Goal: Register for event/course: Register for event/course

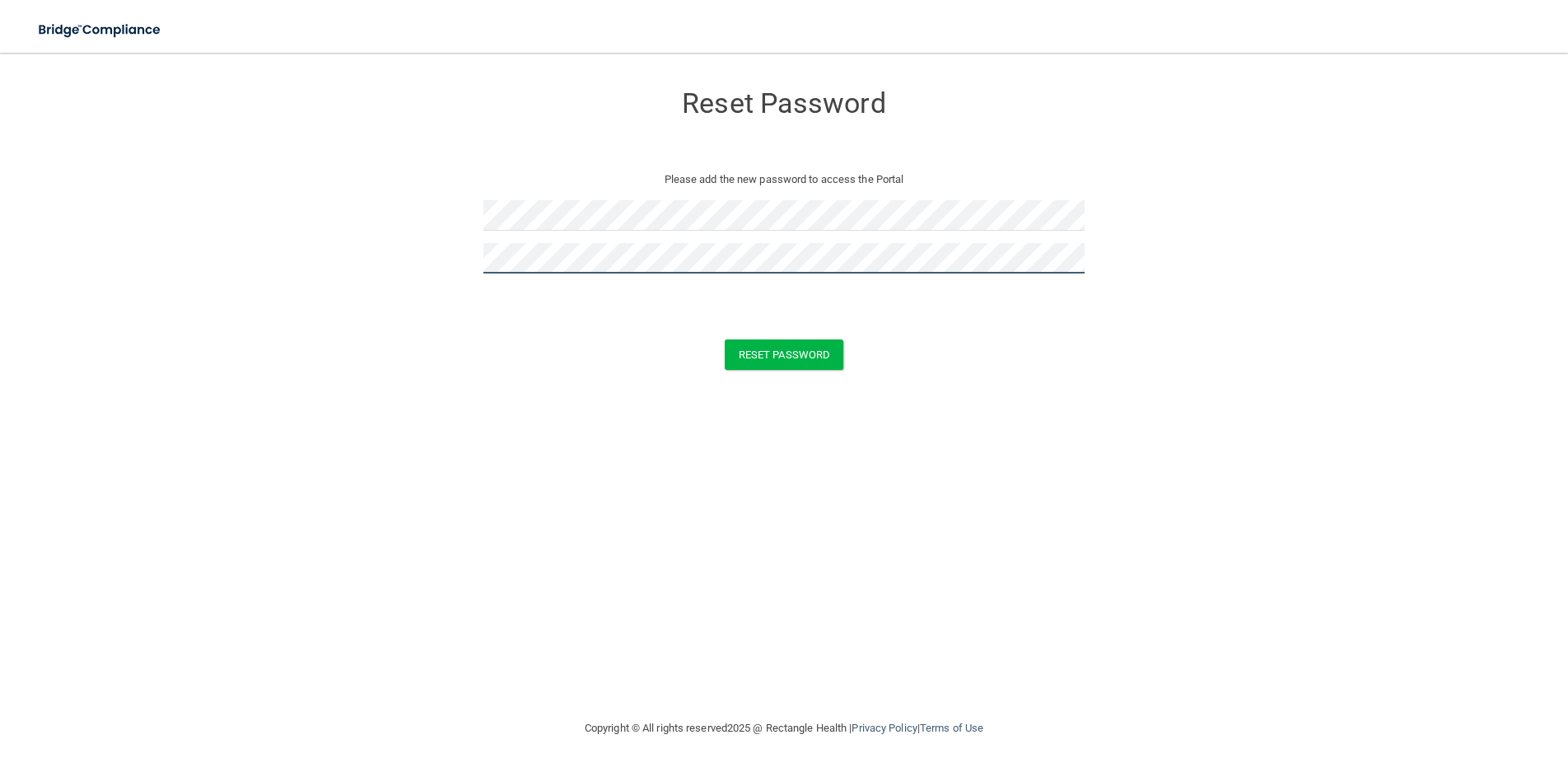
click at [725, 340] on button "Reset Password" at bounding box center [784, 354] width 119 height 30
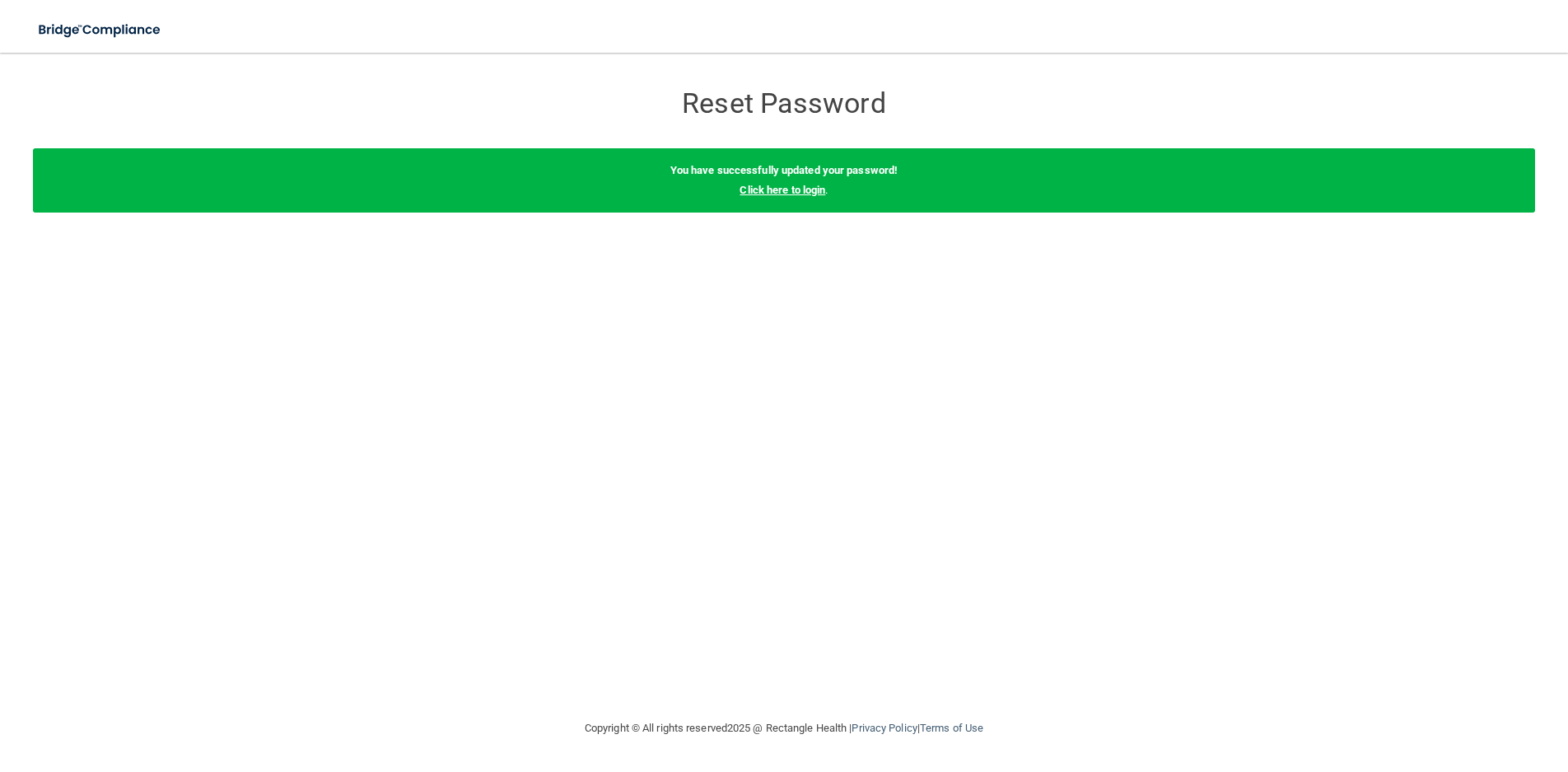
click at [783, 187] on link "Click here to login" at bounding box center [782, 190] width 86 height 12
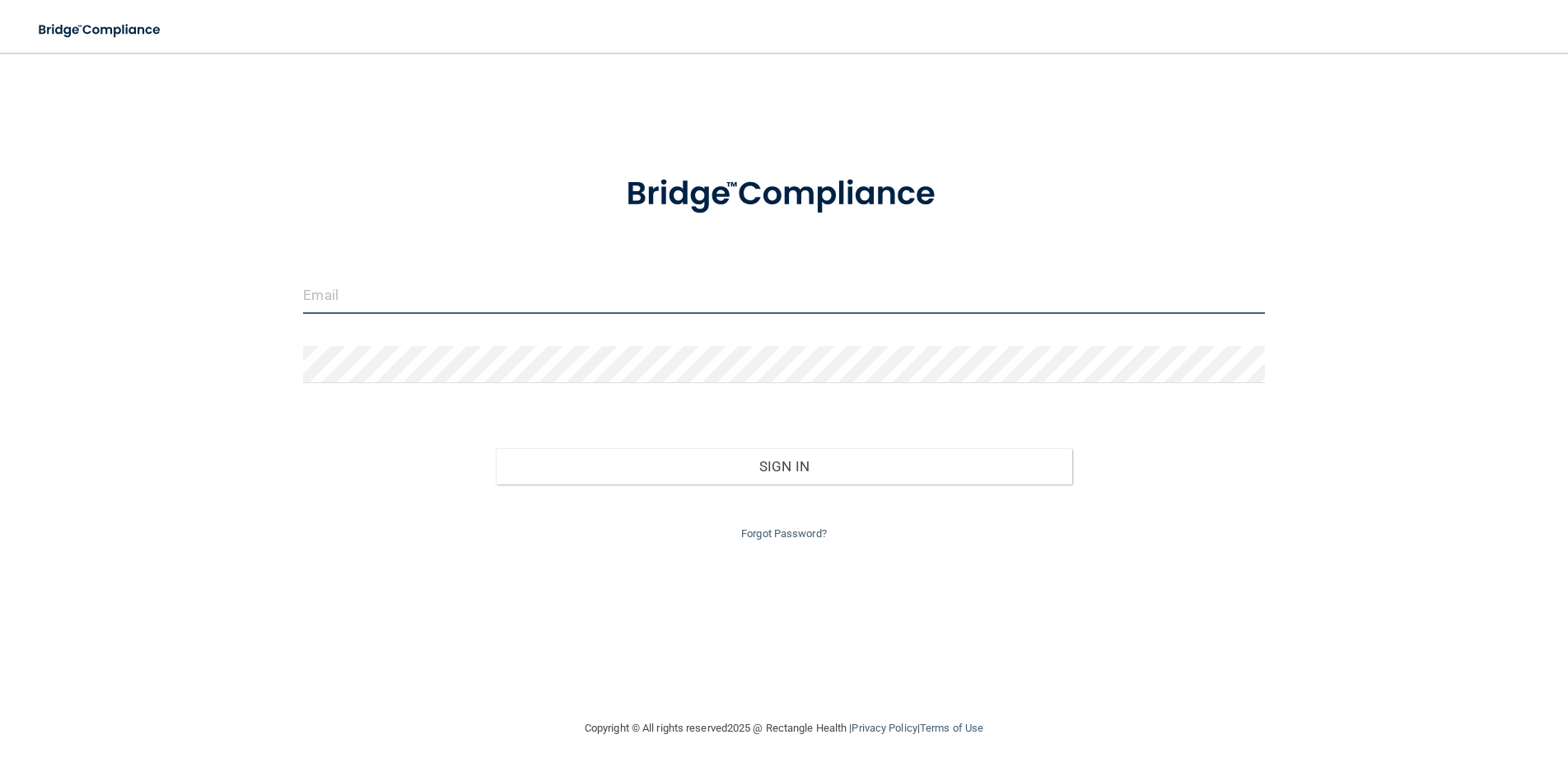
type input "[EMAIL_ADDRESS][DOMAIN_NAME]"
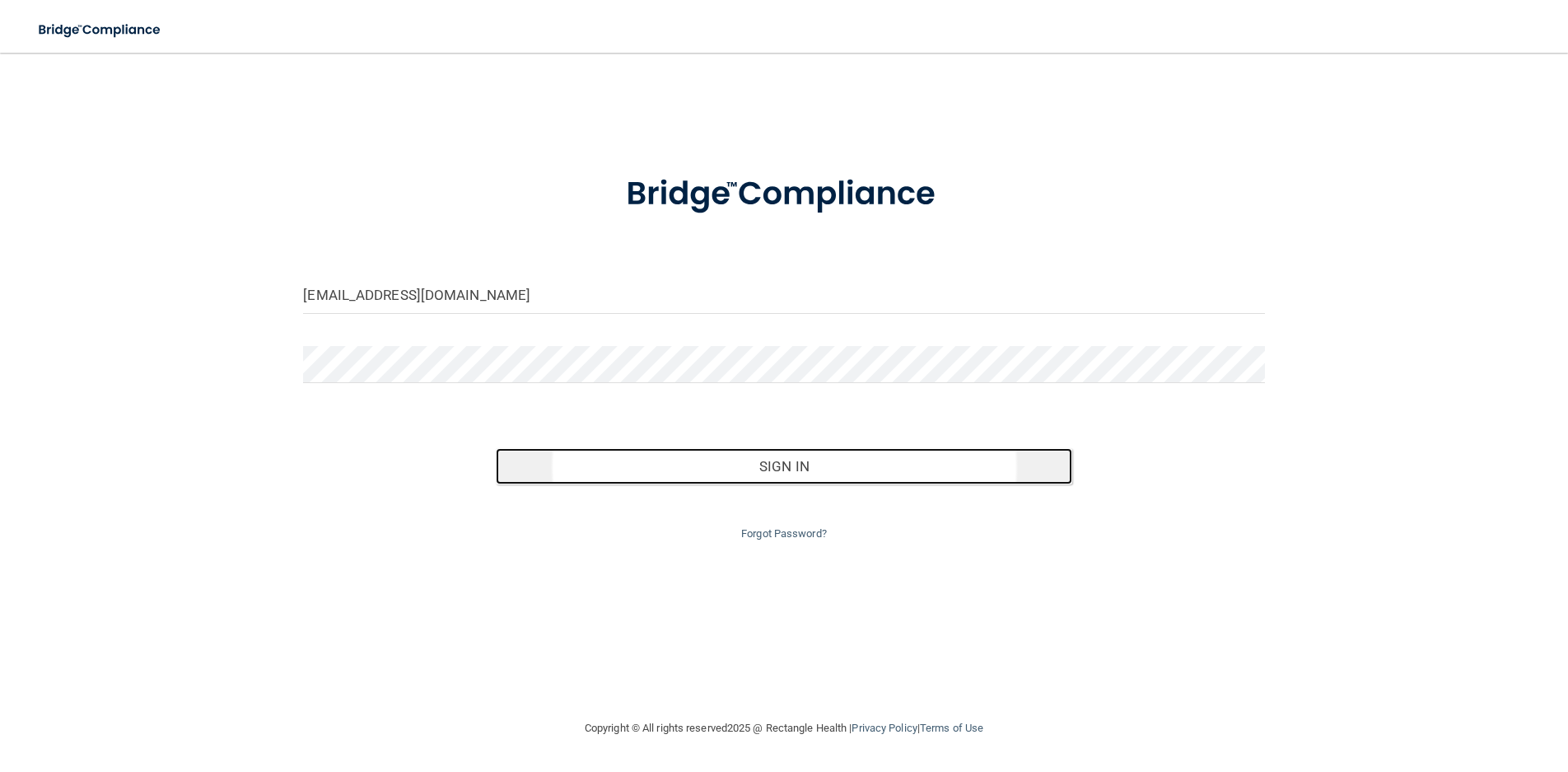
click at [751, 463] on button "Sign In" at bounding box center [784, 466] width 576 height 36
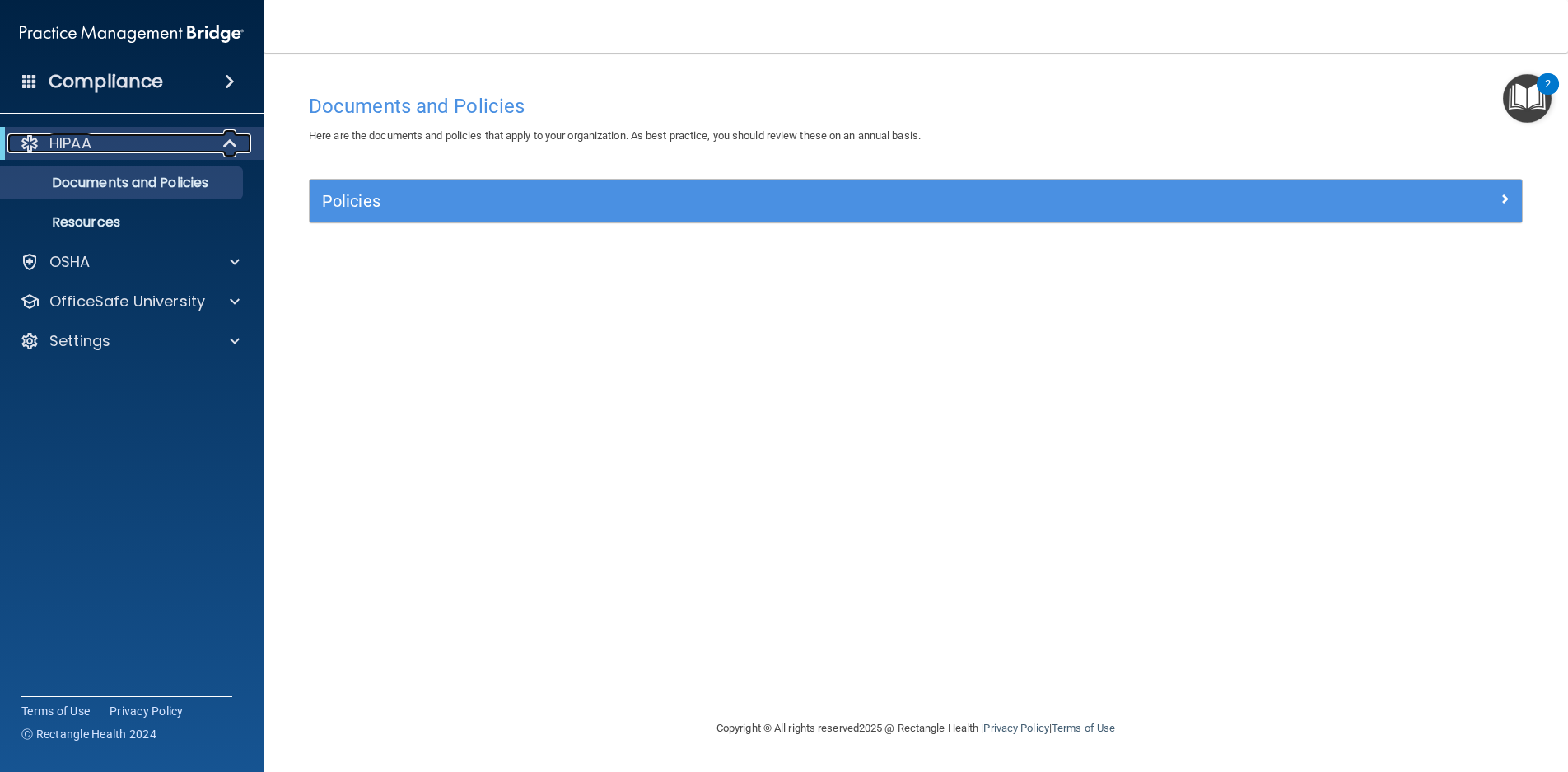
click at [141, 149] on div "HIPAA" at bounding box center [109, 143] width 203 height 20
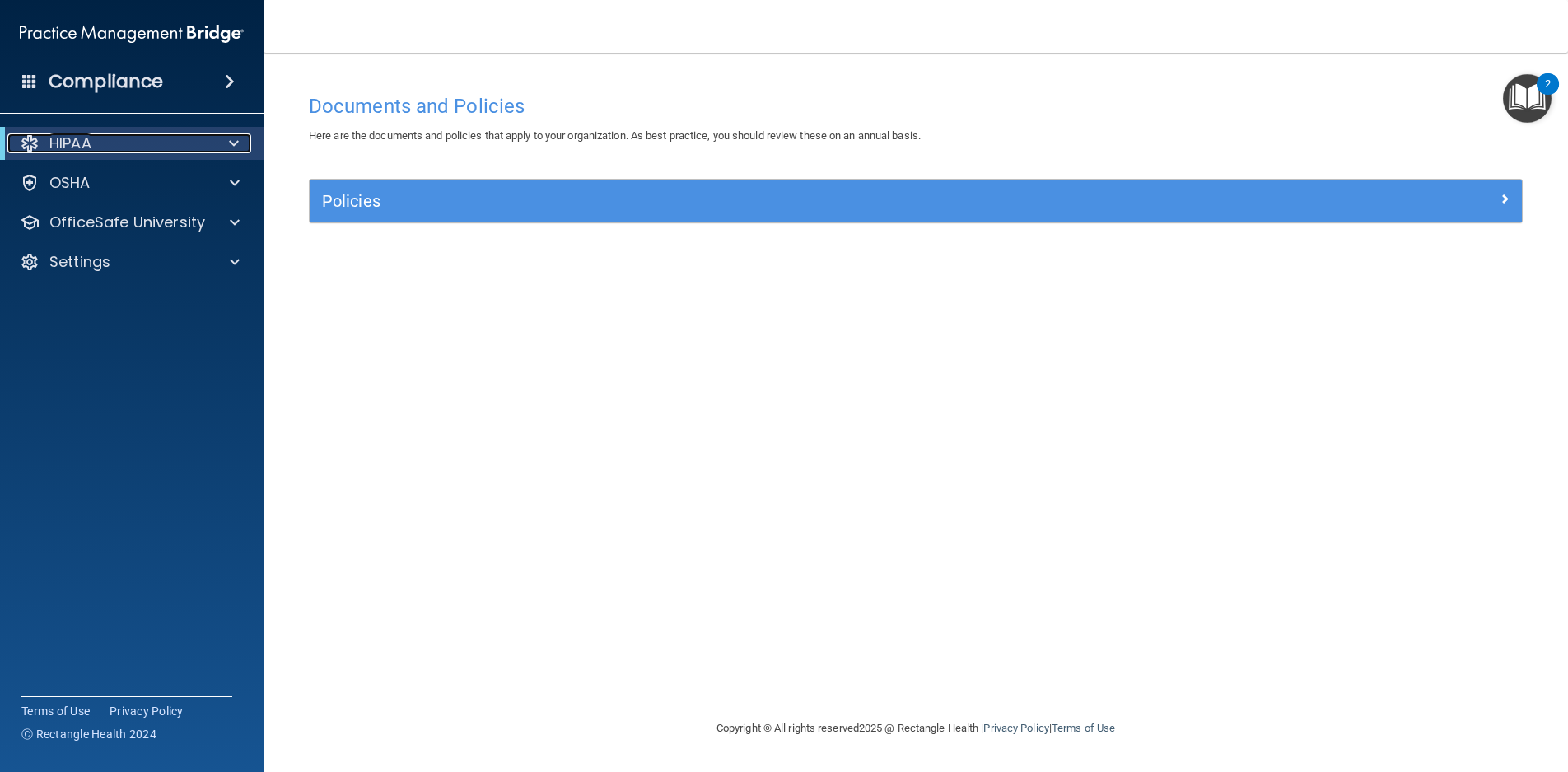
click at [155, 147] on div "HIPAA" at bounding box center [109, 143] width 203 height 20
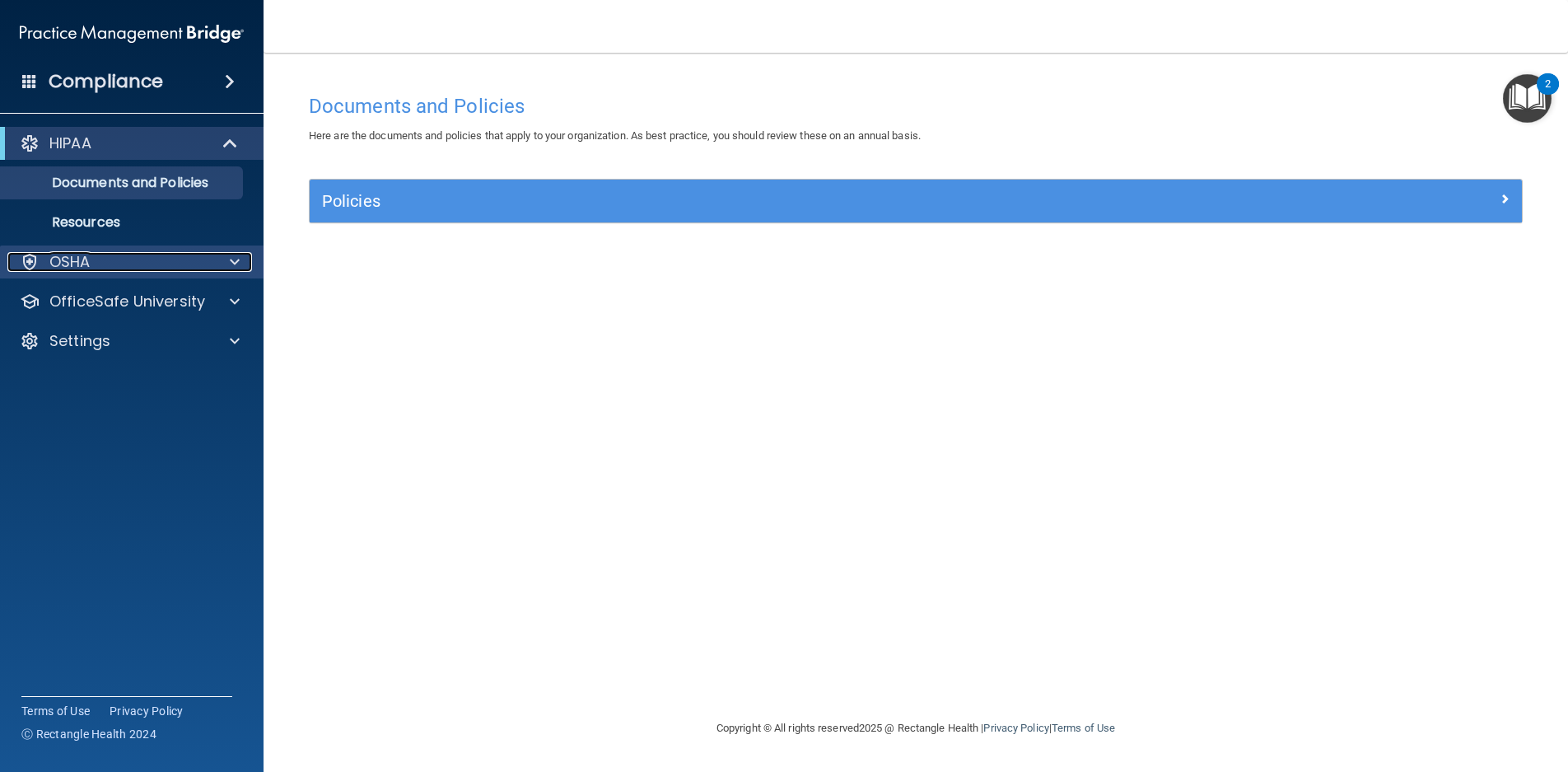
click at [232, 257] on span at bounding box center [234, 261] width 10 height 20
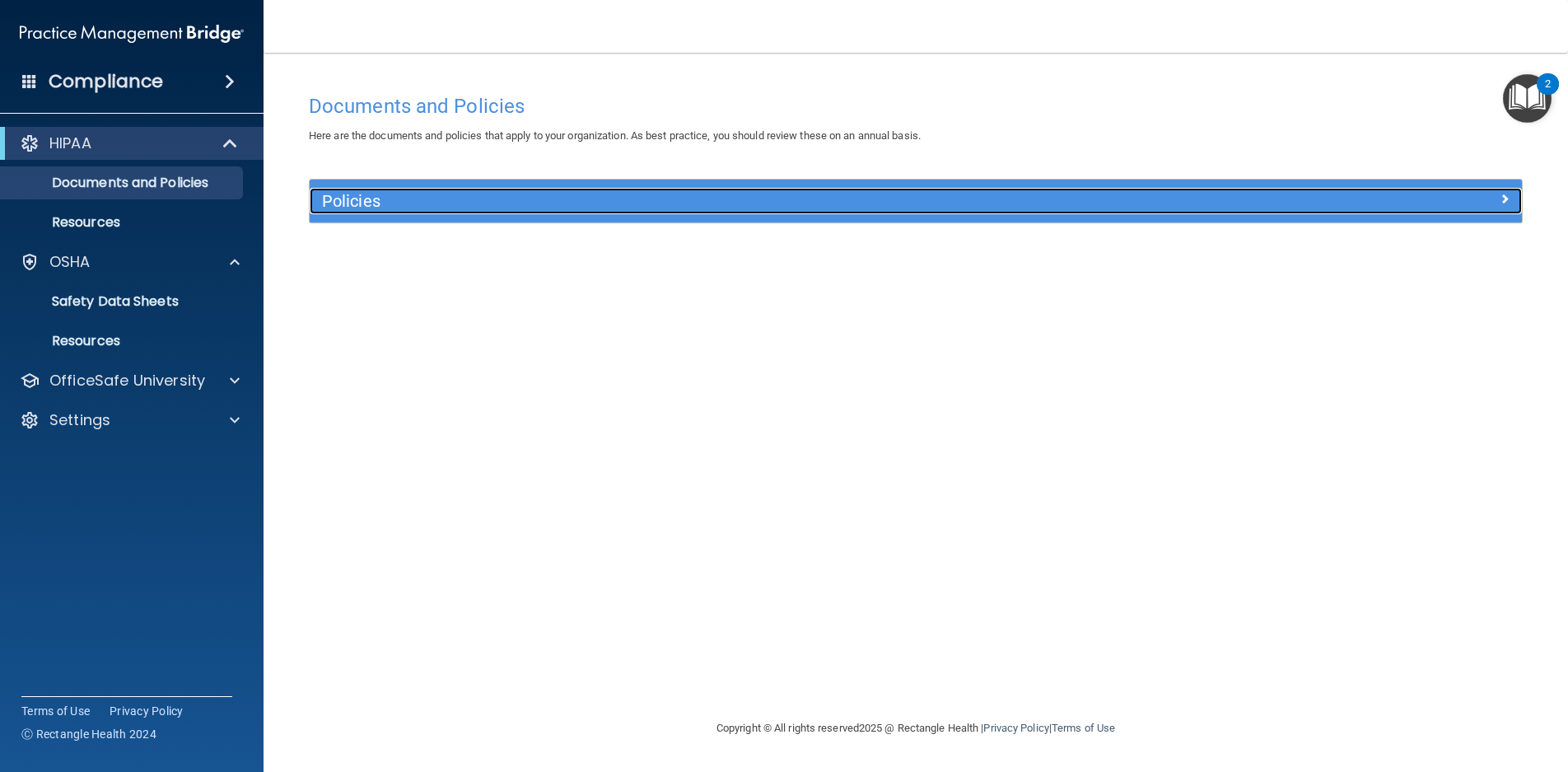
click at [521, 208] on h5 "Policies" at bounding box center [764, 201] width 885 height 18
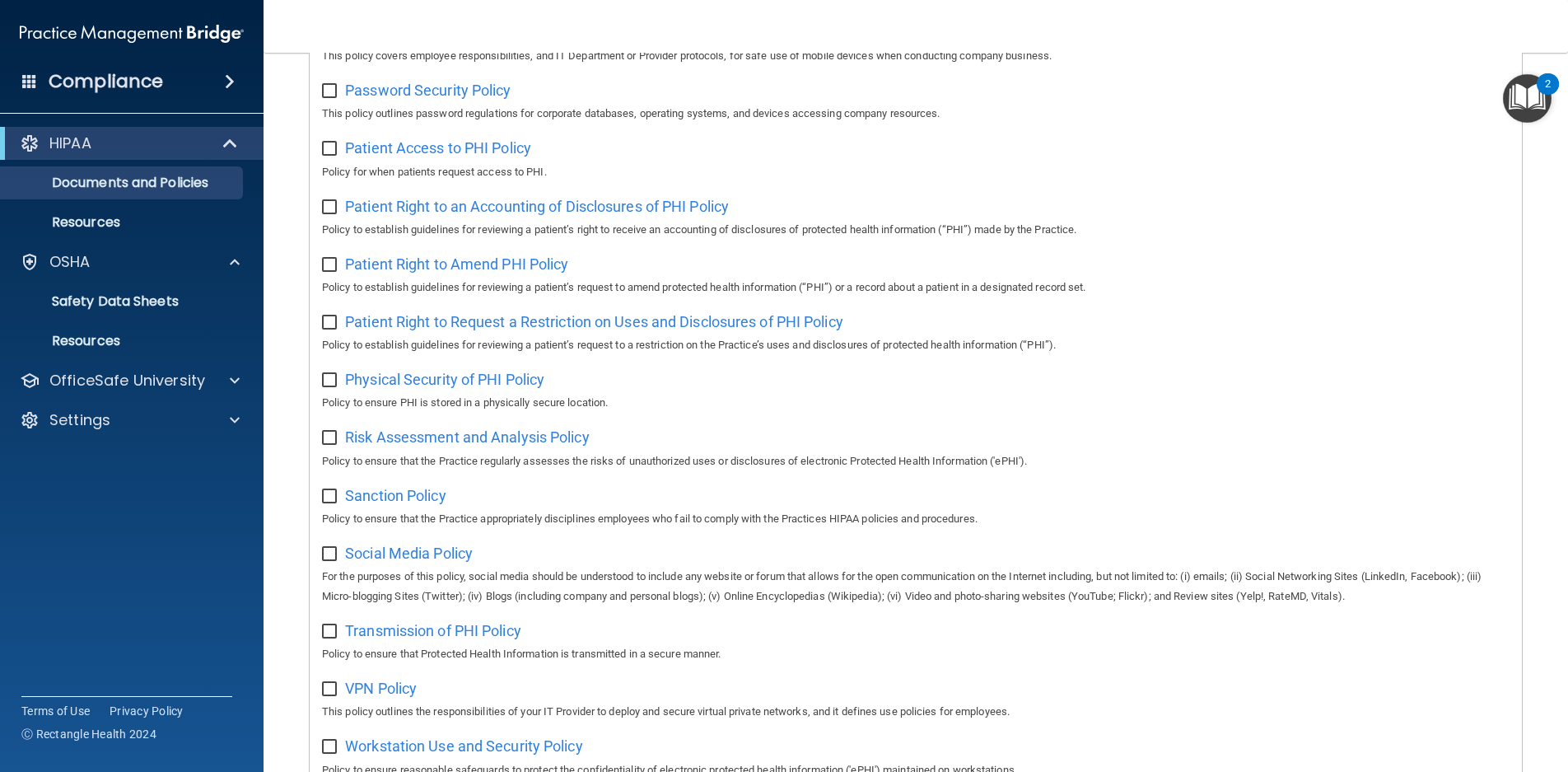
scroll to position [881, 0]
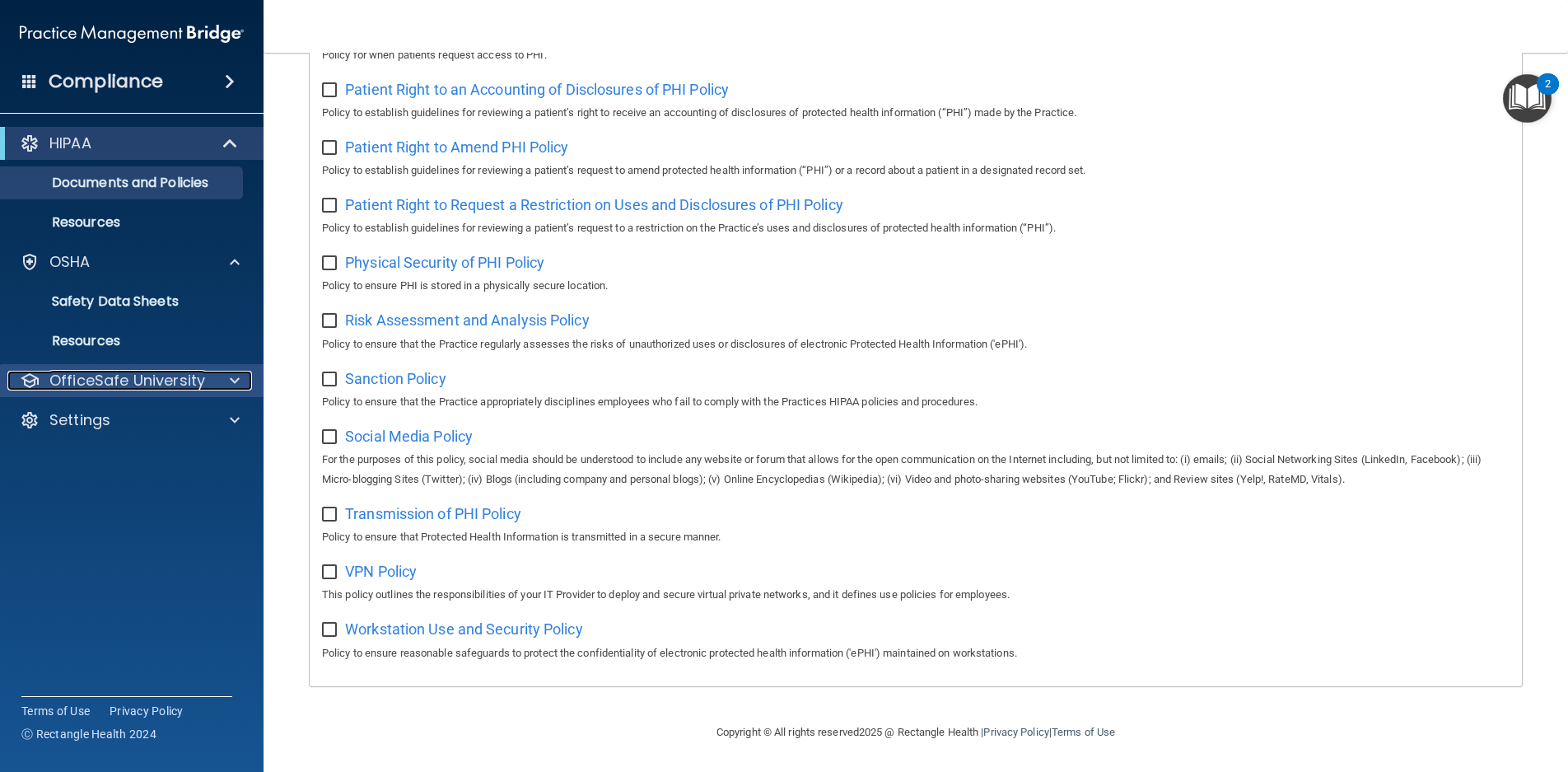
click at [203, 376] on div "OfficeSafe University" at bounding box center [109, 380] width 204 height 20
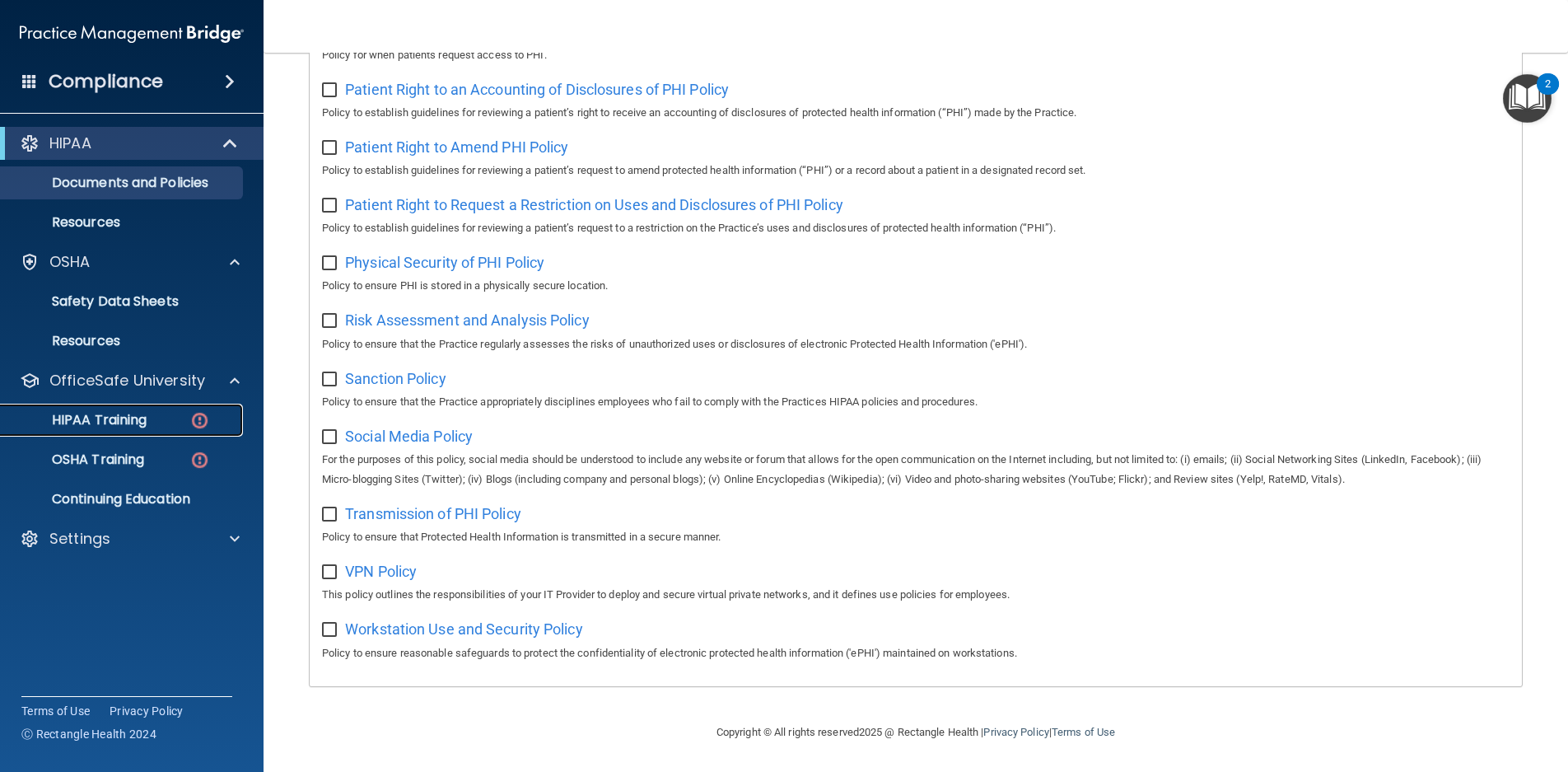
click at [84, 424] on p "HIPAA Training" at bounding box center [78, 419] width 136 height 16
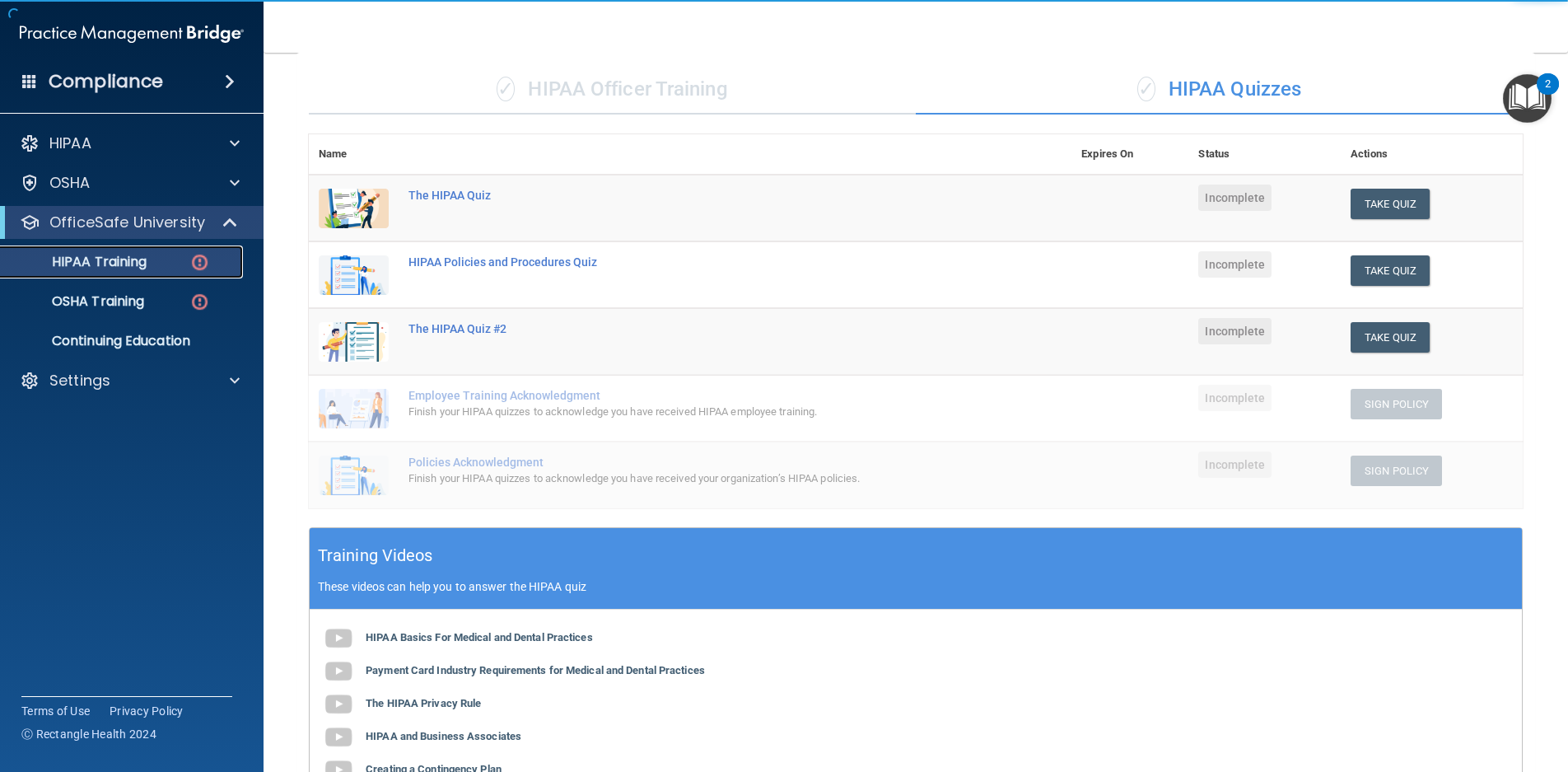
scroll to position [53, 0]
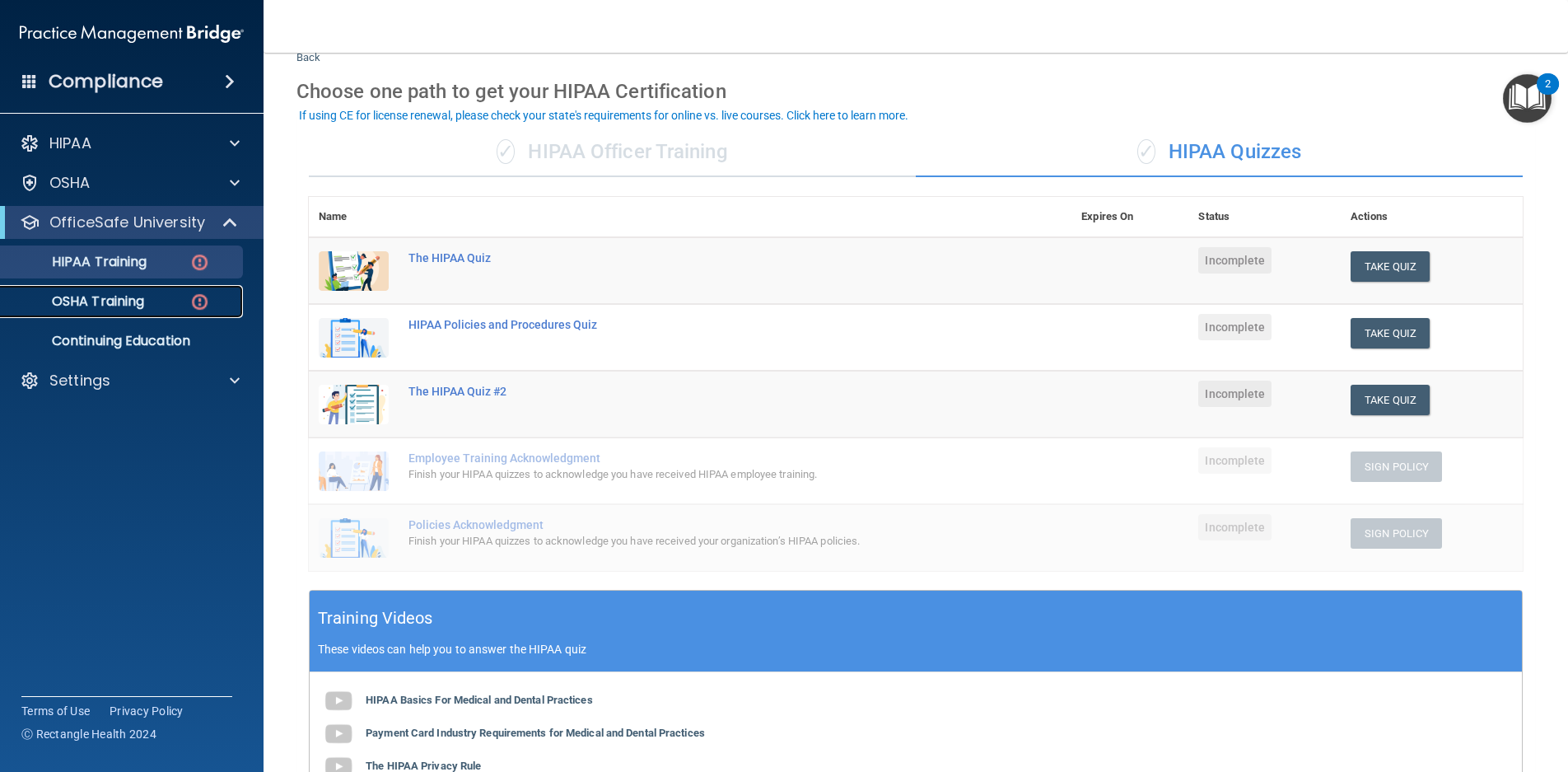
click at [102, 308] on p "OSHA Training" at bounding box center [77, 301] width 134 height 16
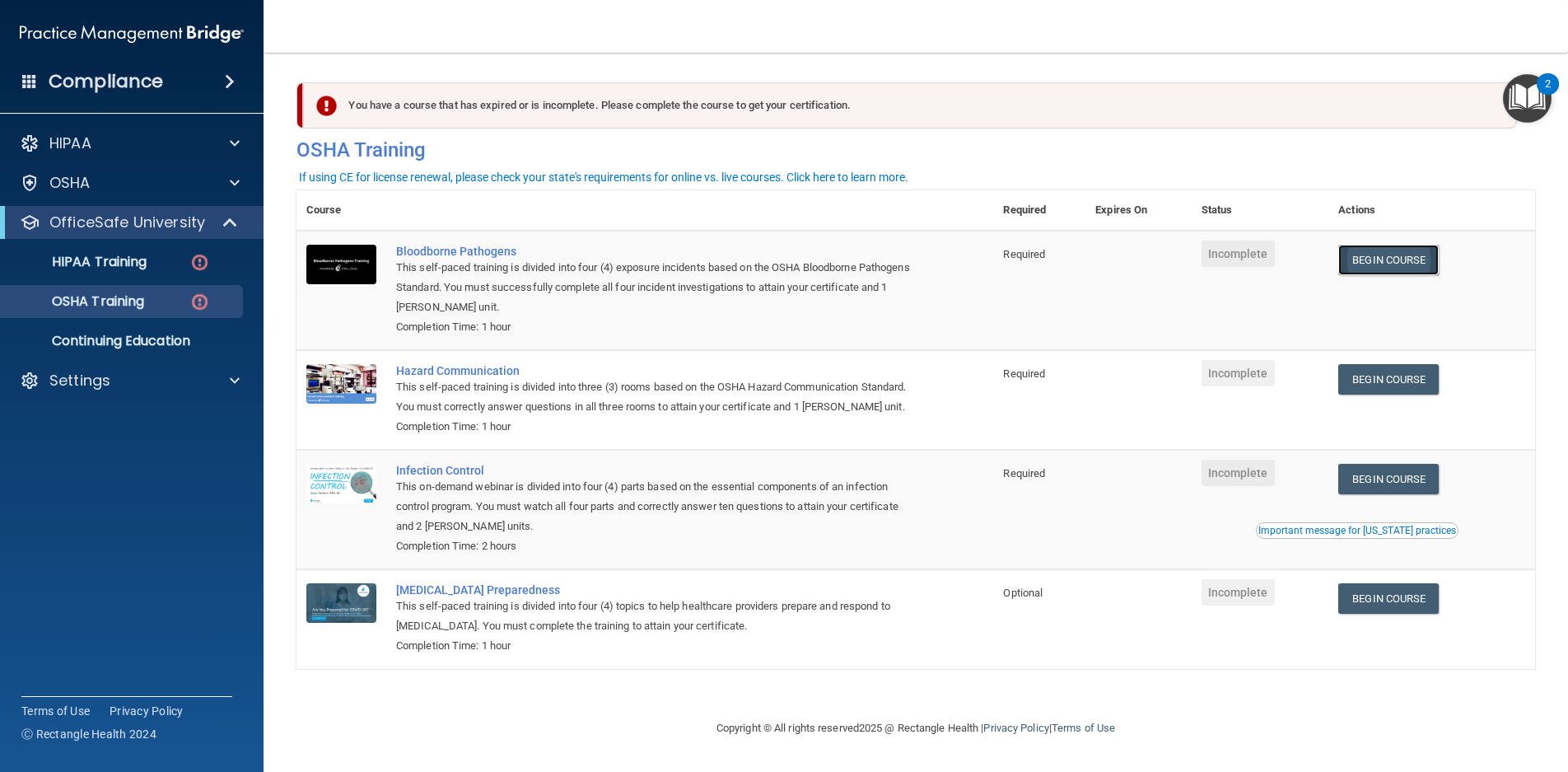
click at [1387, 272] on link "Begin Course" at bounding box center [1389, 260] width 101 height 30
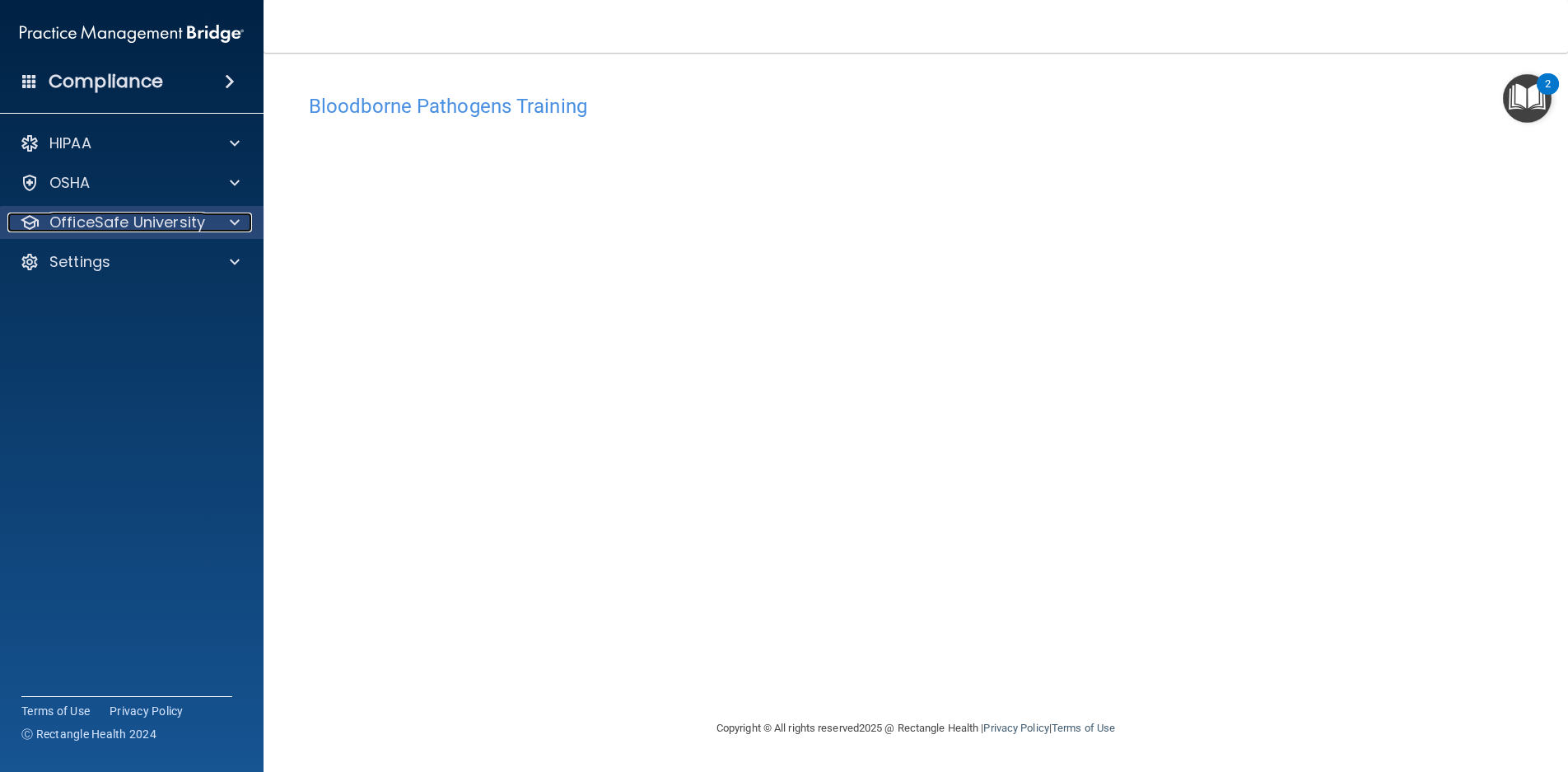
click at [171, 216] on p "OfficeSafe University" at bounding box center [127, 222] width 155 height 20
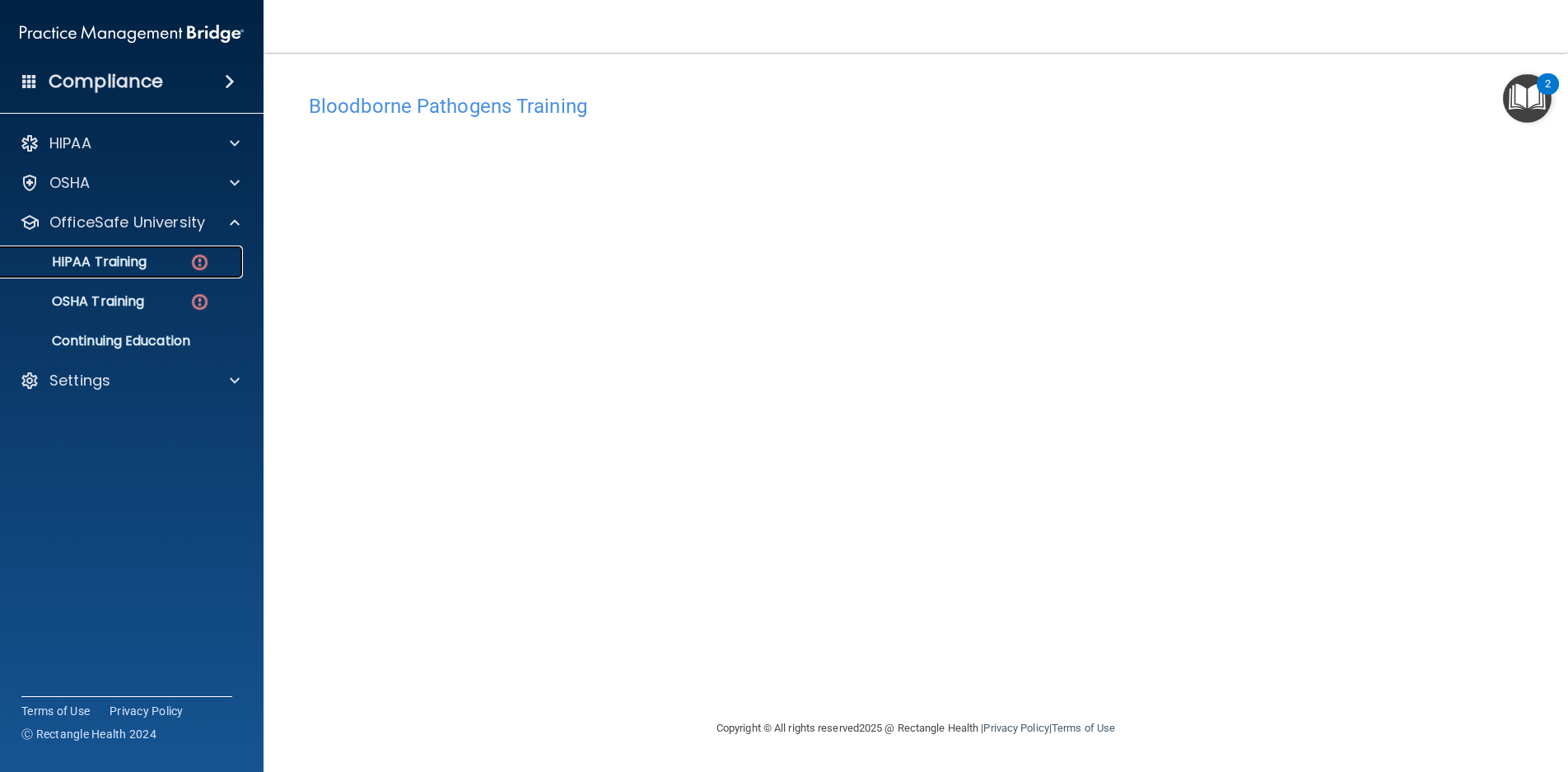
click at [153, 261] on div "HIPAA Training" at bounding box center [122, 261] width 225 height 16
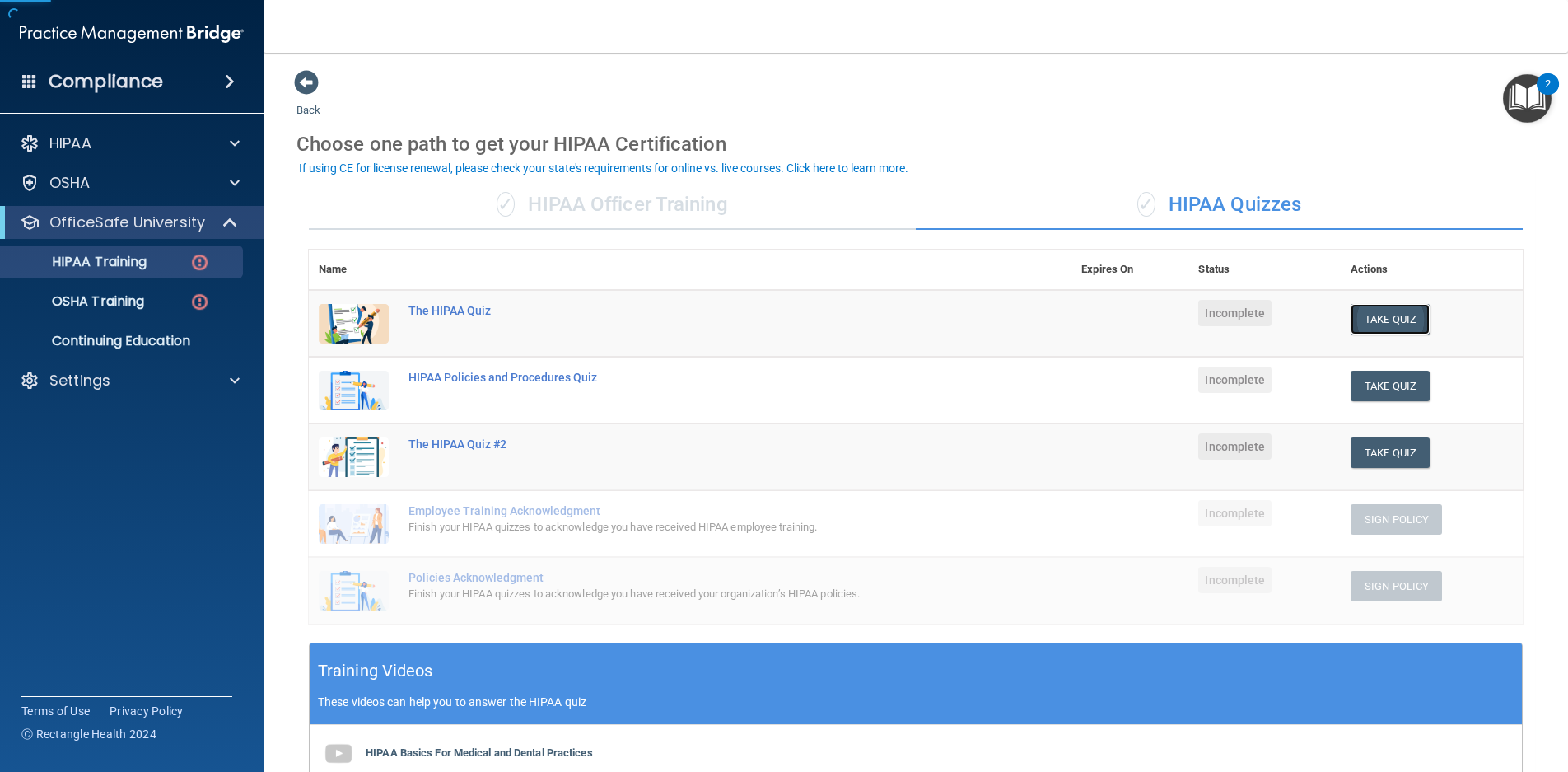
click at [1384, 315] on button "Take Quiz" at bounding box center [1390, 319] width 79 height 30
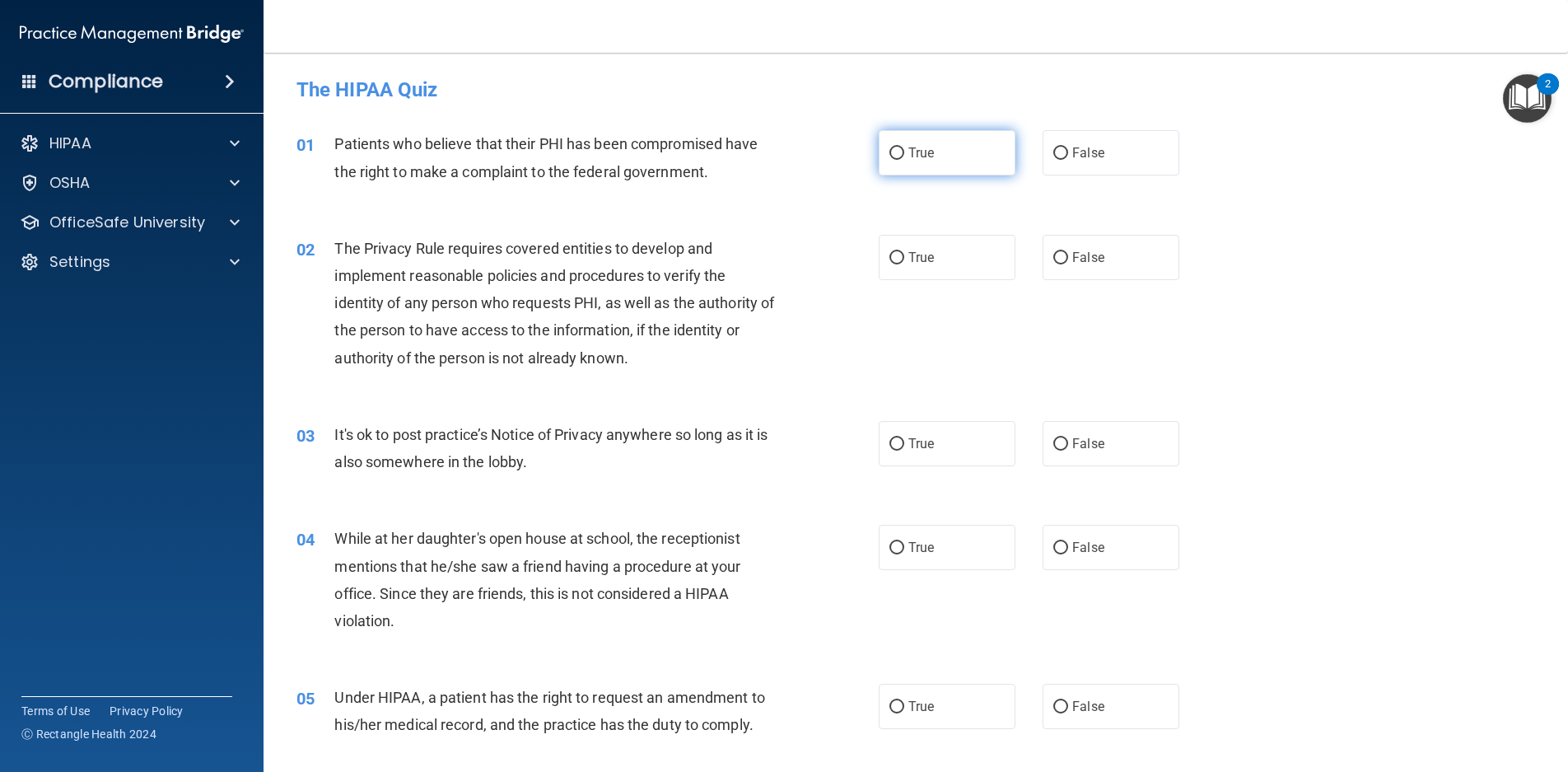
click at [933, 164] on label "True" at bounding box center [946, 153] width 136 height 45
click at [905, 160] on input "True" at bounding box center [897, 154] width 15 height 12
radio input "true"
click at [932, 266] on label "True" at bounding box center [946, 257] width 136 height 45
click at [905, 265] on input "True" at bounding box center [897, 258] width 15 height 12
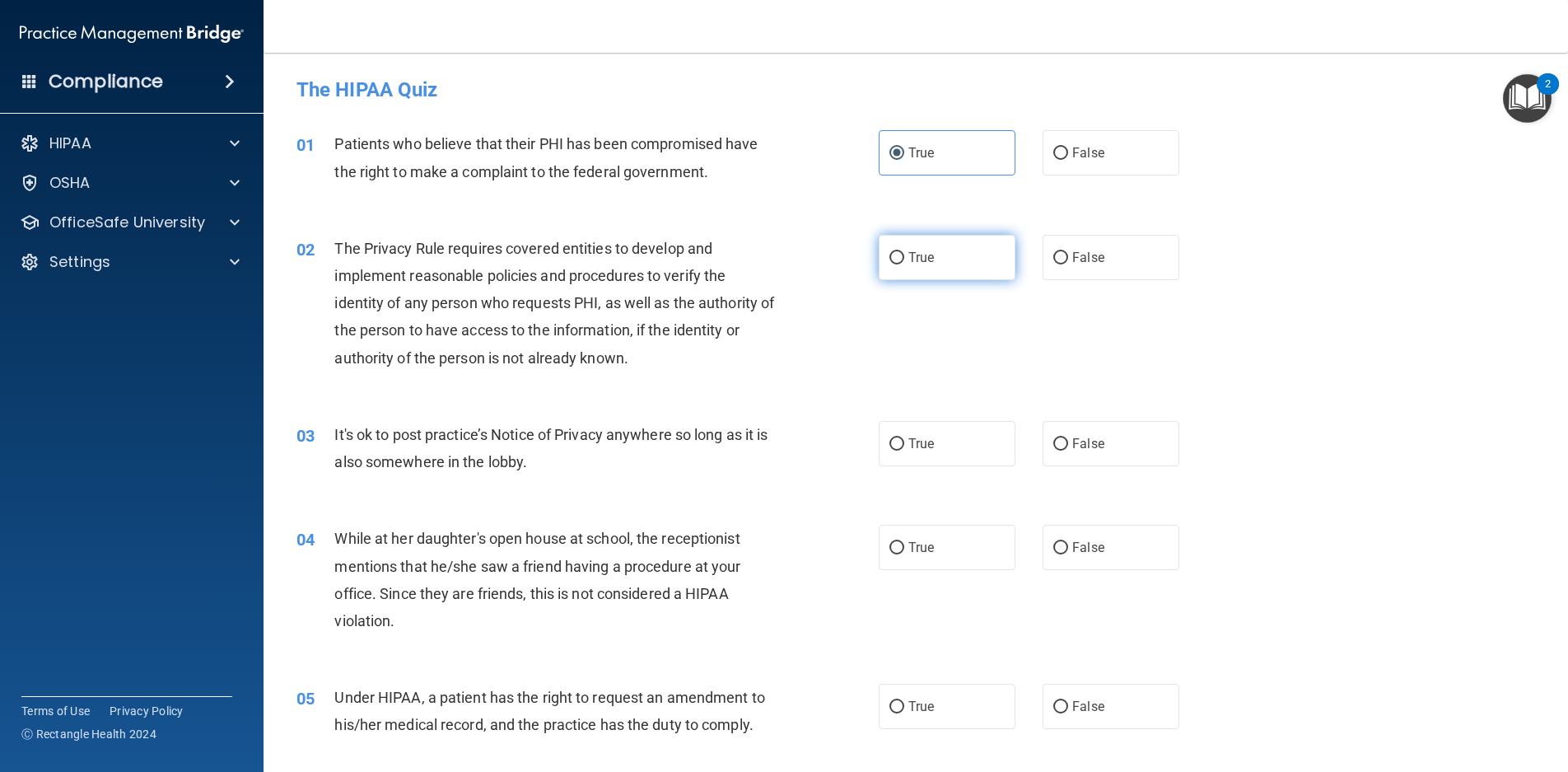
radio input "true"
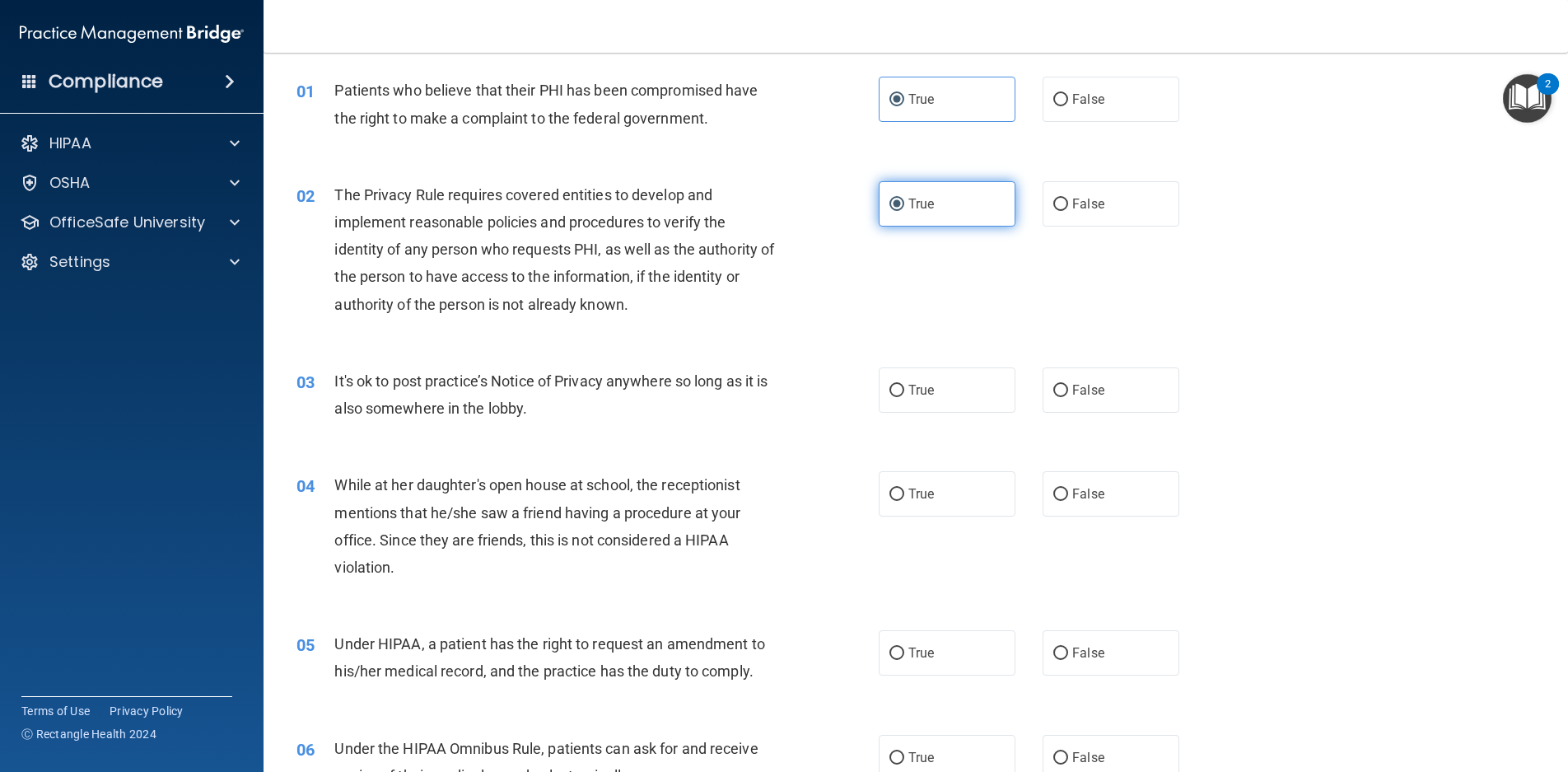
scroll to position [82, 0]
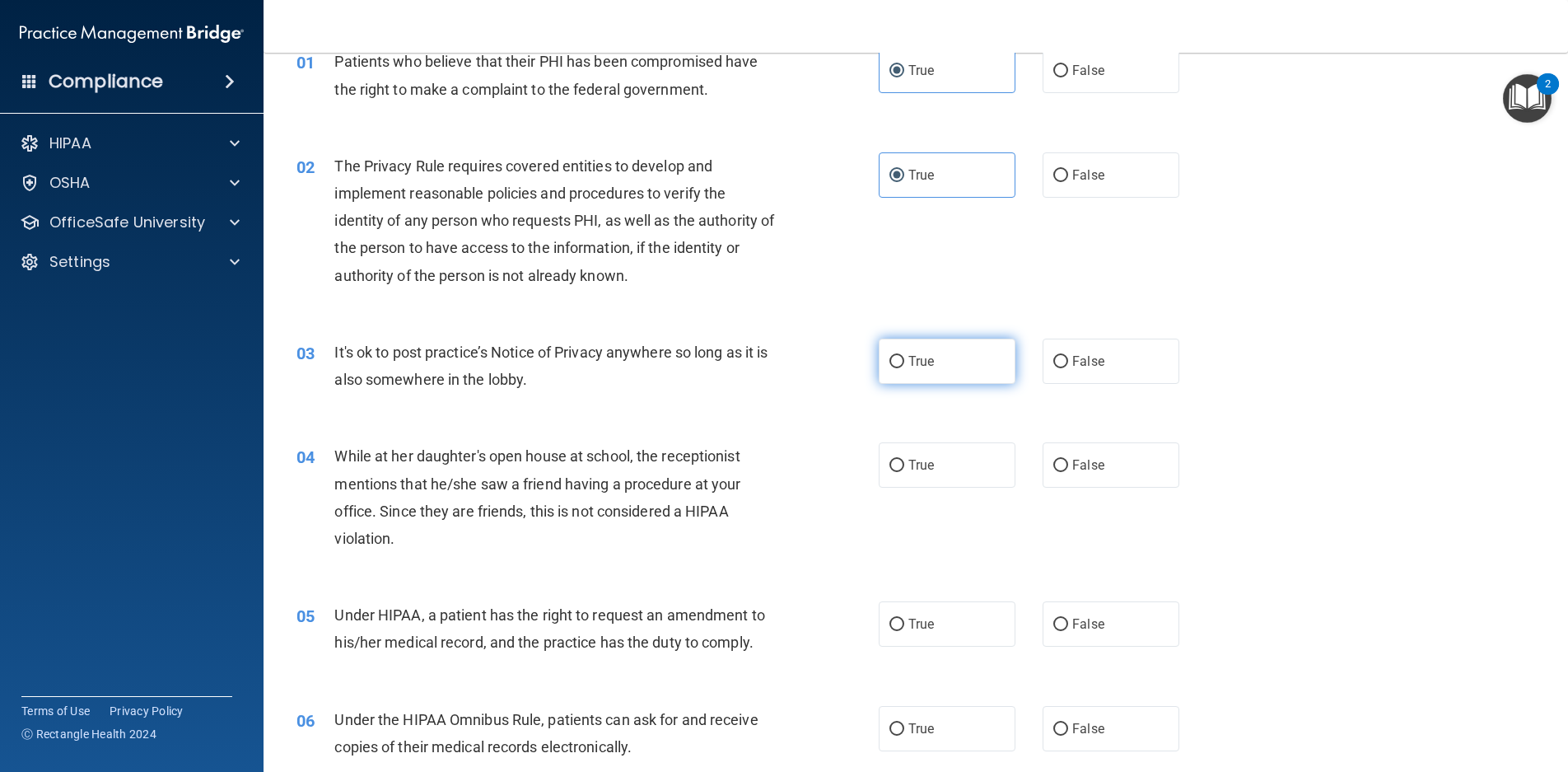
click at [959, 362] on label "True" at bounding box center [946, 361] width 136 height 45
click at [905, 362] on input "True" at bounding box center [897, 362] width 15 height 12
radio input "true"
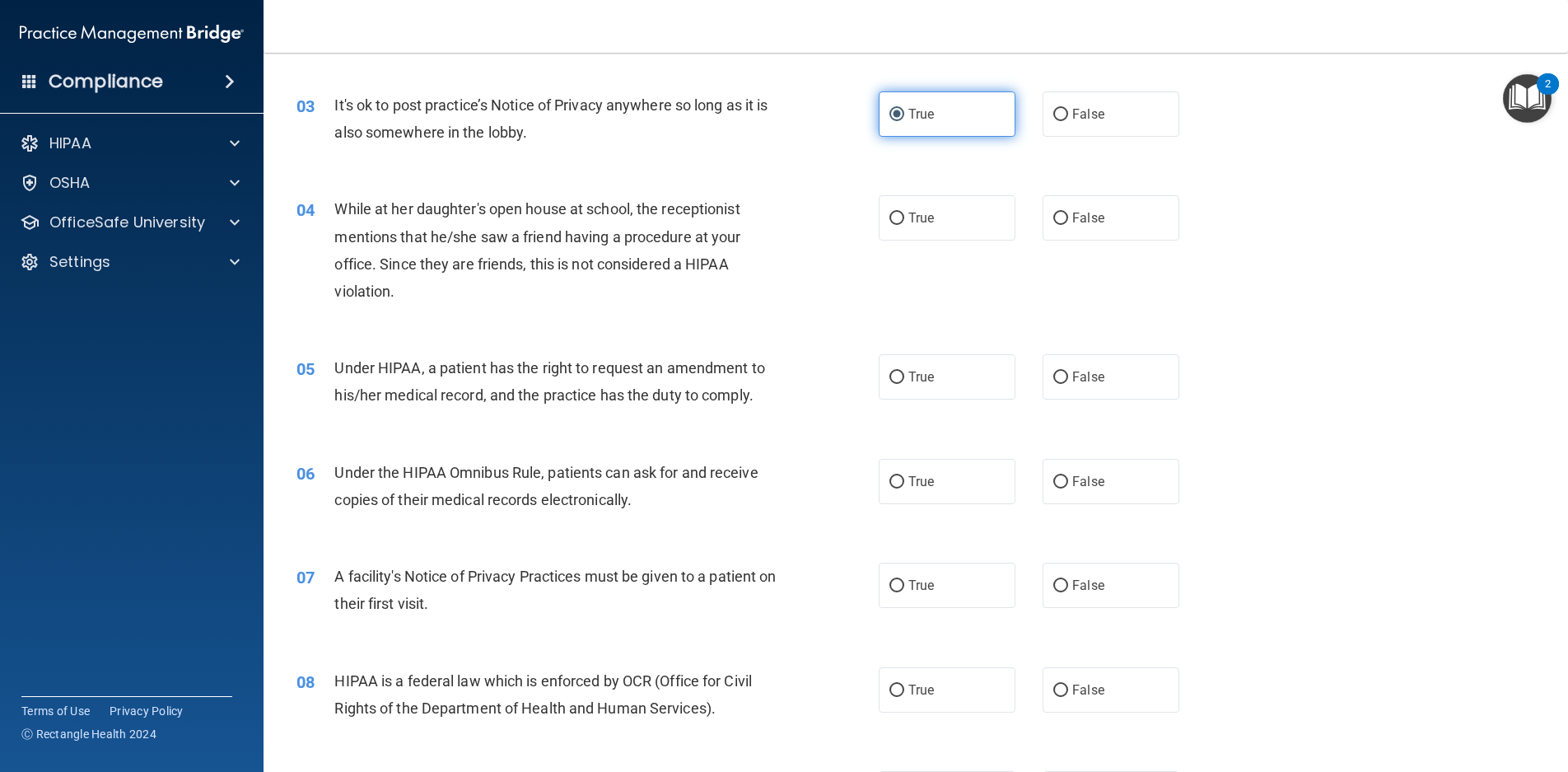
scroll to position [412, 0]
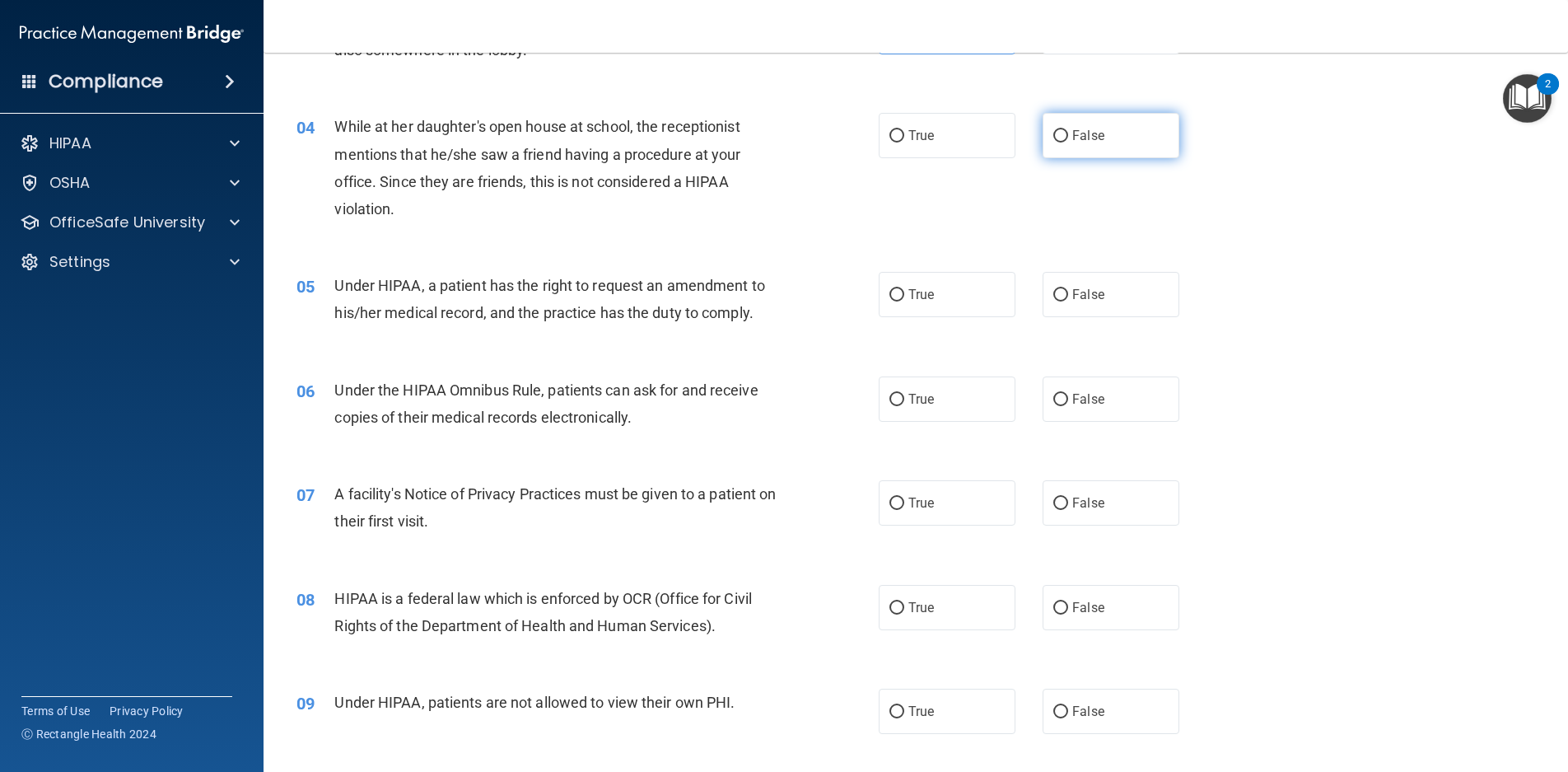
click at [1096, 130] on span "False" at bounding box center [1088, 135] width 32 height 16
click at [1069, 130] on input "False" at bounding box center [1060, 136] width 15 height 12
radio input "true"
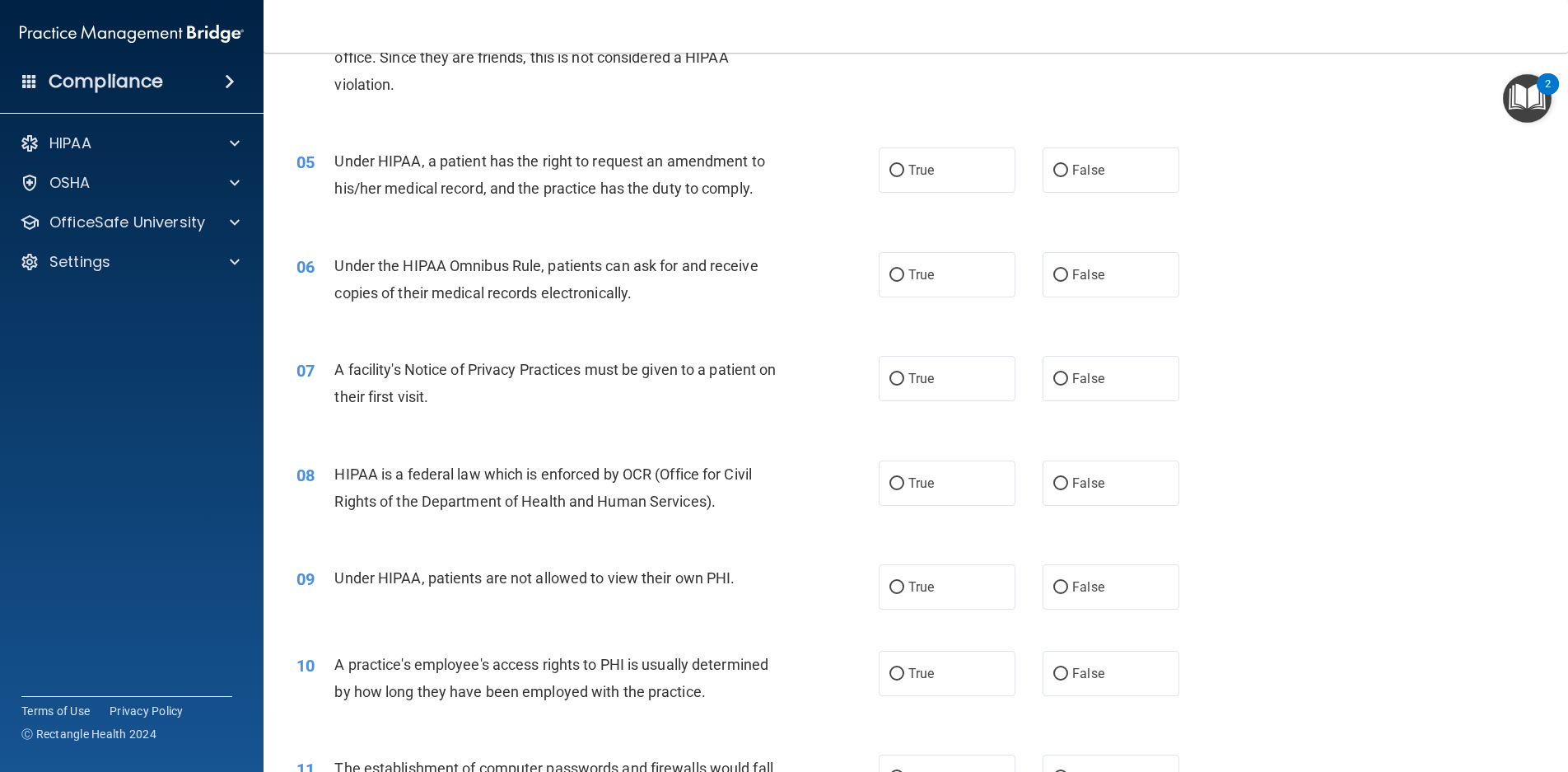
scroll to position [577, 0]
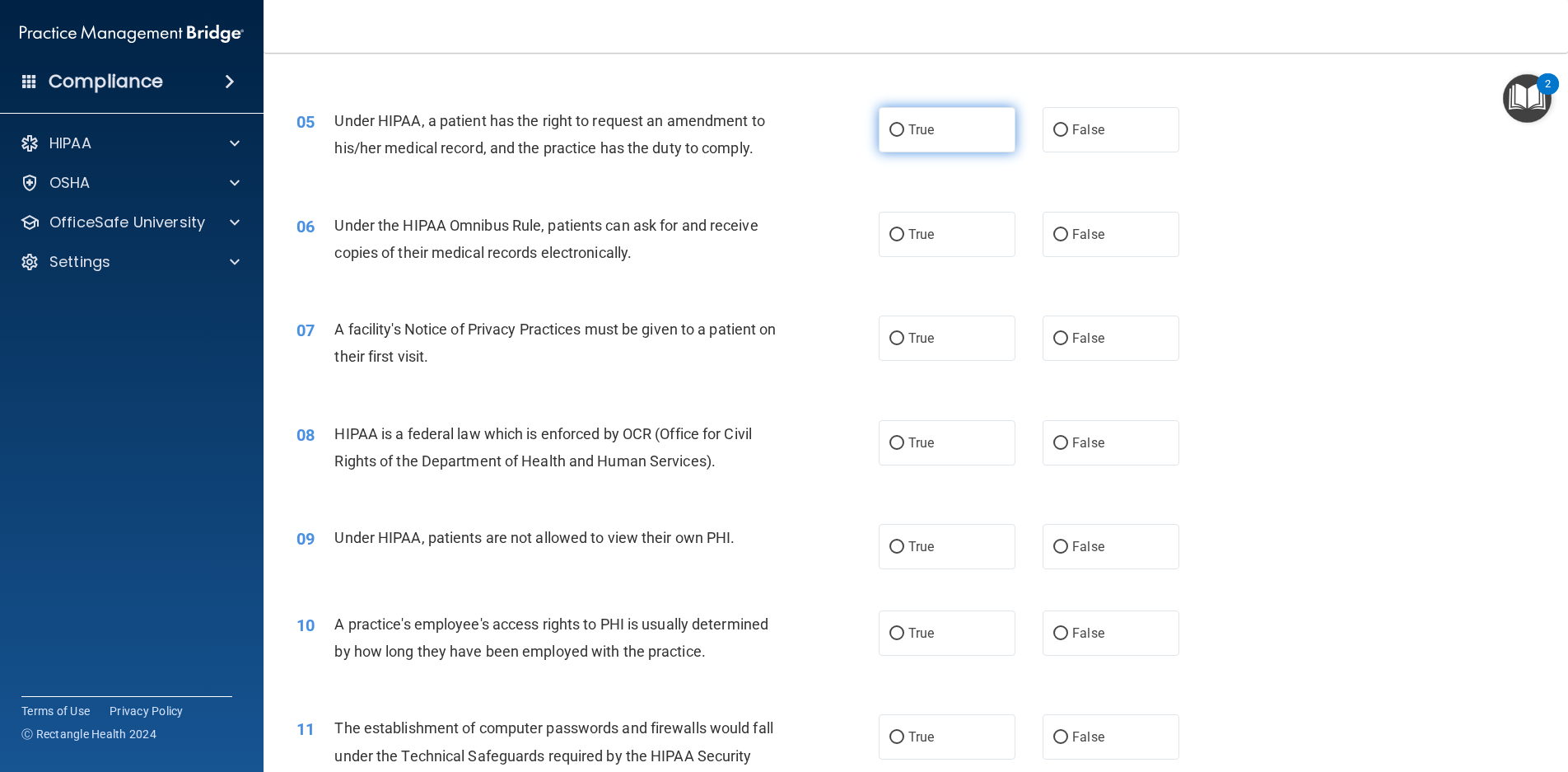
click at [925, 122] on span "True" at bounding box center [921, 129] width 25 height 16
click at [905, 124] on input "True" at bounding box center [897, 130] width 15 height 12
radio input "true"
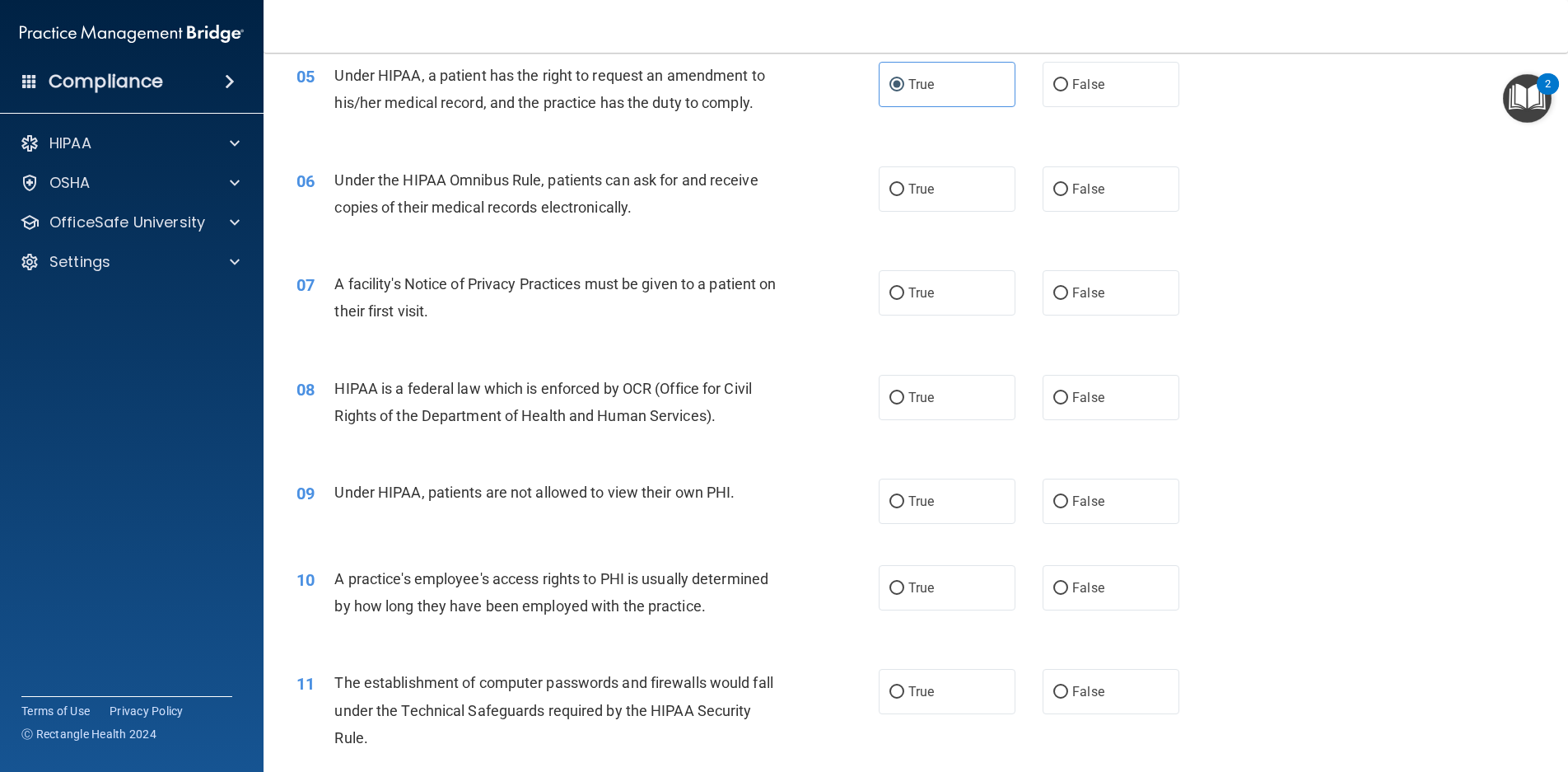
scroll to position [659, 0]
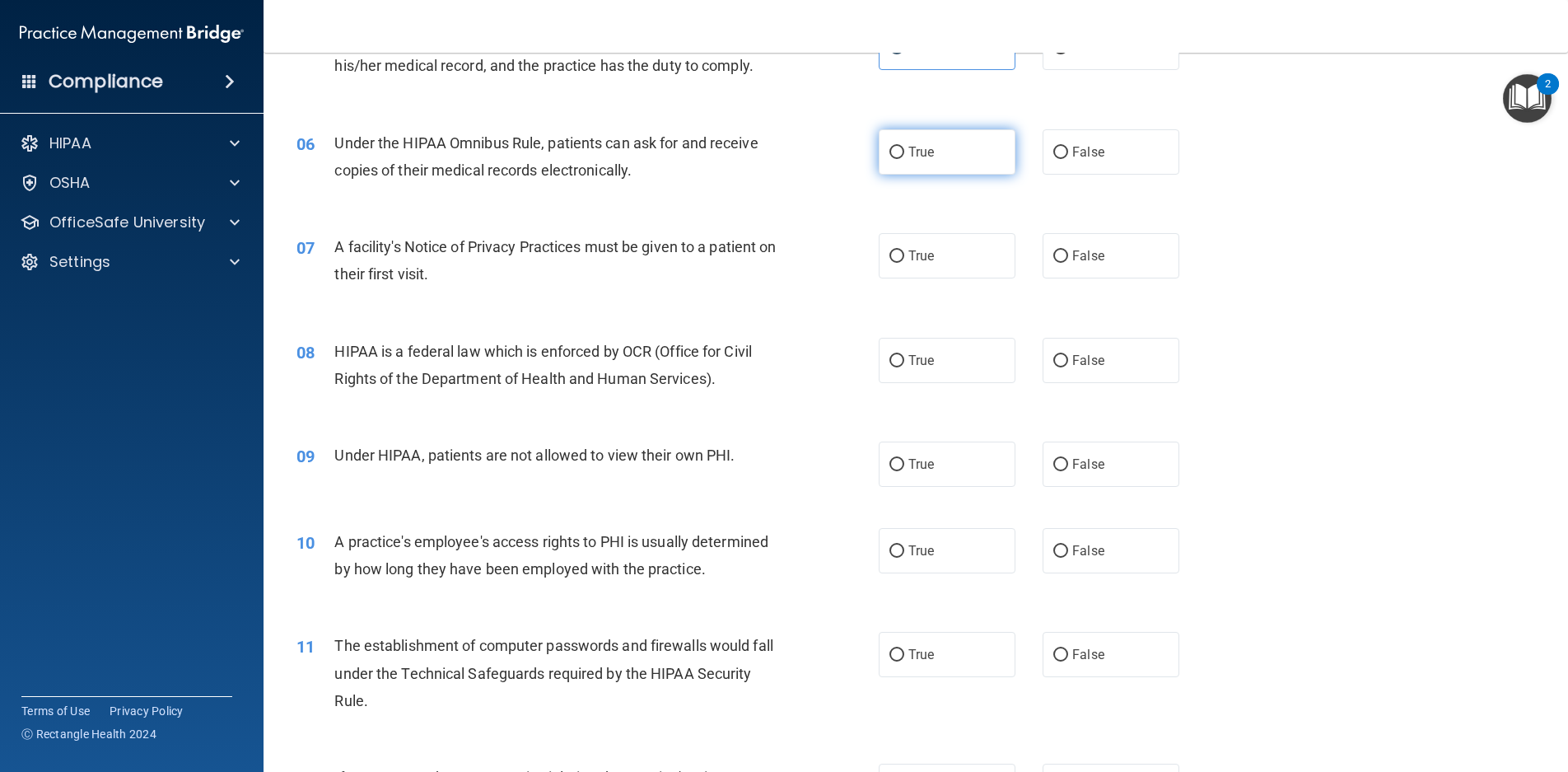
click at [945, 148] on label "True" at bounding box center [946, 152] width 136 height 45
click at [905, 148] on input "True" at bounding box center [897, 153] width 15 height 12
radio input "true"
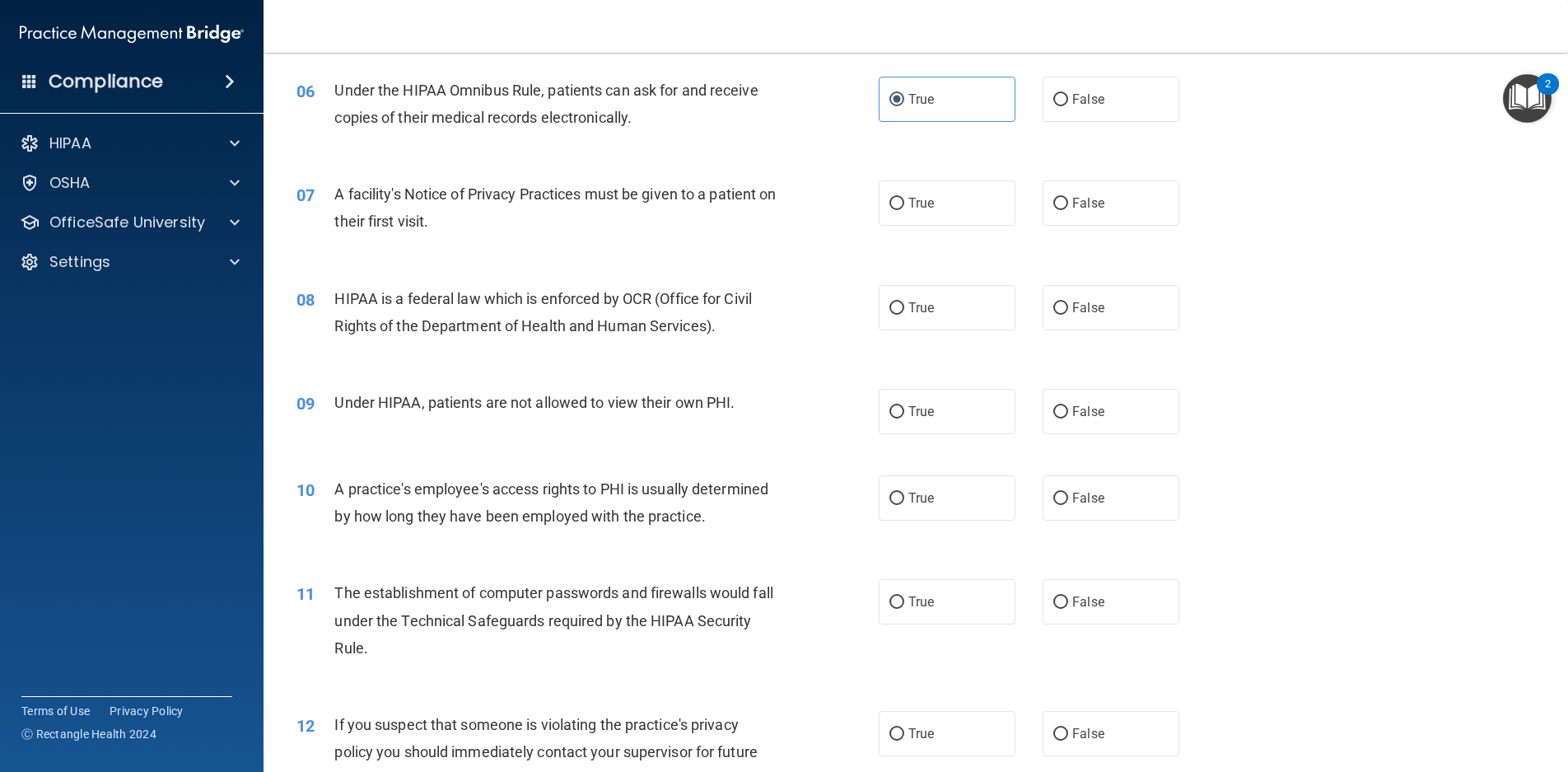
scroll to position [742, 0]
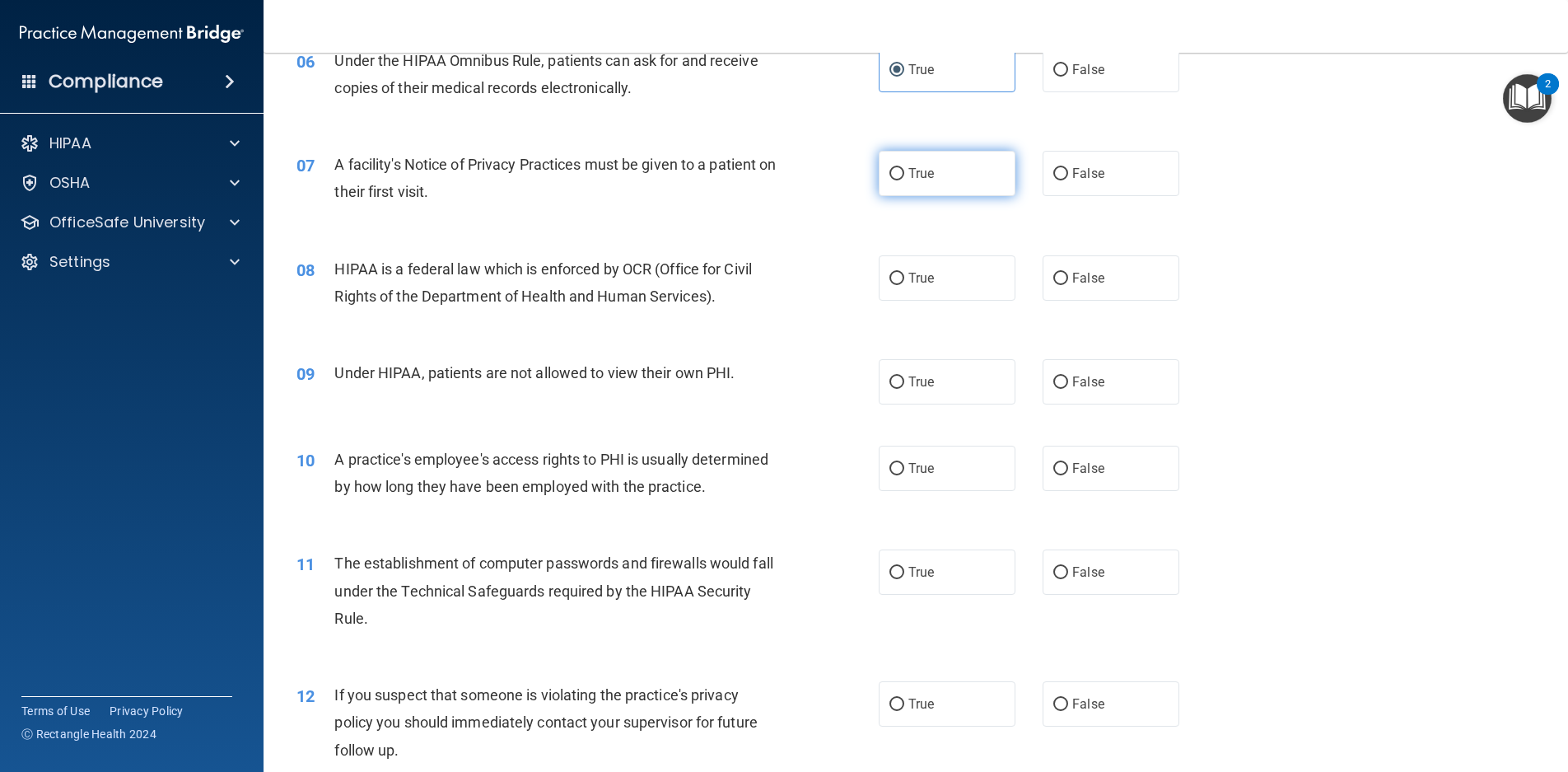
click at [926, 174] on span "True" at bounding box center [921, 174] width 25 height 16
click at [909, 171] on span "True" at bounding box center [921, 174] width 25 height 16
click at [904, 171] on input "True" at bounding box center [897, 175] width 15 height 12
radio input "true"
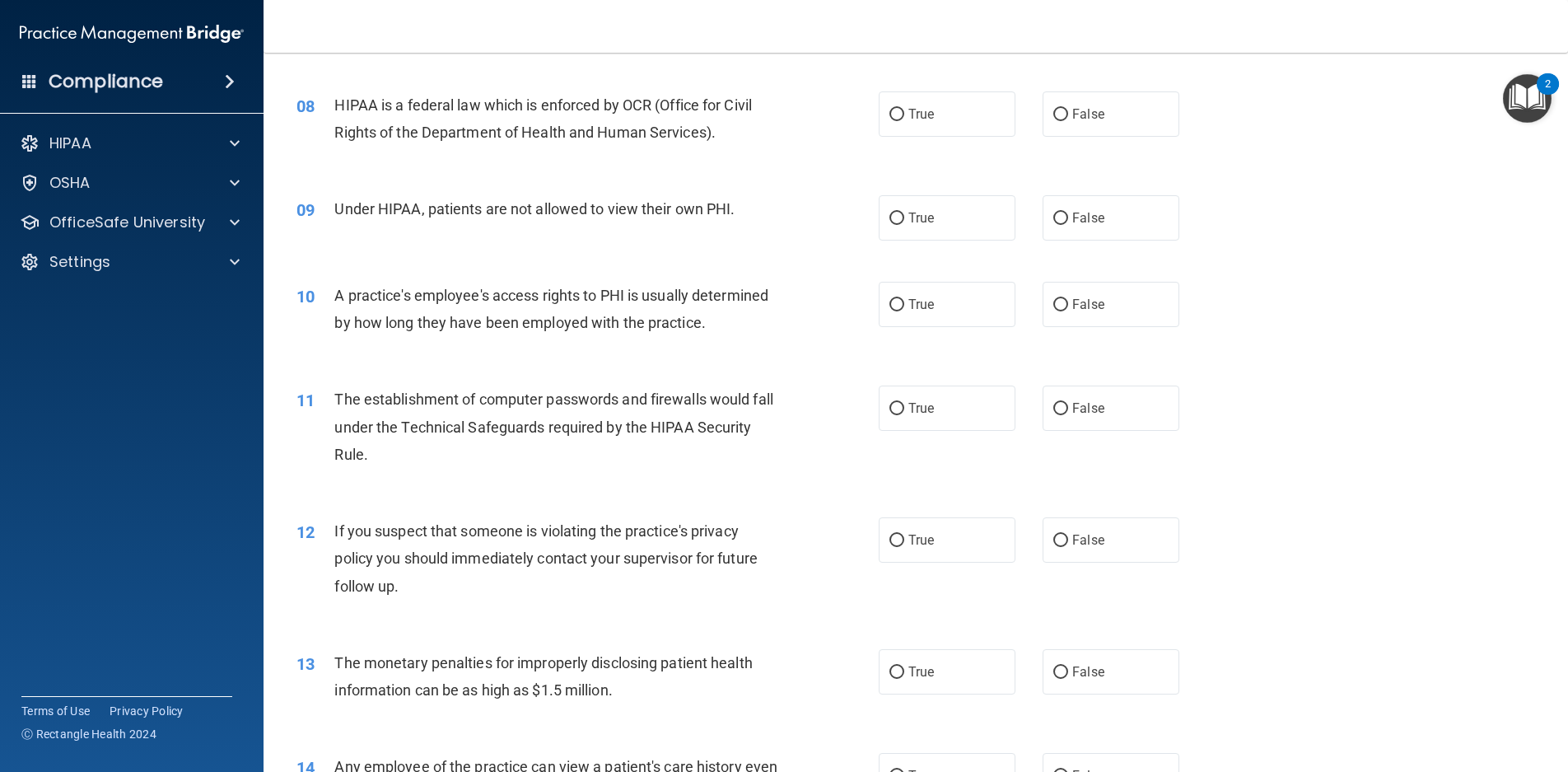
scroll to position [907, 0]
click at [909, 113] on span "True" at bounding box center [921, 113] width 25 height 16
click at [905, 113] on input "True" at bounding box center [897, 114] width 15 height 12
radio input "true"
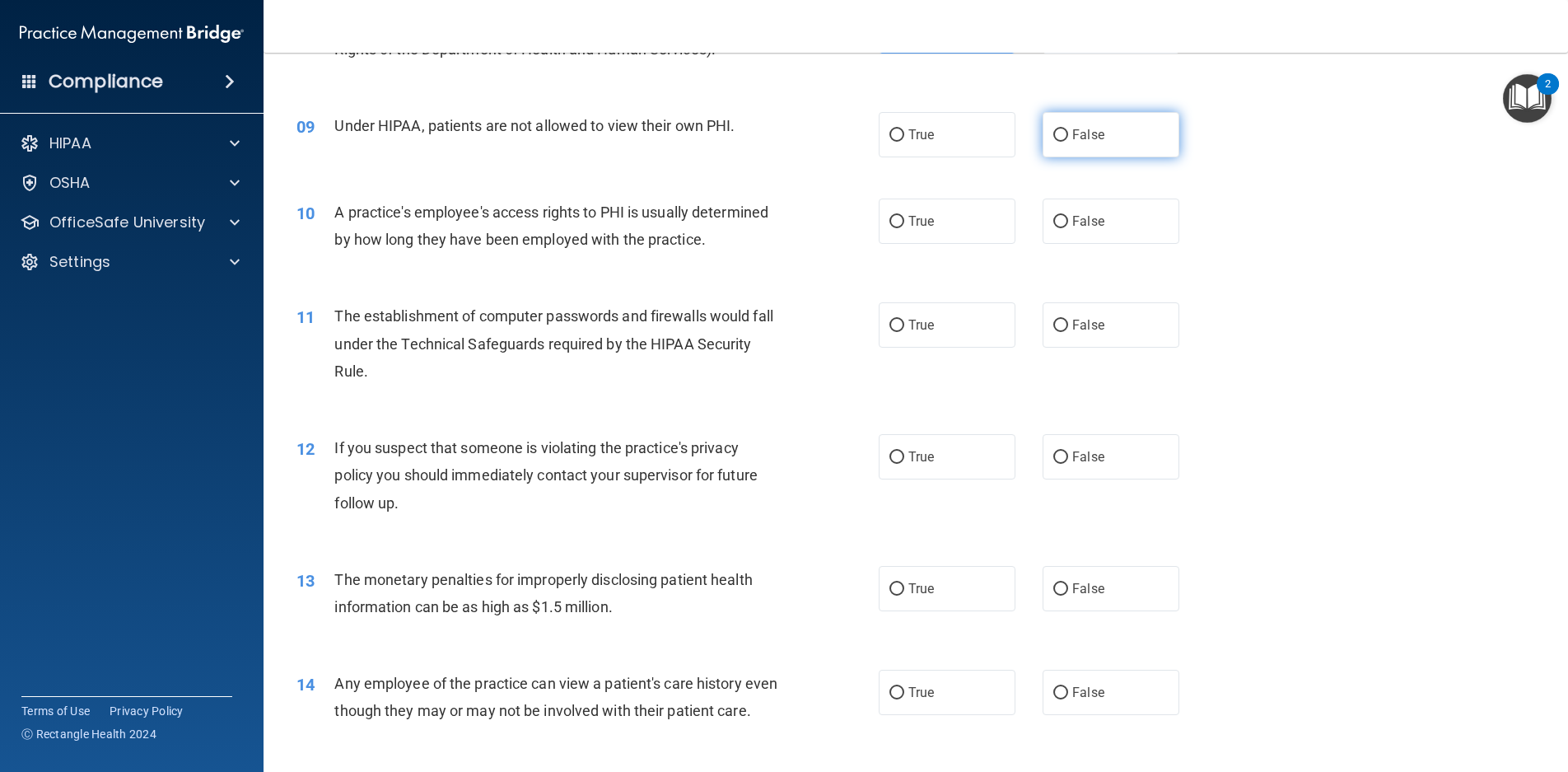
click at [1072, 129] on span "False" at bounding box center [1088, 135] width 32 height 16
click at [1067, 129] on input "False" at bounding box center [1060, 135] width 15 height 12
radio input "true"
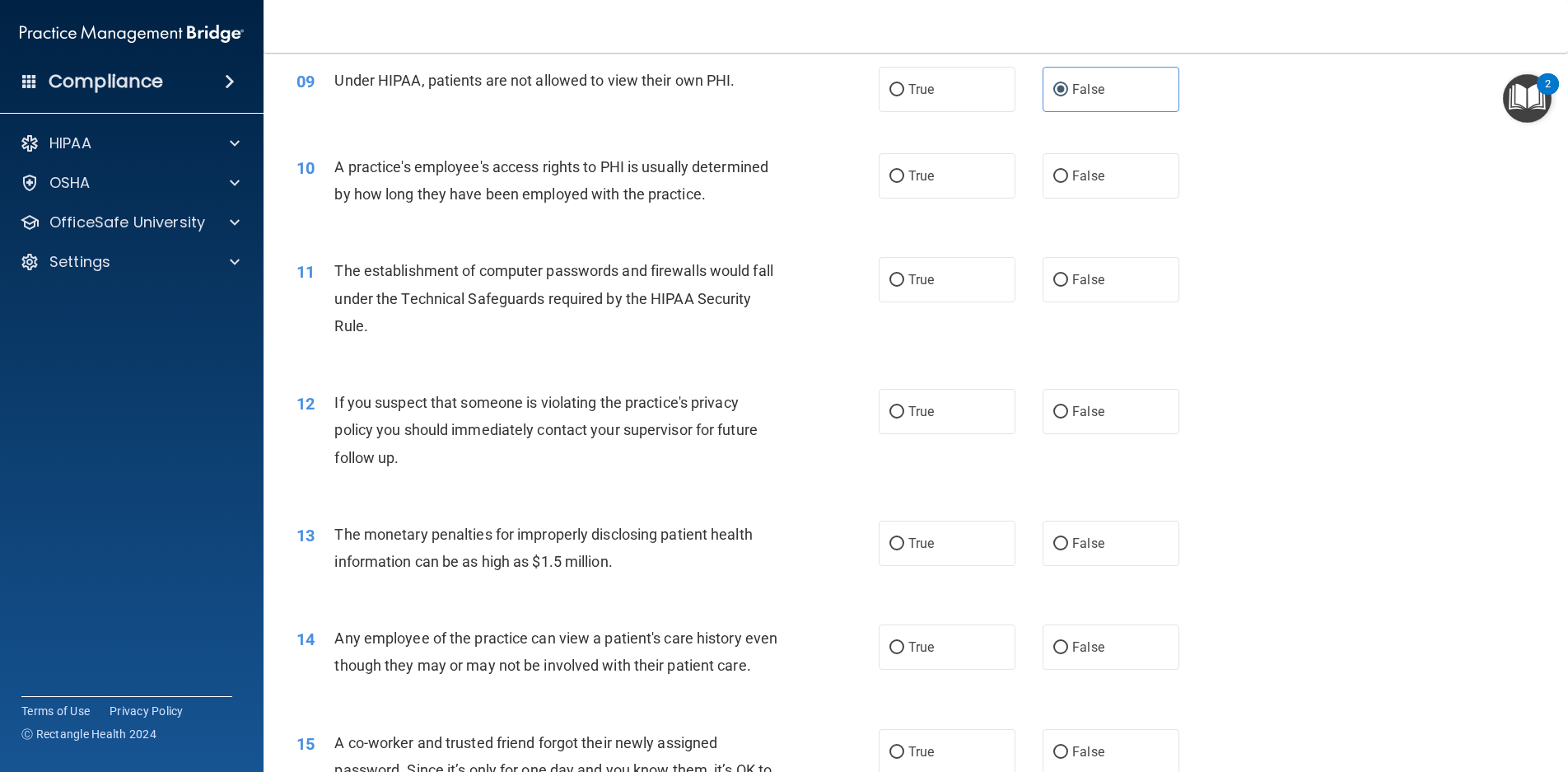
scroll to position [1071, 0]
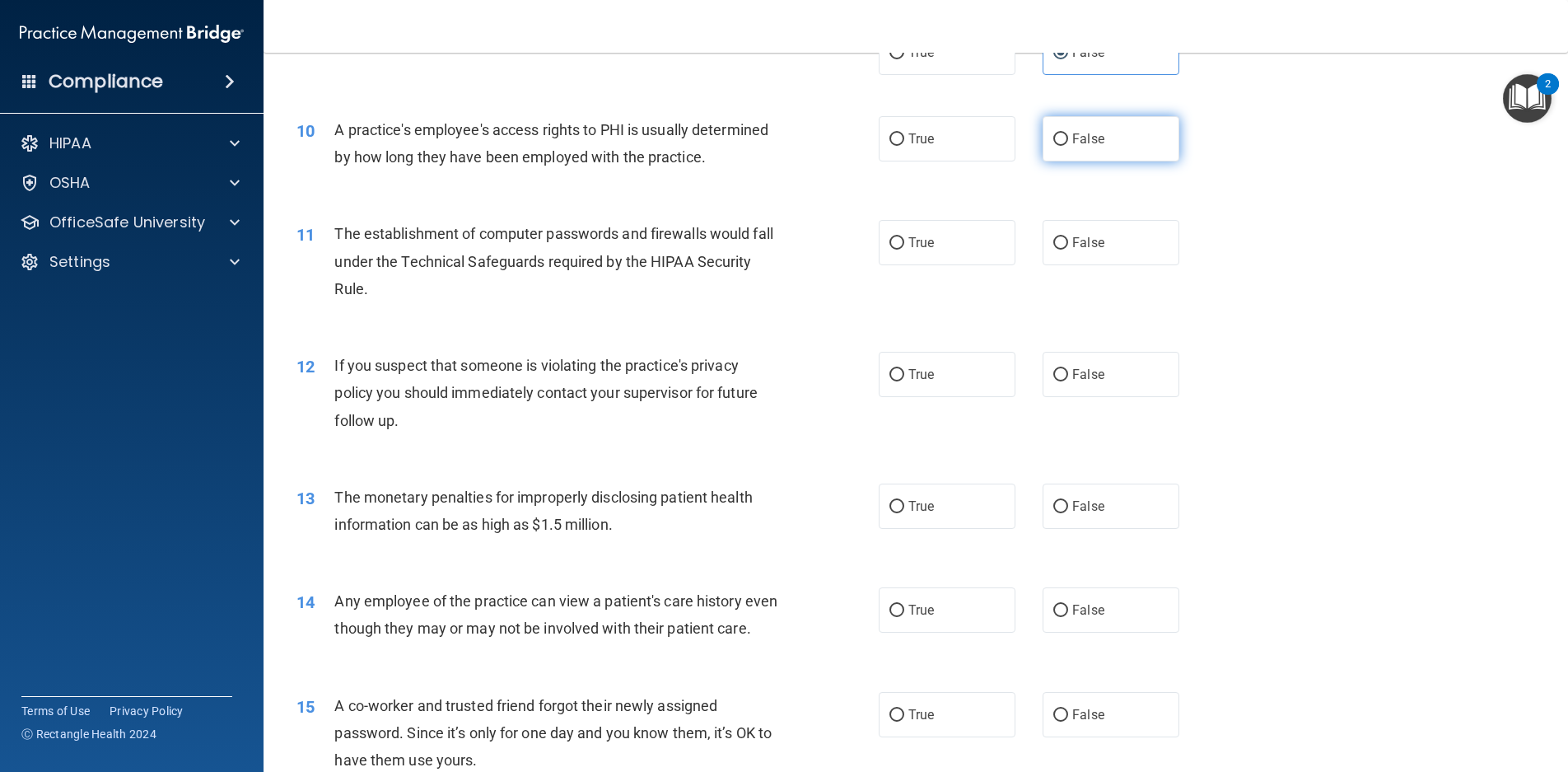
click at [1072, 142] on span "False" at bounding box center [1088, 139] width 32 height 16
click at [1066, 142] on input "False" at bounding box center [1060, 140] width 15 height 12
radio input "true"
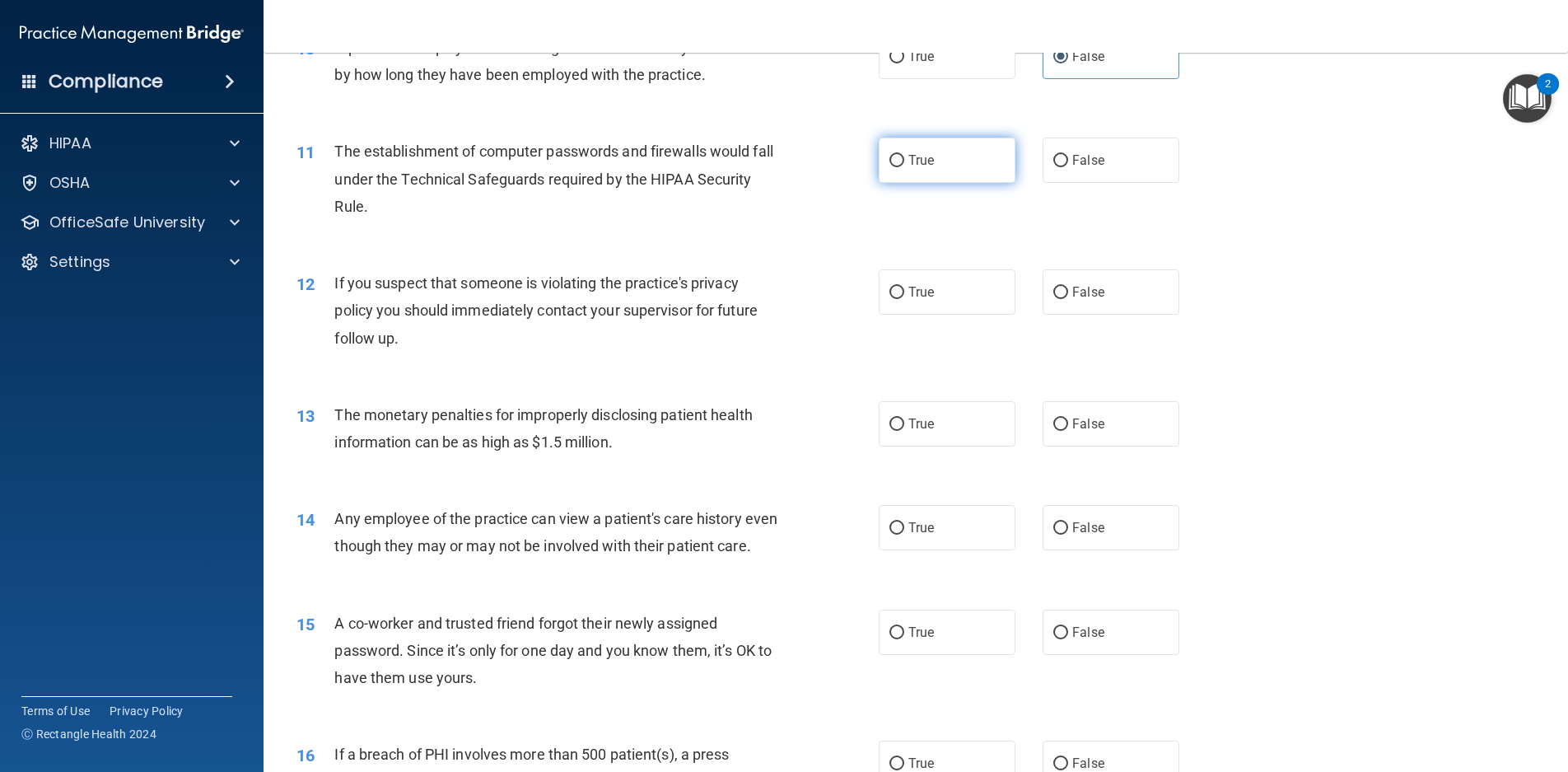
click at [939, 157] on label "True" at bounding box center [946, 160] width 136 height 45
click at [905, 157] on input "True" at bounding box center [897, 161] width 15 height 12
radio input "true"
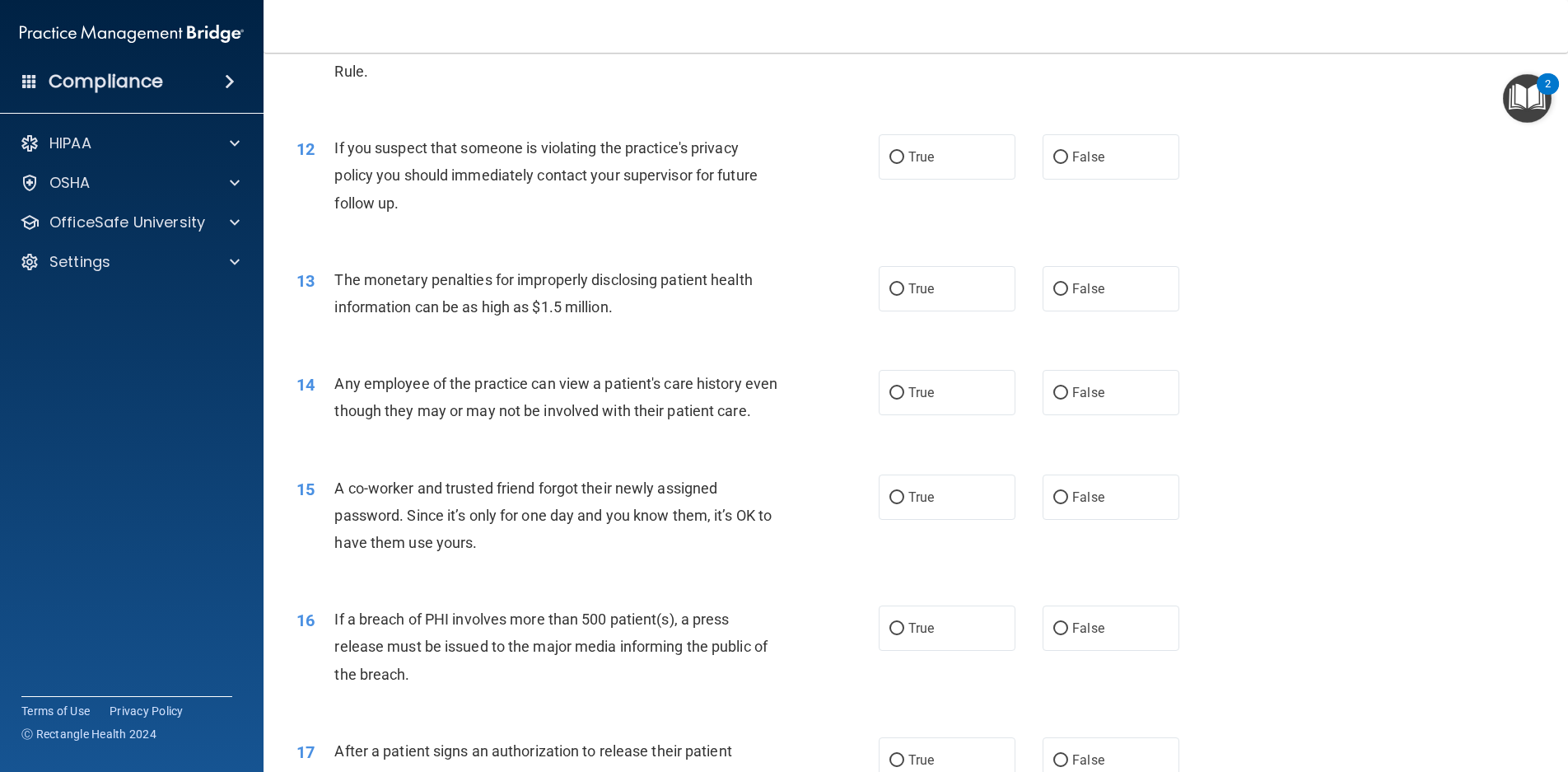
scroll to position [1318, 0]
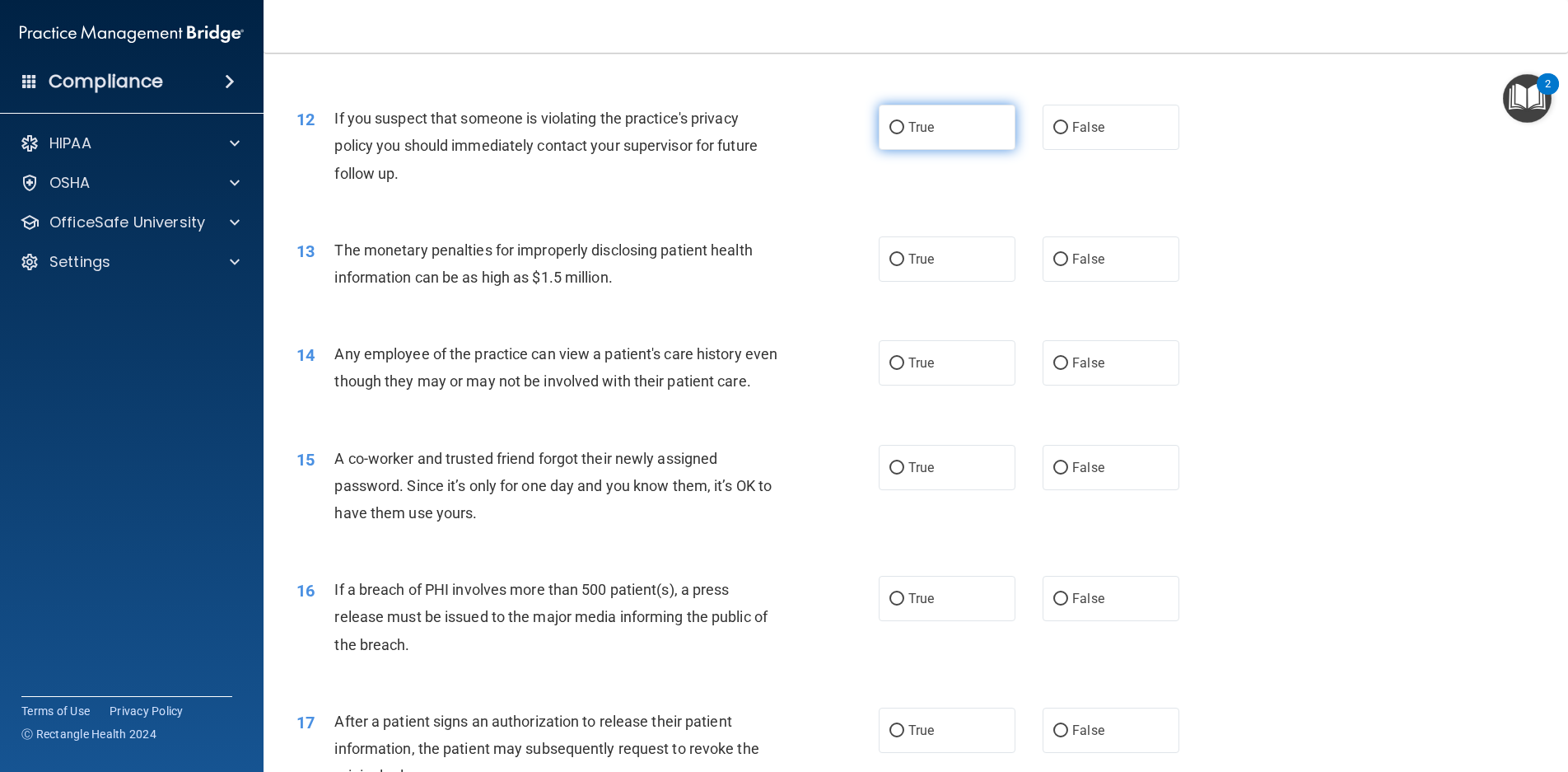
click at [957, 139] on label "True" at bounding box center [946, 127] width 136 height 45
click at [905, 135] on input "True" at bounding box center [897, 128] width 15 height 12
radio input "true"
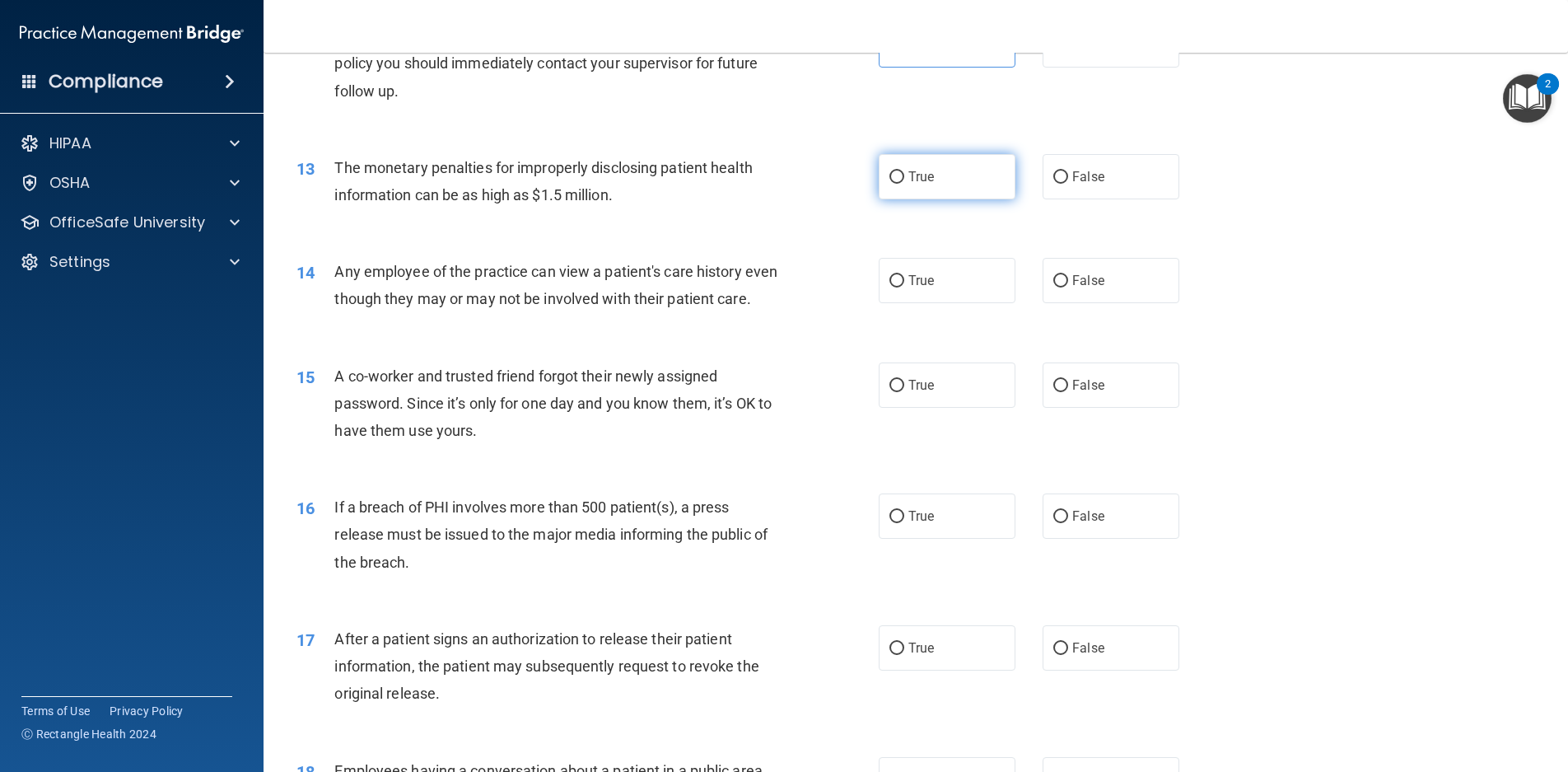
click at [923, 176] on span "True" at bounding box center [921, 177] width 25 height 16
click at [905, 176] on input "True" at bounding box center [897, 177] width 15 height 12
radio input "true"
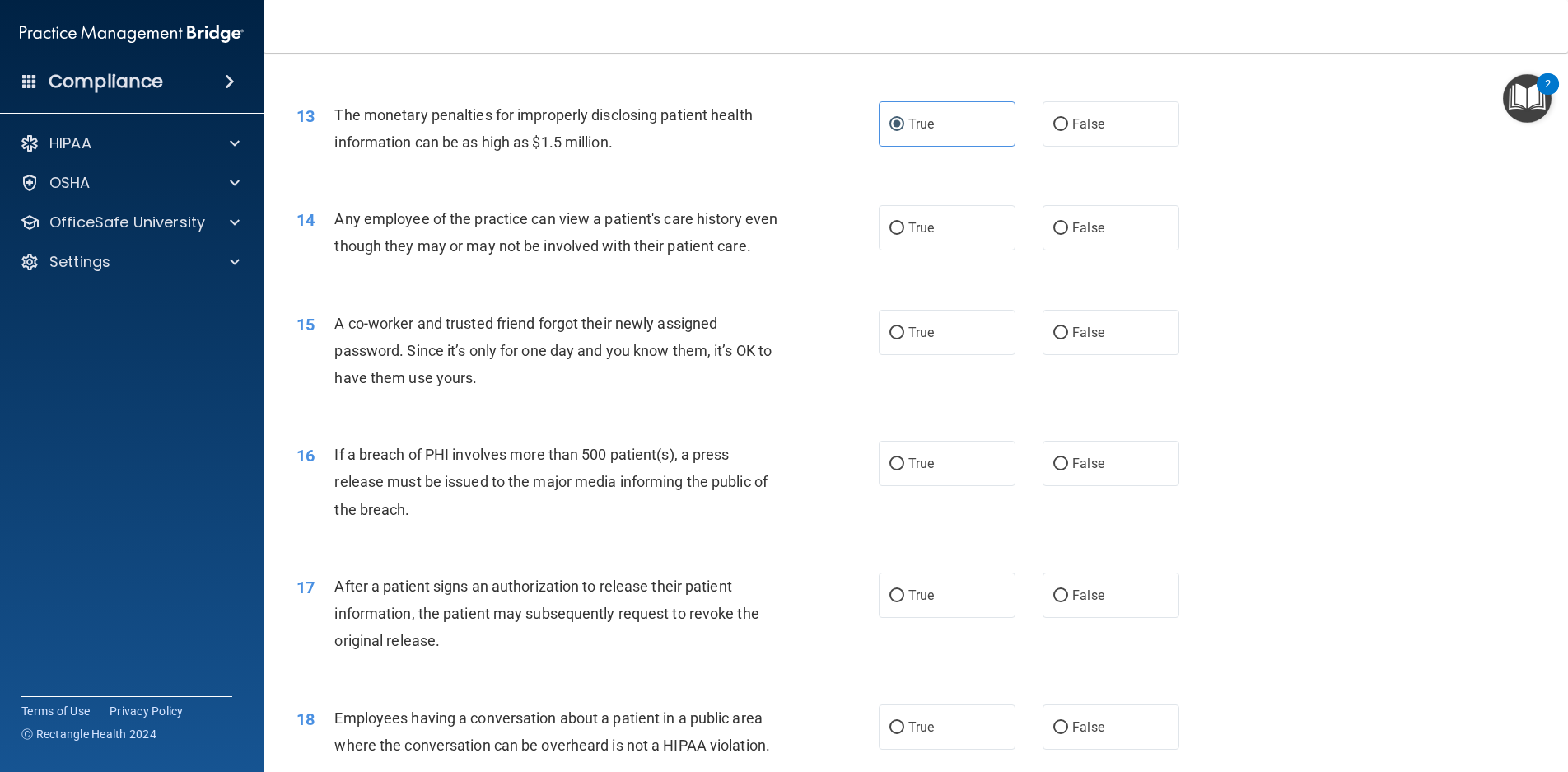
scroll to position [1566, 0]
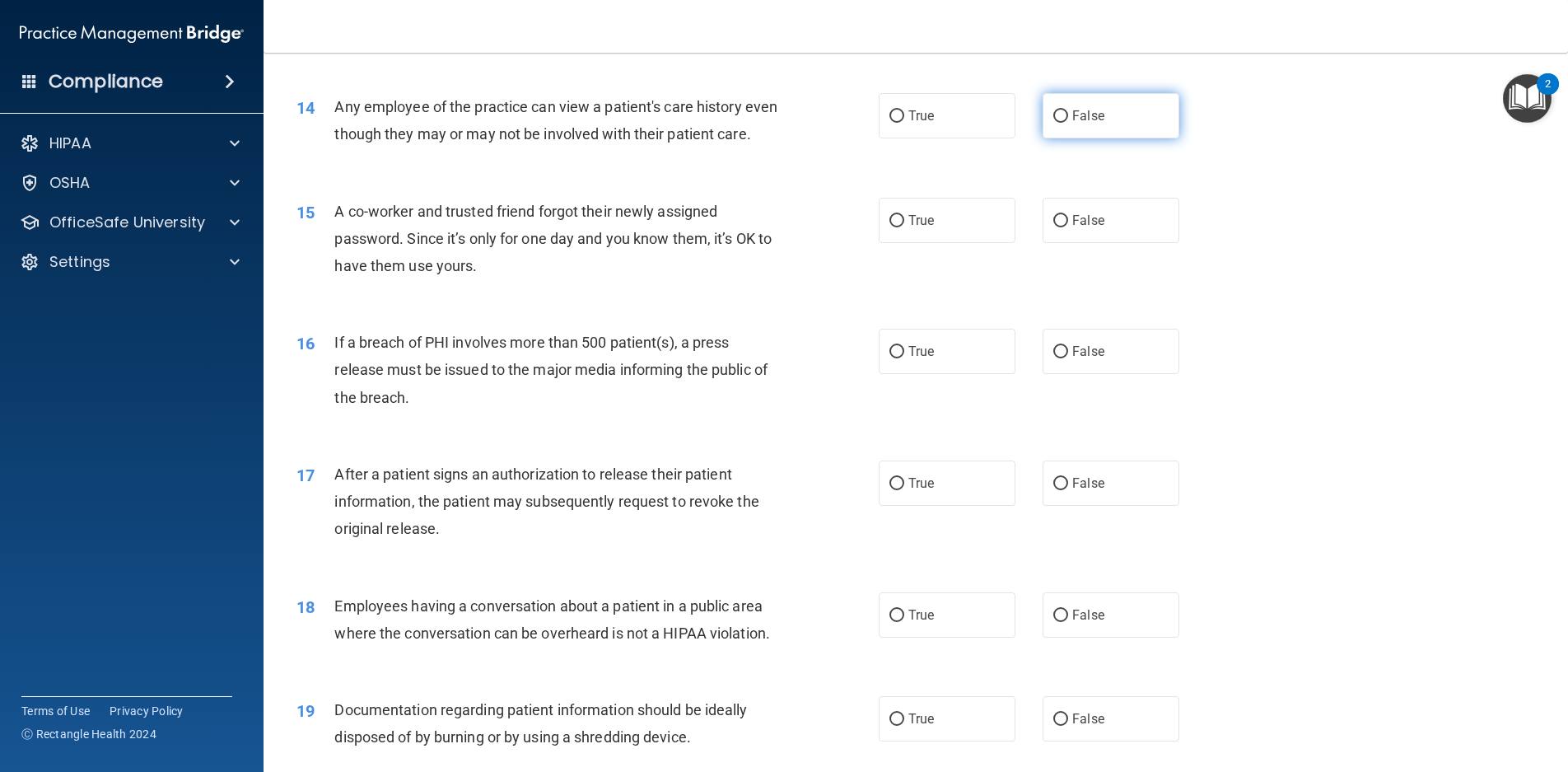
click at [1053, 116] on input "False" at bounding box center [1060, 116] width 15 height 12
radio input "true"
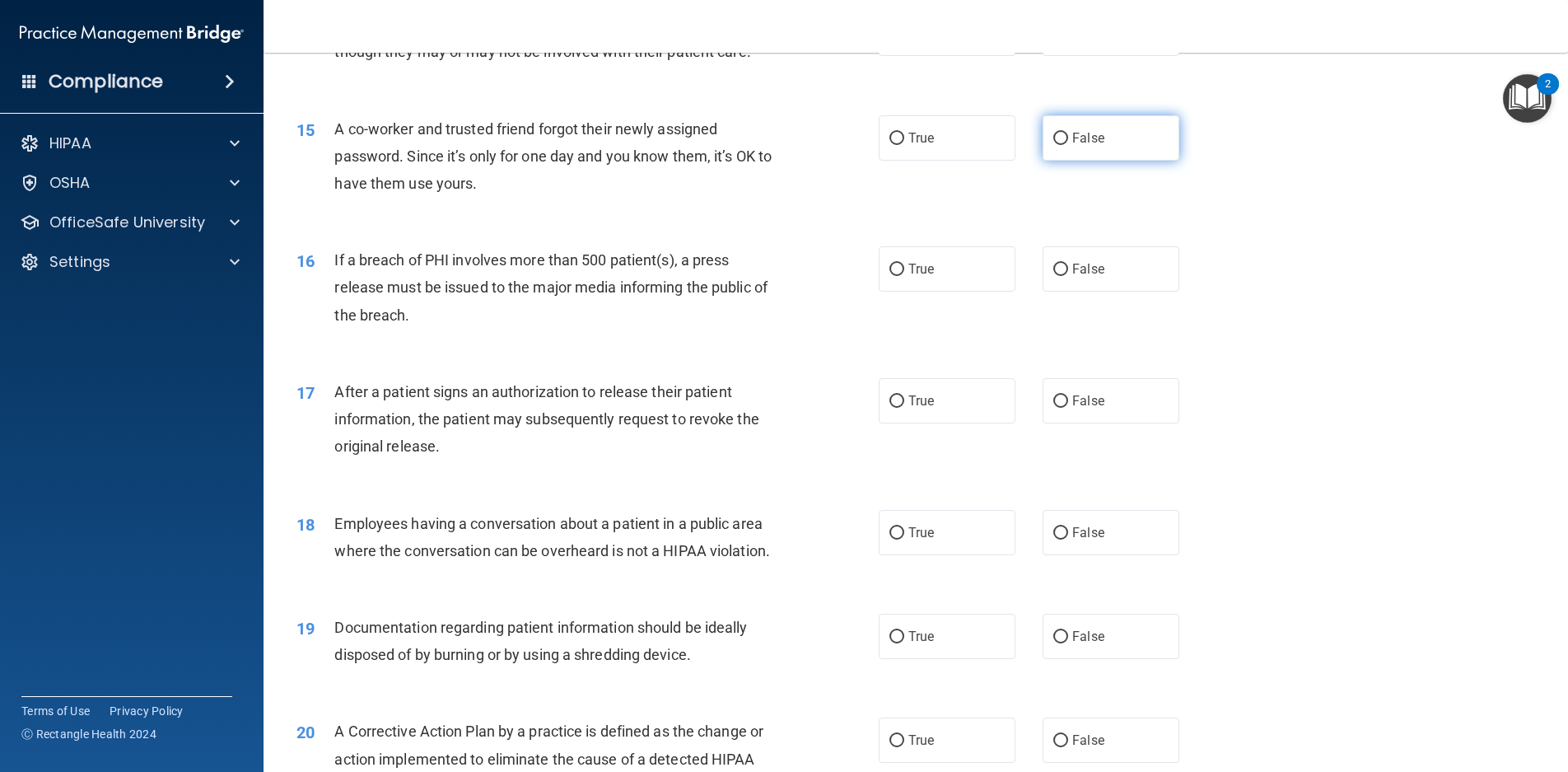
click at [1120, 157] on label "False" at bounding box center [1110, 138] width 136 height 45
click at [1069, 145] on input "False" at bounding box center [1060, 139] width 15 height 12
radio input "true"
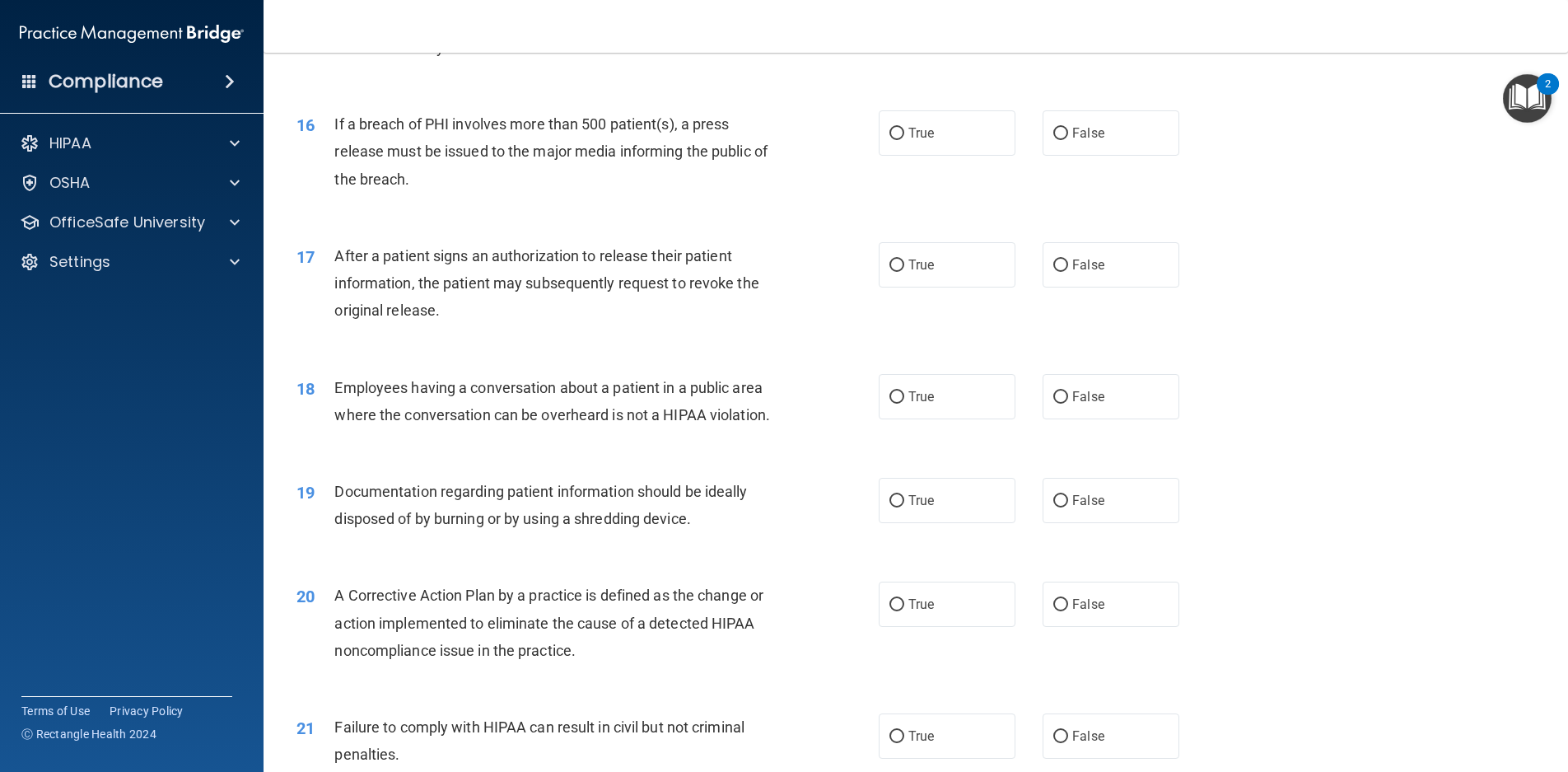
scroll to position [1812, 0]
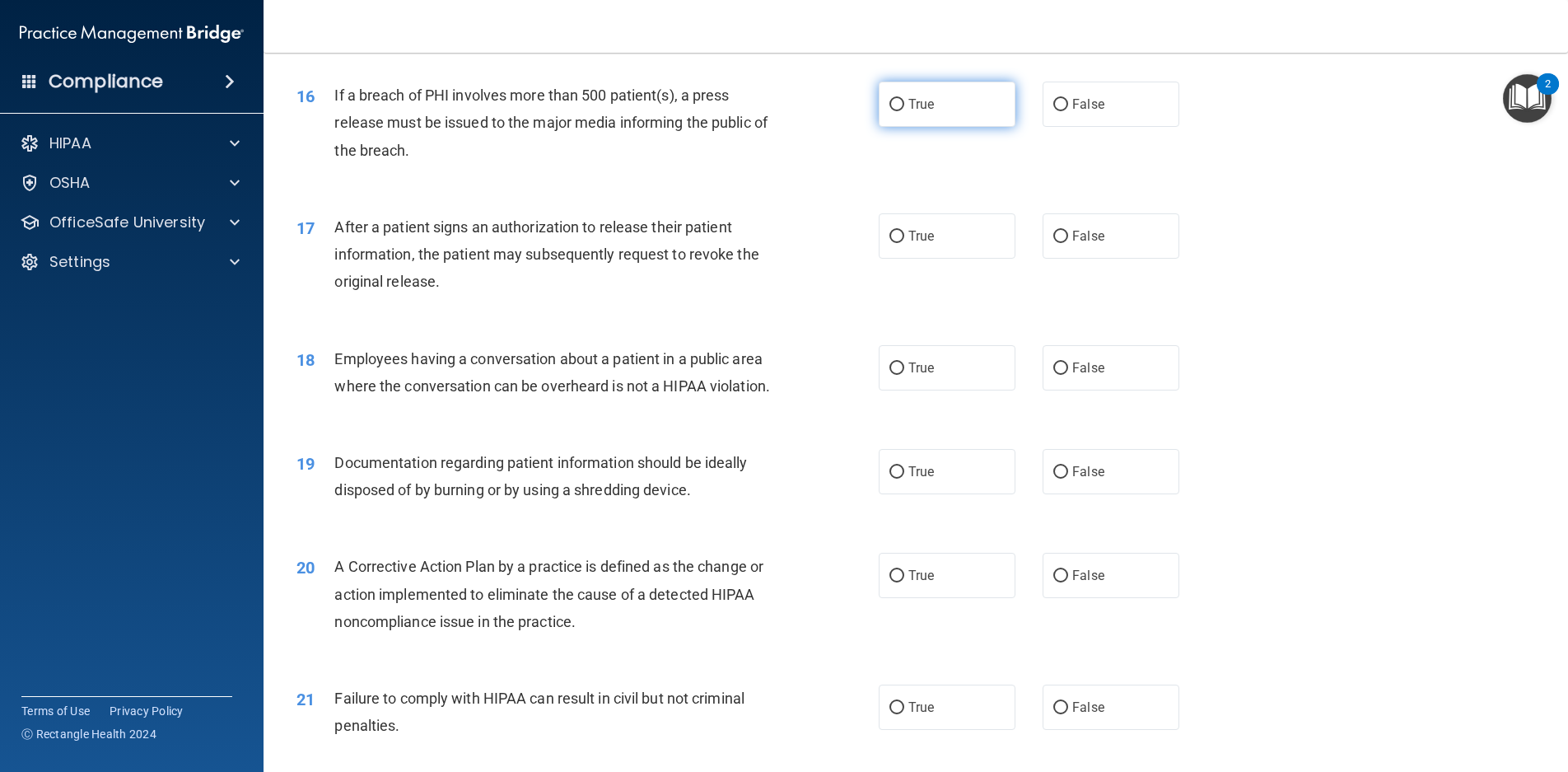
click at [933, 127] on label "True" at bounding box center [946, 104] width 136 height 45
click at [905, 111] on input "True" at bounding box center [897, 105] width 15 height 12
radio input "true"
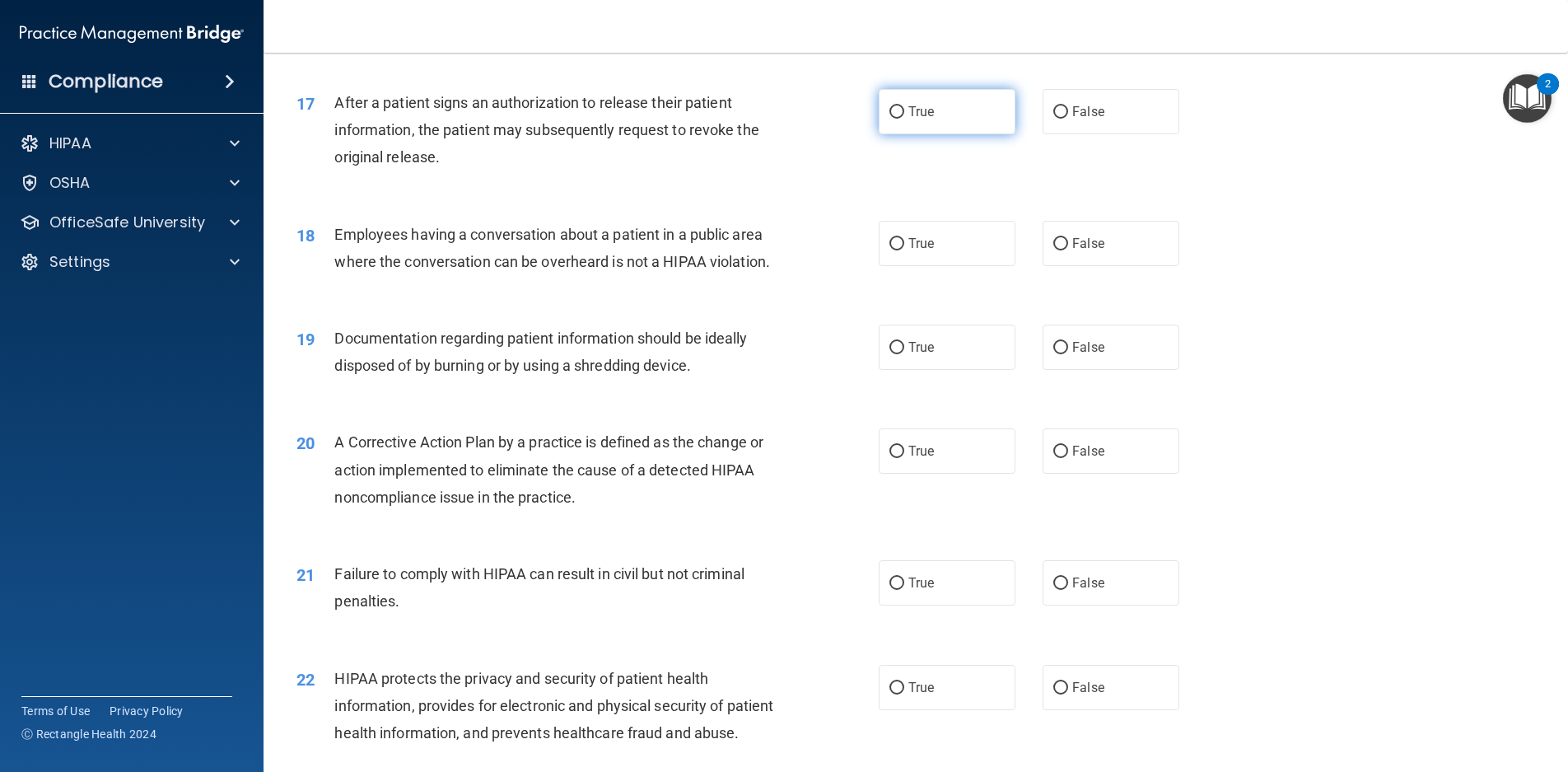
scroll to position [1977, 0]
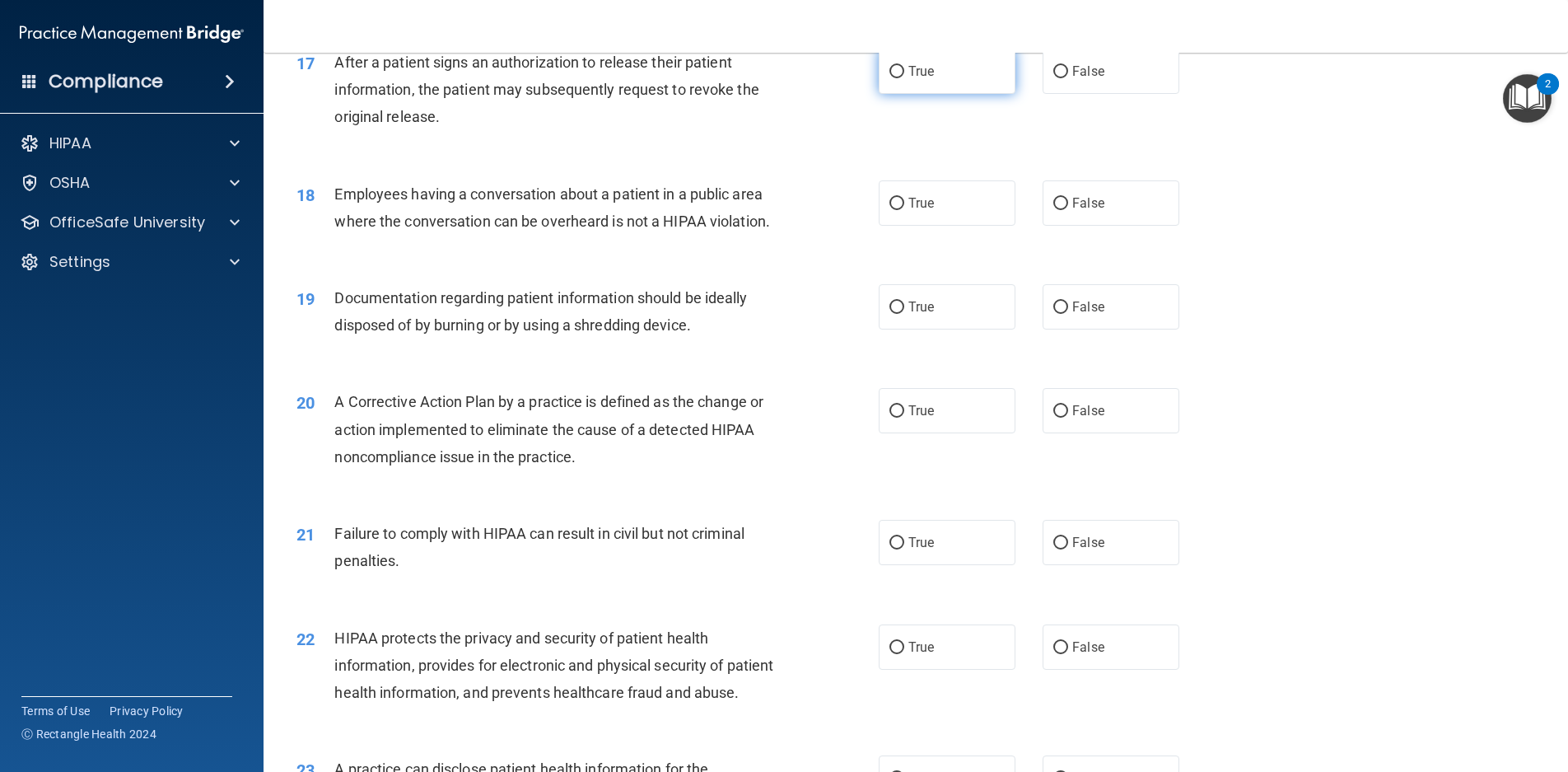
click at [961, 94] on label "True" at bounding box center [946, 71] width 136 height 45
click at [905, 78] on input "True" at bounding box center [897, 72] width 15 height 12
radio input "true"
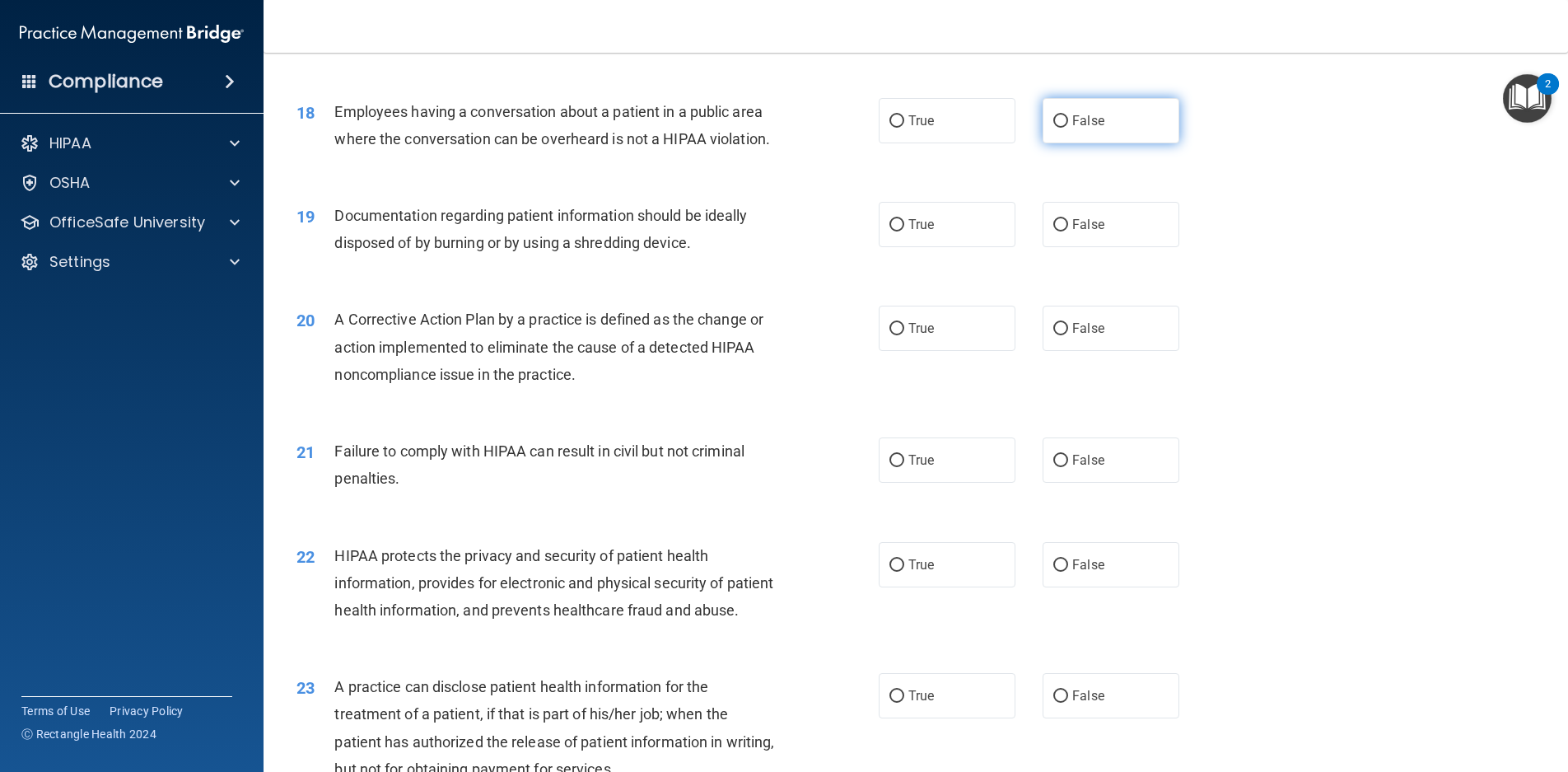
click at [1081, 129] on span "False" at bounding box center [1088, 121] width 32 height 16
click at [1069, 128] on input "False" at bounding box center [1060, 122] width 15 height 12
radio input "true"
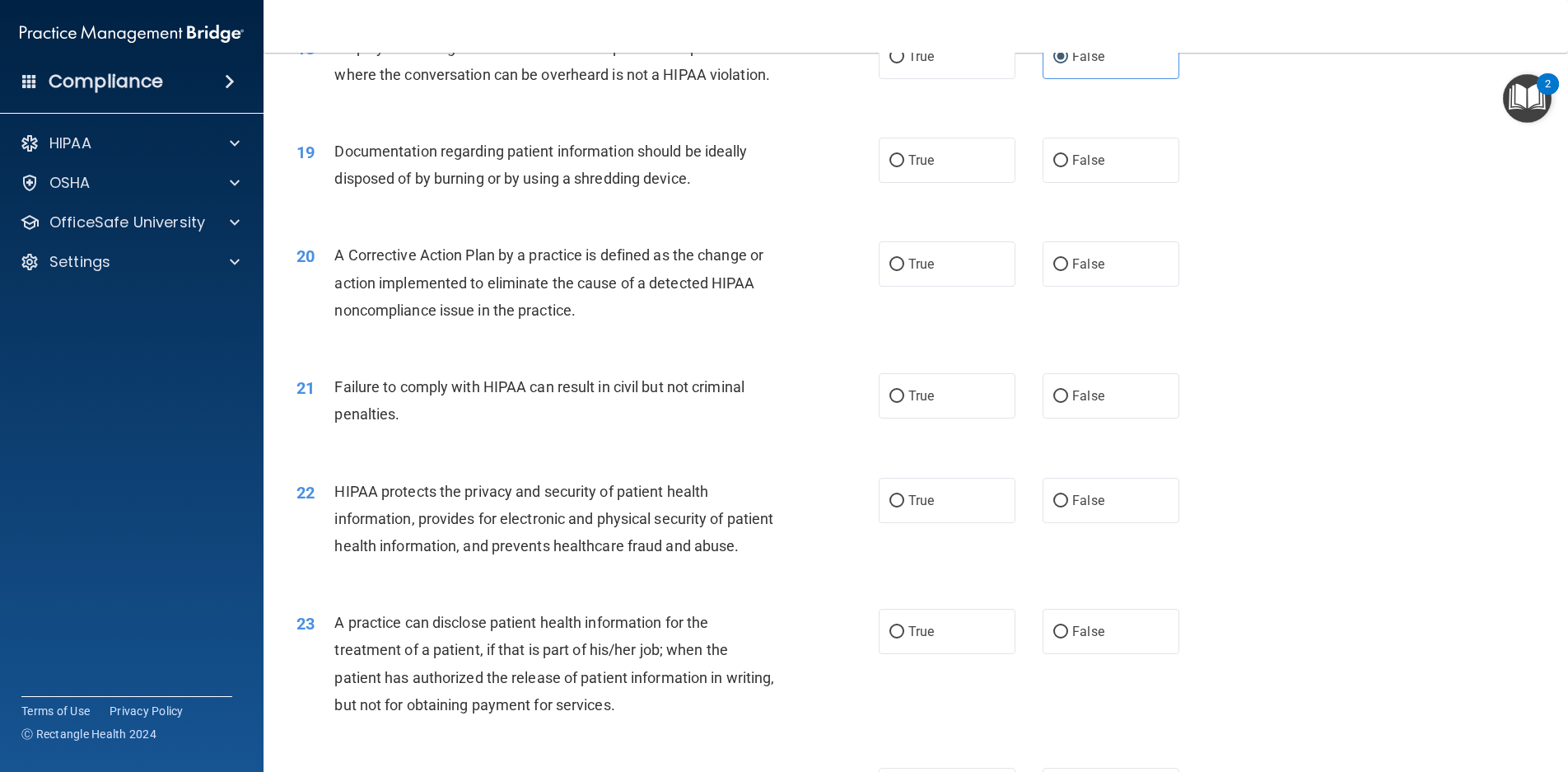
scroll to position [2225, 0]
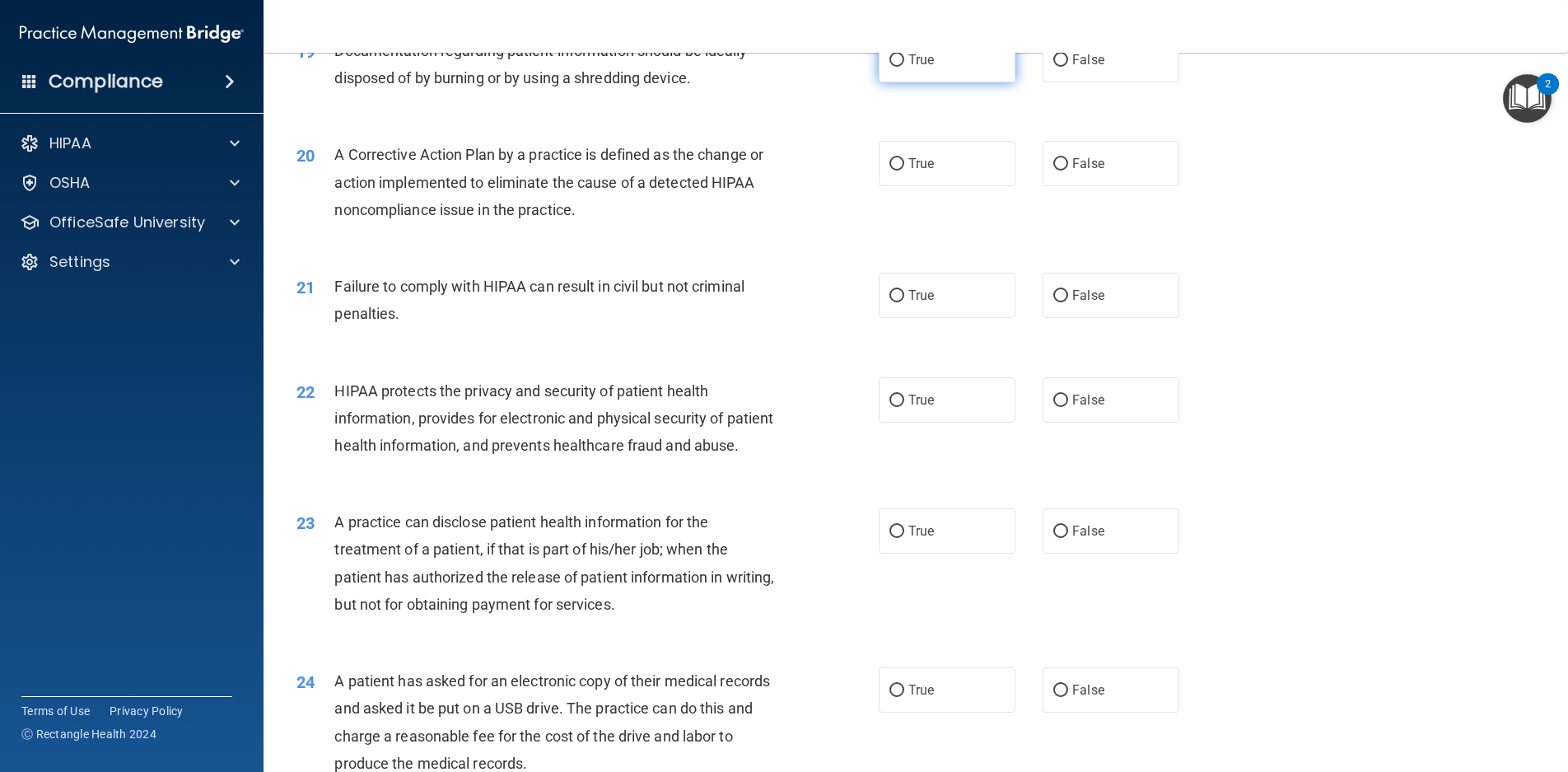
click at [965, 82] on label "True" at bounding box center [946, 60] width 136 height 45
click at [905, 67] on input "True" at bounding box center [897, 61] width 15 height 12
radio input "true"
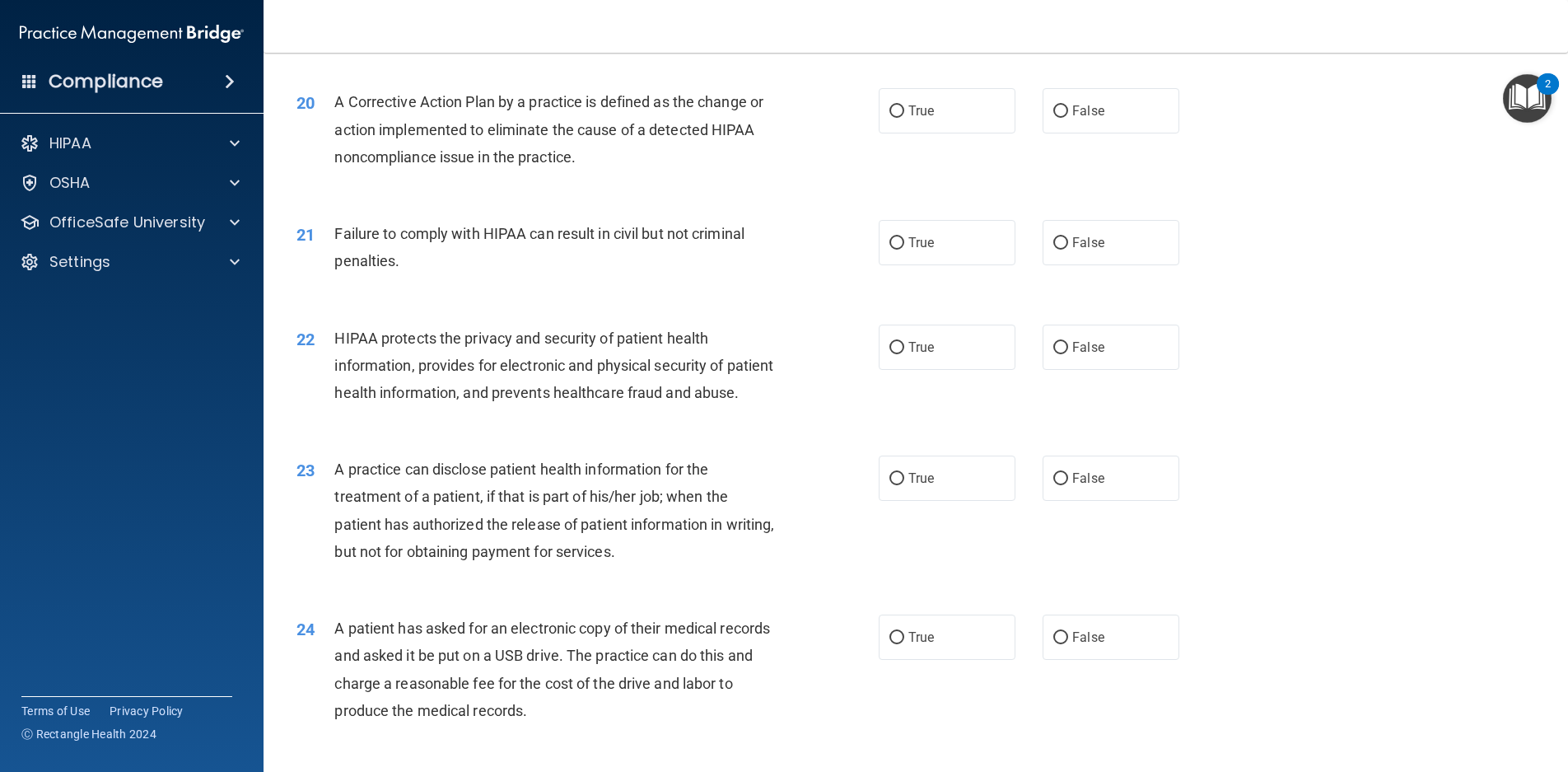
scroll to position [2307, 0]
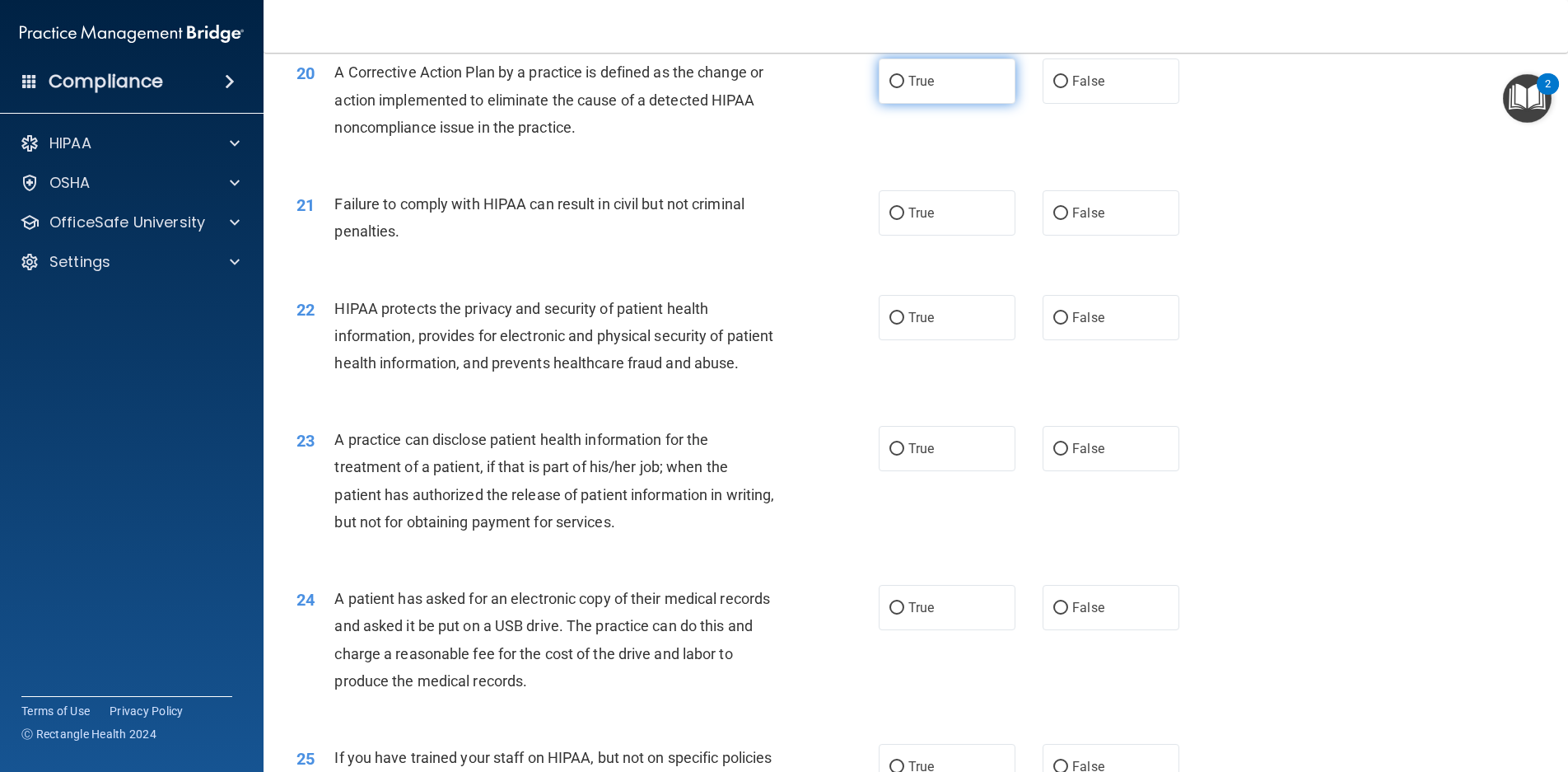
click at [919, 89] on span "True" at bounding box center [921, 81] width 25 height 16
click at [905, 89] on input "True" at bounding box center [897, 82] width 15 height 12
radio input "true"
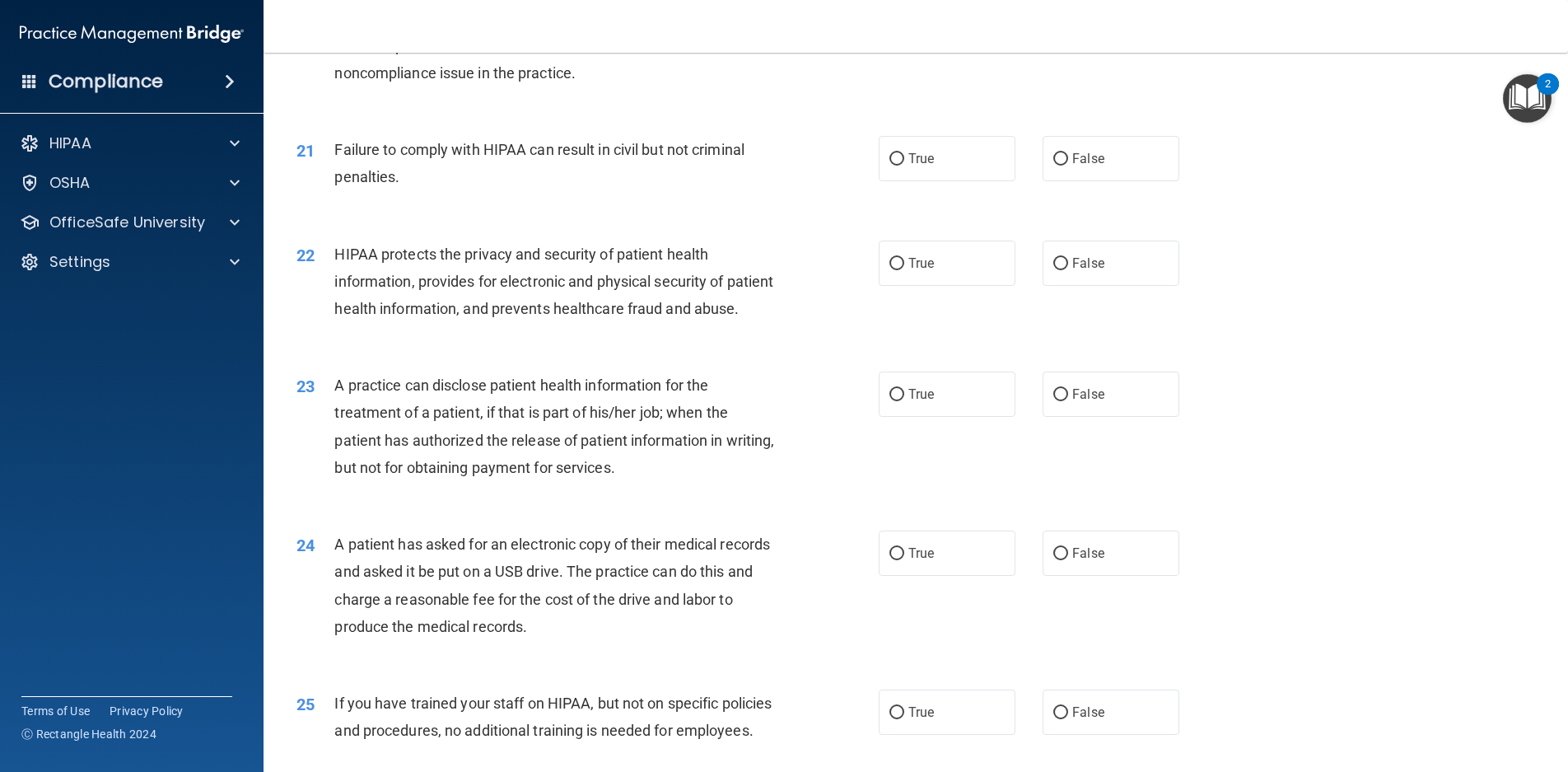
scroll to position [2389, 0]
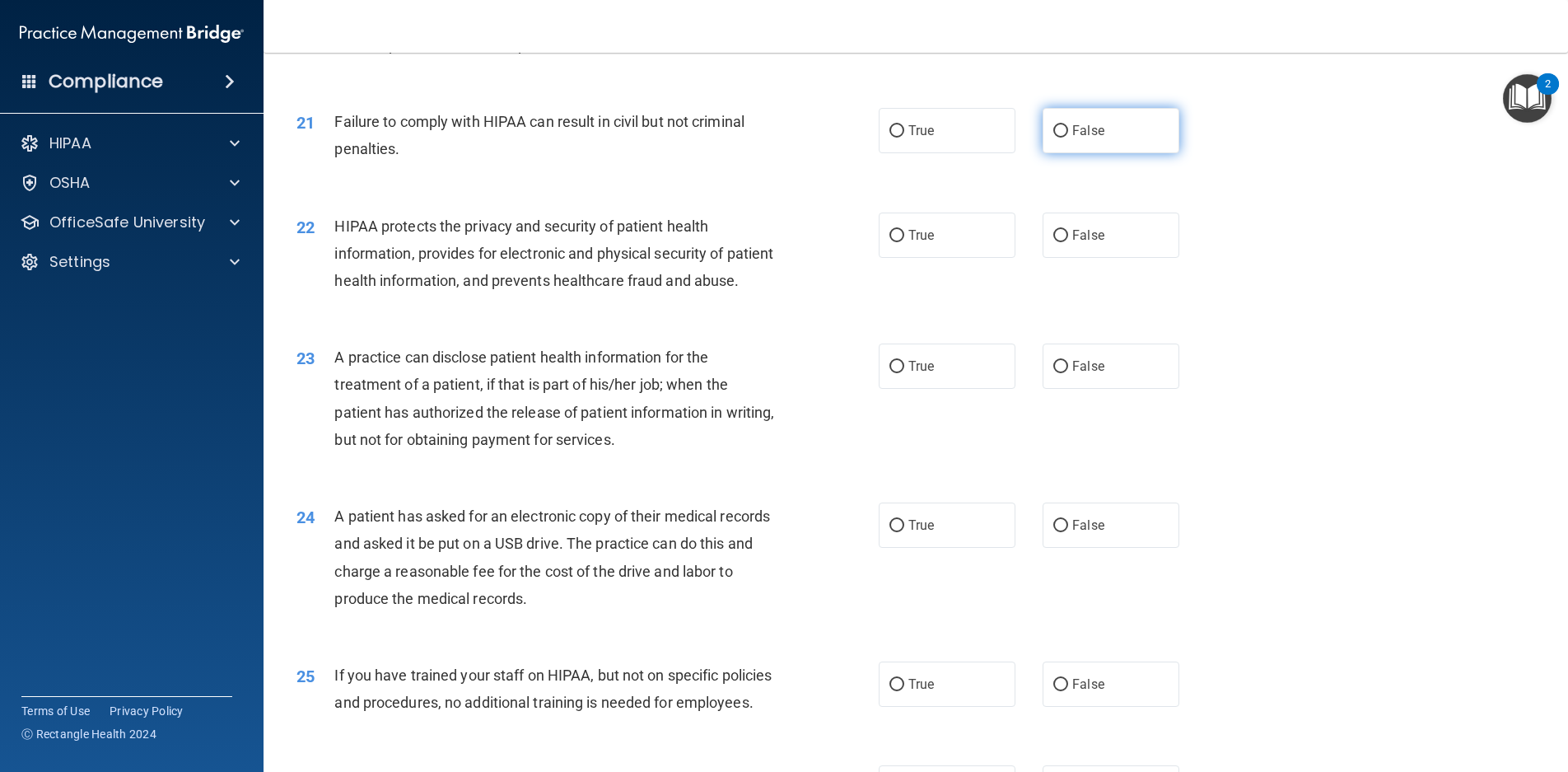
click at [1114, 149] on label "False" at bounding box center [1110, 130] width 136 height 45
click at [1069, 137] on input "False" at bounding box center [1060, 131] width 15 height 12
radio input "true"
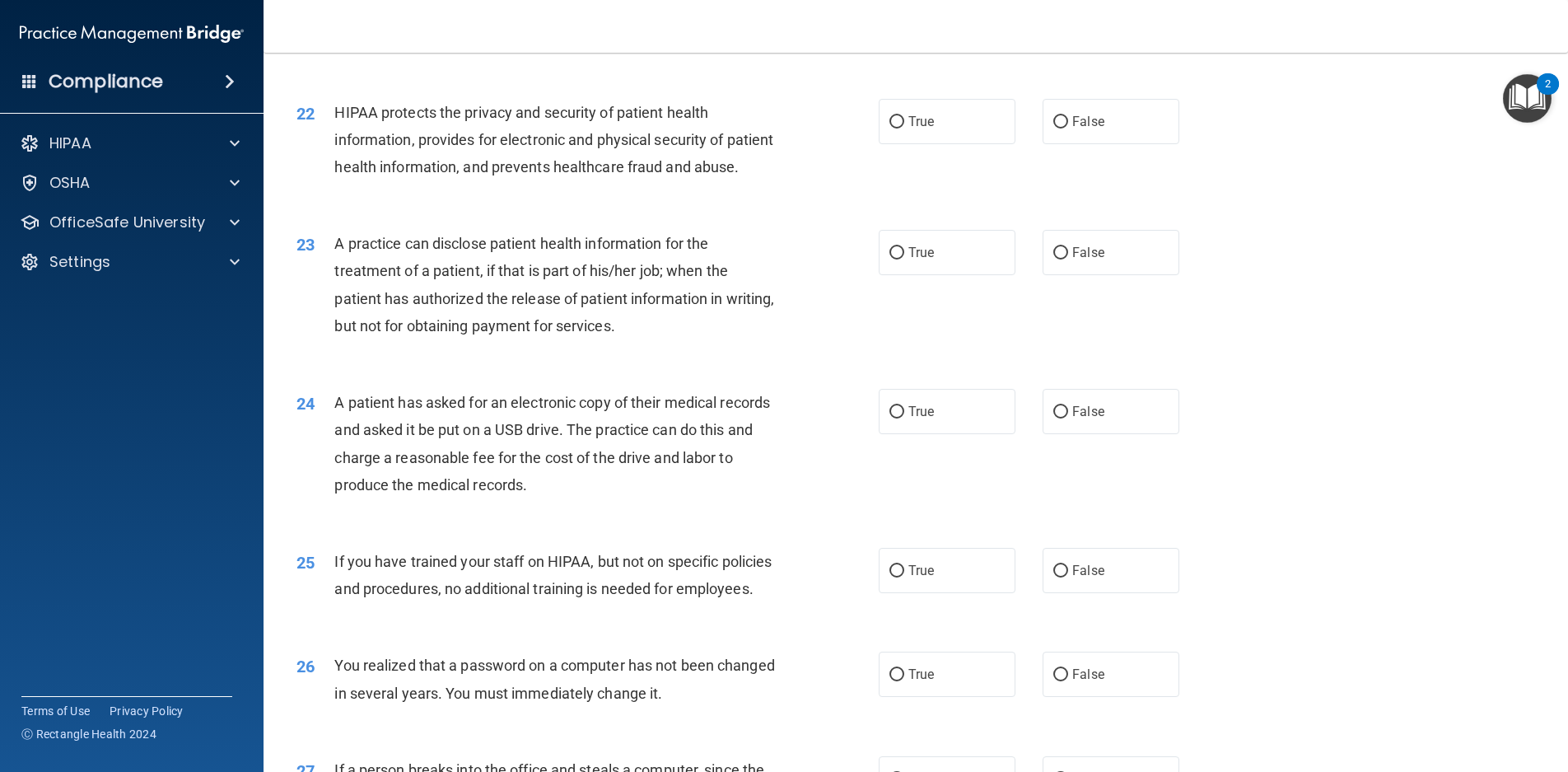
scroll to position [2554, 0]
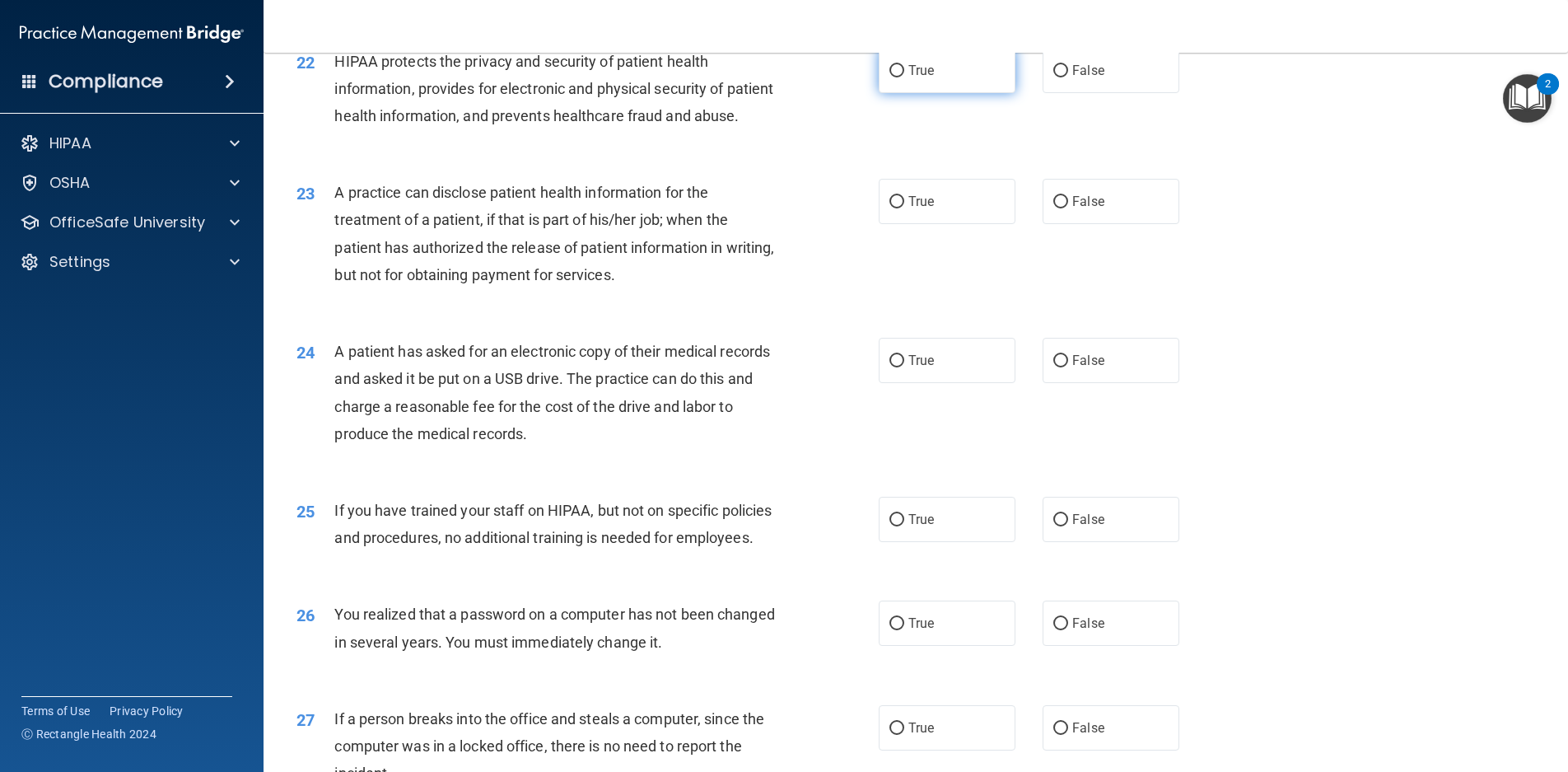
click at [926, 78] on span "True" at bounding box center [921, 70] width 25 height 16
click at [905, 77] on input "True" at bounding box center [897, 71] width 15 height 12
radio input "true"
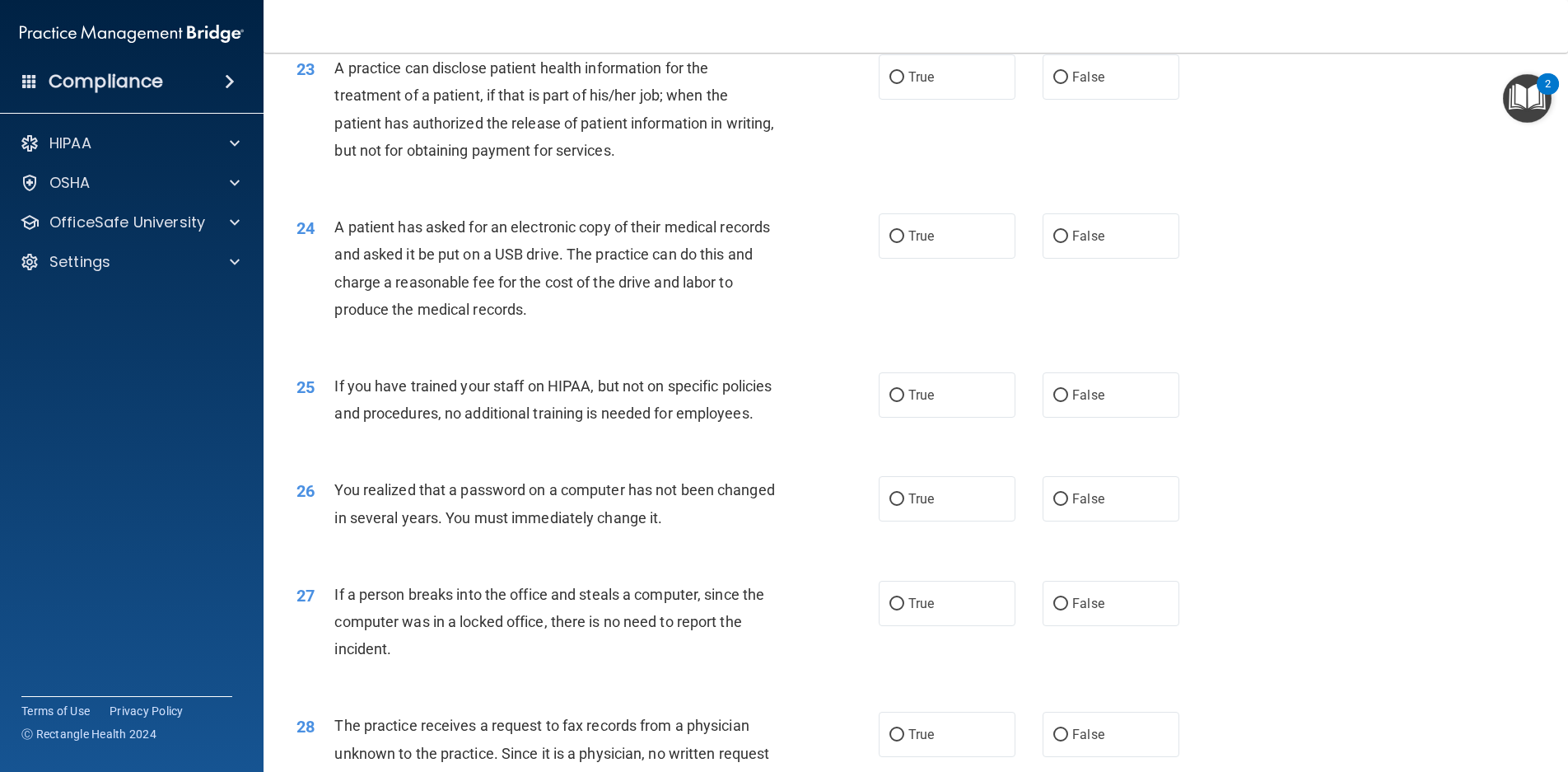
scroll to position [2719, 0]
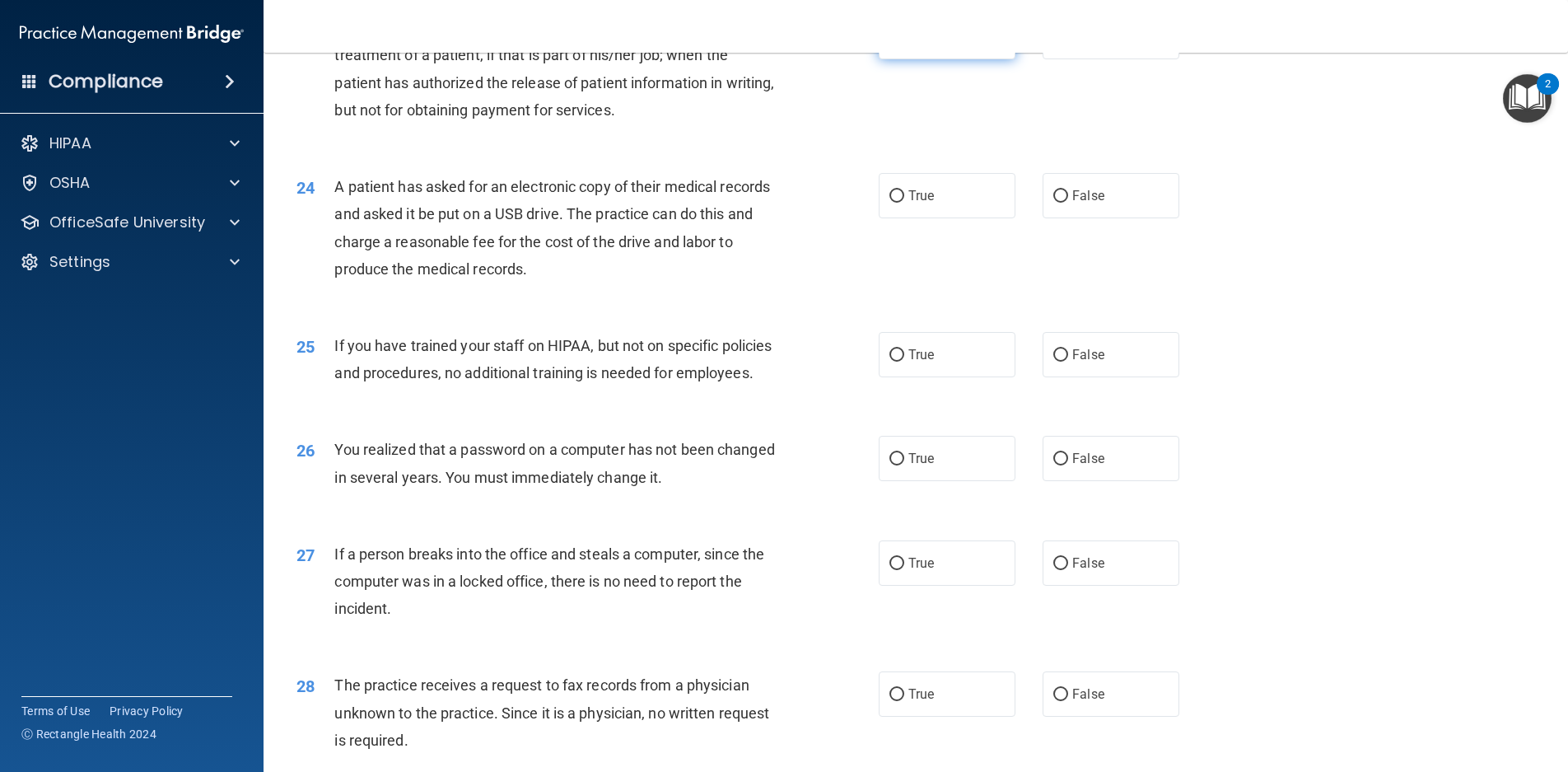
click at [937, 59] on label "True" at bounding box center [946, 36] width 136 height 45
click at [905, 43] on input "True" at bounding box center [897, 37] width 15 height 12
radio input "true"
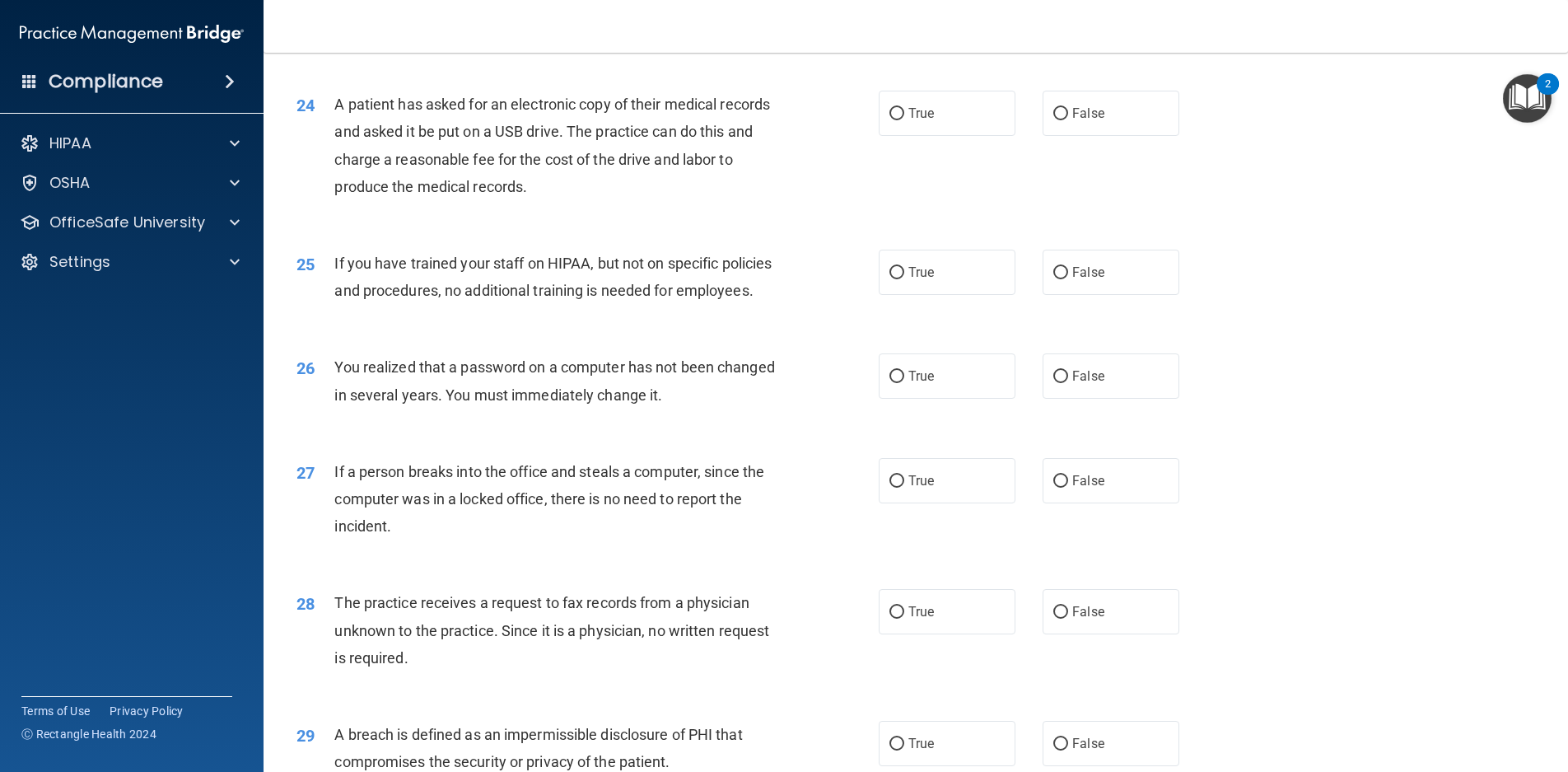
scroll to position [2884, 0]
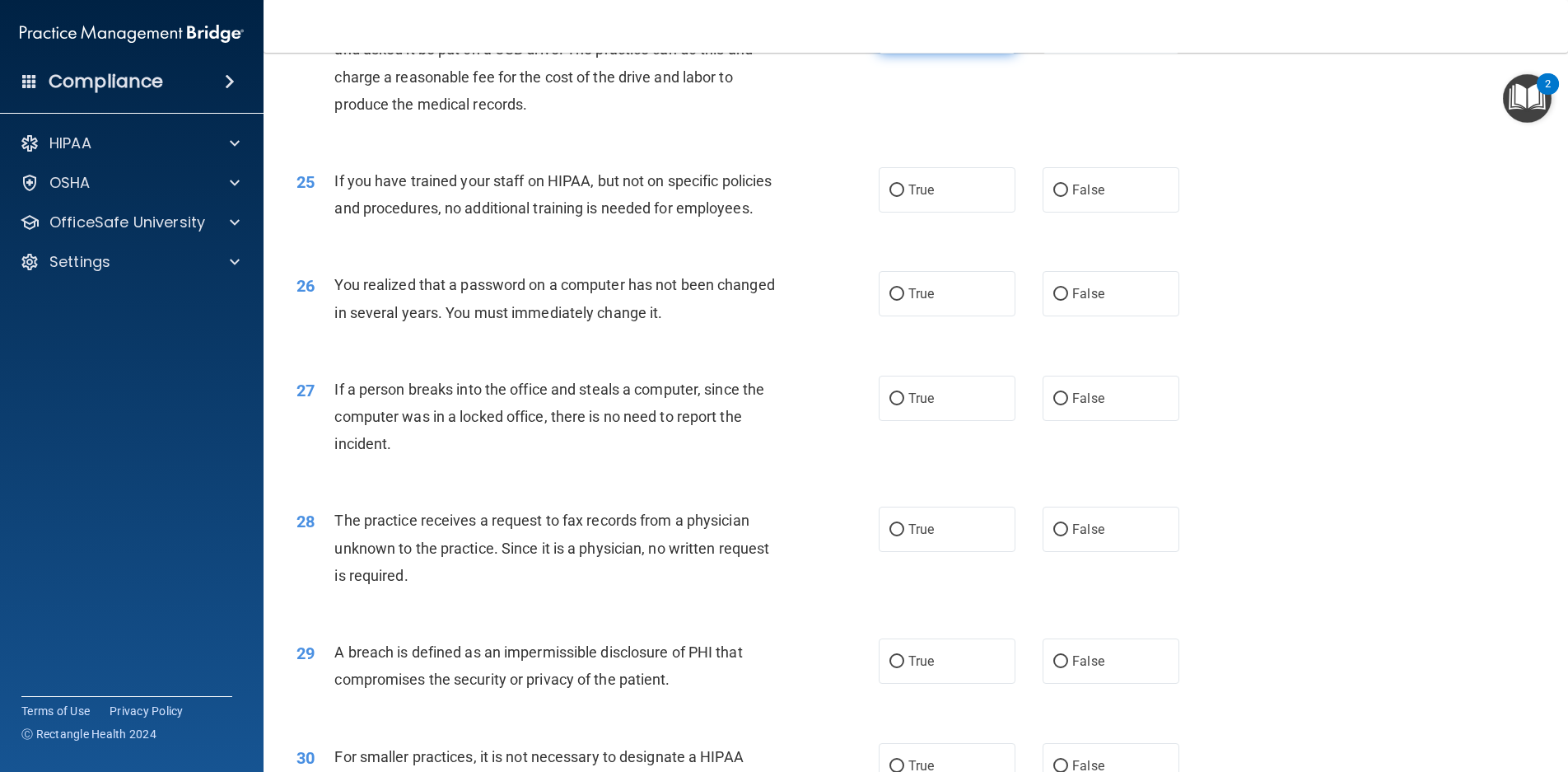
click at [900, 54] on label "True" at bounding box center [946, 30] width 136 height 45
click at [900, 38] on input "True" at bounding box center [897, 31] width 15 height 12
radio input "true"
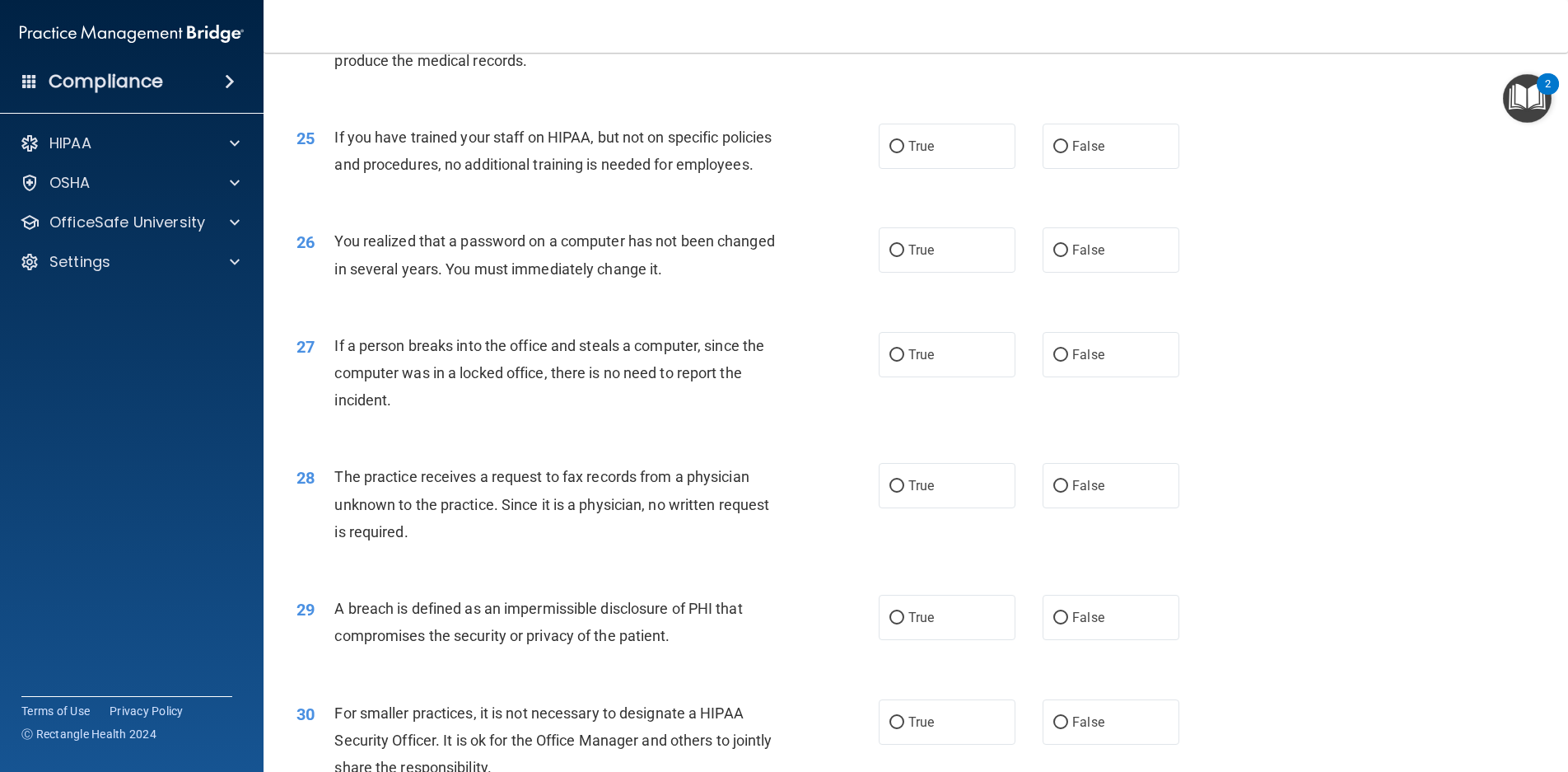
scroll to position [2966, 0]
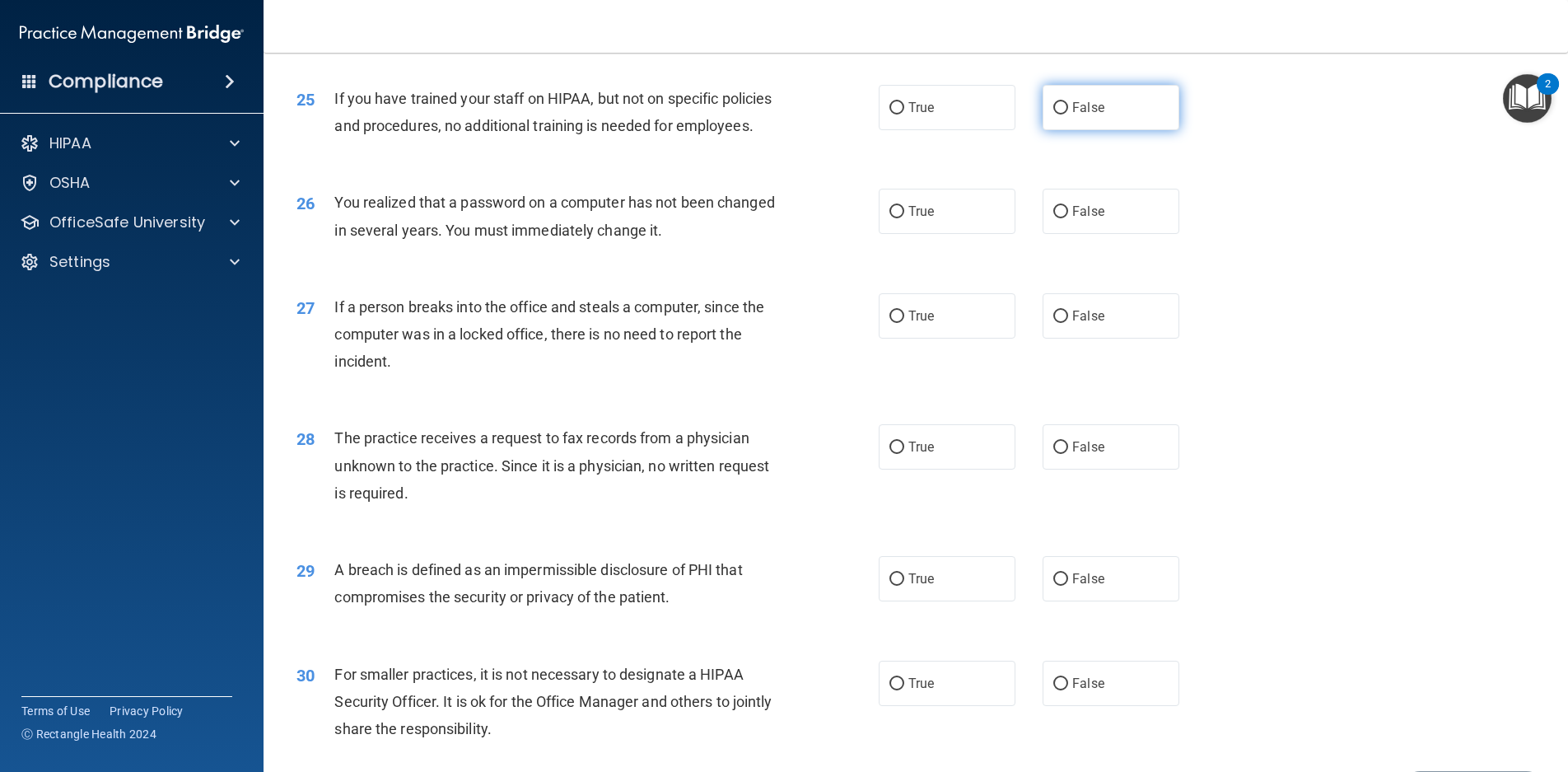
click at [1073, 115] on span "False" at bounding box center [1088, 108] width 32 height 16
click at [1069, 115] on input "False" at bounding box center [1060, 109] width 15 height 12
radio input "true"
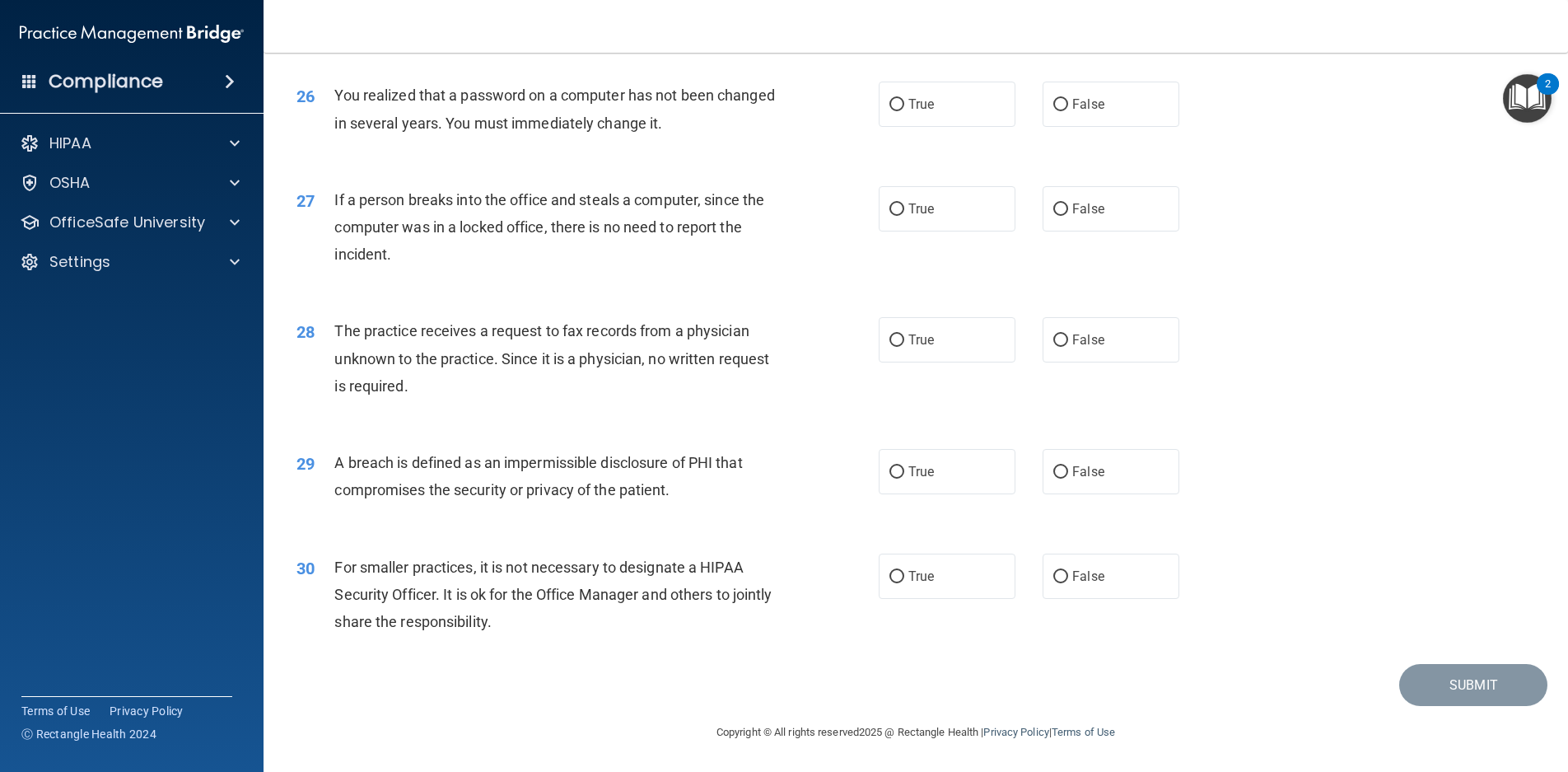
scroll to position [3131, 0]
click at [930, 127] on label "True" at bounding box center [946, 104] width 136 height 45
click at [905, 111] on input "True" at bounding box center [897, 105] width 15 height 12
radio input "true"
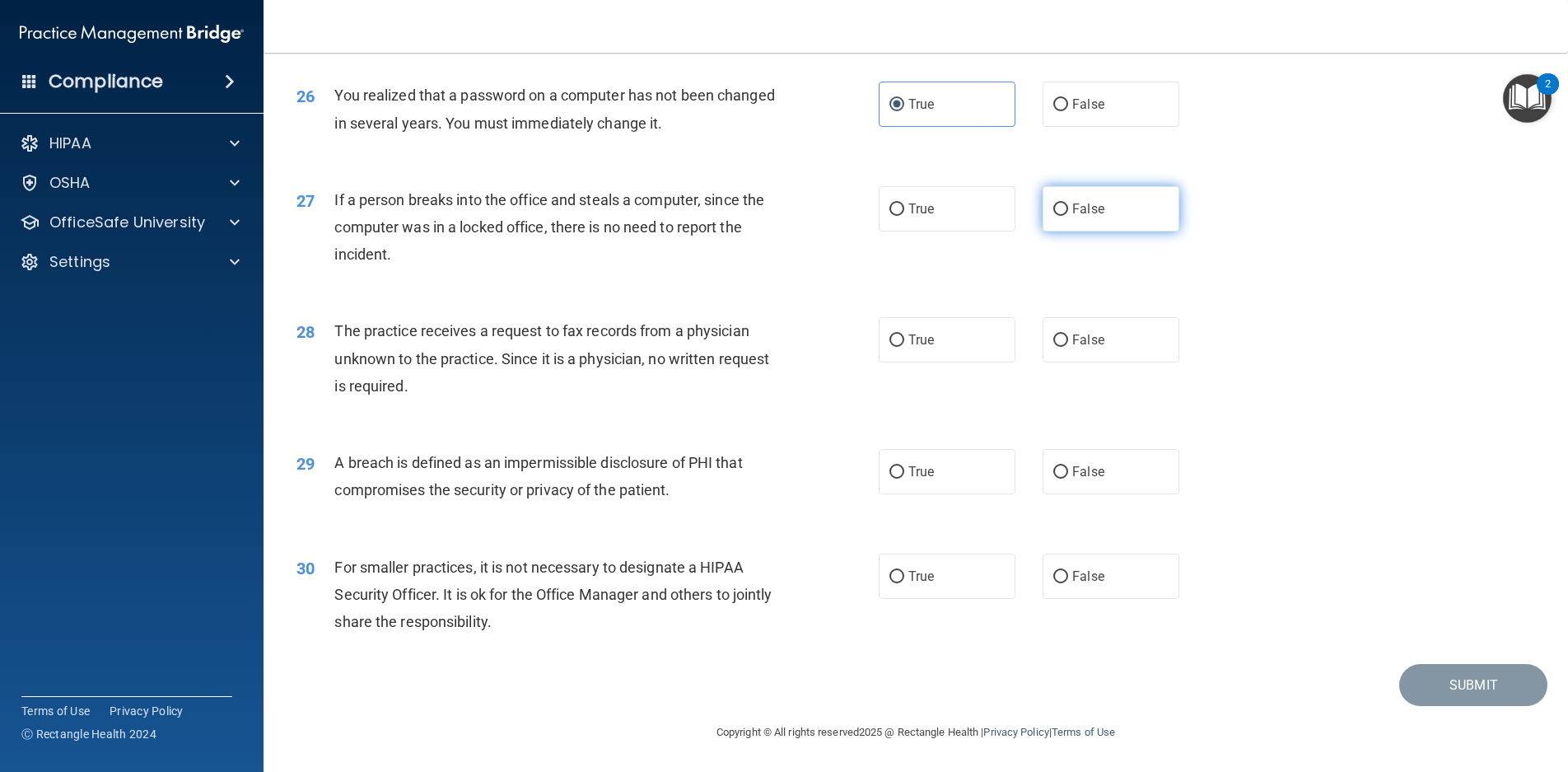
click at [1107, 224] on label "False" at bounding box center [1110, 208] width 136 height 45
click at [1069, 216] on input "False" at bounding box center [1060, 209] width 15 height 12
radio input "true"
click at [1143, 330] on label "False" at bounding box center [1110, 340] width 136 height 45
click at [1069, 334] on input "False" at bounding box center [1060, 340] width 15 height 12
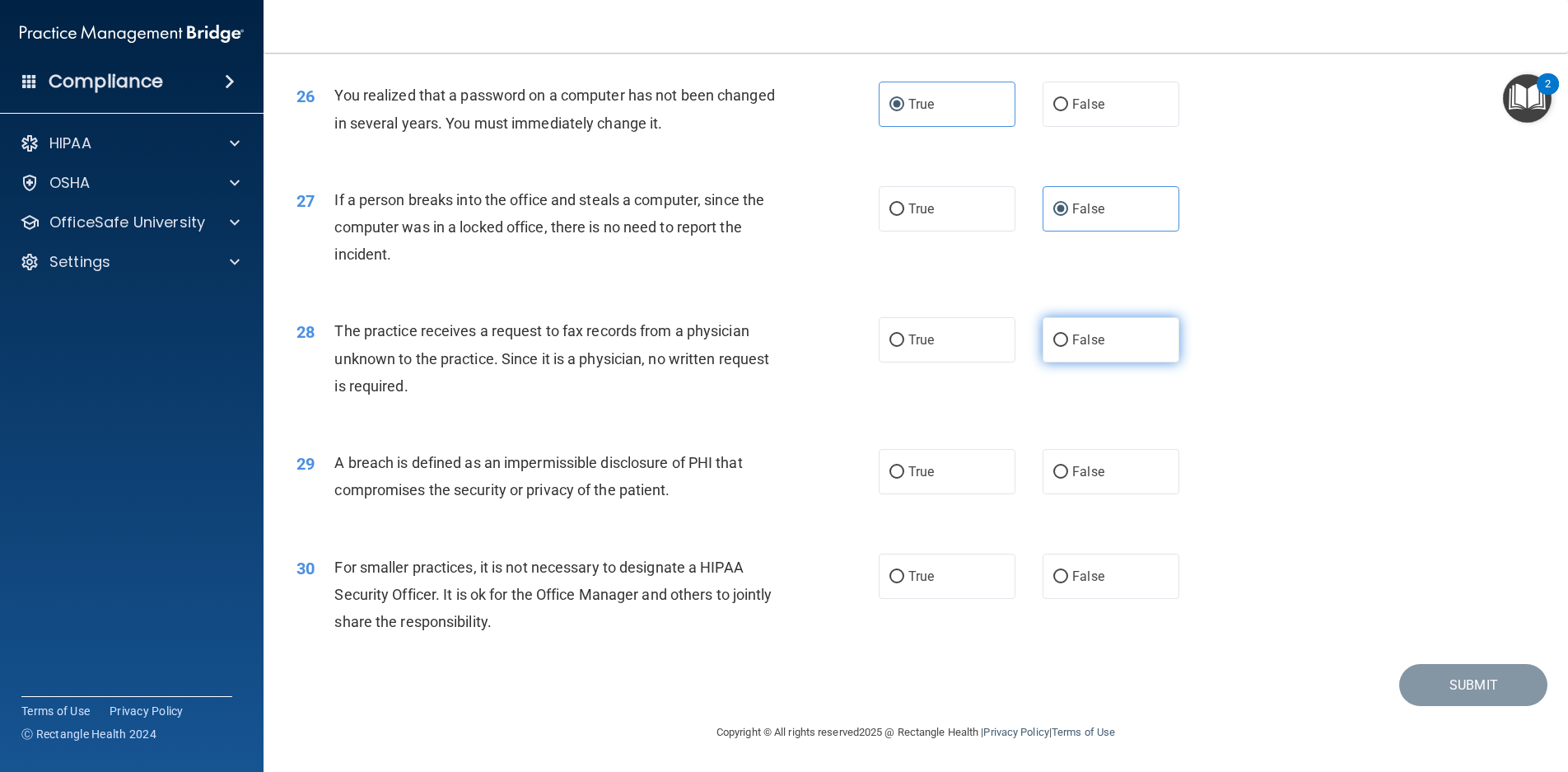
radio input "true"
click at [914, 483] on label "True" at bounding box center [946, 472] width 136 height 45
click at [905, 478] on input "True" at bounding box center [897, 472] width 15 height 12
radio input "true"
click at [1087, 584] on span "False" at bounding box center [1088, 577] width 32 height 16
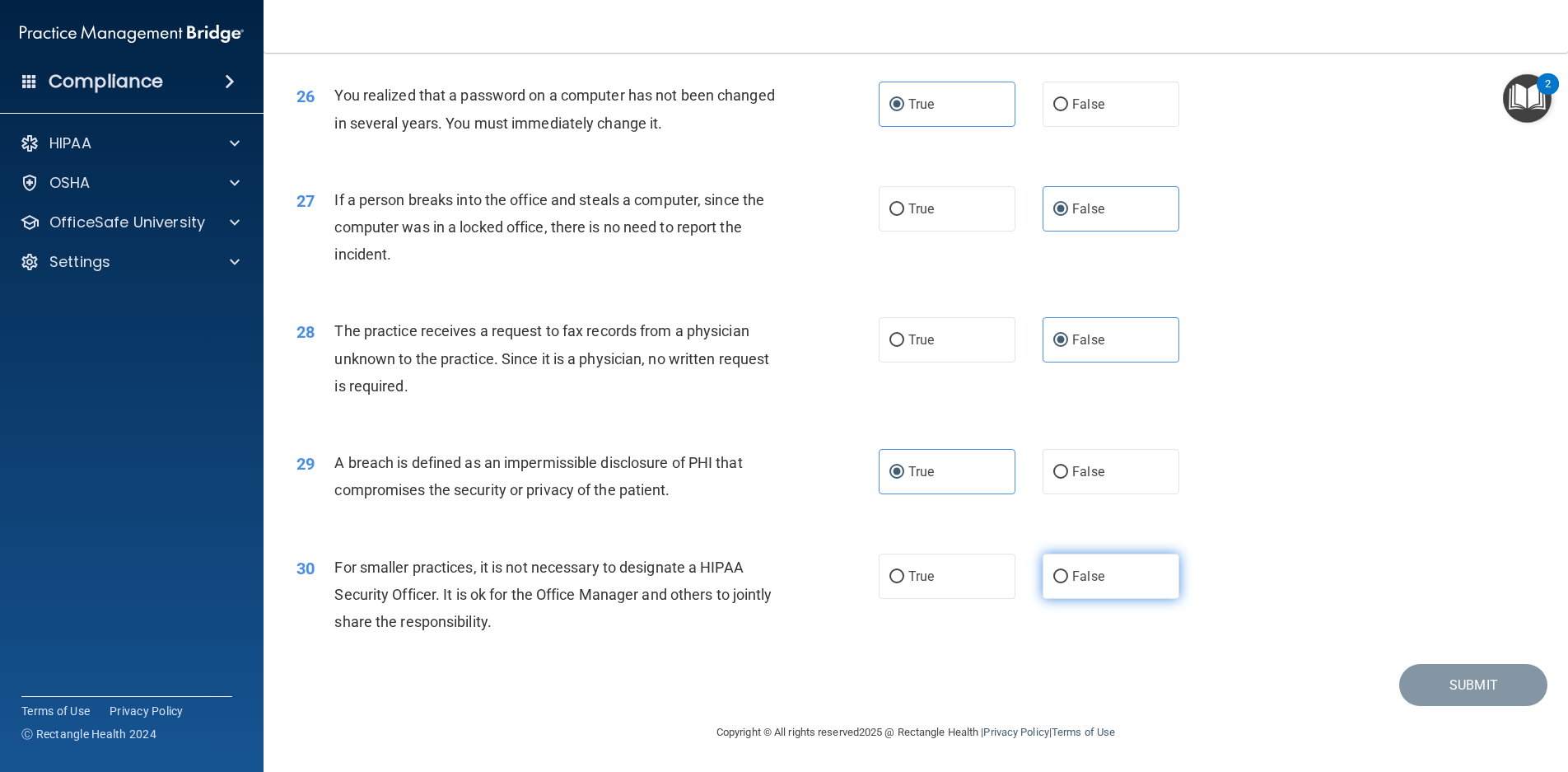
click at [1069, 584] on input "False" at bounding box center [1060, 577] width 15 height 12
radio input "true"
click at [1419, 675] on button "Submit" at bounding box center [1473, 685] width 148 height 42
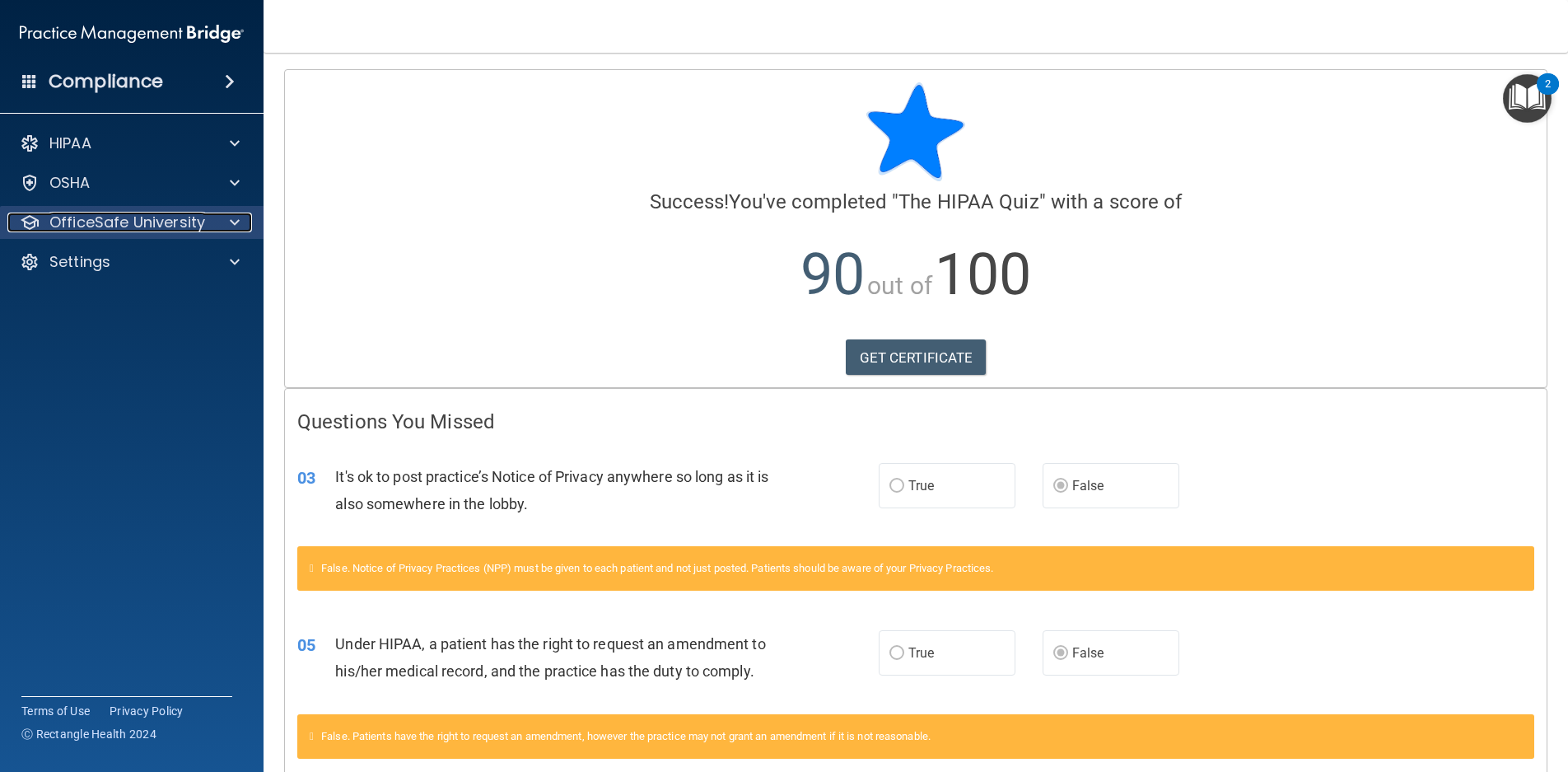
click at [197, 226] on p "OfficeSafe University" at bounding box center [127, 222] width 155 height 20
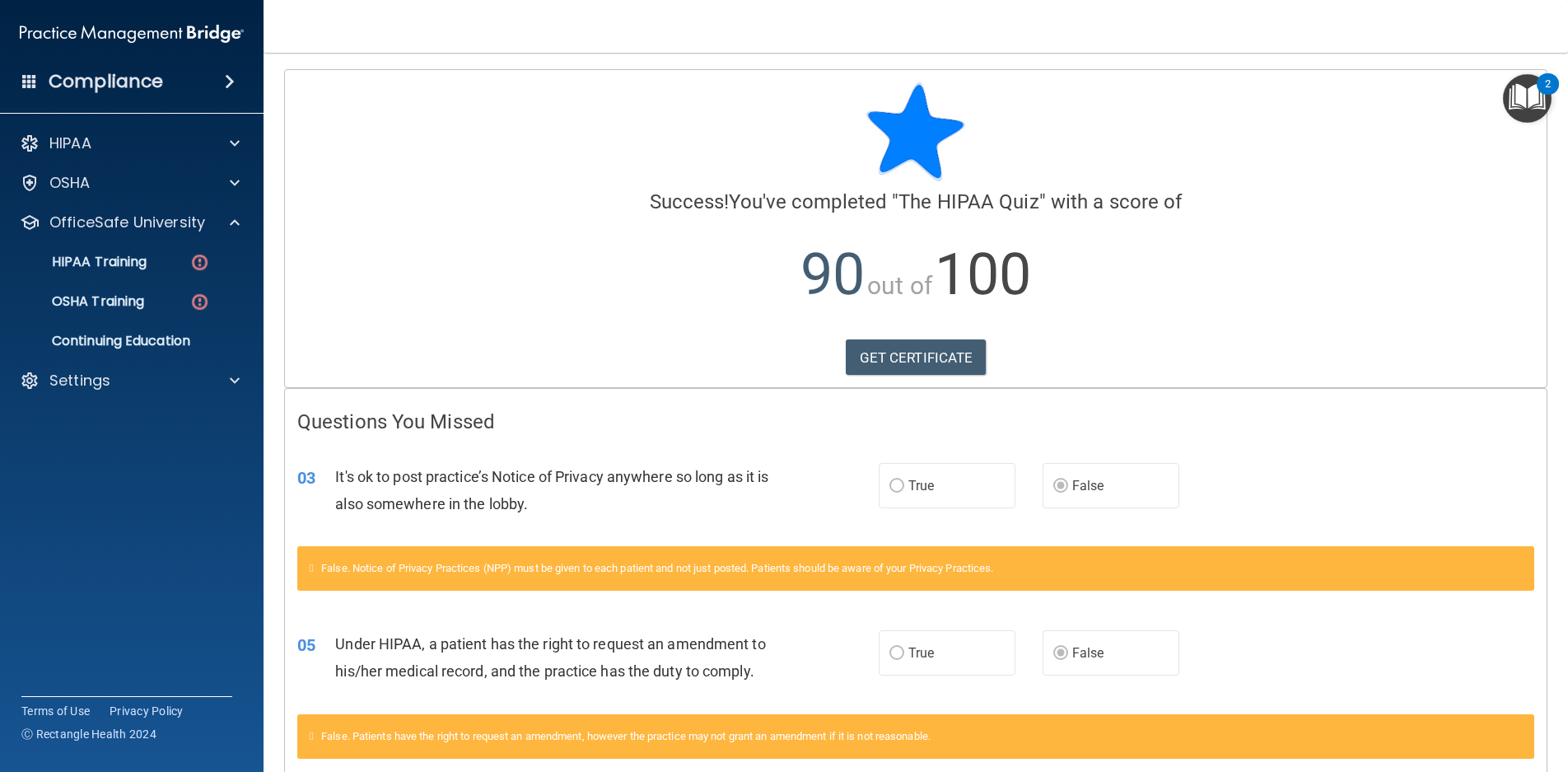
click at [618, 269] on p "90 out of 100" at bounding box center [916, 274] width 1237 height 106
click at [887, 363] on link "GET CERTIFICATE" at bounding box center [916, 358] width 141 height 36
click at [1526, 102] on img "Open Resource Center, 2 new notifications" at bounding box center [1528, 98] width 49 height 49
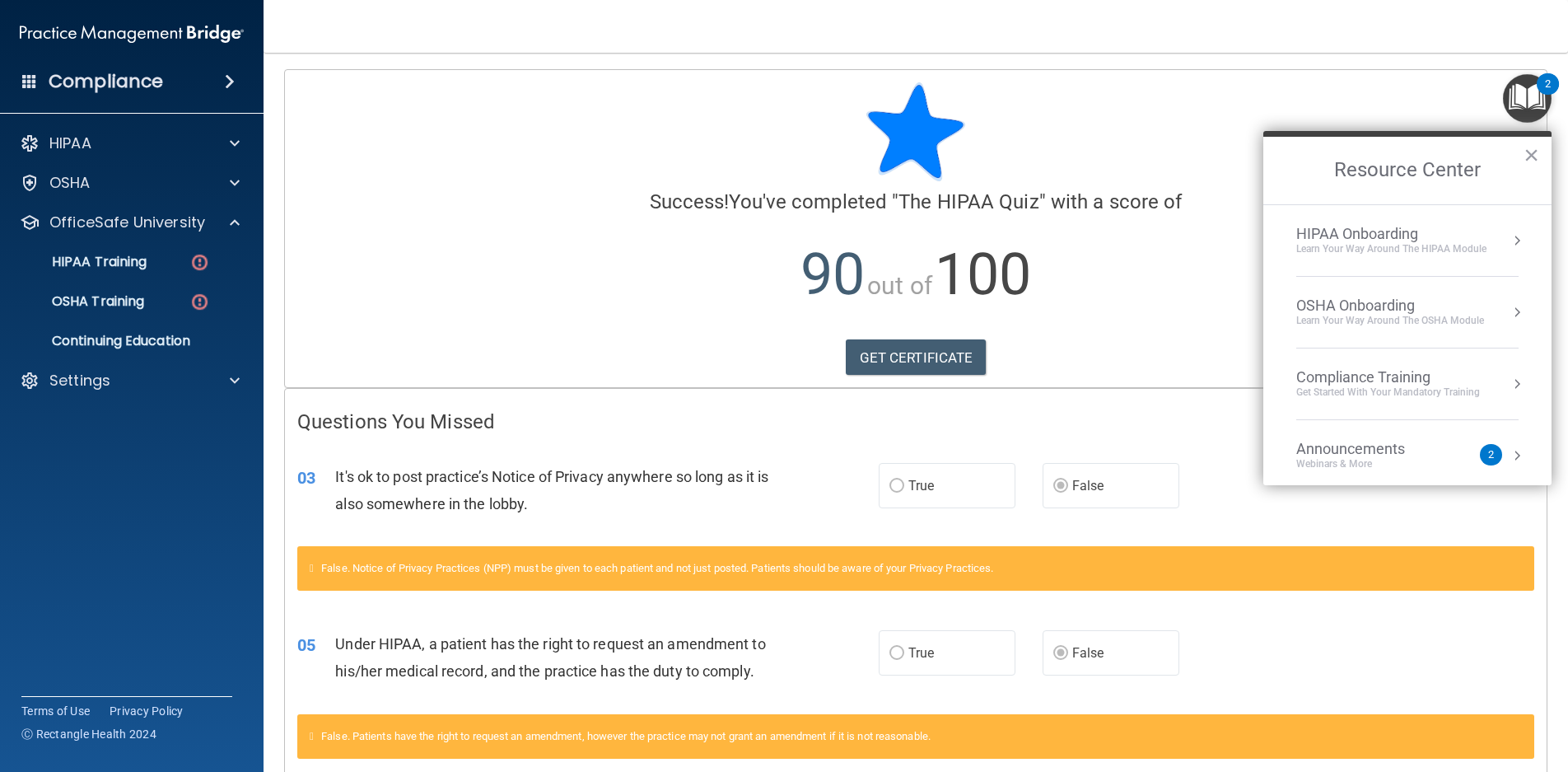
click at [1509, 380] on button "Resource Center" at bounding box center [1517, 384] width 16 height 16
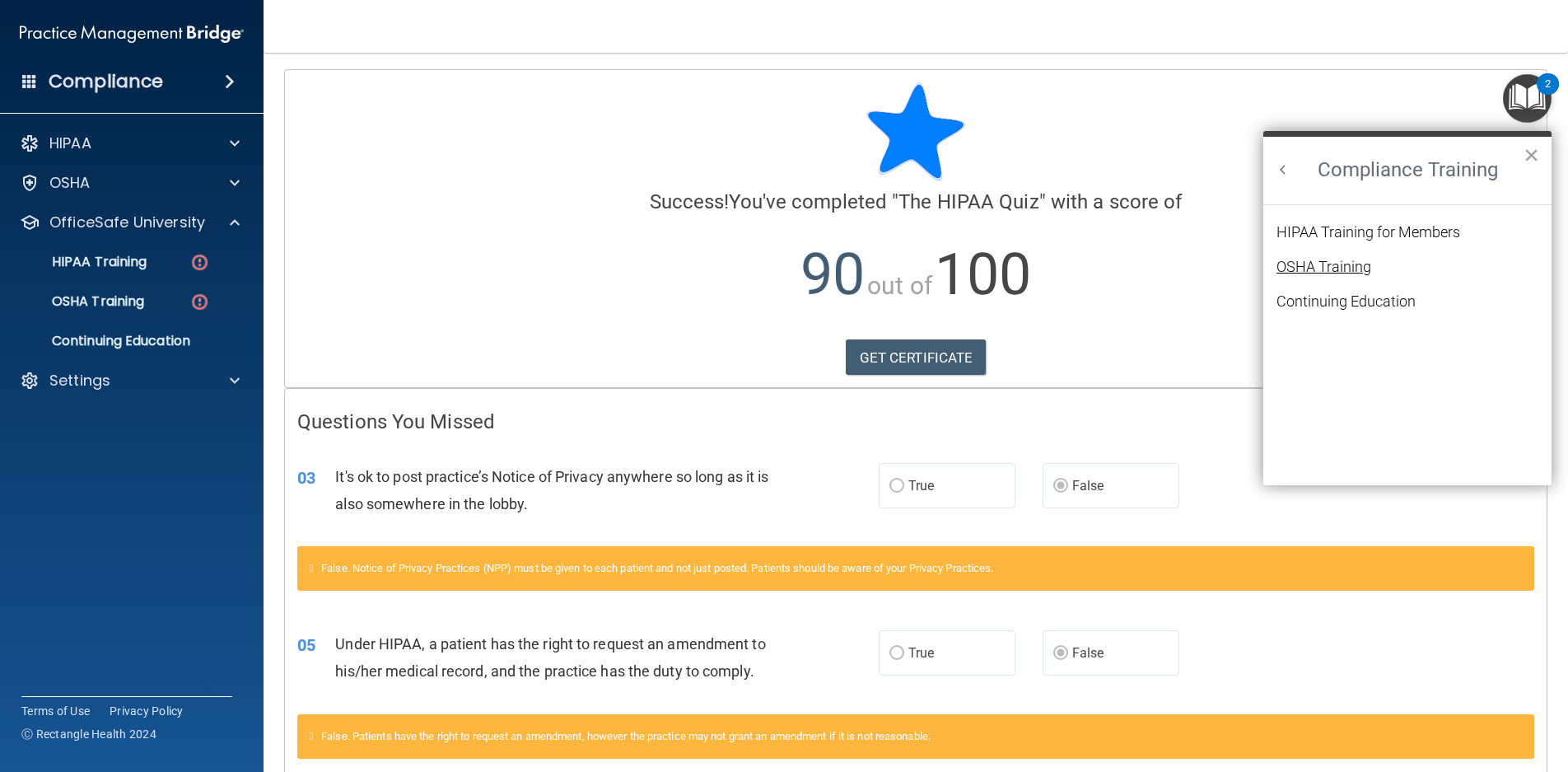
click at [1348, 268] on div "OSHA Training" at bounding box center [1324, 267] width 95 height 15
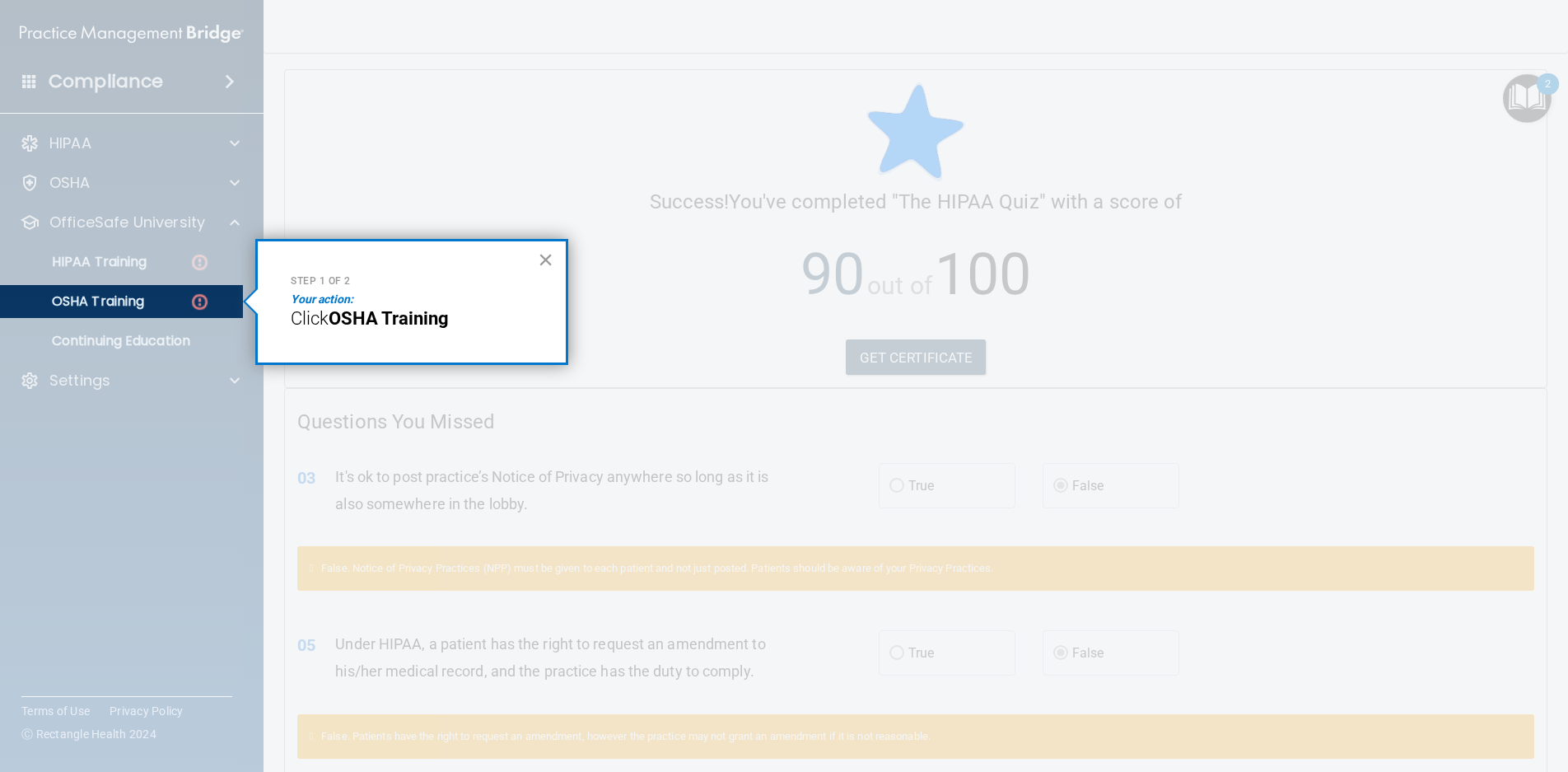
click at [547, 257] on button "×" at bounding box center [546, 260] width 16 height 26
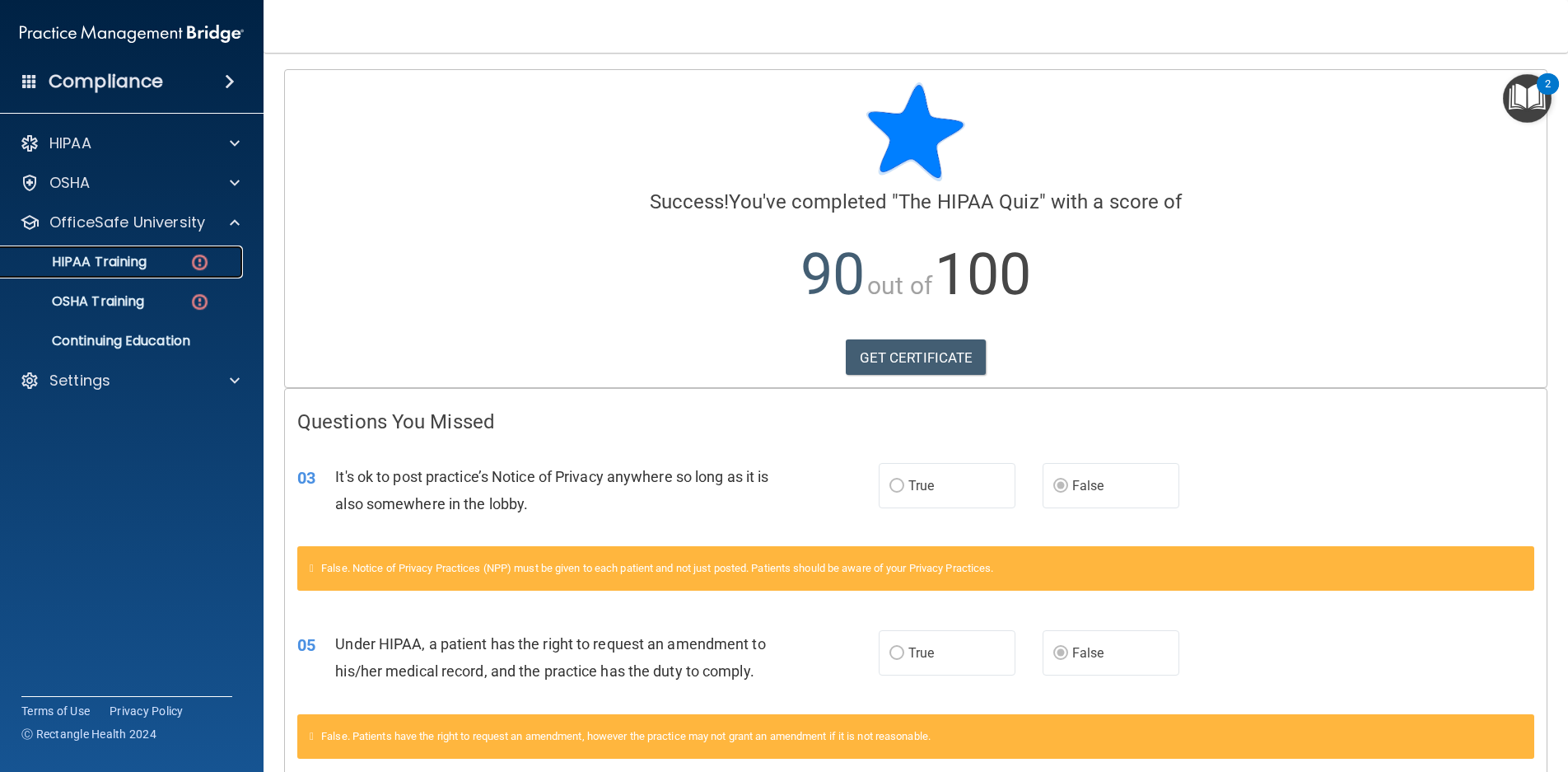
click at [126, 265] on p "HIPAA Training" at bounding box center [78, 261] width 136 height 16
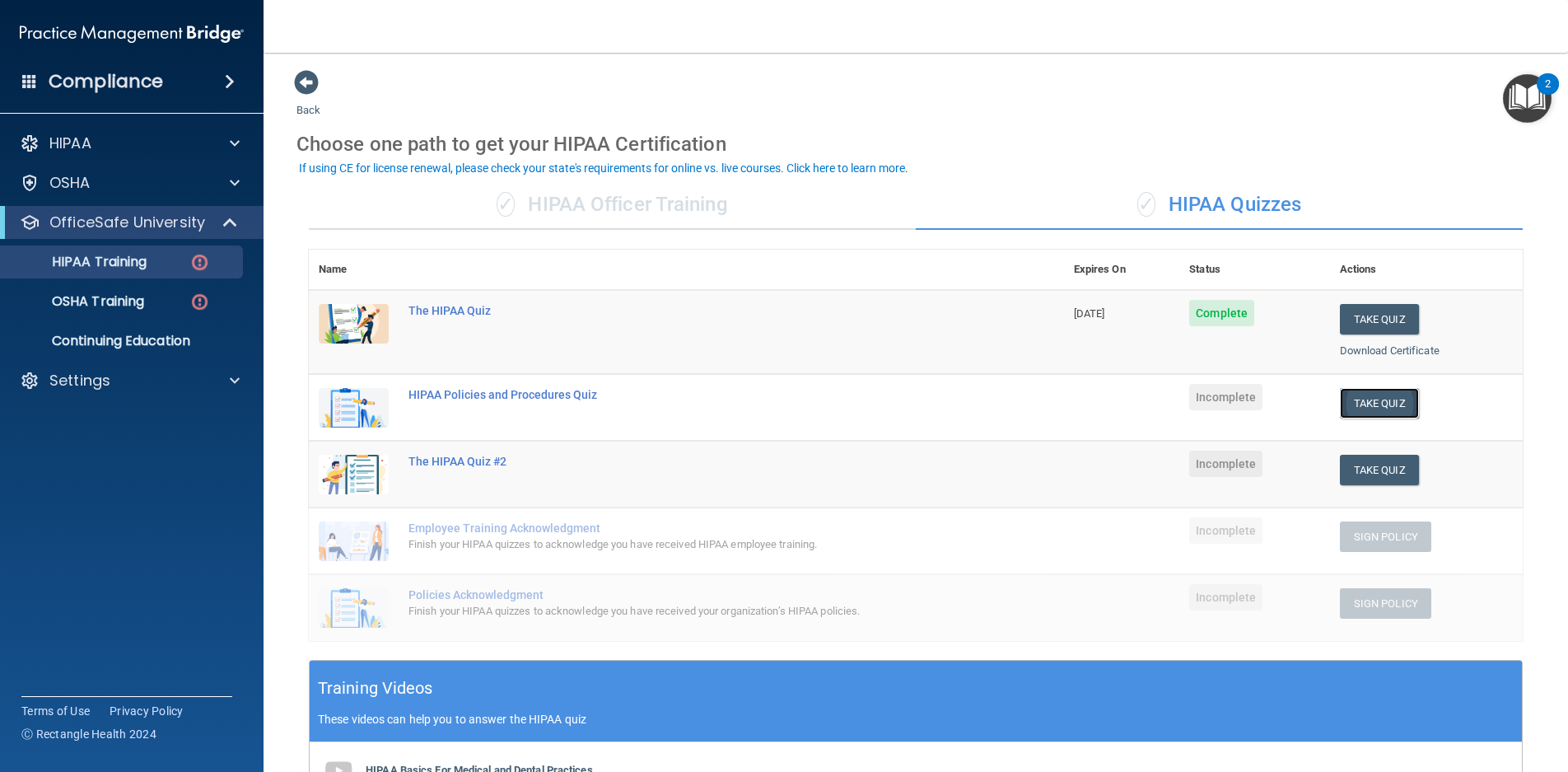
click at [1387, 406] on button "Take Quiz" at bounding box center [1380, 403] width 79 height 30
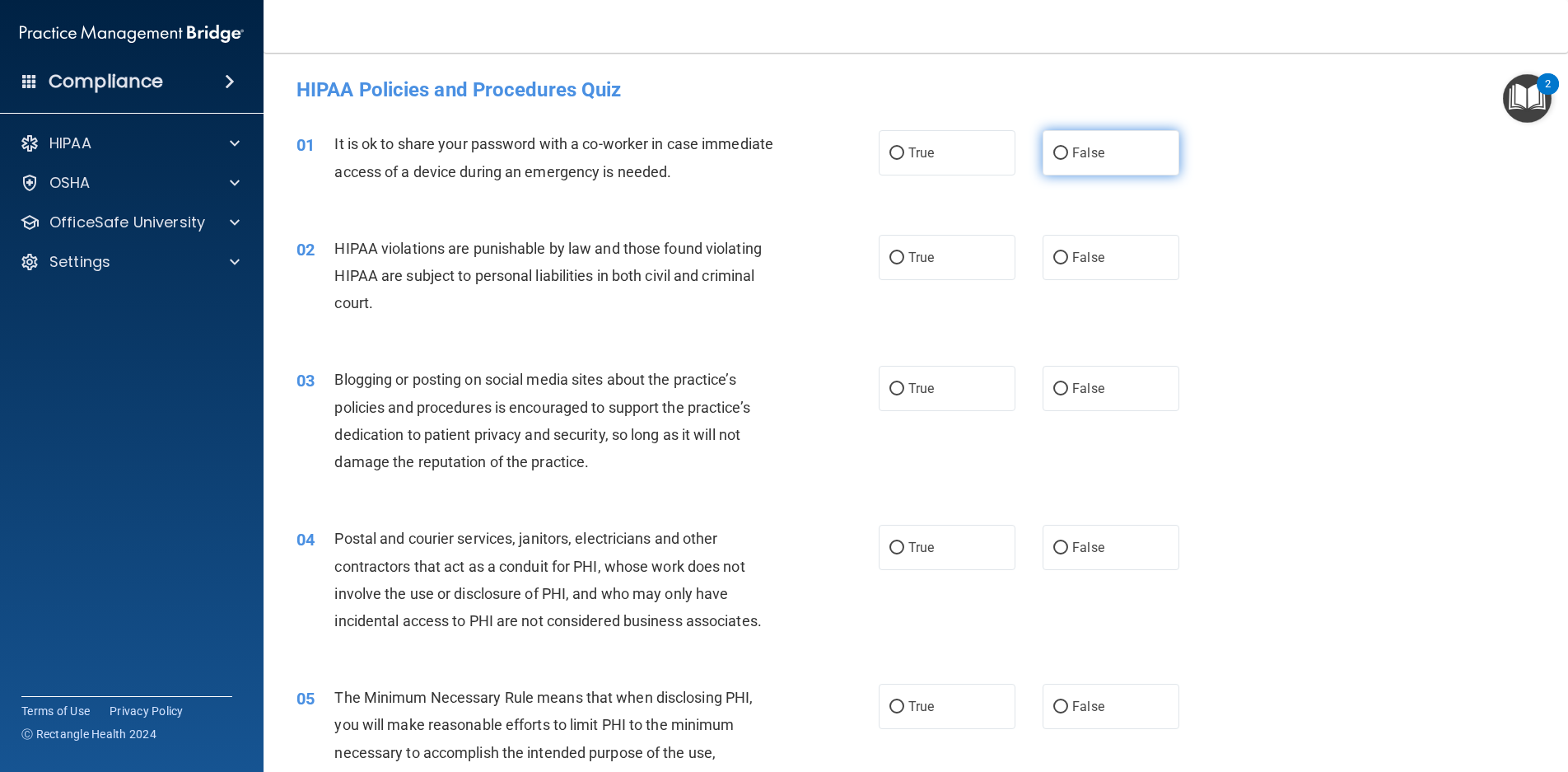
click at [1072, 155] on span "False" at bounding box center [1088, 153] width 32 height 16
click at [1068, 155] on input "False" at bounding box center [1060, 154] width 15 height 12
radio input "true"
click at [920, 261] on span "True" at bounding box center [921, 257] width 25 height 16
click at [905, 261] on input "True" at bounding box center [897, 258] width 15 height 12
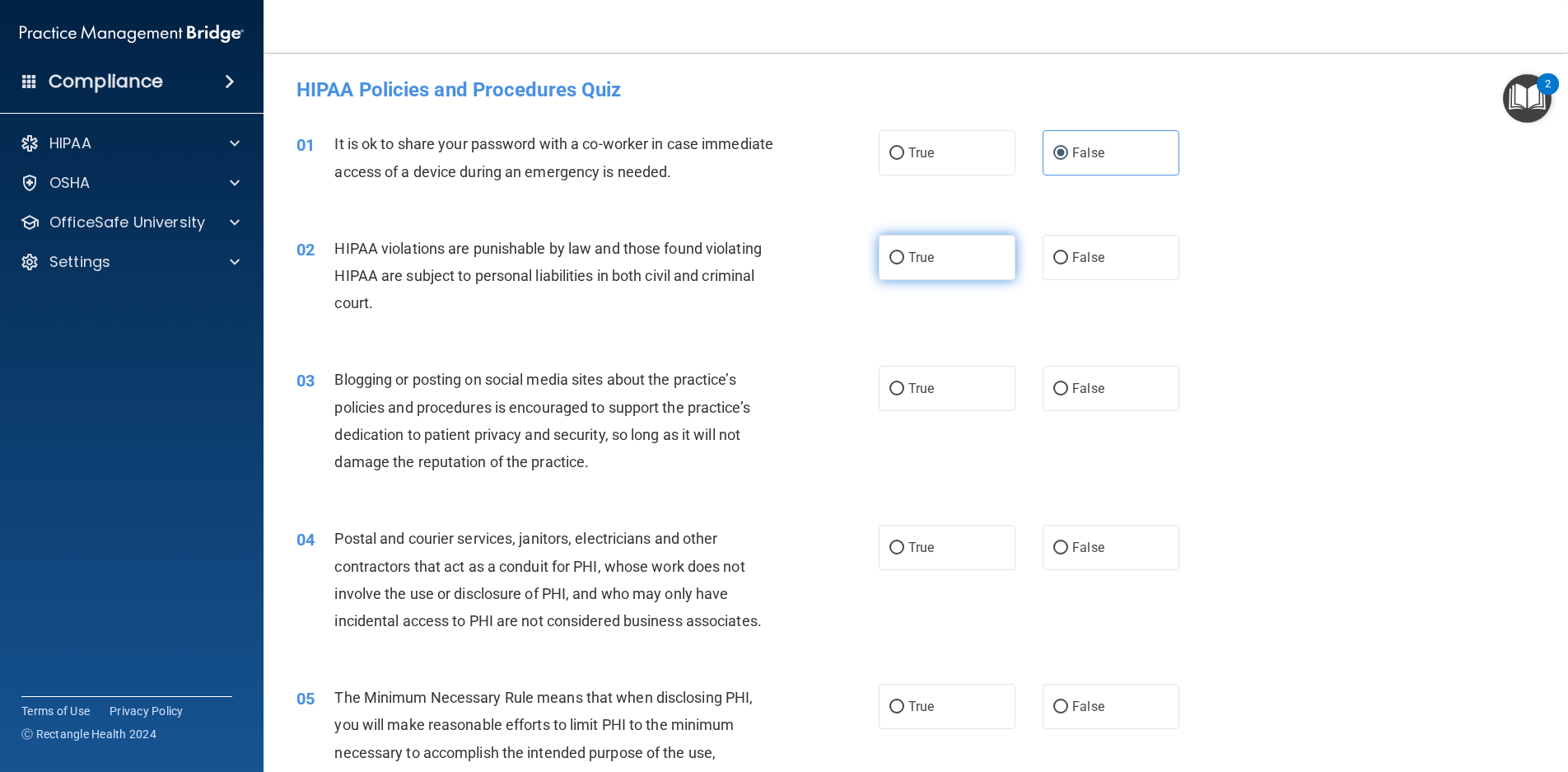
radio input "true"
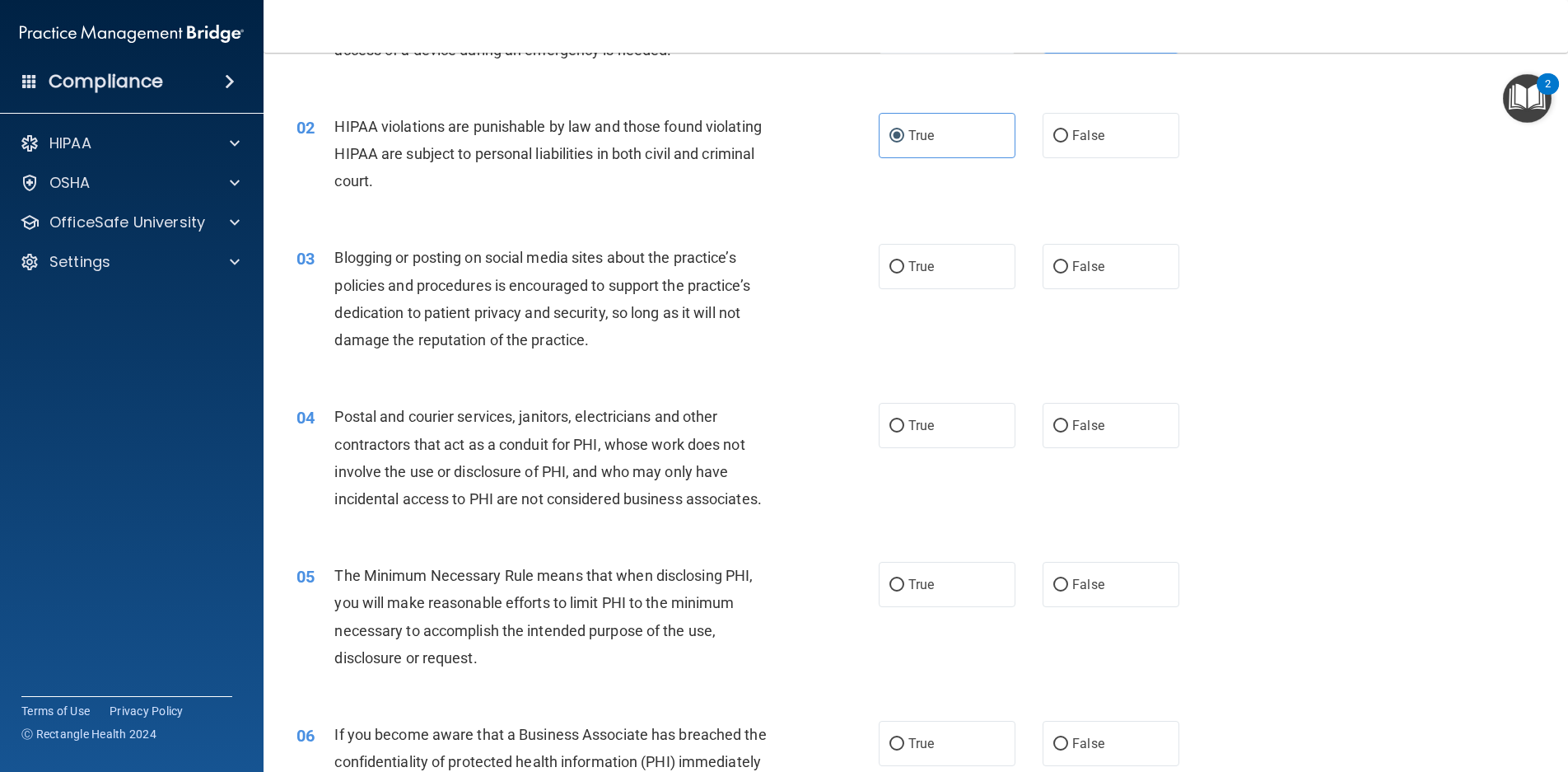
scroll to position [165, 0]
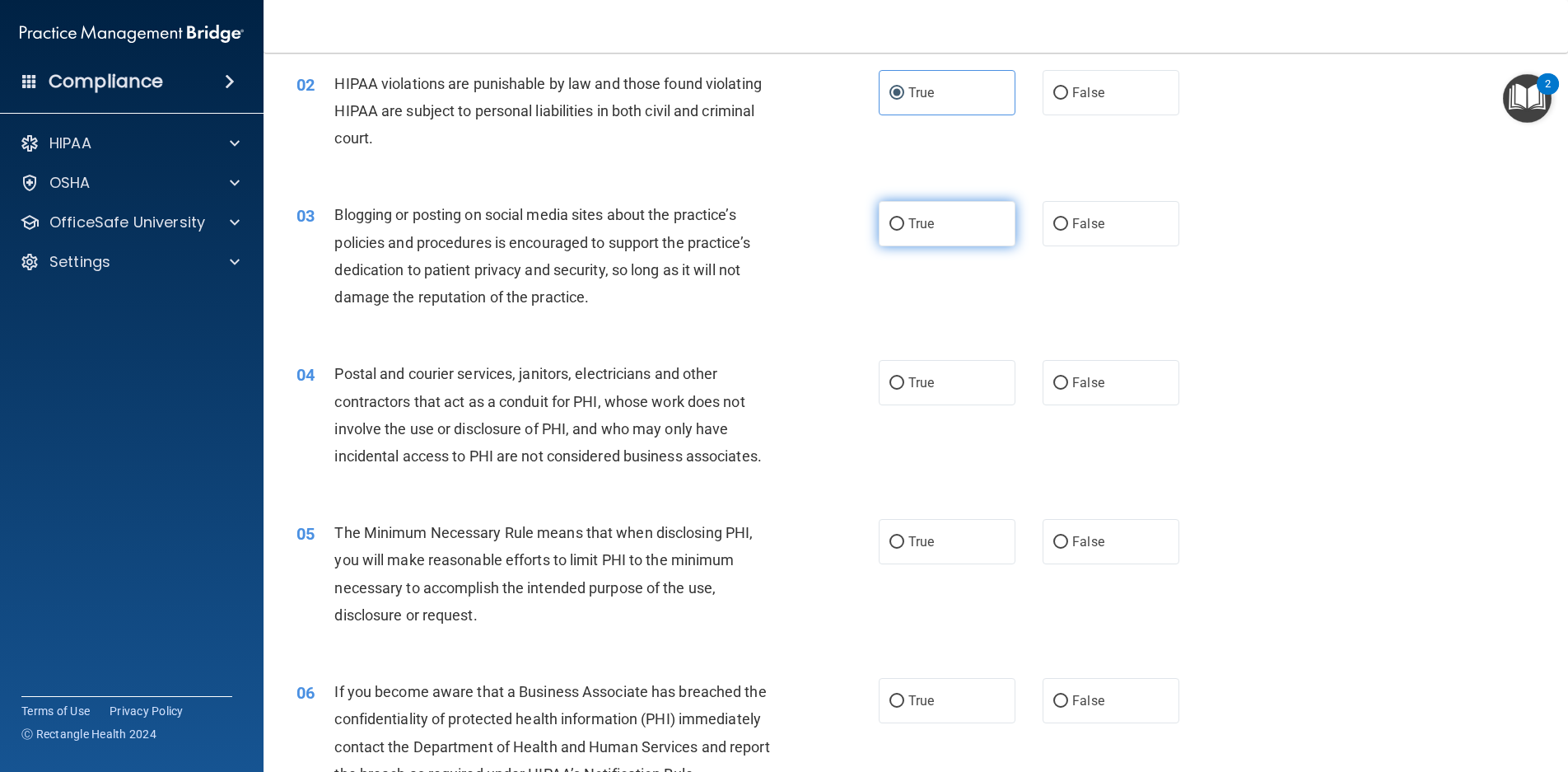
click at [930, 221] on label "True" at bounding box center [946, 224] width 136 height 45
click at [905, 221] on input "True" at bounding box center [897, 224] width 15 height 12
radio input "true"
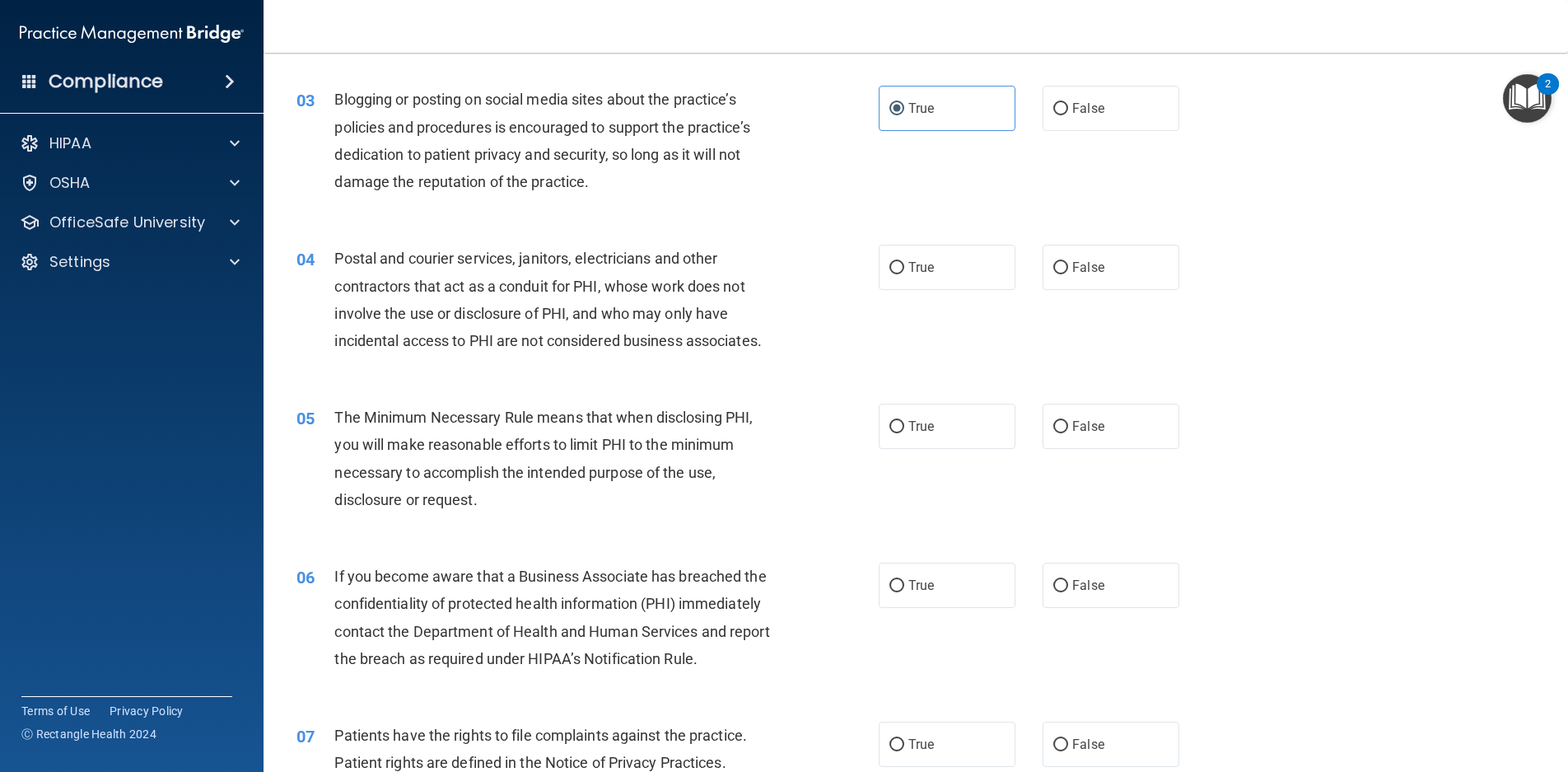
scroll to position [330, 0]
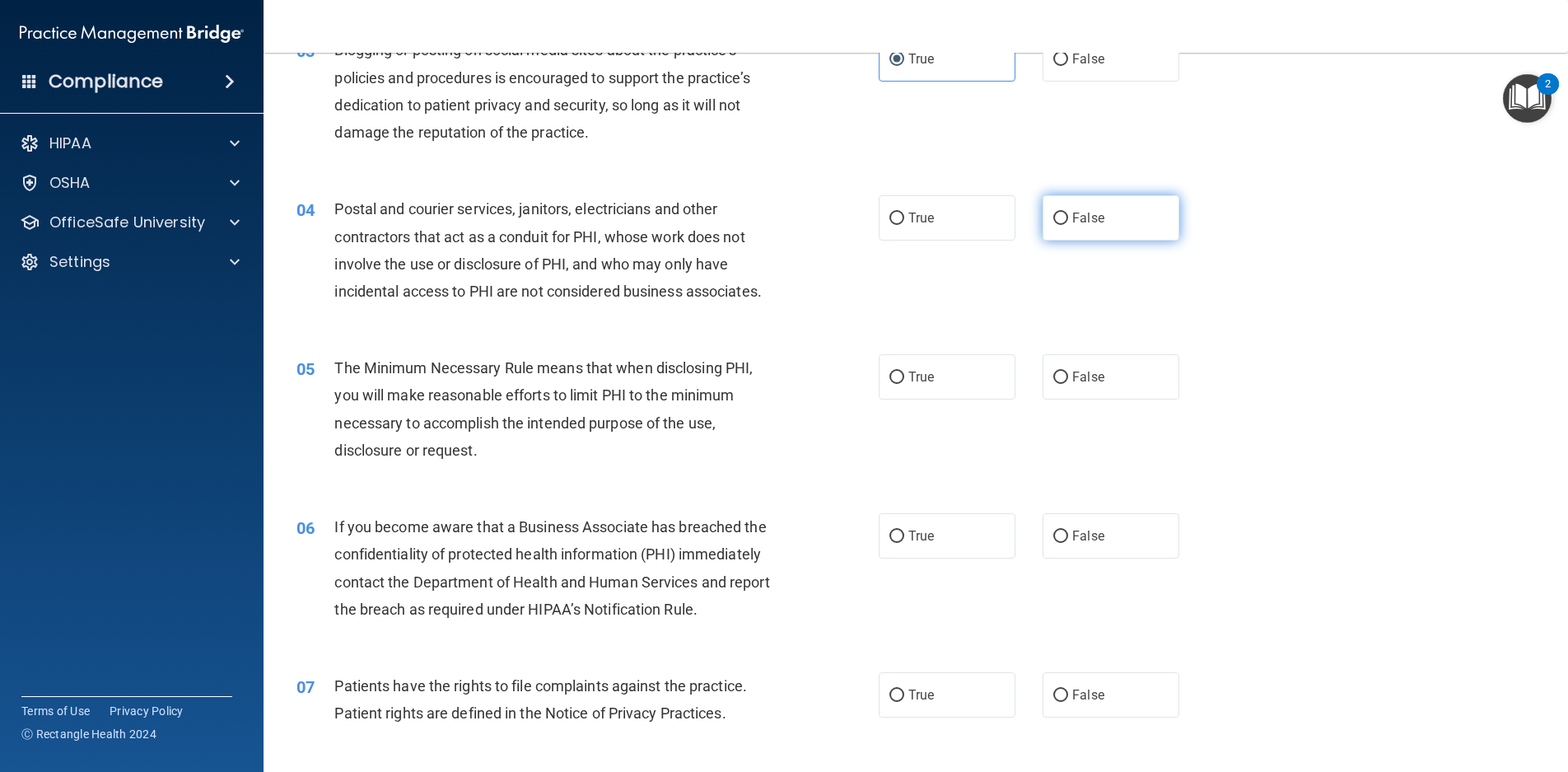
click at [1084, 221] on span "False" at bounding box center [1088, 218] width 32 height 16
click at [1069, 221] on input "False" at bounding box center [1060, 219] width 15 height 12
radio input "true"
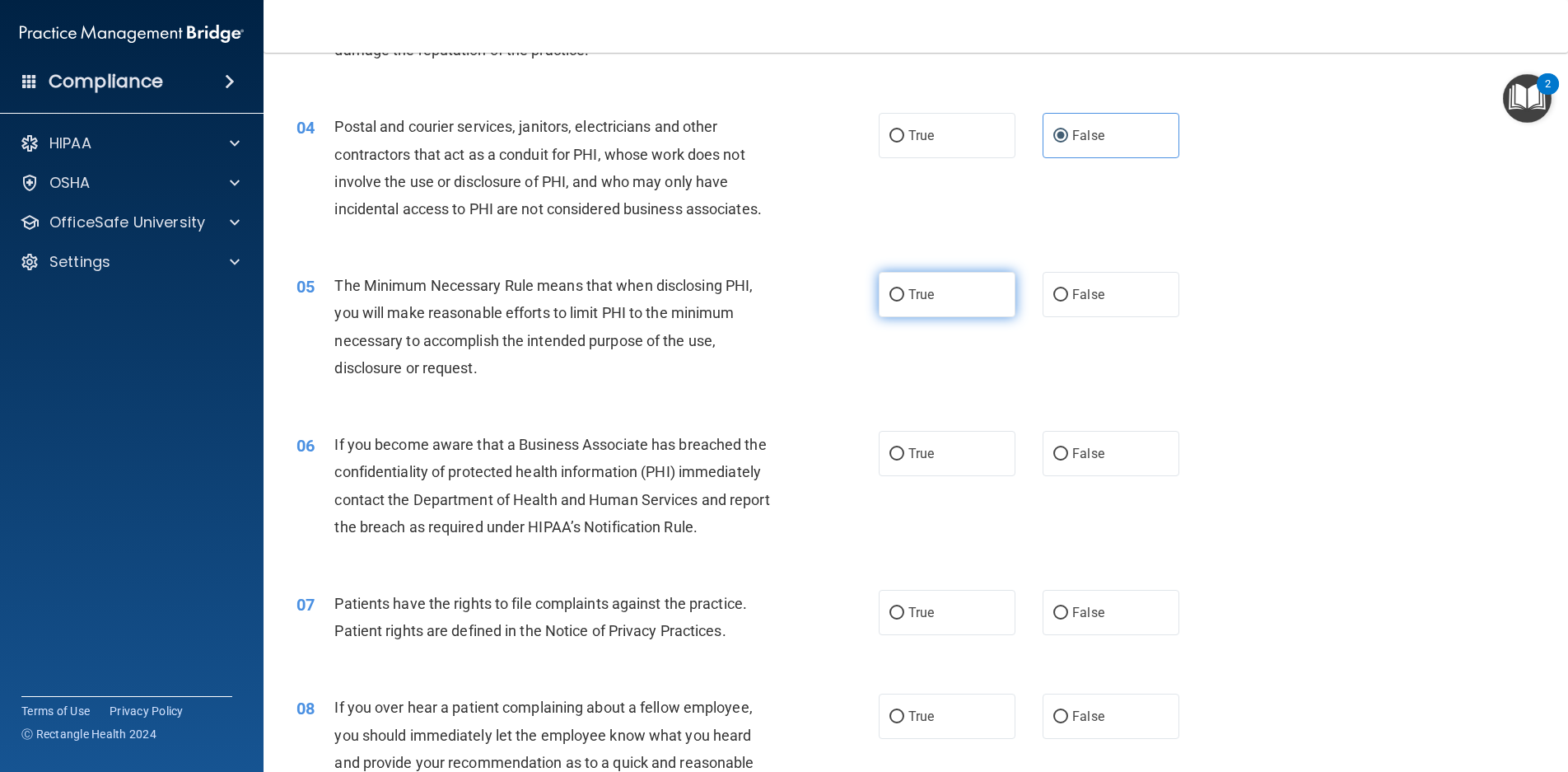
click at [931, 301] on label "True" at bounding box center [946, 294] width 136 height 45
click at [905, 301] on input "True" at bounding box center [897, 295] width 15 height 12
radio input "true"
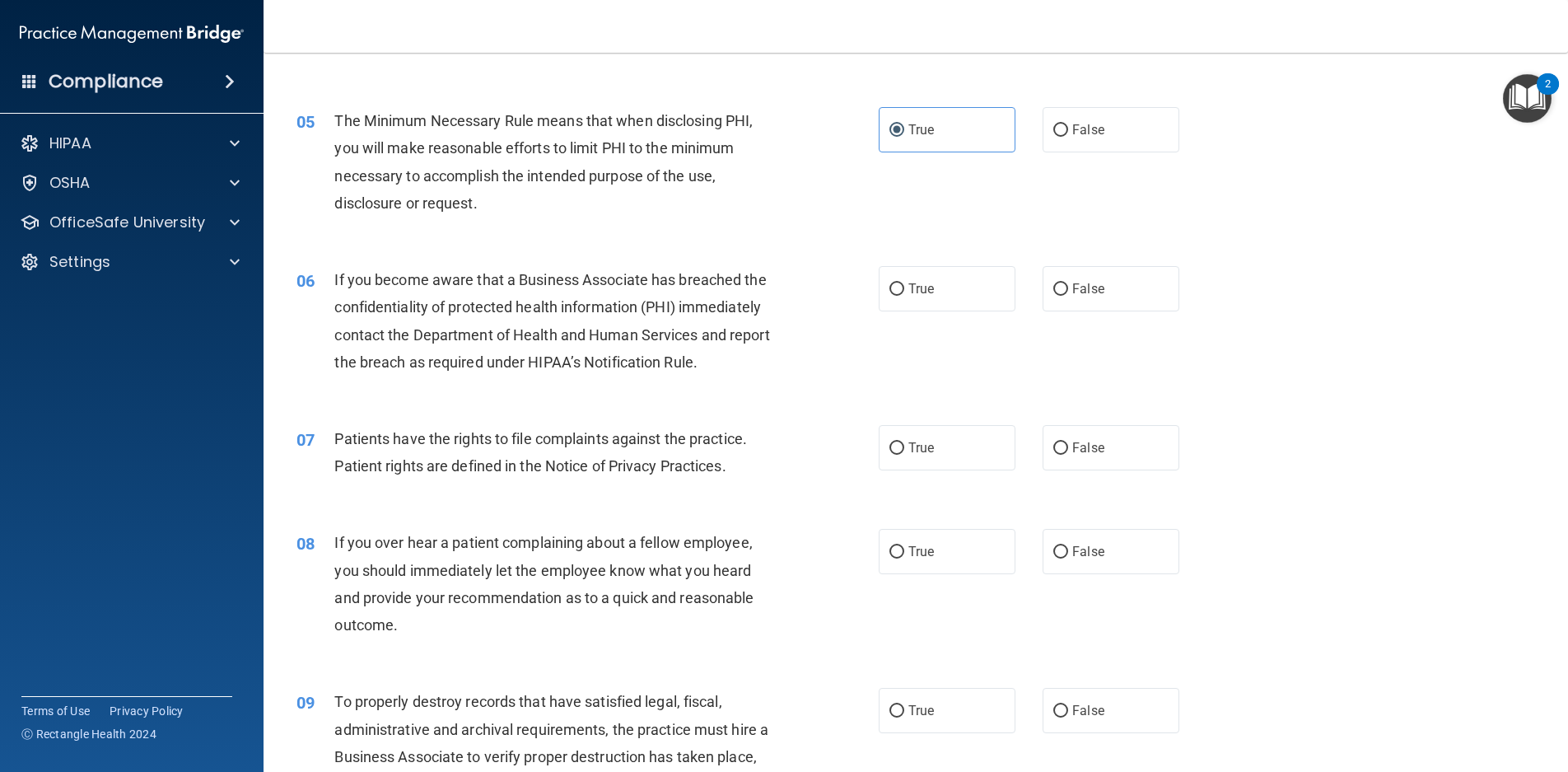
scroll to position [659, 0]
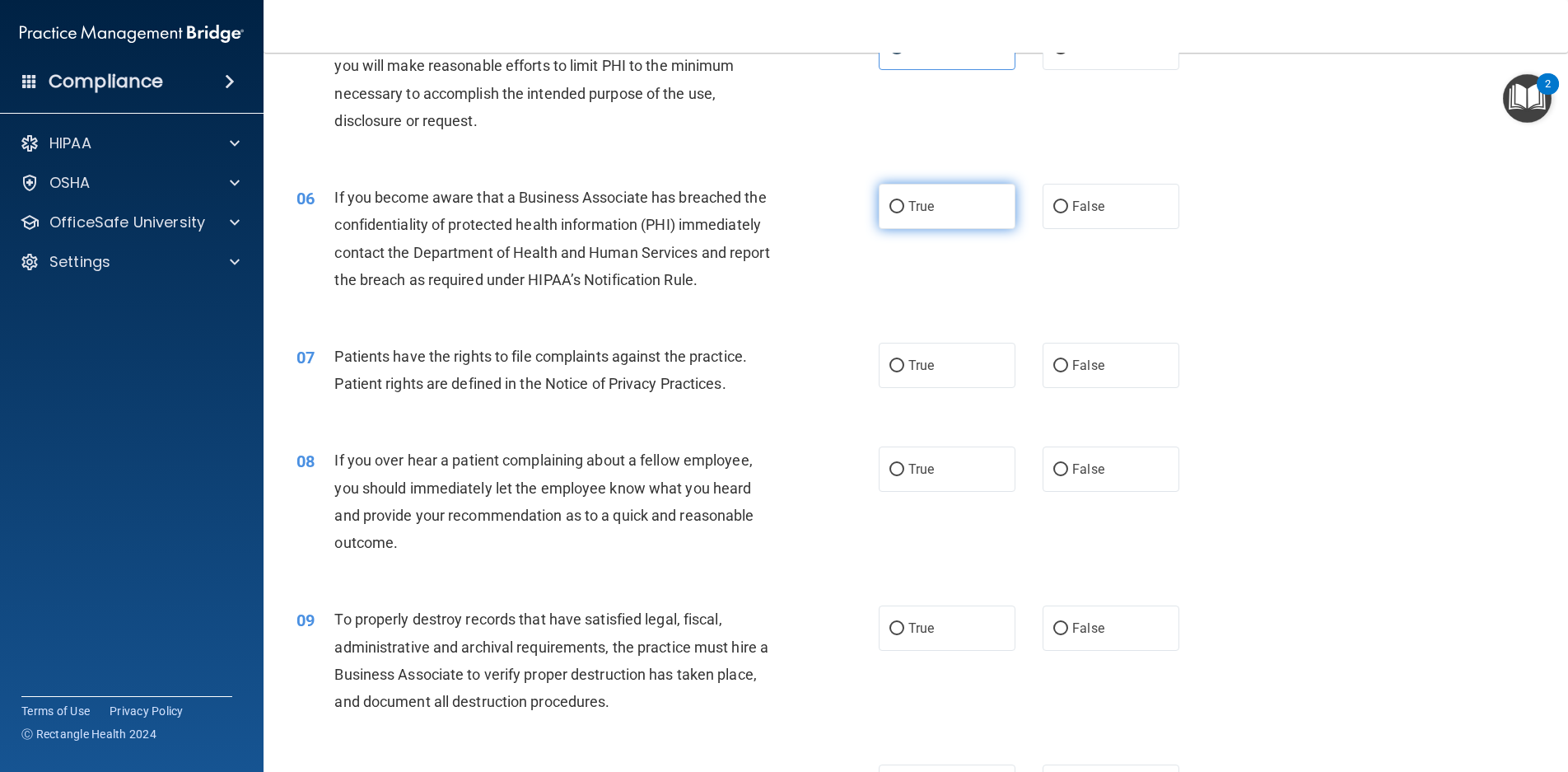
click at [901, 201] on label "True" at bounding box center [946, 207] width 136 height 45
click at [901, 201] on input "True" at bounding box center [897, 208] width 15 height 12
radio input "true"
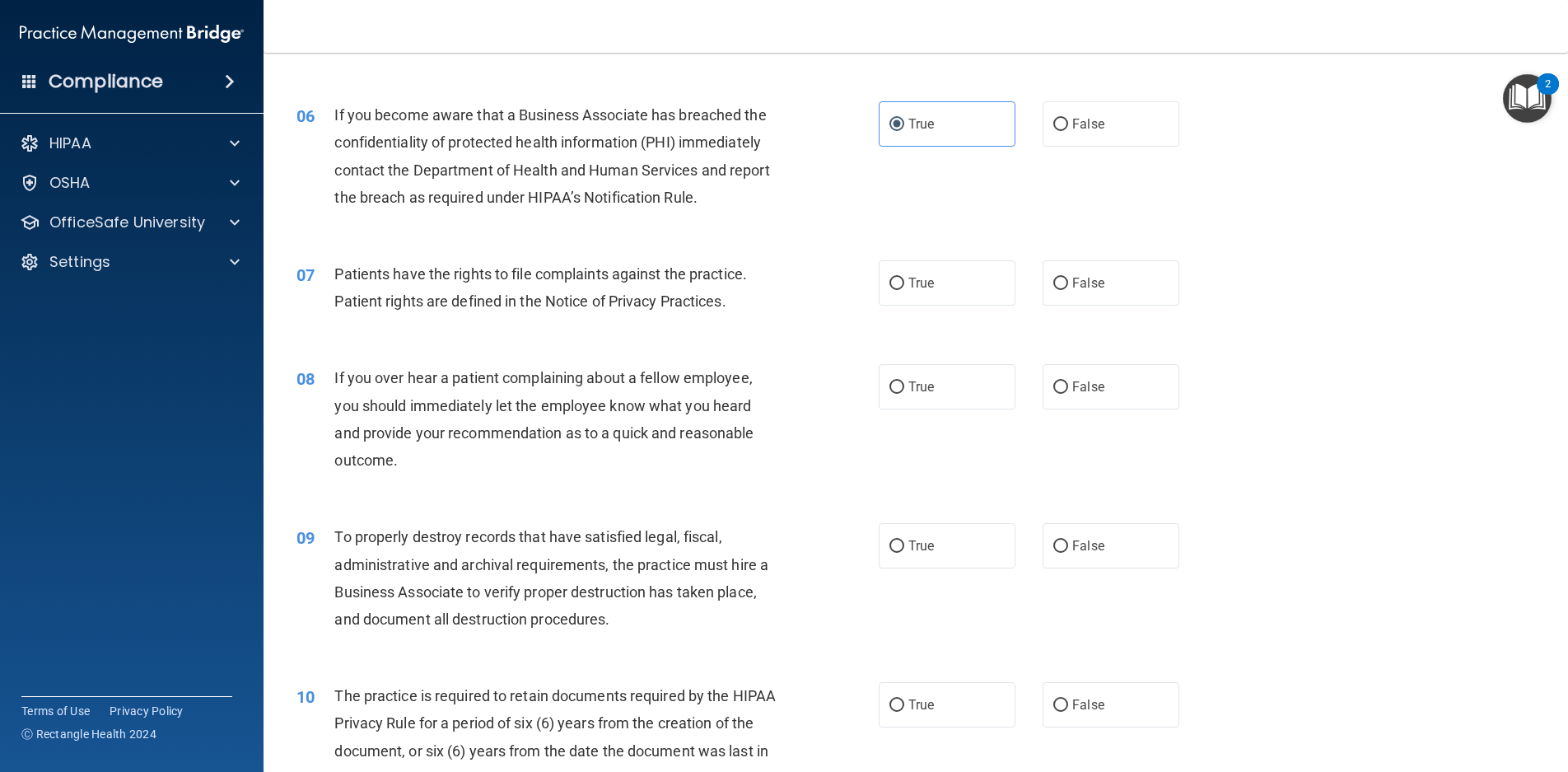
scroll to position [824, 0]
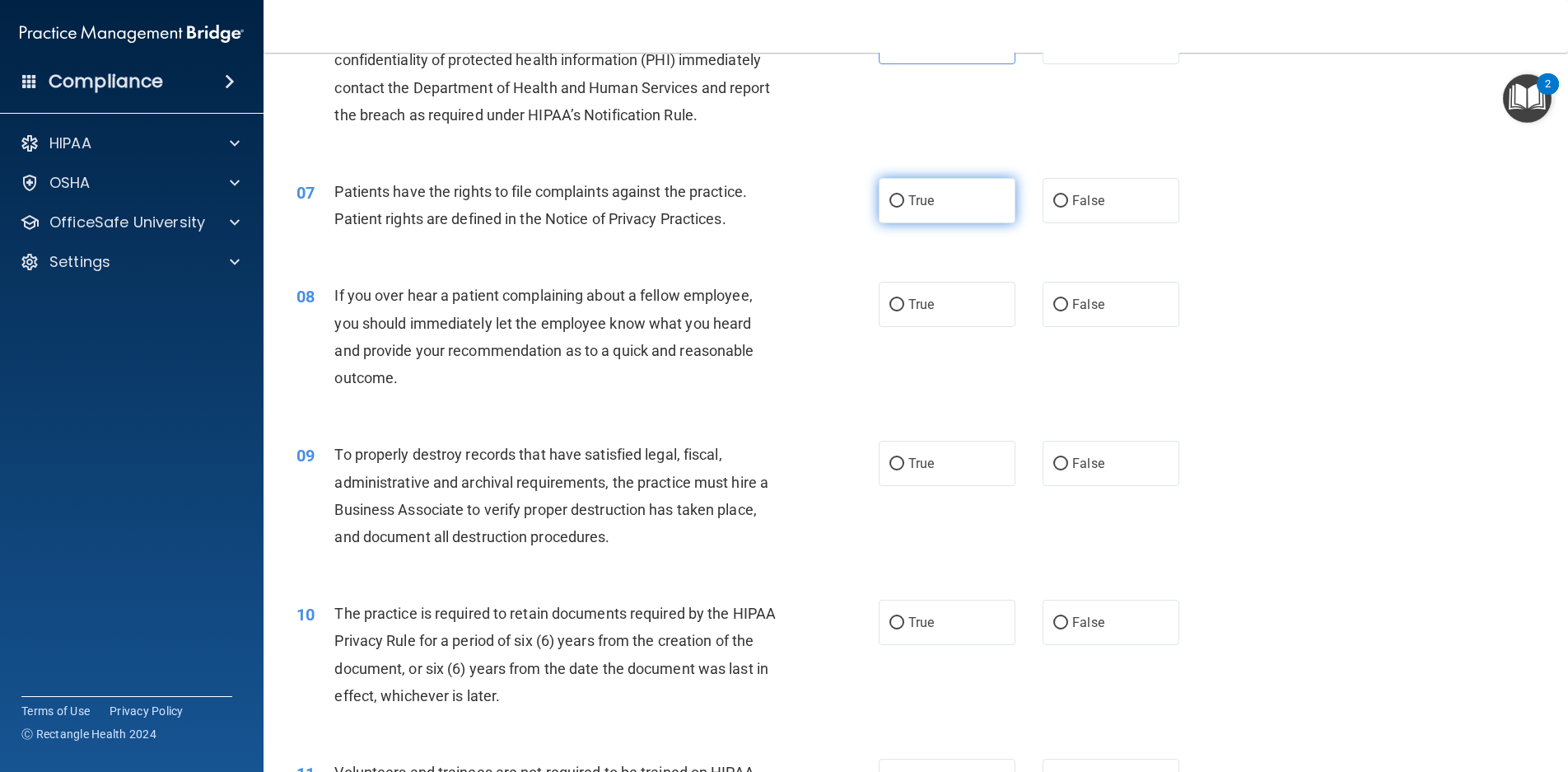
click at [926, 212] on label "True" at bounding box center [946, 201] width 136 height 45
click at [905, 208] on input "True" at bounding box center [897, 201] width 15 height 12
radio input "true"
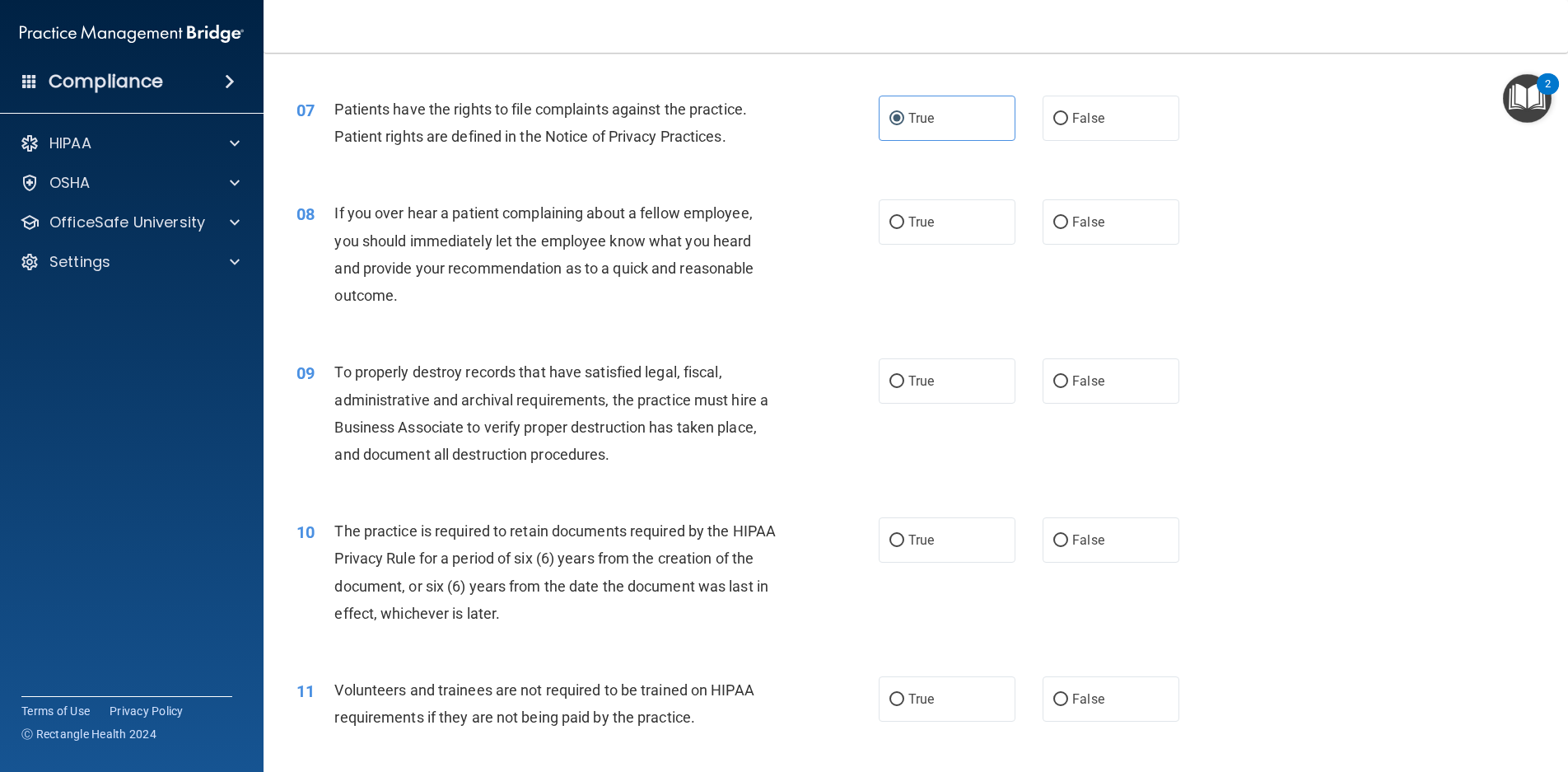
scroll to position [989, 0]
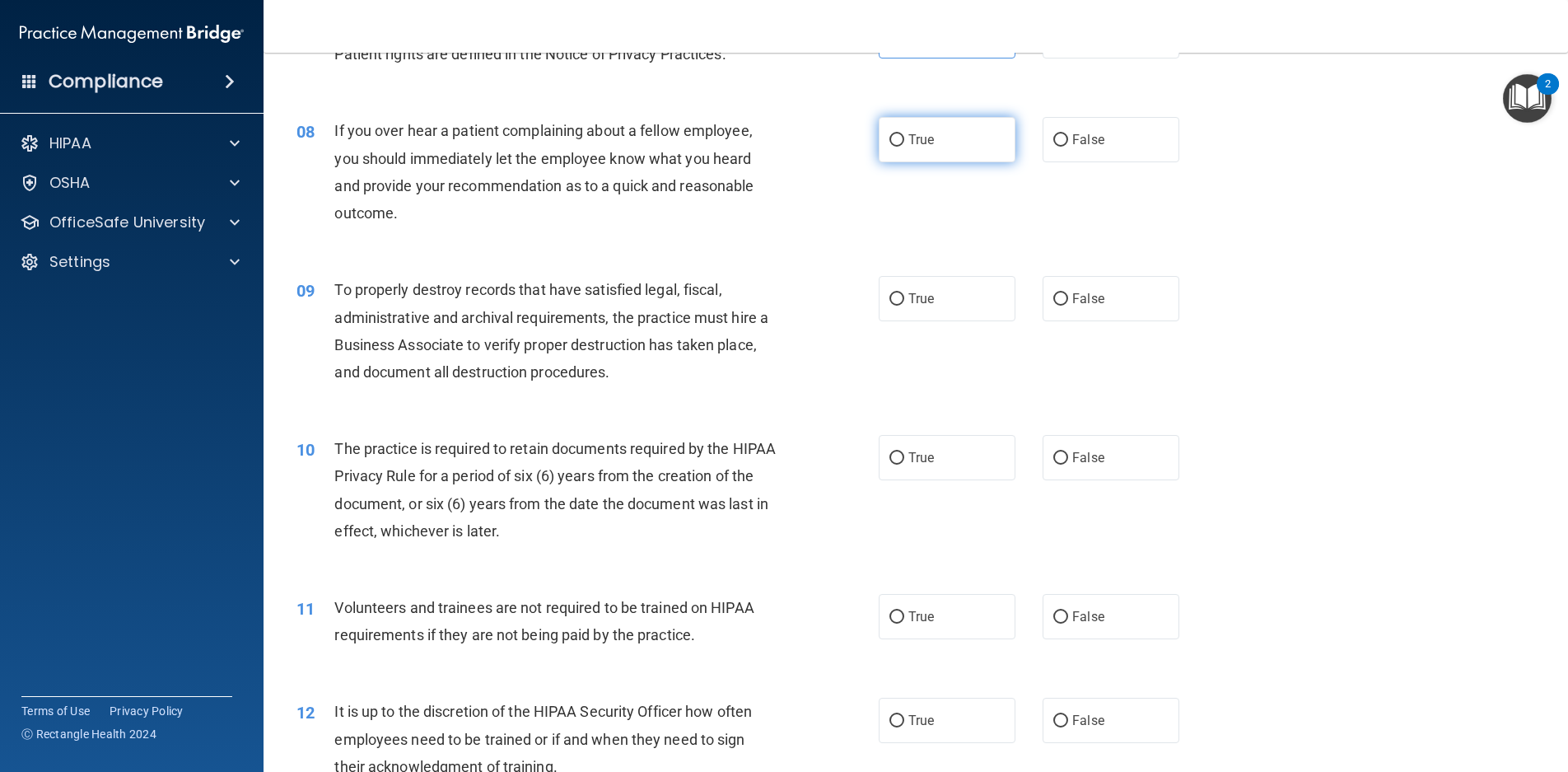
click at [909, 137] on span "True" at bounding box center [921, 140] width 25 height 16
click at [903, 137] on input "True" at bounding box center [897, 141] width 15 height 12
radio input "true"
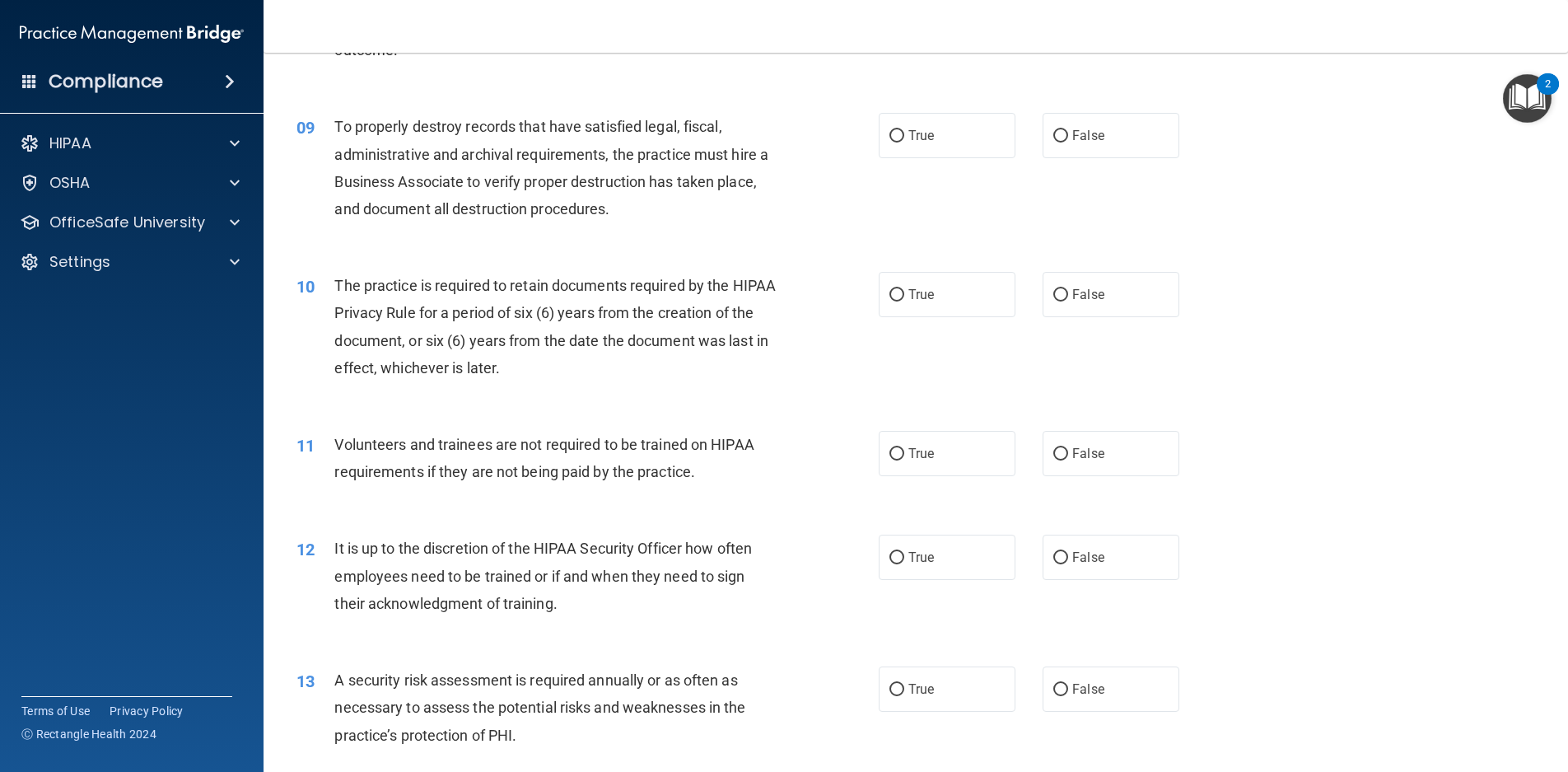
scroll to position [1153, 0]
click at [909, 139] on span "True" at bounding box center [921, 134] width 25 height 16
click at [905, 139] on input "True" at bounding box center [897, 135] width 15 height 12
radio input "true"
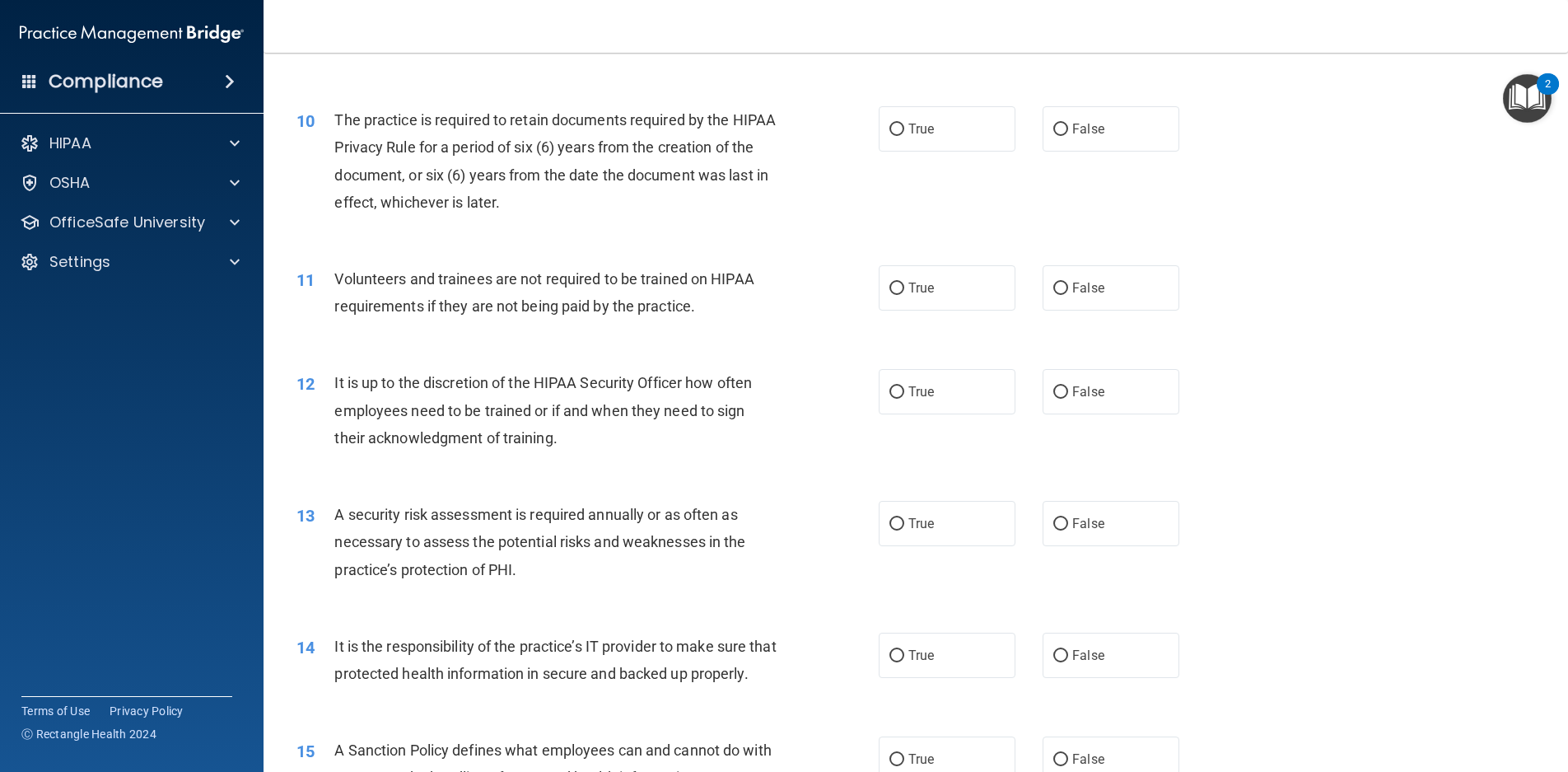
scroll to position [1318, 0]
click at [915, 132] on span "True" at bounding box center [921, 129] width 25 height 16
click at [905, 132] on input "True" at bounding box center [897, 129] width 15 height 12
radio input "true"
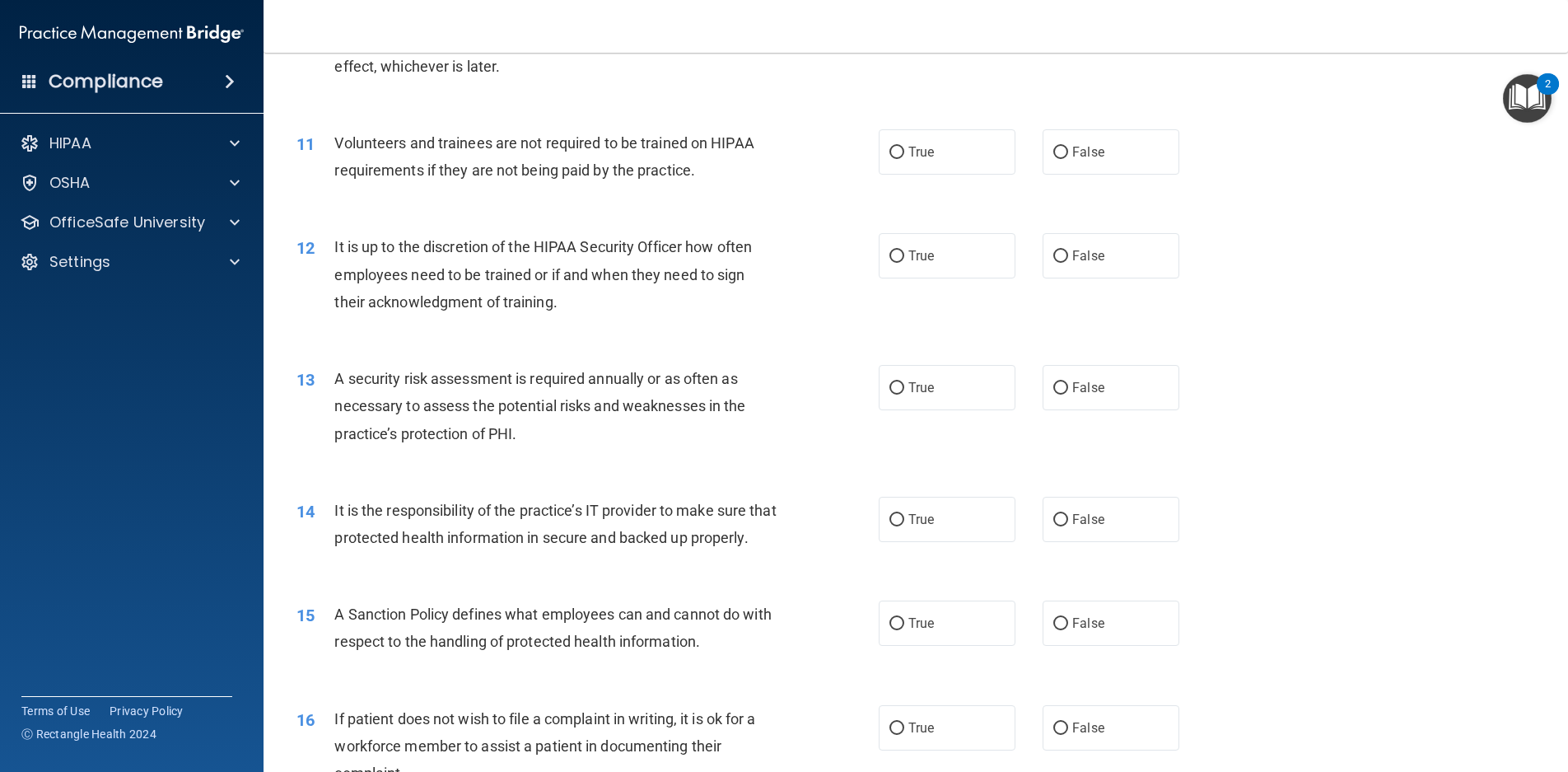
scroll to position [1483, 0]
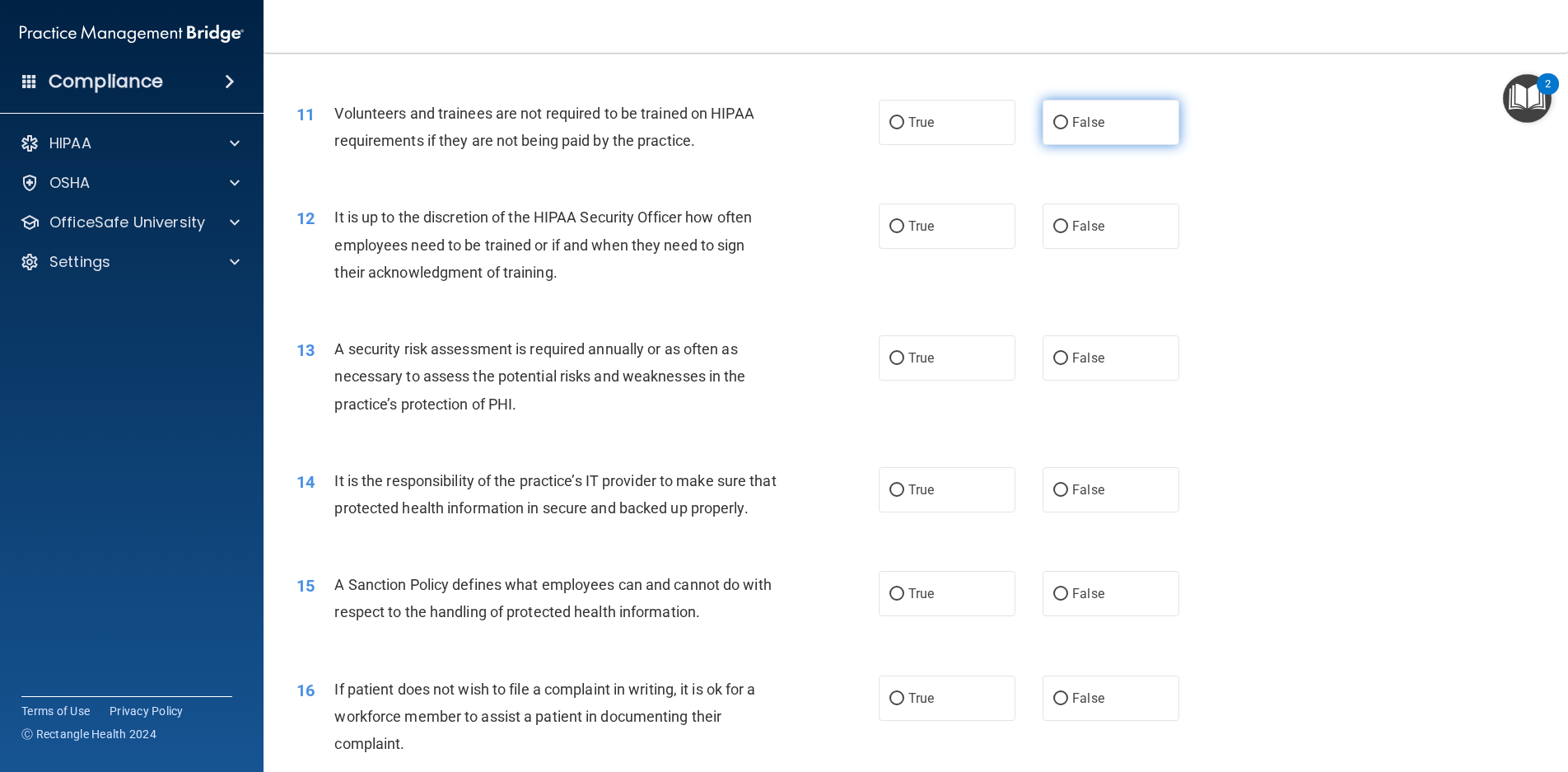
click at [1123, 125] on label "False" at bounding box center [1110, 122] width 136 height 45
click at [1069, 125] on input "False" at bounding box center [1060, 123] width 15 height 12
radio input "true"
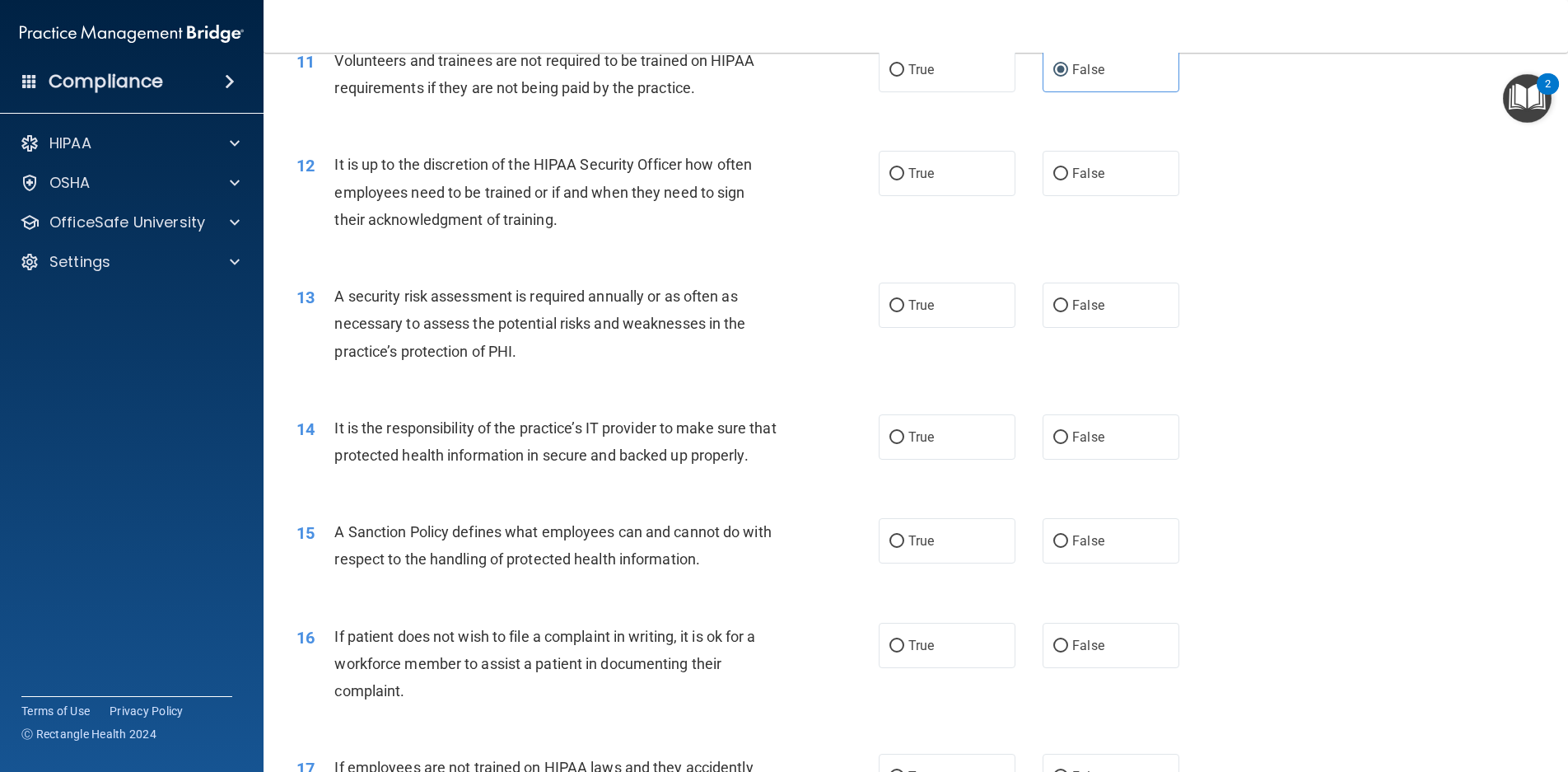
scroll to position [1566, 0]
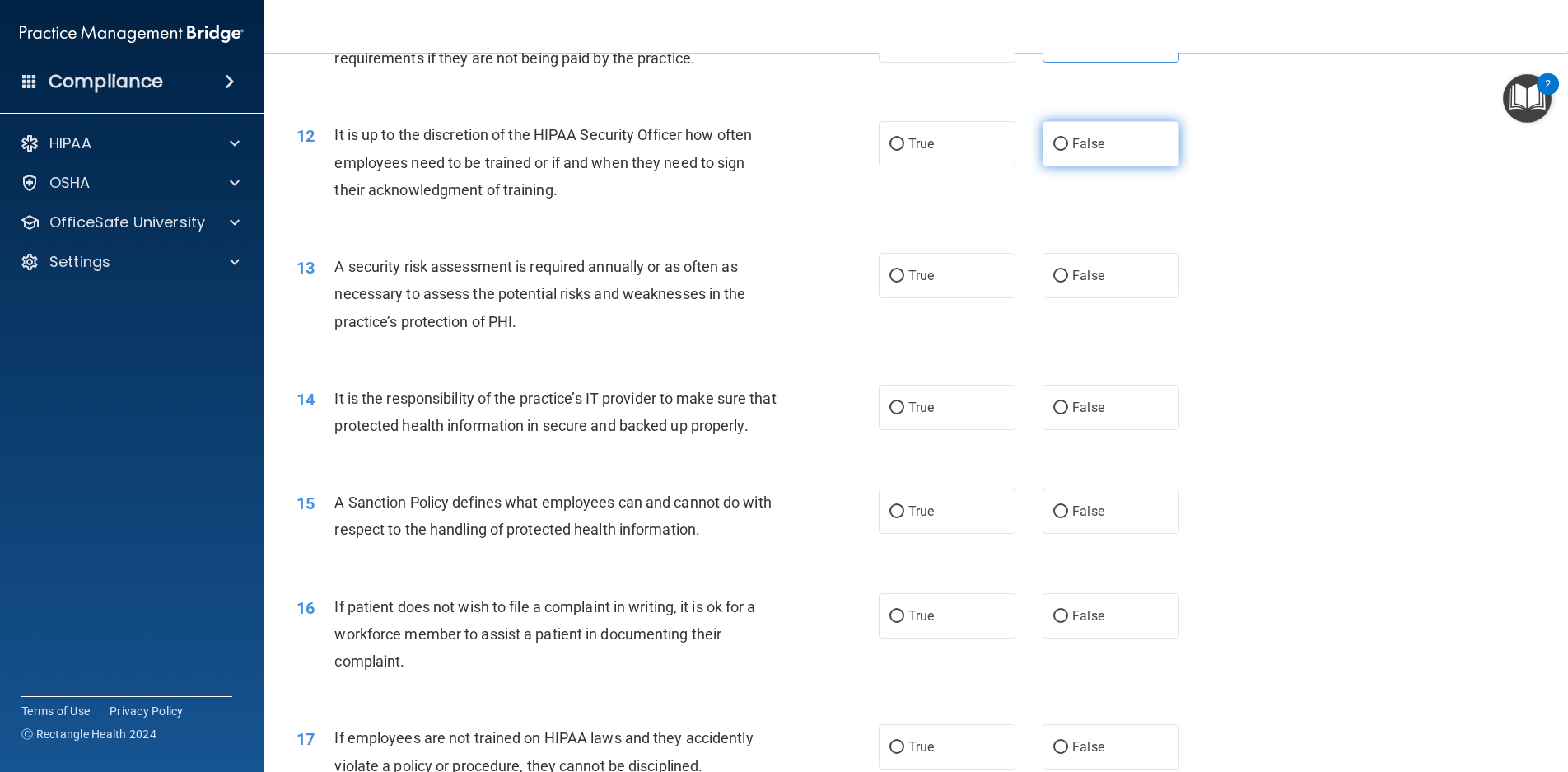
click at [1070, 135] on label "False" at bounding box center [1110, 143] width 136 height 45
click at [1069, 138] on input "False" at bounding box center [1060, 144] width 15 height 12
radio input "true"
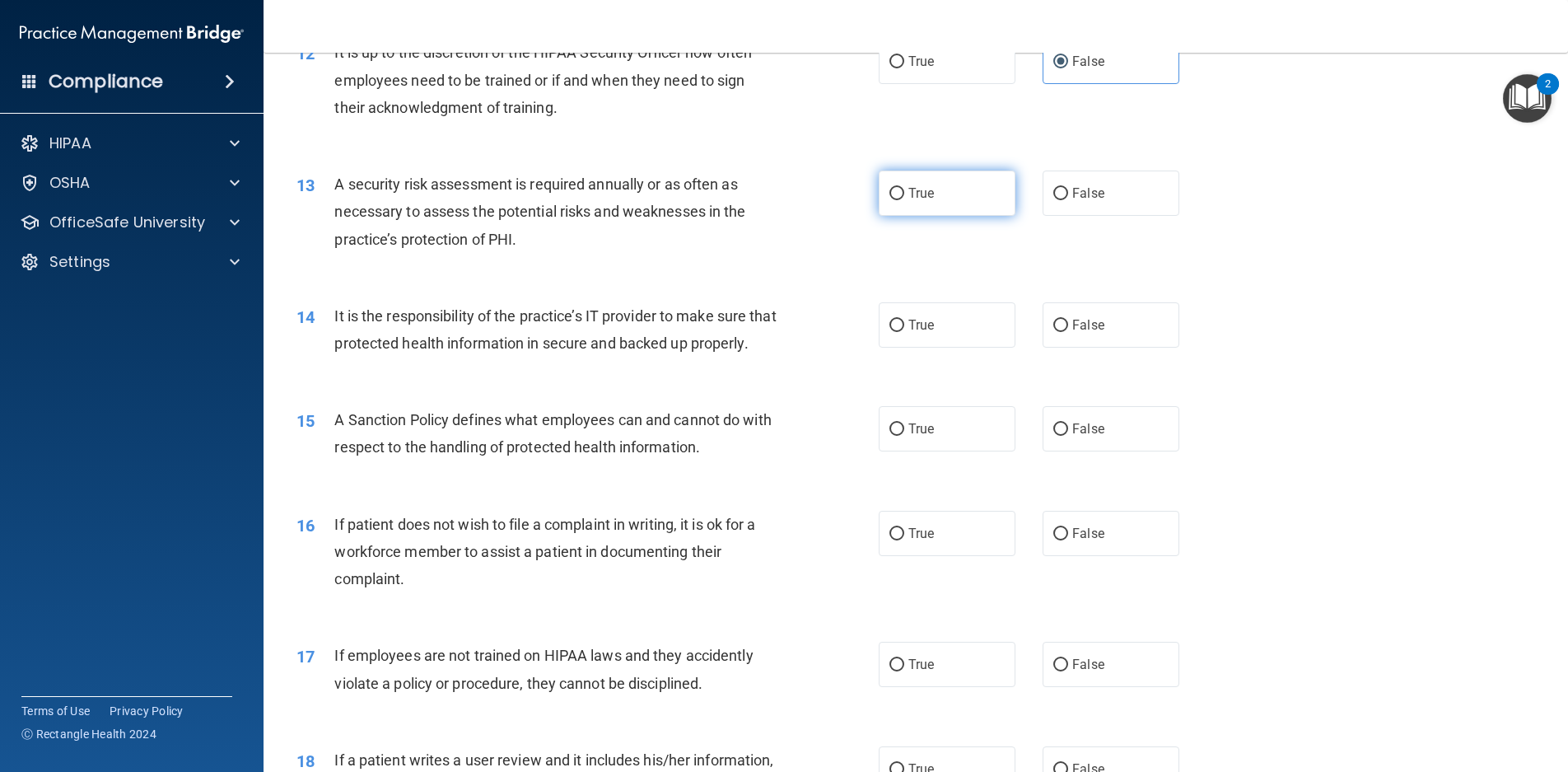
click at [944, 199] on label "True" at bounding box center [946, 193] width 136 height 45
click at [905, 199] on input "True" at bounding box center [897, 194] width 15 height 12
radio input "true"
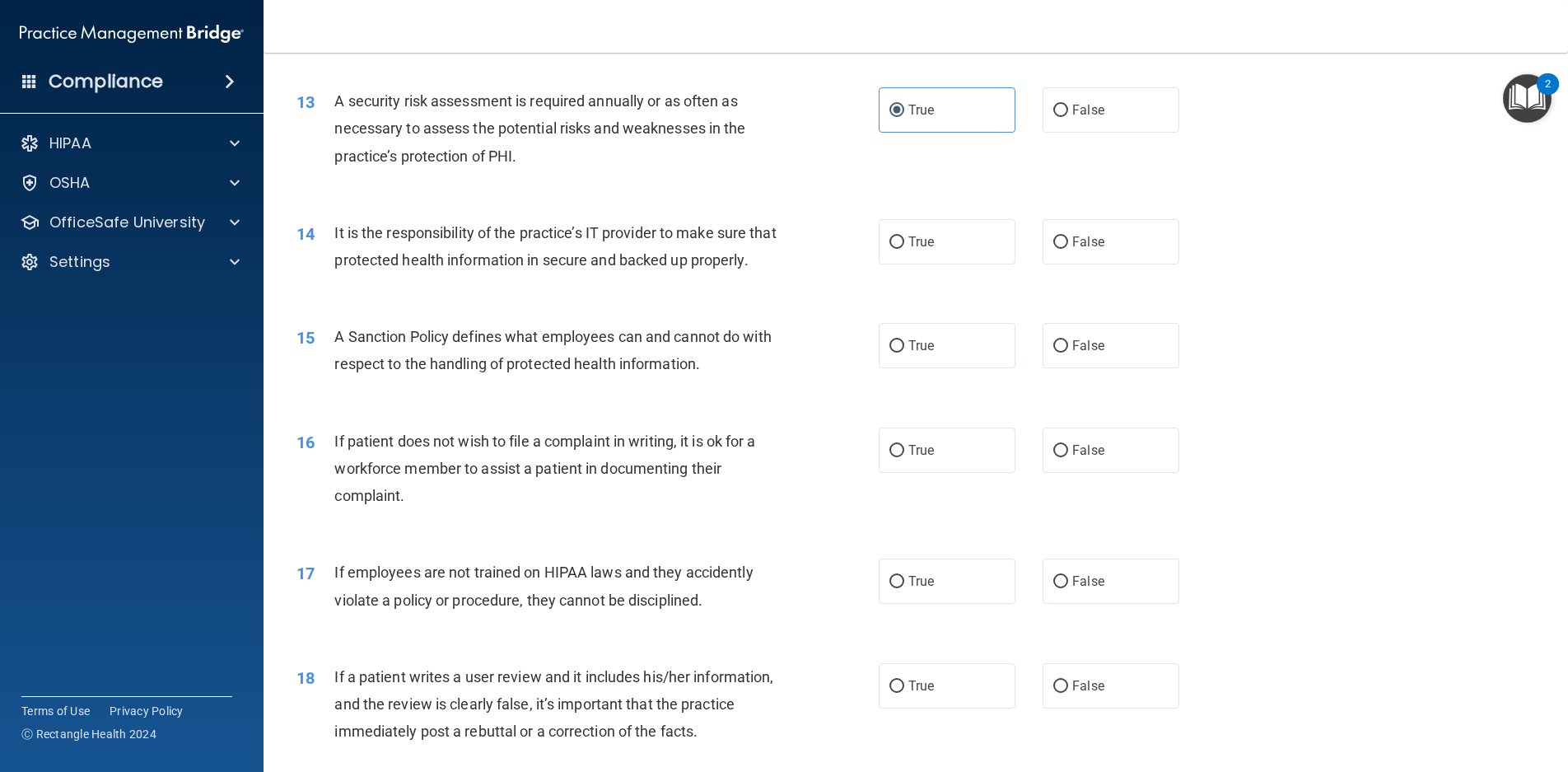
scroll to position [1812, 0]
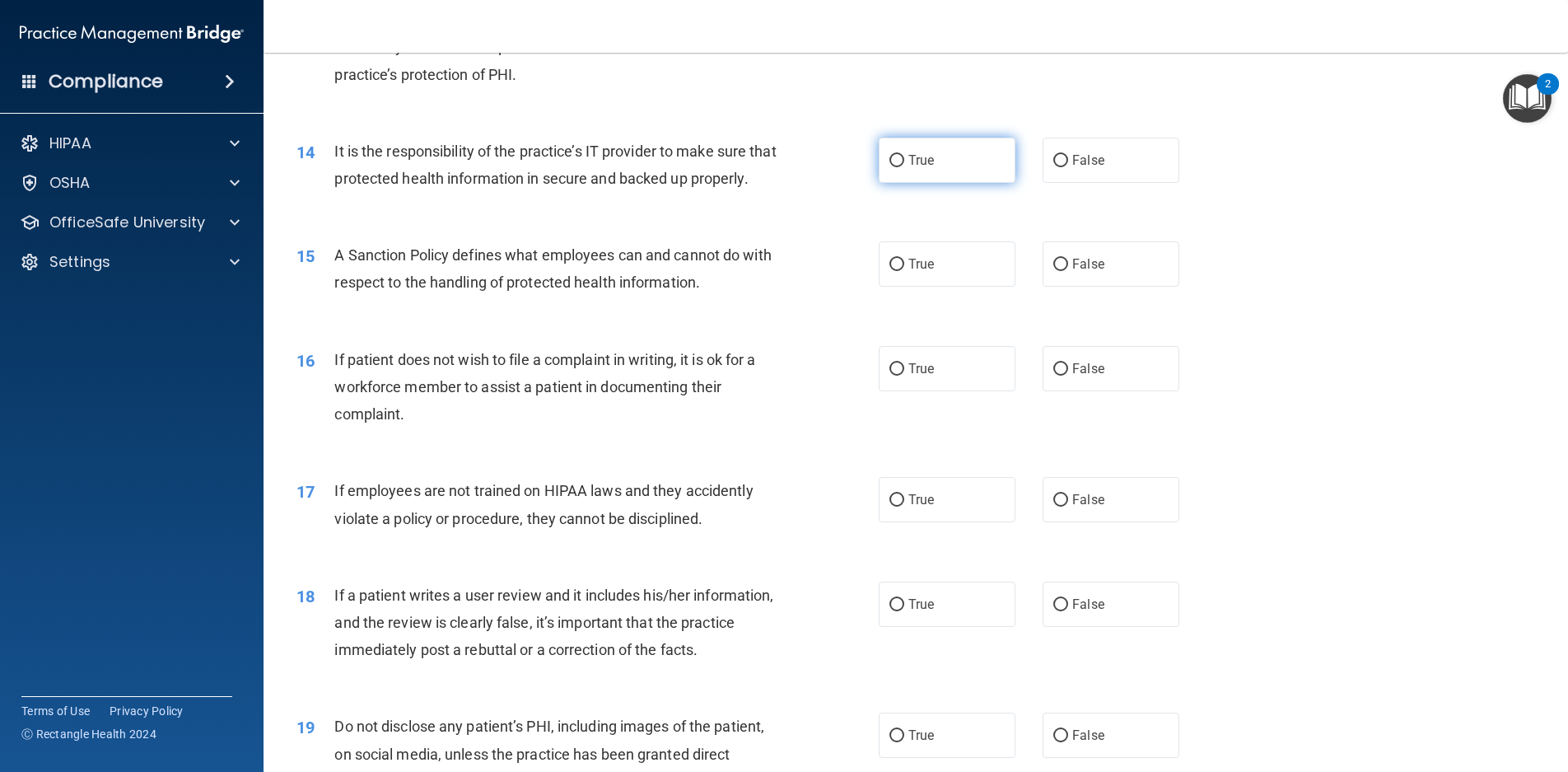
click at [942, 164] on label "True" at bounding box center [946, 160] width 136 height 45
click at [905, 164] on input "True" at bounding box center [897, 161] width 15 height 12
radio input "true"
click at [1090, 162] on span "False" at bounding box center [1088, 161] width 32 height 16
click at [1069, 162] on input "False" at bounding box center [1060, 161] width 15 height 12
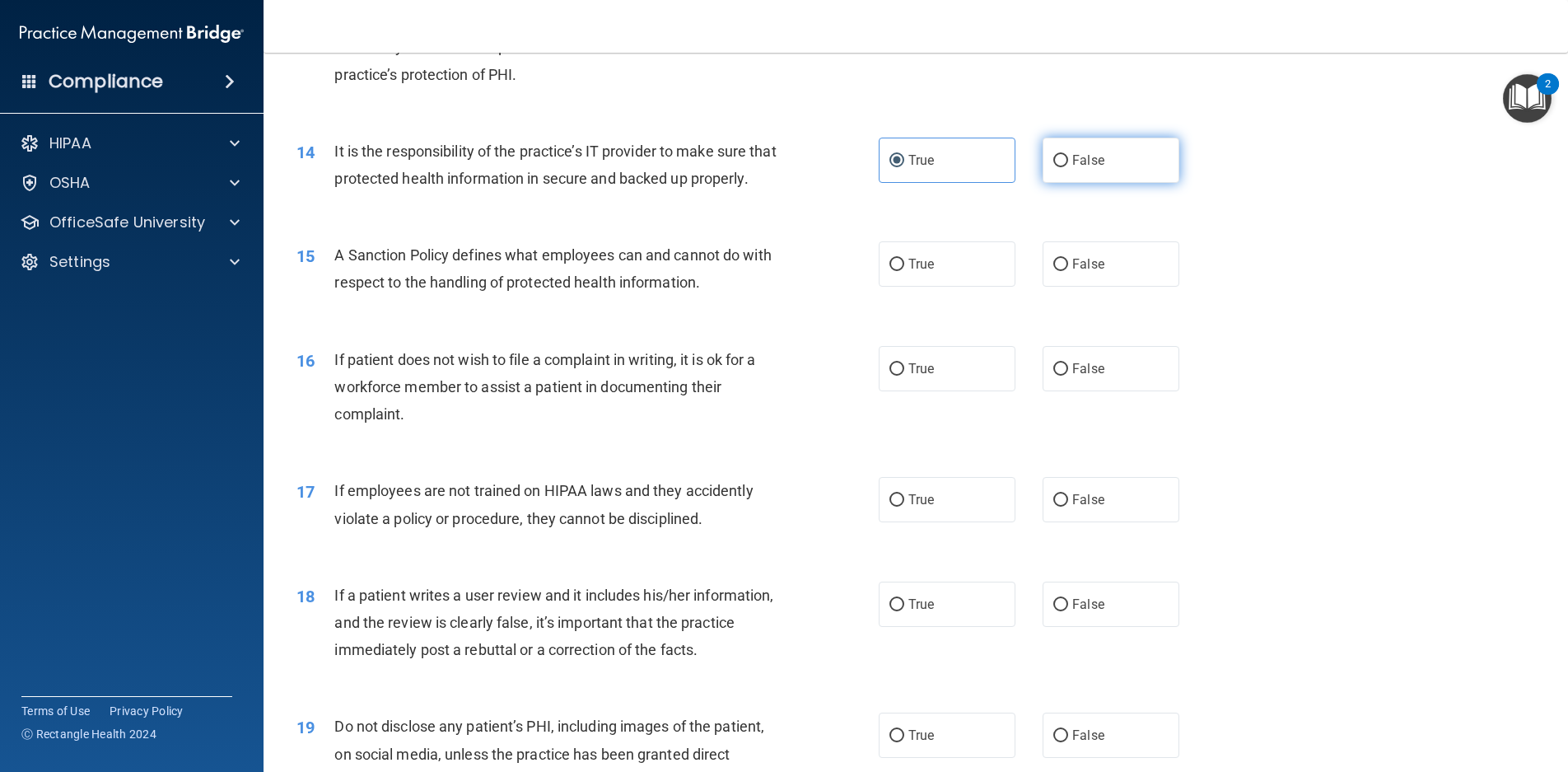
radio input "true"
radio input "false"
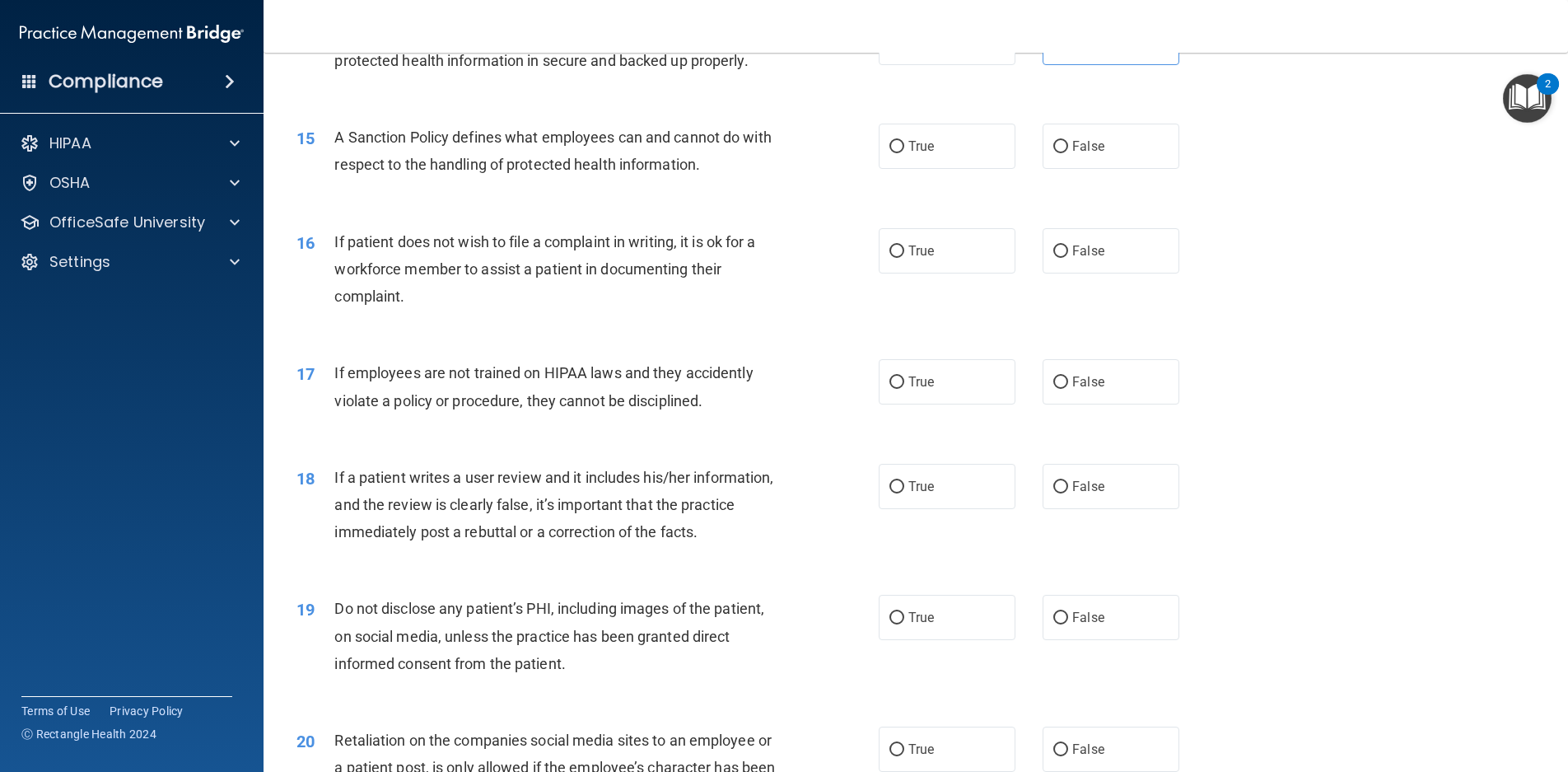
scroll to position [1977, 0]
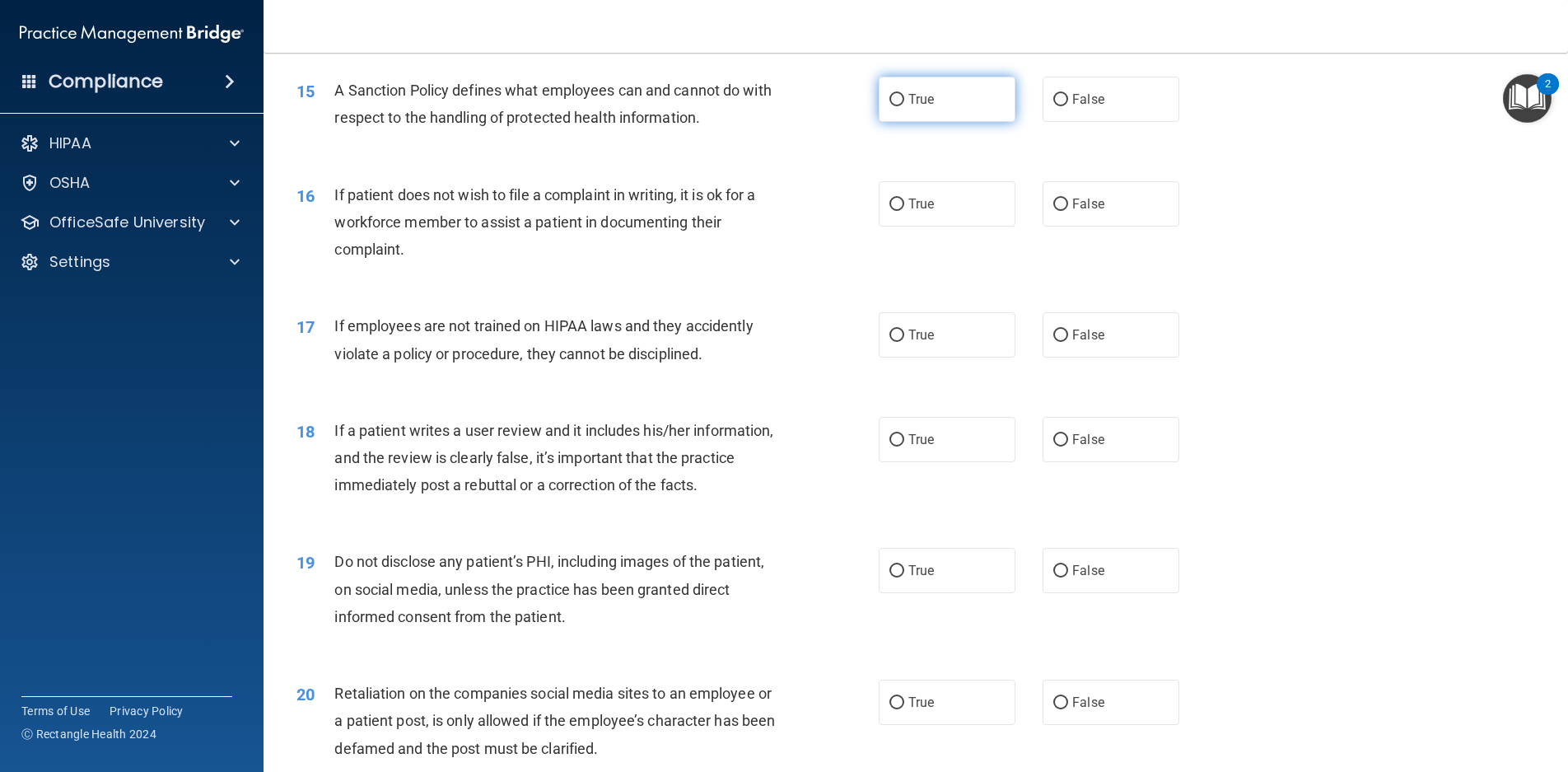
click at [917, 107] on span "True" at bounding box center [921, 99] width 25 height 16
click at [905, 106] on input "True" at bounding box center [897, 100] width 15 height 12
radio input "true"
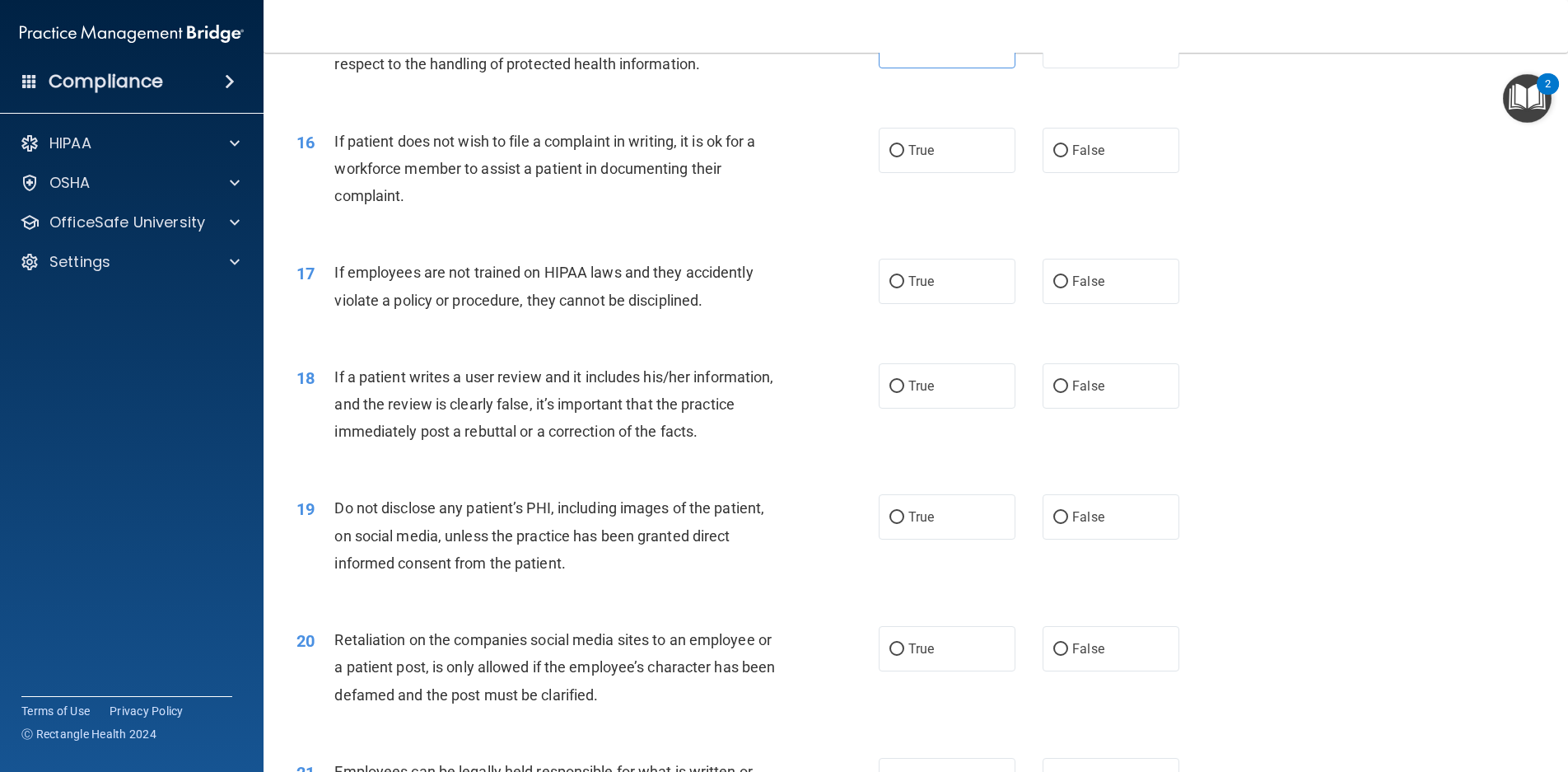
scroll to position [2060, 0]
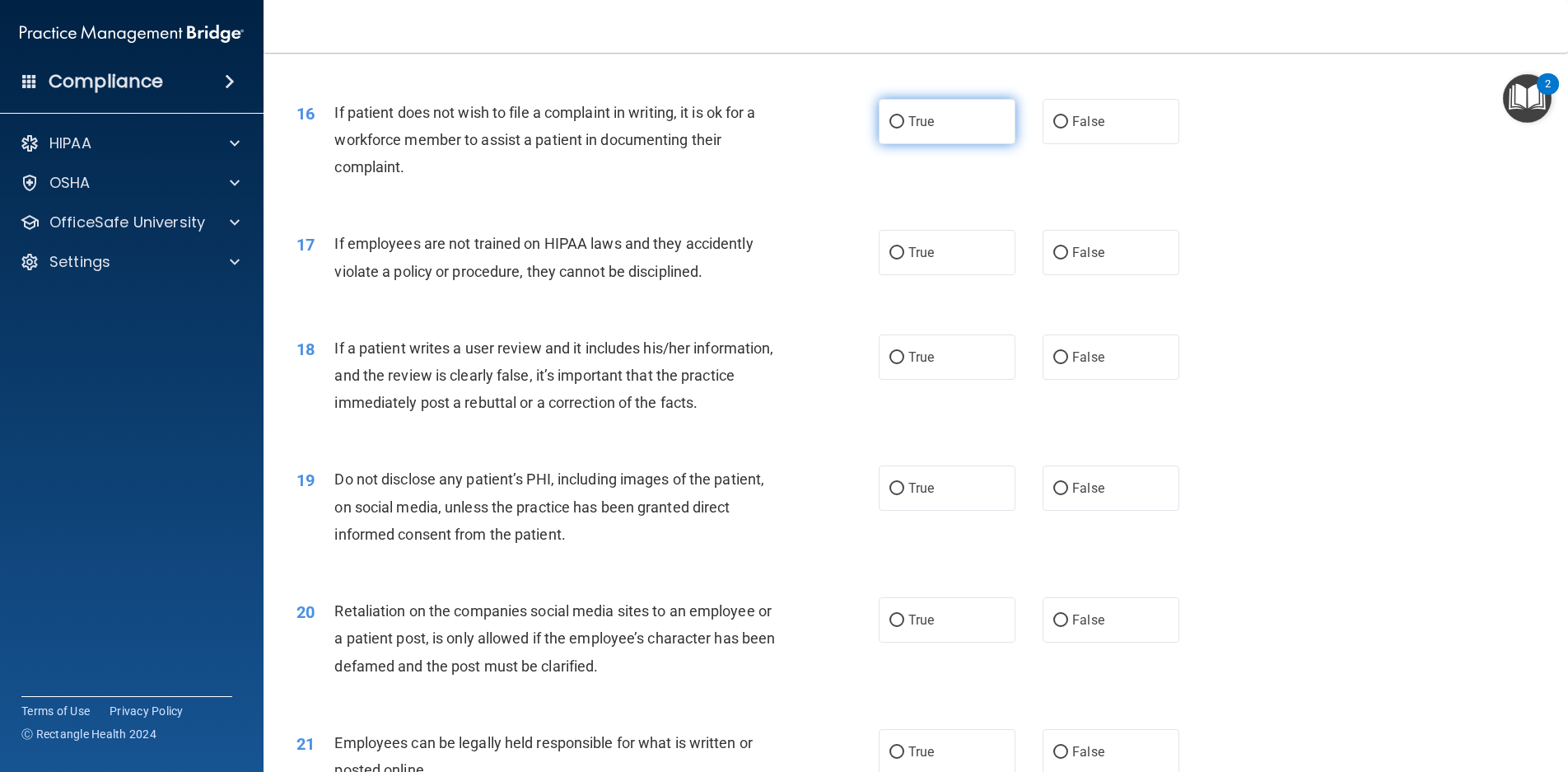
click at [957, 144] on label "True" at bounding box center [946, 122] width 136 height 45
click at [905, 129] on input "True" at bounding box center [897, 122] width 15 height 12
radio input "true"
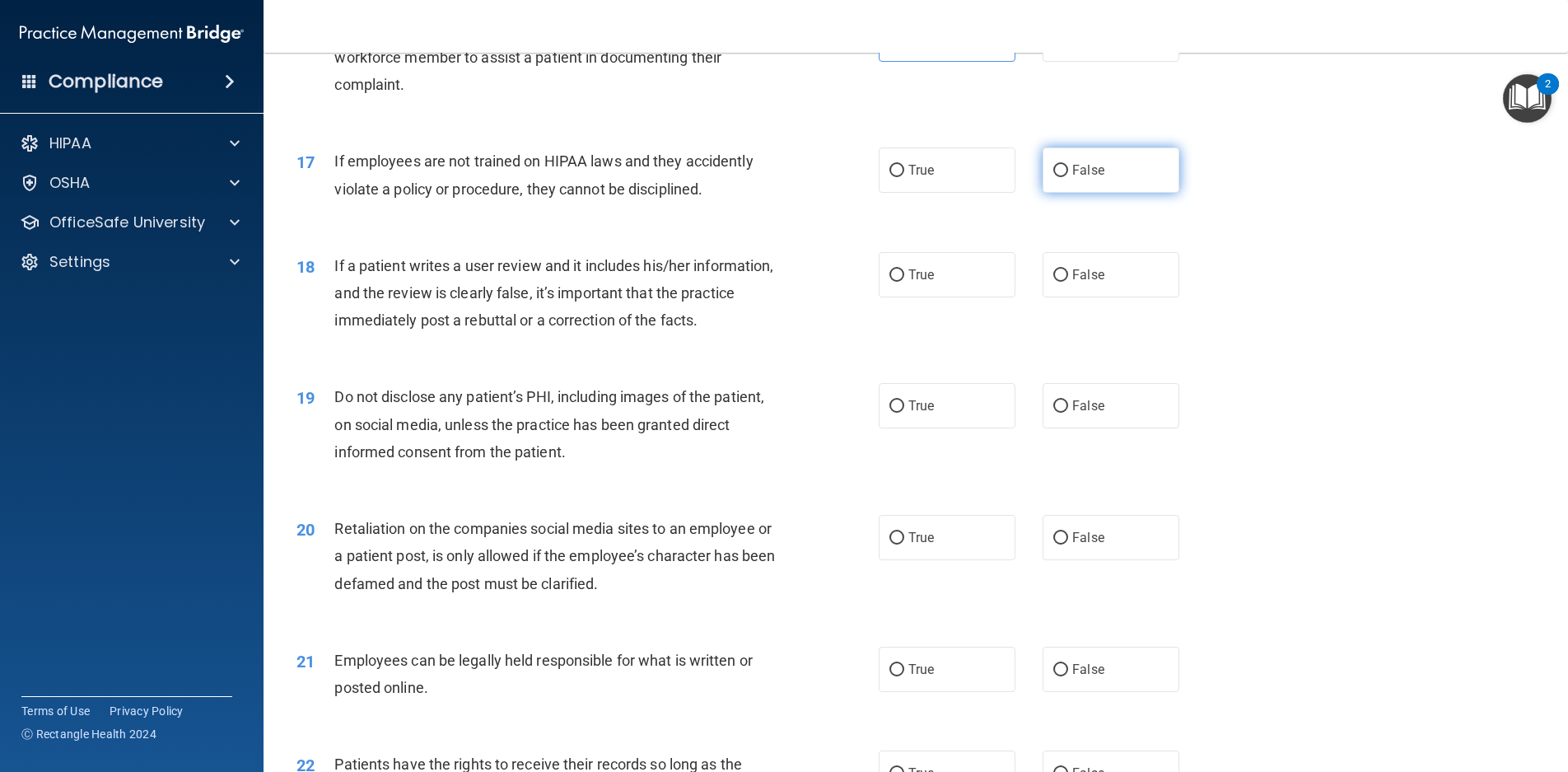
click at [1072, 178] on span "False" at bounding box center [1088, 170] width 32 height 16
click at [1069, 177] on input "False" at bounding box center [1060, 171] width 15 height 12
radio input "true"
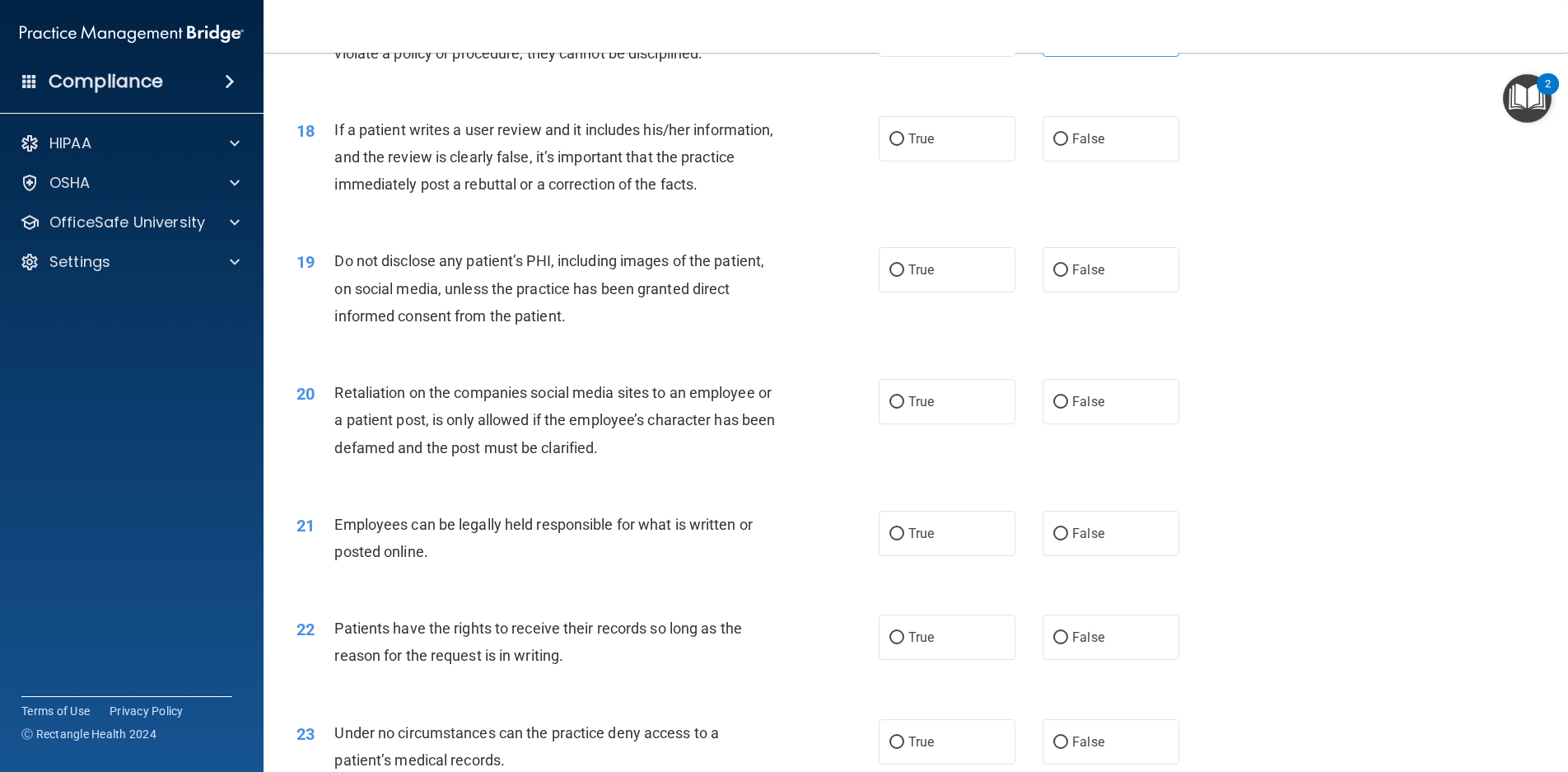
scroll to position [2307, 0]
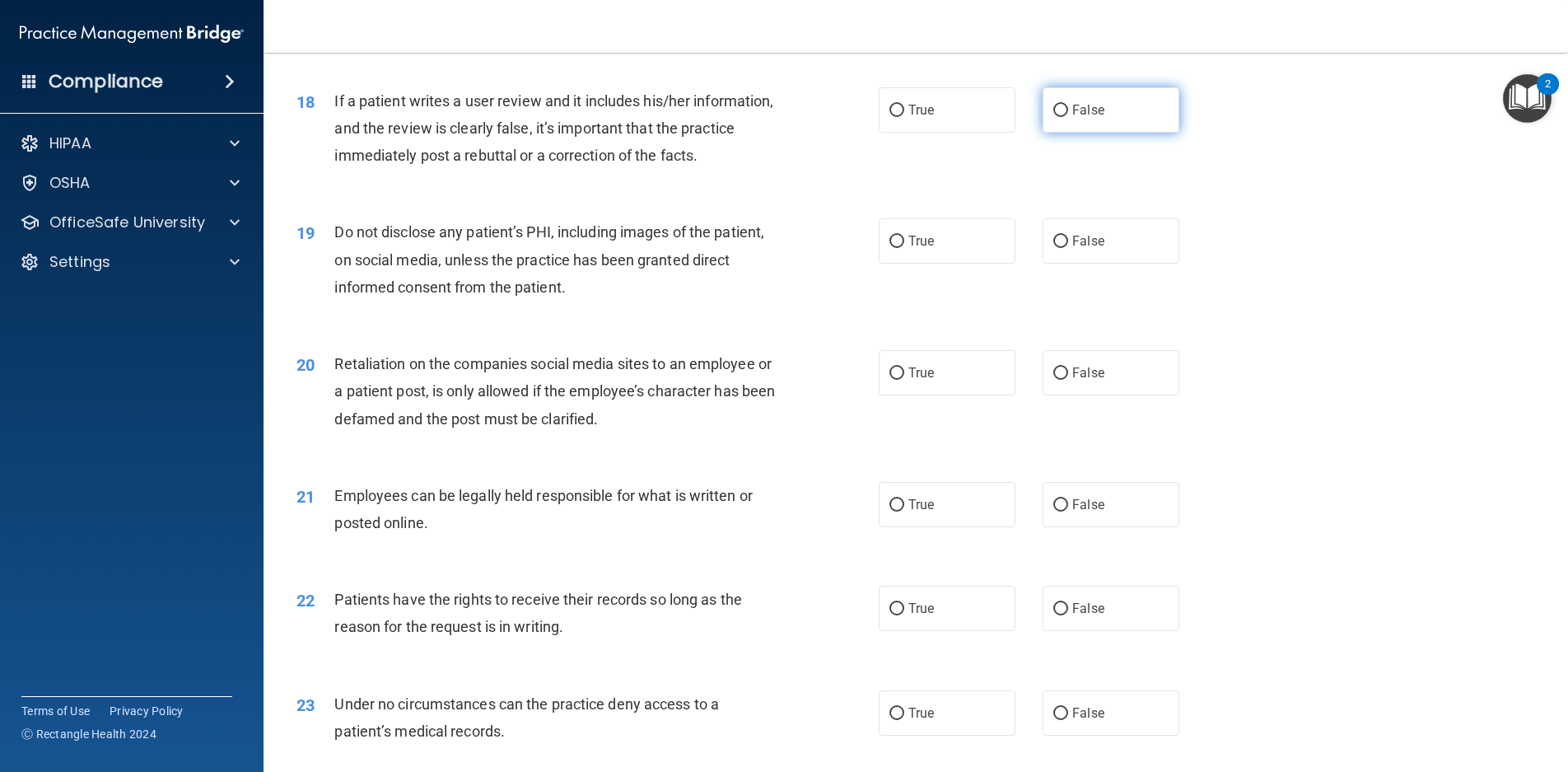
click at [1092, 129] on label "False" at bounding box center [1110, 110] width 136 height 45
click at [1069, 117] on input "False" at bounding box center [1060, 110] width 15 height 12
radio input "true"
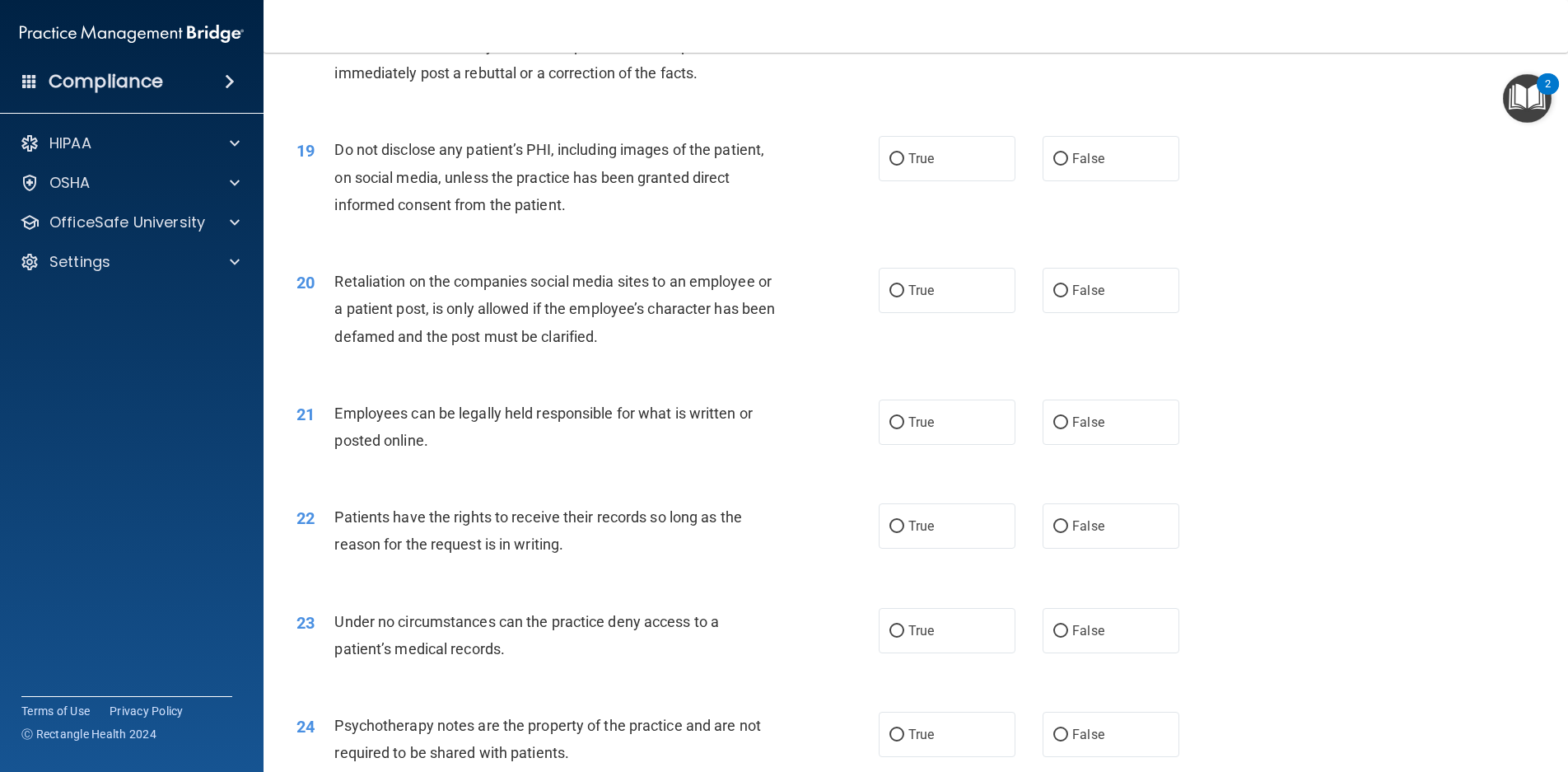
scroll to position [2471, 0]
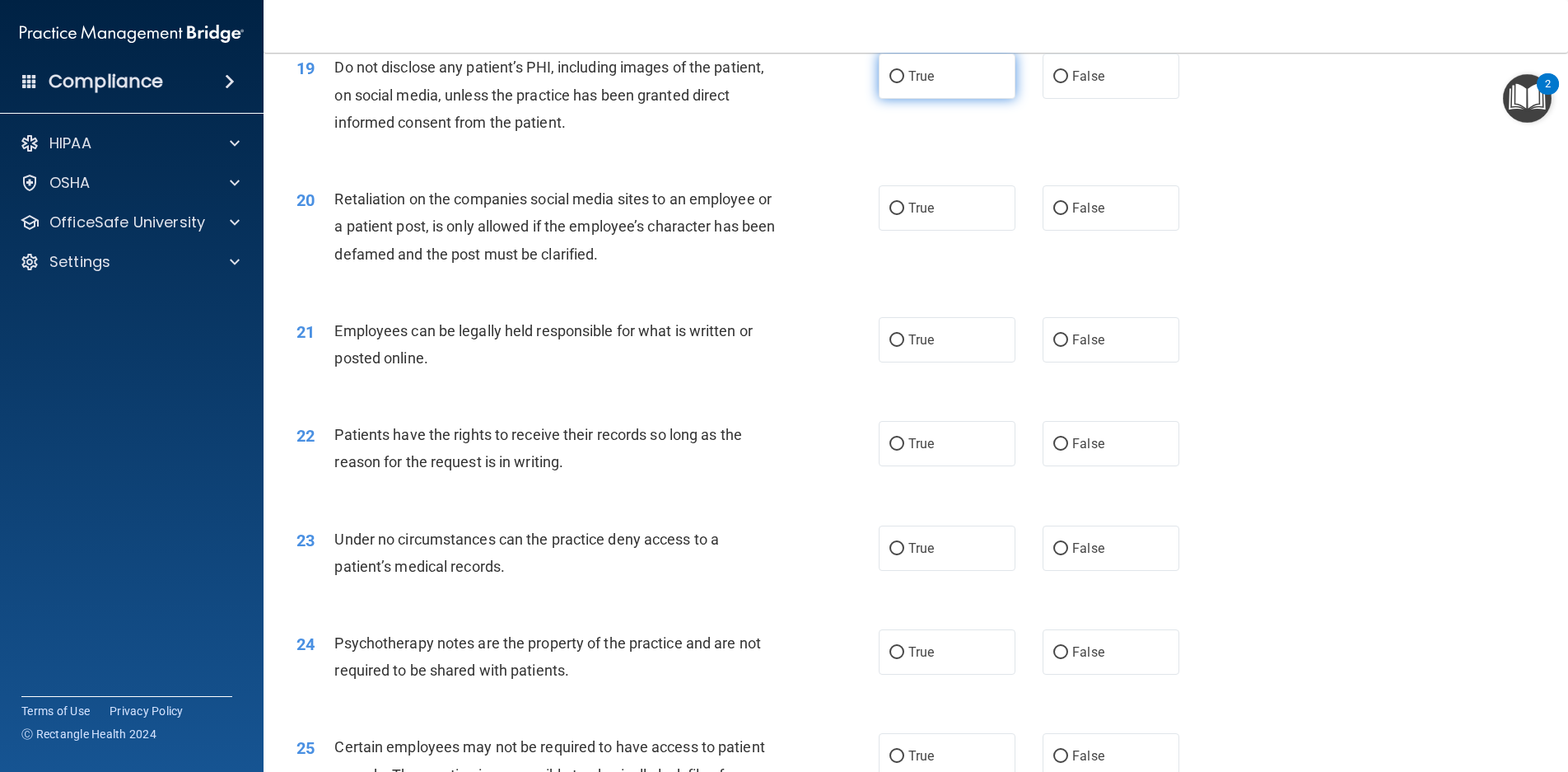
click at [958, 99] on label "True" at bounding box center [946, 76] width 136 height 45
click at [905, 83] on input "True" at bounding box center [897, 77] width 15 height 12
radio input "true"
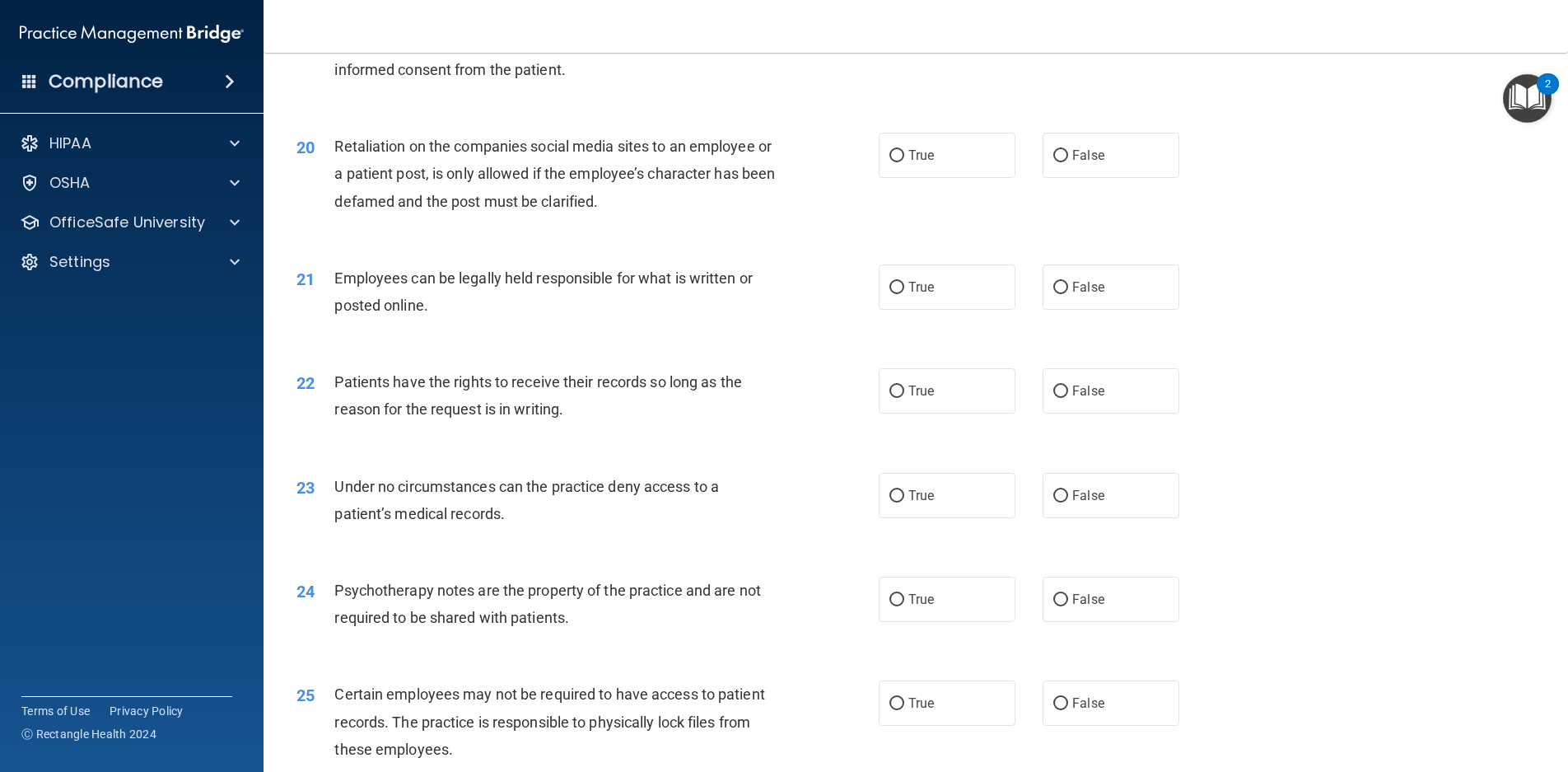
scroll to position [2554, 0]
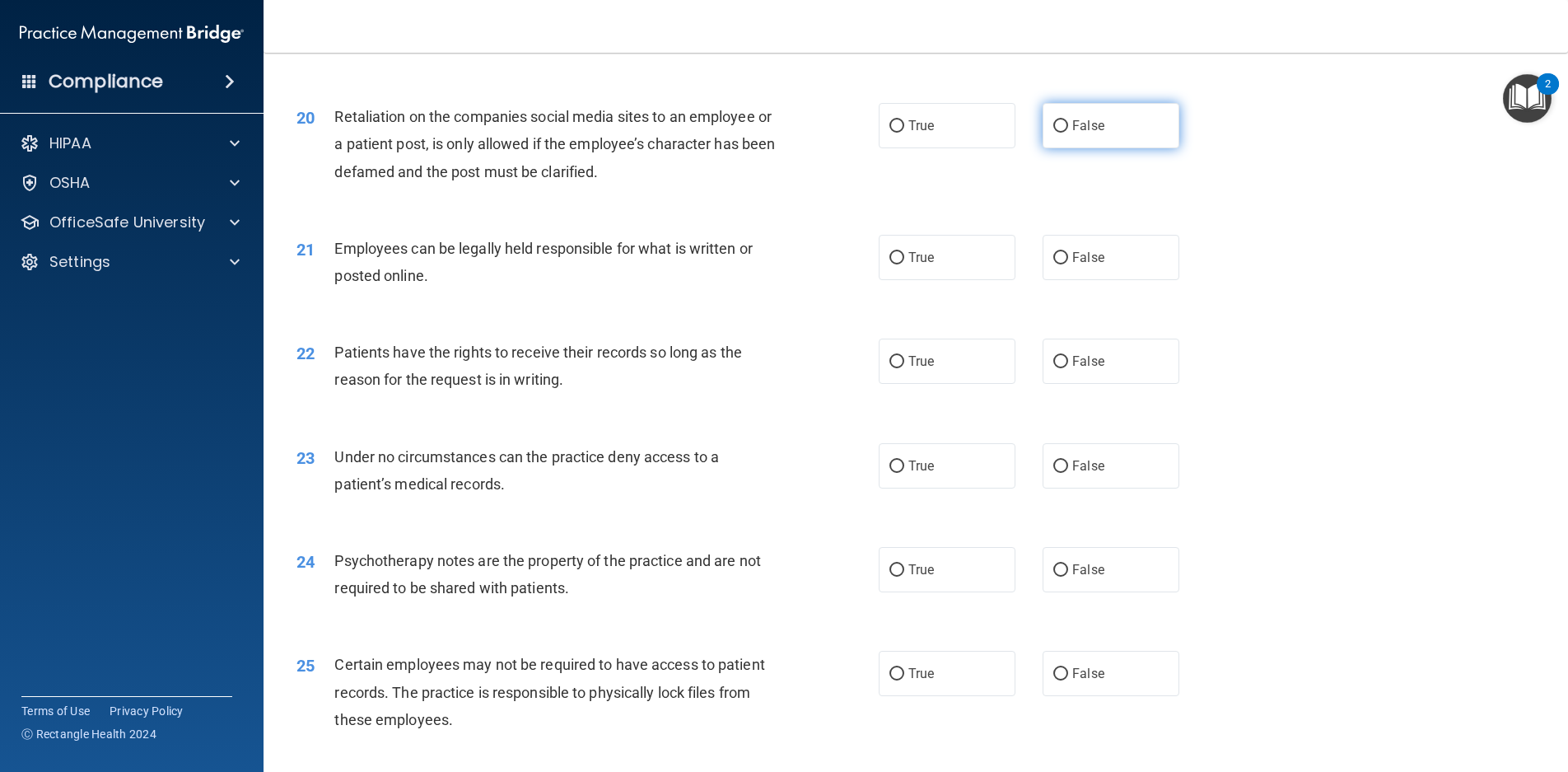
click at [1060, 133] on input "False" at bounding box center [1060, 127] width 15 height 12
radio input "true"
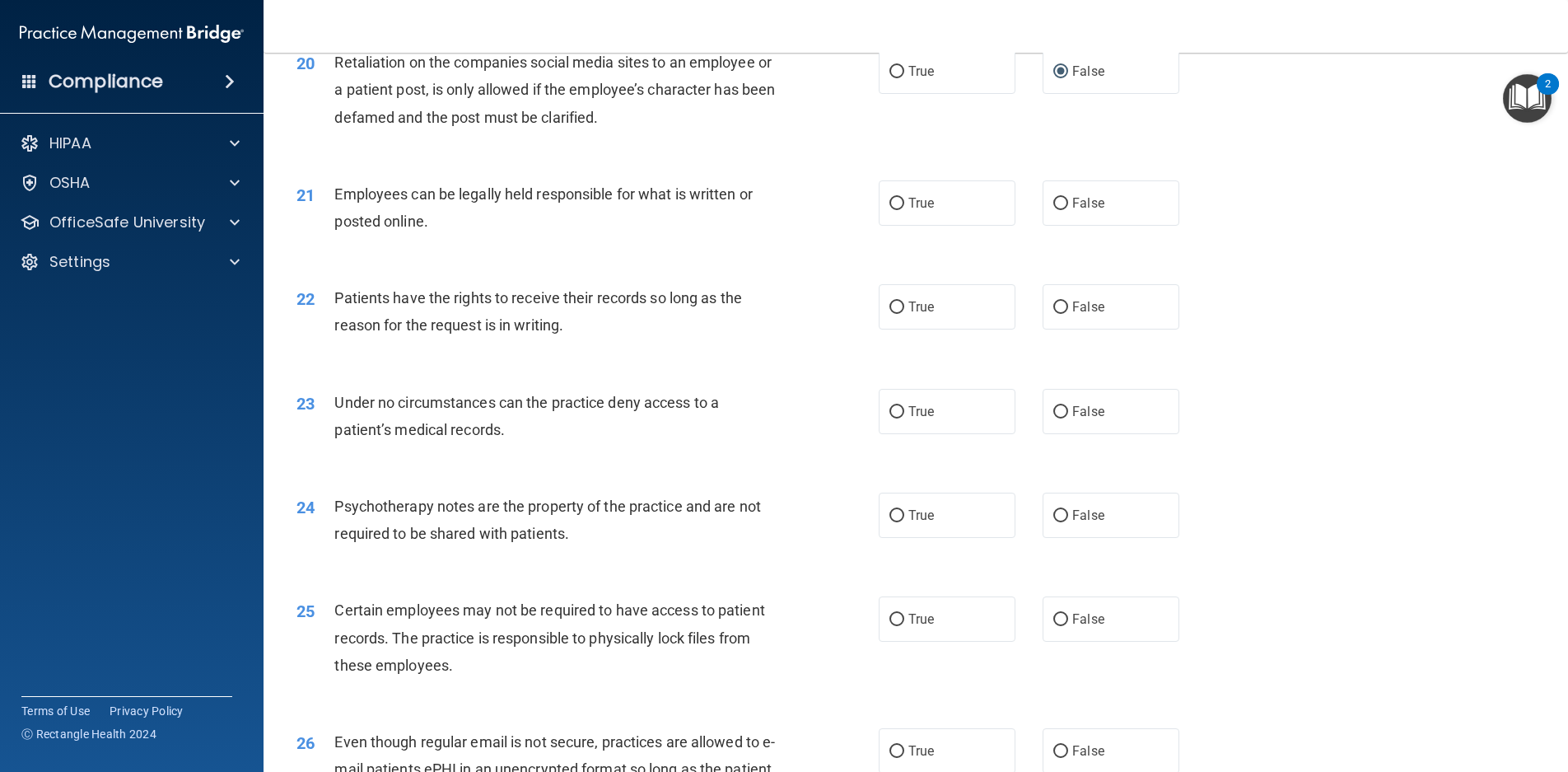
scroll to position [2636, 0]
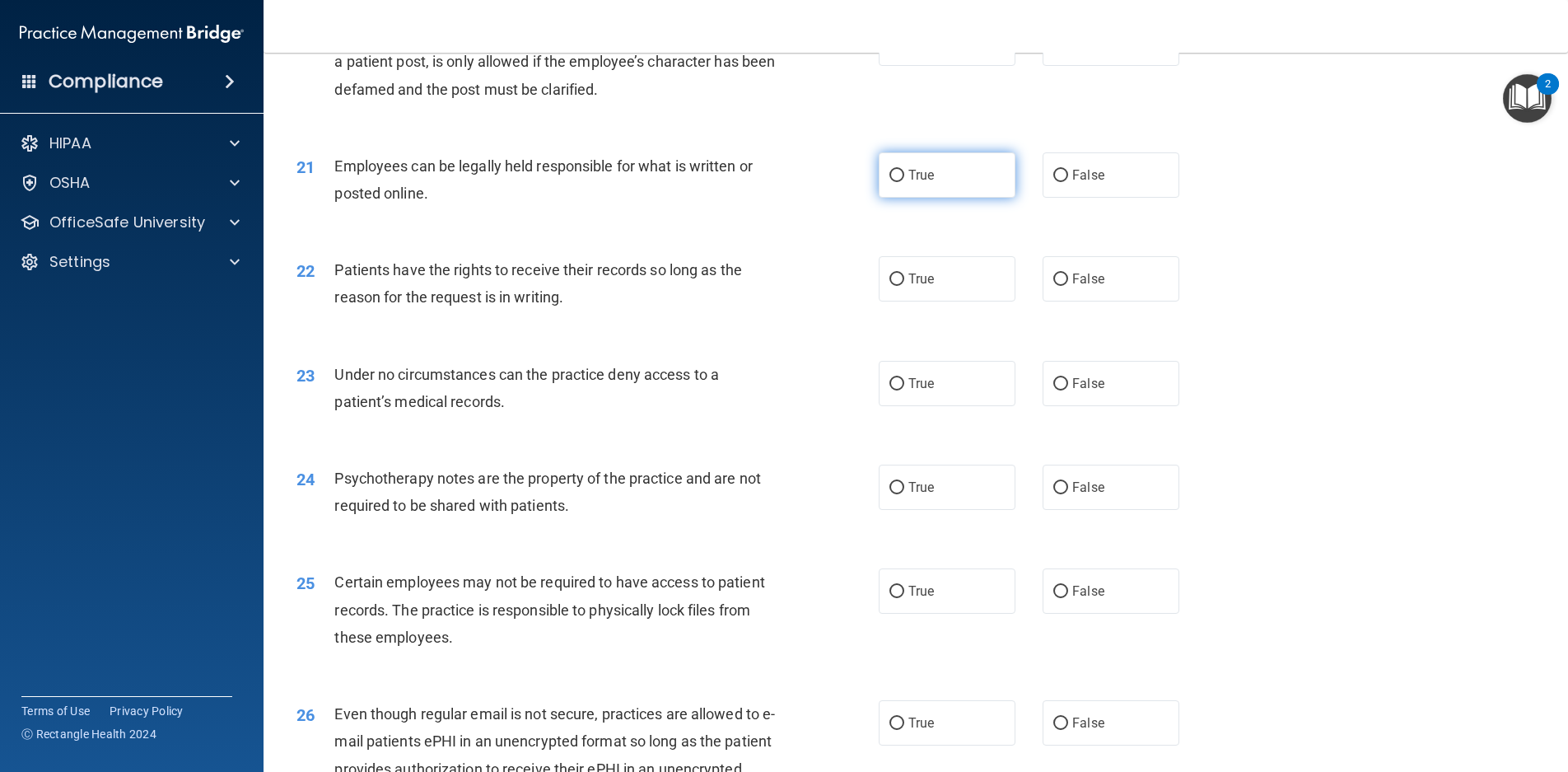
click at [919, 183] on span "True" at bounding box center [921, 175] width 25 height 16
click at [905, 182] on input "True" at bounding box center [897, 175] width 15 height 12
radio input "true"
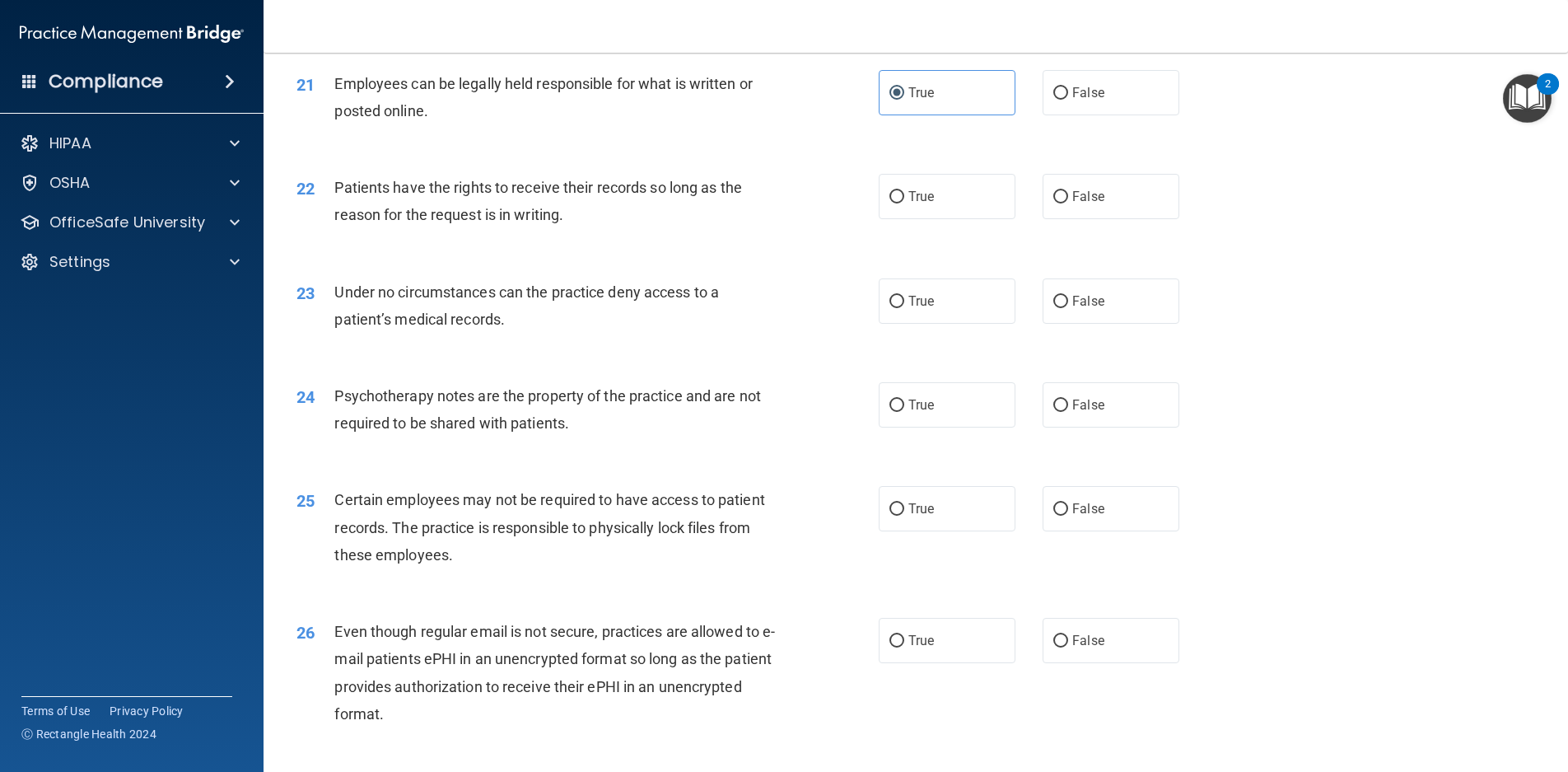
scroll to position [2801, 0]
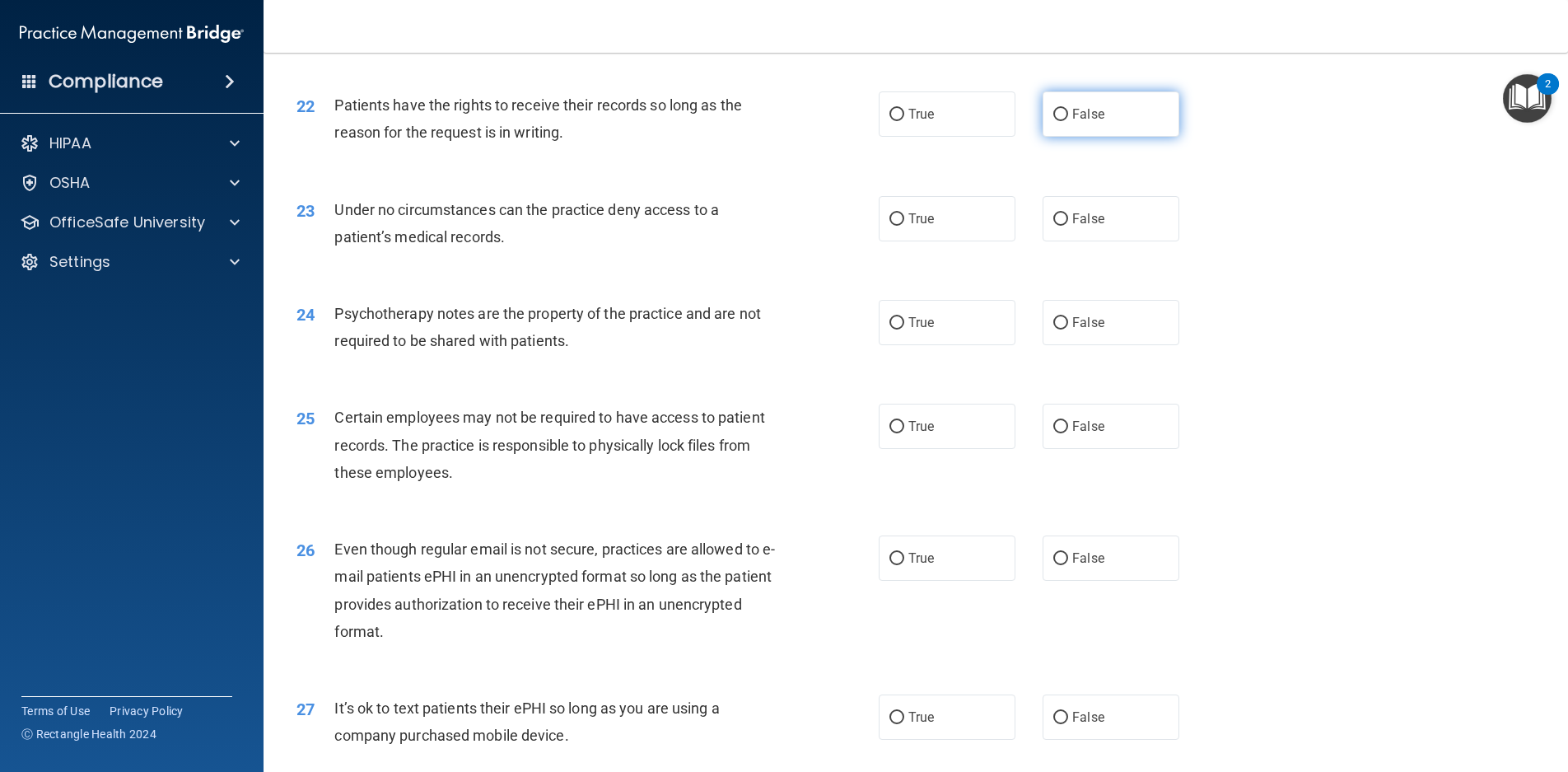
click at [1074, 122] on span "False" at bounding box center [1088, 114] width 32 height 16
click at [1069, 121] on input "False" at bounding box center [1060, 115] width 15 height 12
radio input "true"
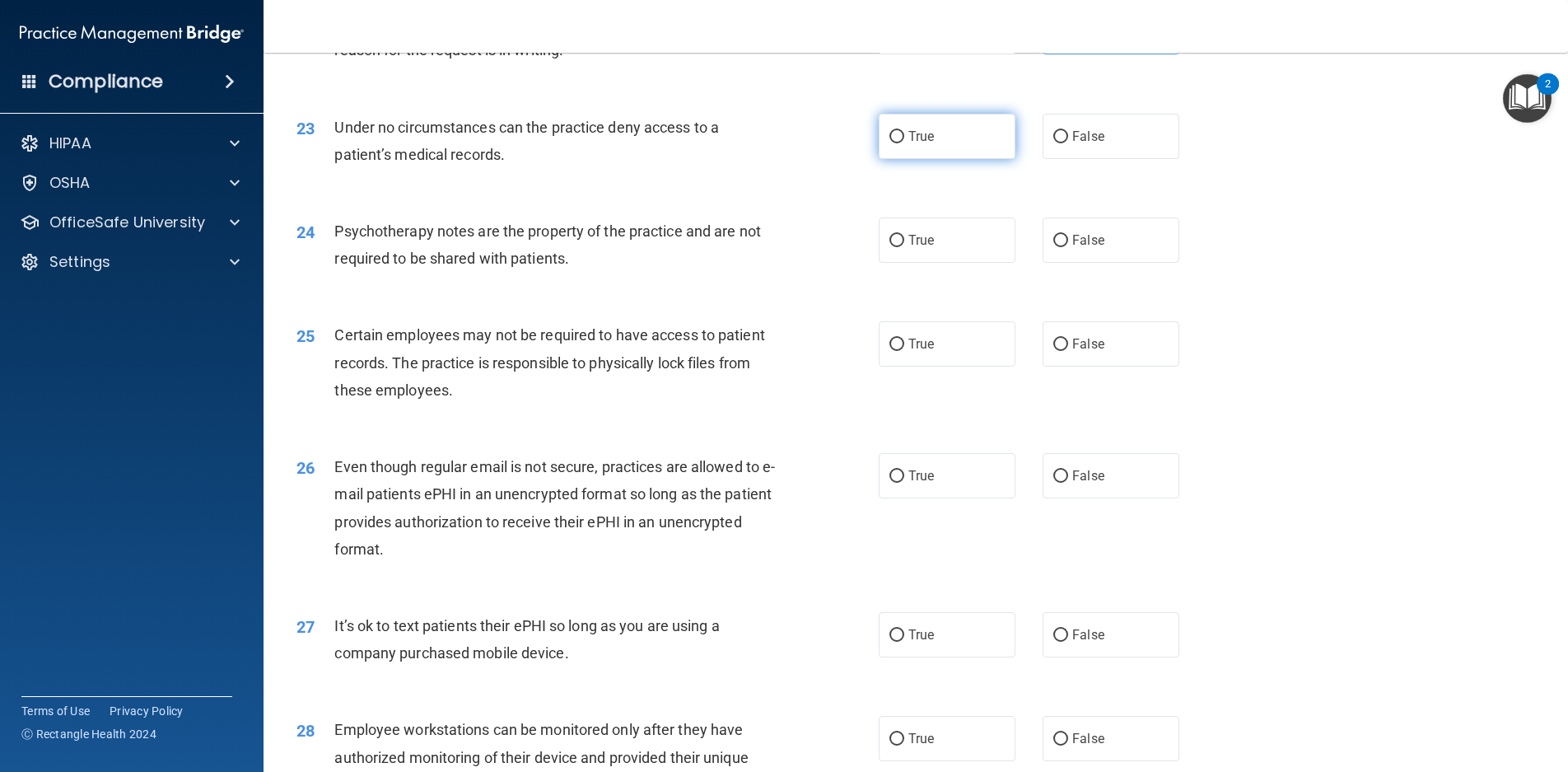
click at [944, 159] on label "True" at bounding box center [946, 136] width 136 height 45
click at [905, 143] on input "True" at bounding box center [897, 137] width 15 height 12
radio input "true"
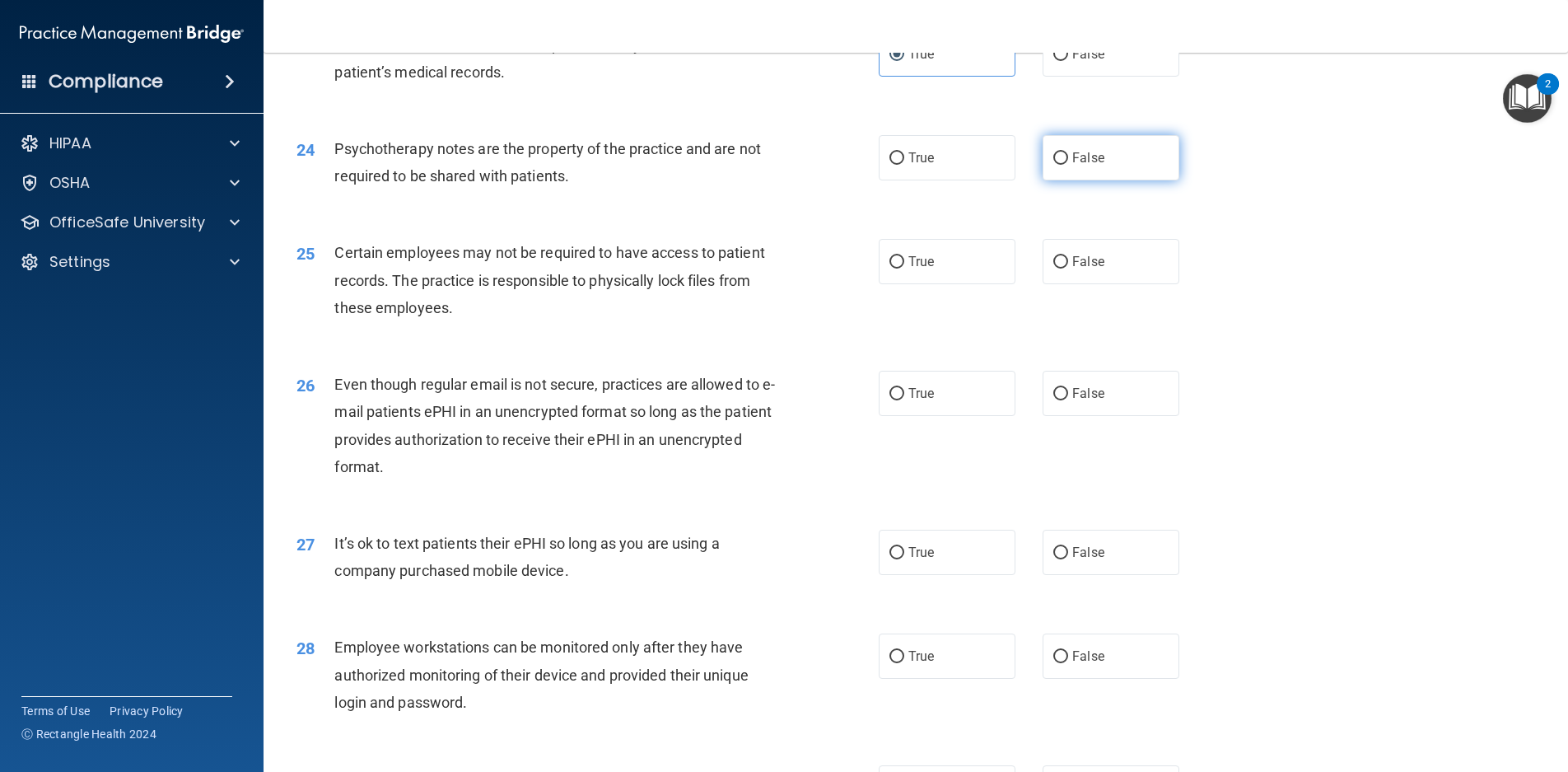
click at [1072, 166] on span "False" at bounding box center [1088, 158] width 32 height 16
click at [1066, 165] on input "False" at bounding box center [1060, 159] width 15 height 12
radio input "true"
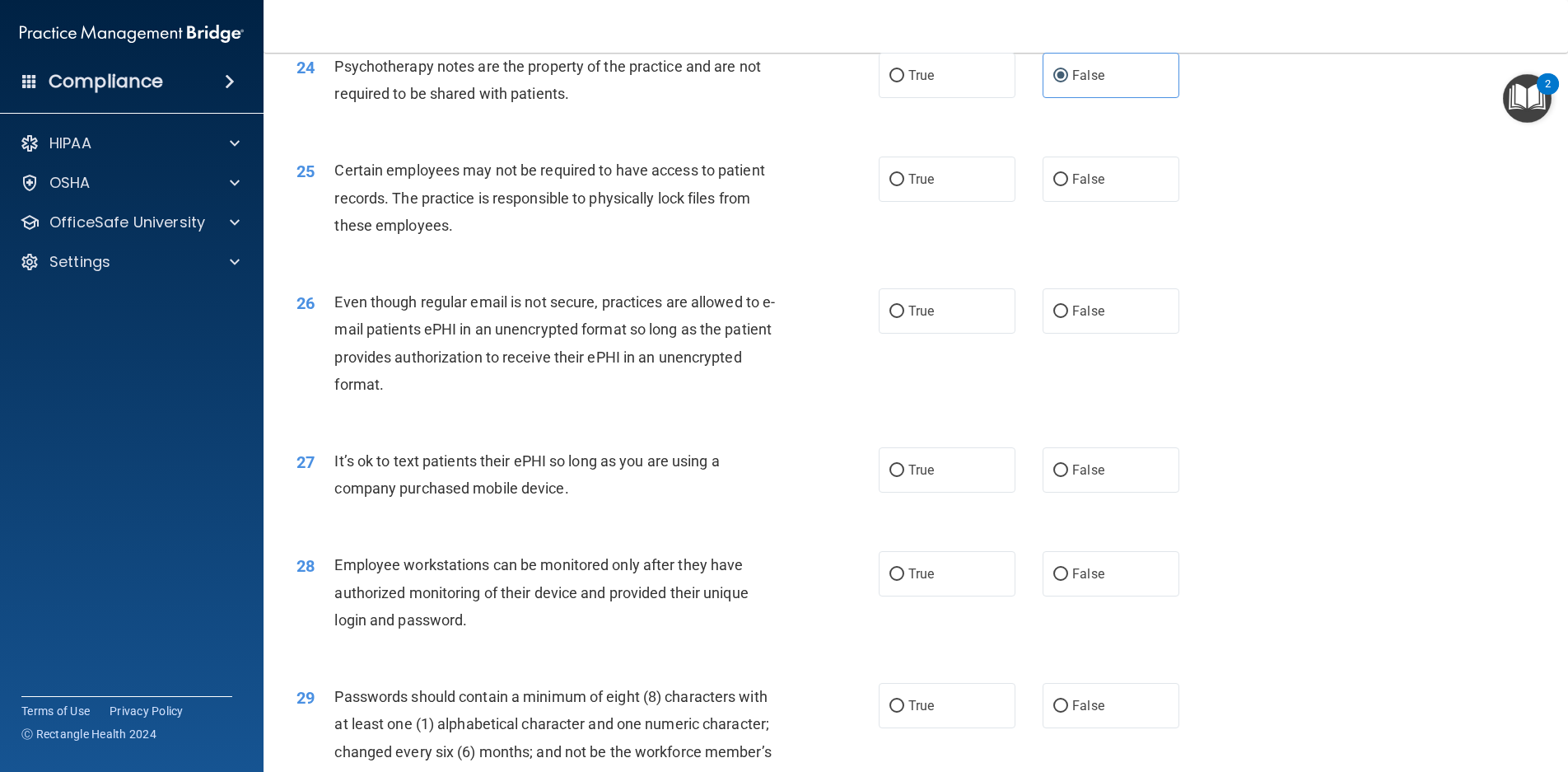
scroll to position [3131, 0]
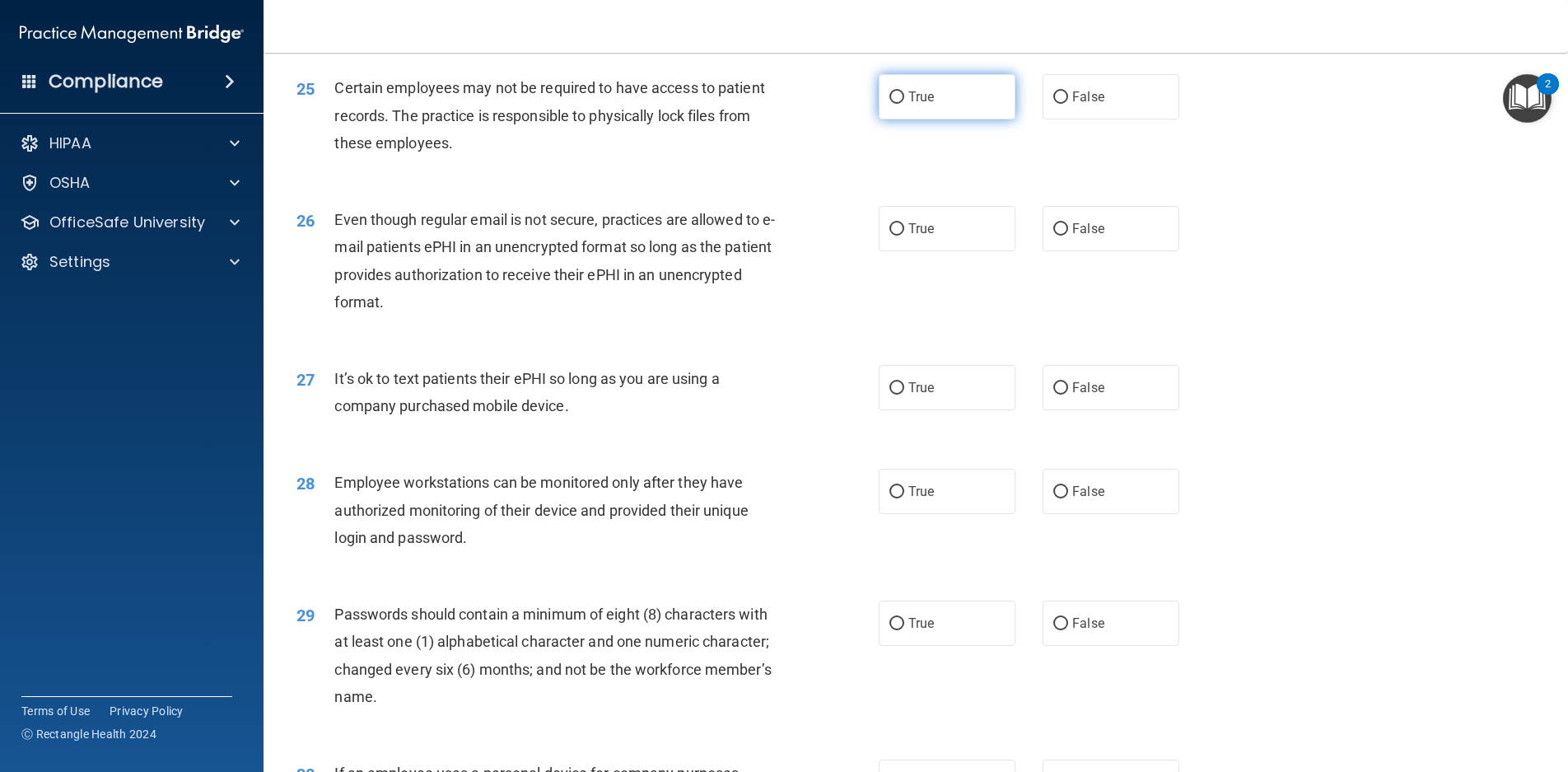
click at [933, 118] on label "True" at bounding box center [946, 96] width 136 height 45
click at [905, 104] on input "True" at bounding box center [897, 97] width 15 height 12
radio input "true"
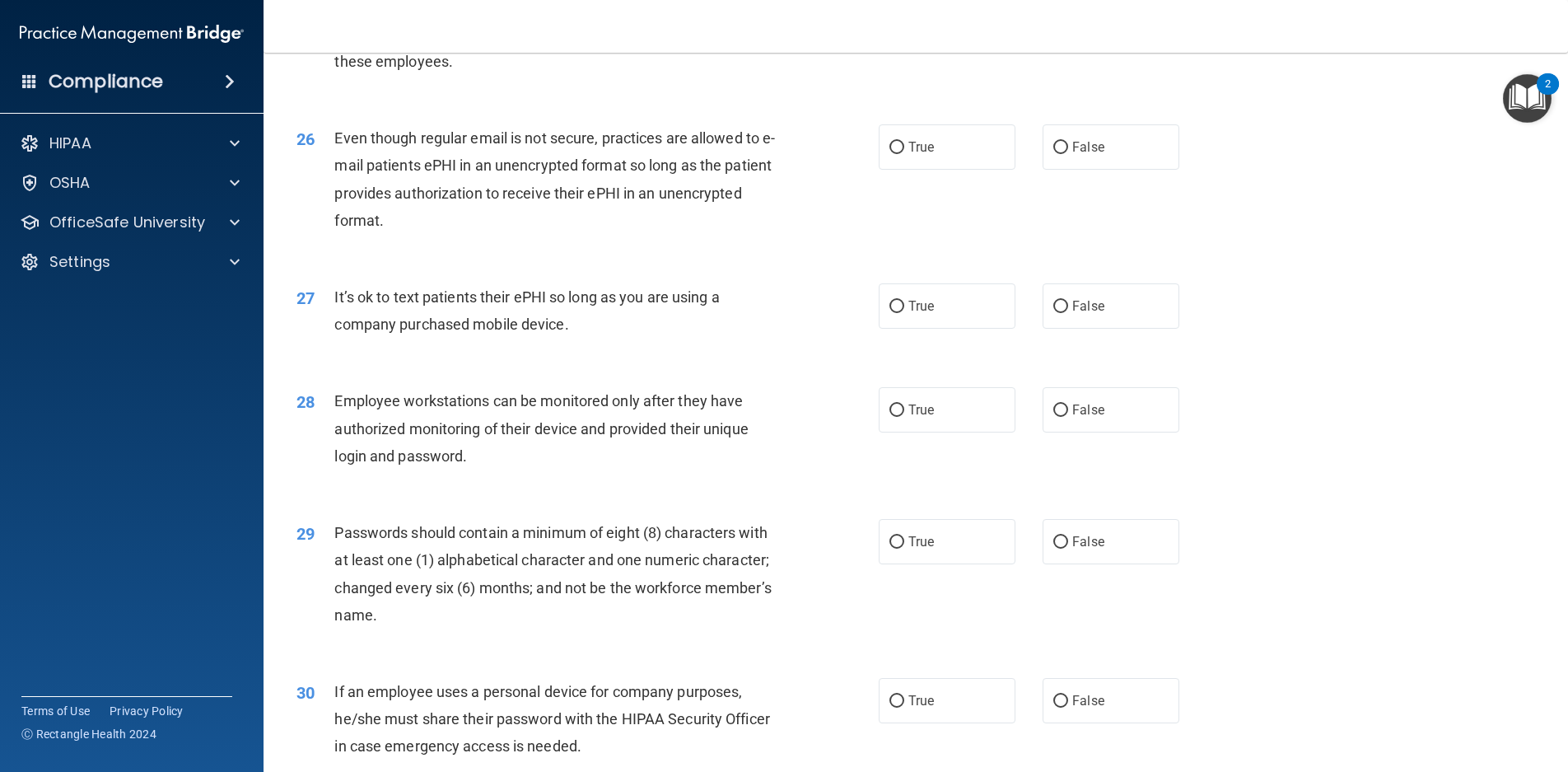
scroll to position [3213, 0]
click at [1101, 169] on label "False" at bounding box center [1110, 146] width 136 height 45
click at [1069, 153] on input "False" at bounding box center [1060, 147] width 15 height 12
radio input "true"
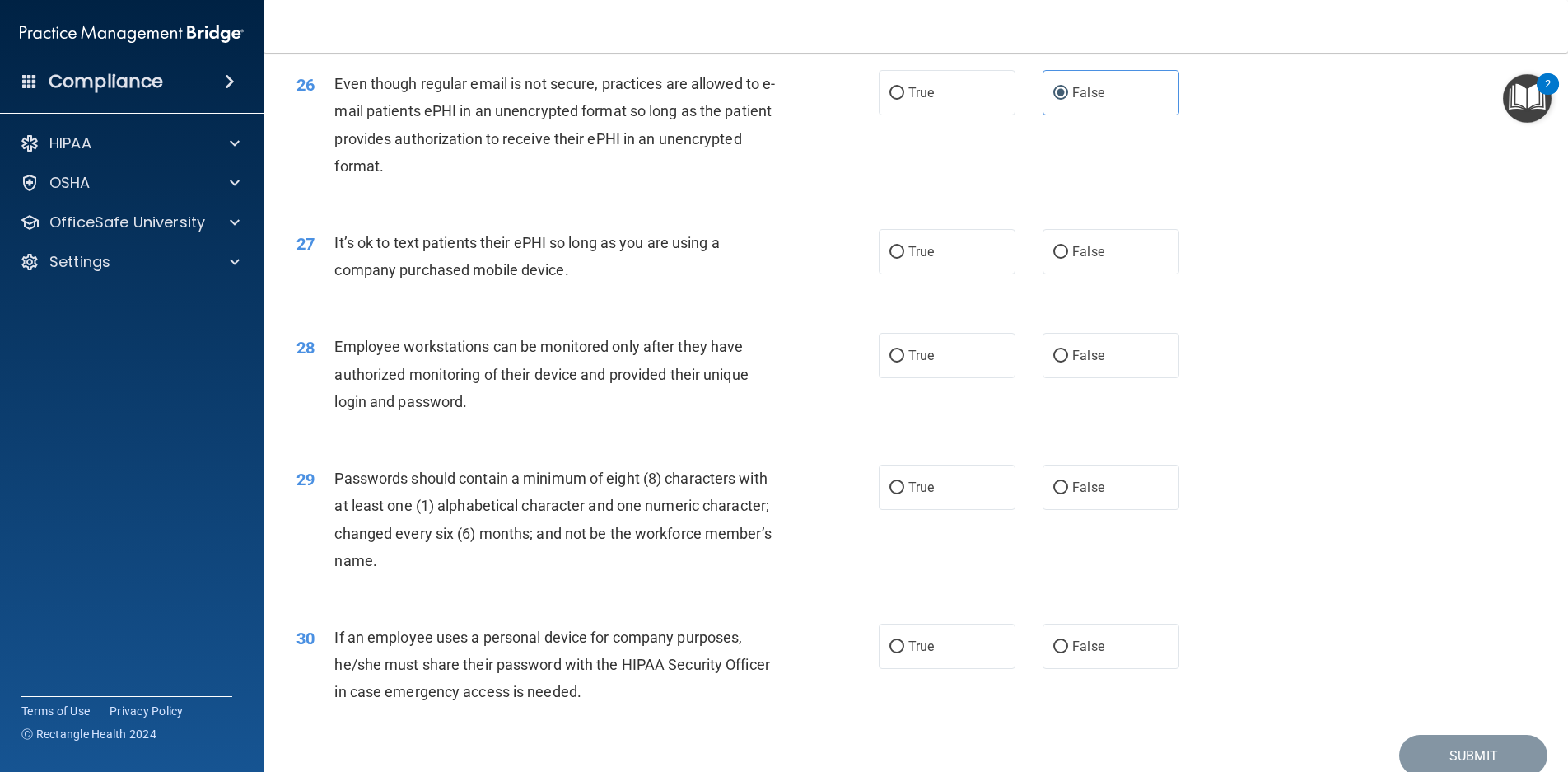
scroll to position [3296, 0]
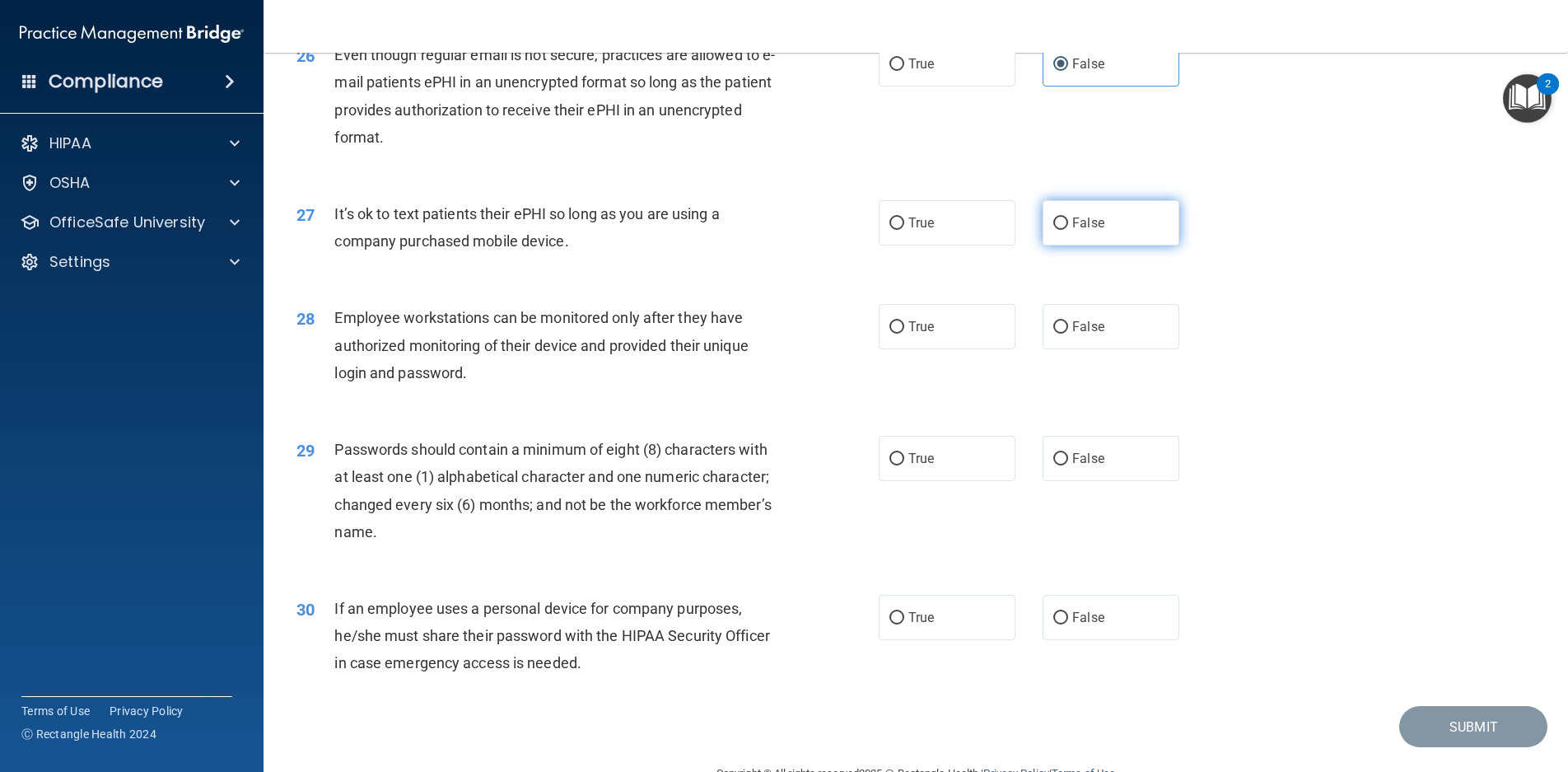
click at [1084, 235] on label "False" at bounding box center [1110, 223] width 136 height 45
click at [1069, 230] on input "False" at bounding box center [1060, 223] width 15 height 12
radio input "true"
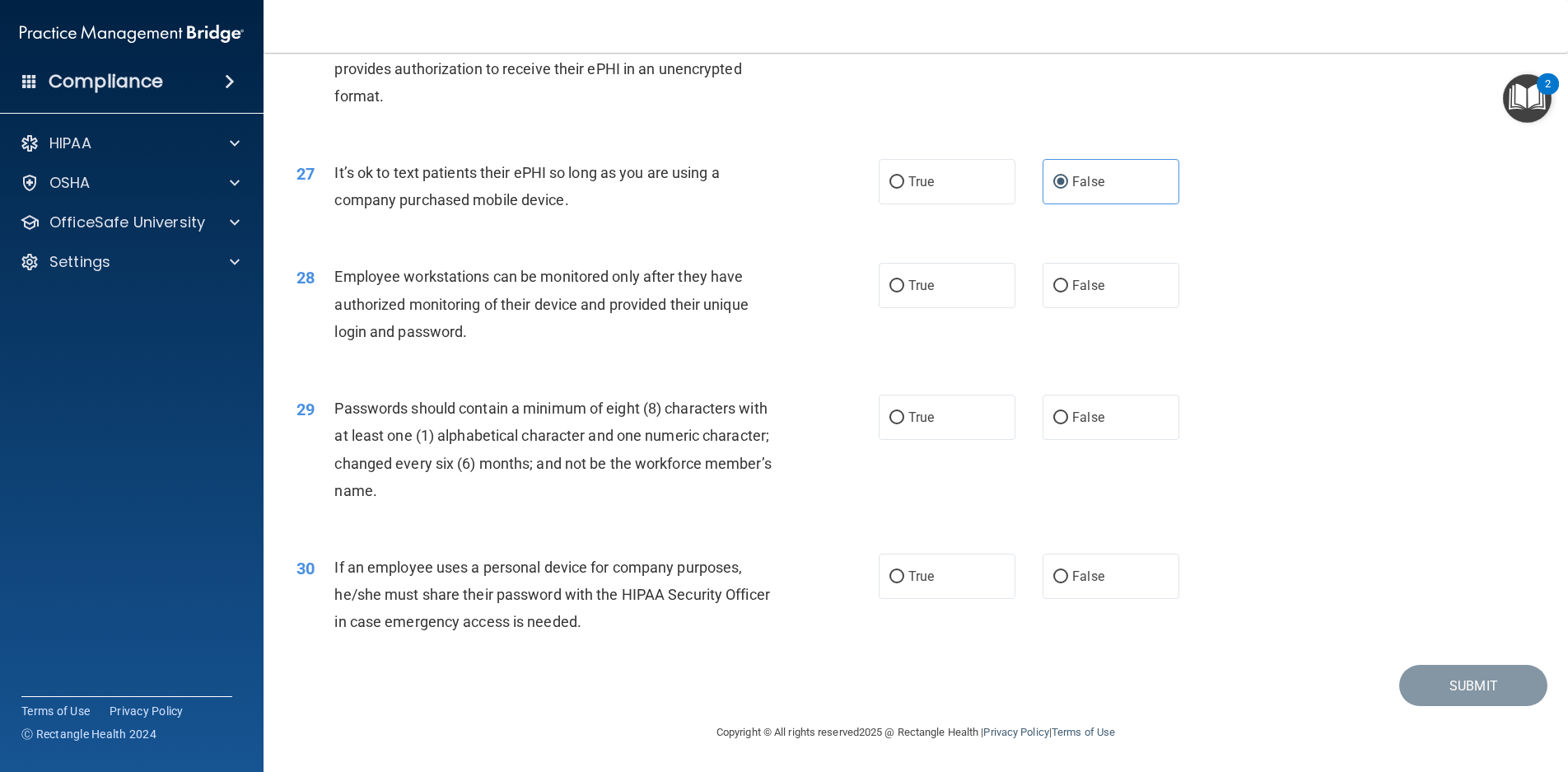
scroll to position [3364, 0]
click at [1119, 298] on label "False" at bounding box center [1110, 286] width 136 height 45
click at [1069, 293] on input "False" at bounding box center [1060, 287] width 15 height 12
radio input "true"
click at [899, 426] on label "True" at bounding box center [946, 417] width 136 height 45
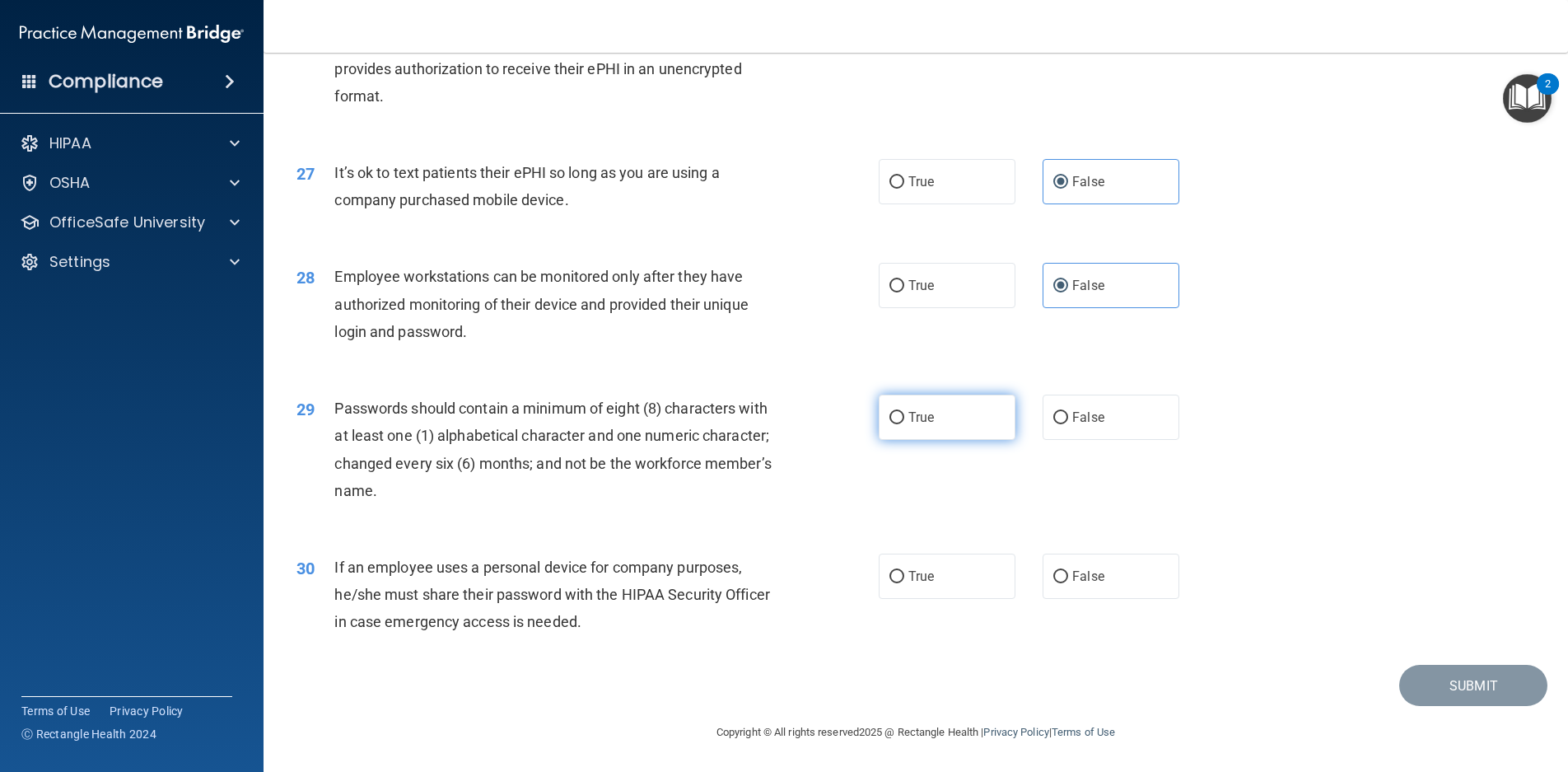
click at [899, 425] on input "True" at bounding box center [897, 418] width 15 height 12
radio input "true"
click at [1059, 582] on input "False" at bounding box center [1060, 577] width 15 height 12
radio input "true"
click at [1448, 689] on button "Submit" at bounding box center [1473, 686] width 148 height 42
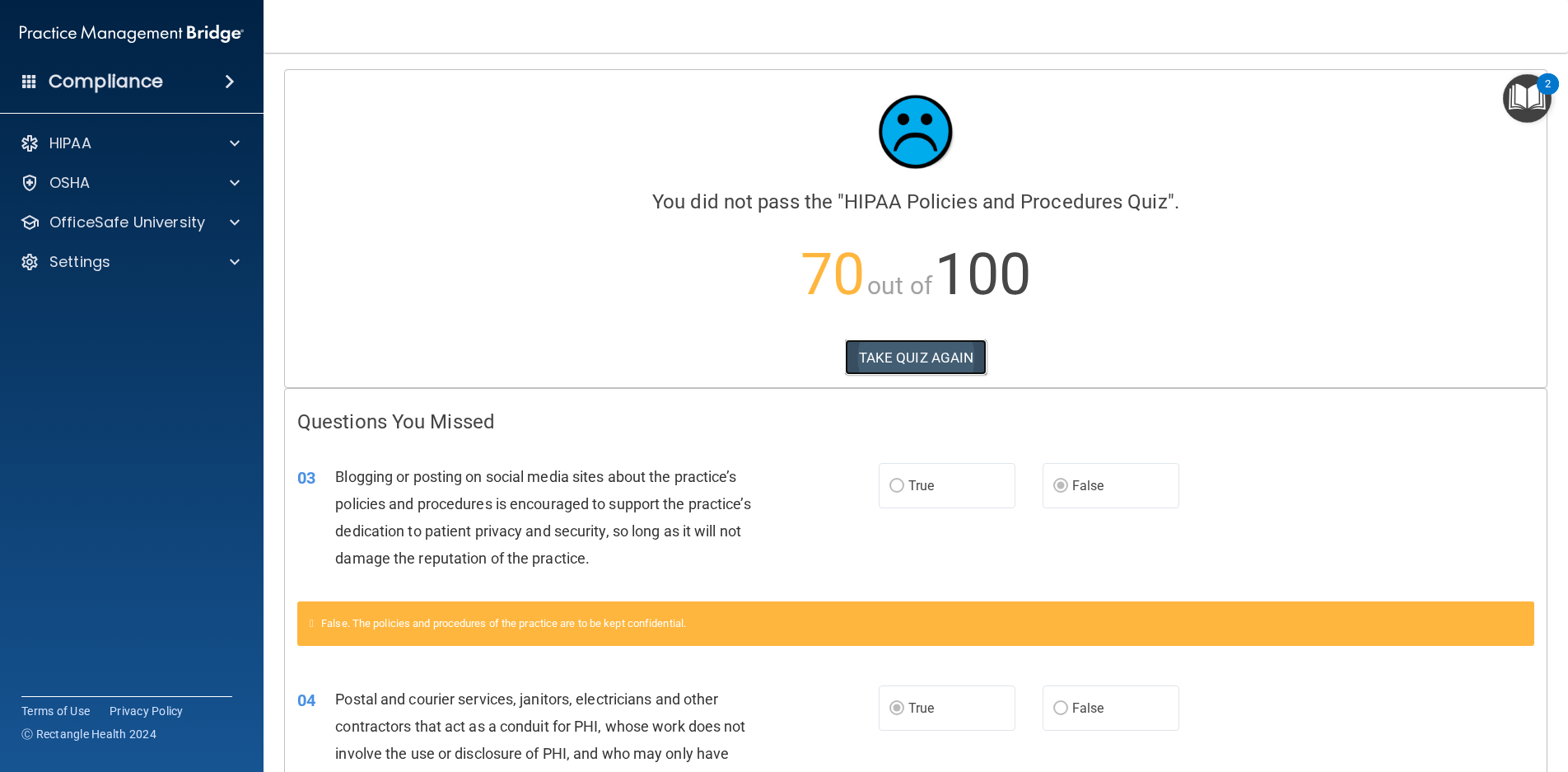
click at [925, 353] on button "TAKE QUIZ AGAIN" at bounding box center [916, 358] width 142 height 36
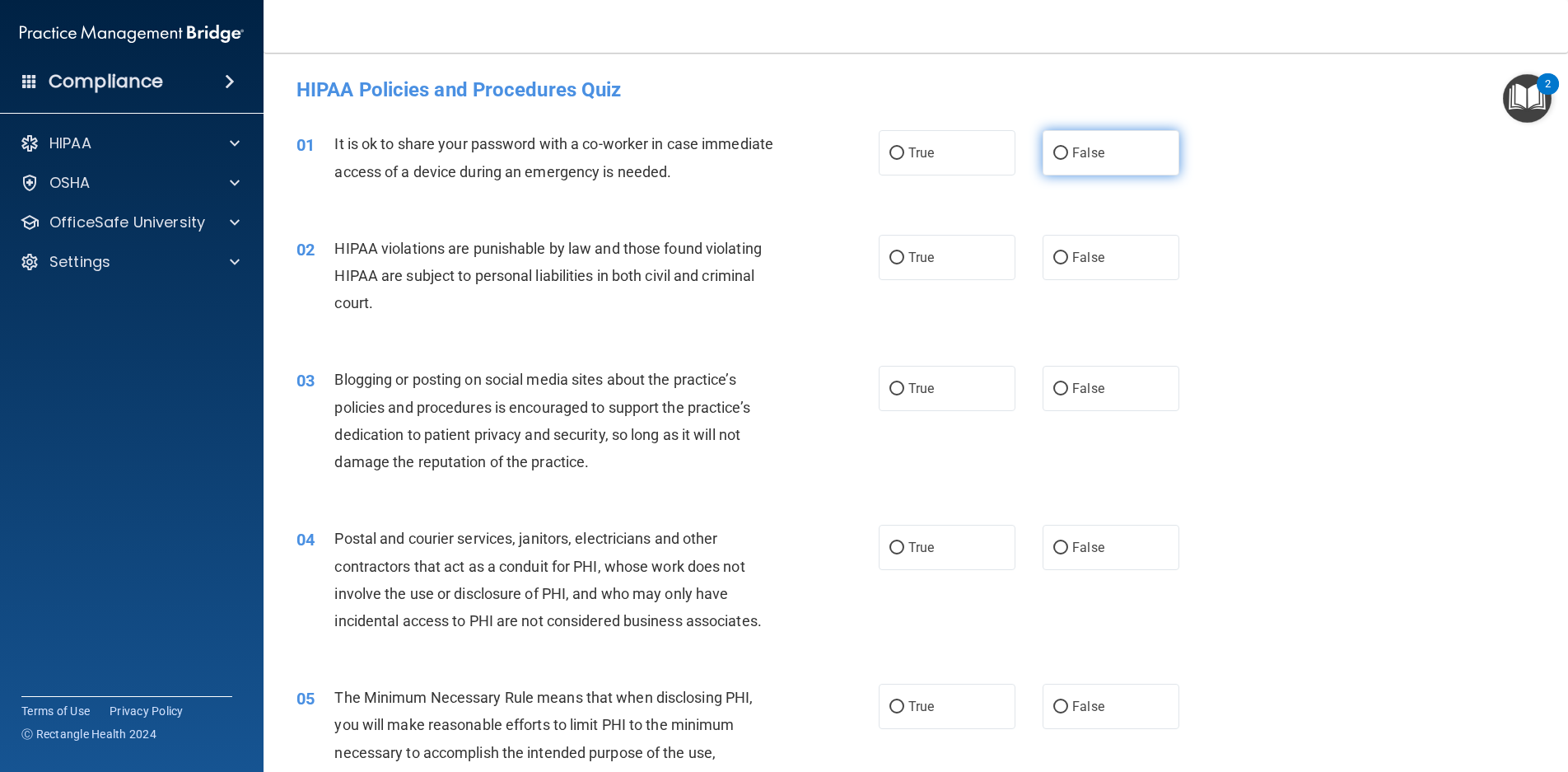
click at [1078, 156] on span "False" at bounding box center [1088, 153] width 32 height 16
click at [1069, 156] on input "False" at bounding box center [1060, 154] width 15 height 12
radio input "true"
click at [980, 261] on label "True" at bounding box center [946, 257] width 136 height 45
click at [905, 261] on input "True" at bounding box center [897, 258] width 15 height 12
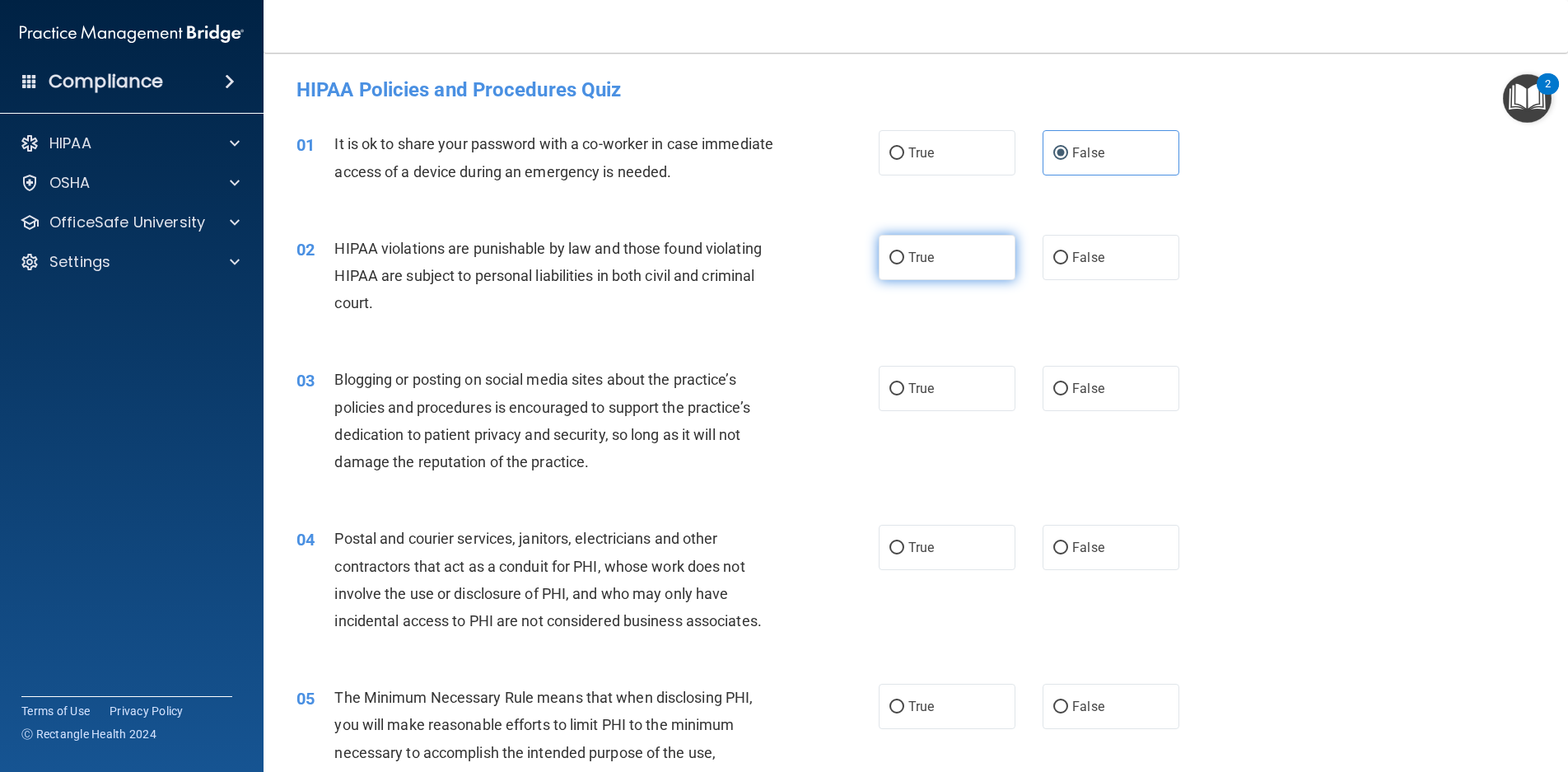
radio input "true"
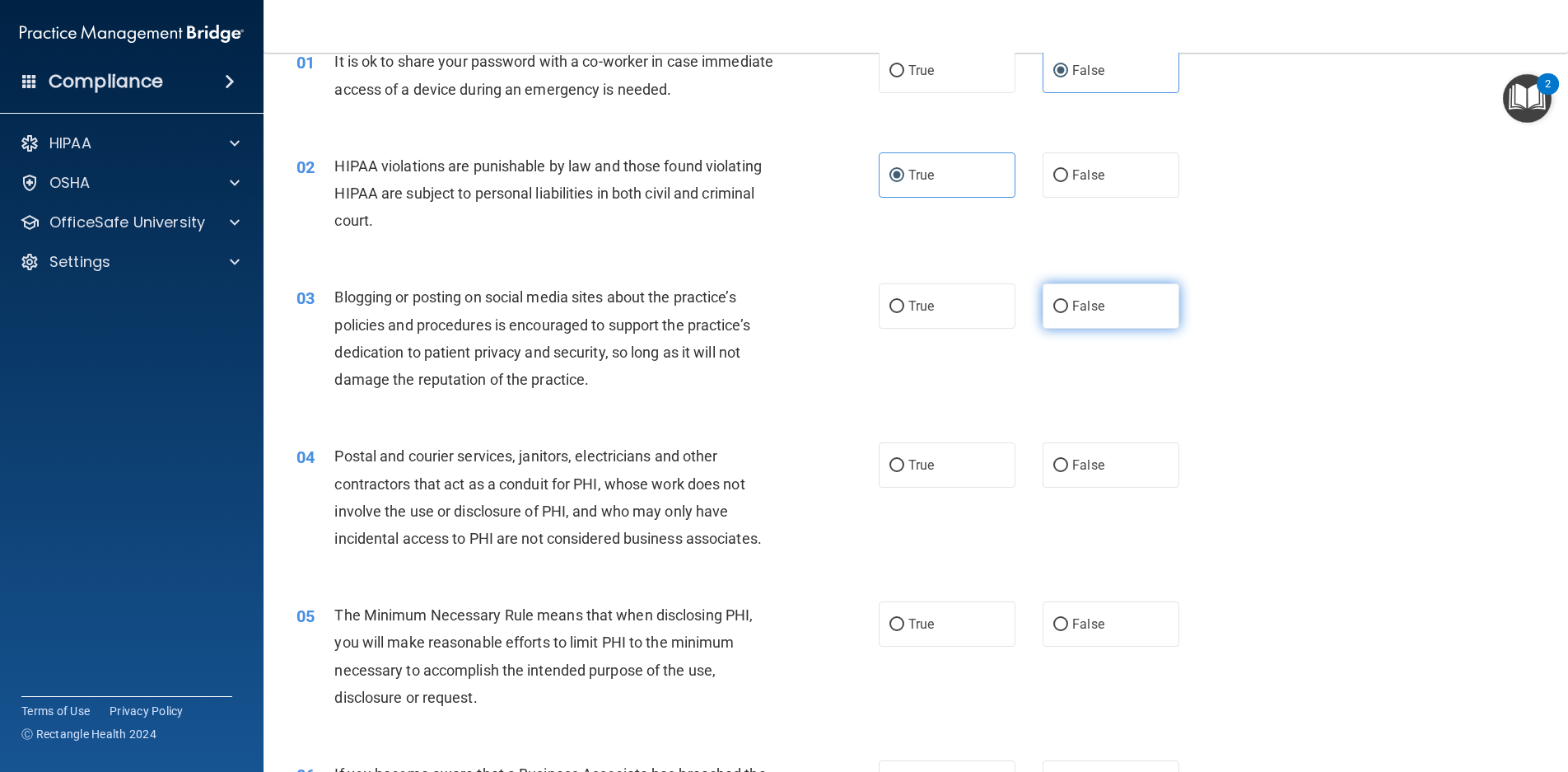
click at [1062, 301] on label "False" at bounding box center [1110, 306] width 136 height 45
click at [1062, 301] on input "False" at bounding box center [1060, 307] width 15 height 12
radio input "true"
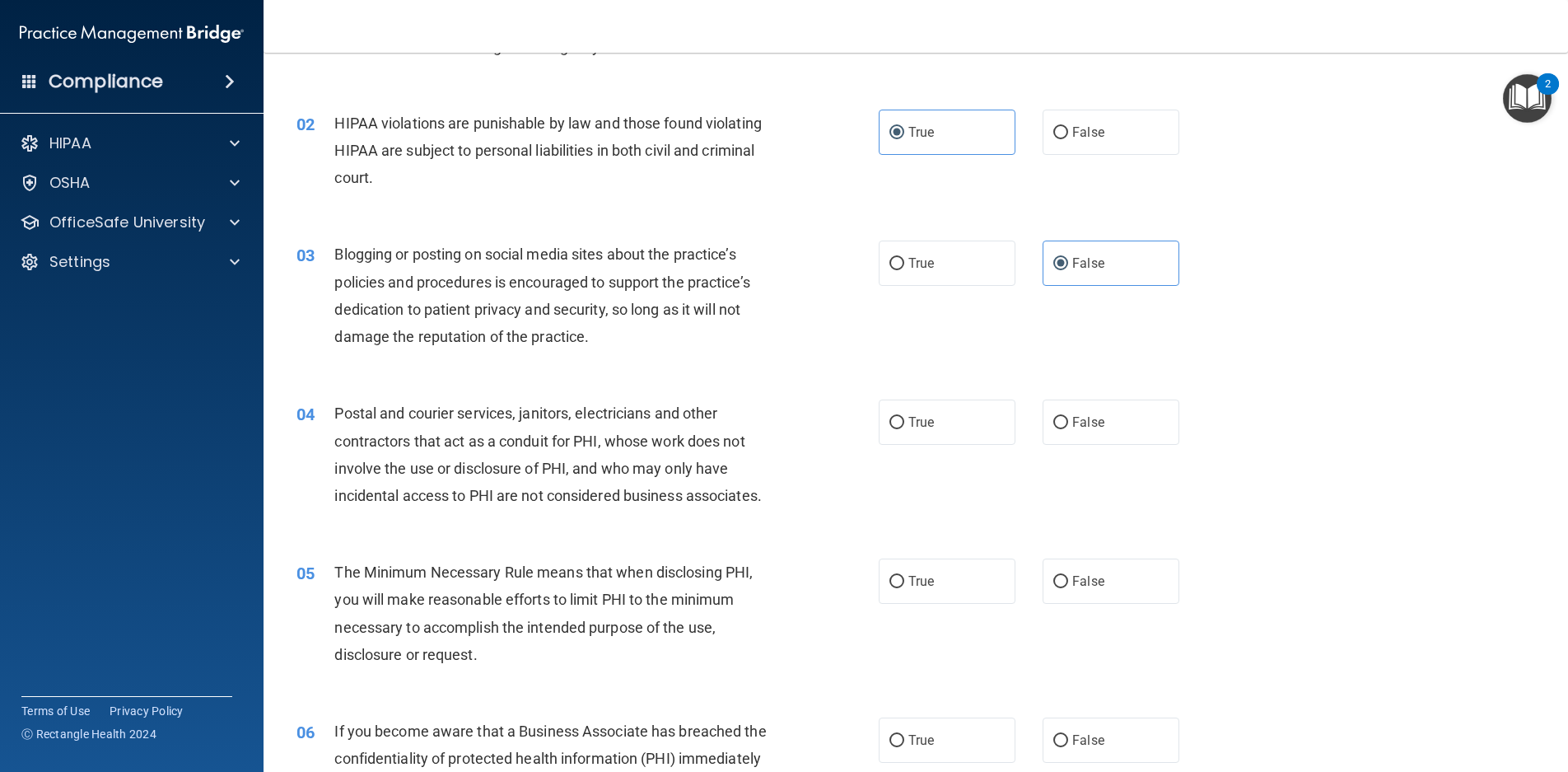
scroll to position [247, 0]
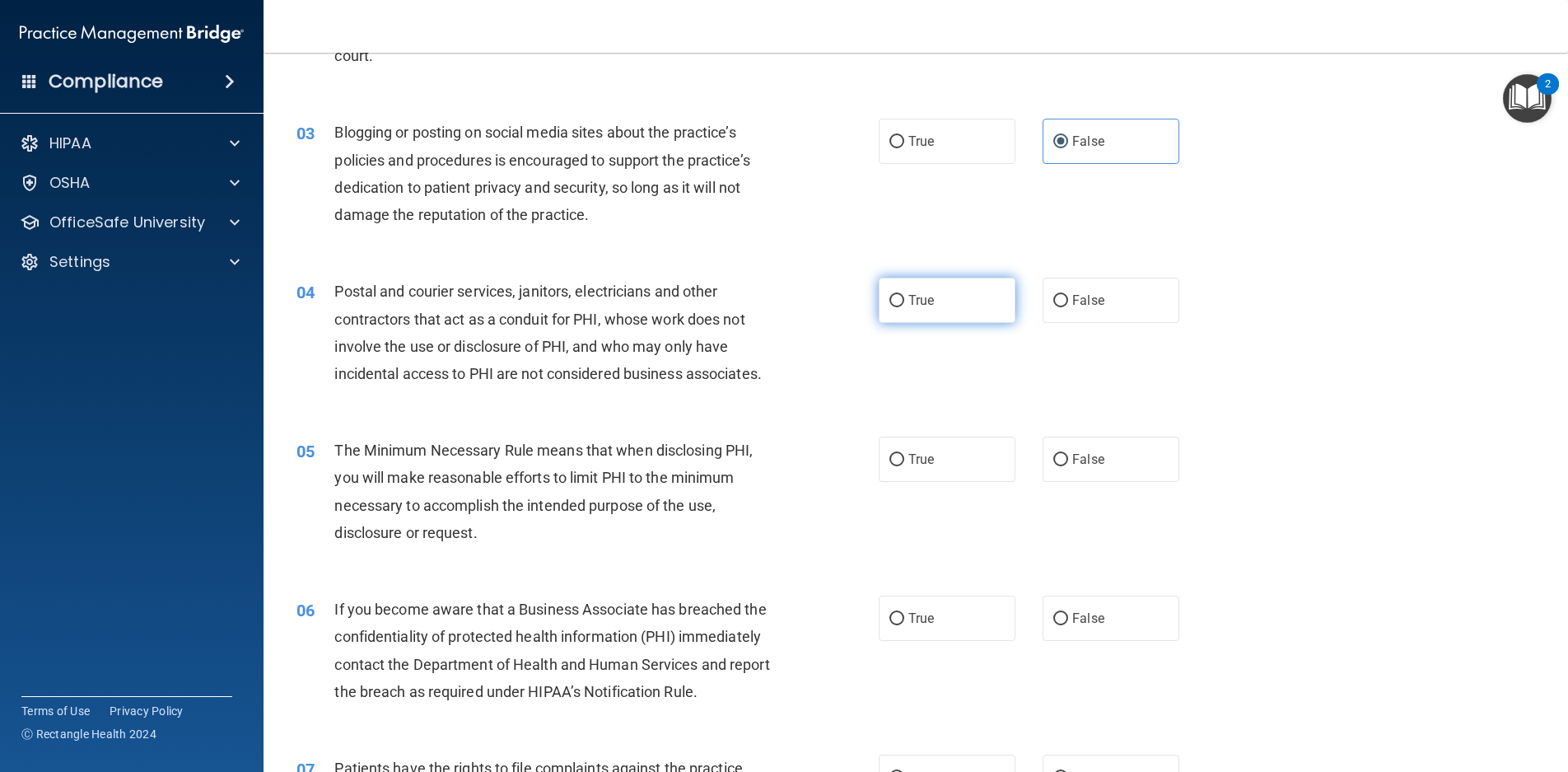
click at [965, 306] on label "True" at bounding box center [946, 300] width 136 height 45
click at [905, 306] on input "True" at bounding box center [897, 301] width 15 height 12
radio input "true"
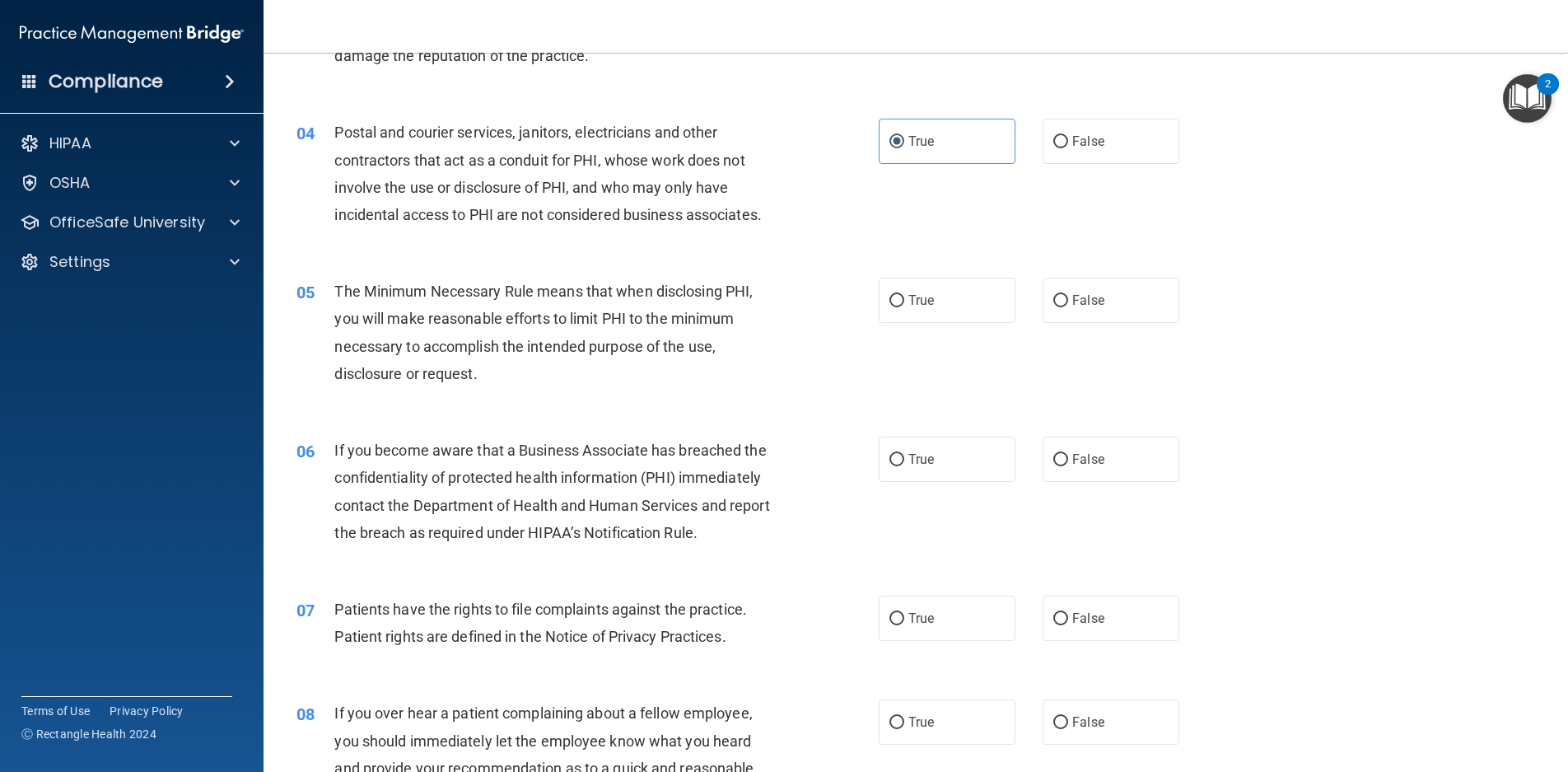
scroll to position [412, 0]
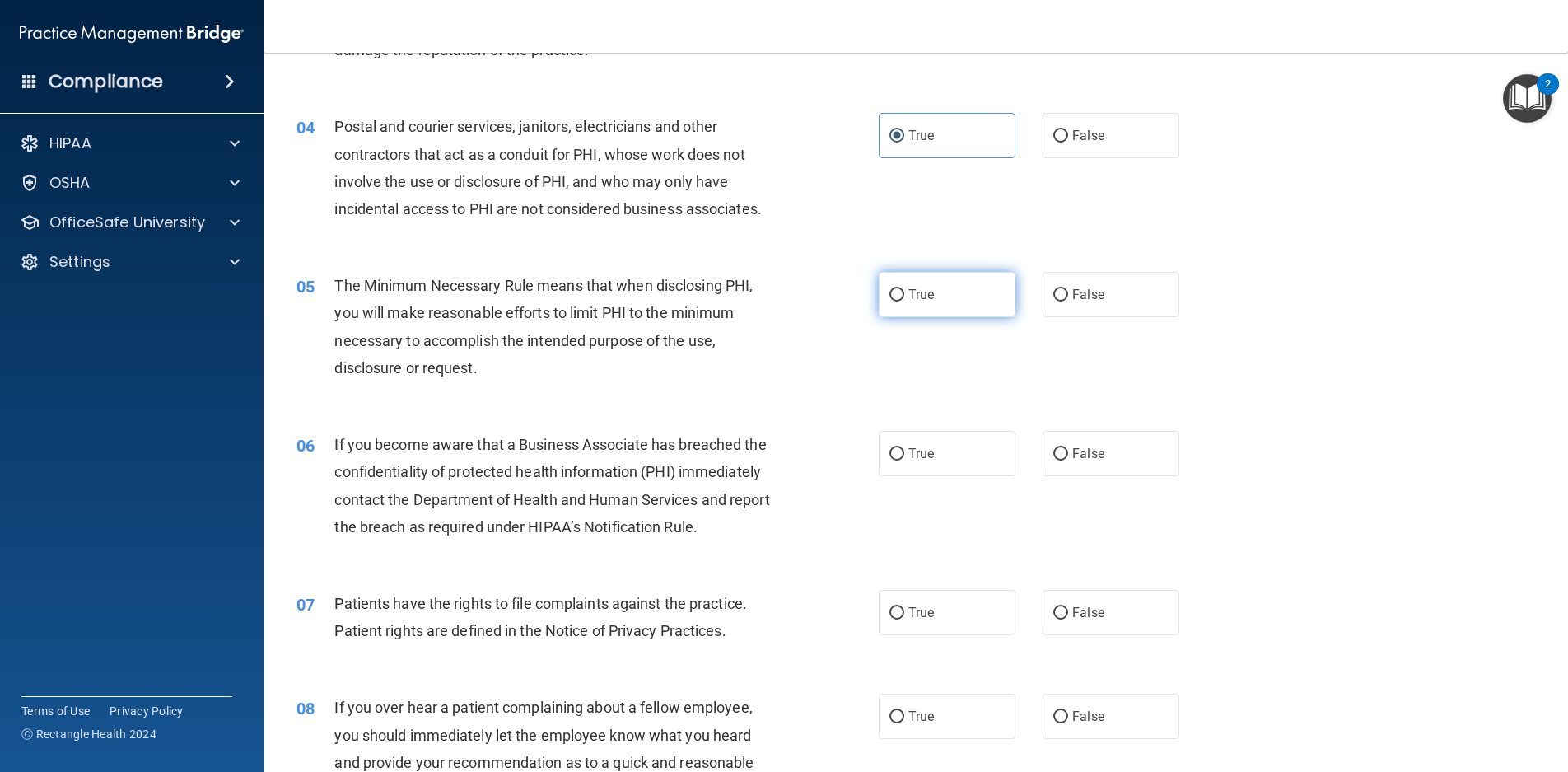
click at [940, 310] on label "True" at bounding box center [946, 294] width 136 height 45
click at [905, 301] on input "True" at bounding box center [897, 295] width 15 height 12
radio input "true"
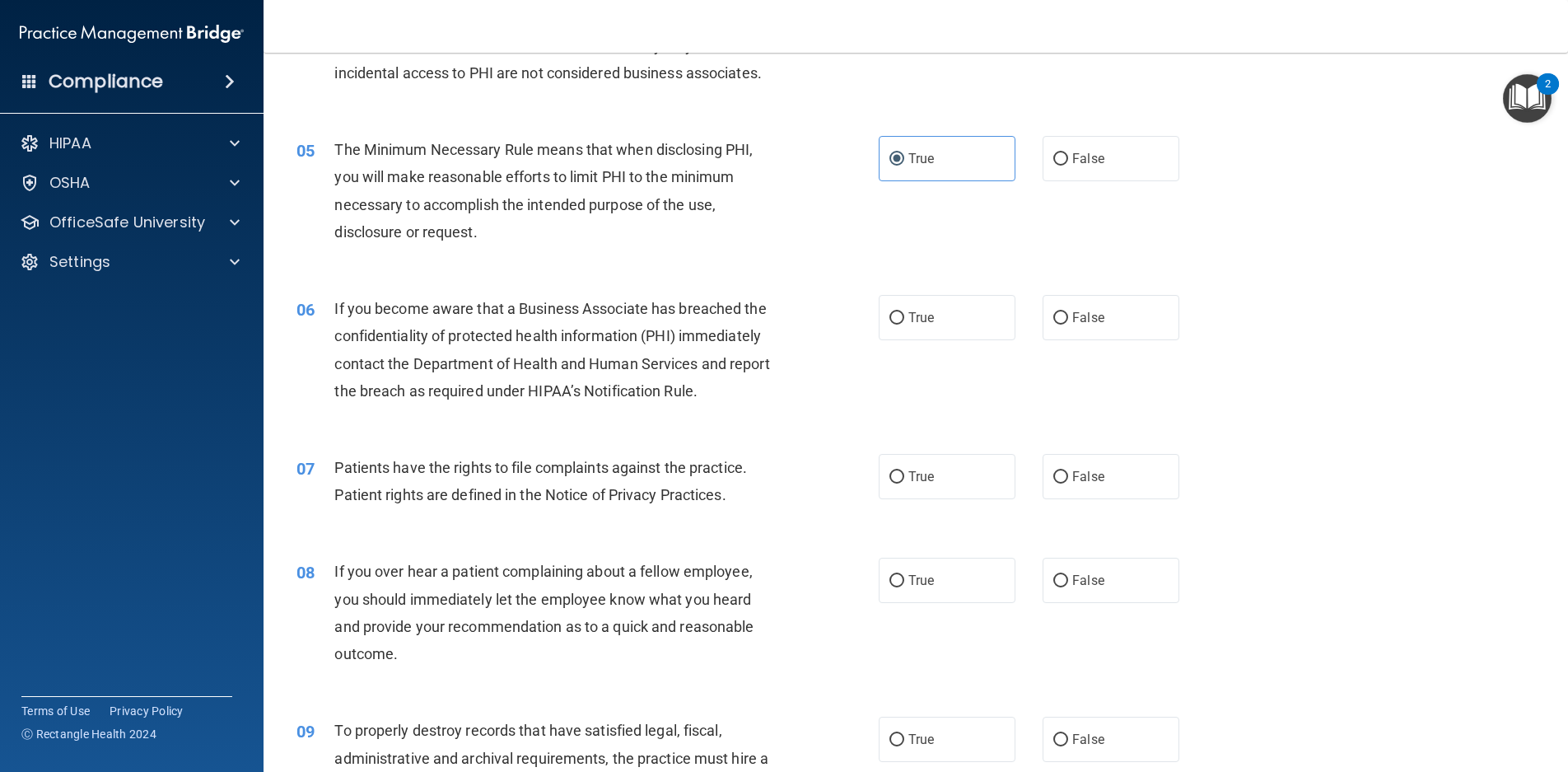
scroll to position [577, 0]
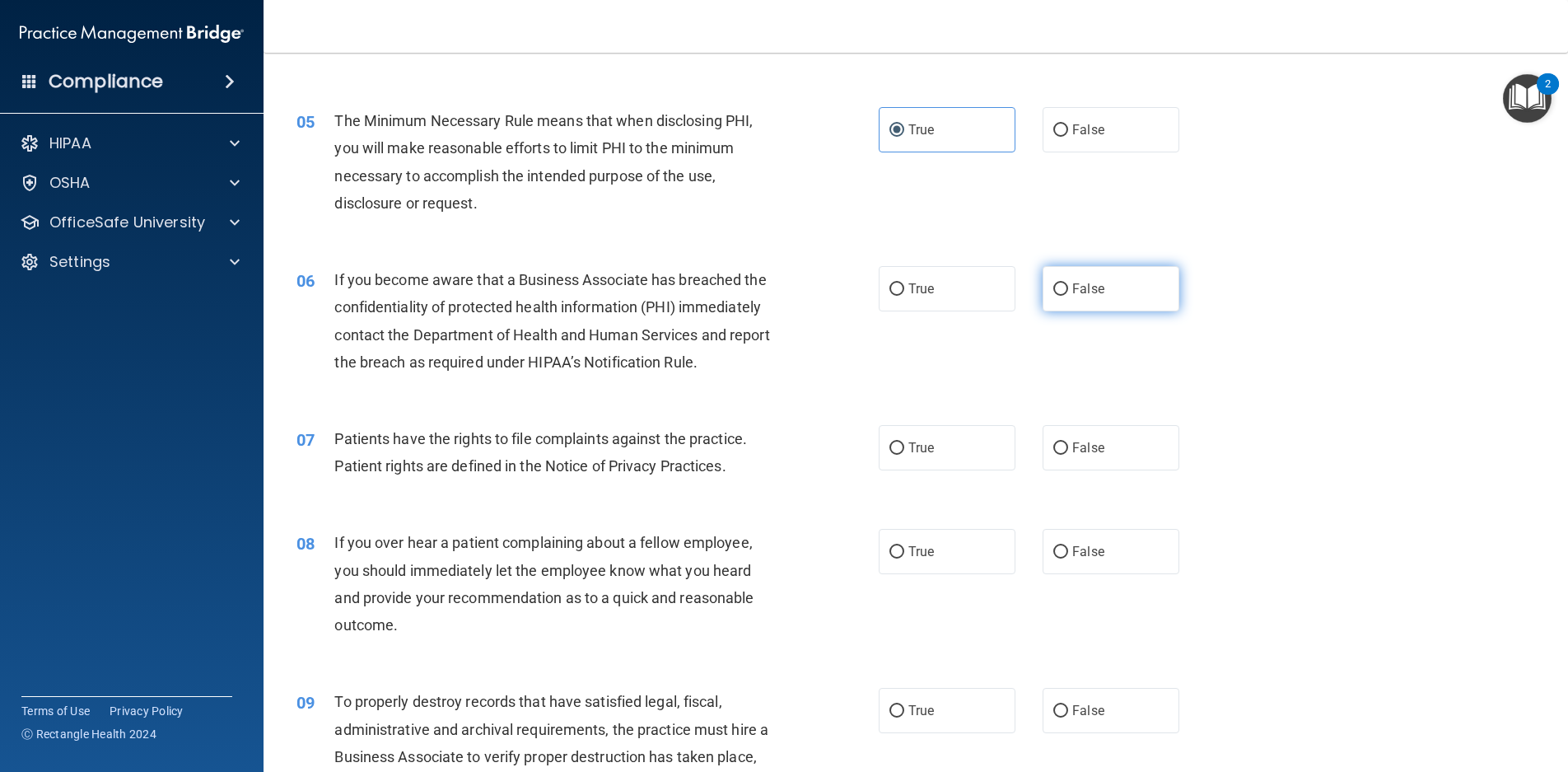
click at [1118, 282] on label "False" at bounding box center [1110, 288] width 136 height 45
click at [1069, 283] on input "False" at bounding box center [1060, 289] width 15 height 12
radio input "true"
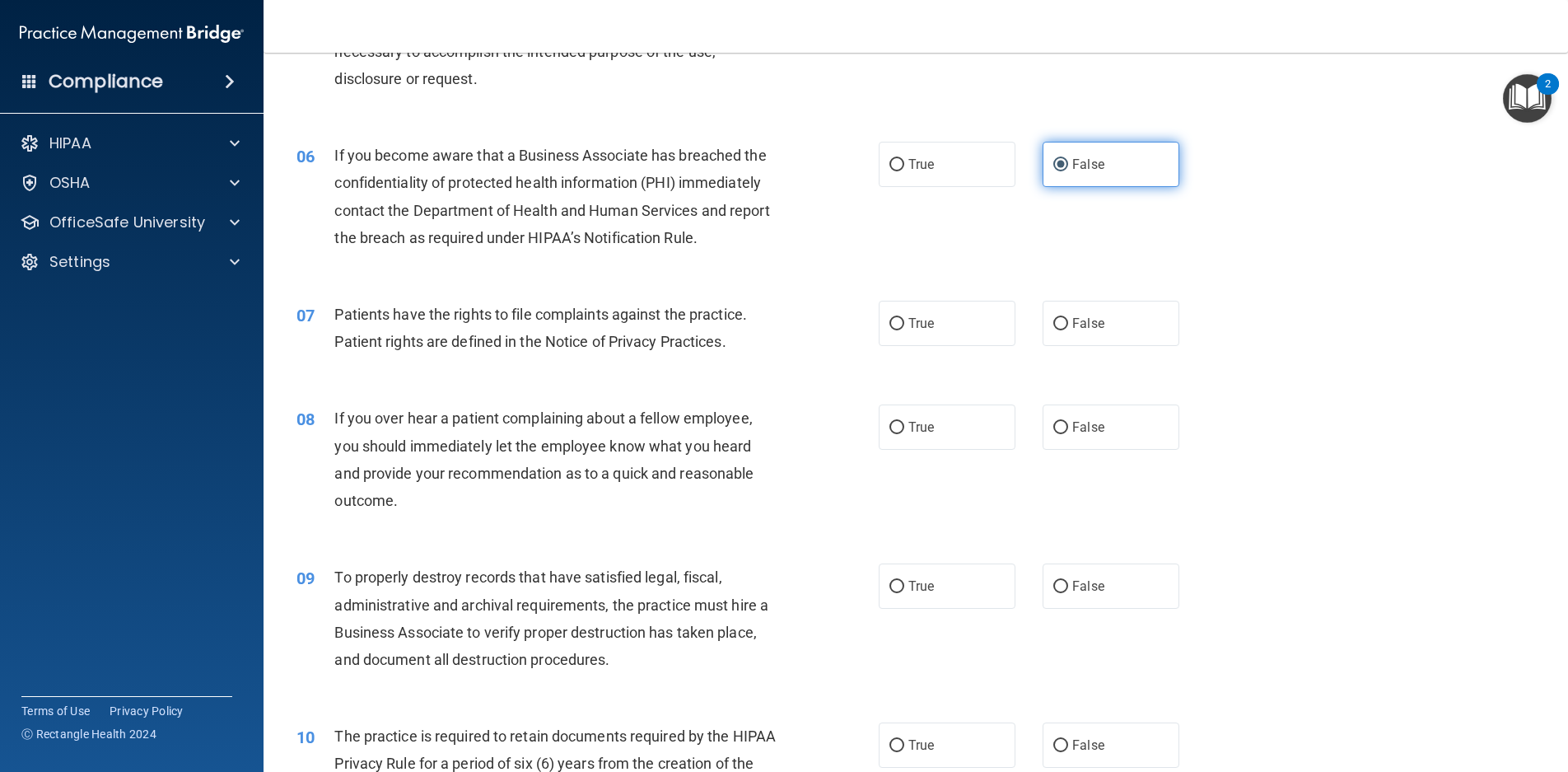
scroll to position [742, 0]
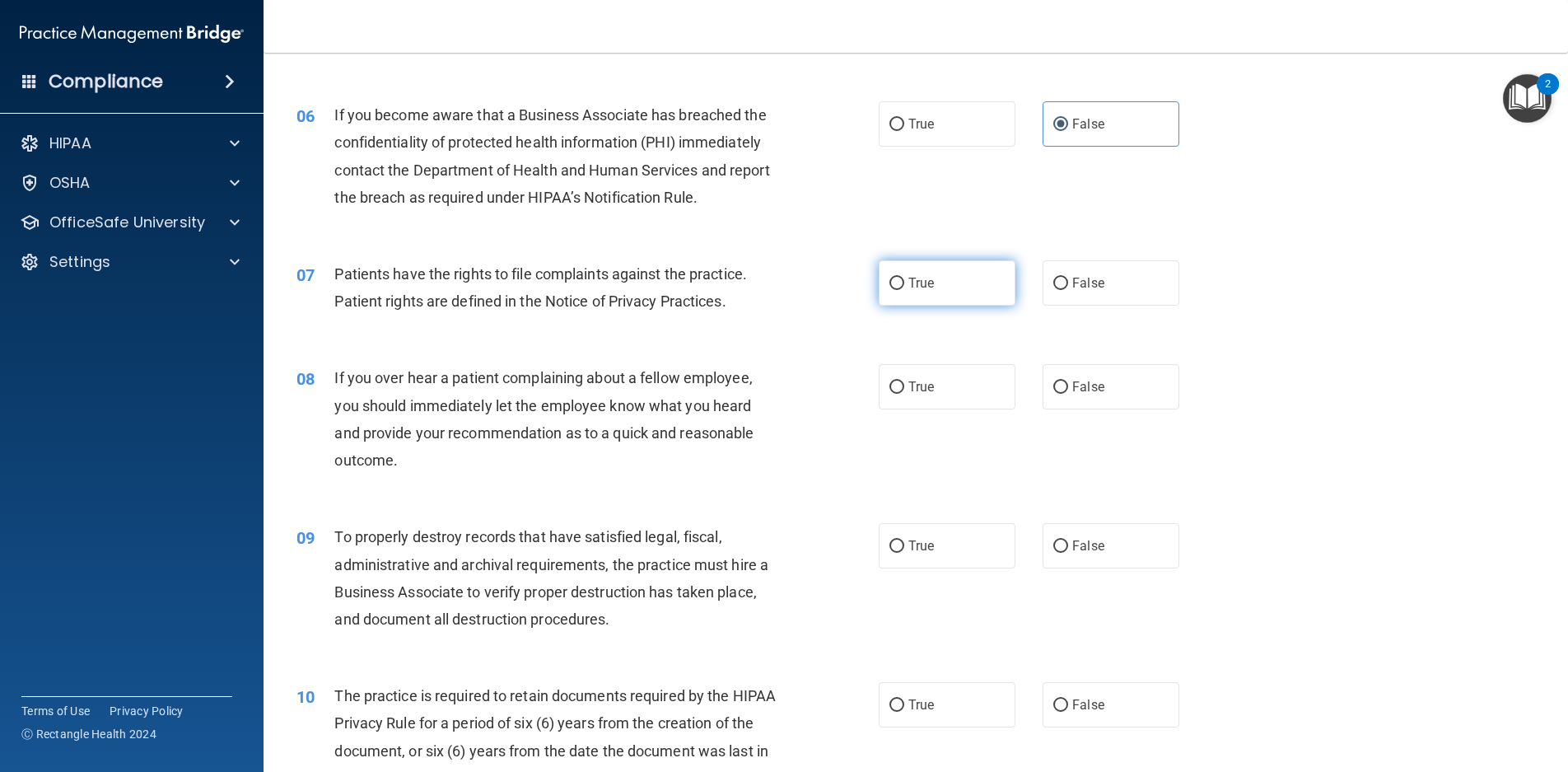
click at [940, 283] on label "True" at bounding box center [946, 283] width 136 height 45
click at [905, 283] on input "True" at bounding box center [897, 284] width 15 height 12
radio input "true"
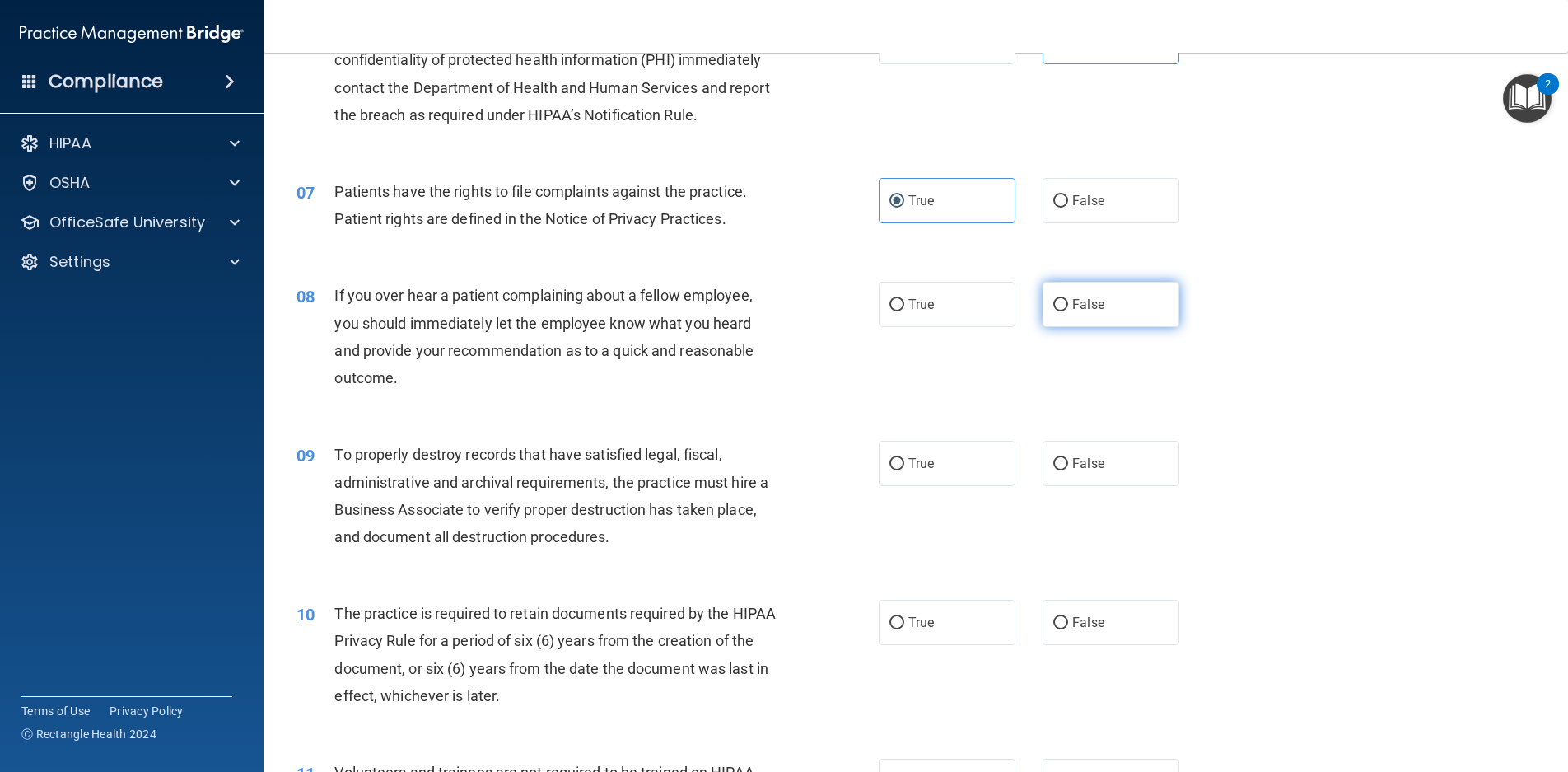
click at [1063, 302] on label "False" at bounding box center [1110, 304] width 136 height 45
click at [1063, 302] on input "False" at bounding box center [1060, 305] width 15 height 12
radio input "true"
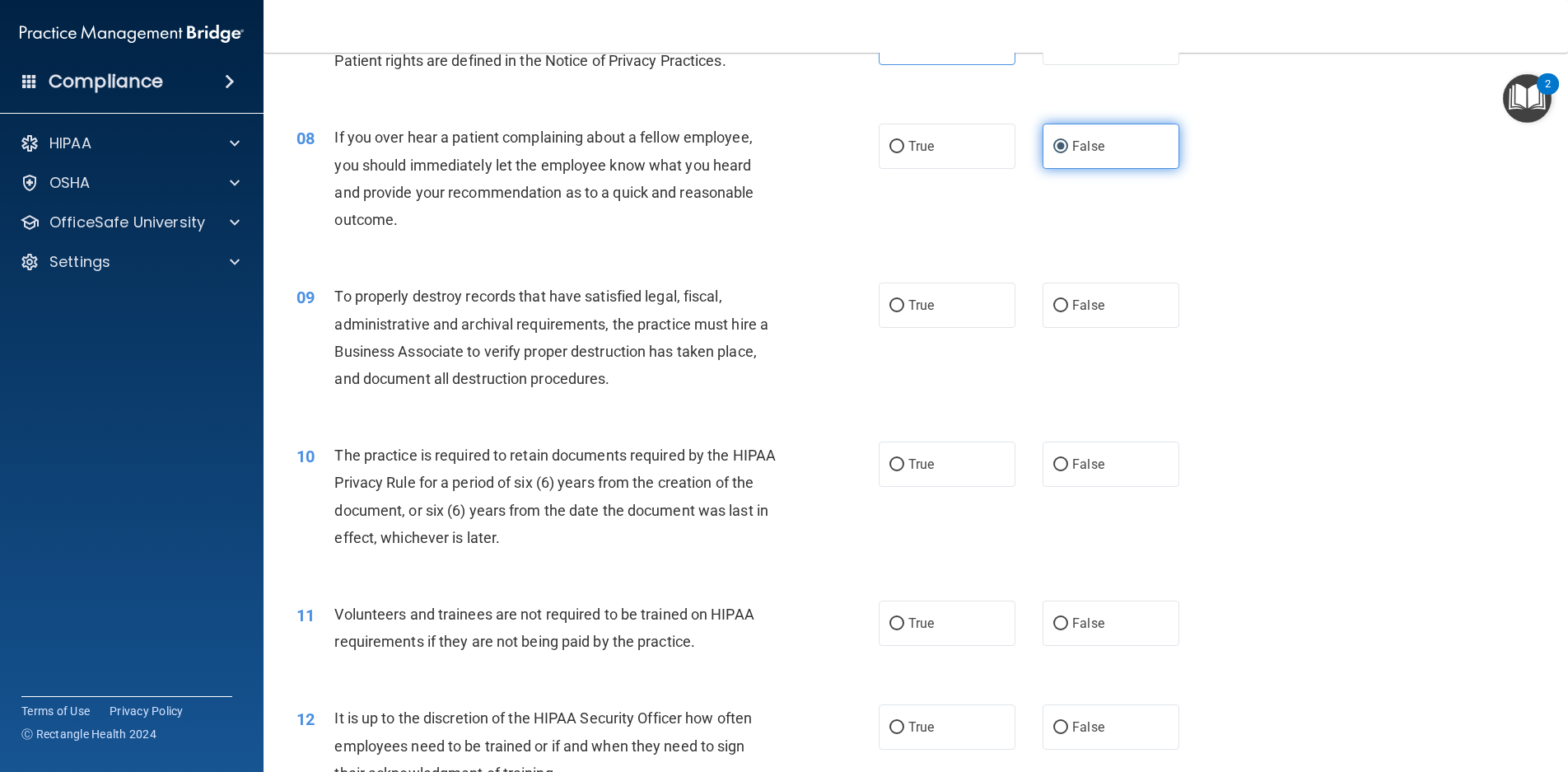
scroll to position [989, 0]
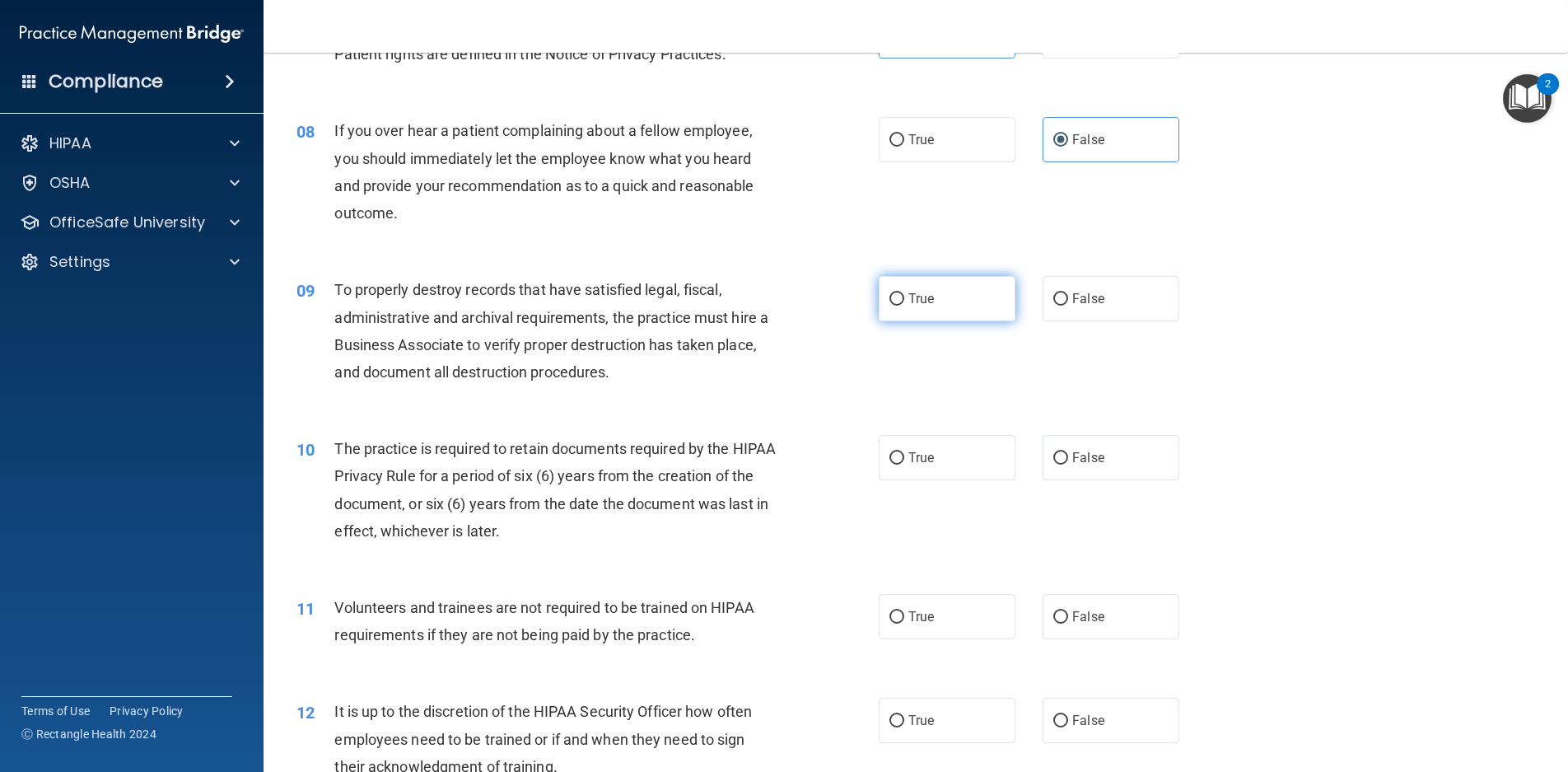
click at [970, 296] on label "True" at bounding box center [946, 299] width 136 height 45
click at [905, 296] on input "True" at bounding box center [897, 300] width 15 height 12
radio input "true"
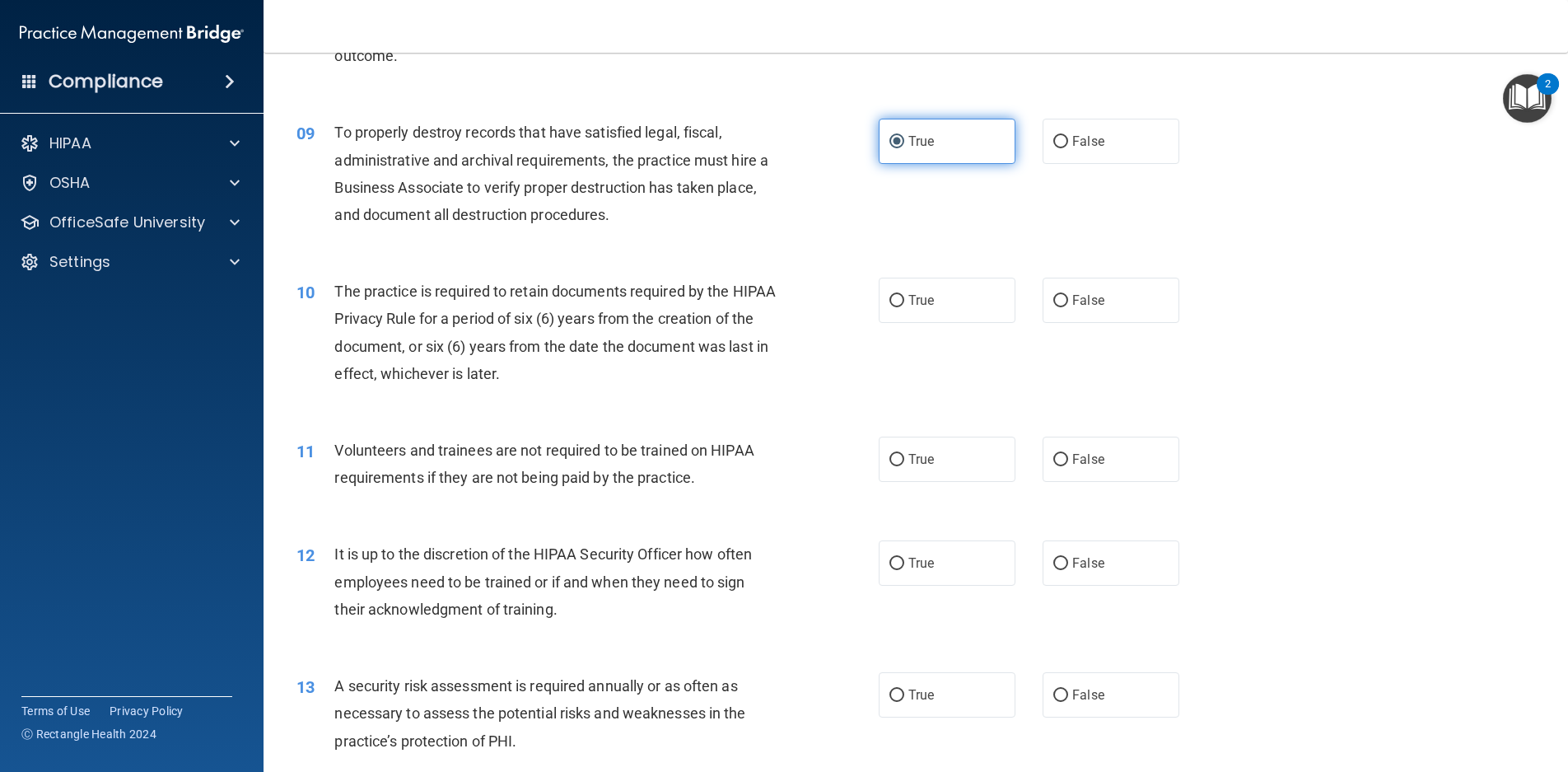
scroll to position [1153, 0]
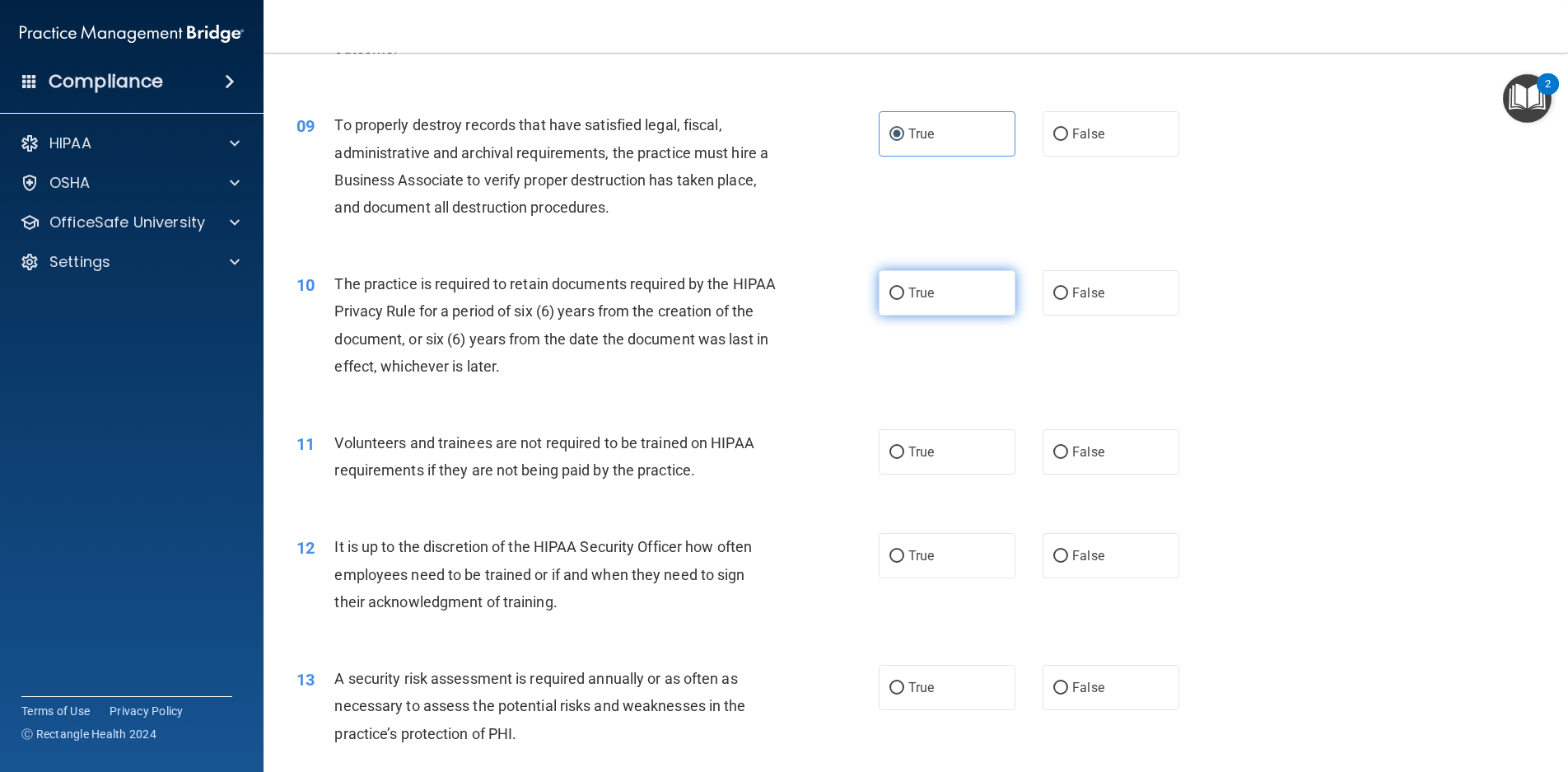
click at [962, 294] on label "True" at bounding box center [946, 293] width 136 height 45
click at [905, 294] on input "True" at bounding box center [897, 294] width 15 height 12
radio input "true"
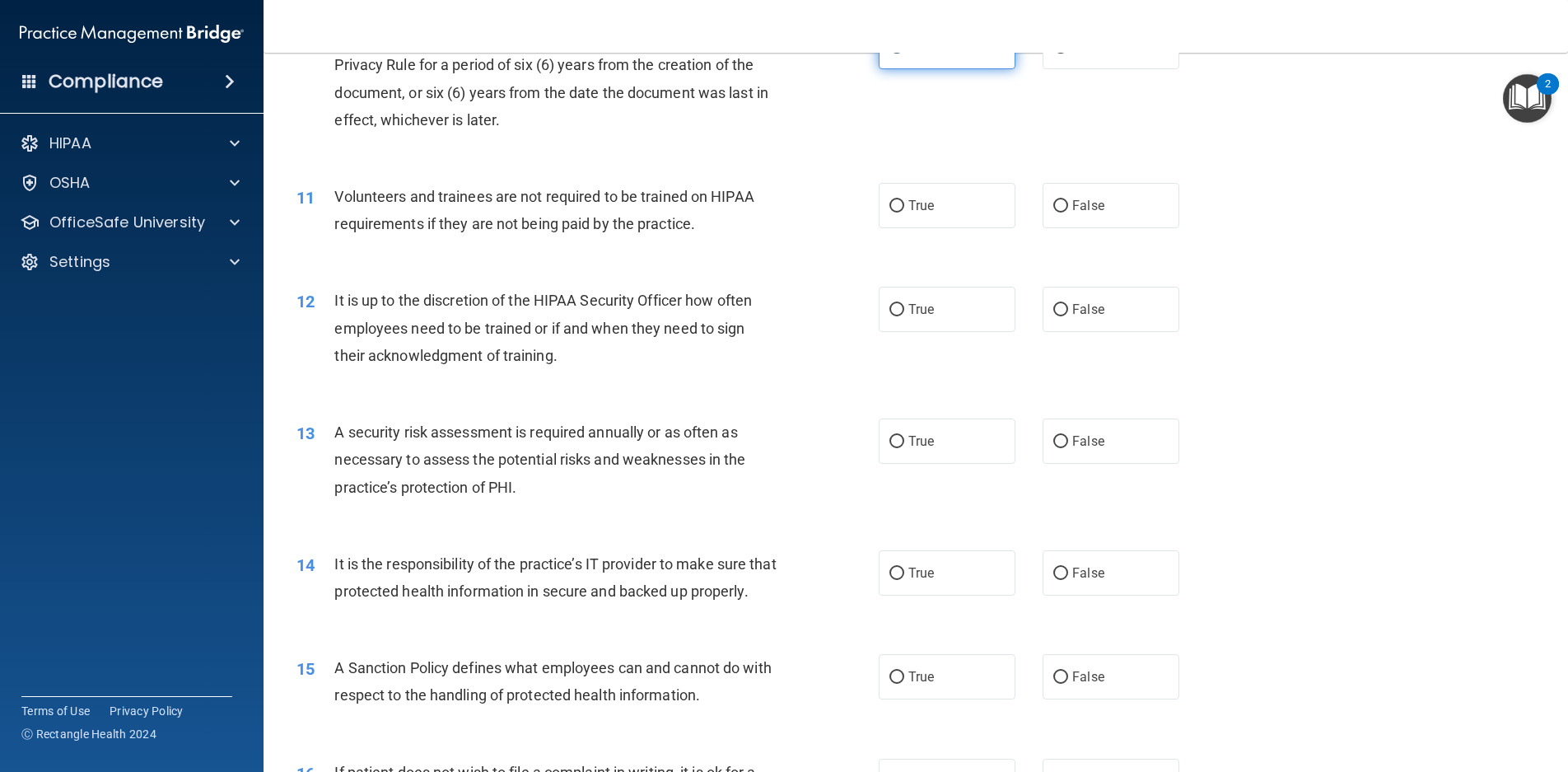
scroll to position [1401, 0]
click at [1085, 219] on label "False" at bounding box center [1110, 205] width 136 height 45
click at [1069, 212] on input "False" at bounding box center [1060, 206] width 15 height 12
radio input "true"
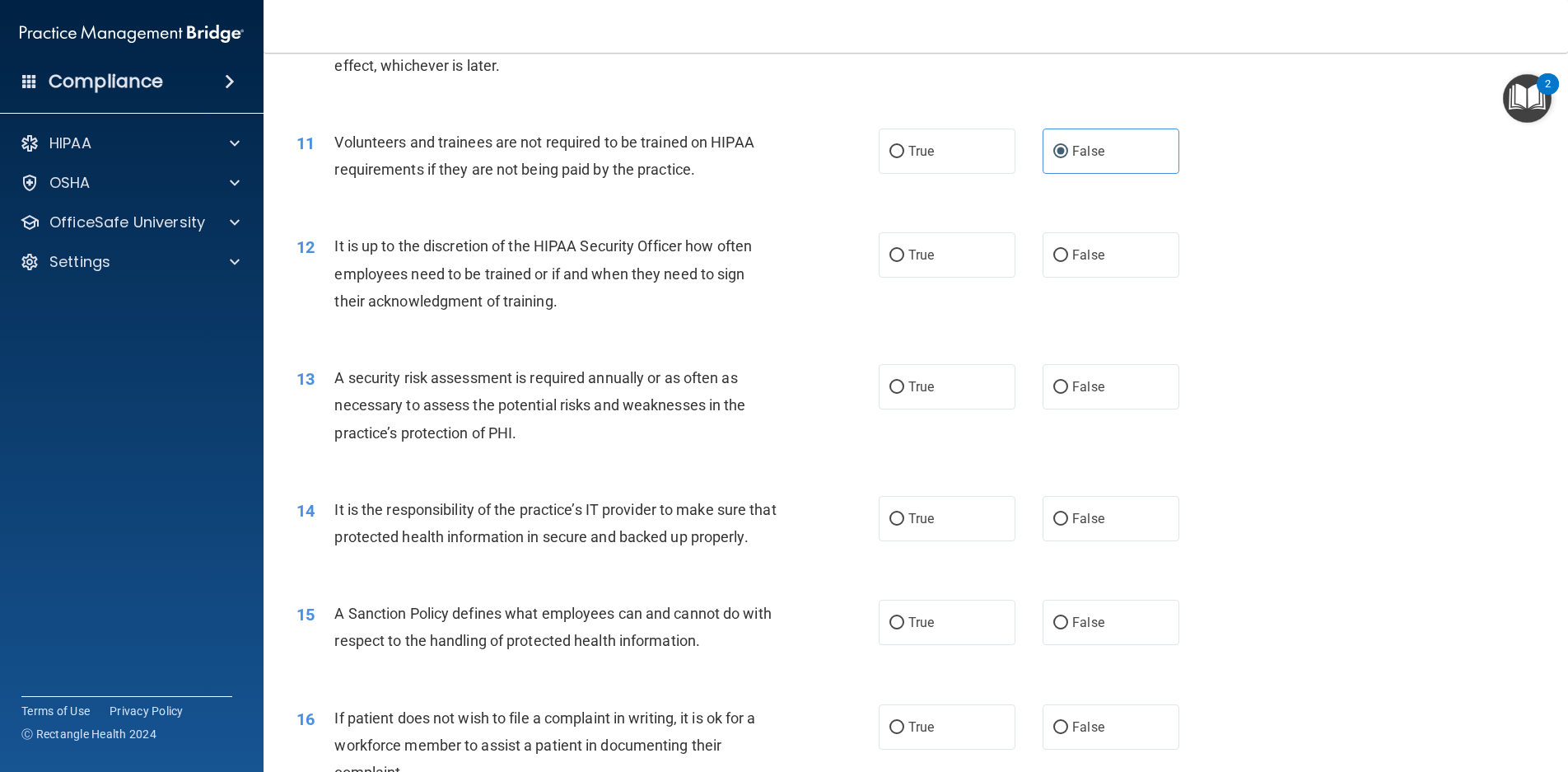
scroll to position [1483, 0]
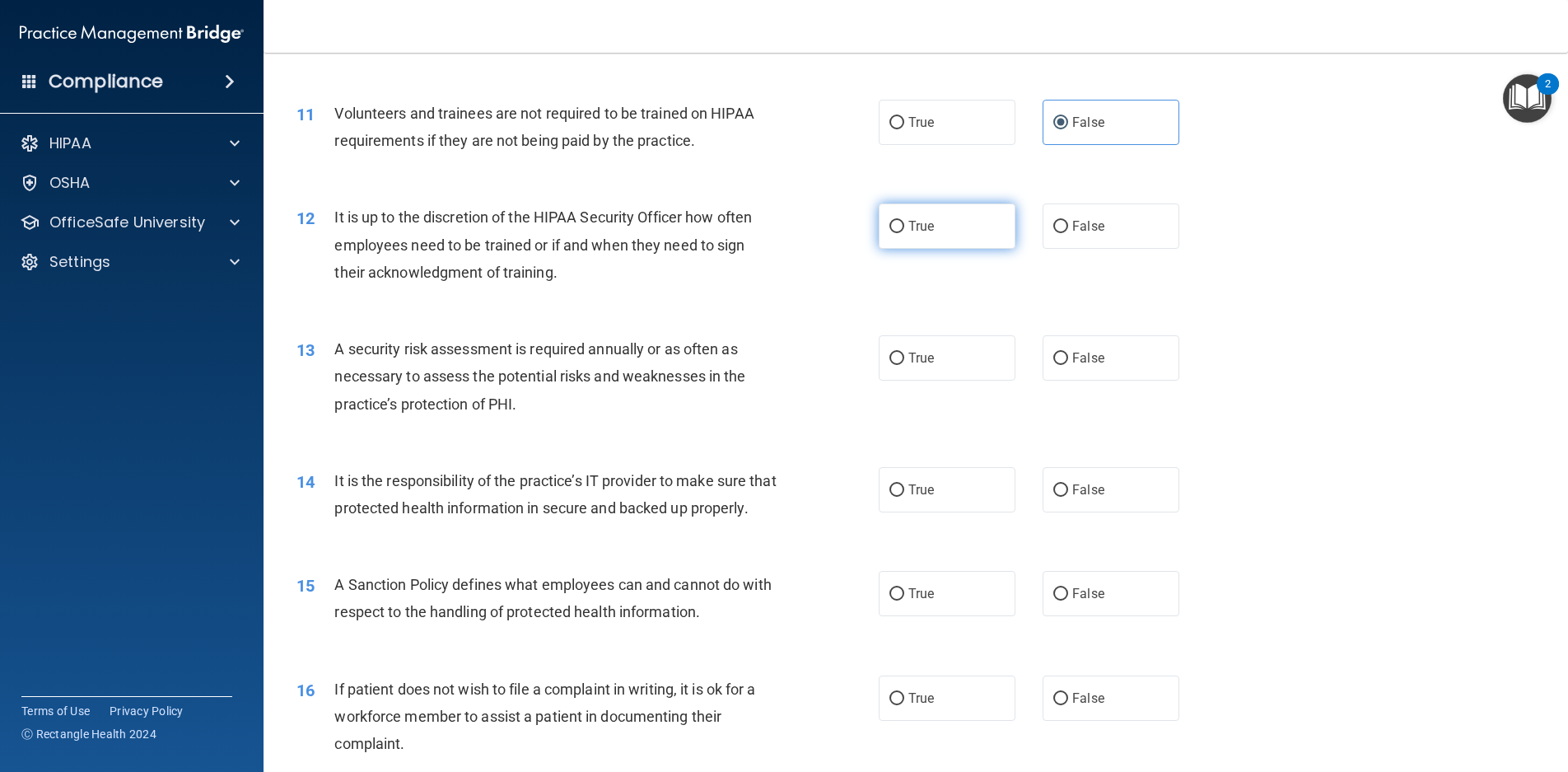
click at [982, 233] on label "True" at bounding box center [946, 226] width 136 height 45
click at [905, 233] on input "True" at bounding box center [897, 227] width 15 height 12
radio input "true"
click at [957, 354] on label "True" at bounding box center [946, 358] width 136 height 45
click at [905, 354] on input "True" at bounding box center [897, 359] width 15 height 12
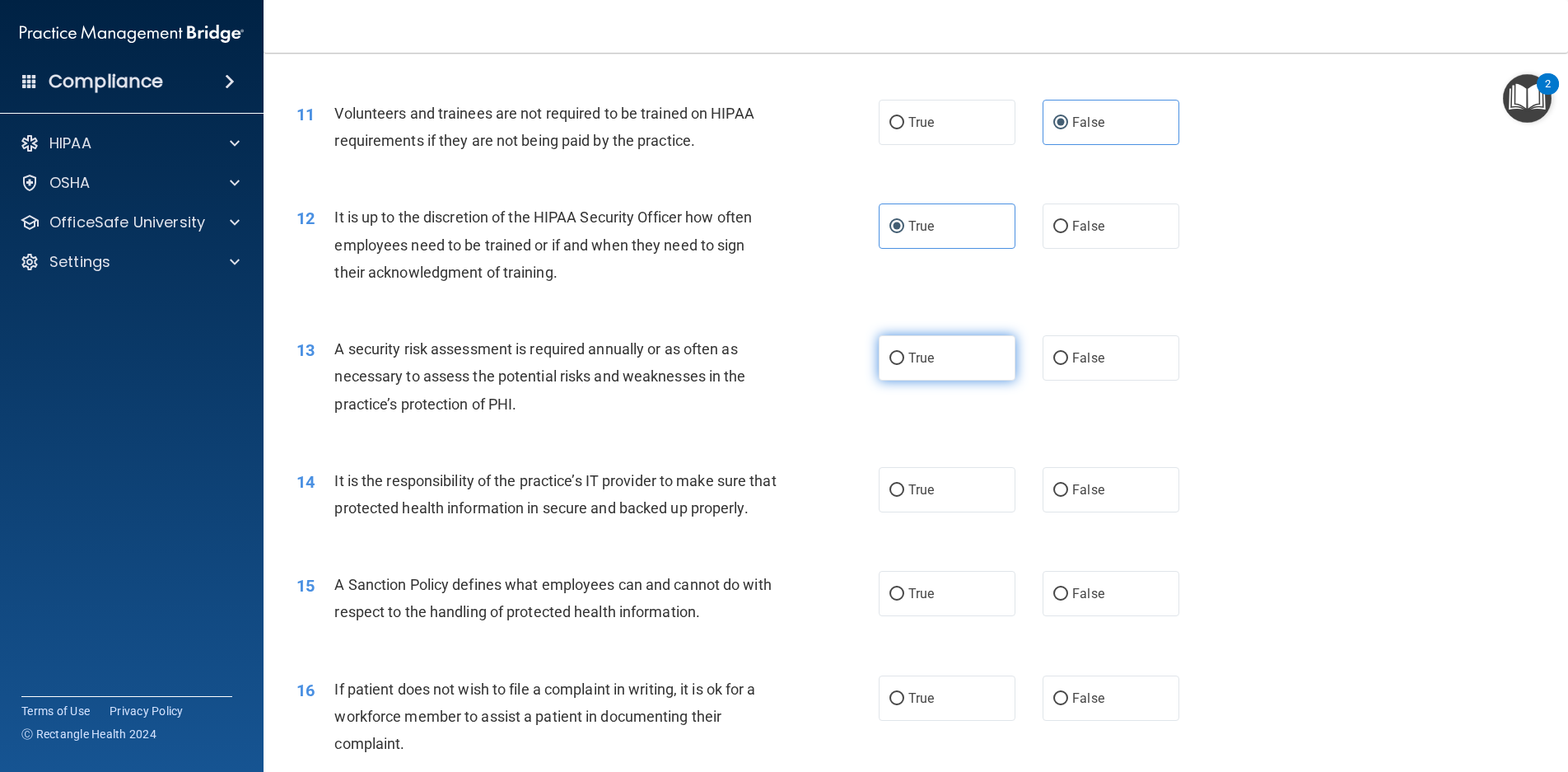
radio input "true"
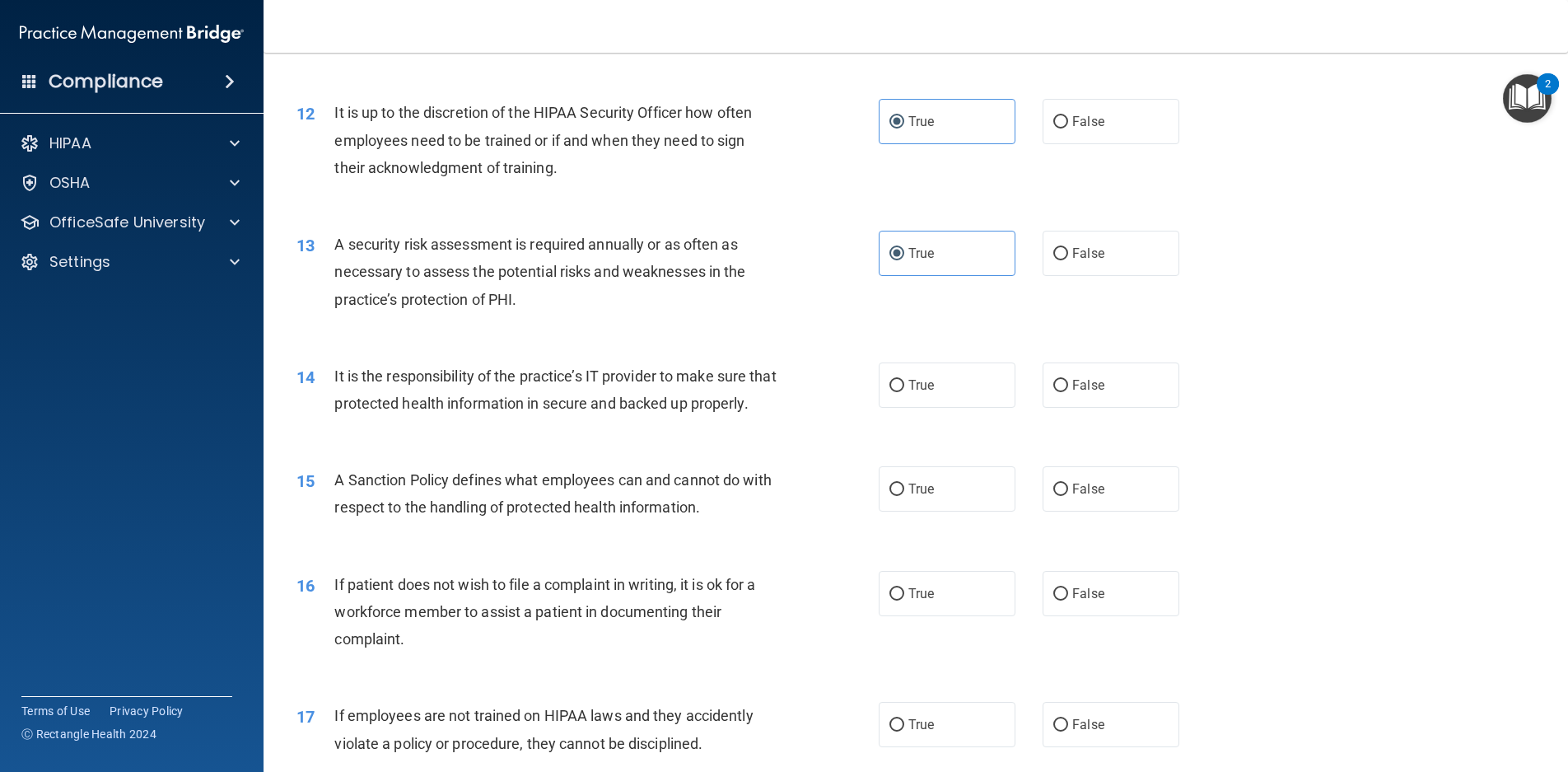
scroll to position [1648, 0]
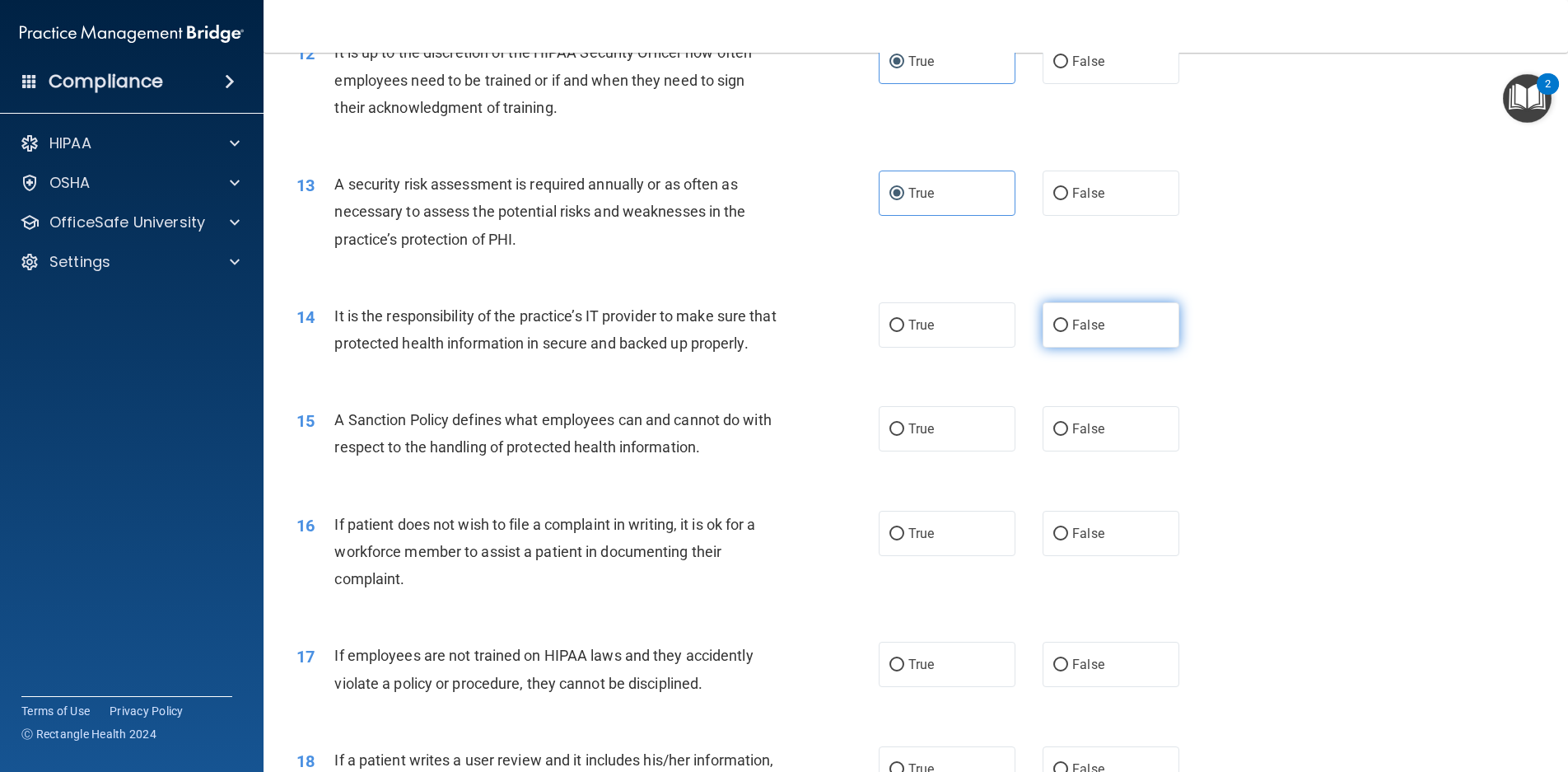
click at [1072, 320] on span "False" at bounding box center [1088, 325] width 32 height 16
click at [1069, 320] on input "False" at bounding box center [1060, 326] width 15 height 12
radio input "true"
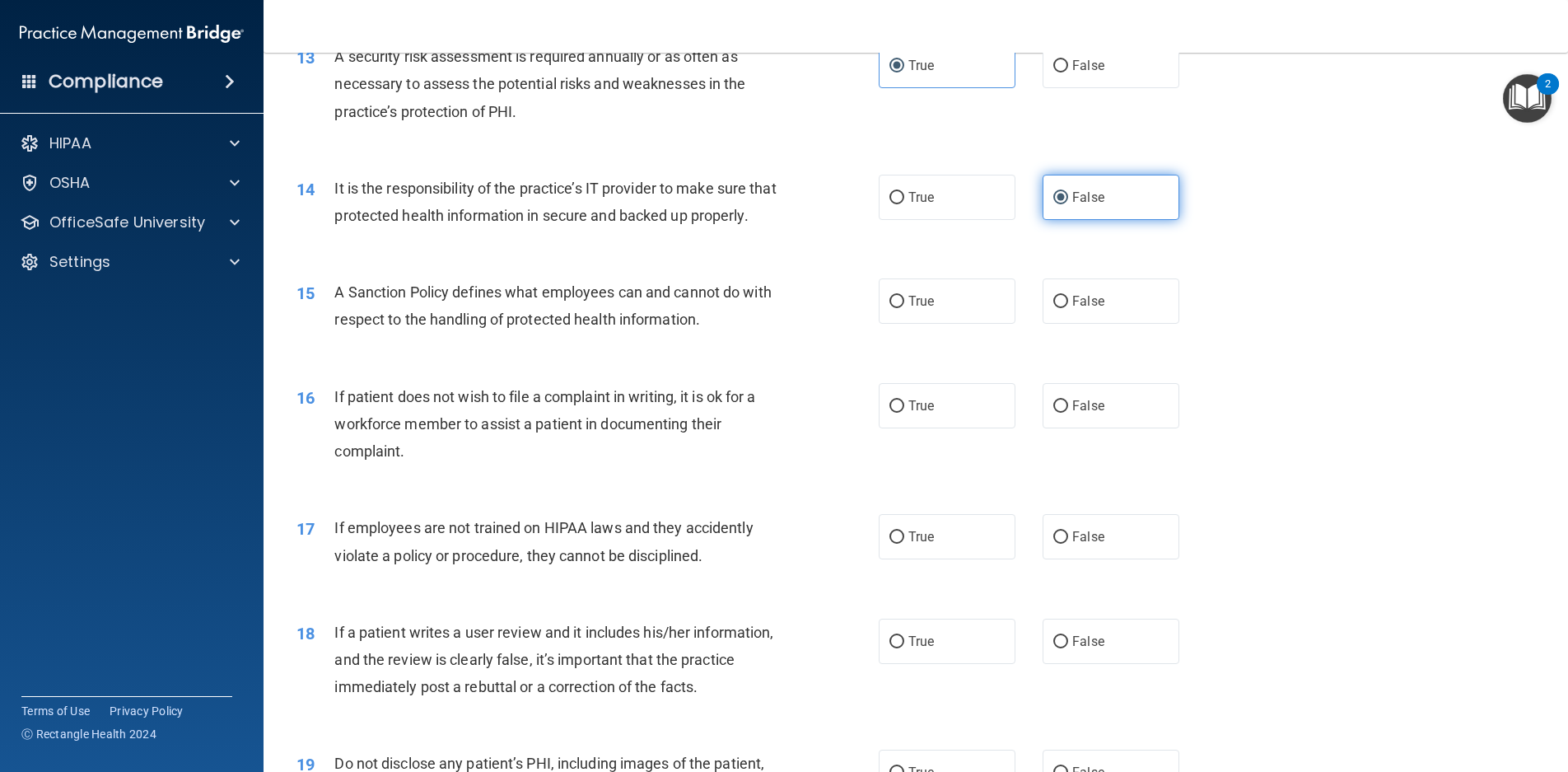
scroll to position [1812, 0]
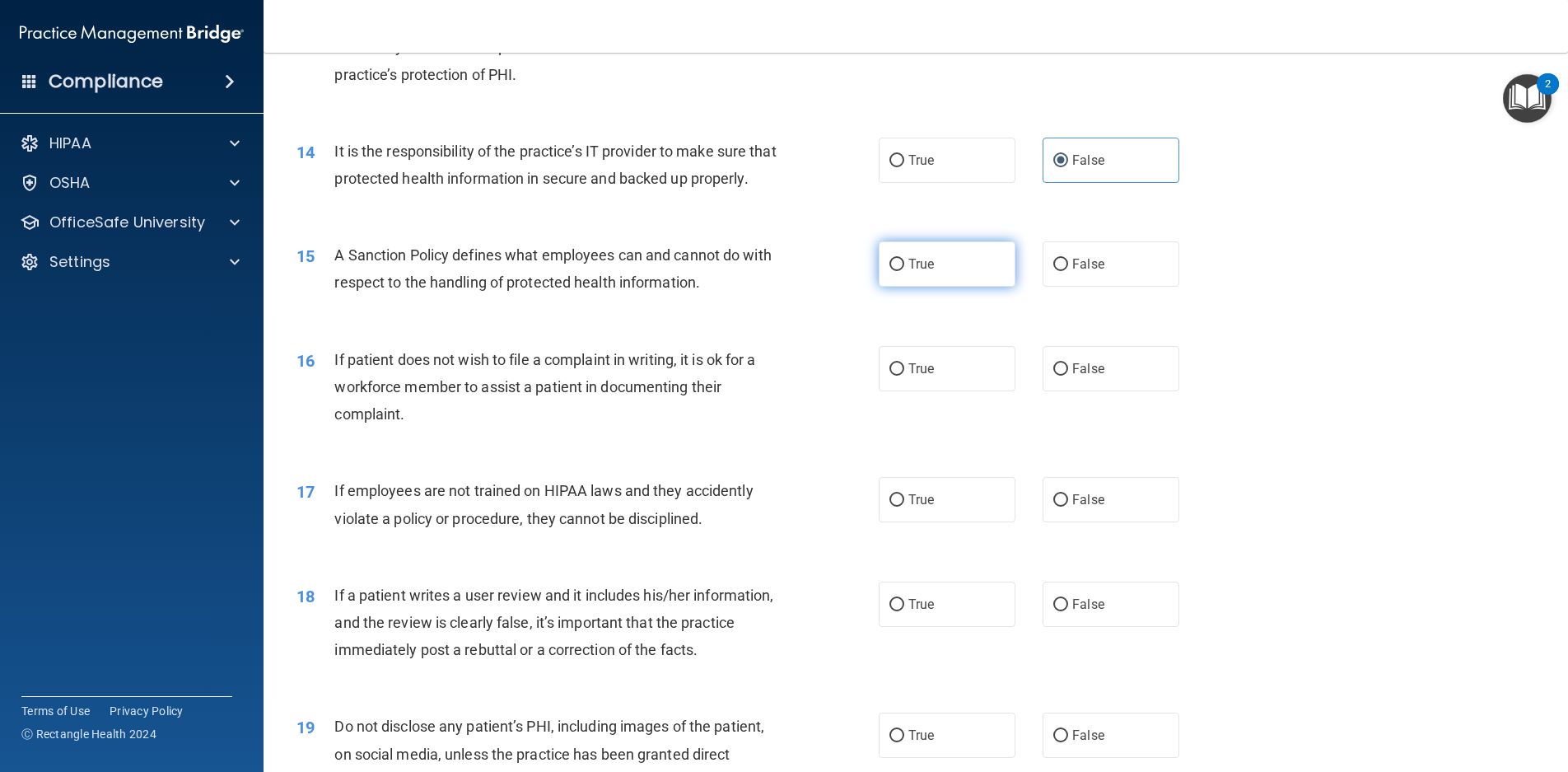
click at [970, 287] on label "True" at bounding box center [946, 264] width 136 height 45
click at [905, 271] on input "True" at bounding box center [897, 265] width 15 height 12
radio input "true"
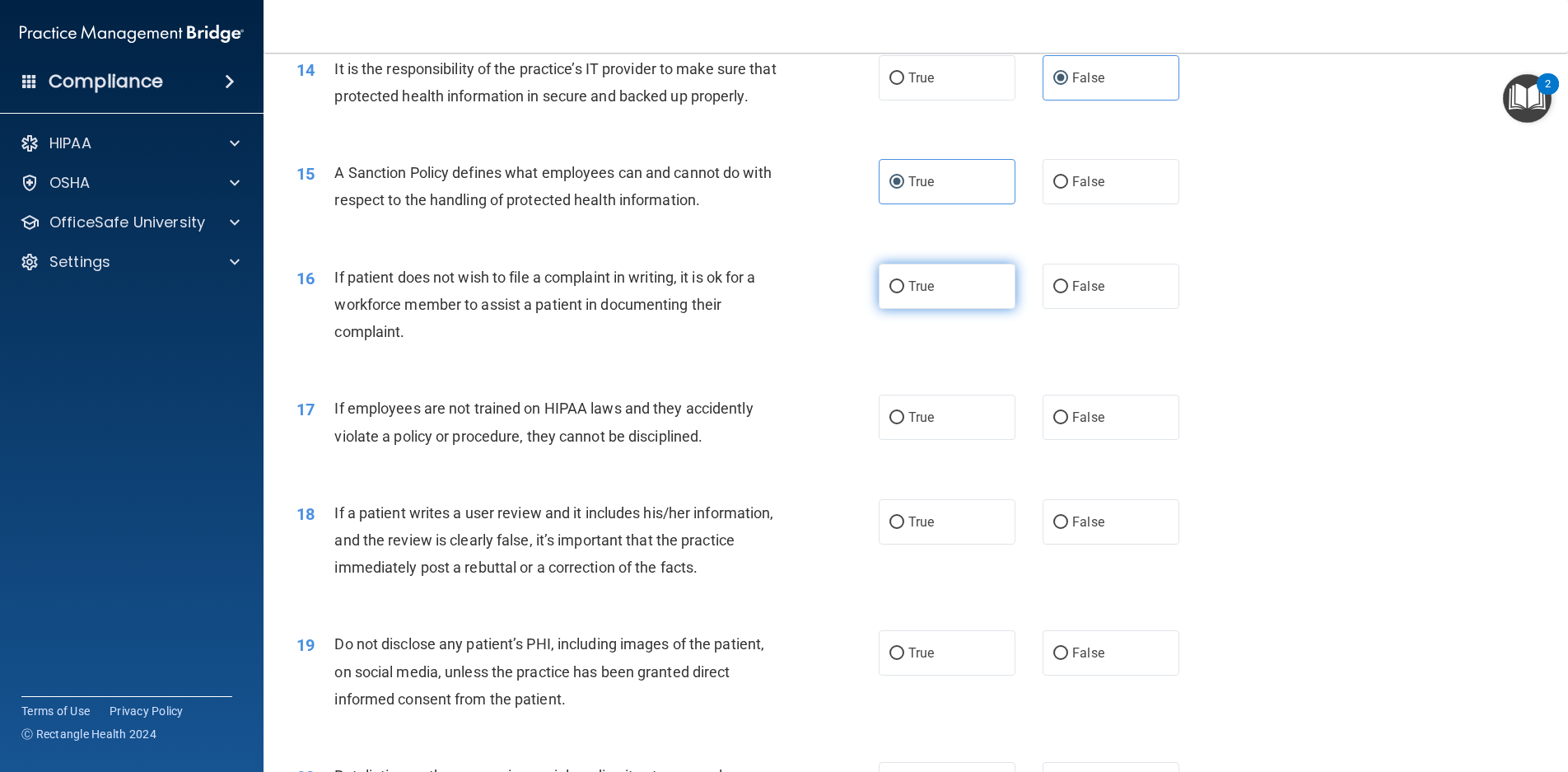
click at [957, 309] on label "True" at bounding box center [946, 287] width 136 height 45
click at [905, 294] on input "True" at bounding box center [897, 287] width 15 height 12
radio input "true"
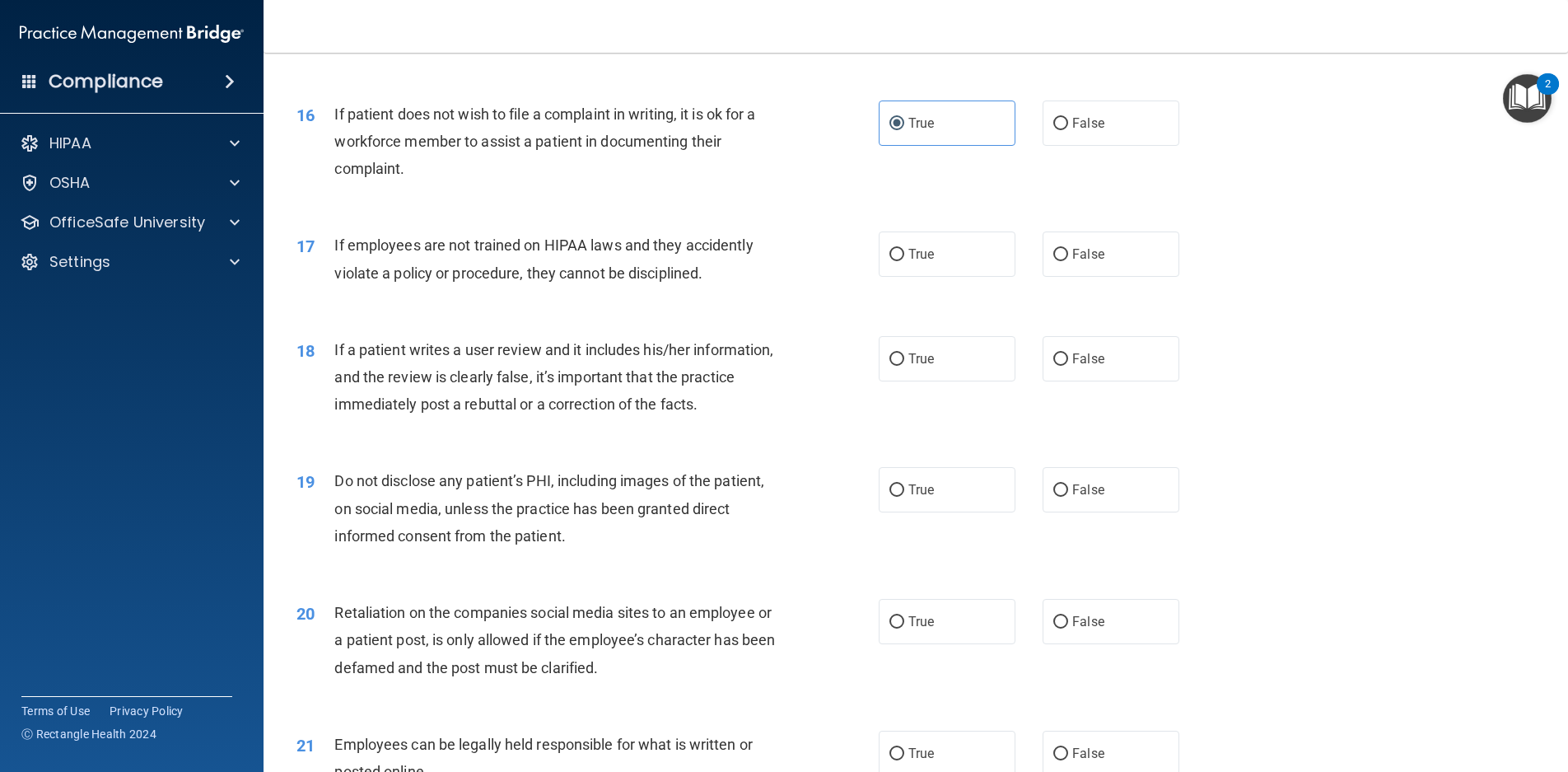
scroll to position [2060, 0]
click at [1090, 261] on span "False" at bounding box center [1088, 253] width 32 height 16
click at [1069, 260] on input "False" at bounding box center [1060, 254] width 15 height 12
radio input "true"
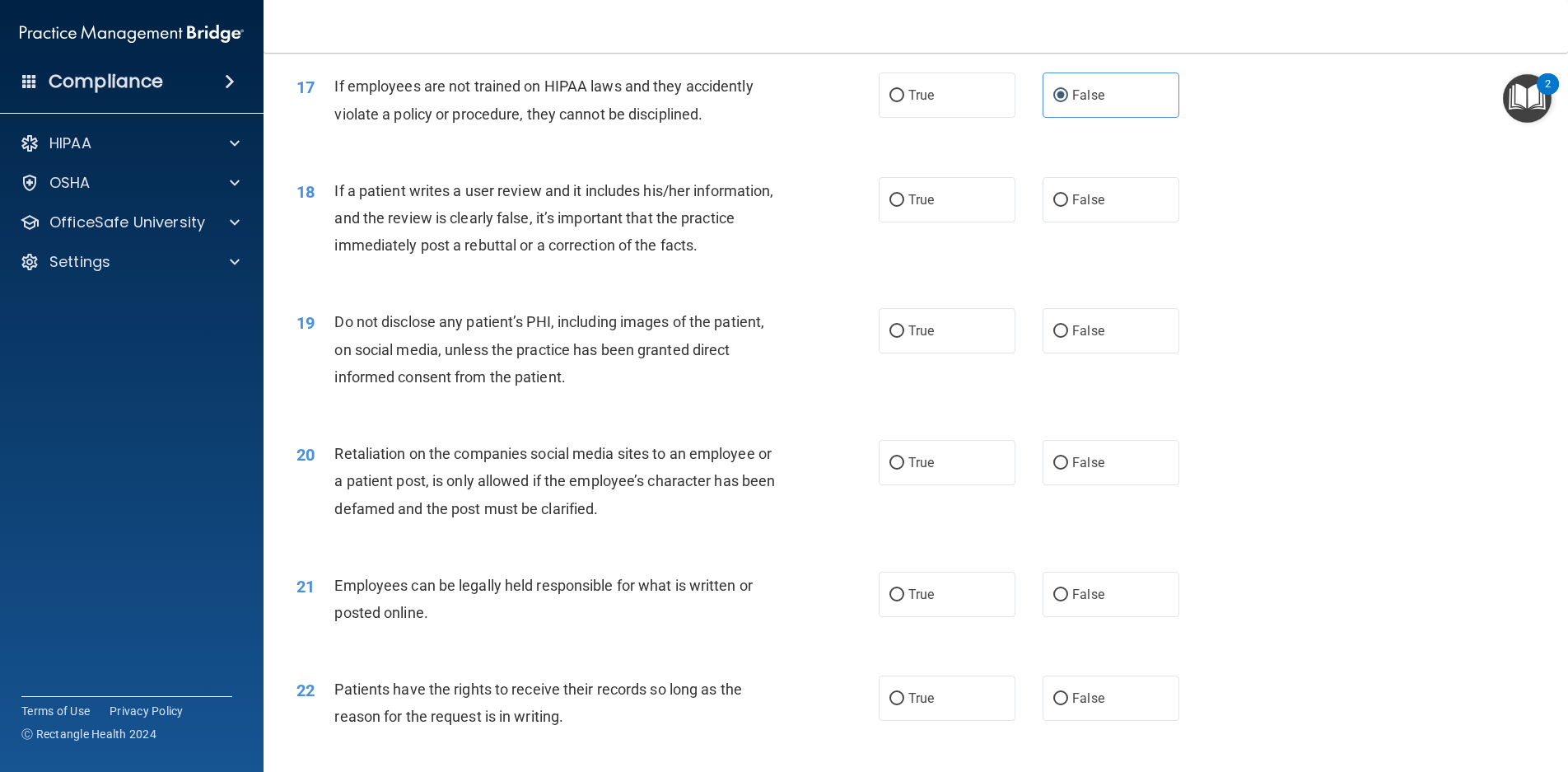
scroll to position [2225, 0]
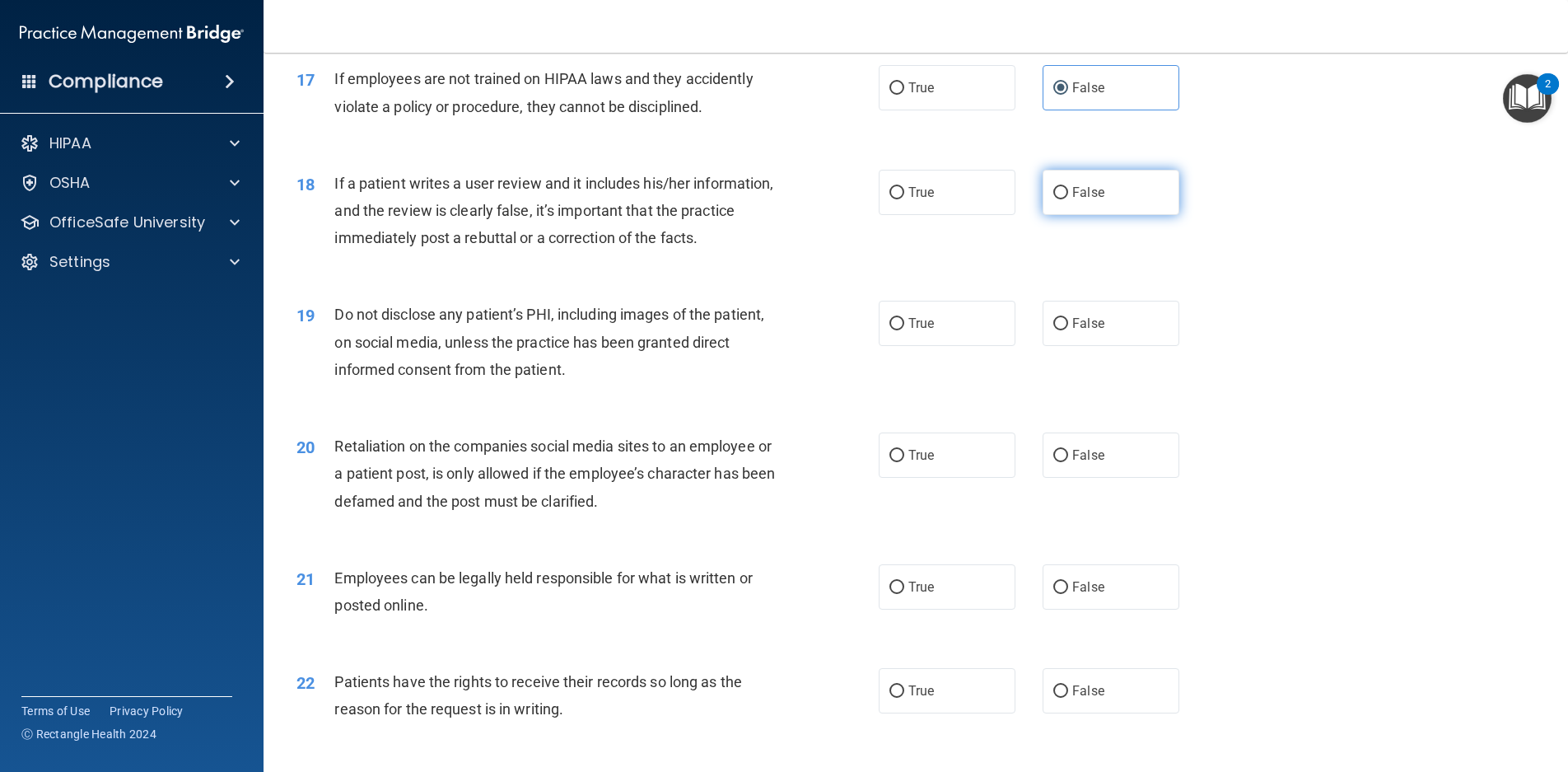
click at [1075, 201] on span "False" at bounding box center [1088, 193] width 32 height 16
click at [1069, 200] on input "False" at bounding box center [1060, 193] width 15 height 12
radio input "true"
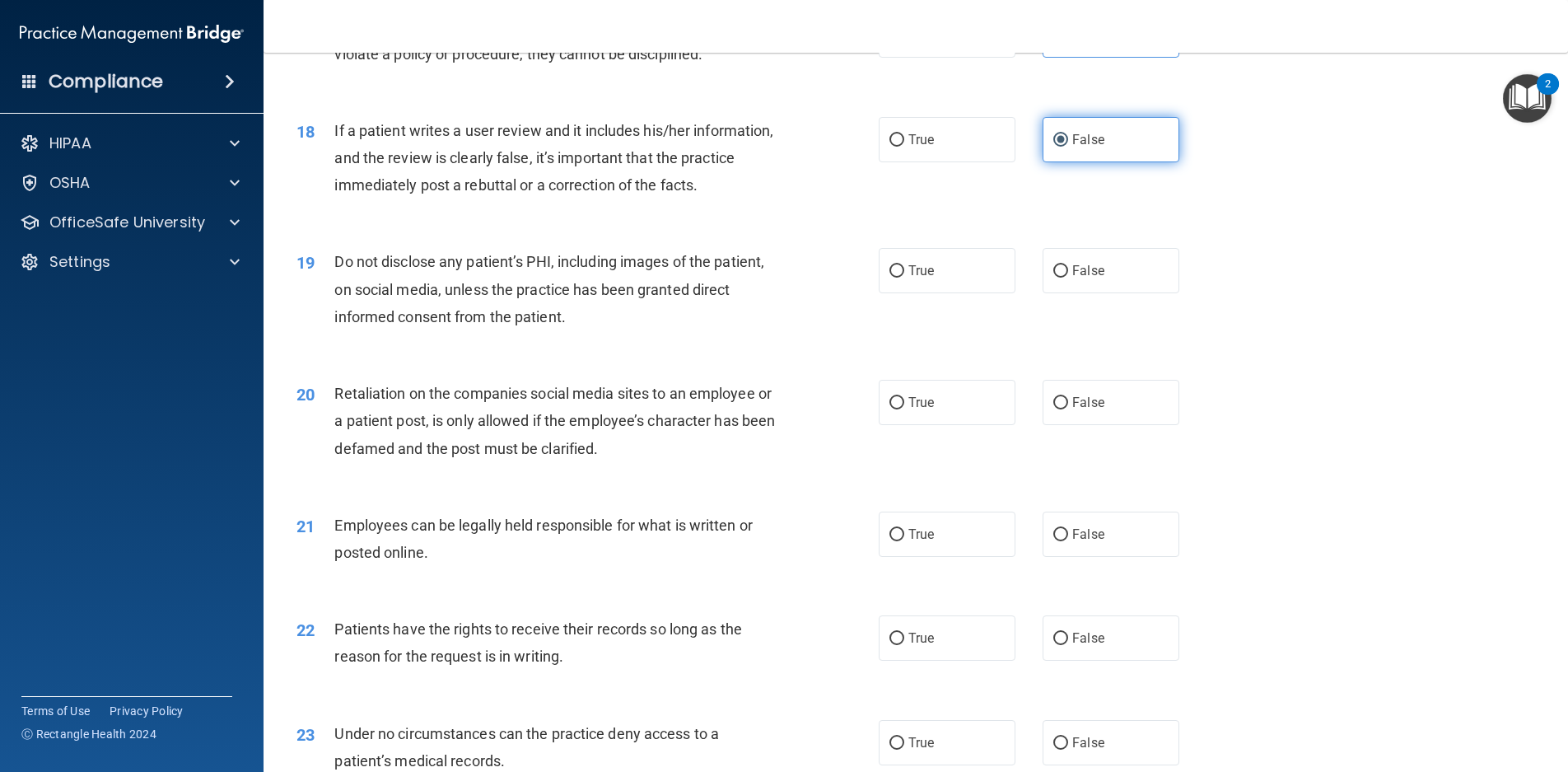
scroll to position [2307, 0]
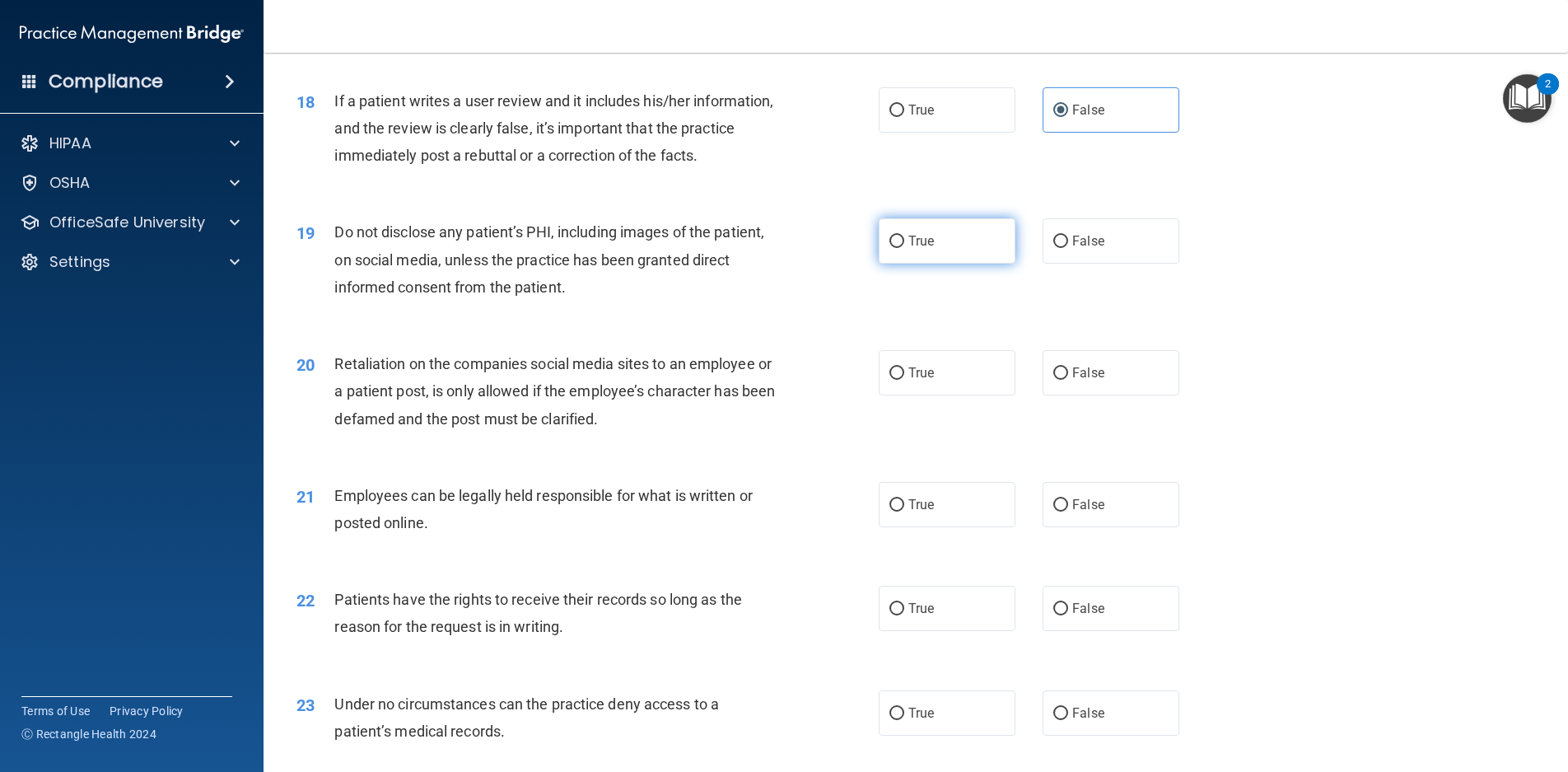
click at [973, 264] on label "True" at bounding box center [946, 241] width 136 height 45
click at [905, 248] on input "True" at bounding box center [897, 241] width 15 height 12
radio input "true"
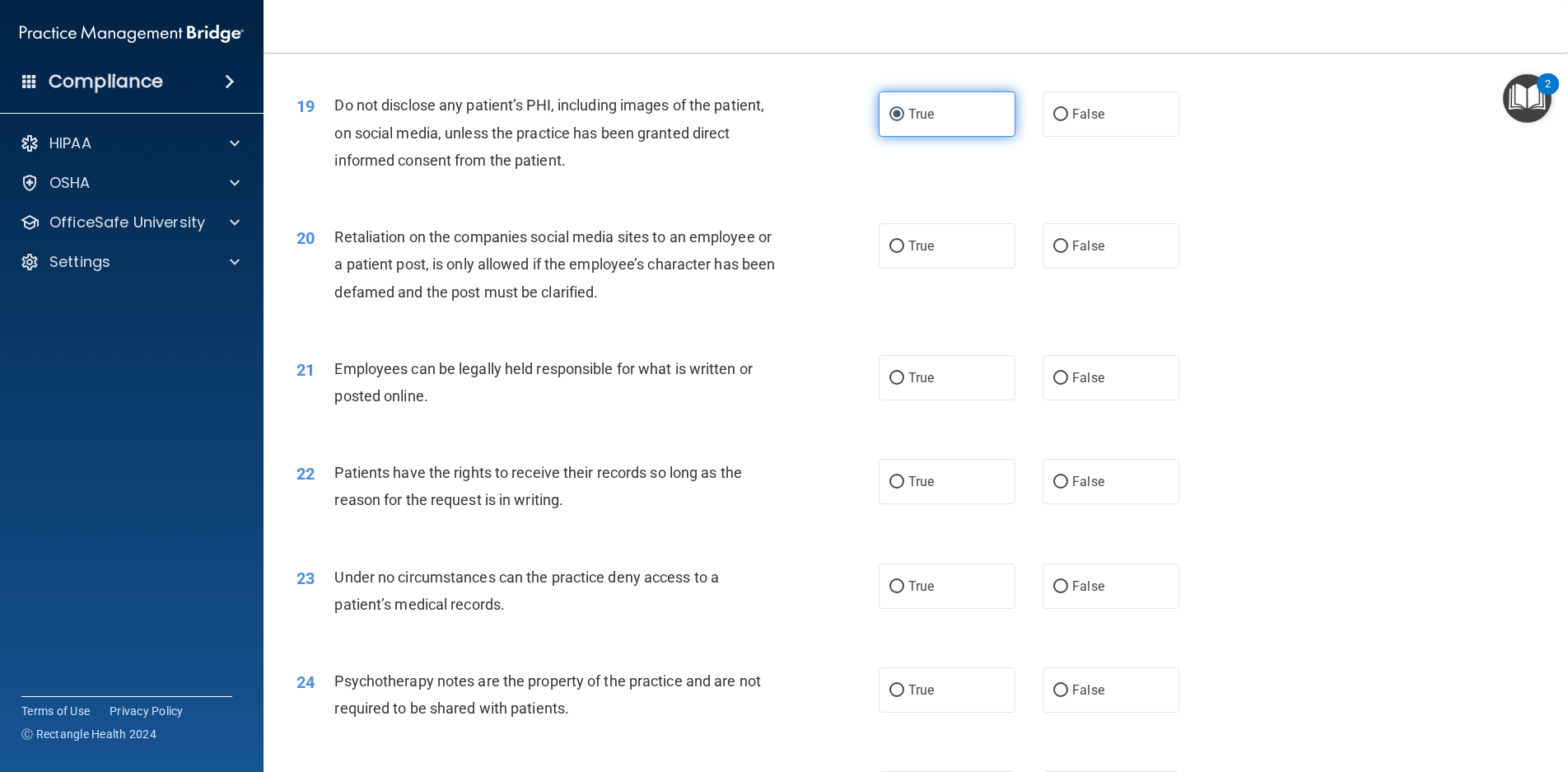
scroll to position [2471, 0]
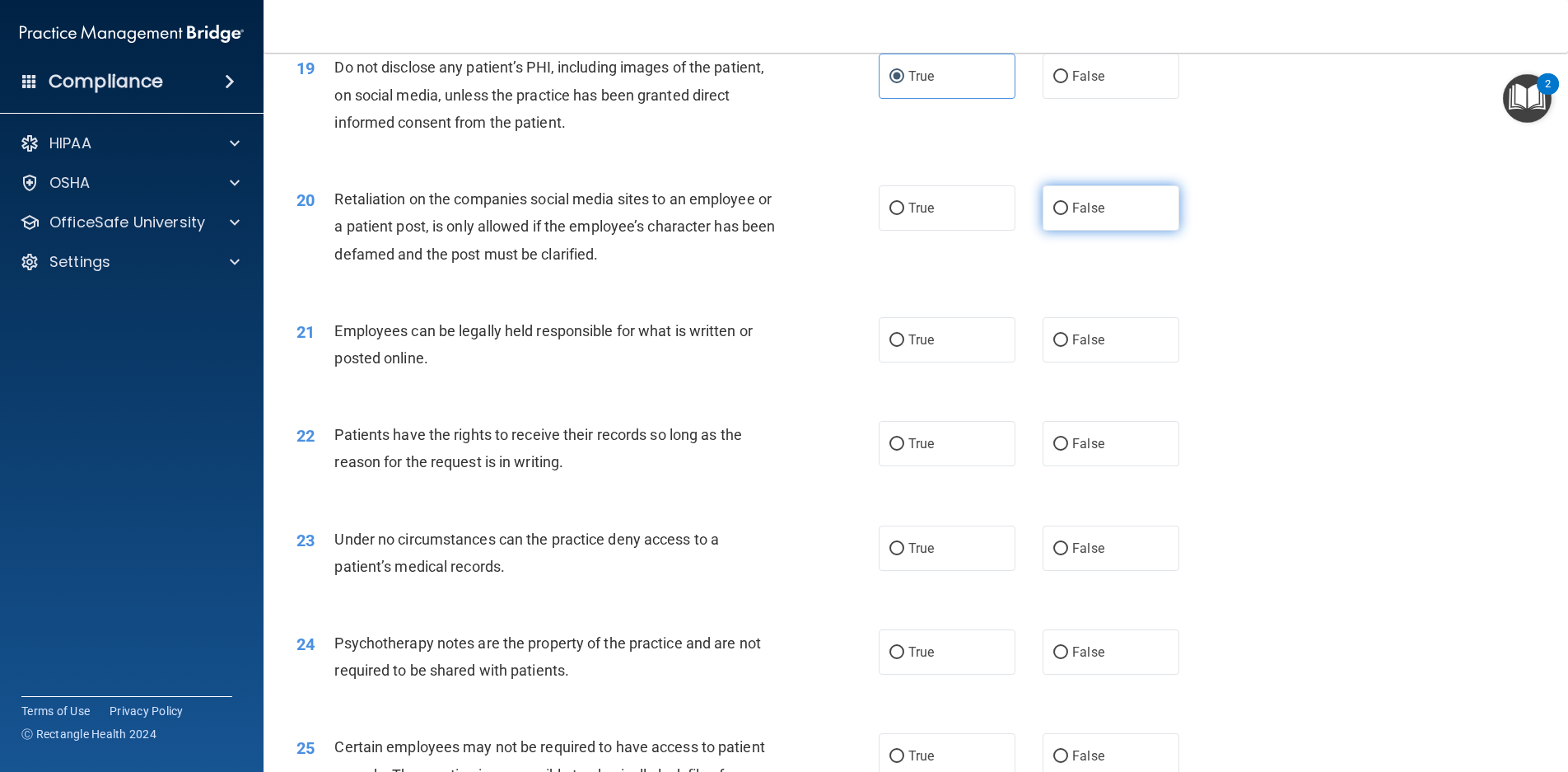
click at [1092, 216] on span "False" at bounding box center [1088, 208] width 32 height 16
click at [1069, 215] on input "False" at bounding box center [1060, 208] width 15 height 12
radio input "true"
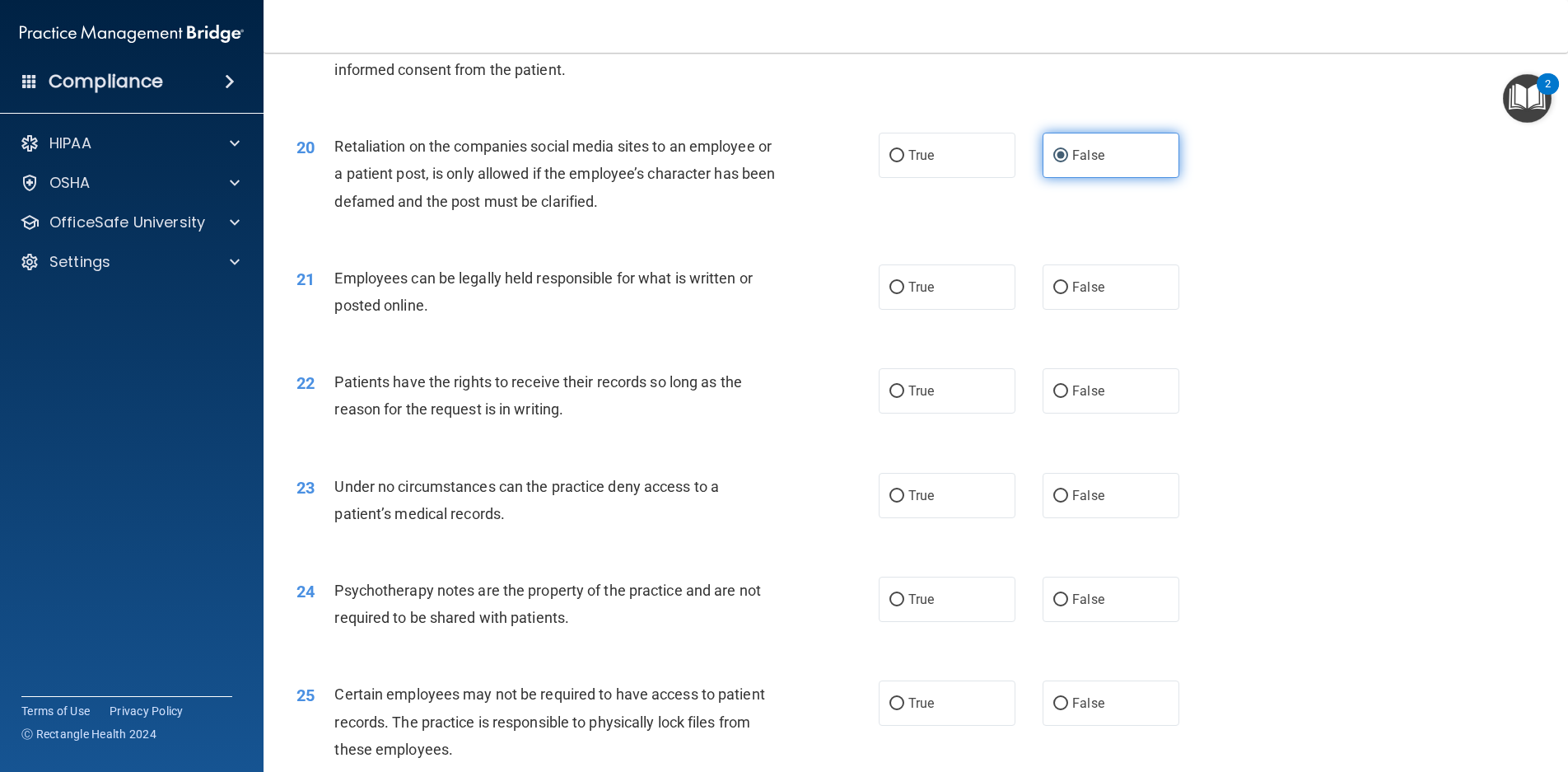
scroll to position [2554, 0]
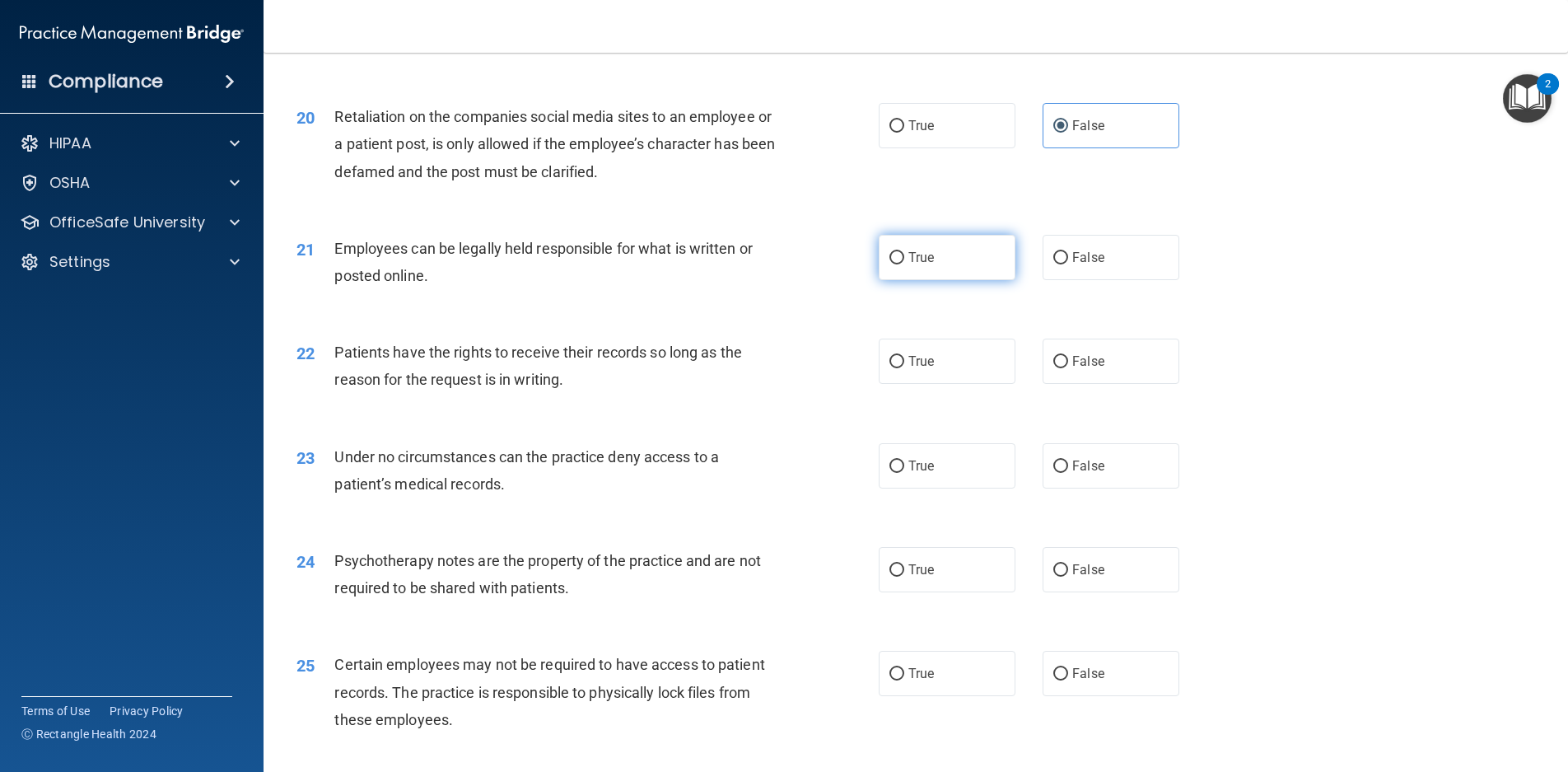
click at [929, 280] on label "True" at bounding box center [946, 257] width 136 height 45
click at [905, 265] on input "True" at bounding box center [897, 258] width 15 height 12
radio input "true"
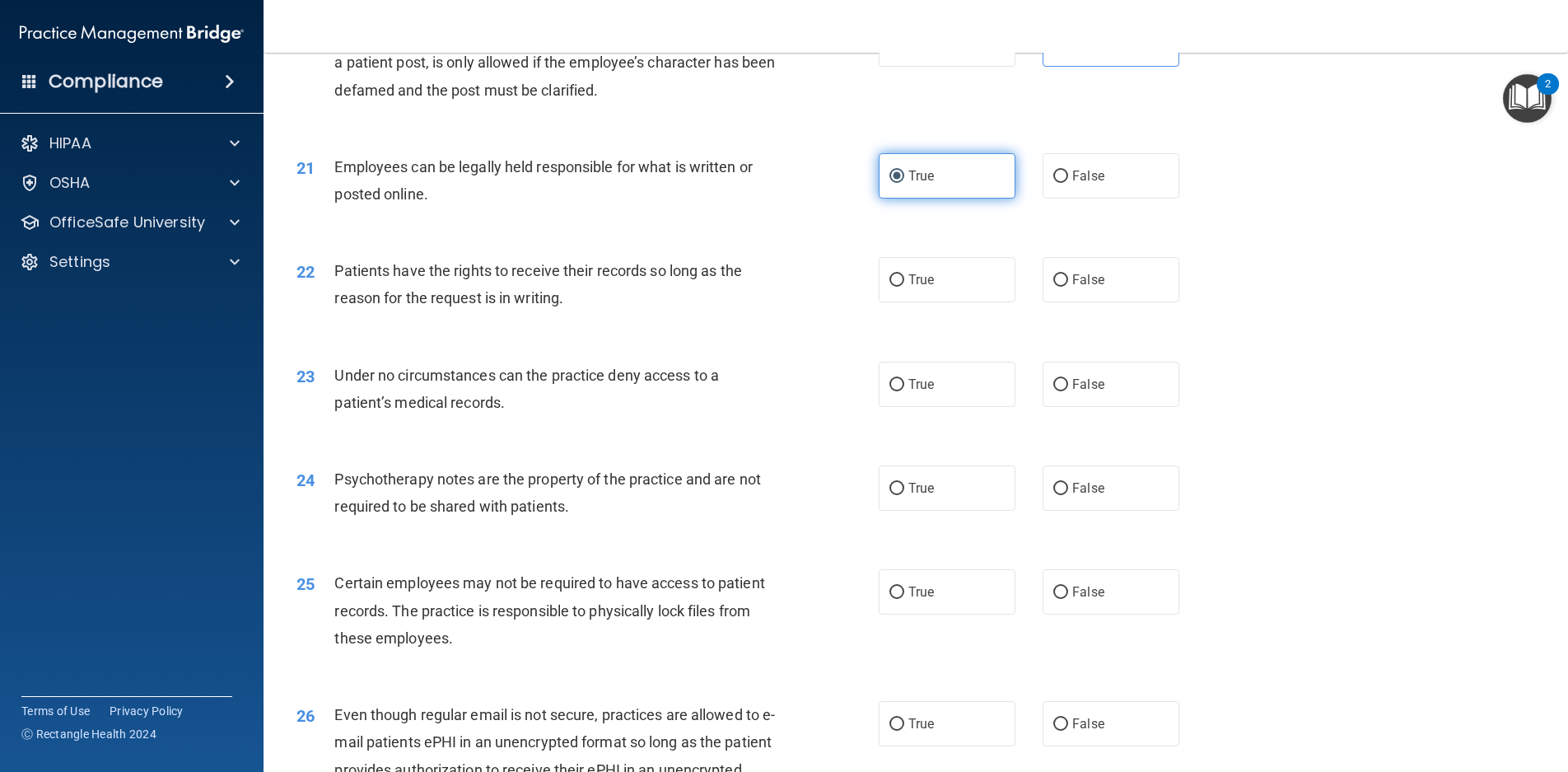
scroll to position [2636, 0]
click at [949, 301] on label "True" at bounding box center [946, 279] width 136 height 45
click at [905, 286] on input "True" at bounding box center [897, 280] width 15 height 12
radio input "true"
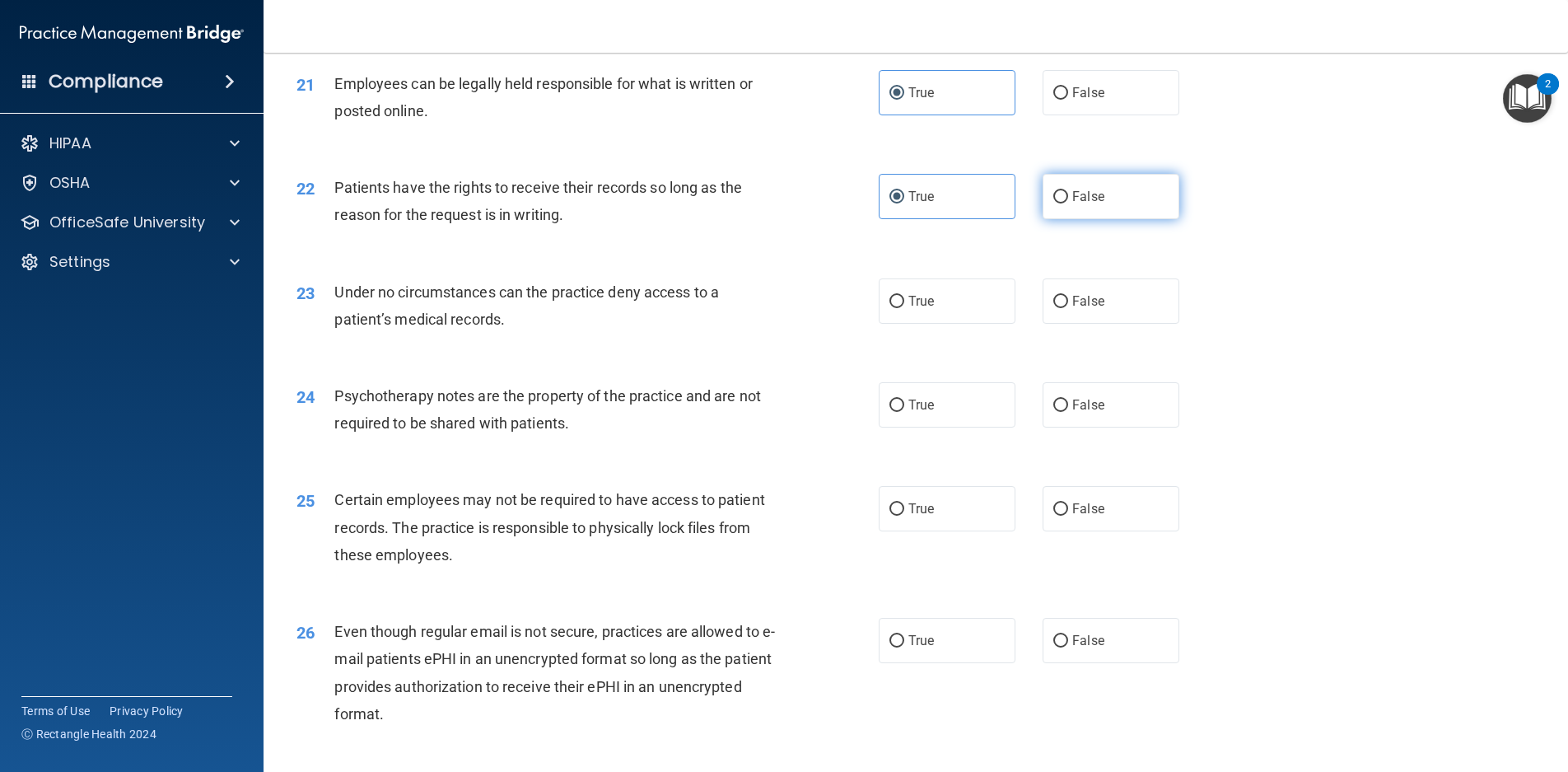
click at [1072, 219] on label "False" at bounding box center [1110, 196] width 136 height 45
click at [1069, 203] on input "False" at bounding box center [1060, 197] width 15 height 12
radio input "true"
radio input "false"
click at [933, 324] on label "True" at bounding box center [946, 301] width 136 height 45
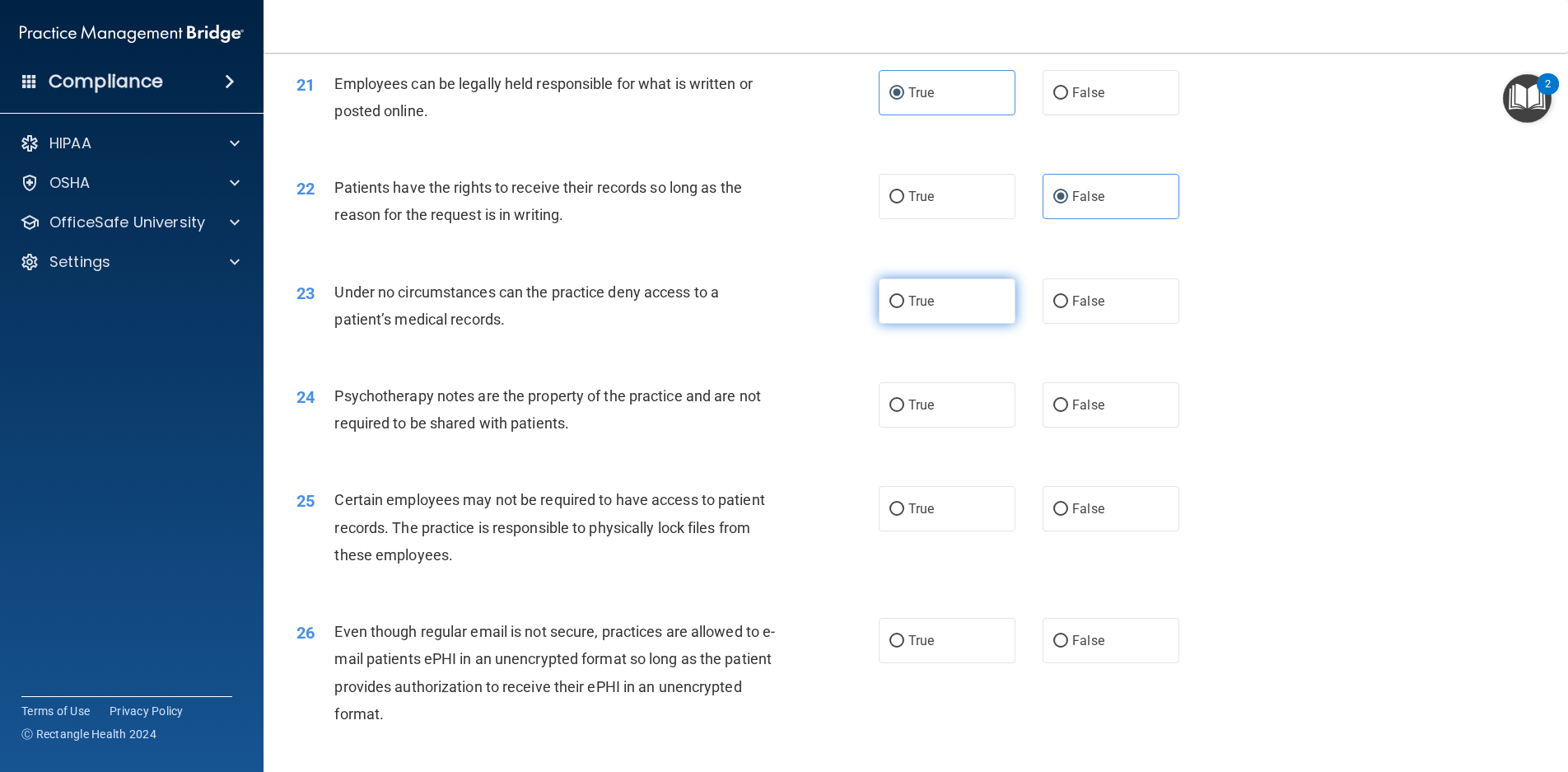
click at [905, 308] on input "True" at bounding box center [897, 302] width 15 height 12
radio input "true"
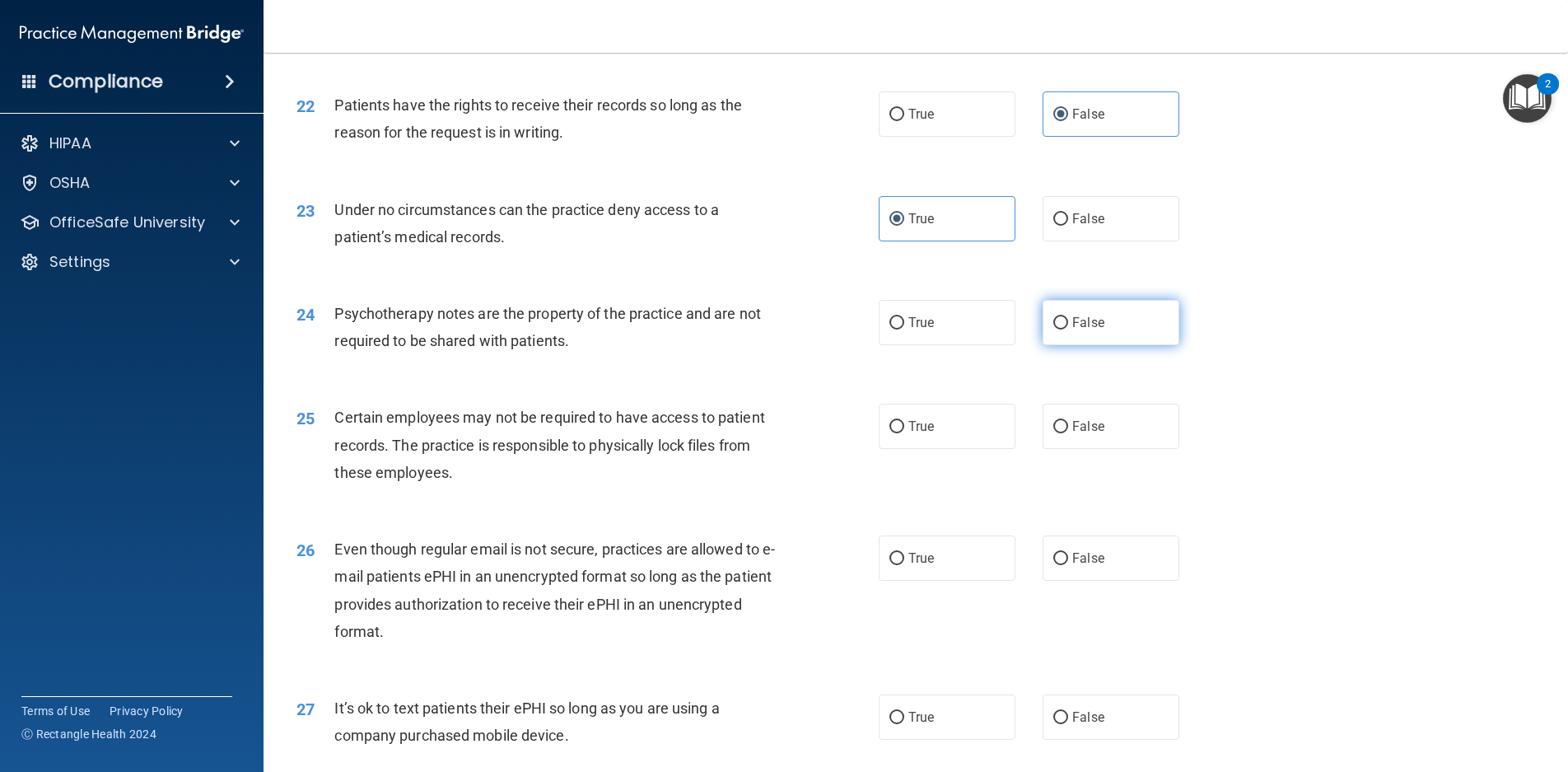
click at [1085, 330] on span "False" at bounding box center [1088, 322] width 32 height 16
click at [1069, 330] on input "False" at bounding box center [1060, 323] width 15 height 12
radio input "true"
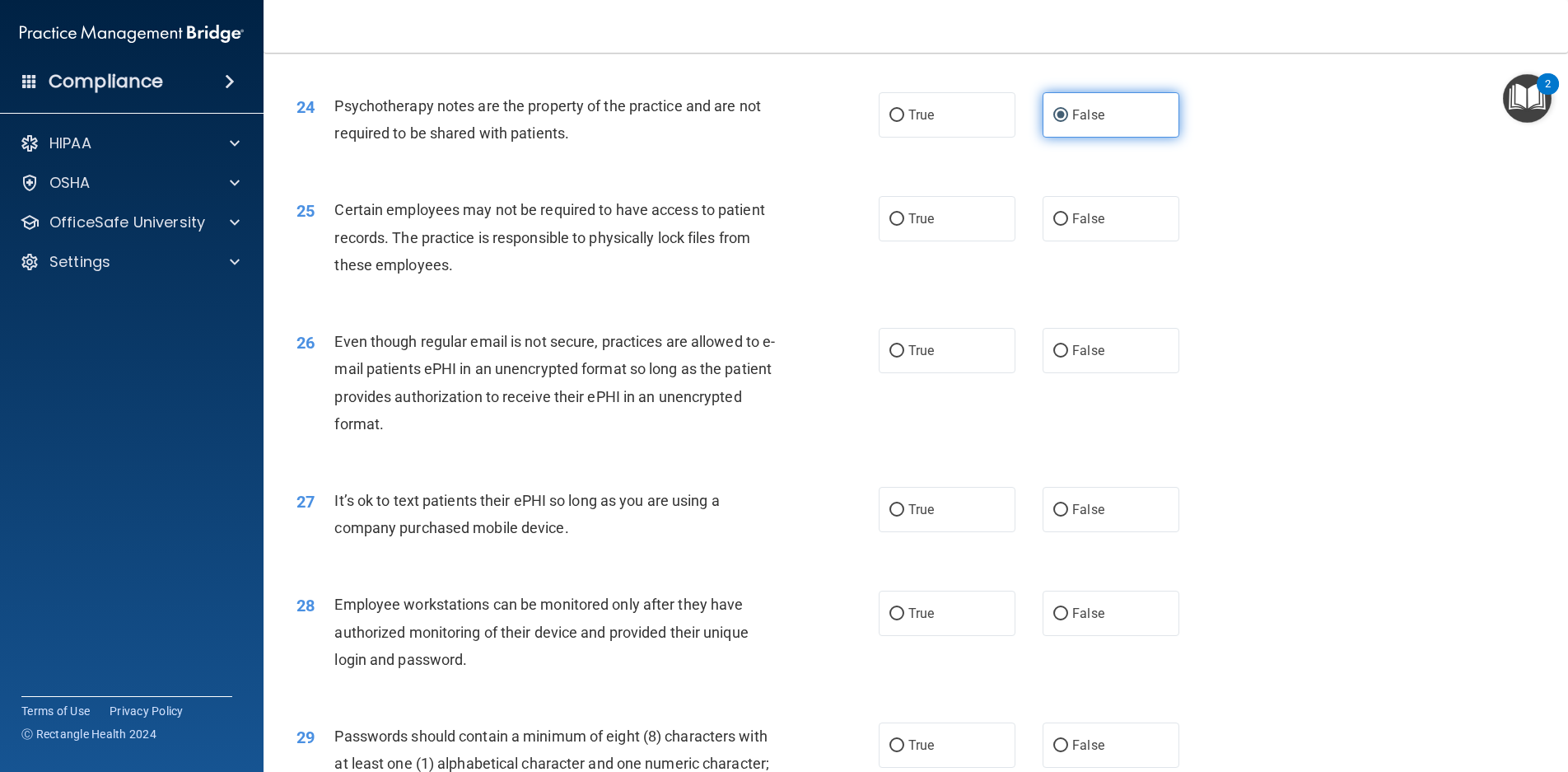
scroll to position [3049, 0]
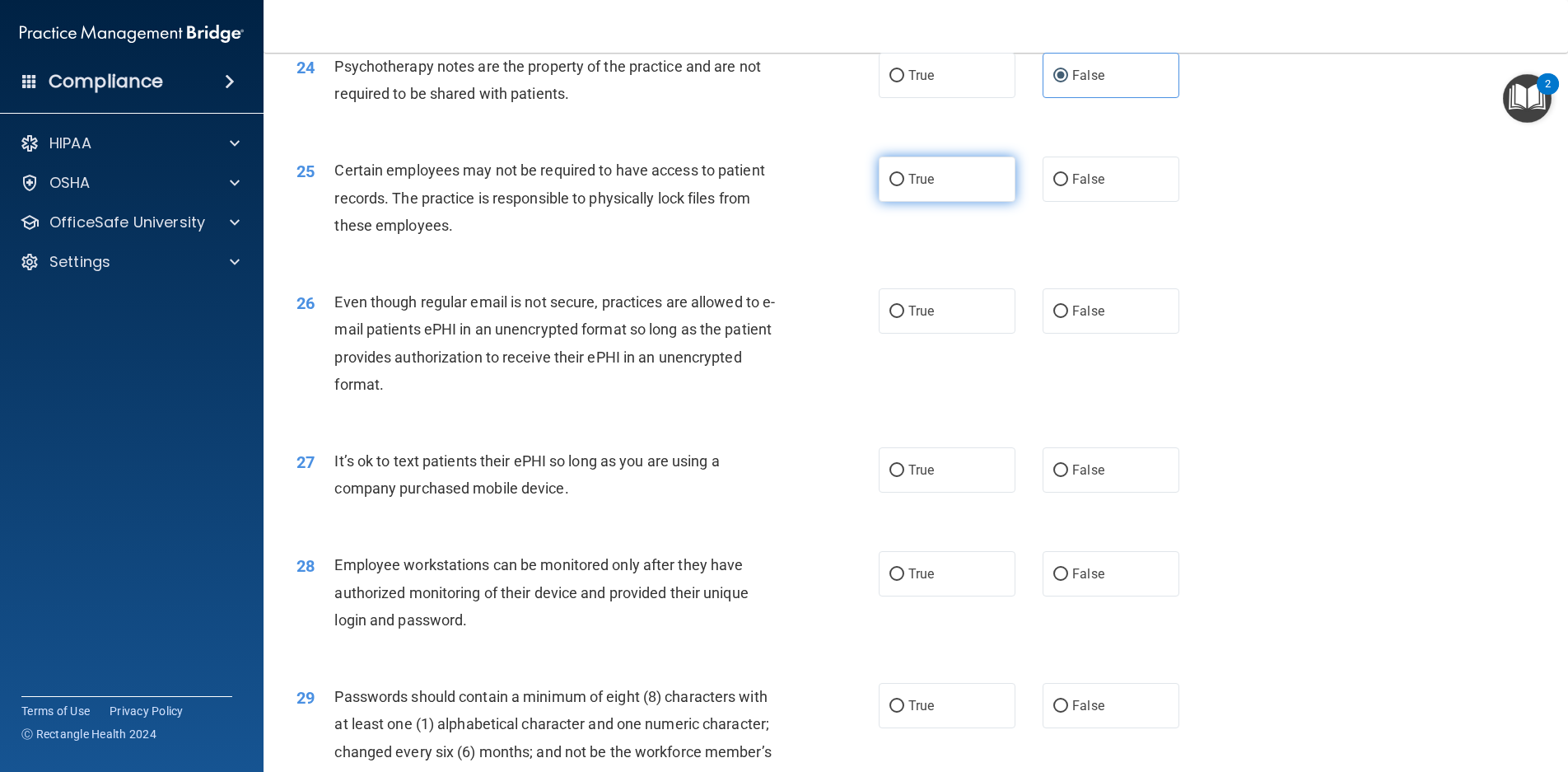
click at [972, 201] on label "True" at bounding box center [946, 179] width 136 height 45
click at [905, 186] on input "True" at bounding box center [897, 180] width 15 height 12
radio input "true"
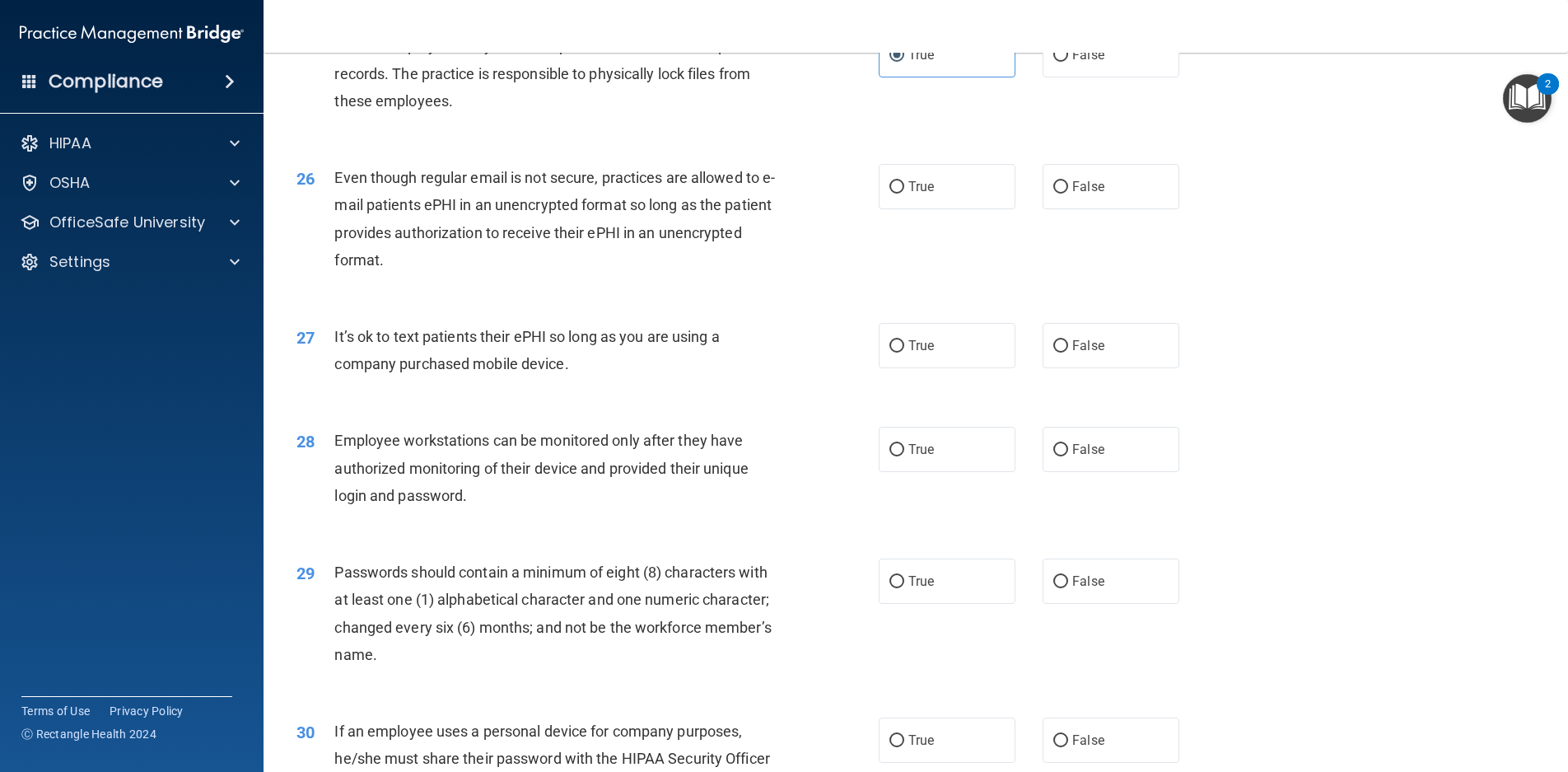
scroll to position [3213, 0]
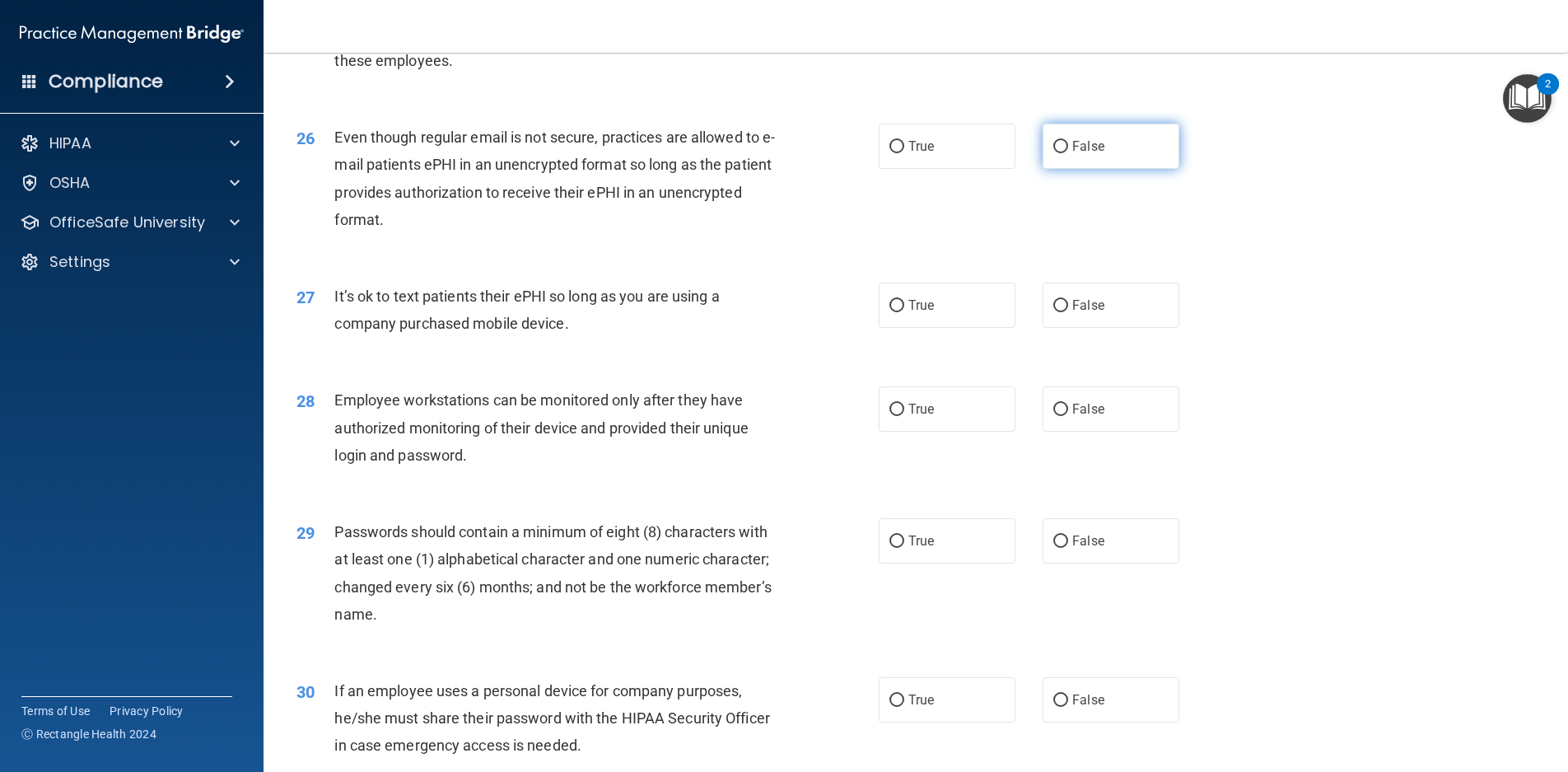
click at [1091, 154] on span "False" at bounding box center [1088, 146] width 32 height 16
click at [1069, 153] on input "False" at bounding box center [1060, 147] width 15 height 12
radio input "true"
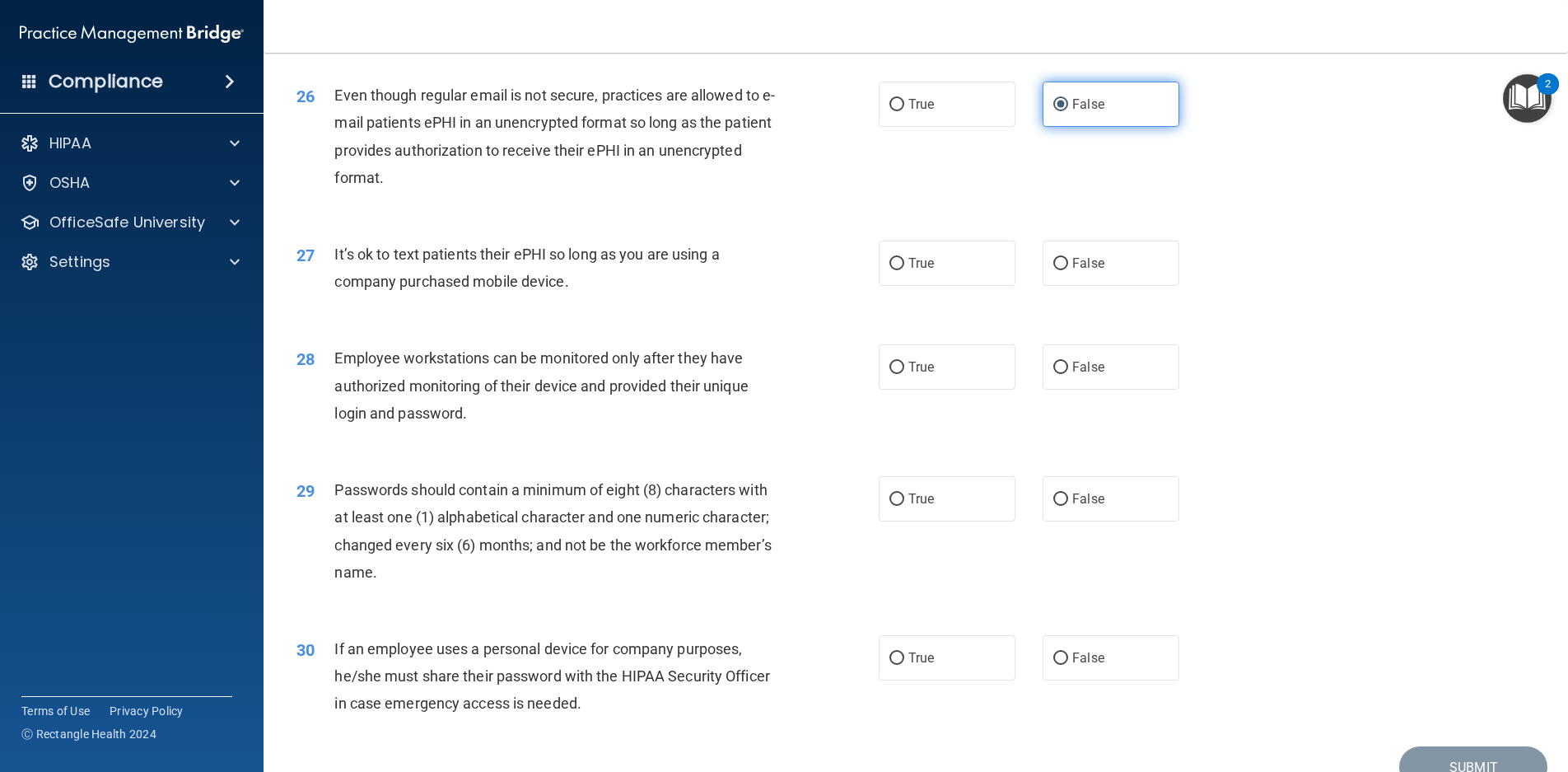
scroll to position [3364, 0]
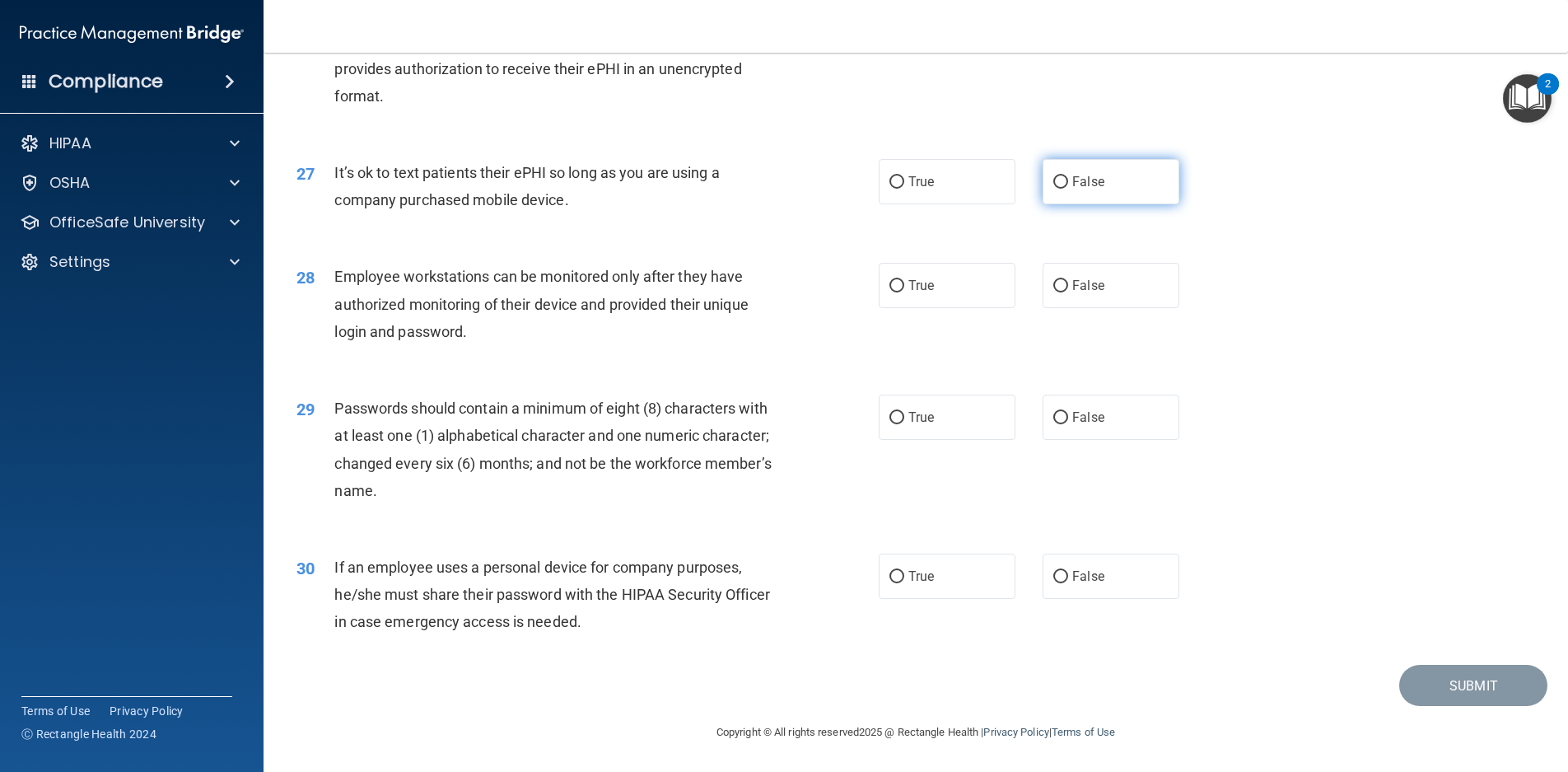
click at [1095, 183] on span "False" at bounding box center [1088, 181] width 32 height 16
click at [1069, 183] on input "False" at bounding box center [1060, 182] width 15 height 12
radio input "true"
click at [1064, 288] on label "False" at bounding box center [1110, 286] width 136 height 45
click at [1064, 288] on input "False" at bounding box center [1060, 287] width 15 height 12
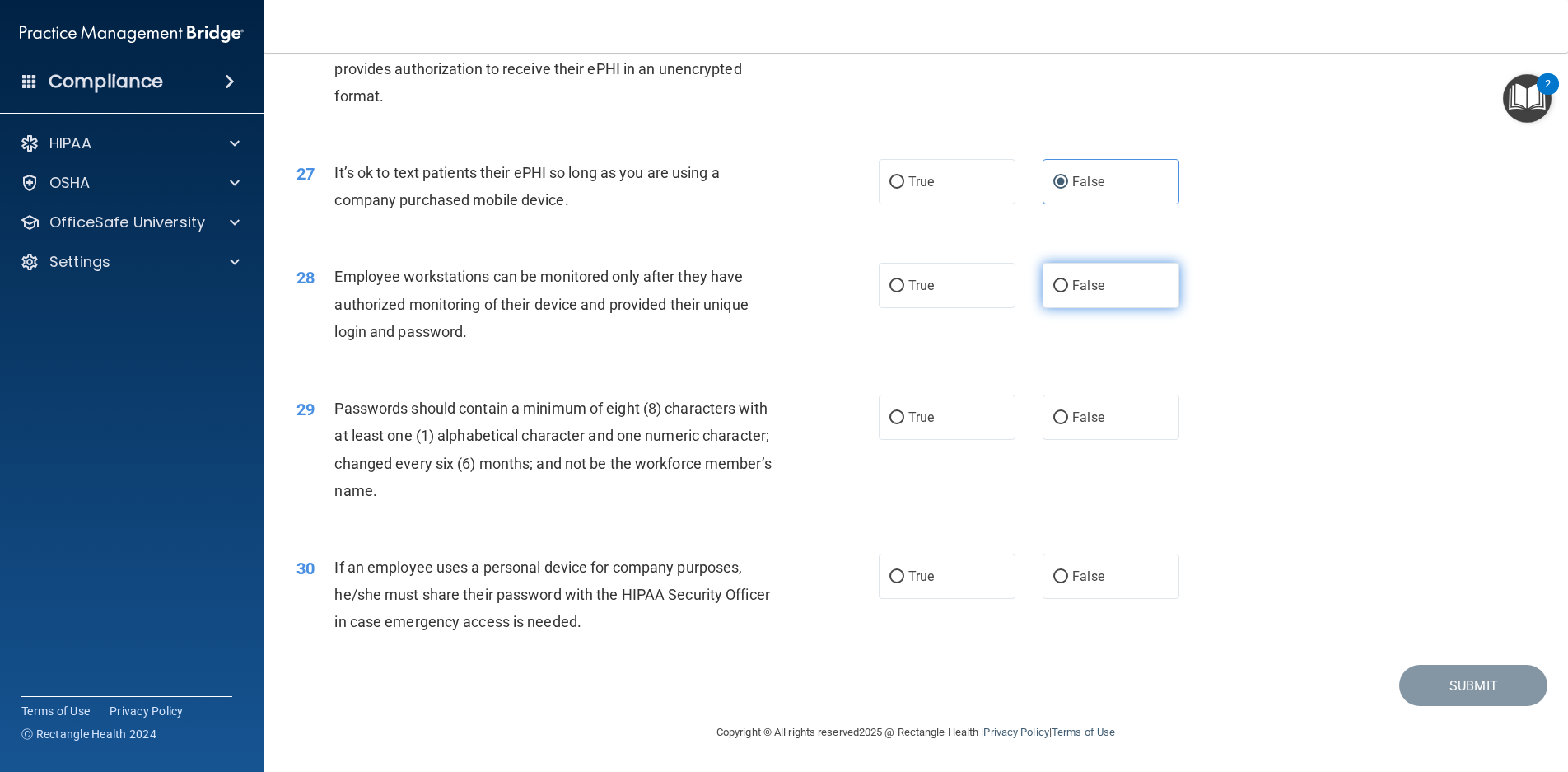
radio input "true"
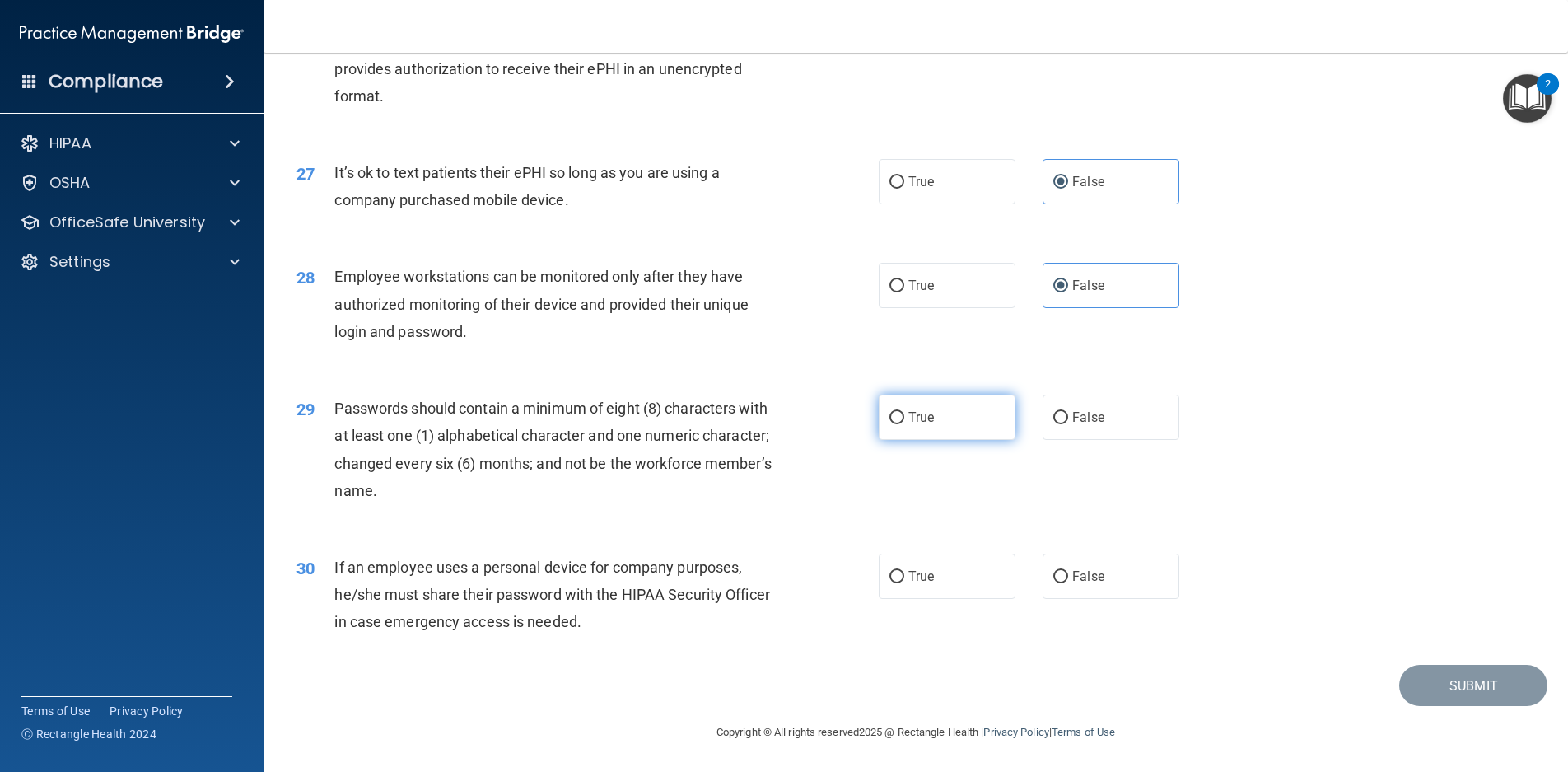
click at [939, 412] on label "True" at bounding box center [946, 417] width 136 height 45
click at [905, 412] on input "True" at bounding box center [897, 418] width 15 height 12
radio input "true"
click at [1128, 584] on label "False" at bounding box center [1110, 577] width 136 height 45
click at [1069, 584] on input "False" at bounding box center [1060, 577] width 15 height 12
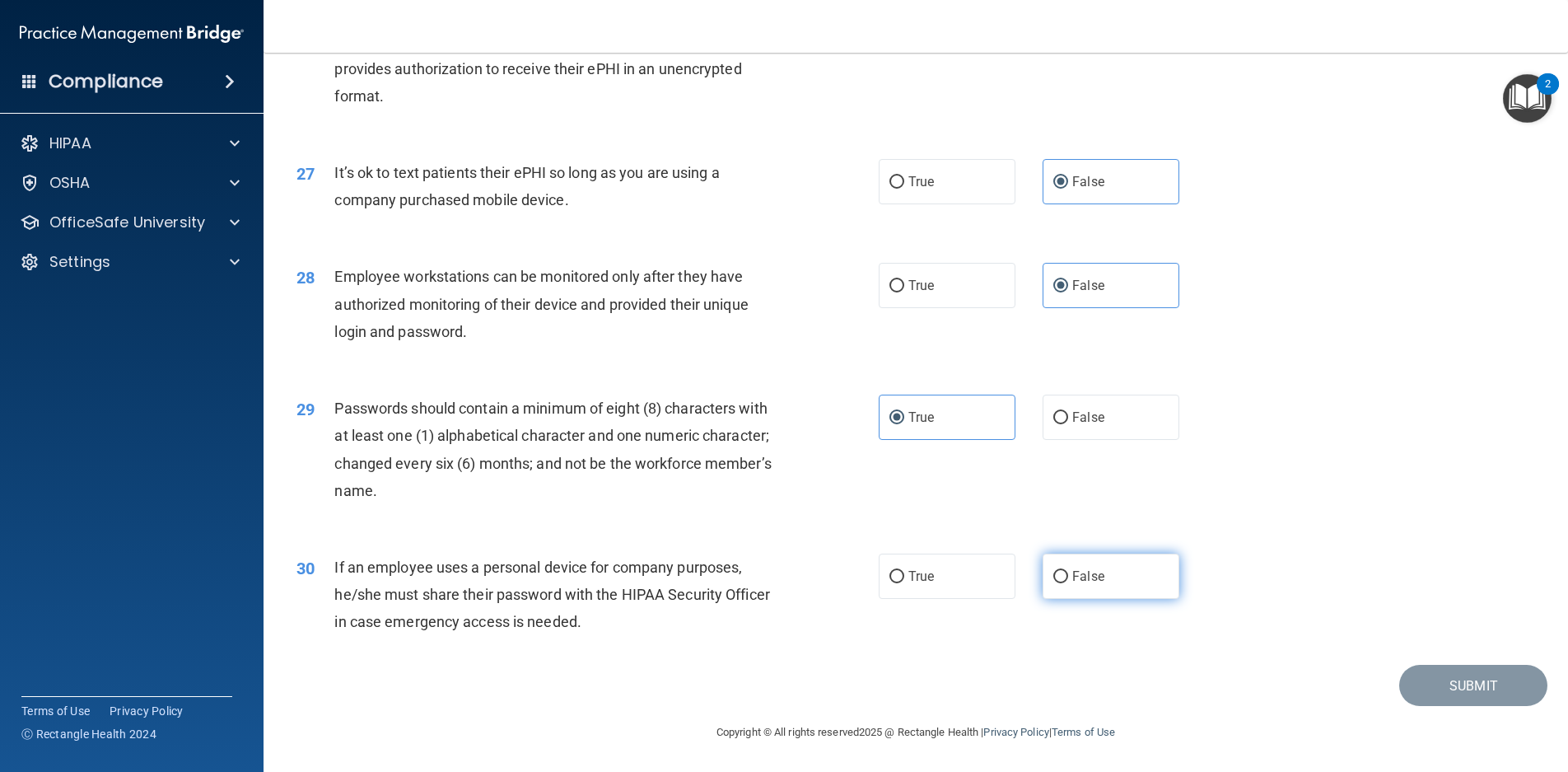
radio input "true"
click at [1433, 689] on button "Submit" at bounding box center [1473, 686] width 148 height 42
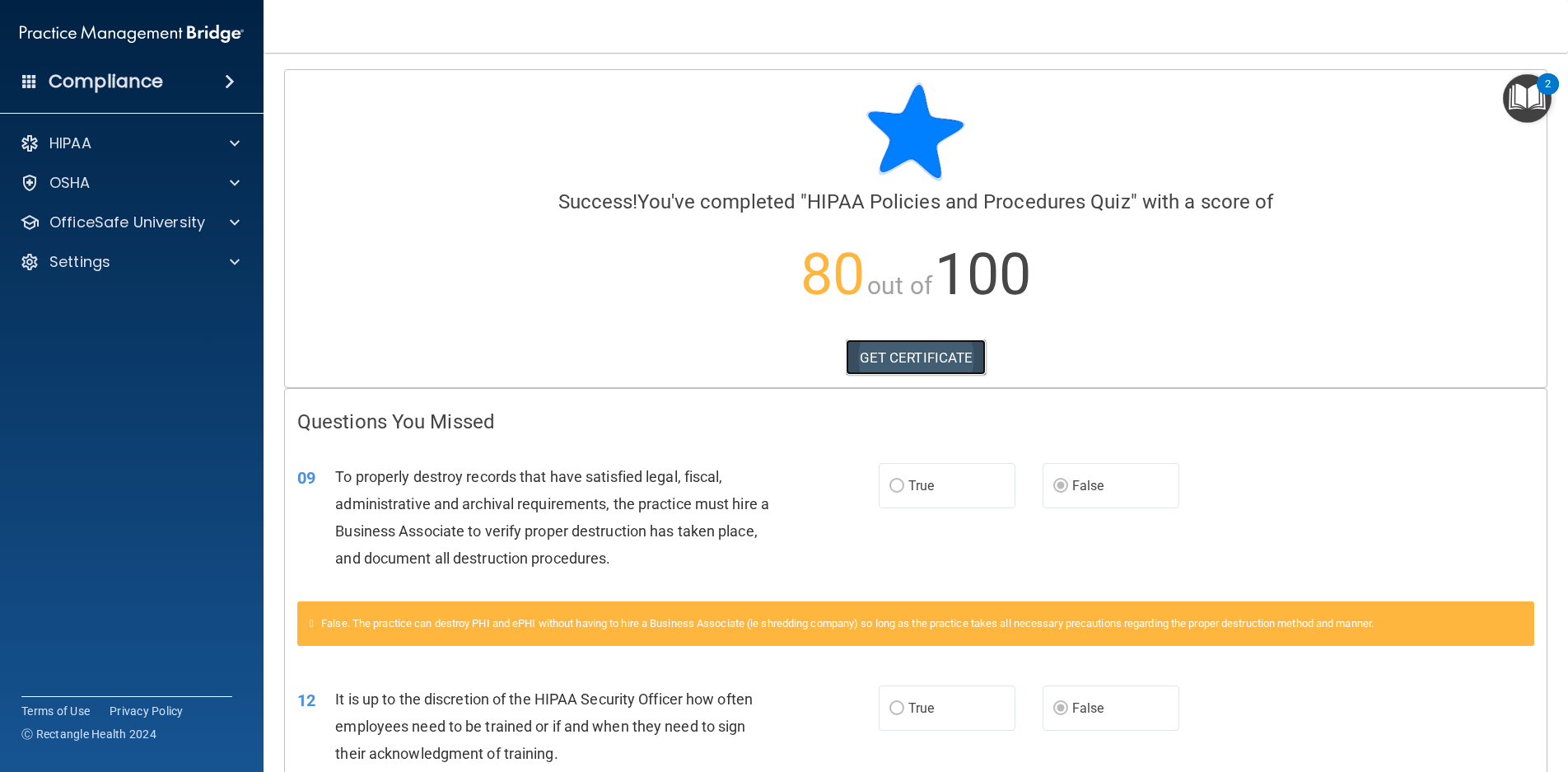
click at [899, 360] on link "GET CERTIFICATE" at bounding box center [916, 358] width 141 height 36
click at [191, 220] on p "OfficeSafe University" at bounding box center [127, 222] width 155 height 20
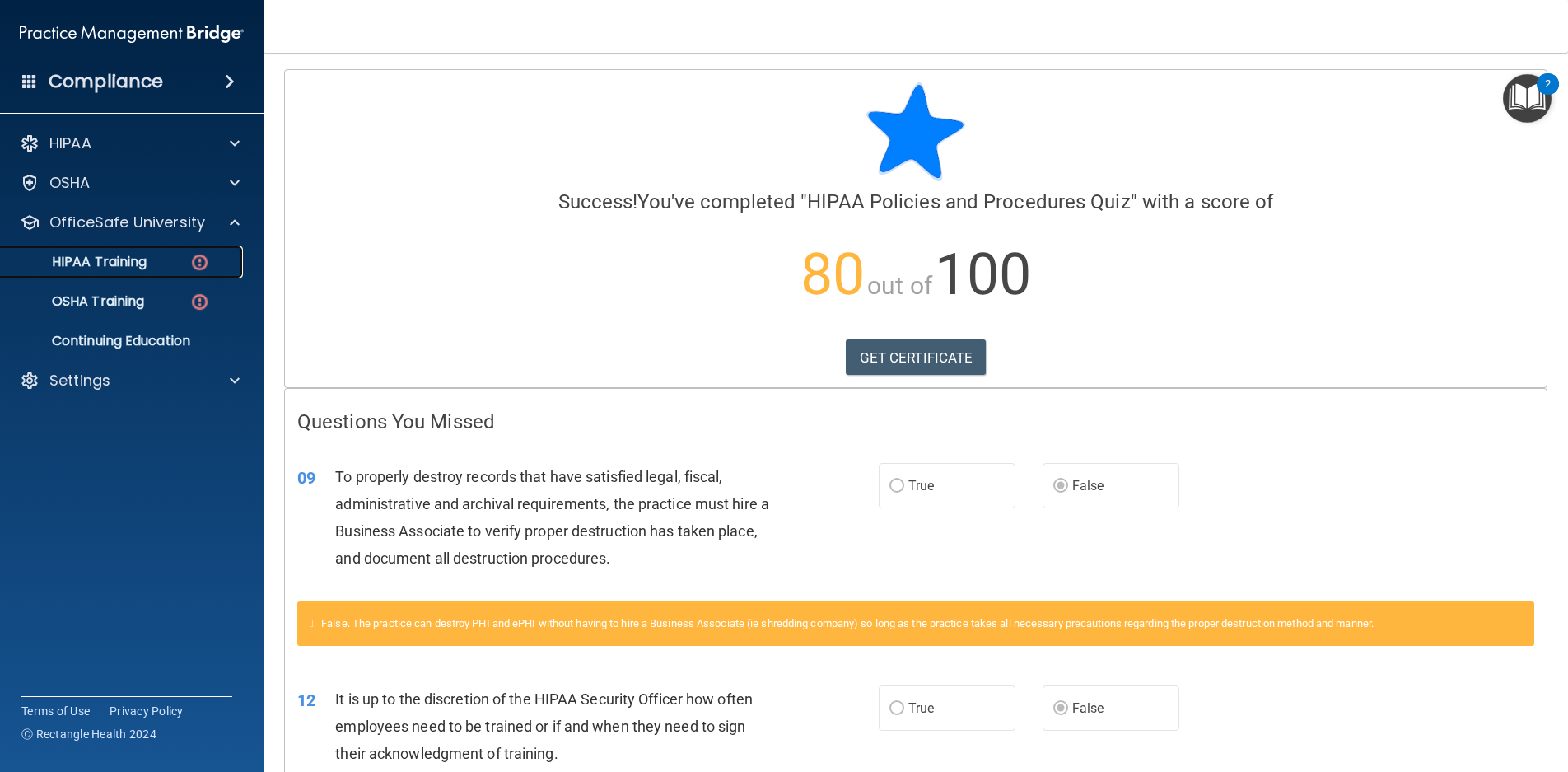
click at [135, 261] on p "HIPAA Training" at bounding box center [78, 261] width 136 height 16
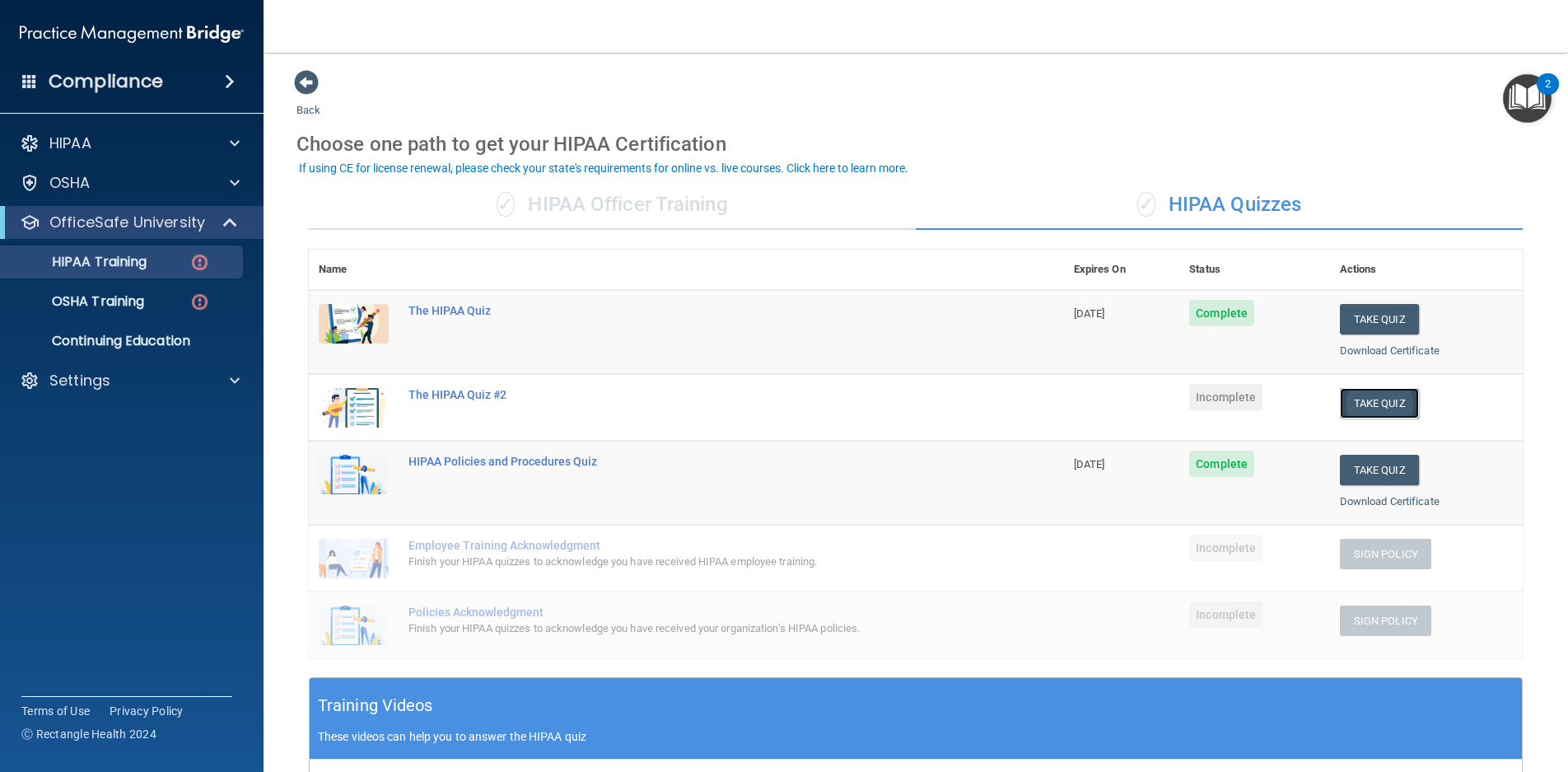
click at [1368, 406] on button "Take Quiz" at bounding box center [1380, 403] width 79 height 30
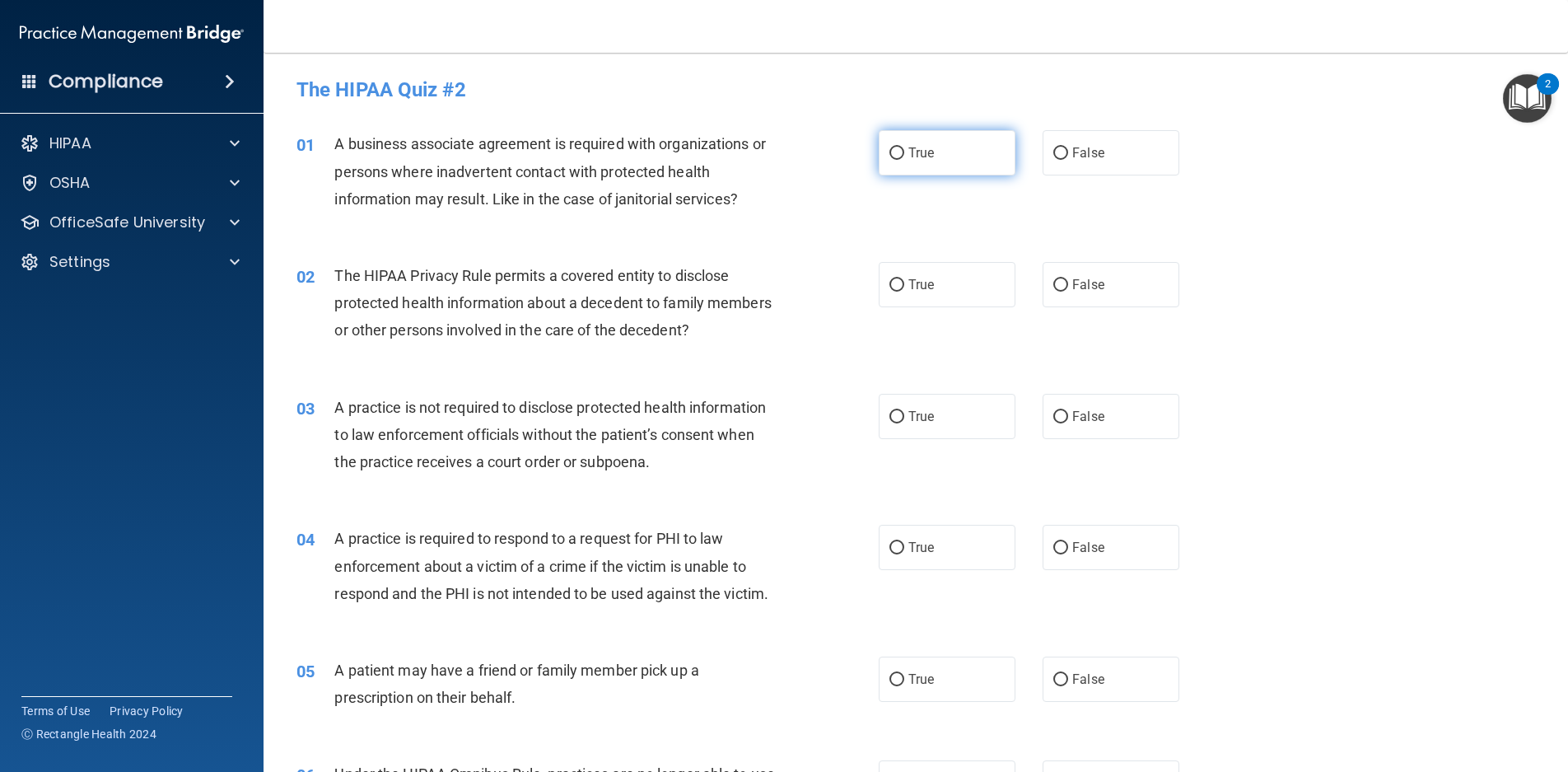
click at [957, 155] on label "True" at bounding box center [946, 153] width 136 height 45
click at [905, 155] on input "True" at bounding box center [897, 154] width 15 height 12
radio input "true"
click at [1063, 154] on label "False" at bounding box center [1110, 153] width 136 height 45
click at [1063, 154] on input "False" at bounding box center [1060, 154] width 15 height 12
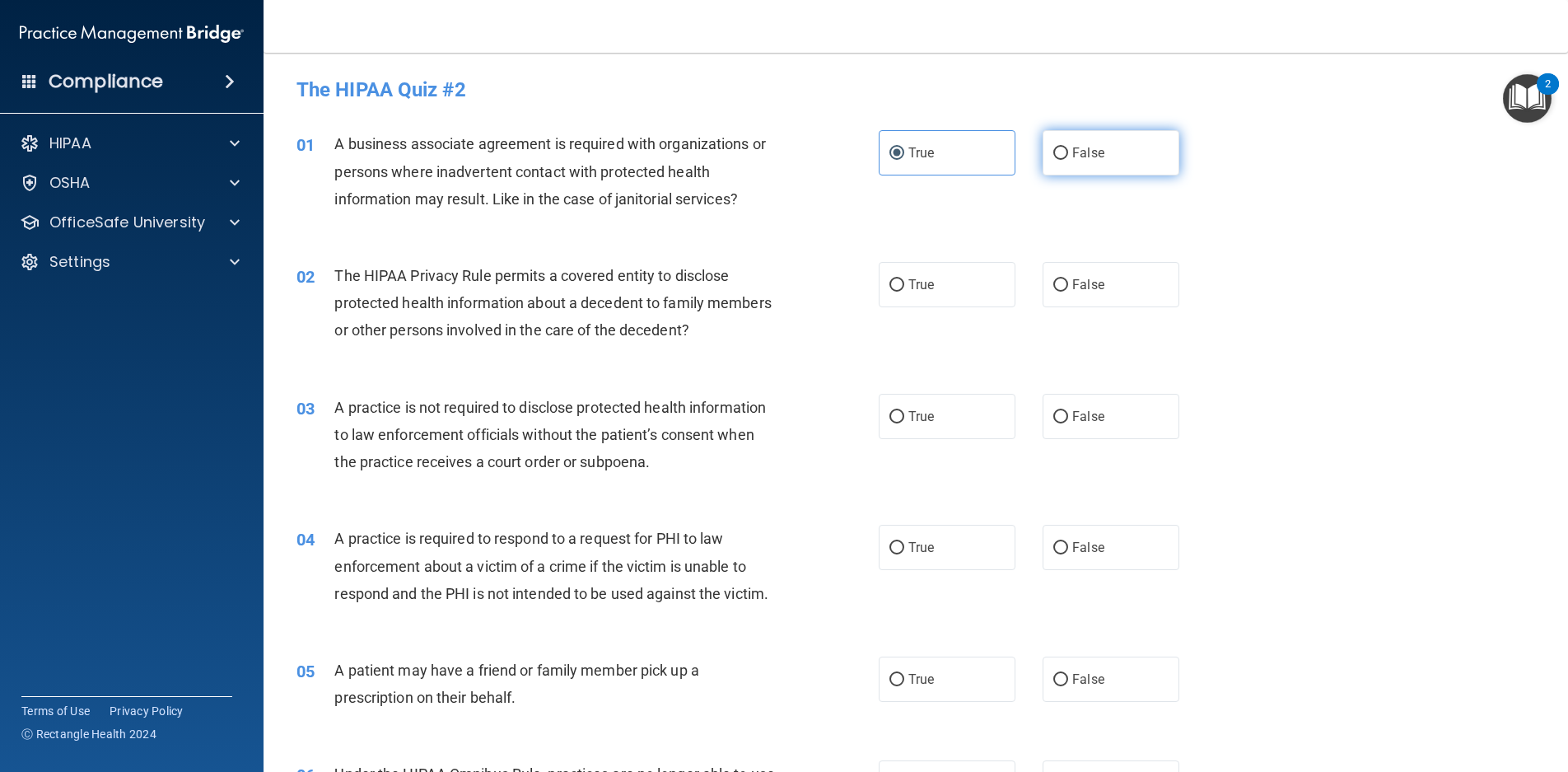
radio input "true"
radio input "false"
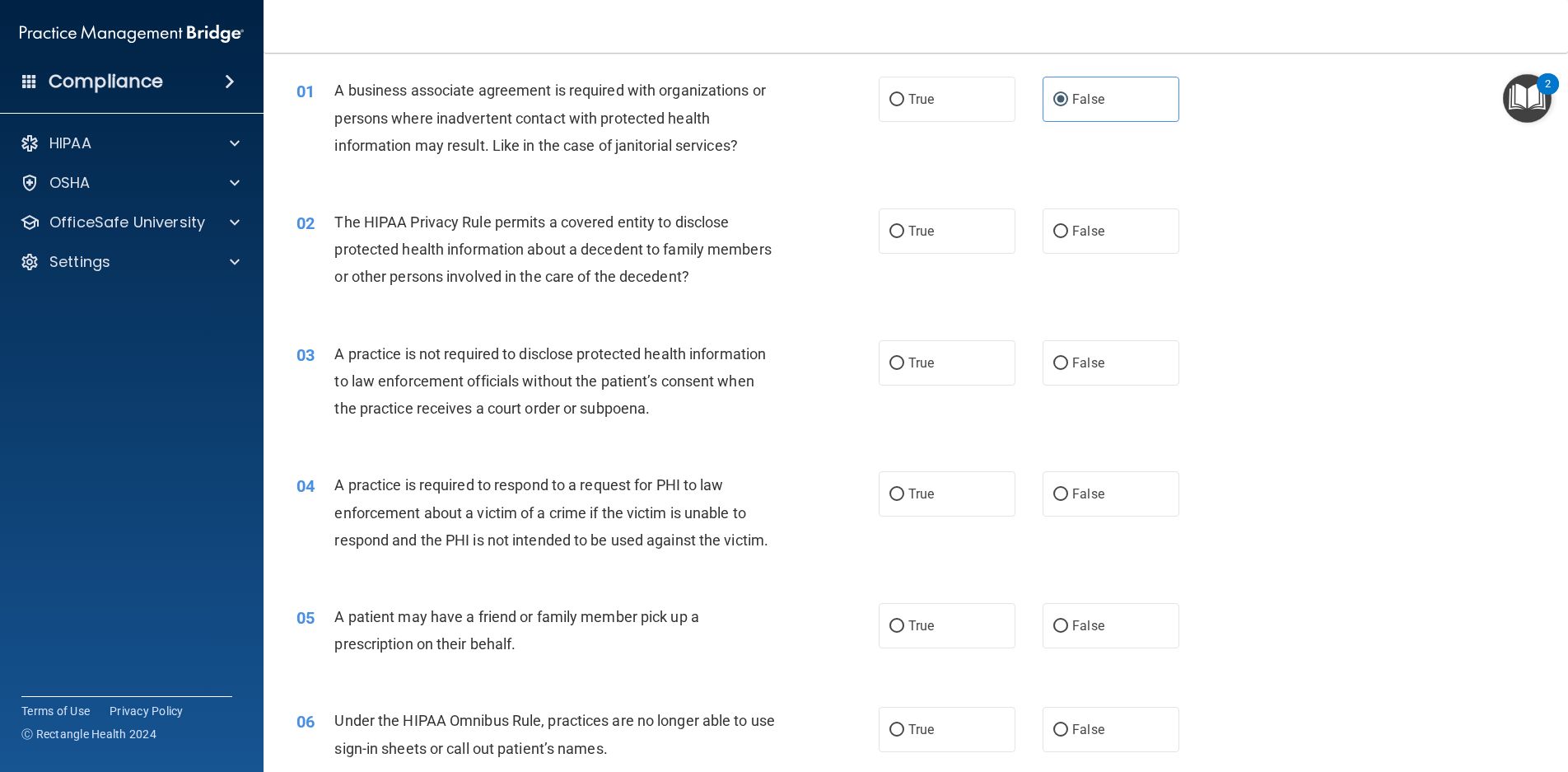
scroll to position [82, 0]
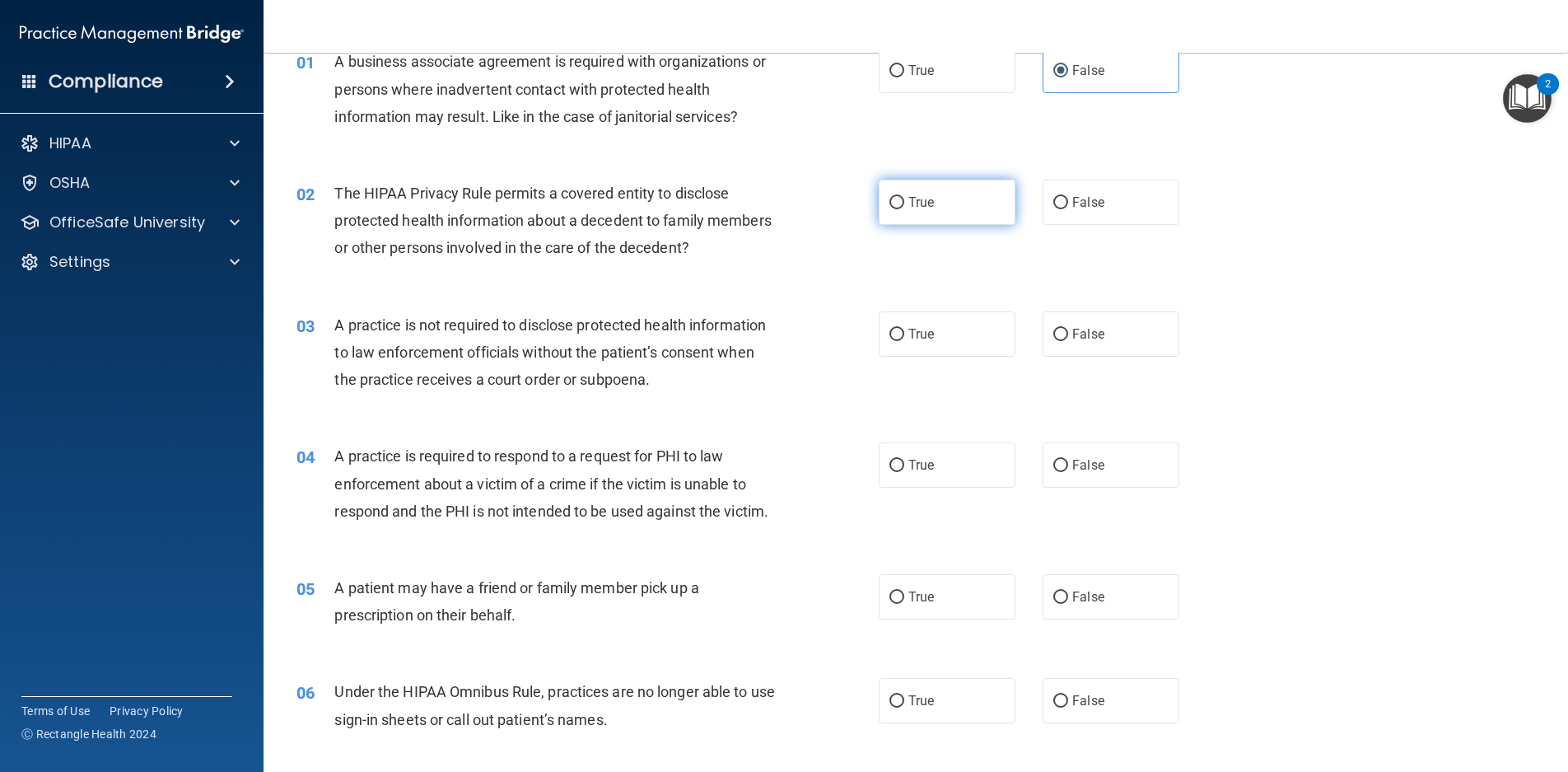
click at [930, 209] on label "True" at bounding box center [946, 202] width 136 height 45
click at [905, 209] on input "True" at bounding box center [897, 203] width 15 height 12
radio input "true"
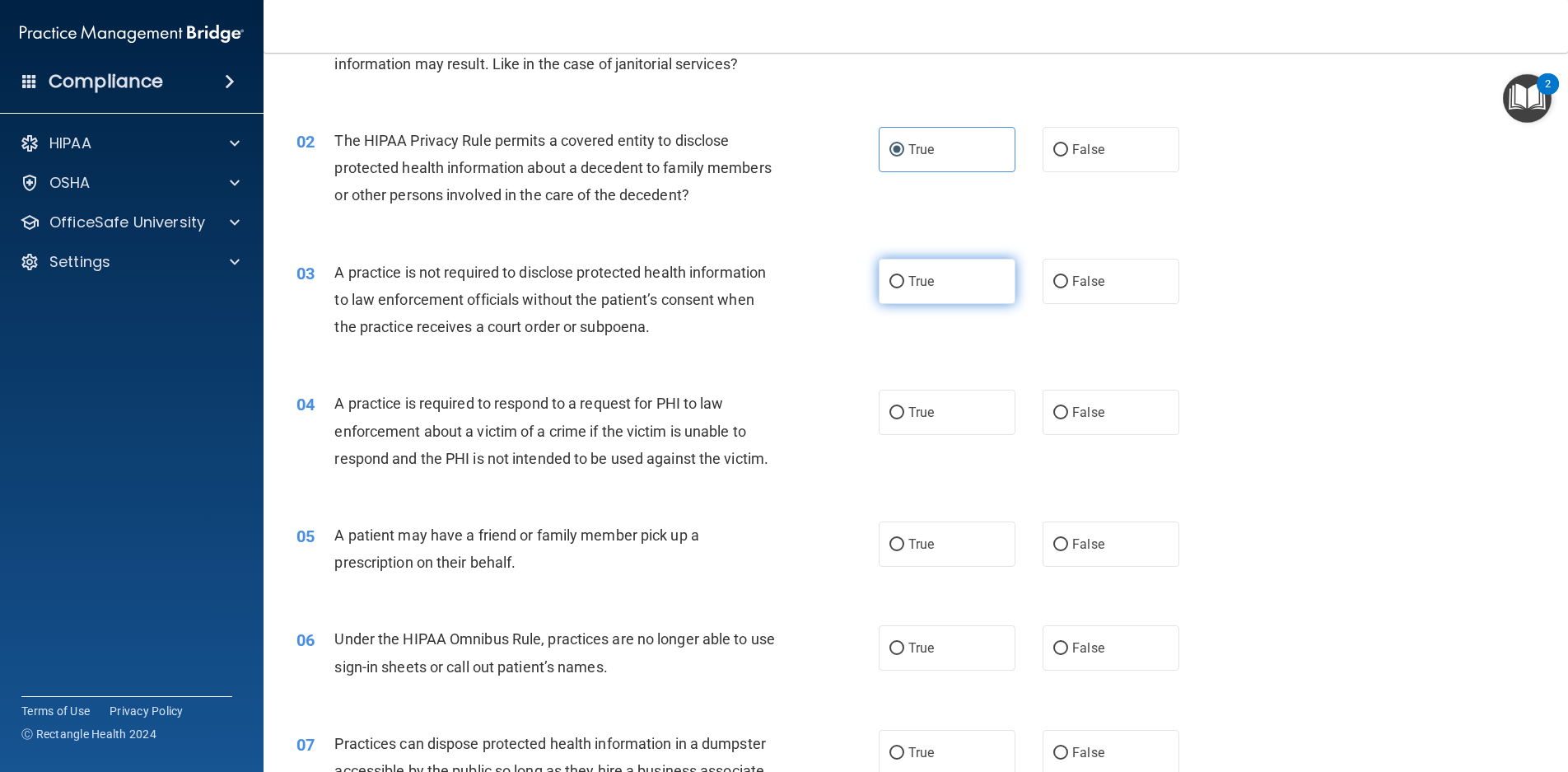
scroll to position [165, 0]
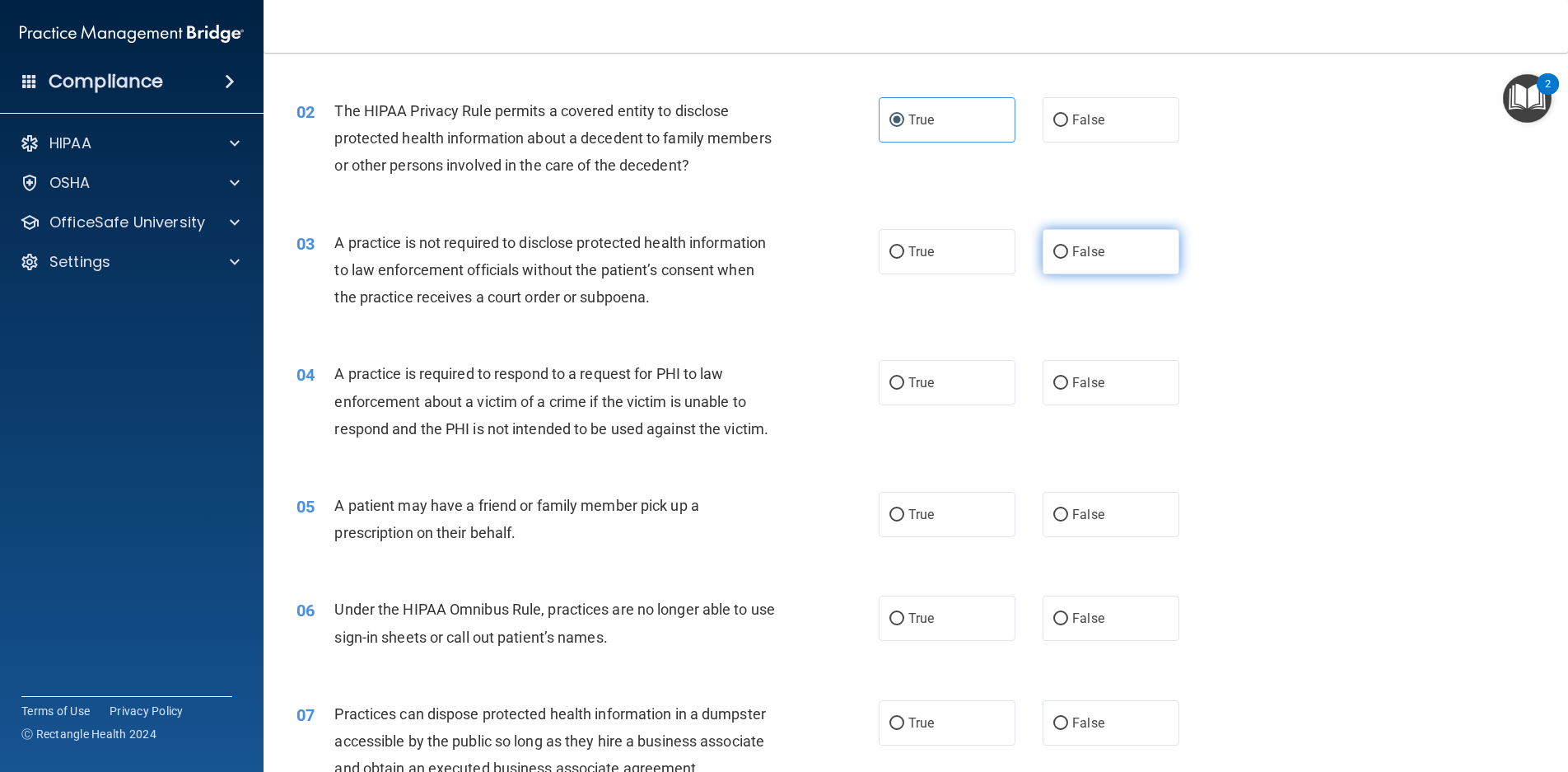
click at [1073, 254] on span "False" at bounding box center [1088, 252] width 32 height 16
click at [1069, 254] on input "False" at bounding box center [1060, 253] width 15 height 12
radio input "true"
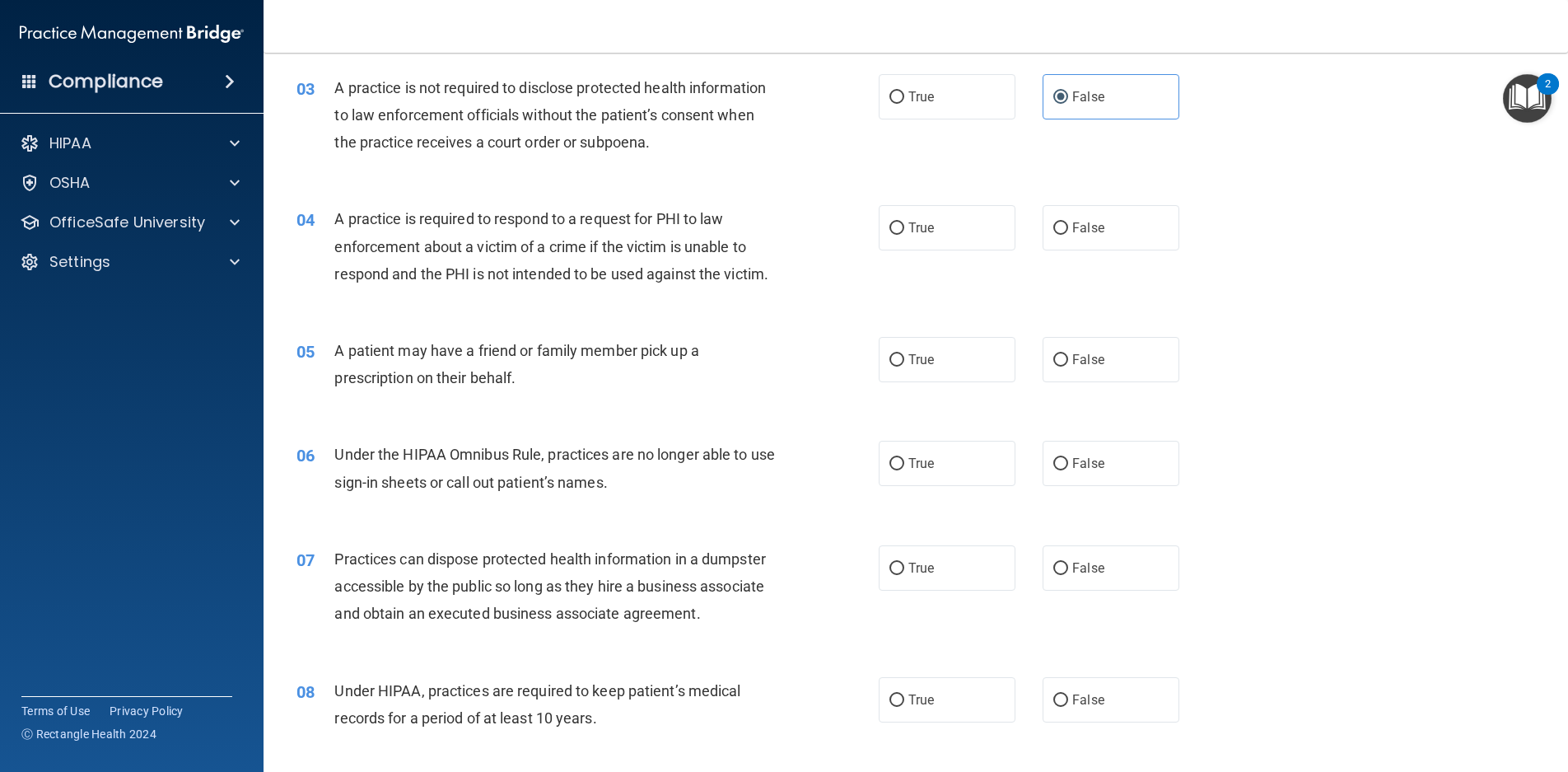
scroll to position [330, 0]
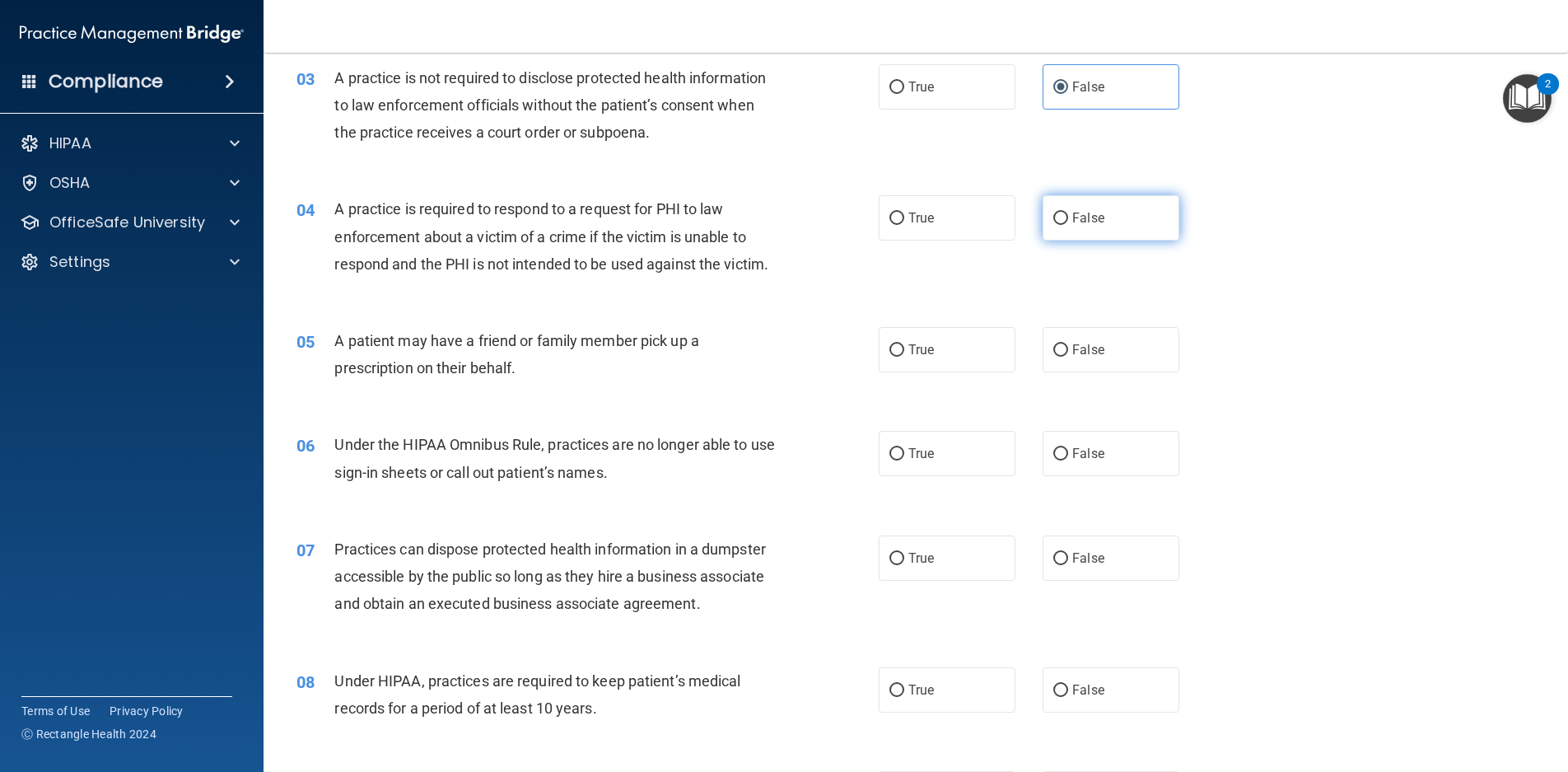
click at [1070, 228] on label "False" at bounding box center [1110, 218] width 136 height 45
click at [1069, 225] on input "False" at bounding box center [1060, 219] width 15 height 12
radio input "true"
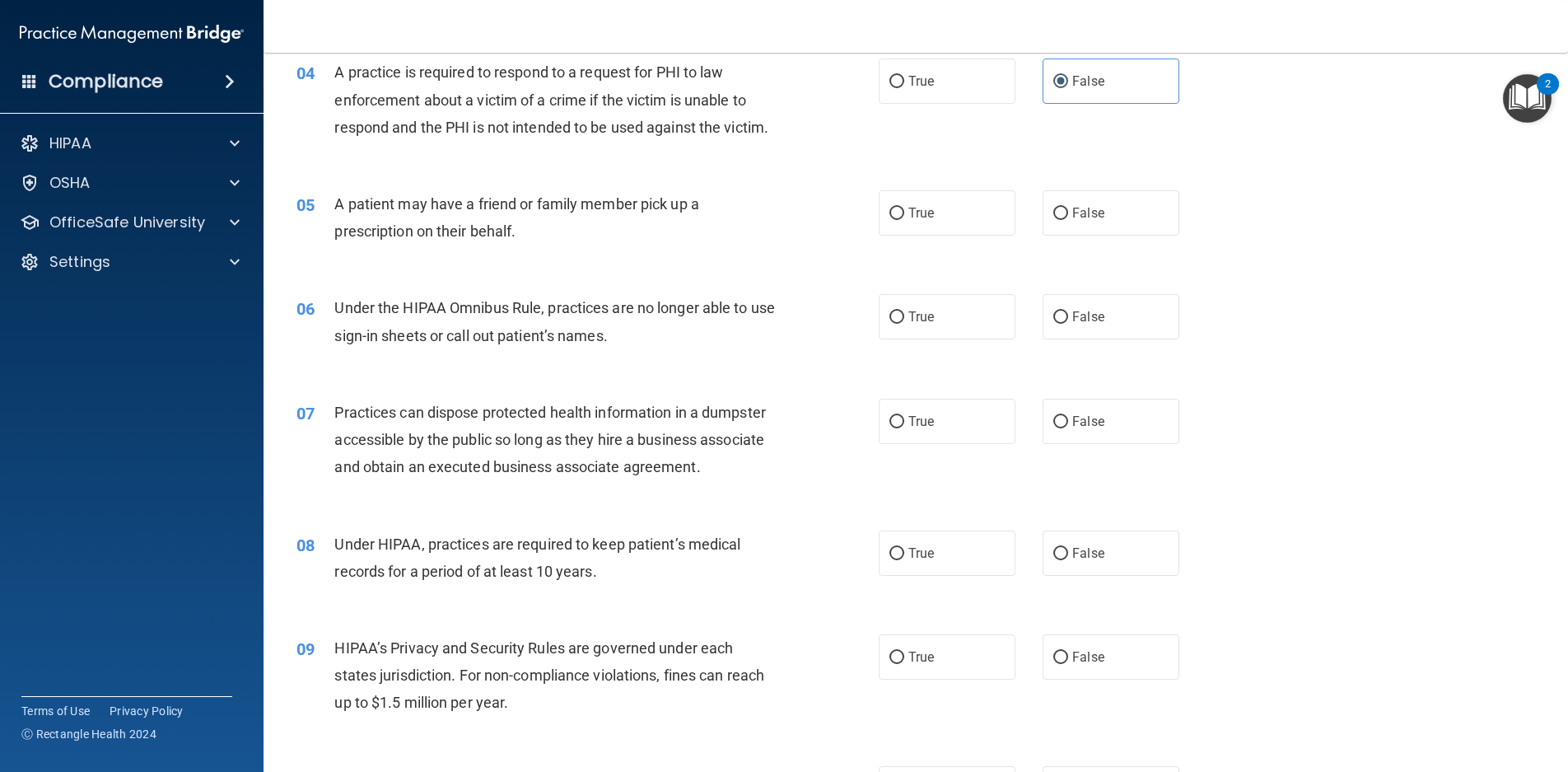
scroll to position [494, 0]
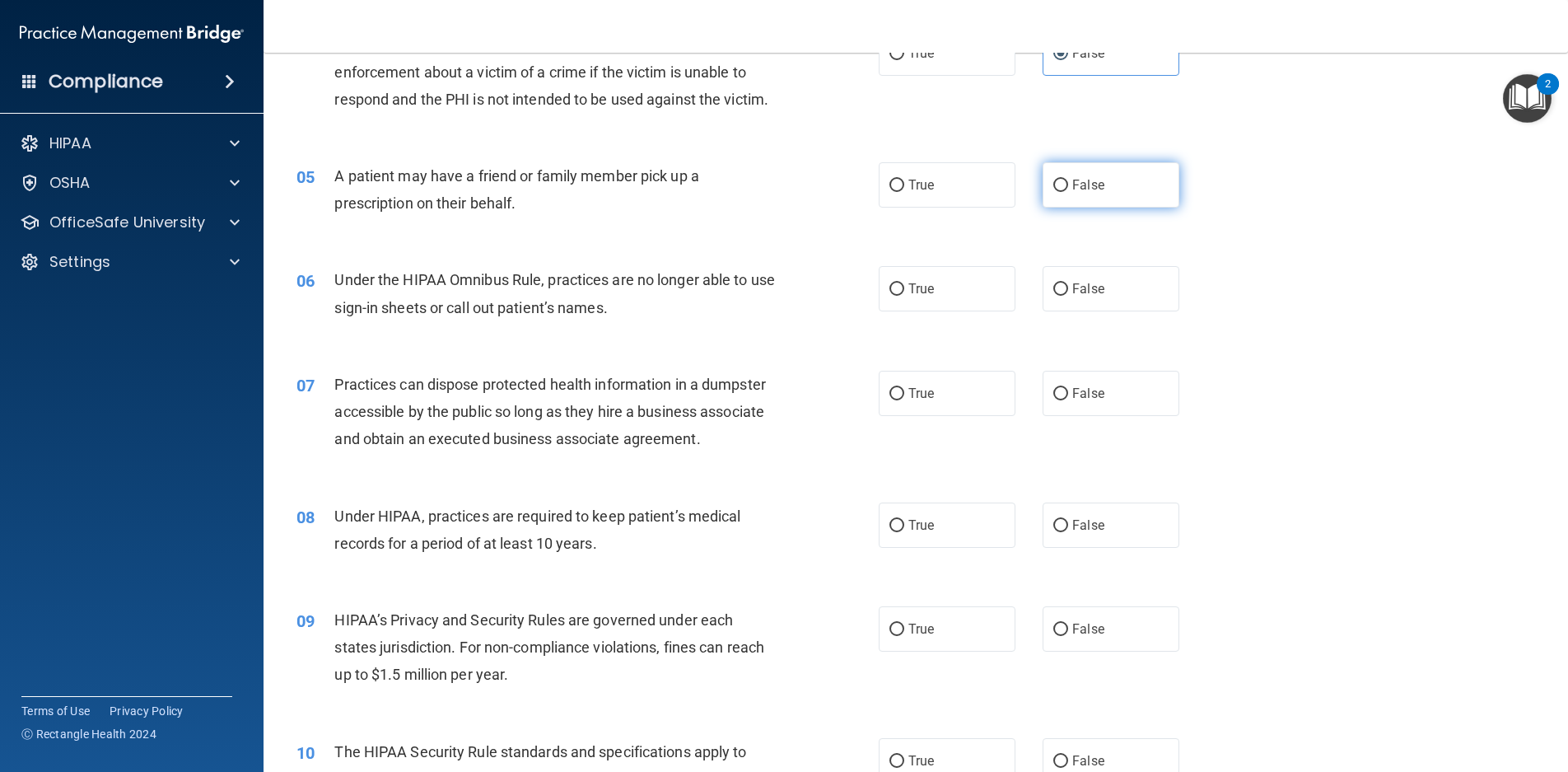
click at [1134, 178] on label "False" at bounding box center [1110, 185] width 136 height 45
click at [1069, 180] on input "False" at bounding box center [1060, 186] width 15 height 12
radio input "true"
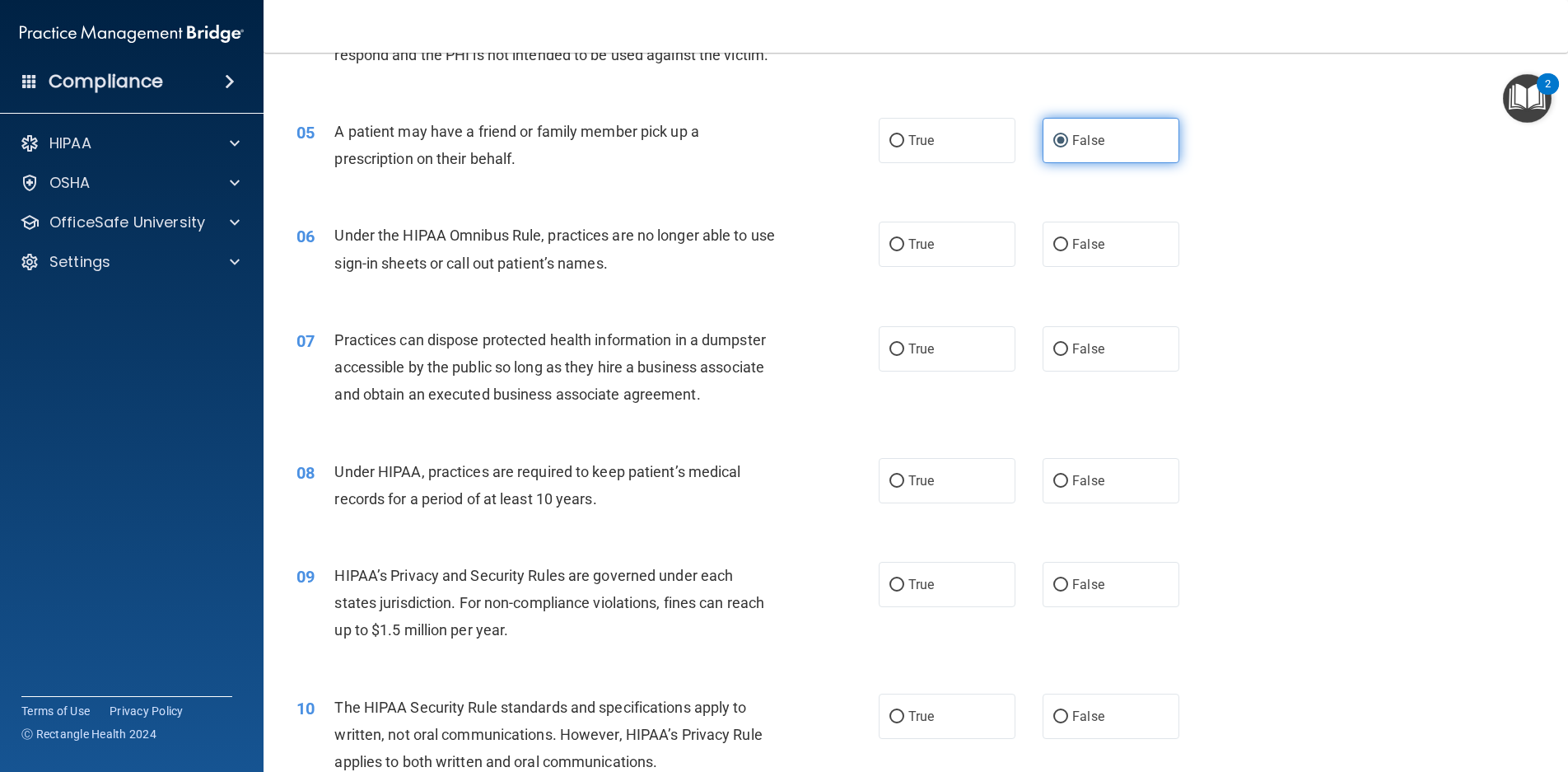
scroll to position [577, 0]
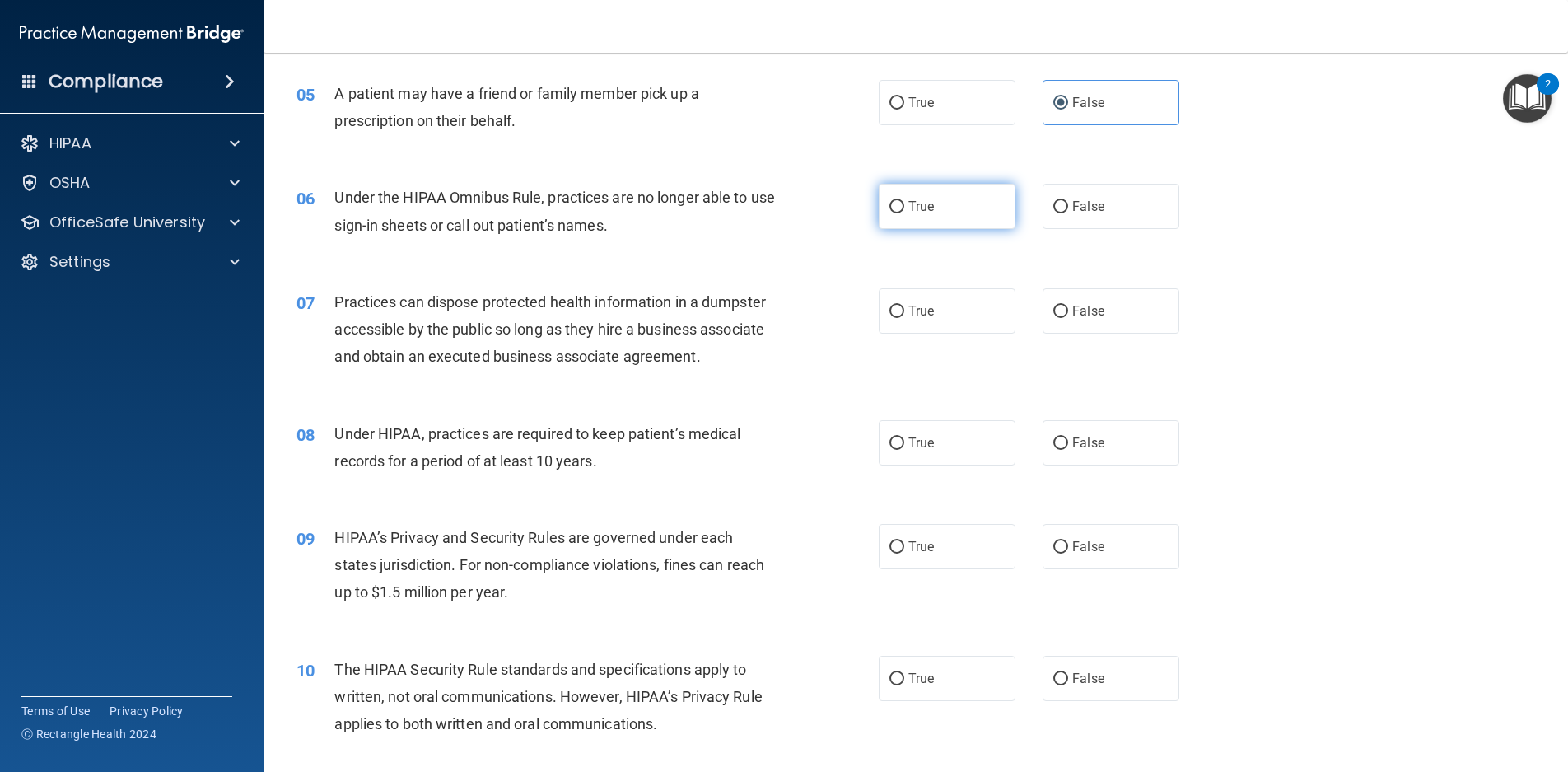
click at [972, 206] on label "True" at bounding box center [946, 207] width 136 height 45
click at [905, 206] on input "True" at bounding box center [897, 208] width 15 height 12
radio input "true"
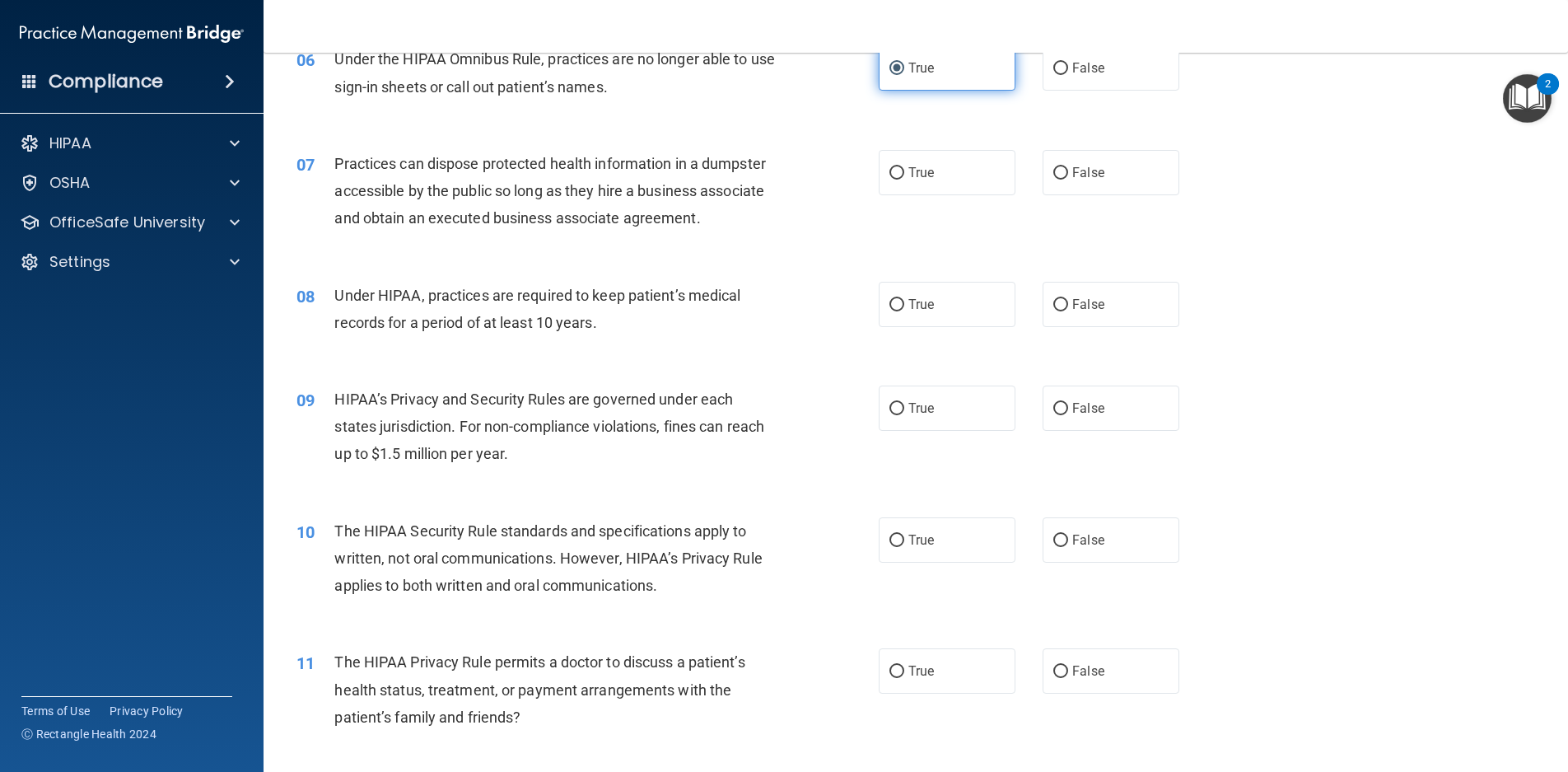
scroll to position [742, 0]
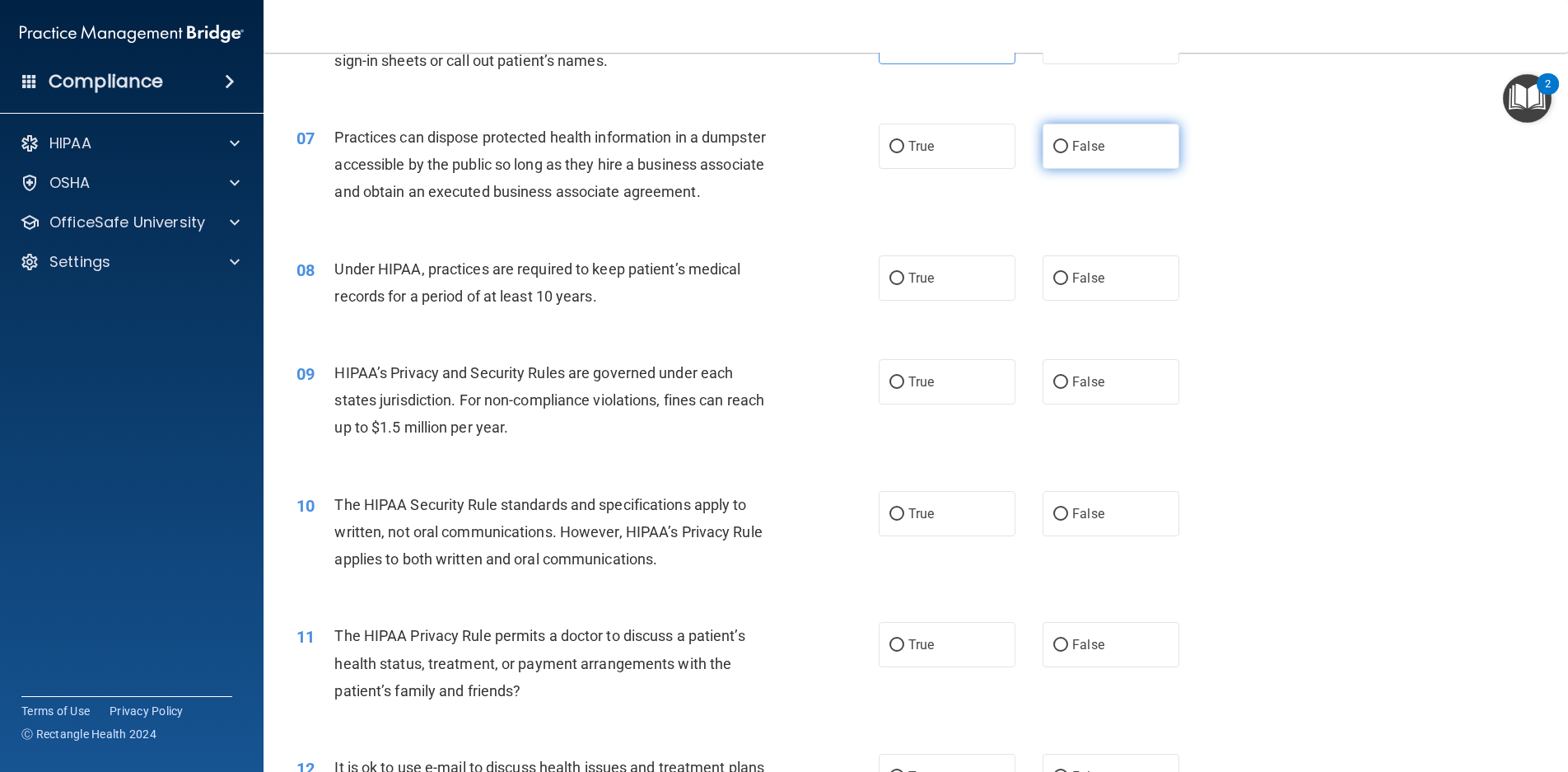
click at [1074, 148] on span "False" at bounding box center [1088, 146] width 32 height 16
click at [1069, 148] on input "False" at bounding box center [1060, 147] width 15 height 12
radio input "true"
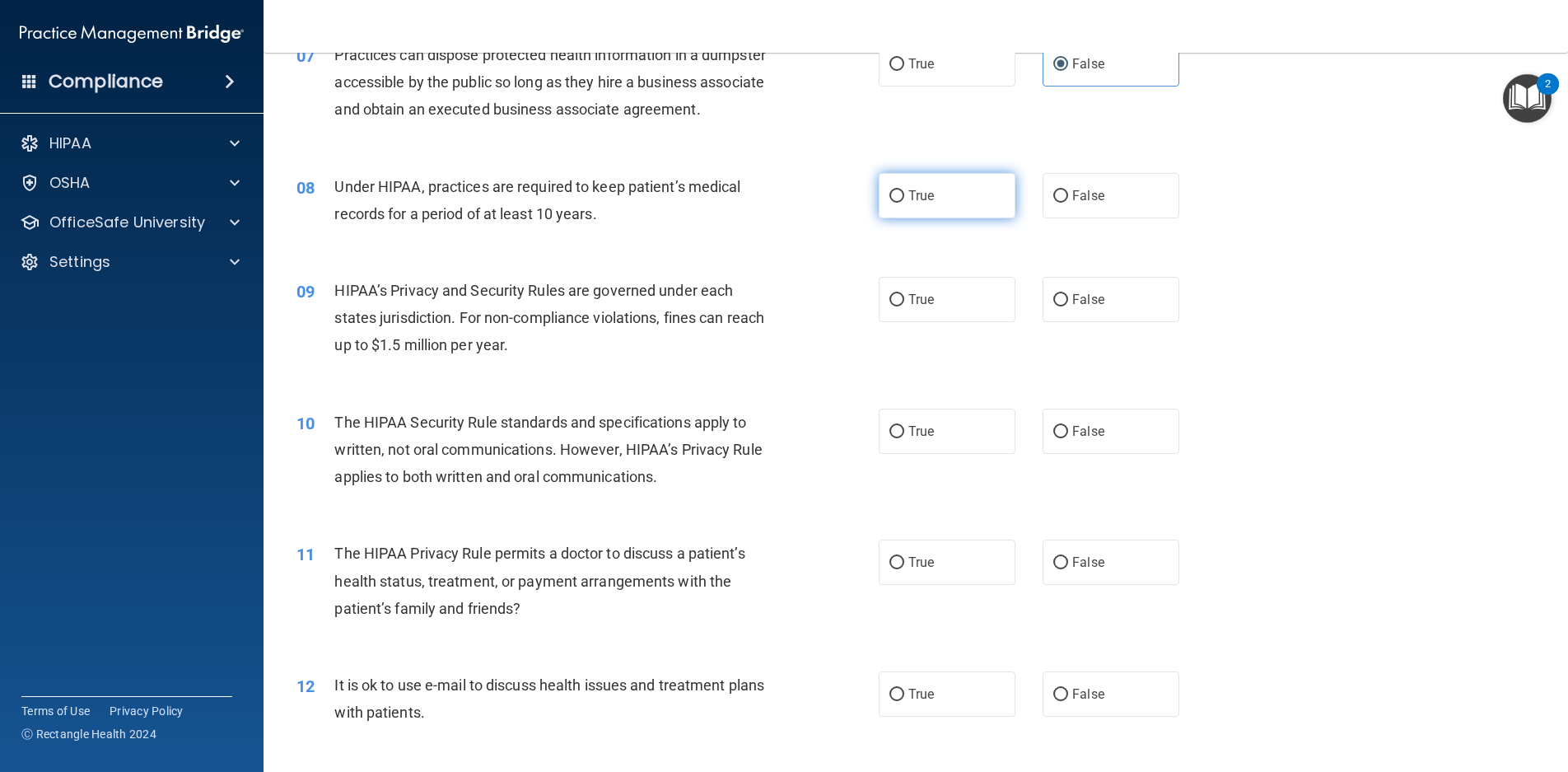
click at [983, 190] on label "True" at bounding box center [946, 195] width 136 height 45
click at [905, 190] on input "True" at bounding box center [897, 196] width 15 height 12
radio input "true"
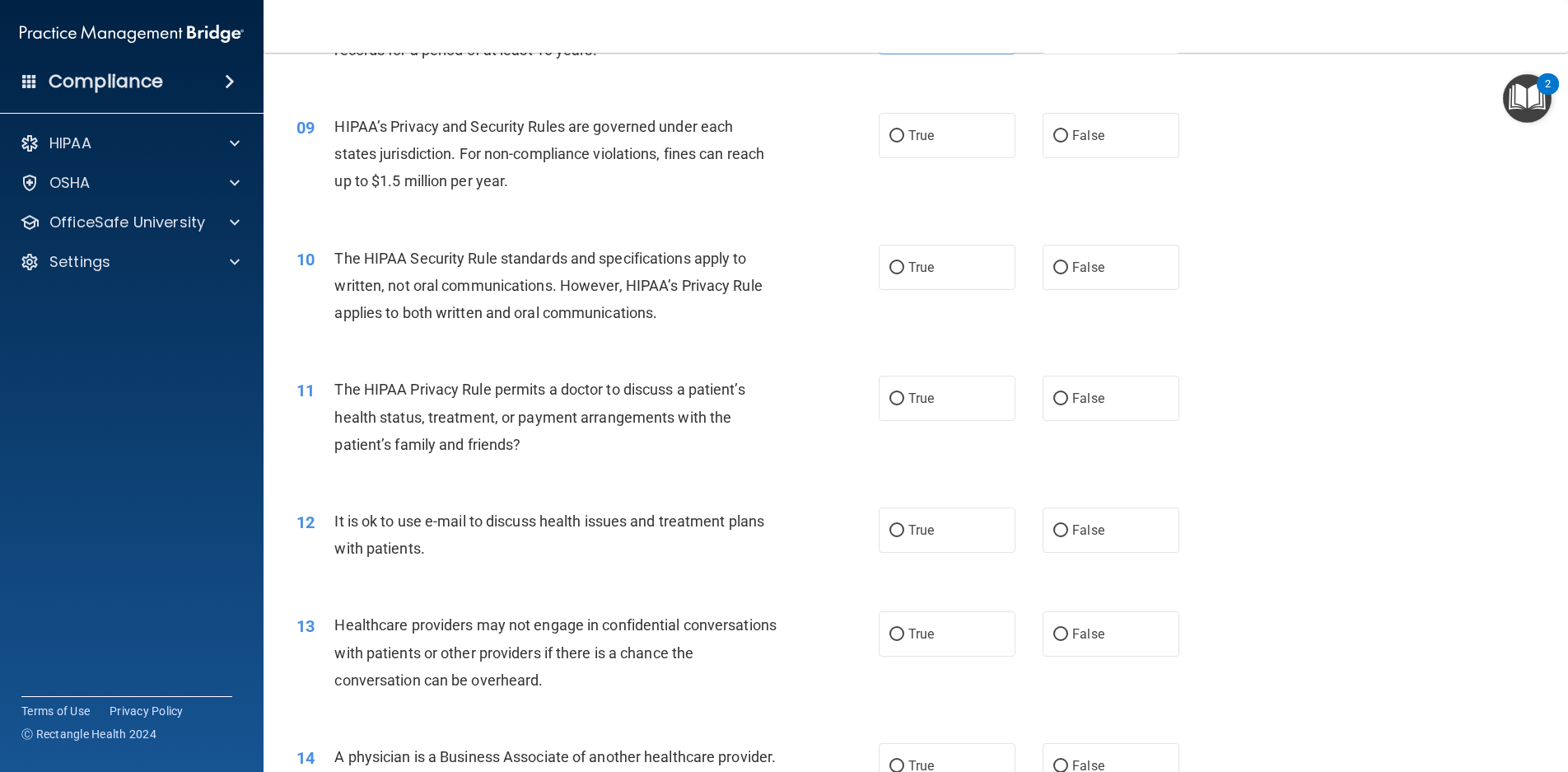
scroll to position [989, 0]
click at [944, 140] on label "True" at bounding box center [946, 135] width 136 height 45
click at [905, 140] on input "True" at bounding box center [897, 135] width 15 height 12
radio input "true"
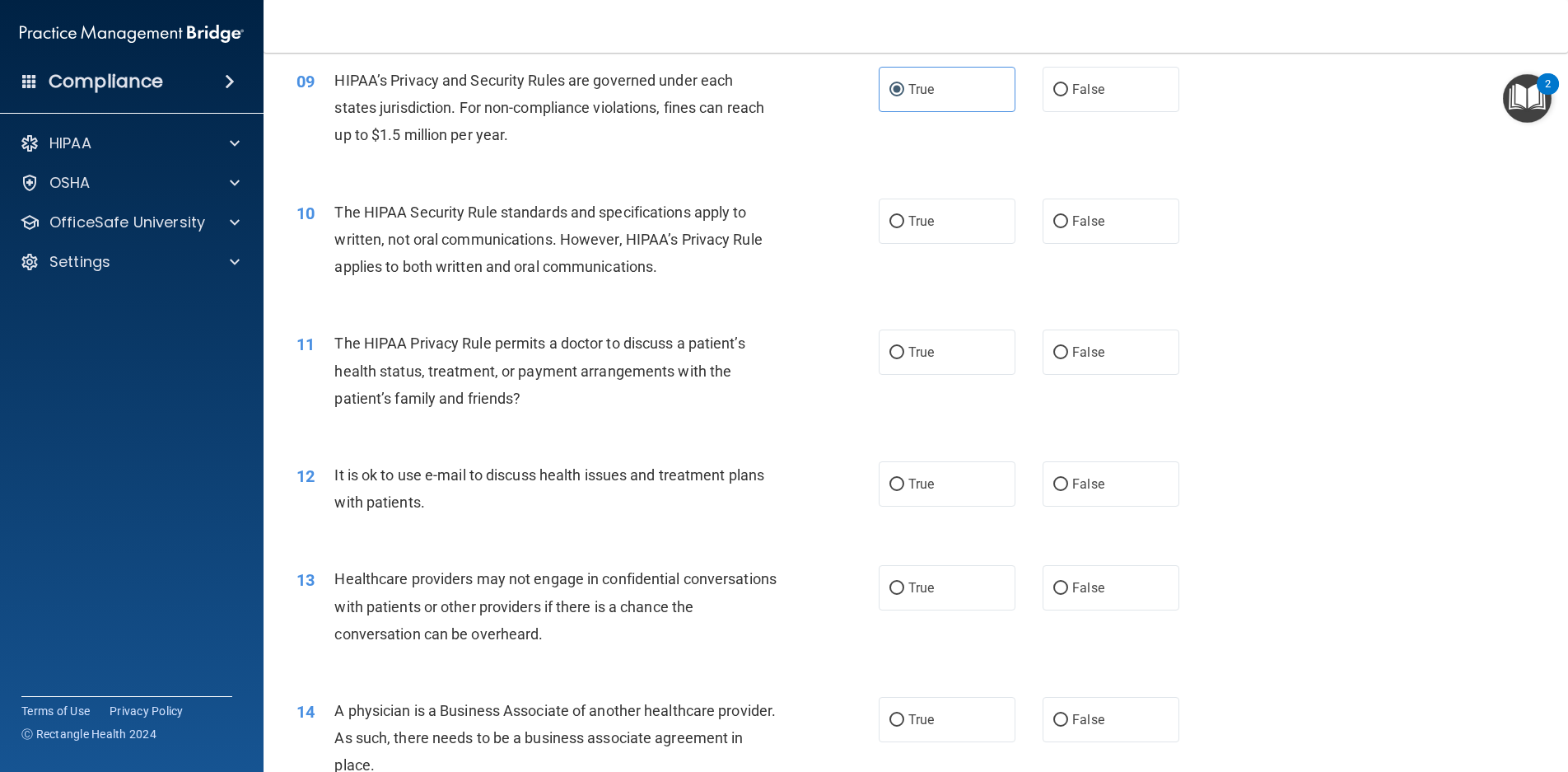
scroll to position [1071, 0]
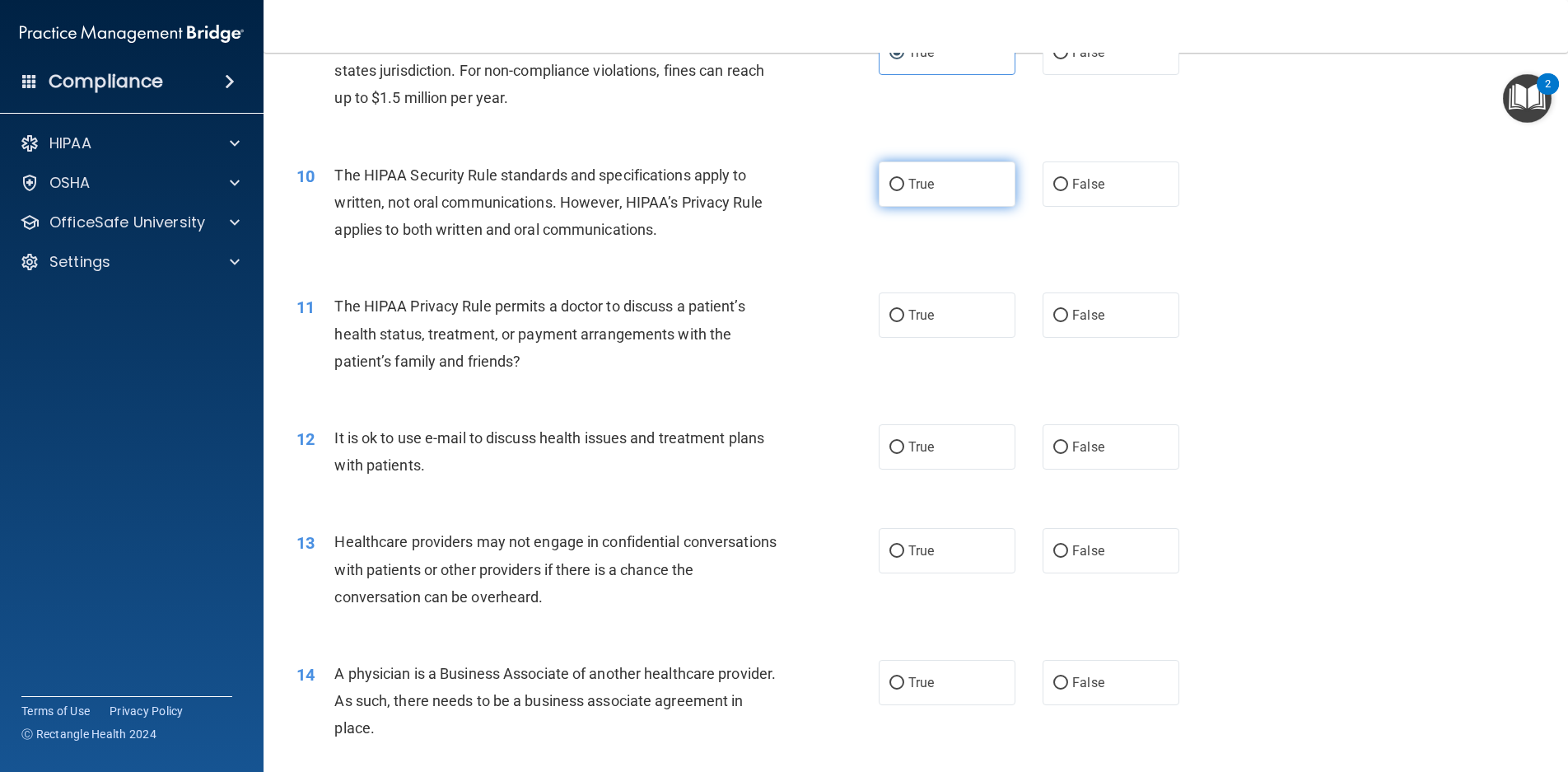
click at [909, 184] on span "True" at bounding box center [921, 184] width 25 height 16
click at [904, 184] on input "True" at bounding box center [897, 185] width 15 height 12
radio input "true"
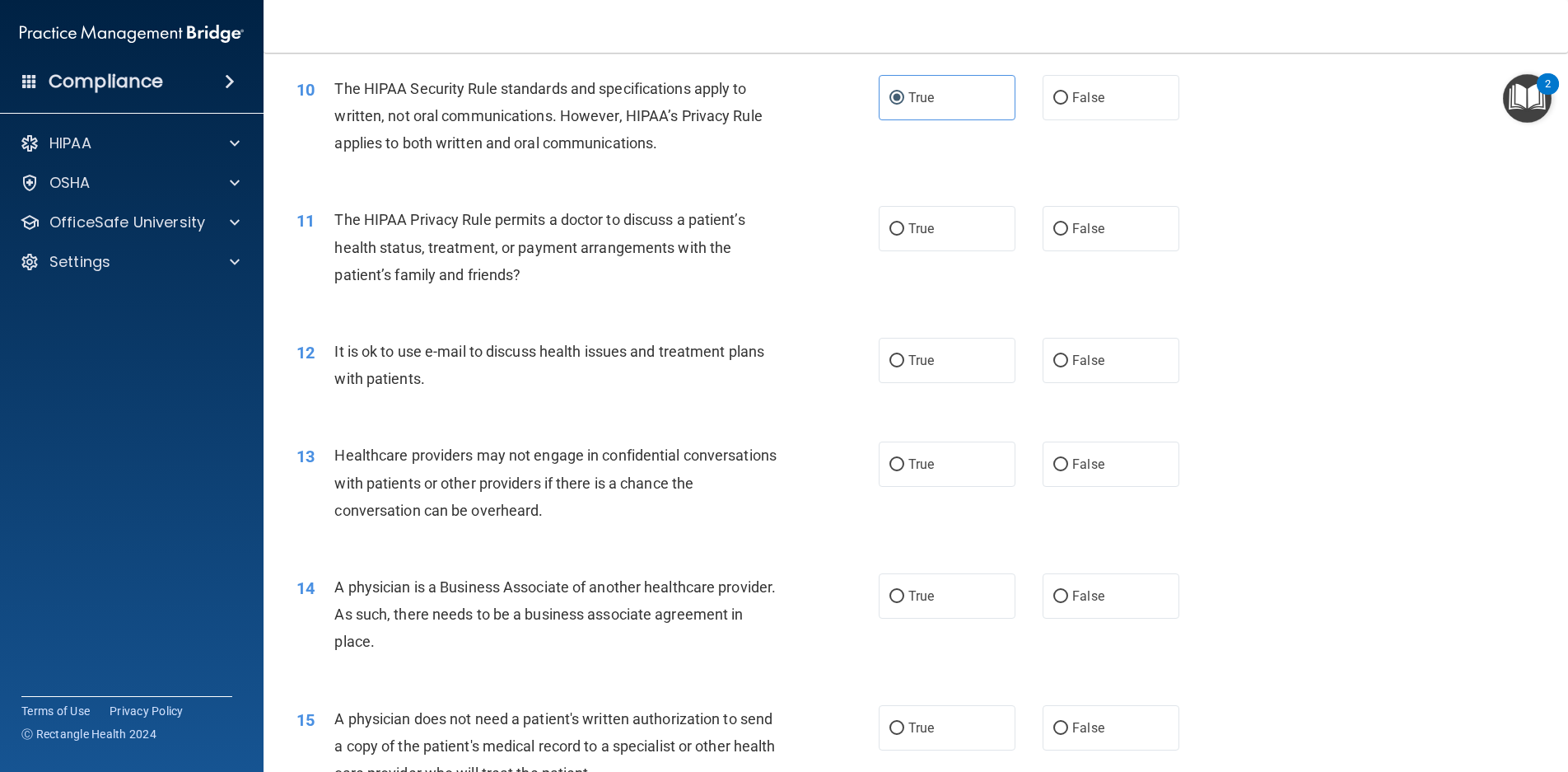
scroll to position [1236, 0]
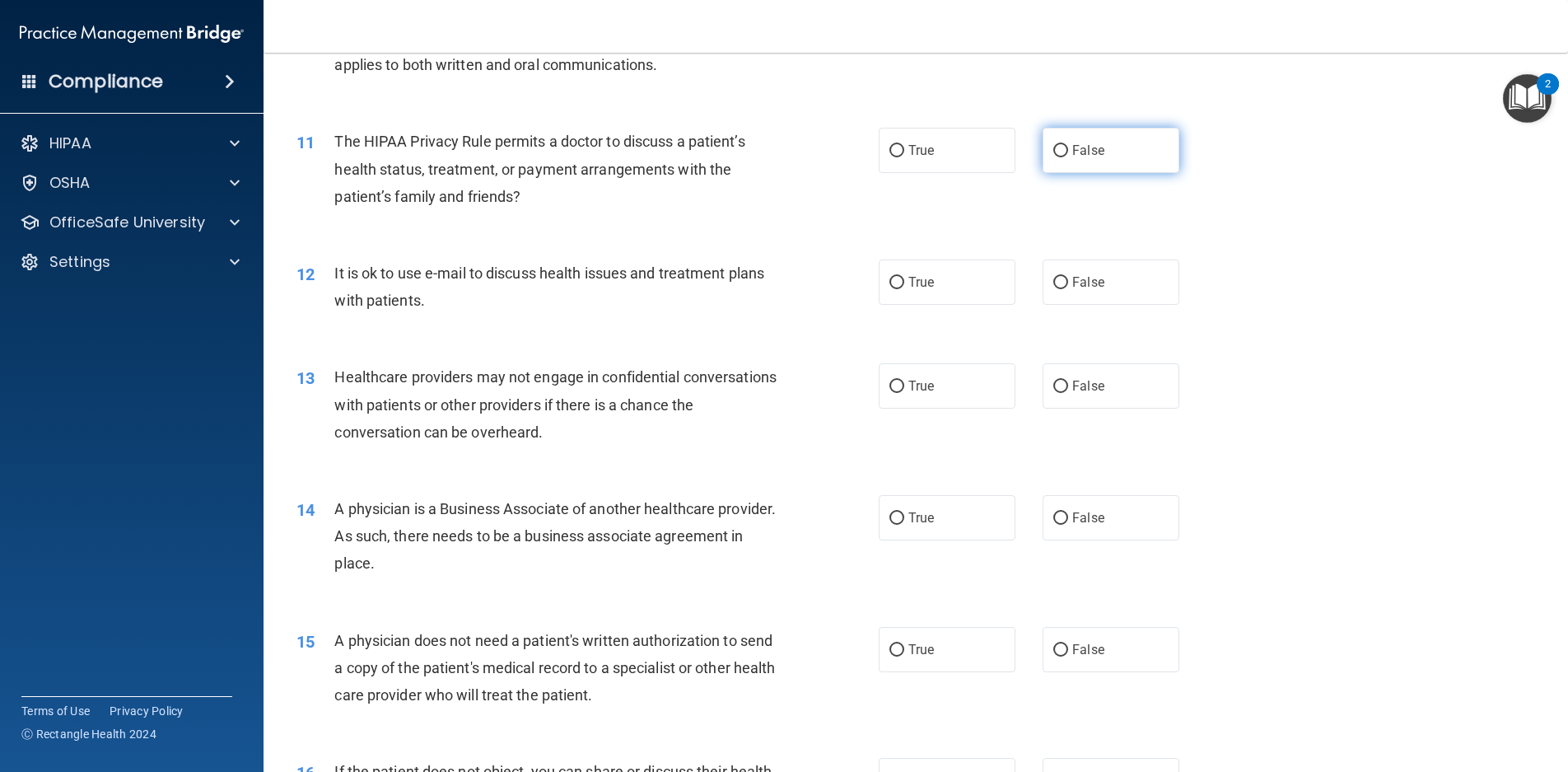
click at [1077, 157] on span "False" at bounding box center [1088, 150] width 32 height 16
click at [1069, 157] on input "False" at bounding box center [1060, 151] width 15 height 12
radio input "true"
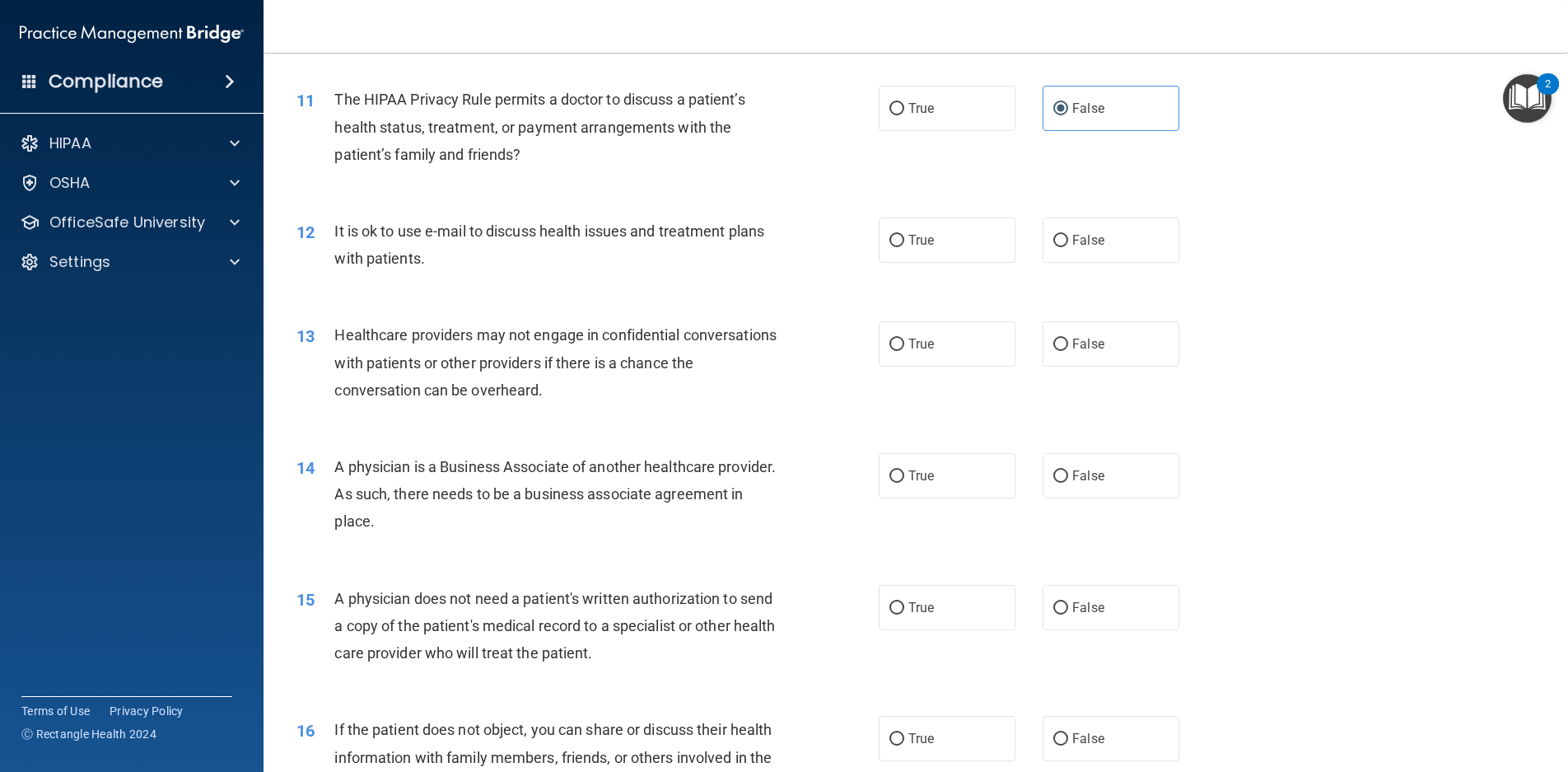
scroll to position [1318, 0]
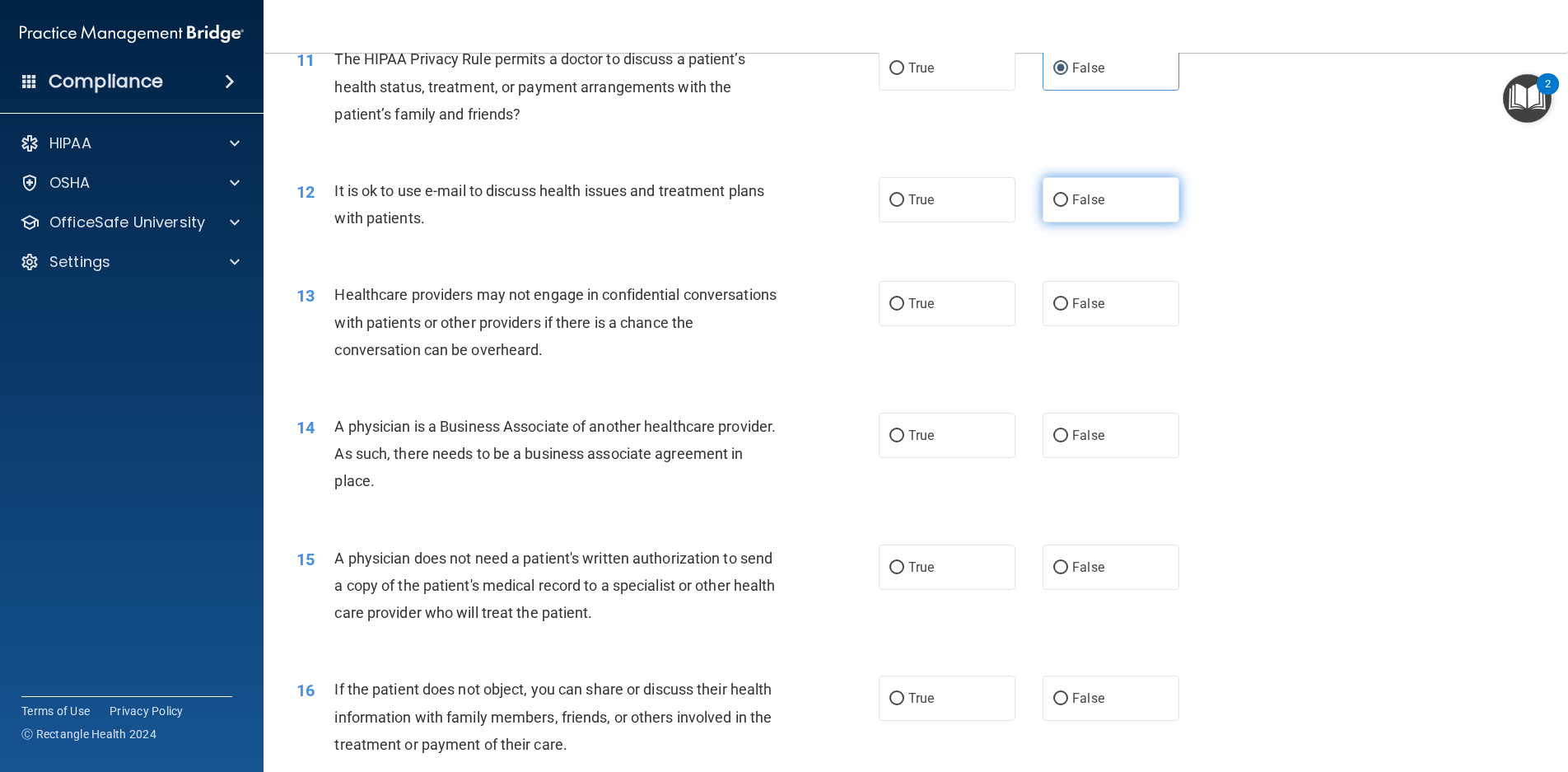
click at [1121, 202] on label "False" at bounding box center [1110, 200] width 136 height 45
click at [1069, 202] on input "False" at bounding box center [1060, 201] width 15 height 12
radio input "true"
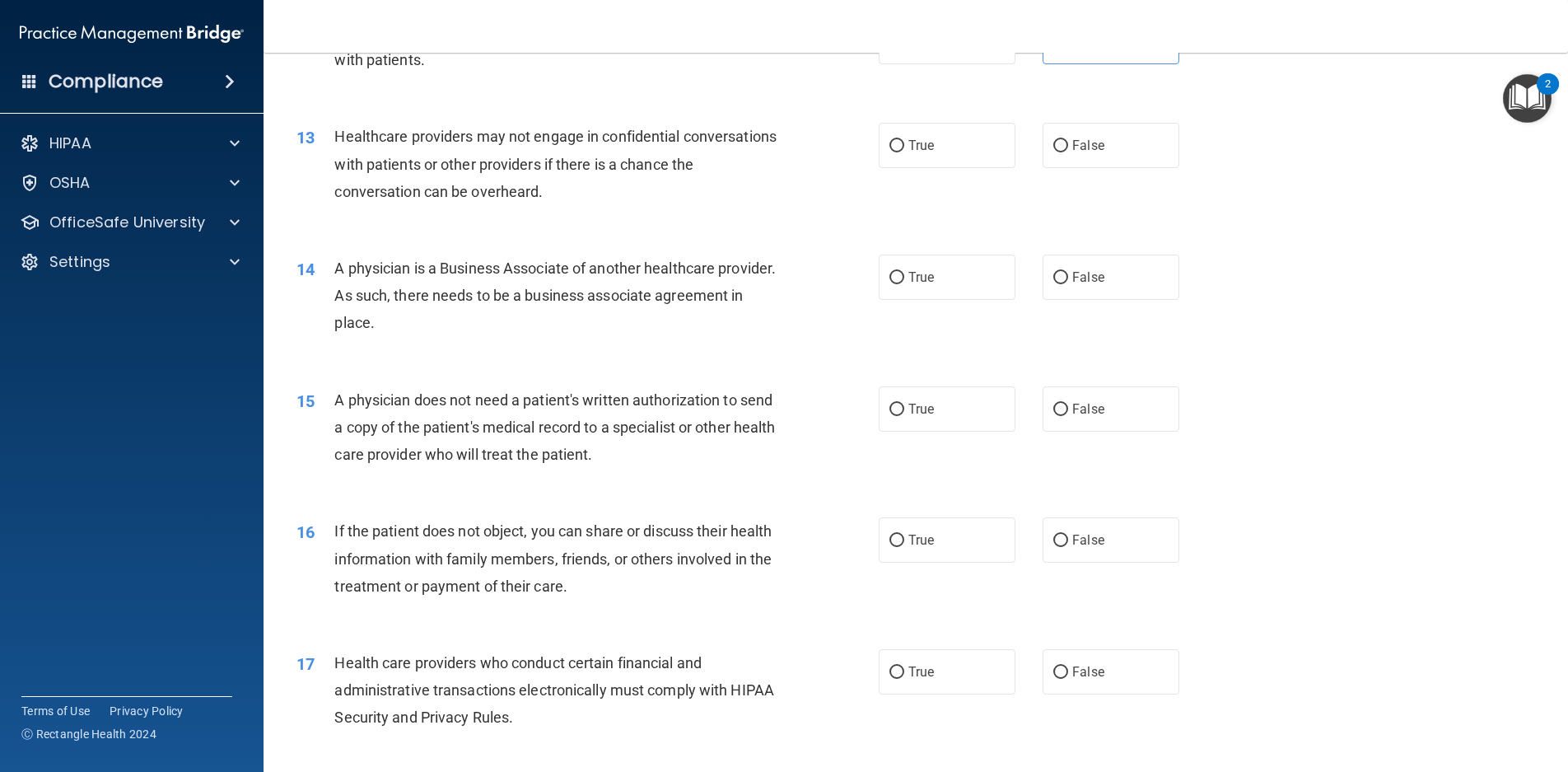
scroll to position [1483, 0]
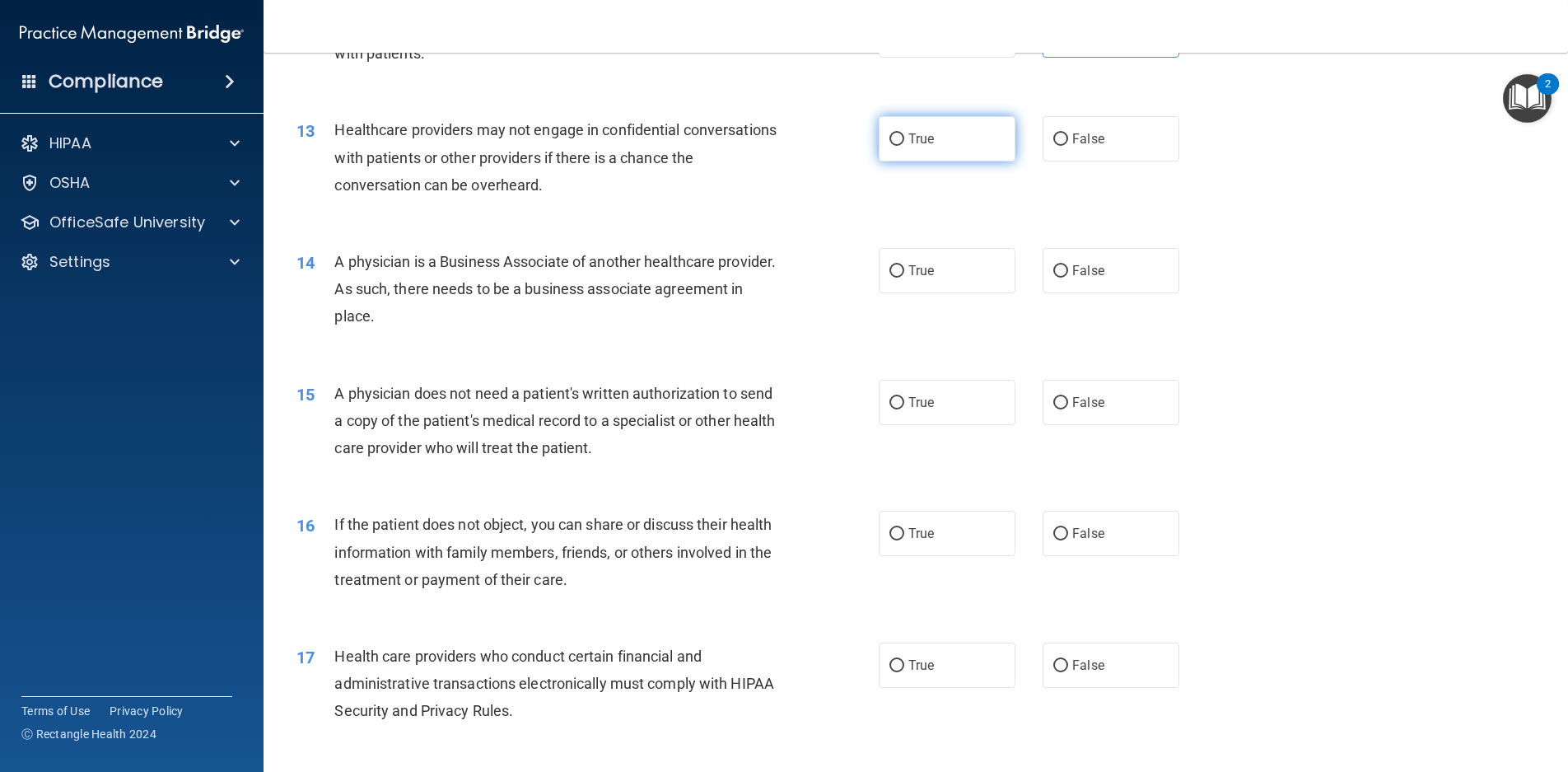
click at [952, 149] on label "True" at bounding box center [946, 139] width 136 height 45
click at [905, 146] on input "True" at bounding box center [897, 140] width 15 height 12
radio input "true"
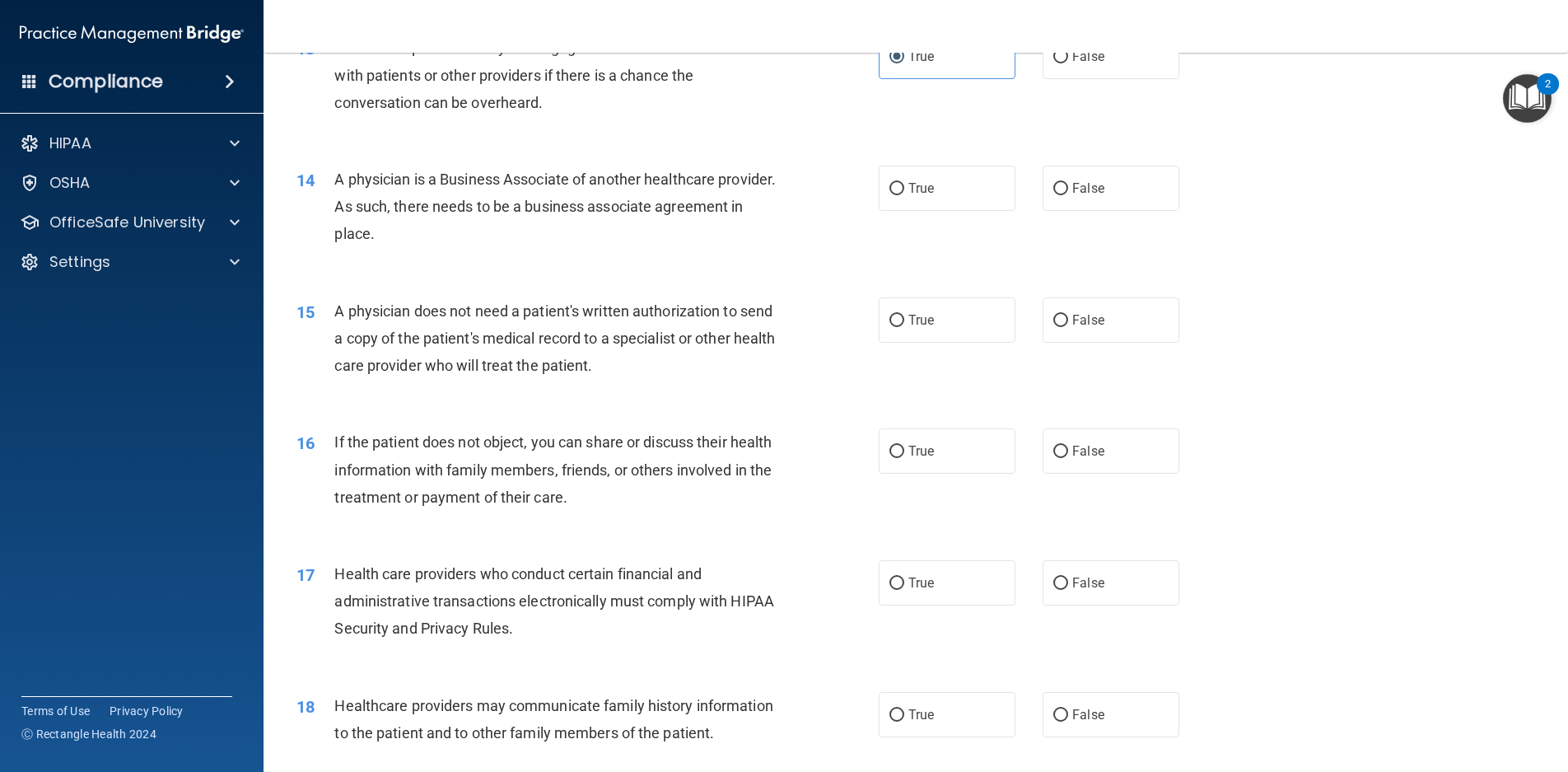
scroll to position [1648, 0]
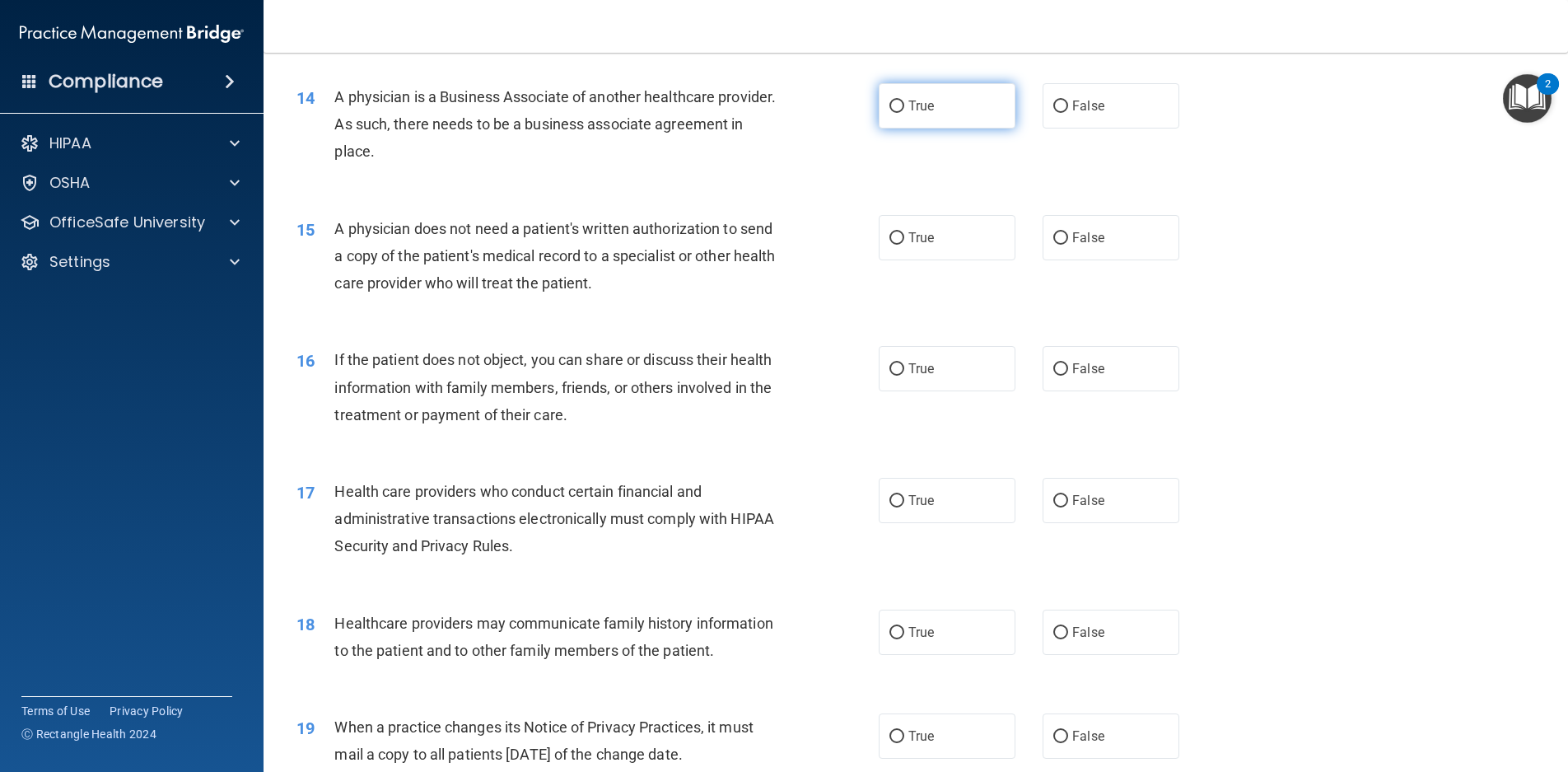
click at [953, 118] on label "True" at bounding box center [946, 106] width 136 height 45
click at [905, 113] on input "True" at bounding box center [897, 107] width 15 height 12
radio input "true"
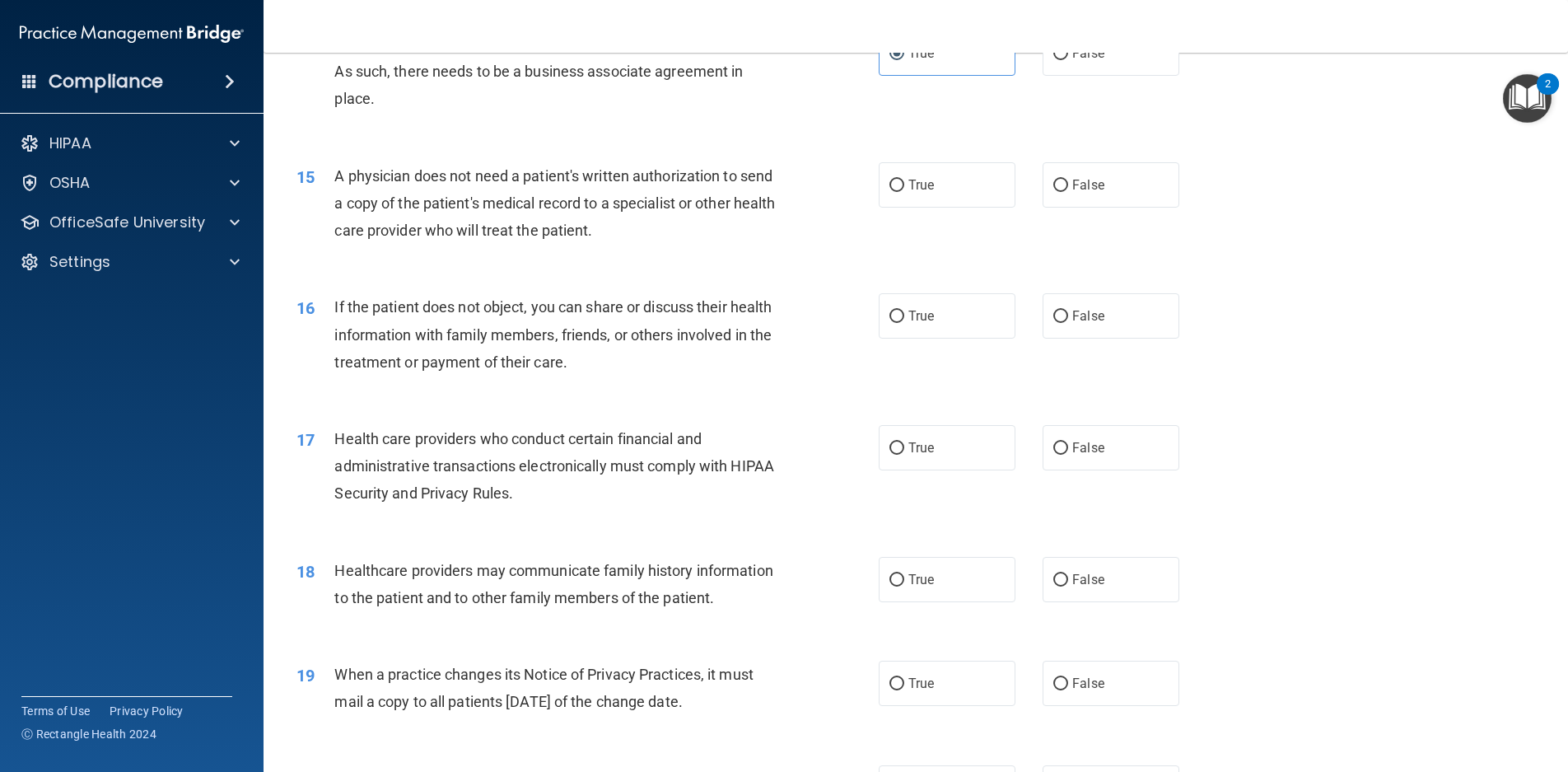
scroll to position [1730, 0]
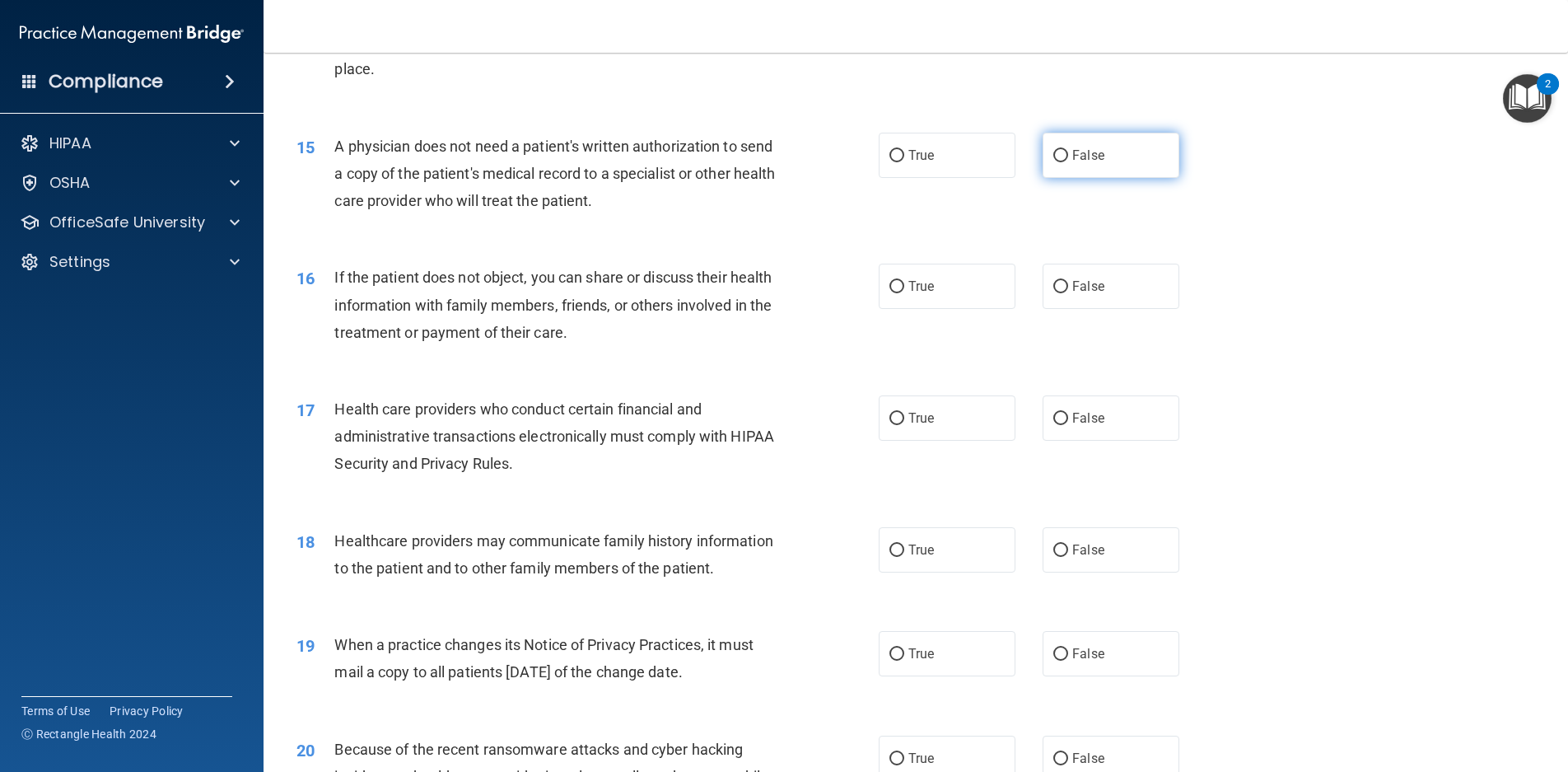
click at [1061, 156] on label "False" at bounding box center [1110, 155] width 136 height 45
click at [1061, 156] on input "False" at bounding box center [1060, 156] width 15 height 12
radio input "true"
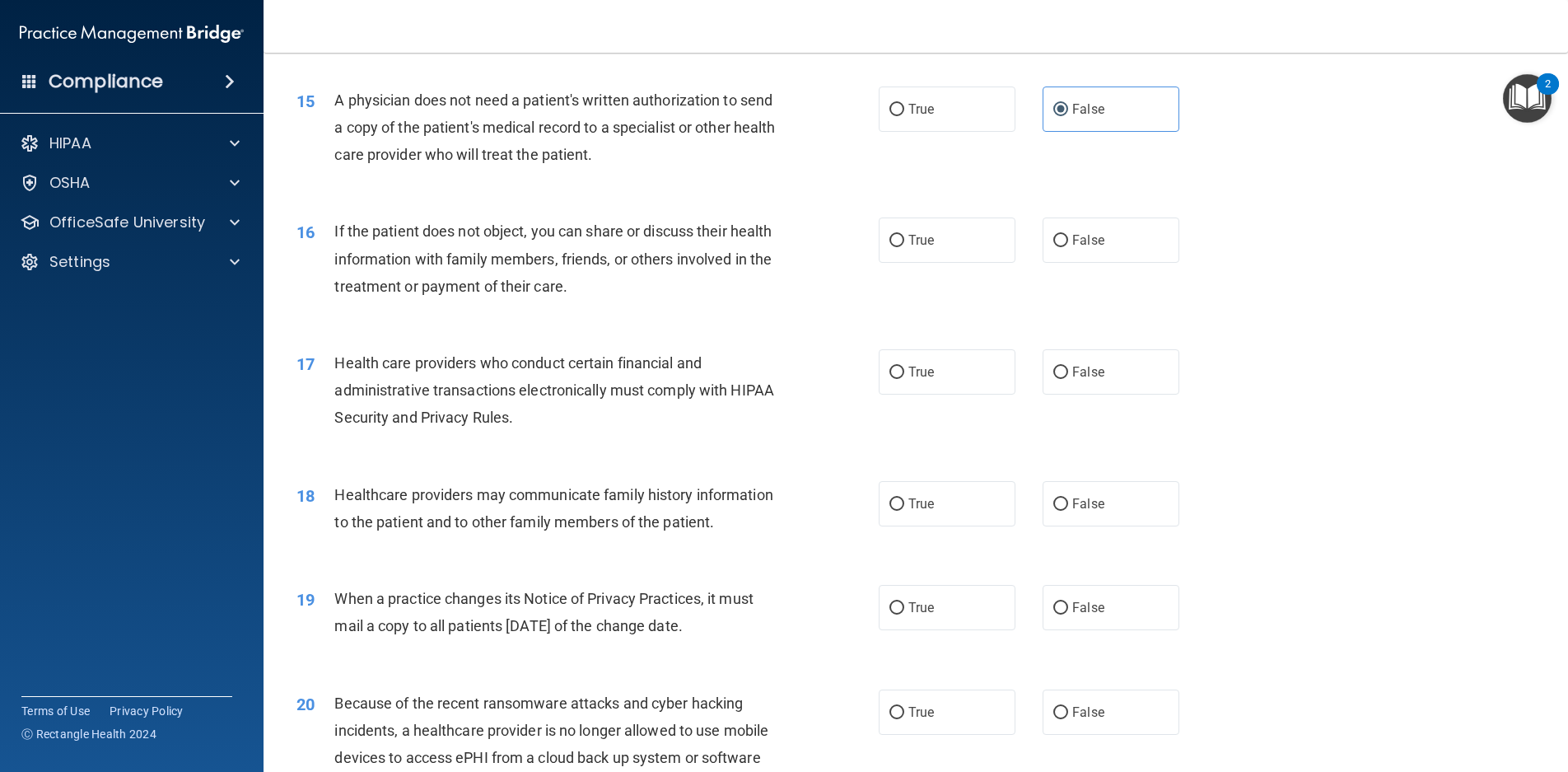
scroll to position [1895, 0]
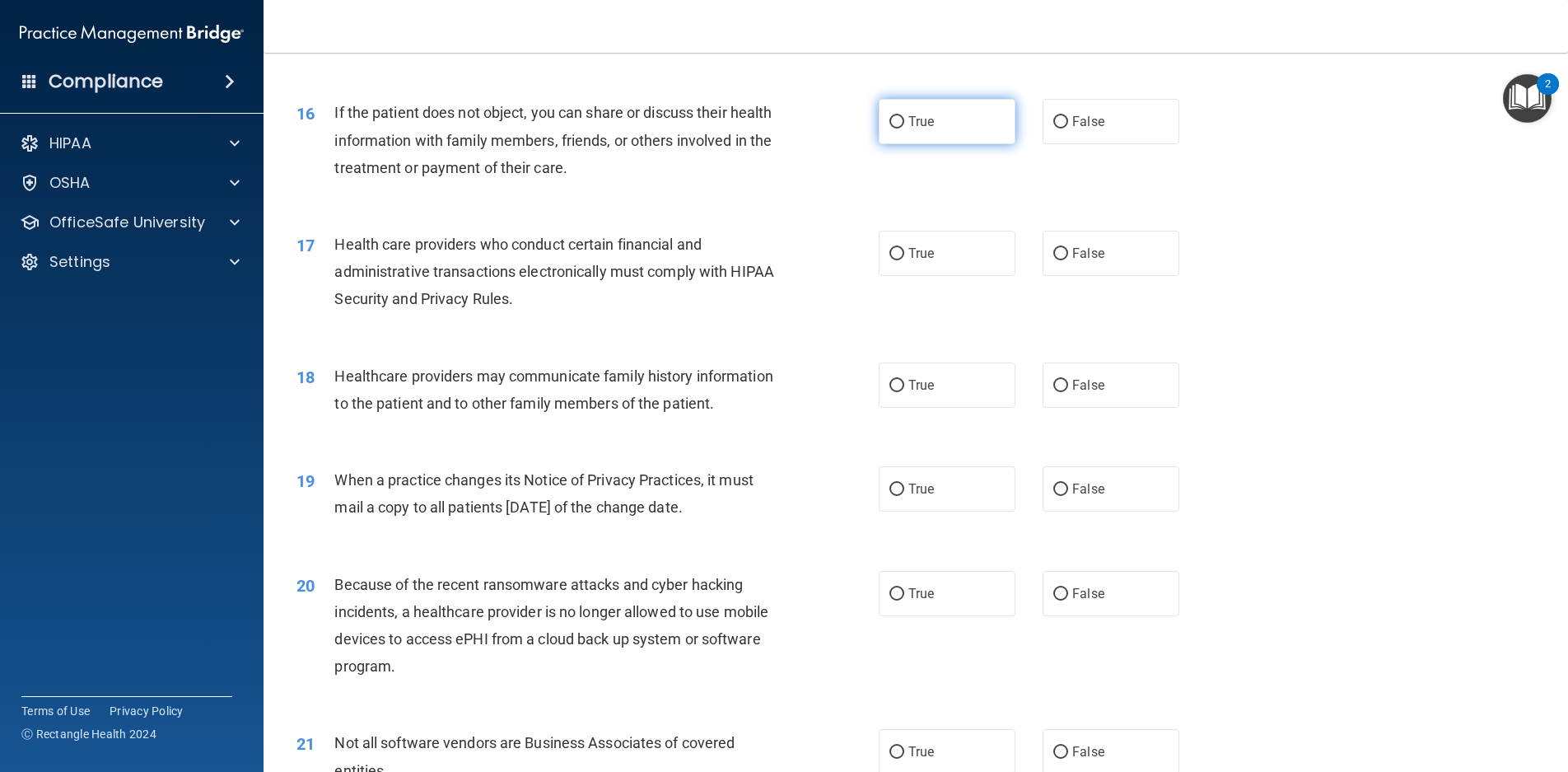
click at [900, 129] on label "True" at bounding box center [946, 122] width 136 height 45
click at [900, 129] on input "True" at bounding box center [897, 122] width 15 height 12
radio input "true"
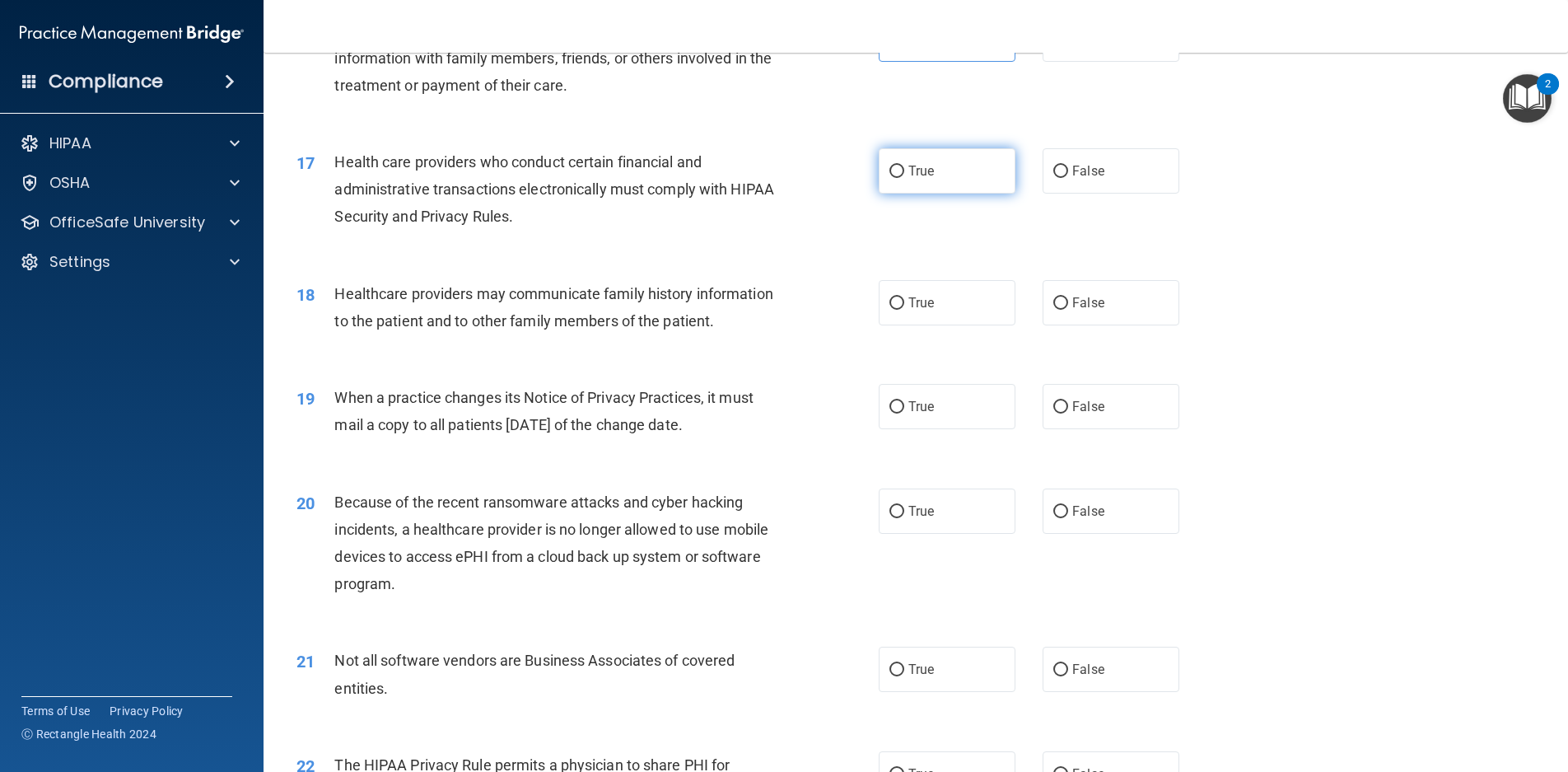
click at [934, 168] on label "True" at bounding box center [946, 171] width 136 height 45
click at [905, 168] on input "True" at bounding box center [897, 172] width 15 height 12
radio input "true"
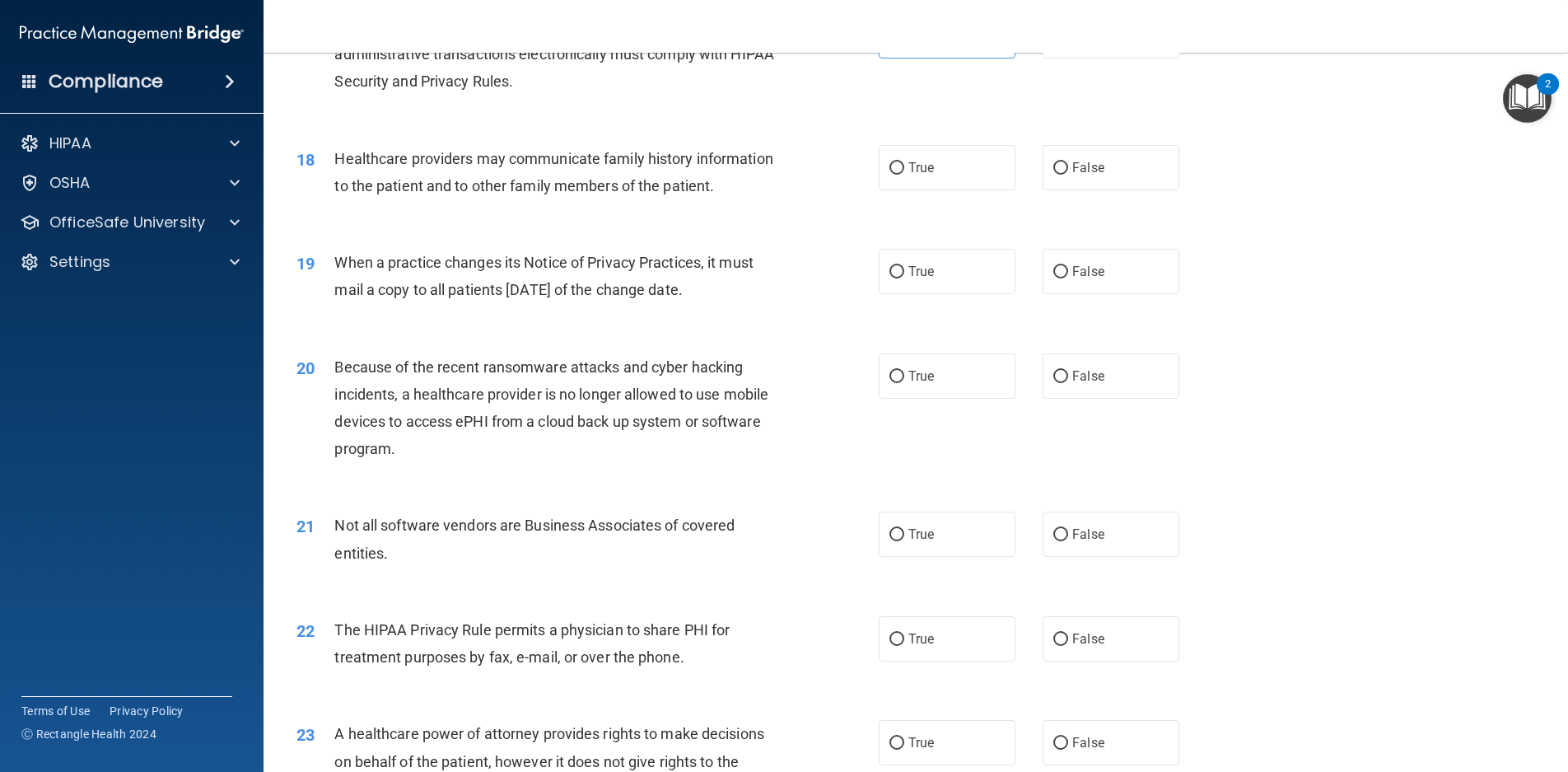
scroll to position [2142, 0]
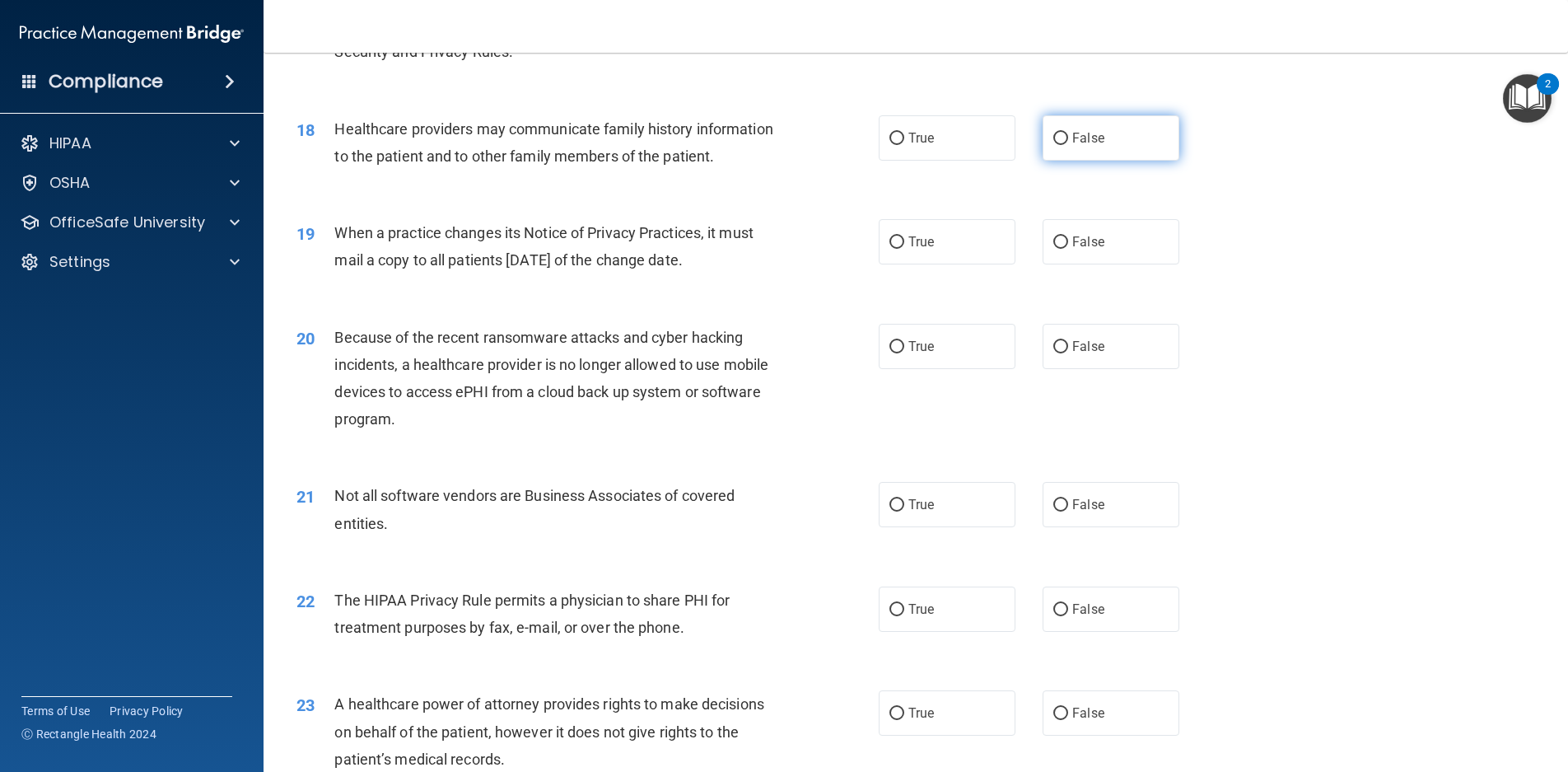
click at [1104, 136] on label "False" at bounding box center [1110, 138] width 136 height 45
click at [1069, 136] on input "False" at bounding box center [1060, 139] width 15 height 12
radio input "true"
click at [896, 136] on input "True" at bounding box center [897, 139] width 15 height 12
radio input "true"
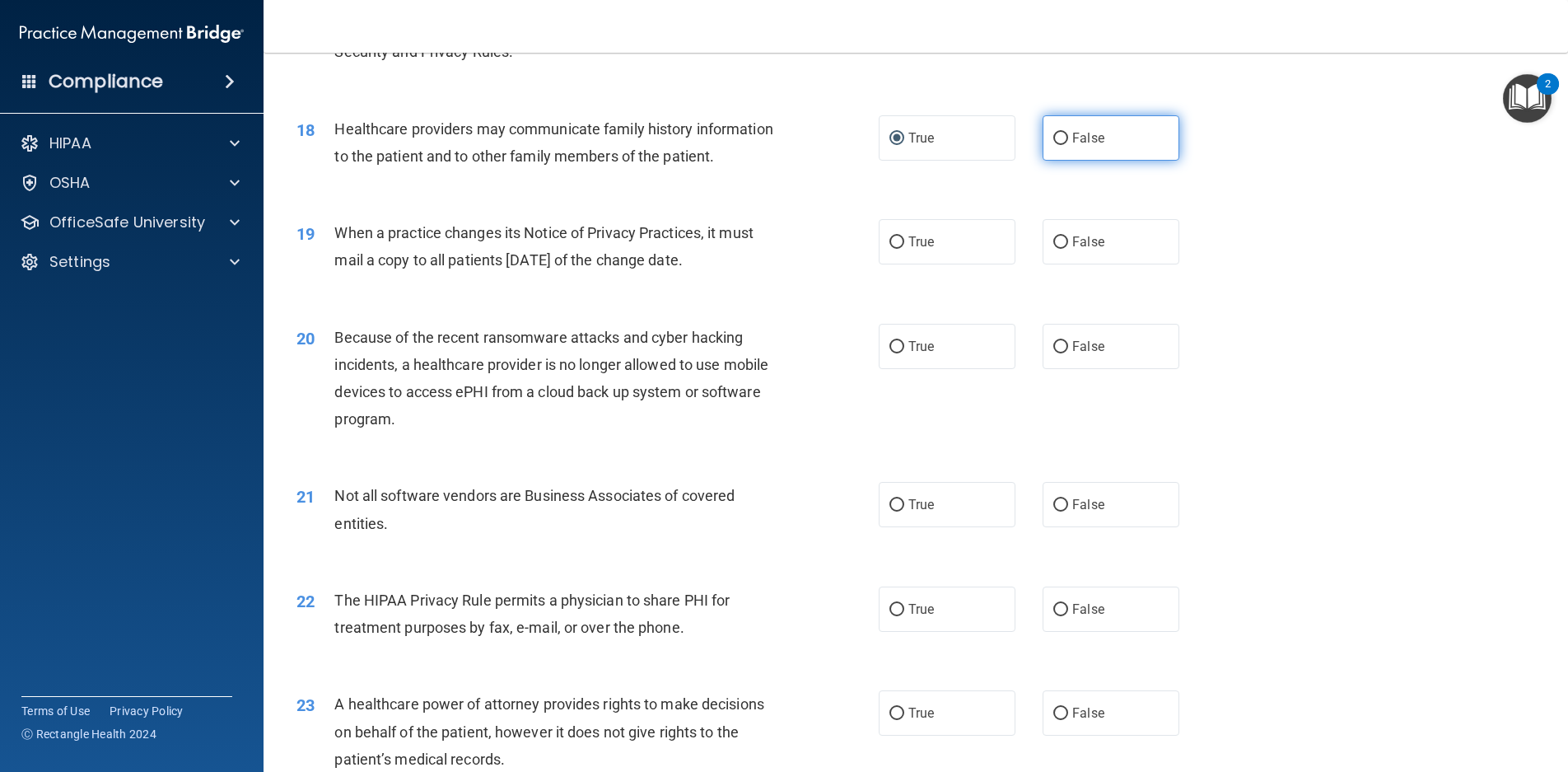
click at [1096, 138] on span "False" at bounding box center [1088, 138] width 32 height 16
click at [1069, 138] on input "False" at bounding box center [1060, 139] width 15 height 12
radio input "true"
radio input "false"
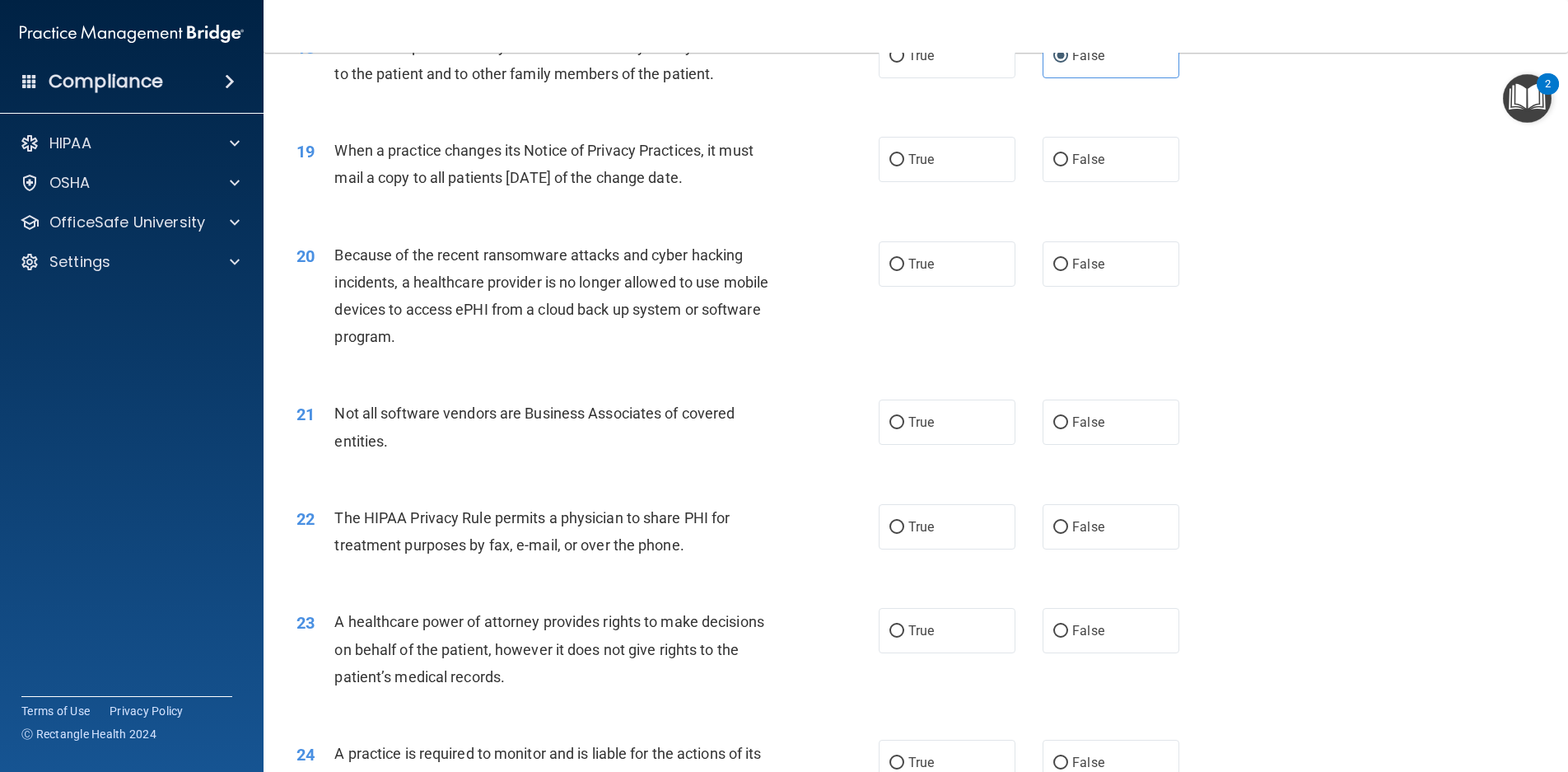
scroll to position [2307, 0]
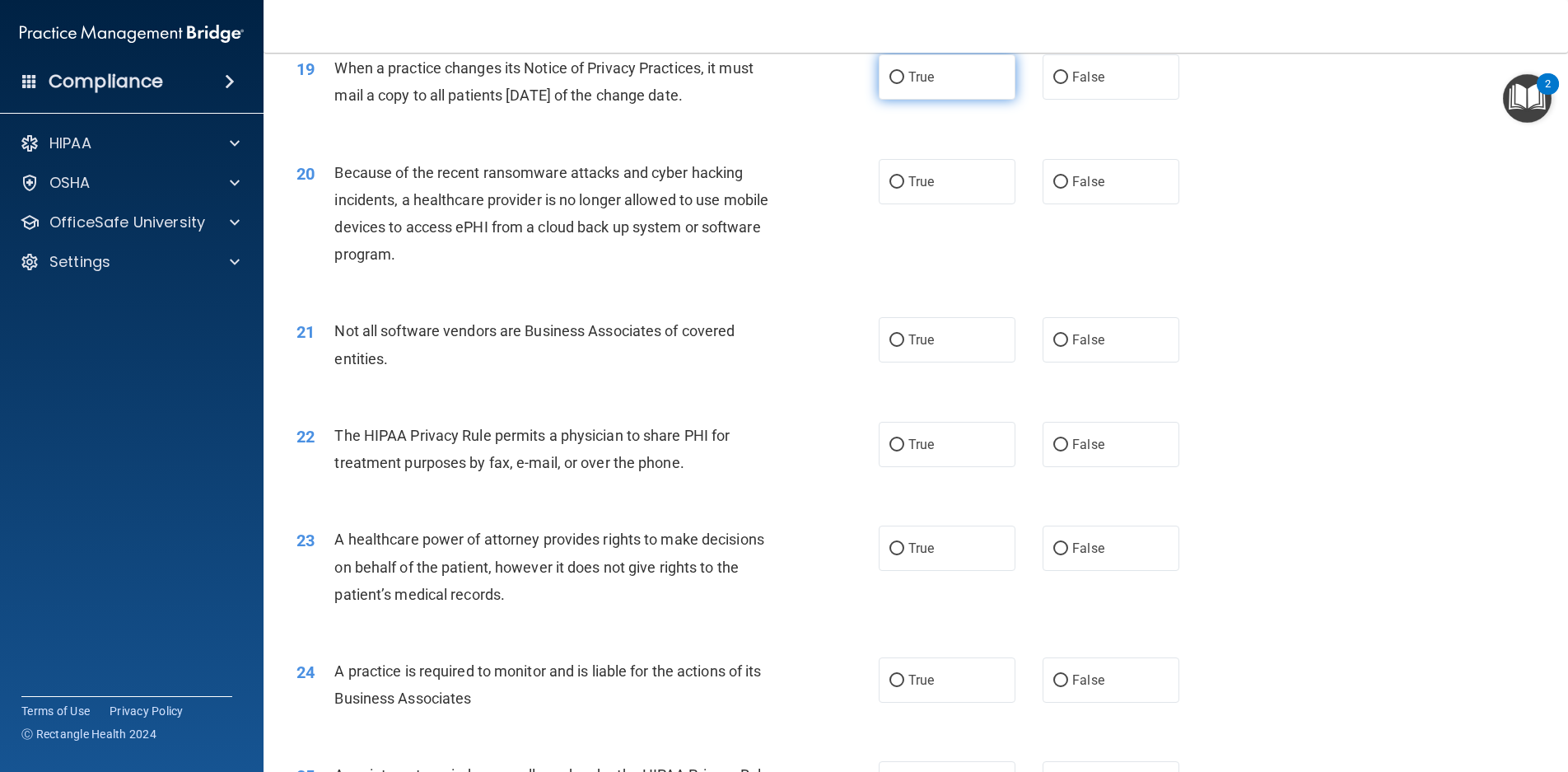
click at [894, 84] on input "True" at bounding box center [897, 78] width 15 height 12
radio input "true"
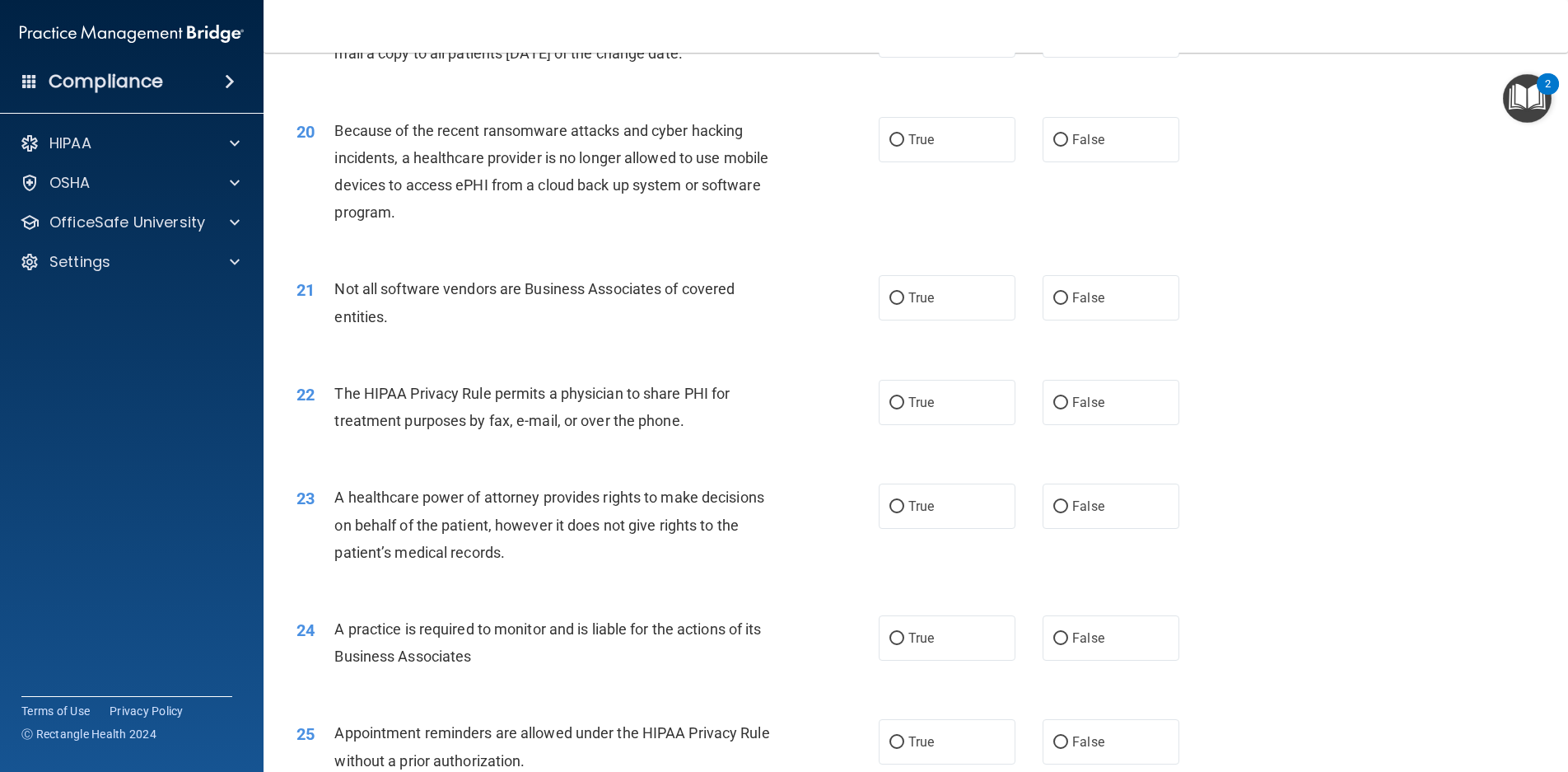
scroll to position [2389, 0]
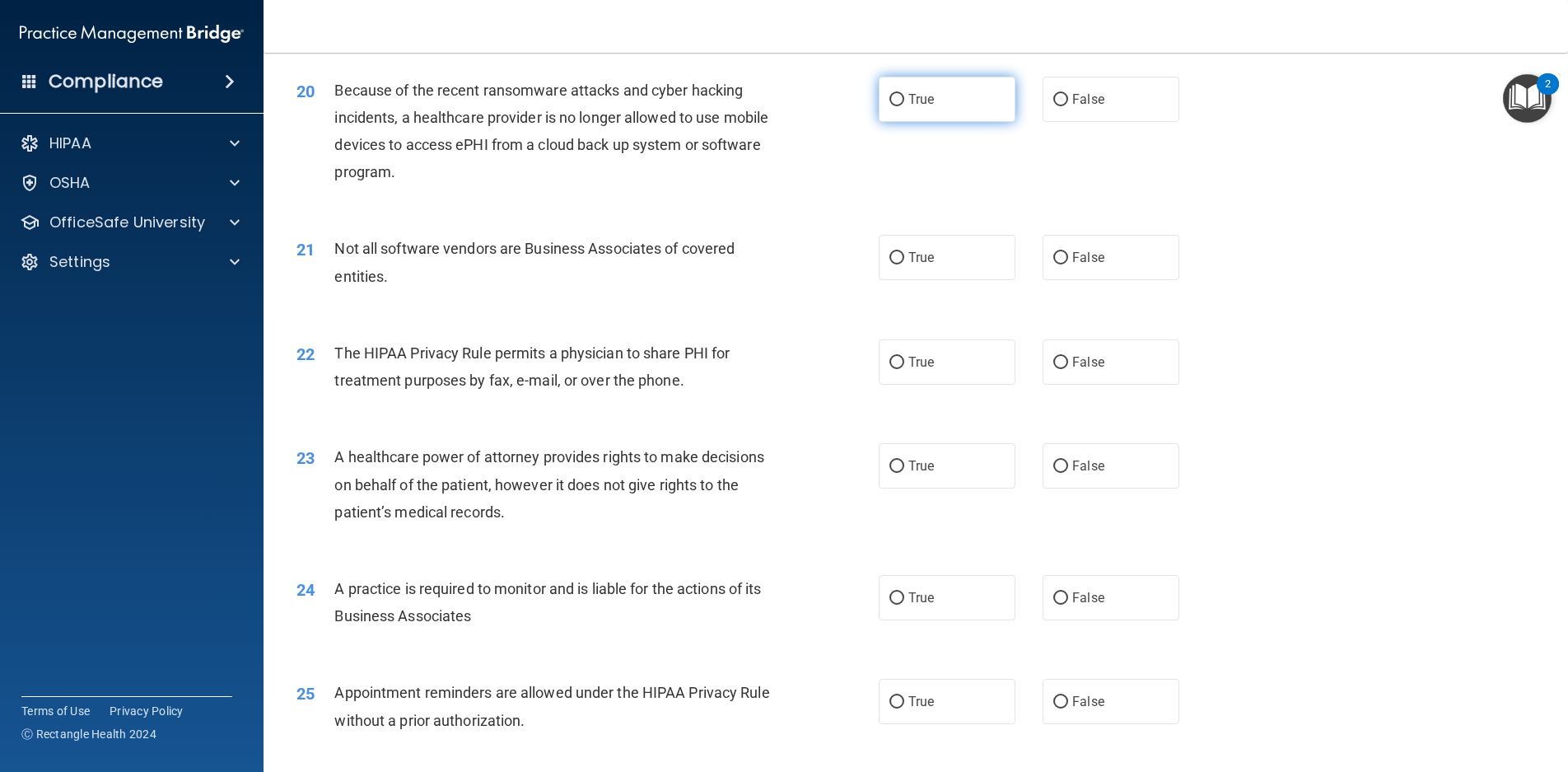
click at [926, 122] on label "True" at bounding box center [946, 99] width 136 height 45
click at [905, 106] on input "True" at bounding box center [897, 100] width 15 height 12
radio input "true"
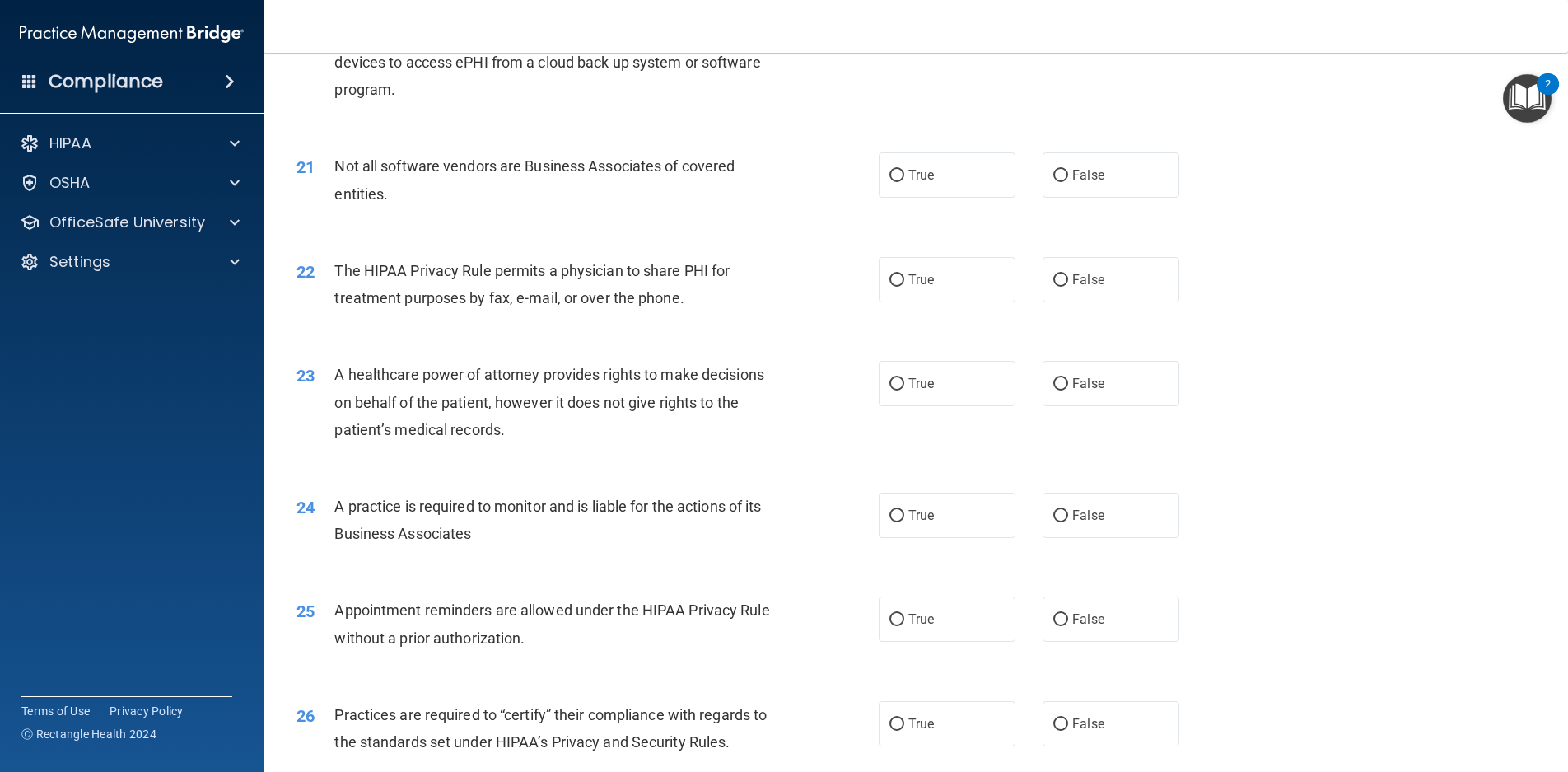
scroll to position [2554, 0]
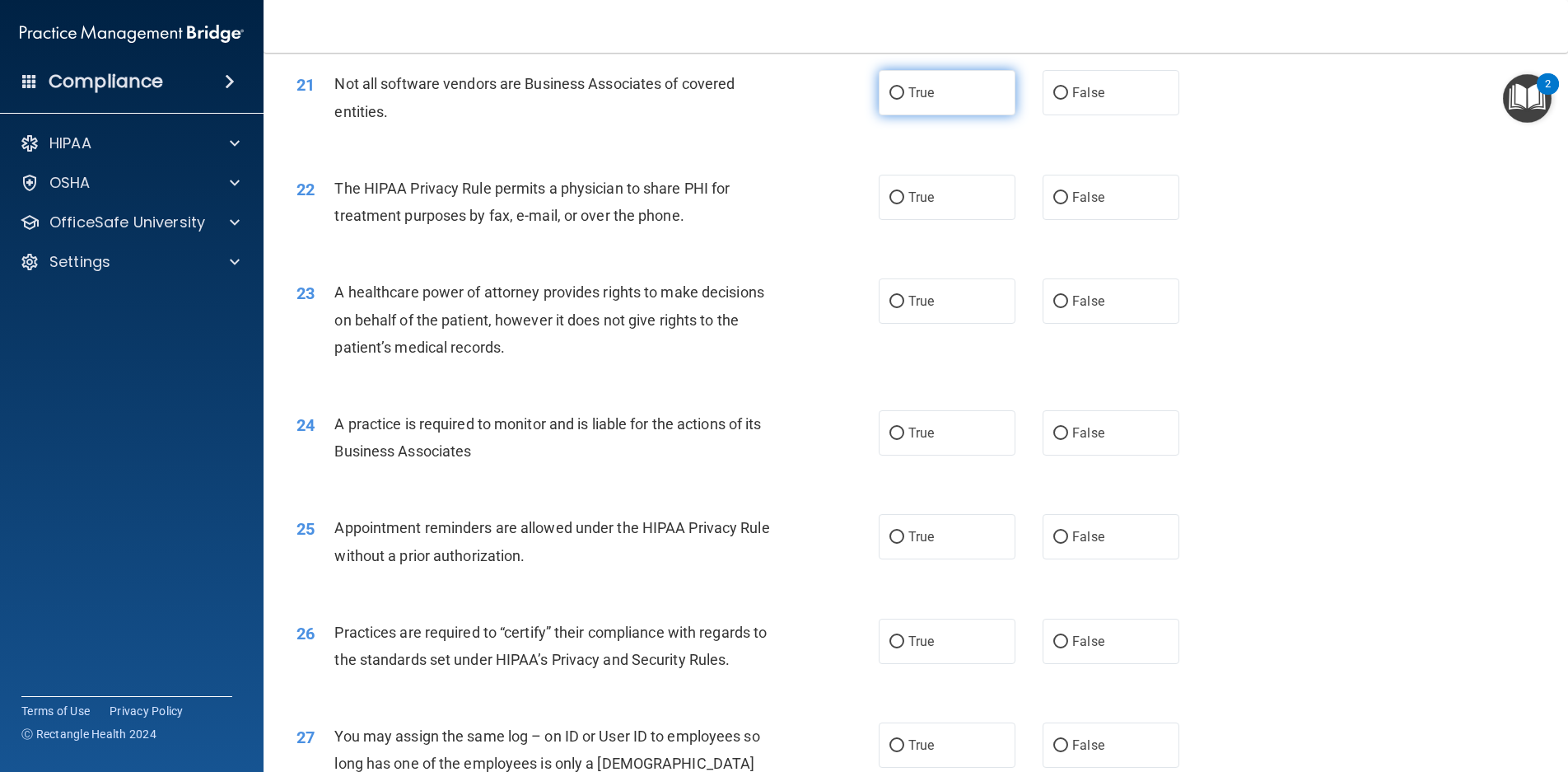
click at [909, 101] on span "True" at bounding box center [921, 93] width 25 height 16
click at [905, 100] on input "True" at bounding box center [897, 94] width 15 height 12
radio input "true"
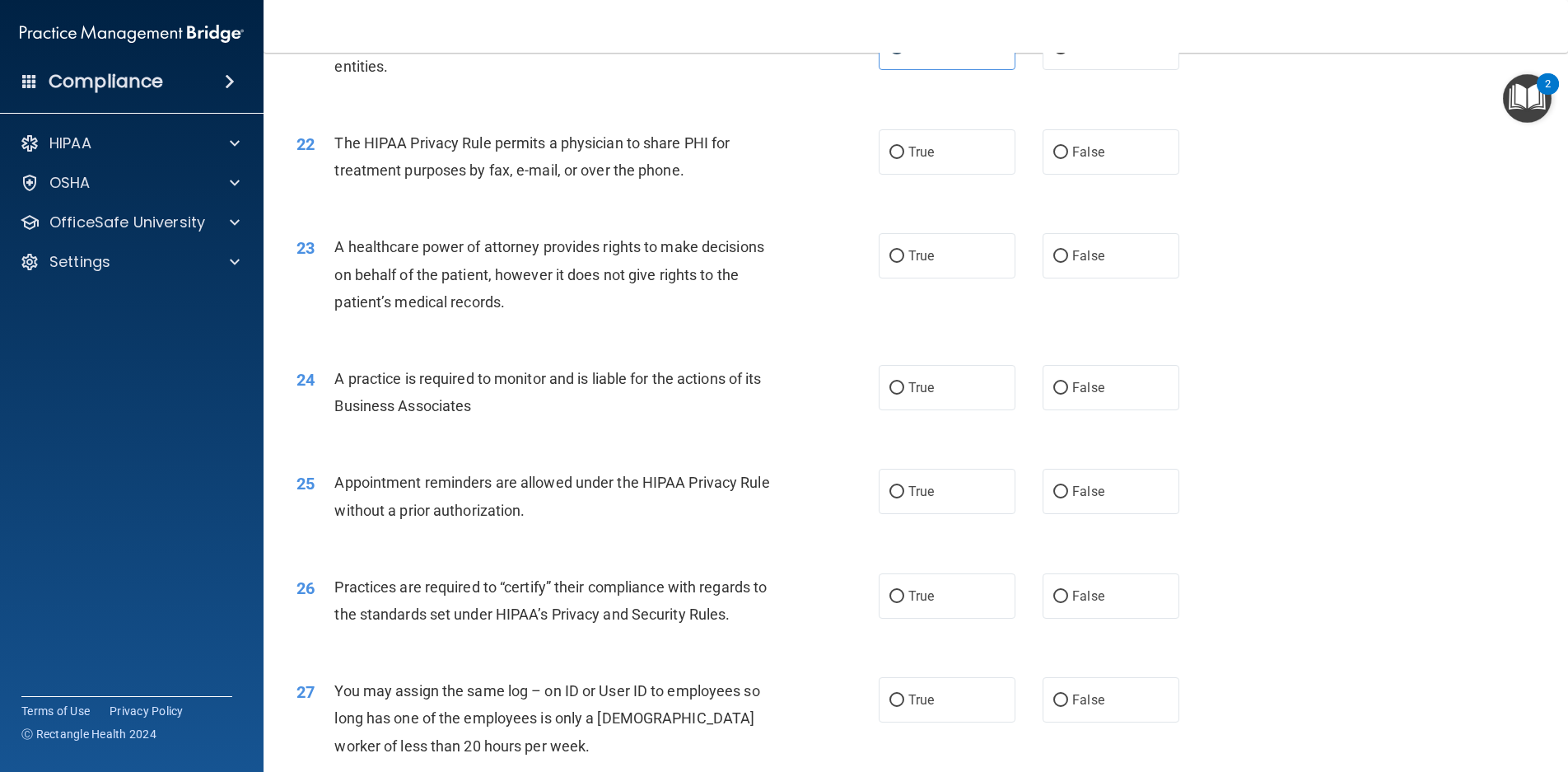
scroll to position [2636, 0]
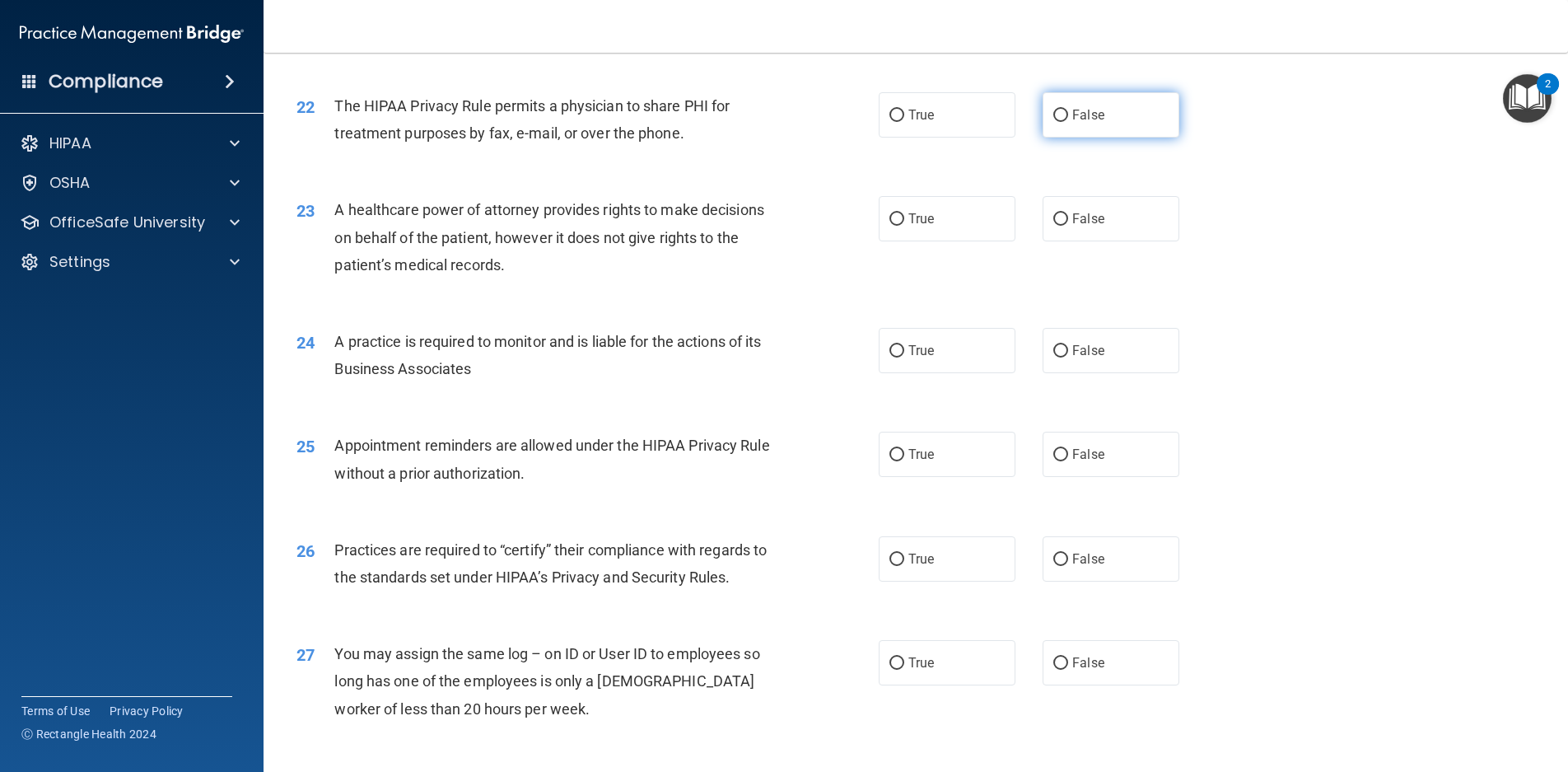
click at [1129, 137] on label "False" at bounding box center [1110, 115] width 136 height 45
click at [1069, 122] on input "False" at bounding box center [1060, 115] width 15 height 12
radio input "true"
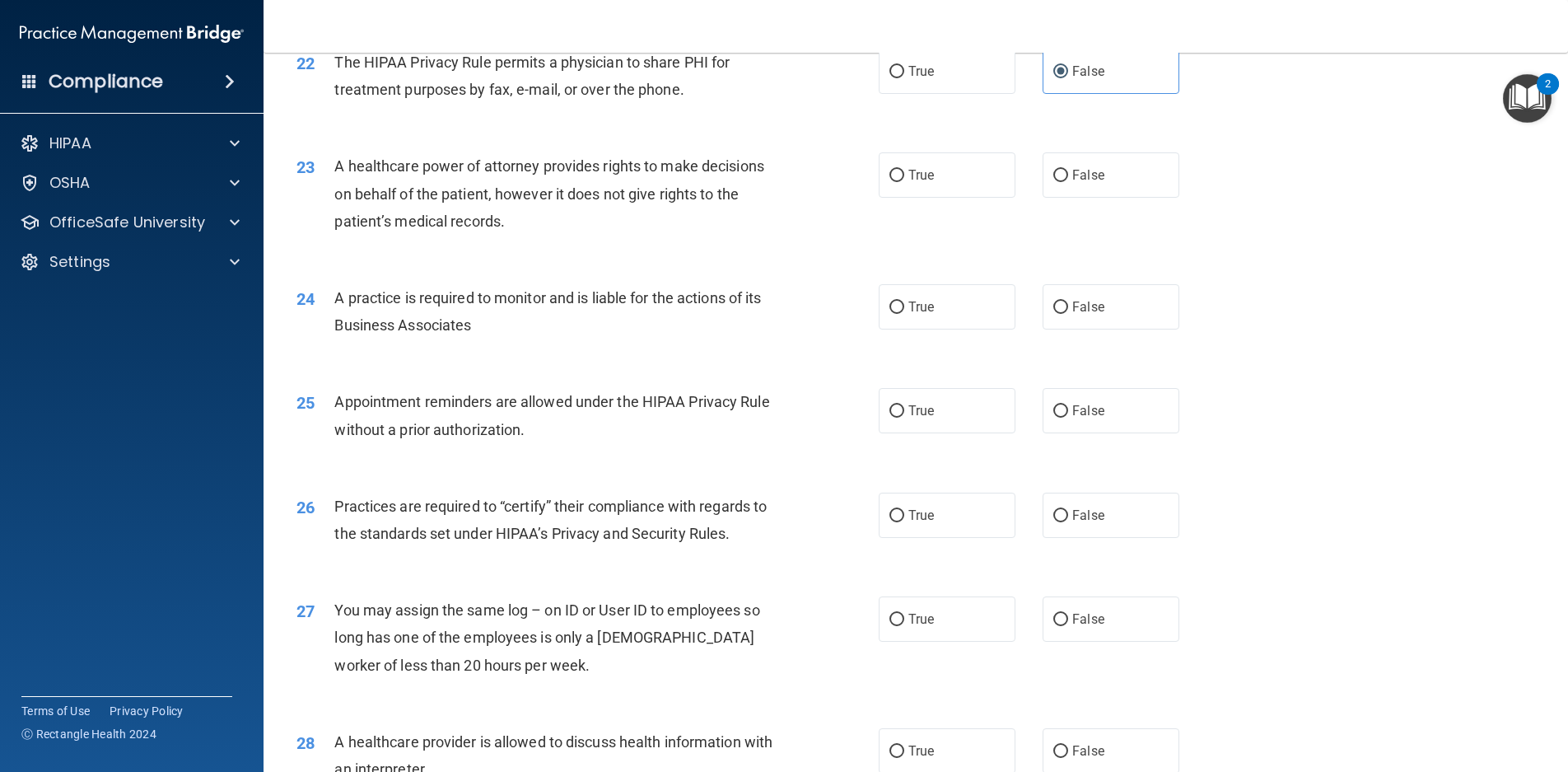
scroll to position [2719, 0]
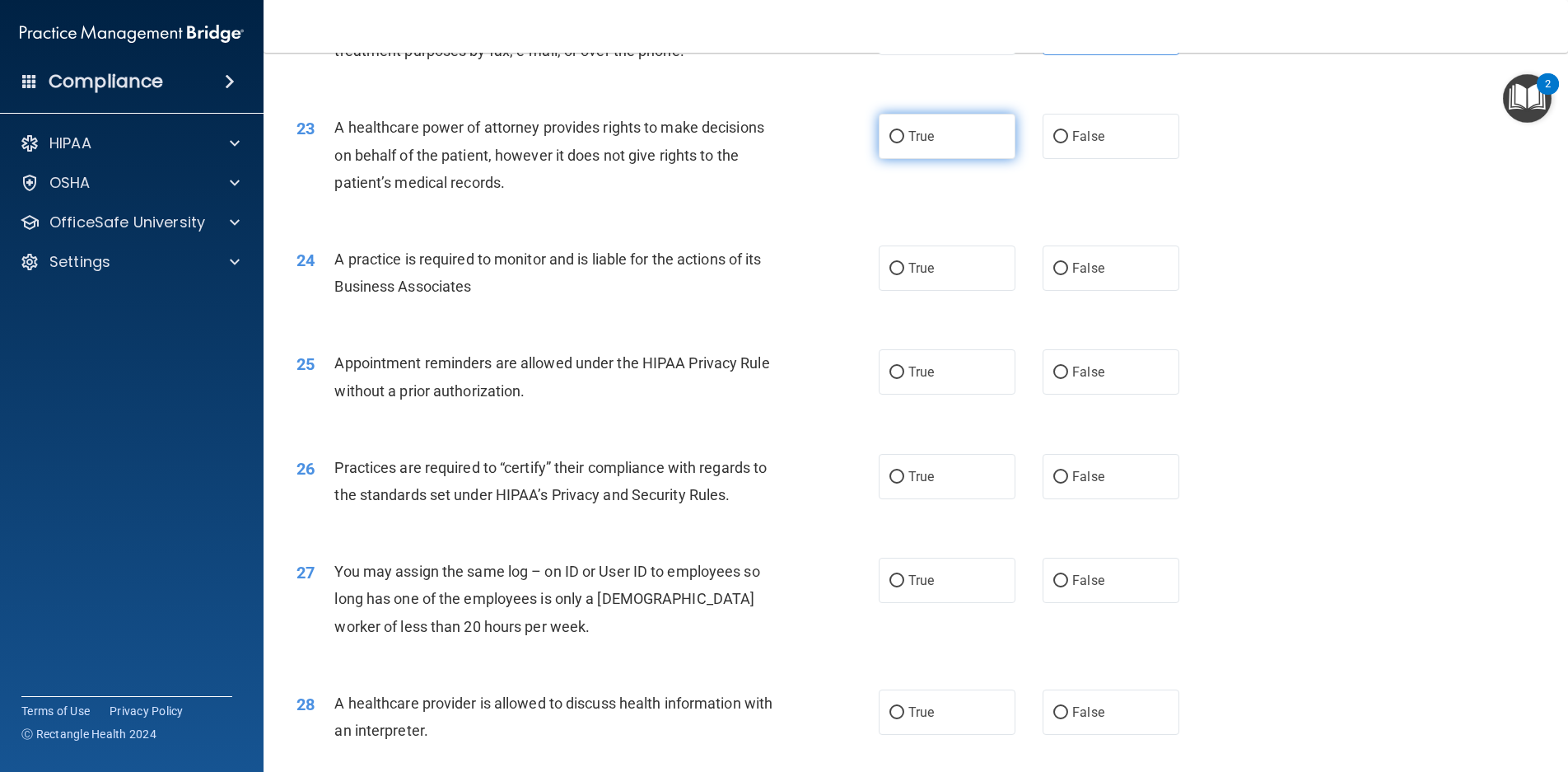
click at [945, 159] on label "True" at bounding box center [946, 136] width 136 height 45
click at [905, 143] on input "True" at bounding box center [897, 137] width 15 height 12
radio input "true"
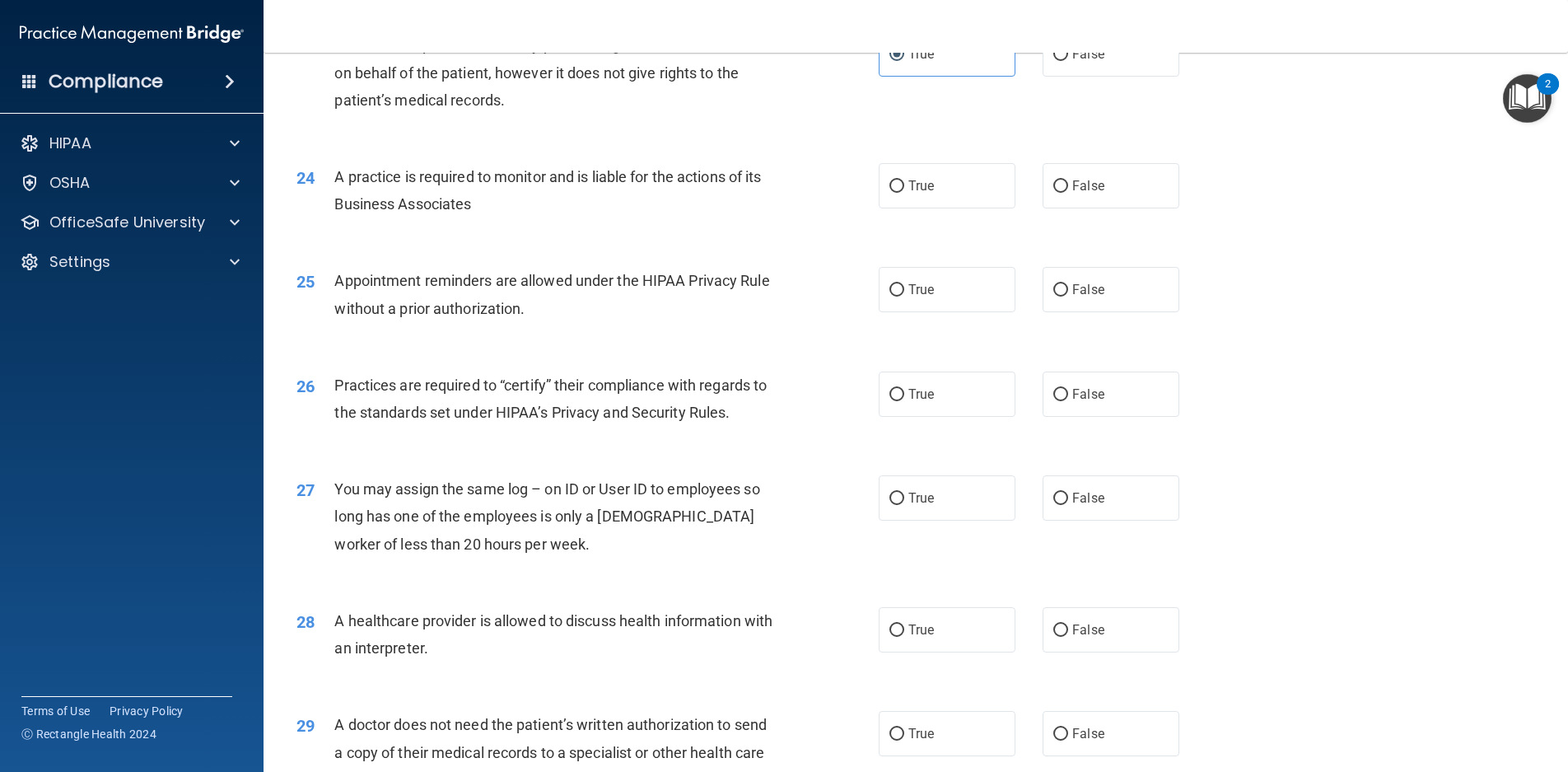
scroll to position [2884, 0]
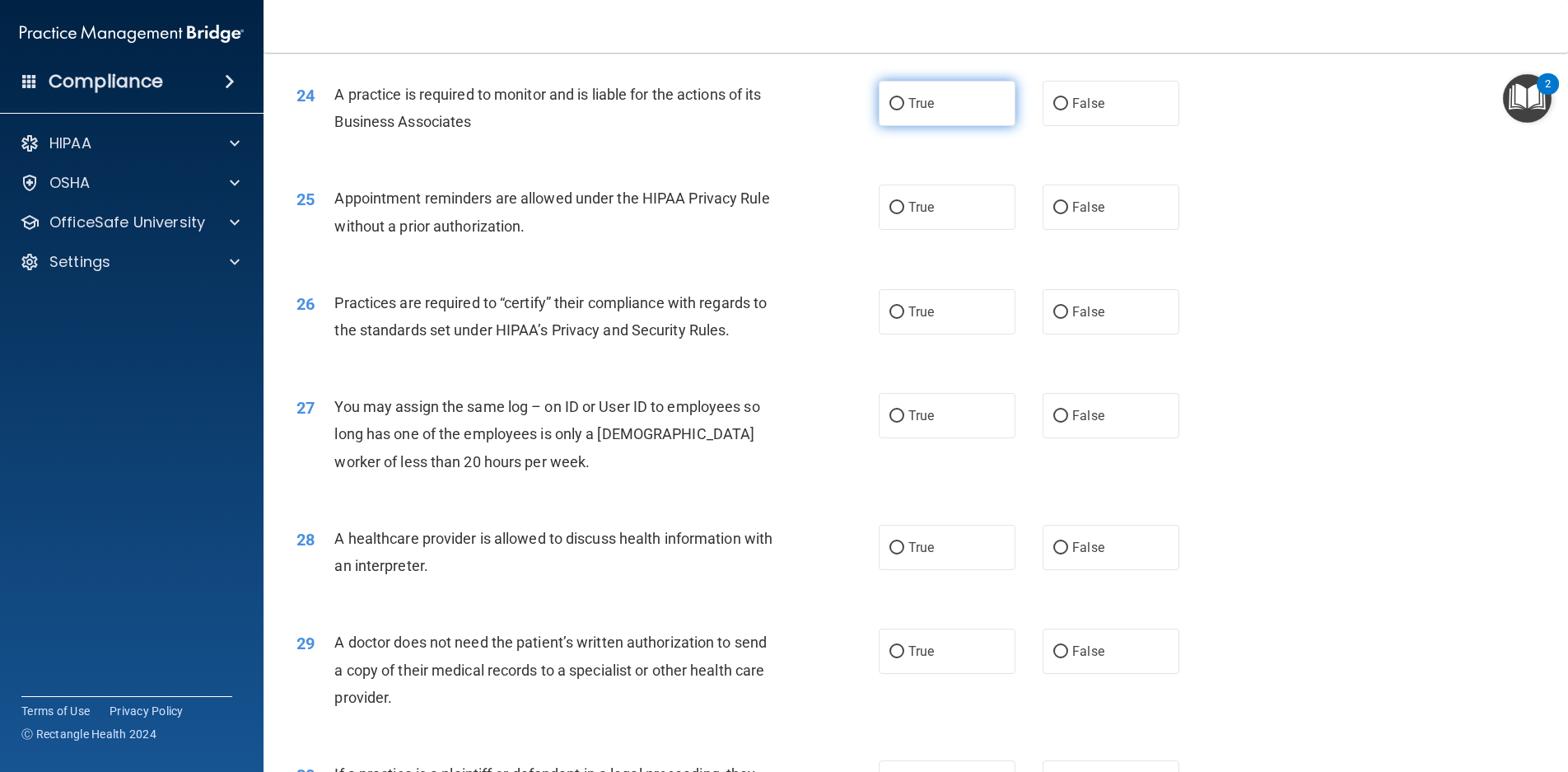
click at [954, 126] on label "True" at bounding box center [946, 103] width 136 height 45
click at [905, 110] on input "True" at bounding box center [897, 104] width 15 height 12
radio input "true"
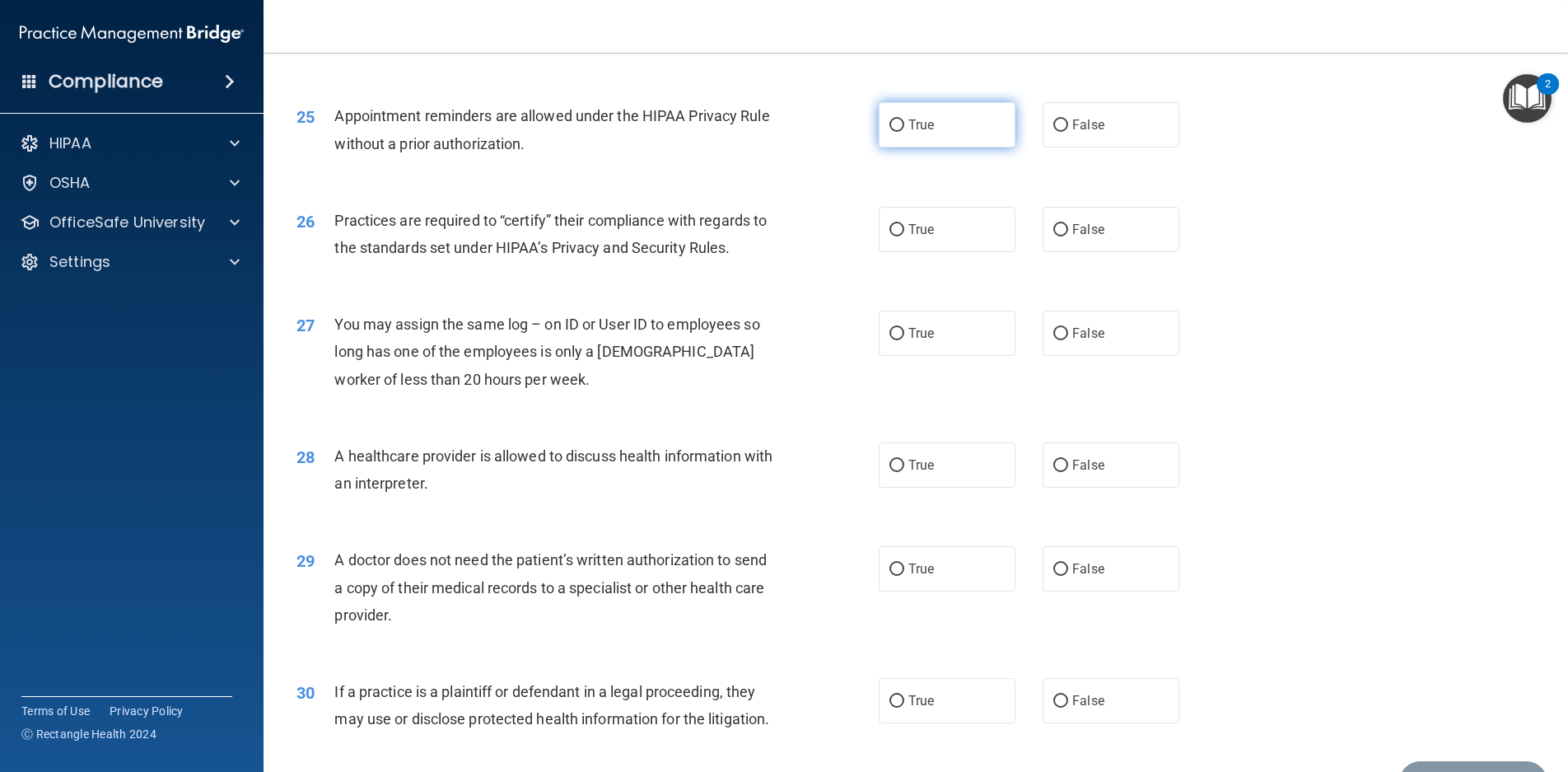
click at [957, 148] on label "True" at bounding box center [946, 125] width 136 height 45
click at [905, 132] on input "True" at bounding box center [897, 126] width 15 height 12
radio input "true"
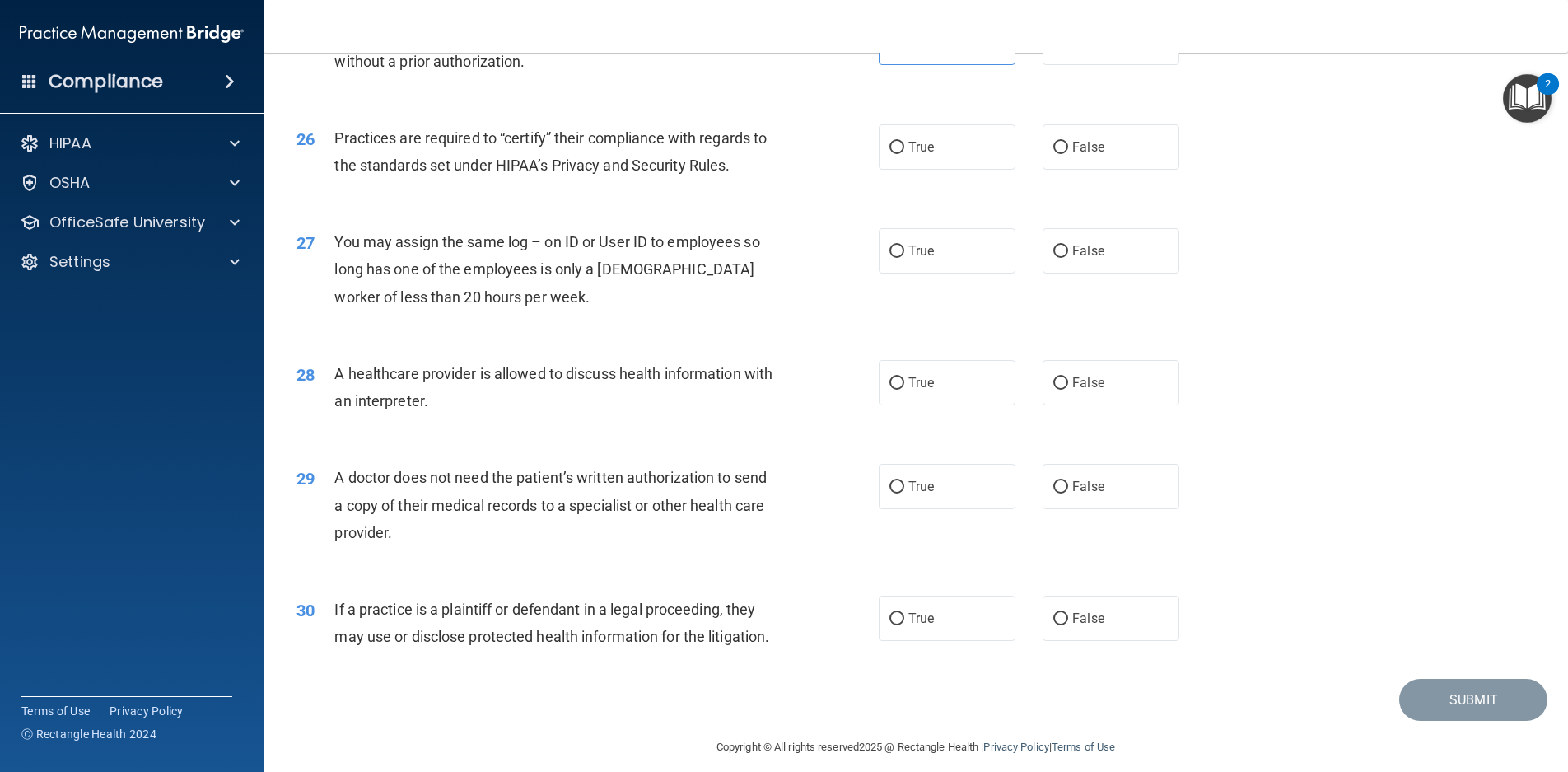
scroll to position [3118, 0]
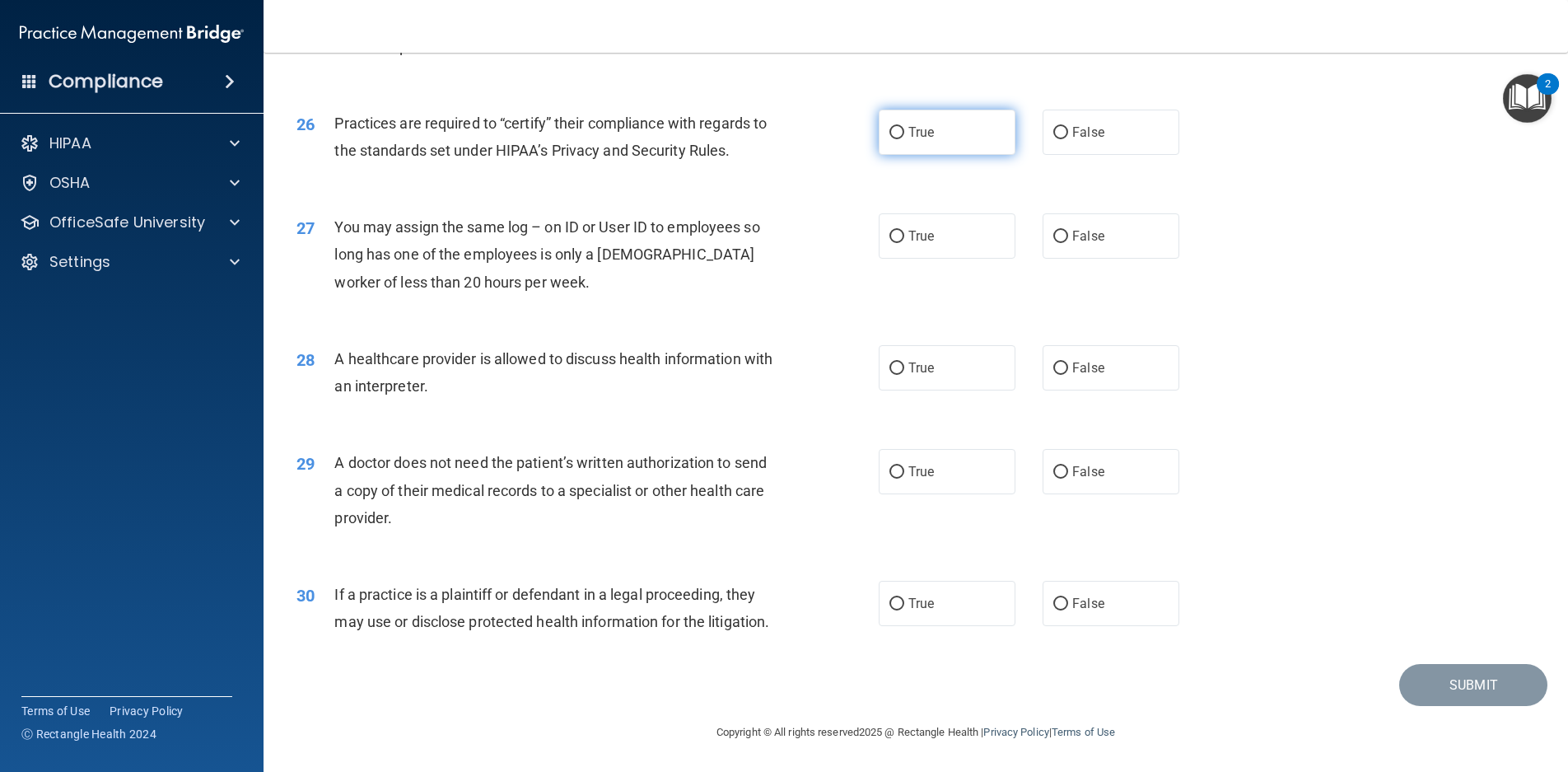
click at [909, 113] on label "True" at bounding box center [946, 132] width 136 height 45
click at [905, 127] on input "True" at bounding box center [897, 133] width 15 height 12
radio input "true"
click at [1117, 217] on label "False" at bounding box center [1110, 236] width 136 height 45
click at [1069, 231] on input "False" at bounding box center [1060, 237] width 15 height 12
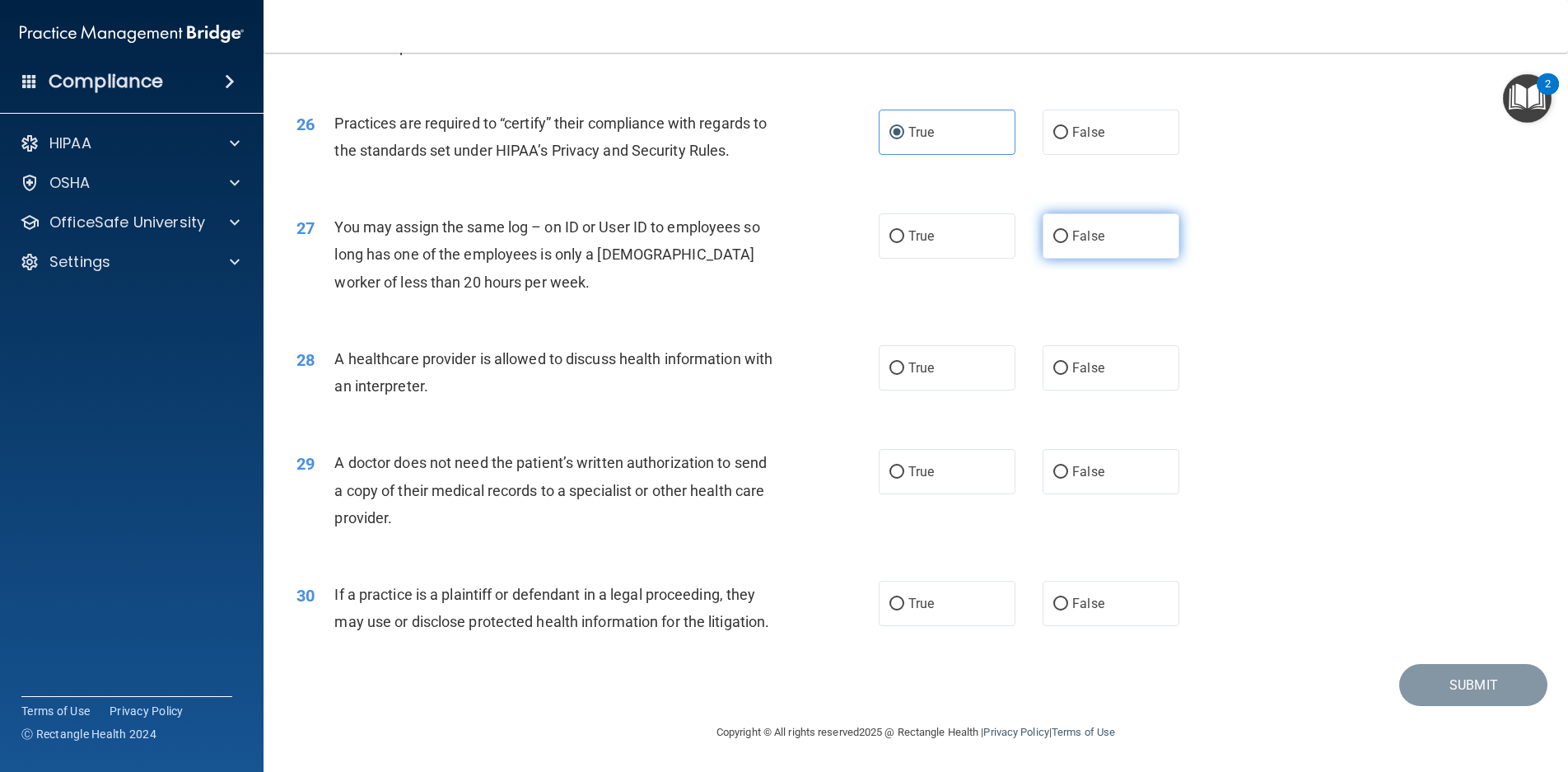
radio input "true"
click at [966, 346] on label "True" at bounding box center [946, 368] width 136 height 45
click at [905, 362] on input "True" at bounding box center [897, 368] width 15 height 12
radio input "true"
click at [1077, 464] on span "False" at bounding box center [1088, 472] width 32 height 16
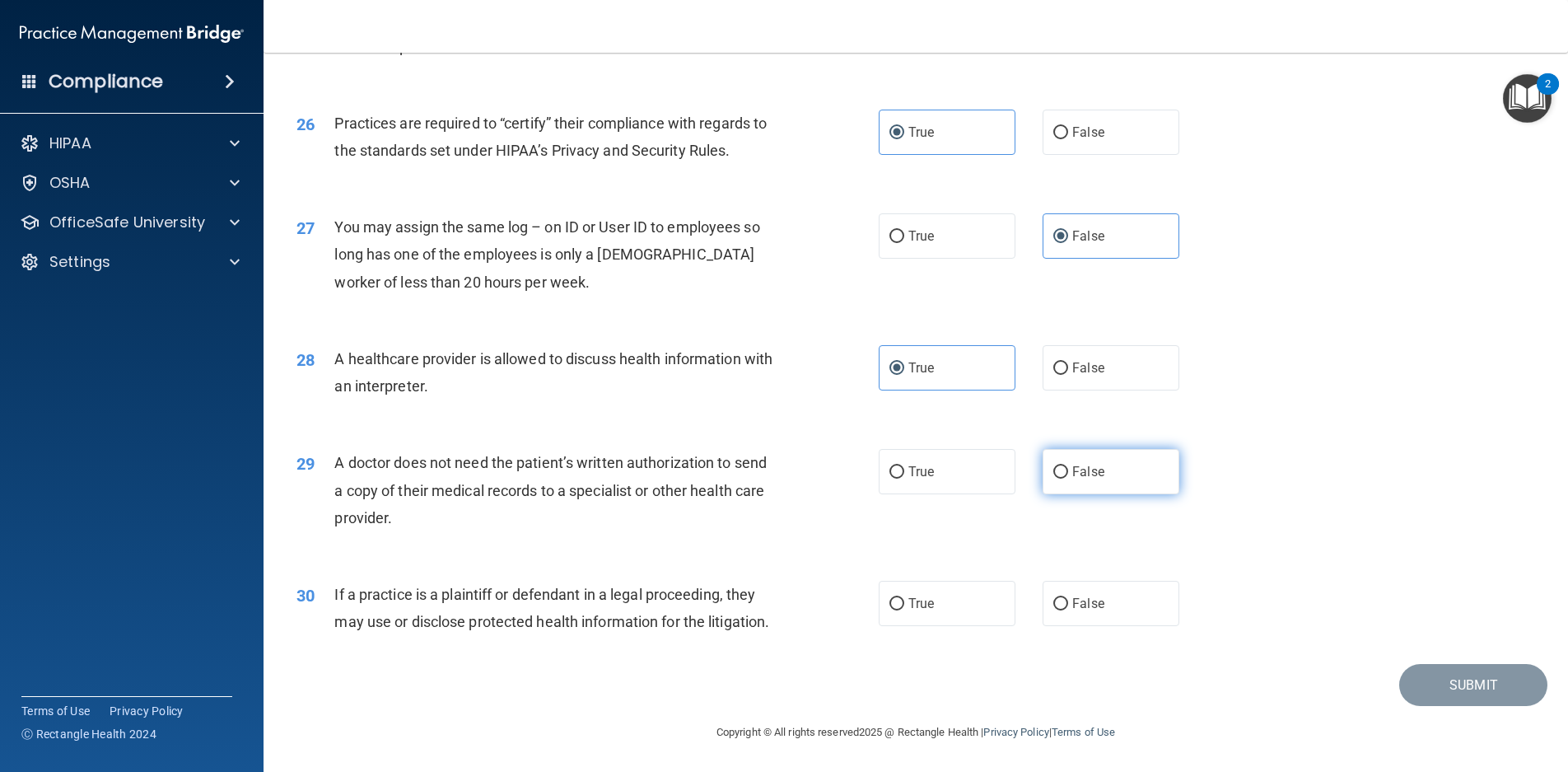
click at [1069, 466] on input "False" at bounding box center [1060, 472] width 15 height 12
radio input "true"
click at [1084, 596] on span "False" at bounding box center [1088, 604] width 32 height 16
click at [1069, 598] on input "False" at bounding box center [1060, 604] width 15 height 12
radio input "true"
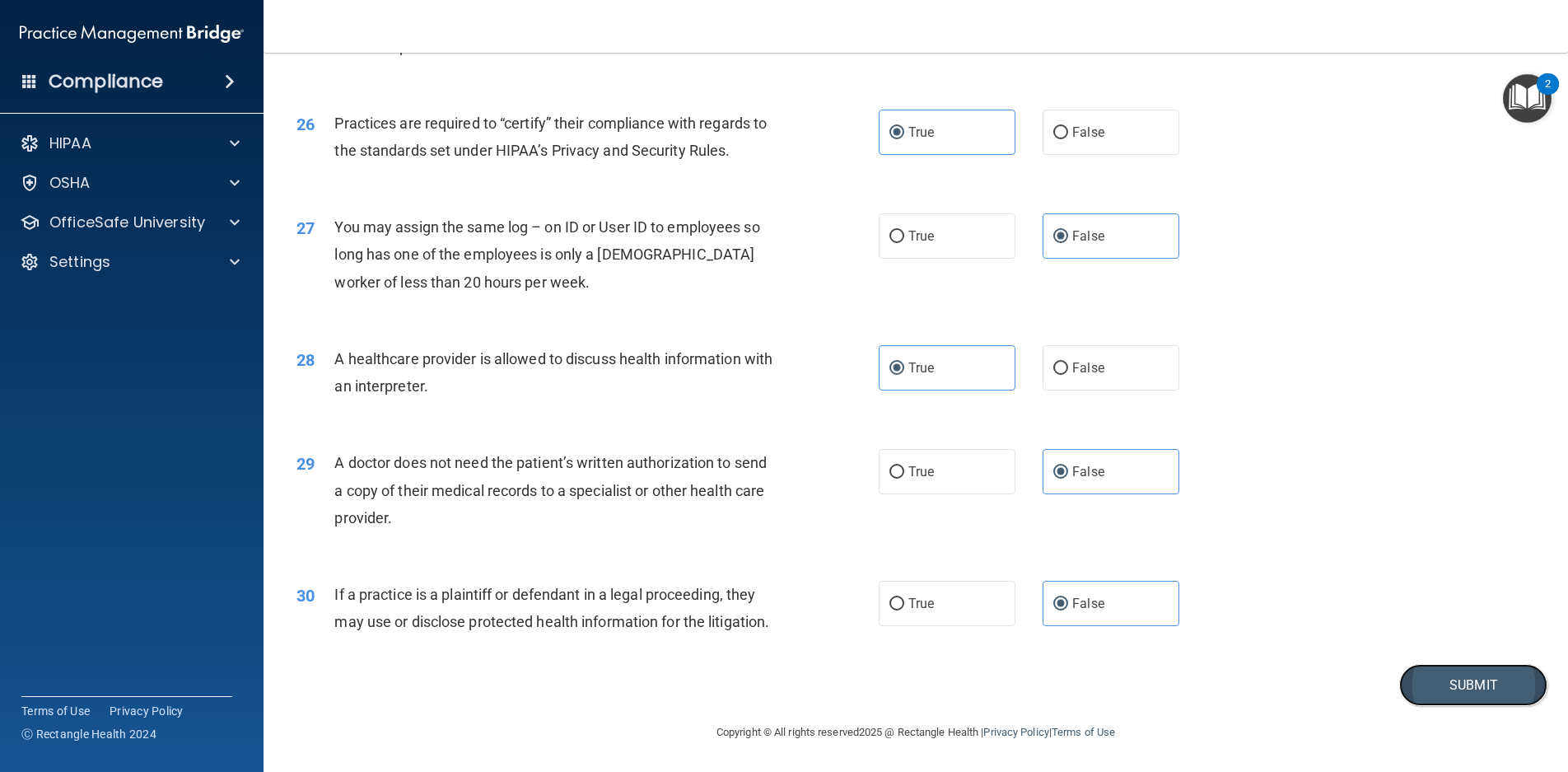
click at [1431, 687] on button "Submit" at bounding box center [1473, 685] width 148 height 42
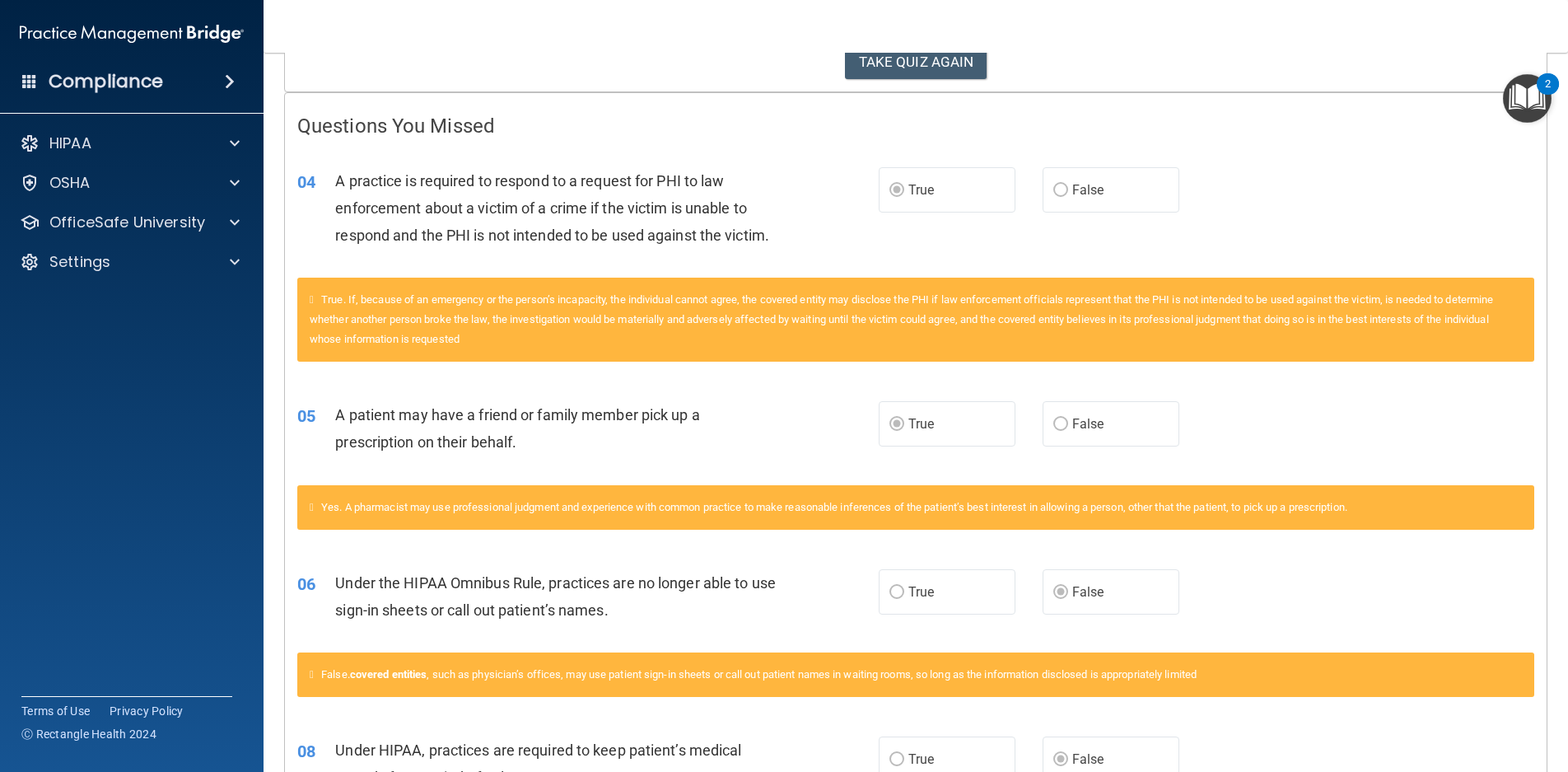
scroll to position [257, 0]
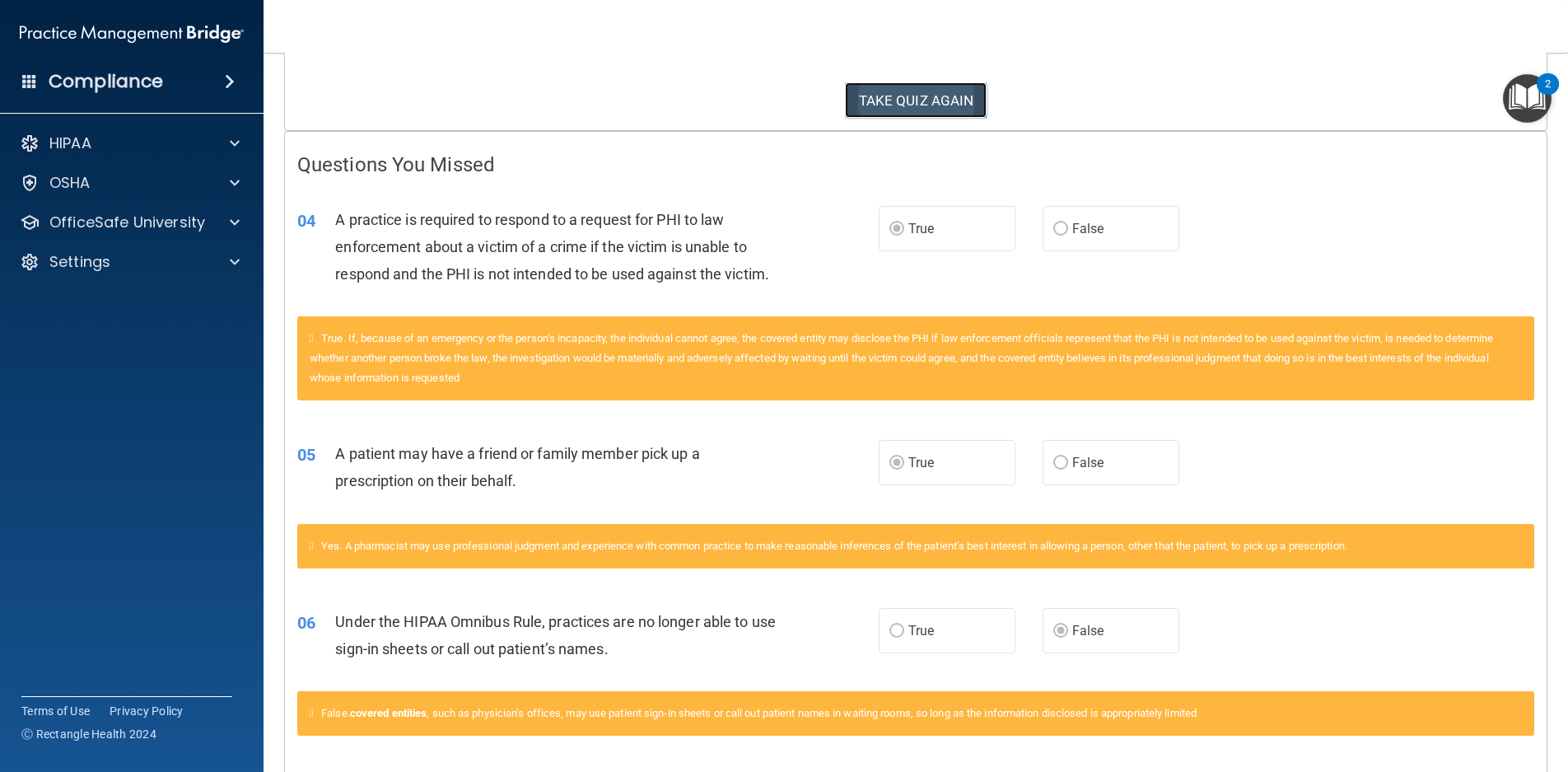
click at [880, 109] on button "TAKE QUIZ AGAIN" at bounding box center [916, 101] width 142 height 36
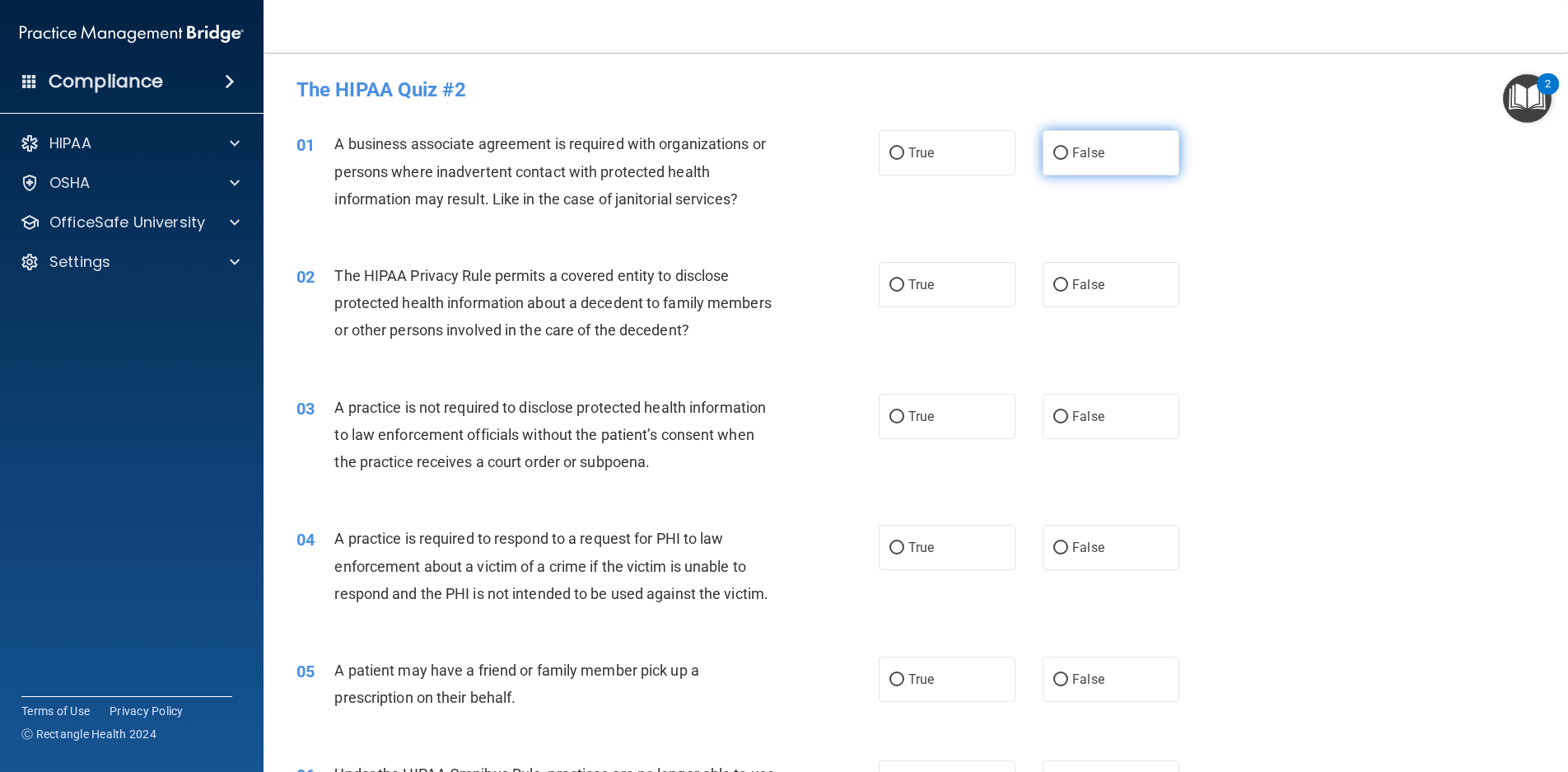
click at [1077, 148] on span "False" at bounding box center [1088, 153] width 32 height 16
click at [1069, 148] on input "False" at bounding box center [1060, 154] width 15 height 12
radio input "true"
click at [932, 280] on label "True" at bounding box center [946, 285] width 136 height 45
click at [905, 280] on input "True" at bounding box center [897, 286] width 15 height 12
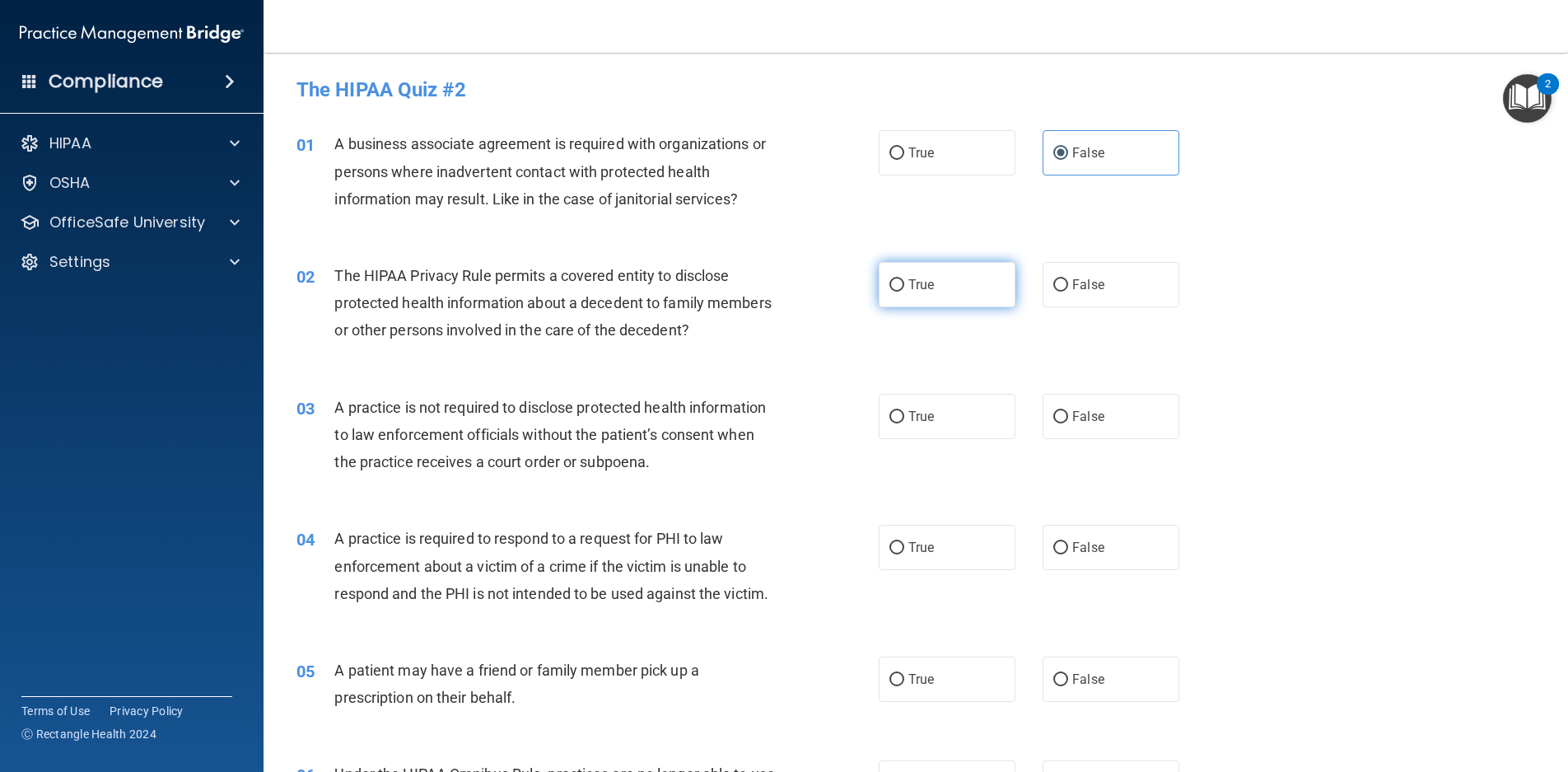
radio input "true"
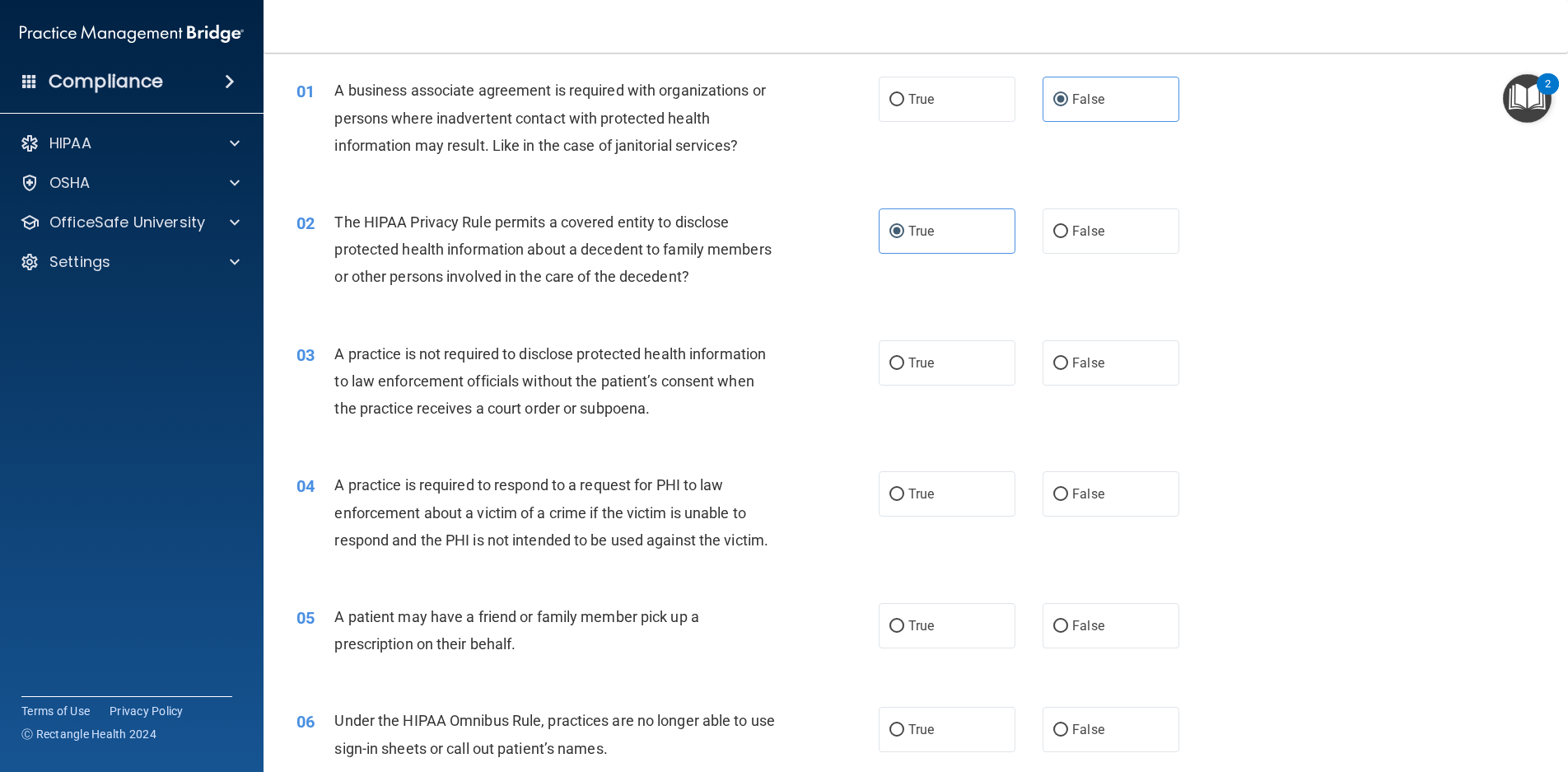
scroll to position [82, 0]
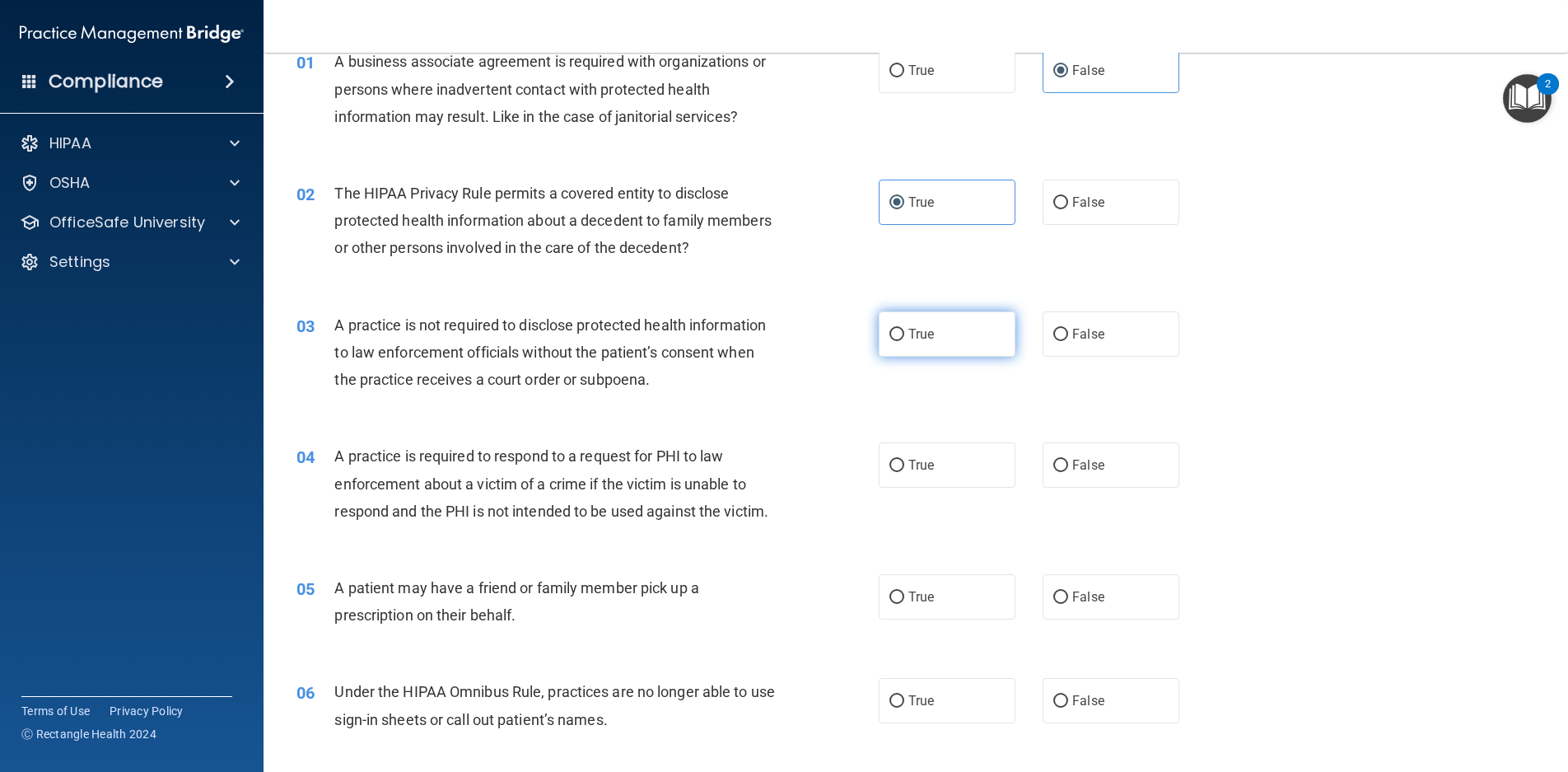
click at [945, 335] on label "True" at bounding box center [946, 334] width 136 height 45
click at [905, 335] on input "True" at bounding box center [897, 335] width 15 height 12
radio input "true"
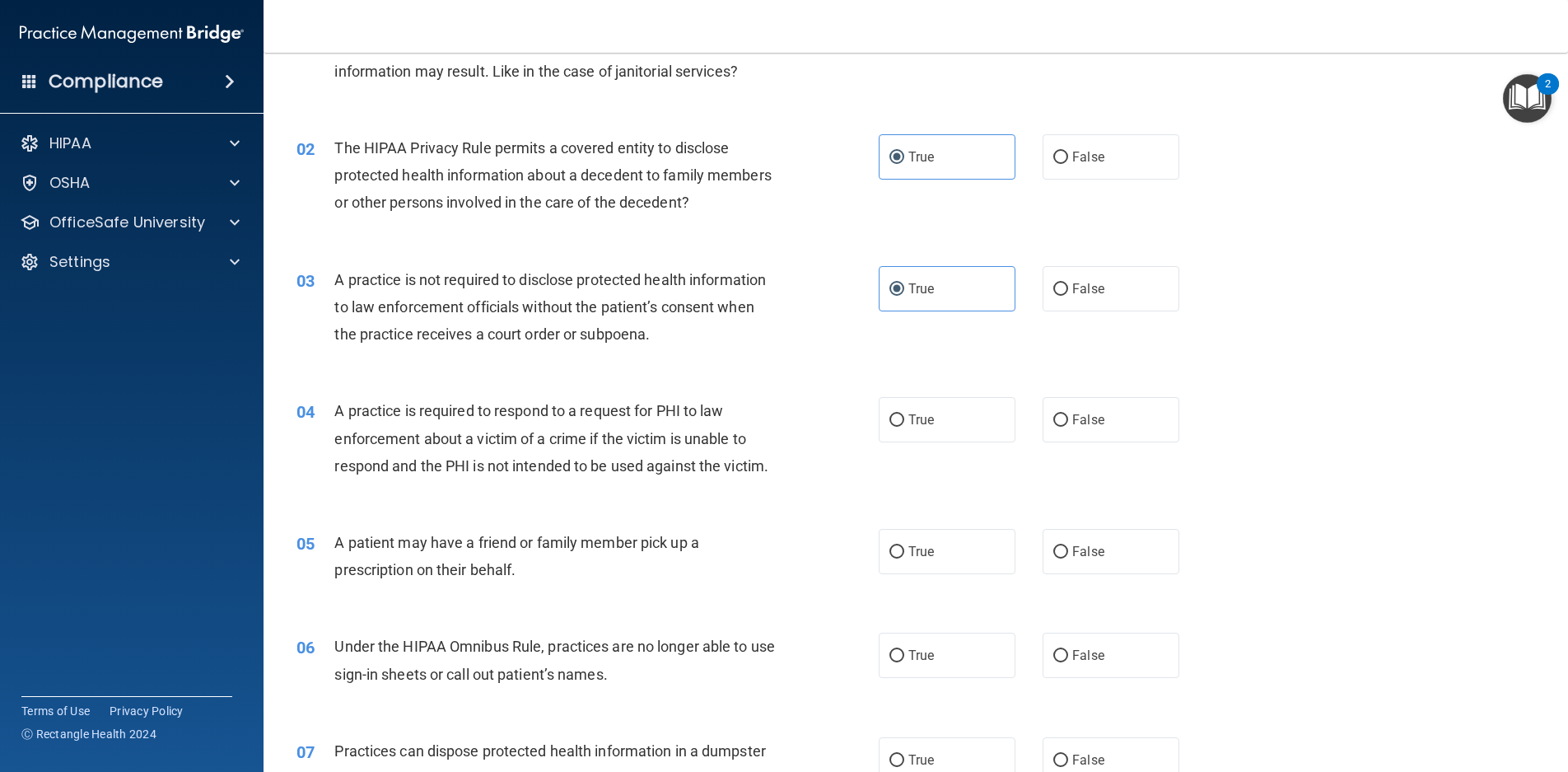
scroll to position [165, 0]
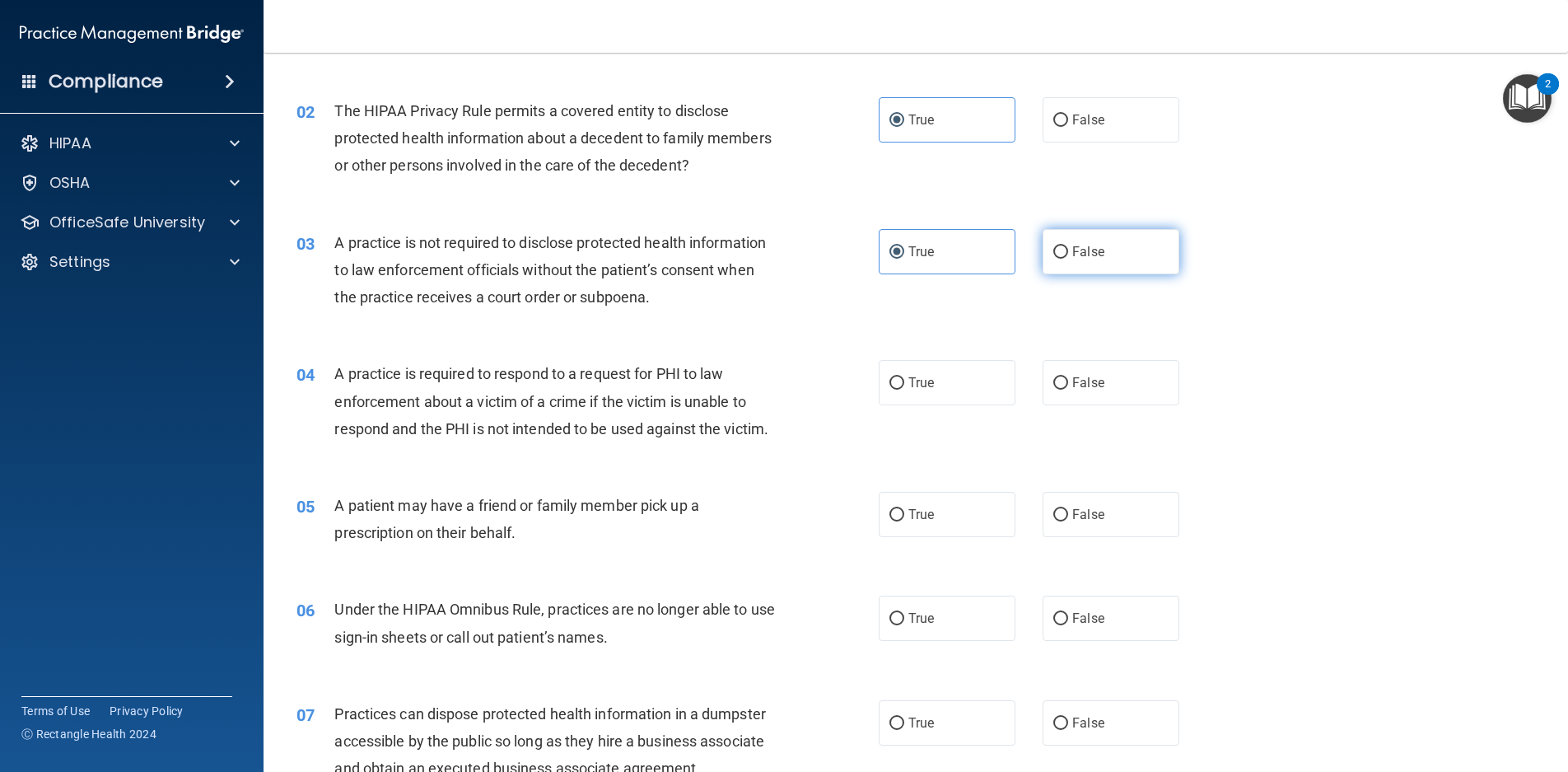
click at [1072, 254] on span "False" at bounding box center [1088, 252] width 32 height 16
click at [1069, 254] on input "False" at bounding box center [1060, 253] width 15 height 12
radio input "true"
radio input "false"
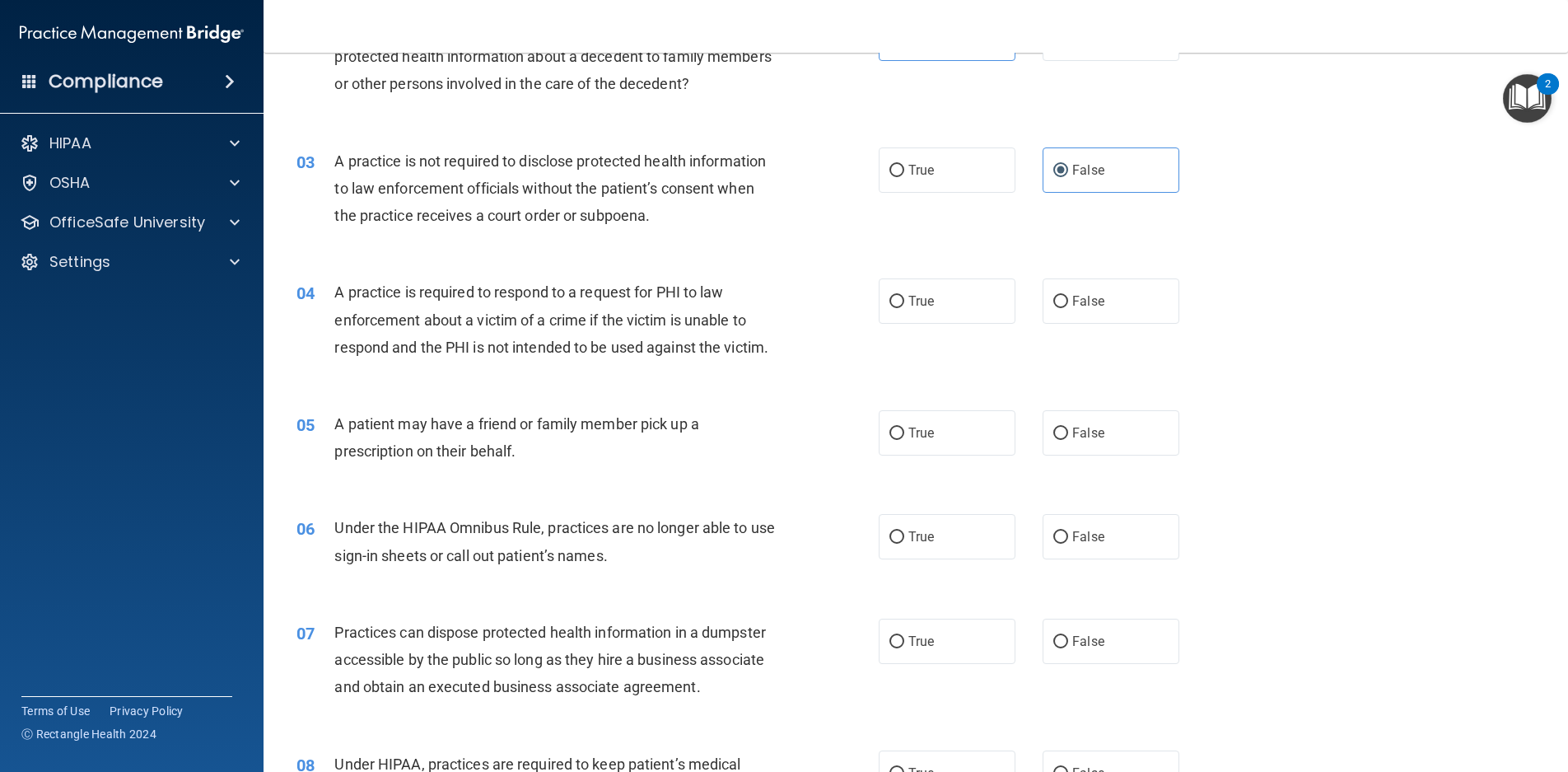
scroll to position [247, 0]
click at [932, 304] on label "True" at bounding box center [946, 300] width 136 height 45
click at [905, 304] on input "True" at bounding box center [897, 301] width 15 height 12
radio input "true"
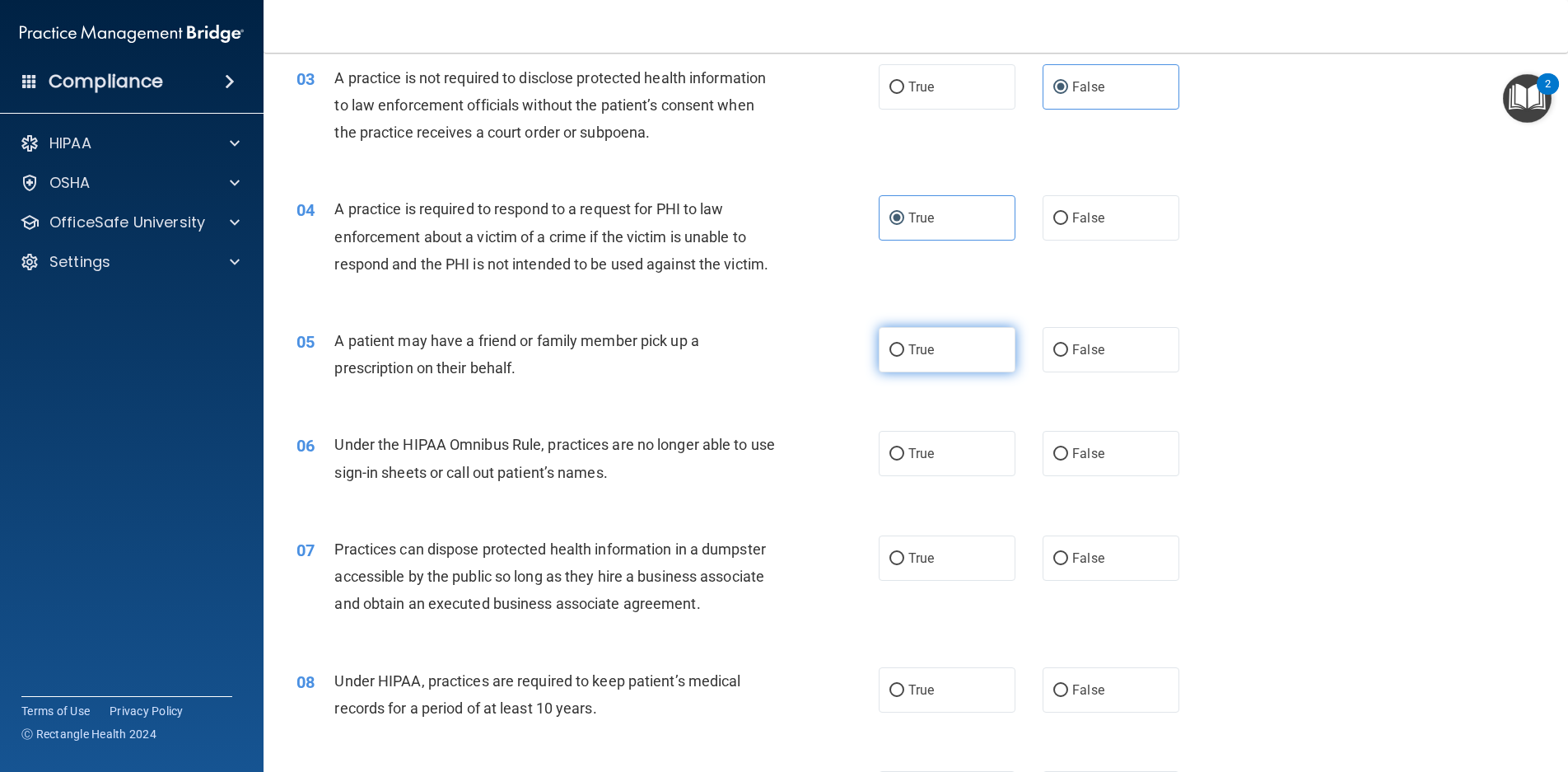
click at [915, 352] on span "True" at bounding box center [921, 350] width 25 height 16
click at [905, 352] on input "True" at bounding box center [897, 351] width 15 height 12
radio input "true"
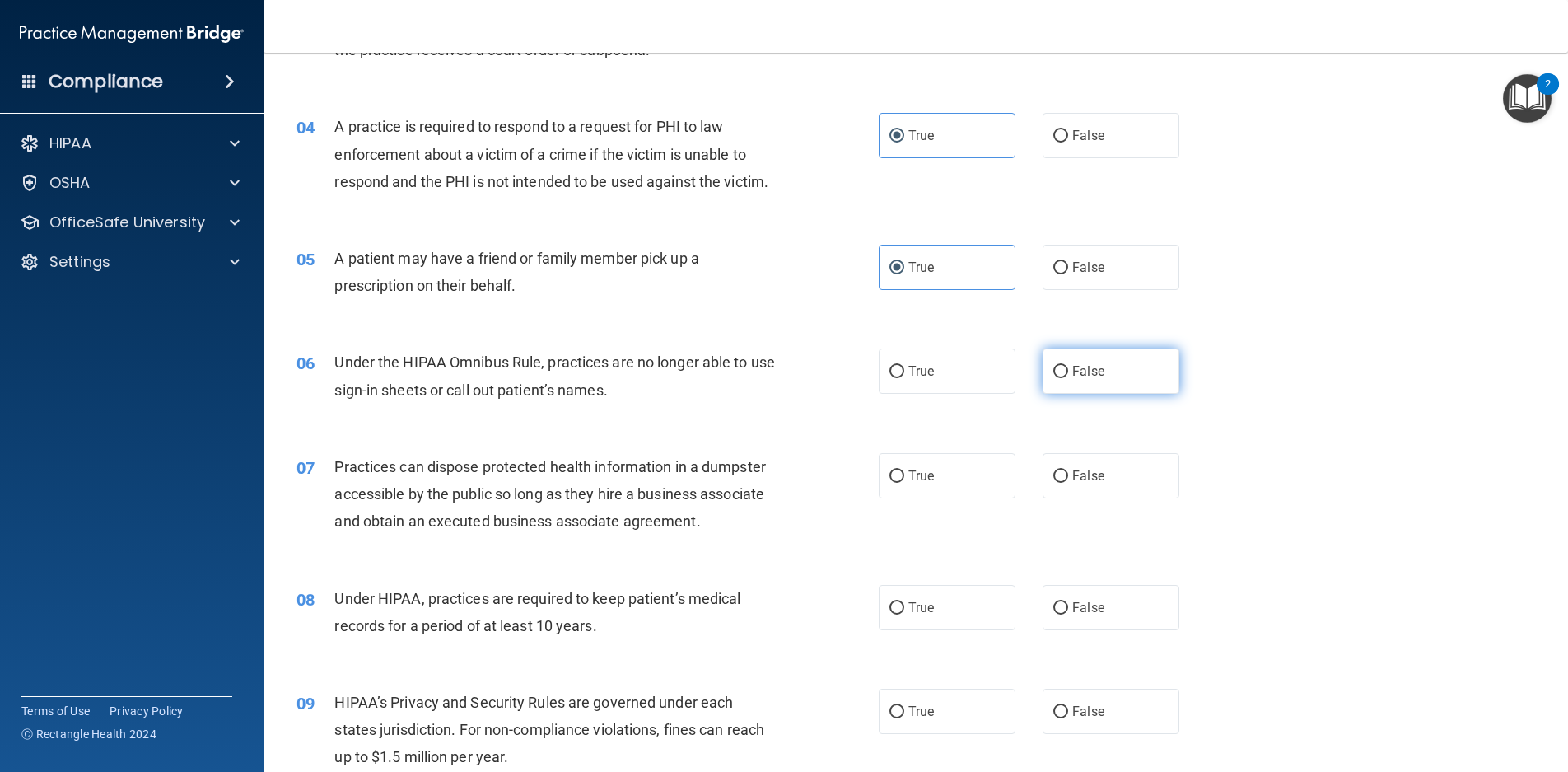
click at [1097, 376] on label "False" at bounding box center [1110, 371] width 136 height 45
click at [1069, 376] on input "False" at bounding box center [1060, 372] width 15 height 12
radio input "true"
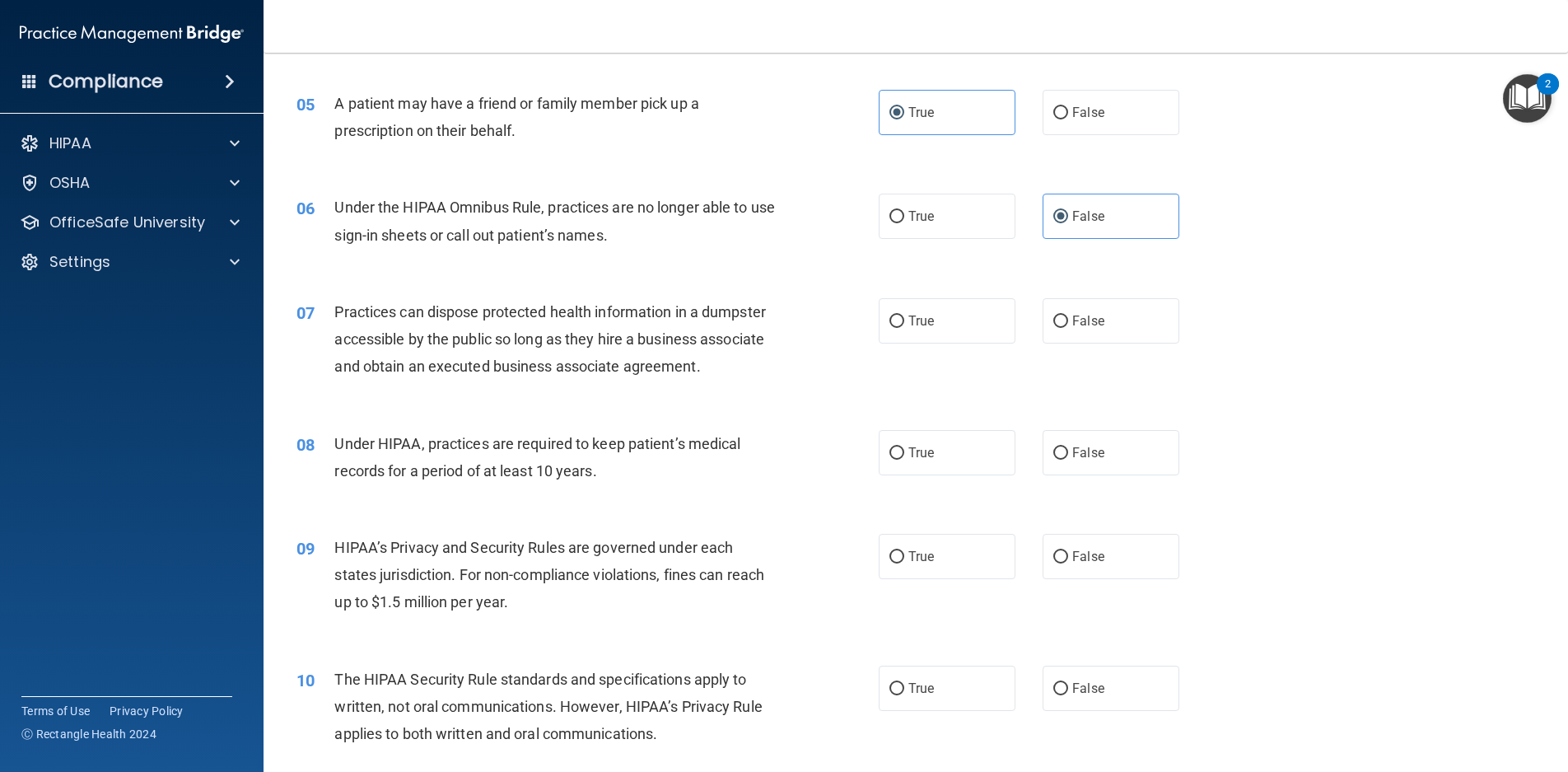
scroll to position [577, 0]
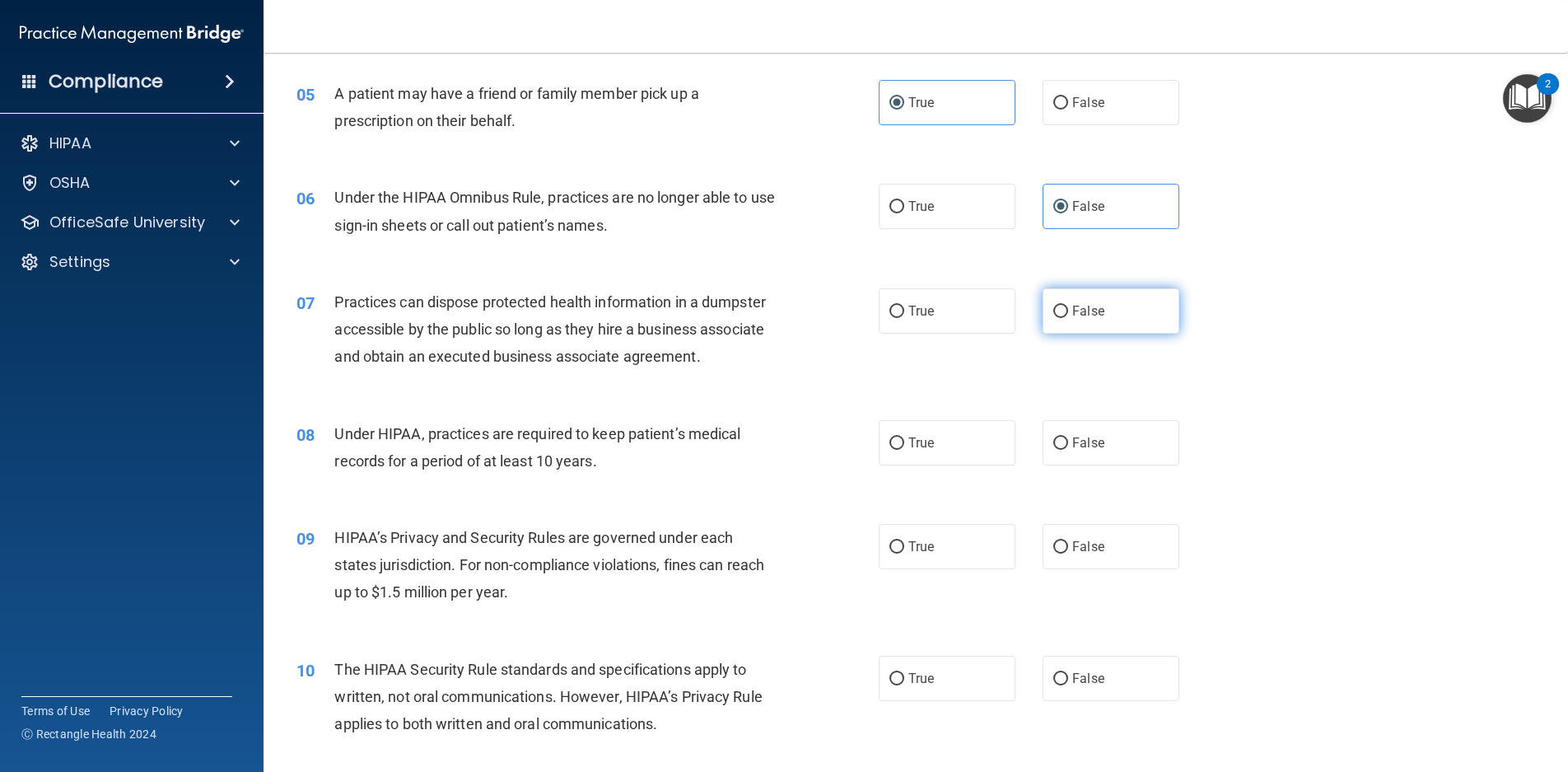
click at [1114, 313] on label "False" at bounding box center [1110, 311] width 136 height 45
click at [1069, 313] on input "False" at bounding box center [1060, 312] width 15 height 12
radio input "true"
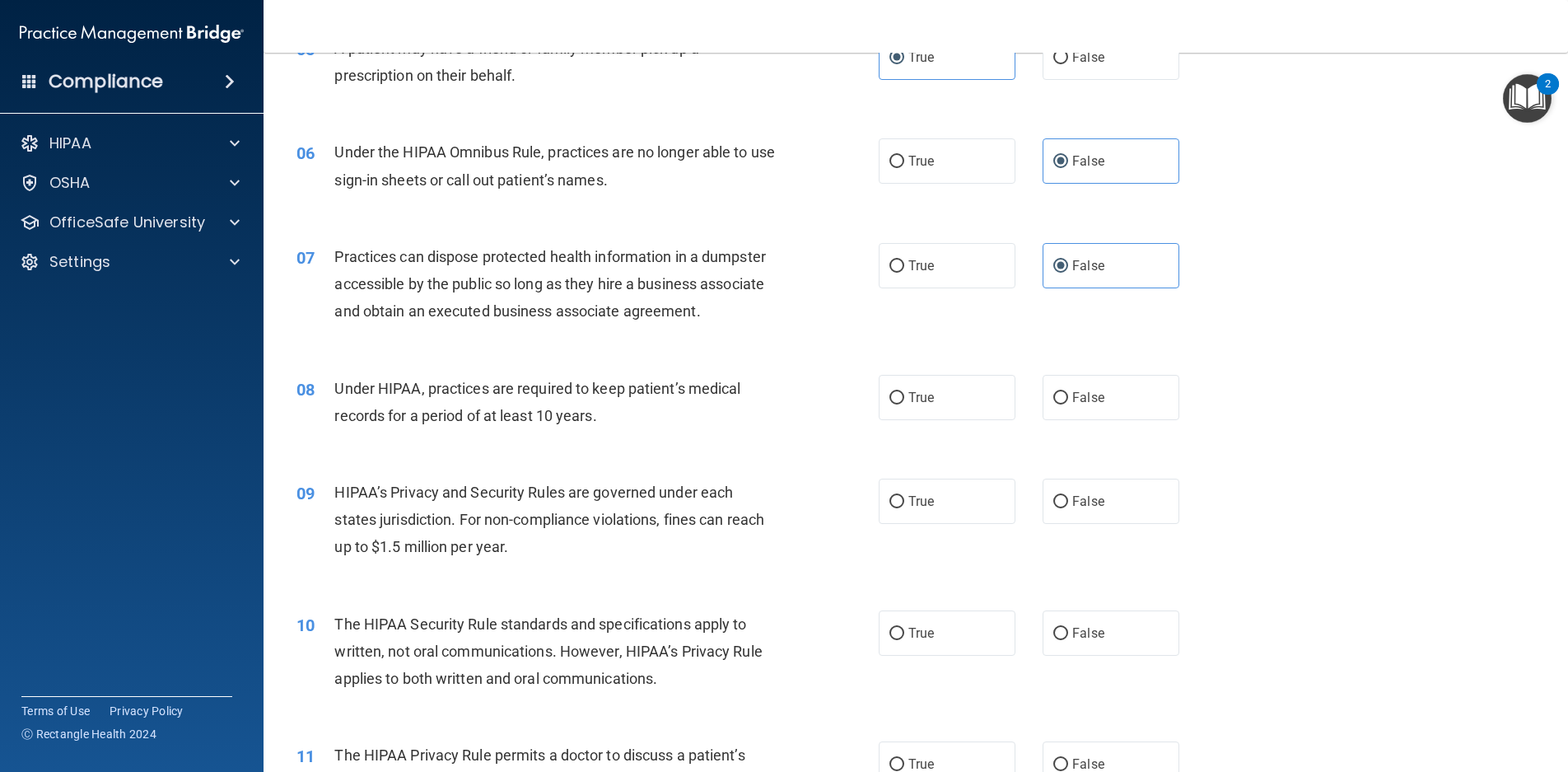
scroll to position [659, 0]
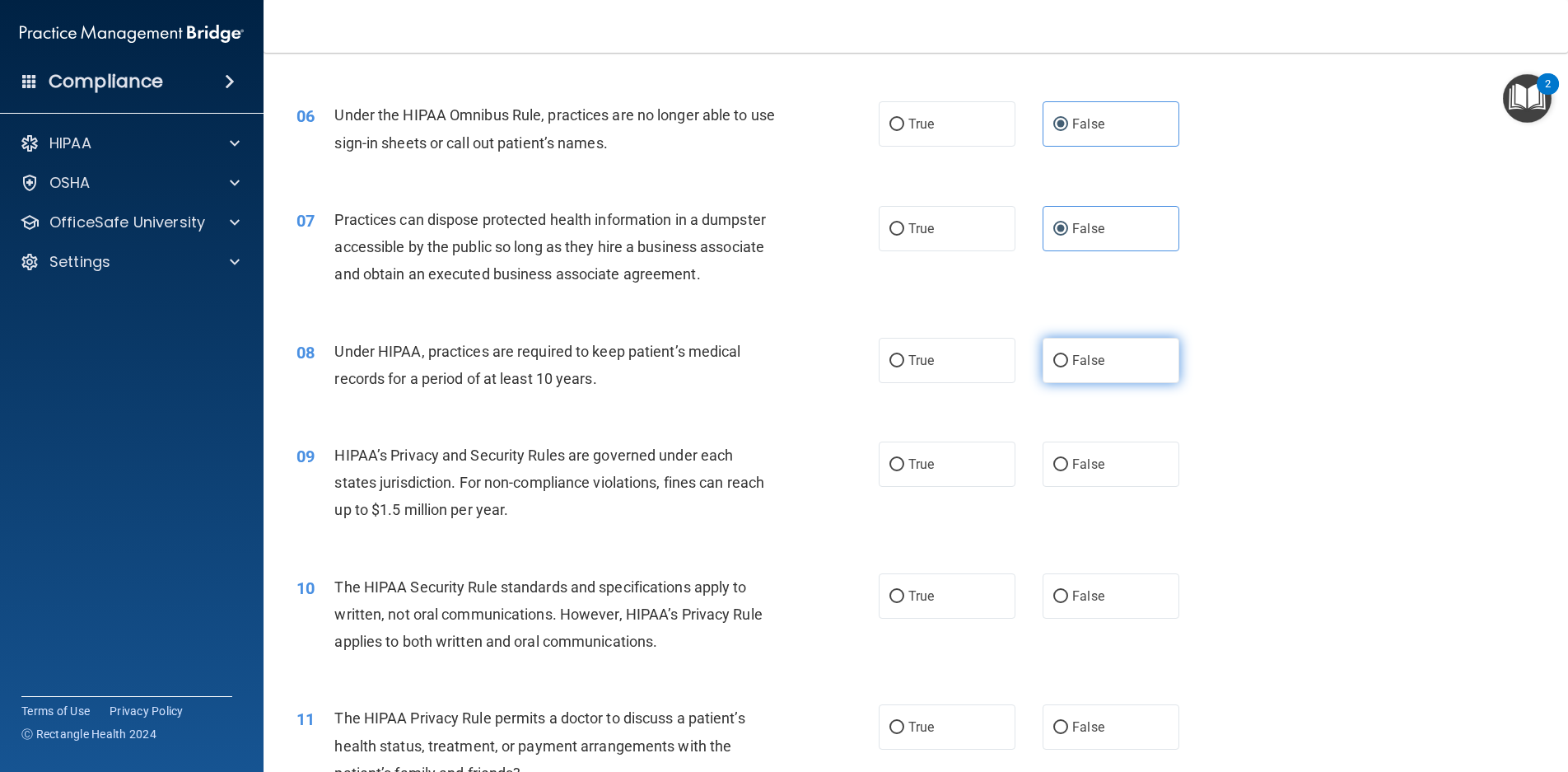
click at [1084, 364] on span "False" at bounding box center [1088, 360] width 32 height 16
click at [1069, 364] on input "False" at bounding box center [1060, 361] width 15 height 12
radio input "true"
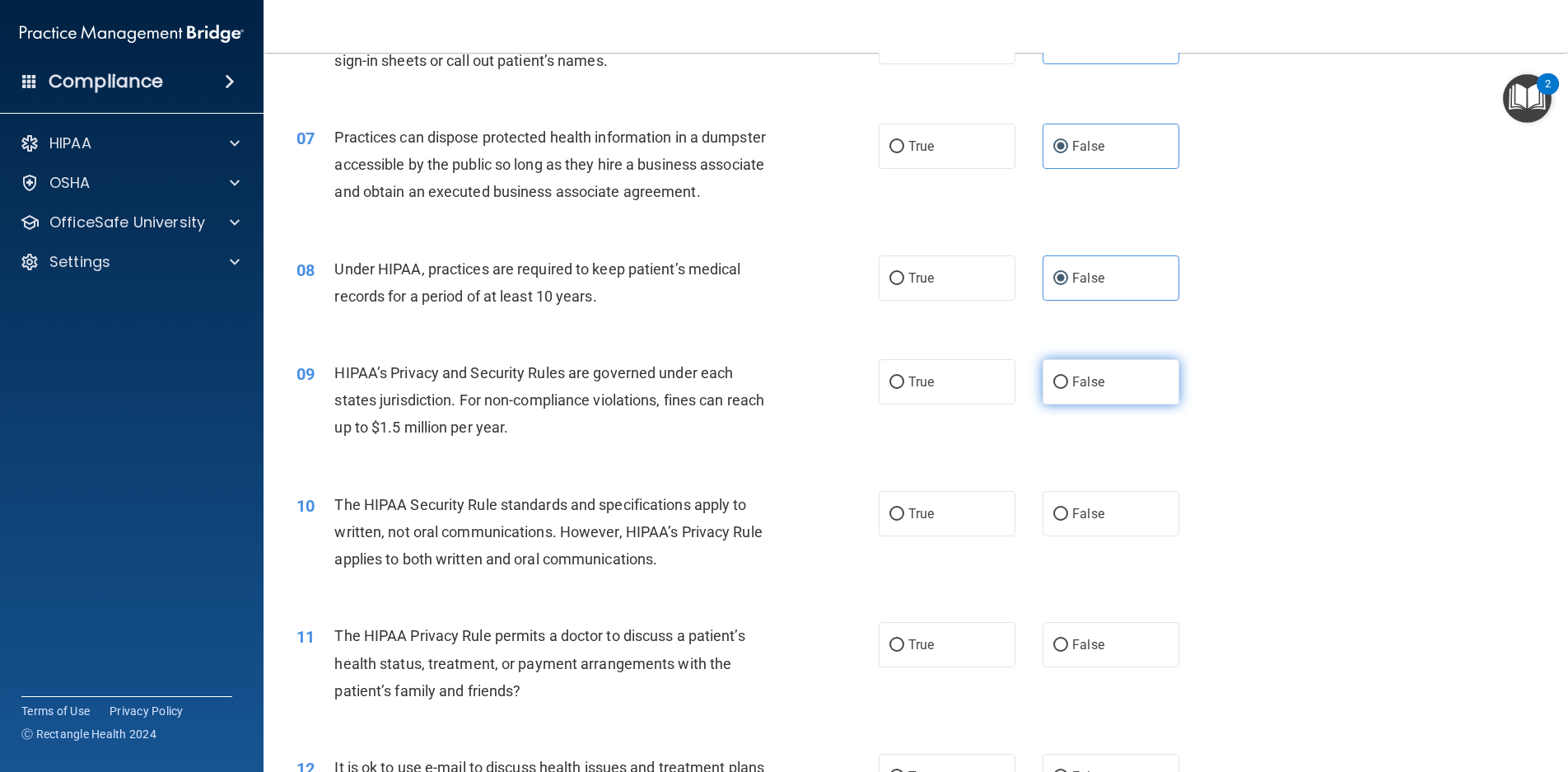
click at [1110, 394] on label "False" at bounding box center [1110, 382] width 136 height 45
click at [1069, 389] on input "False" at bounding box center [1060, 383] width 15 height 12
radio input "true"
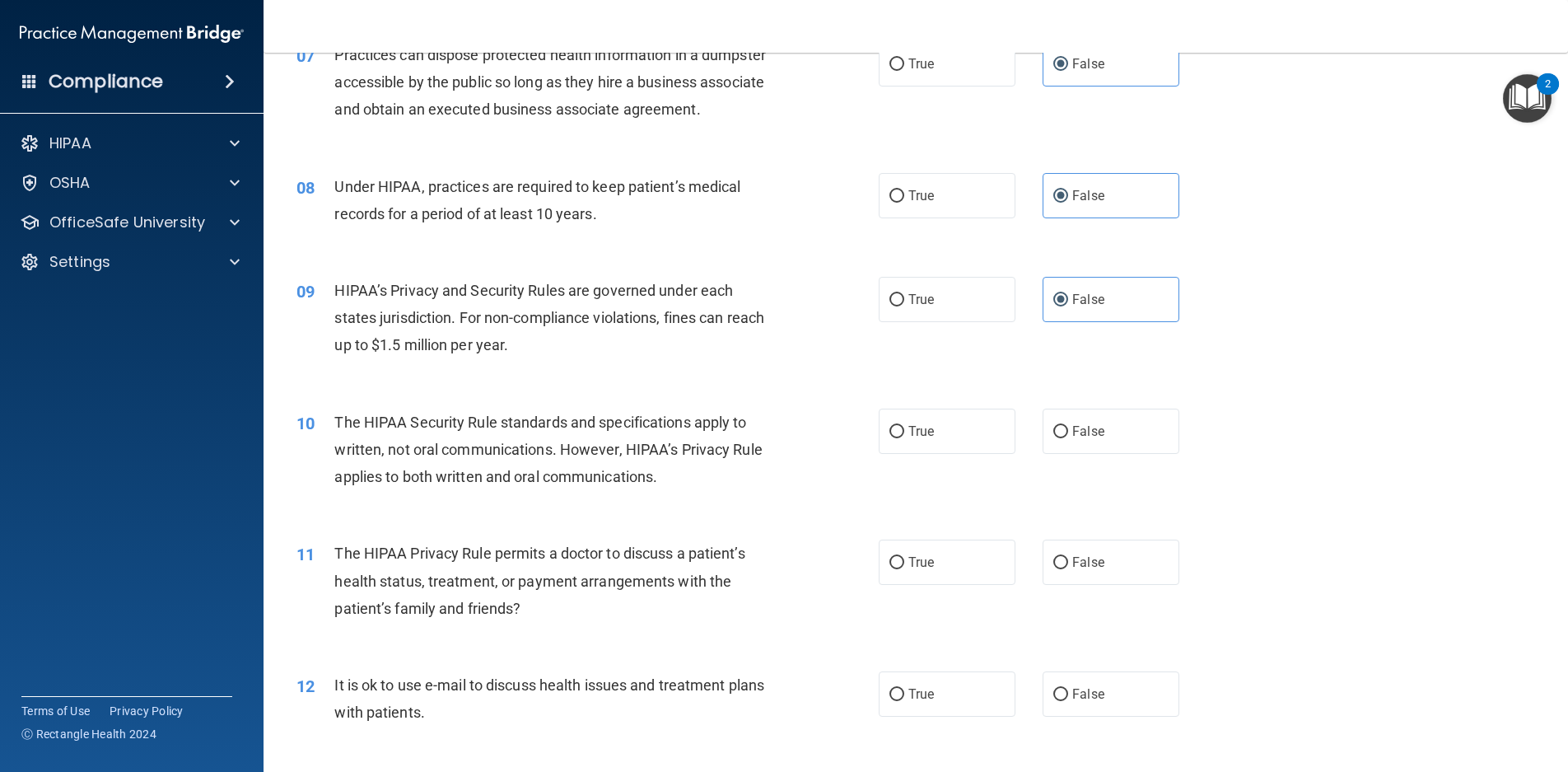
scroll to position [907, 0]
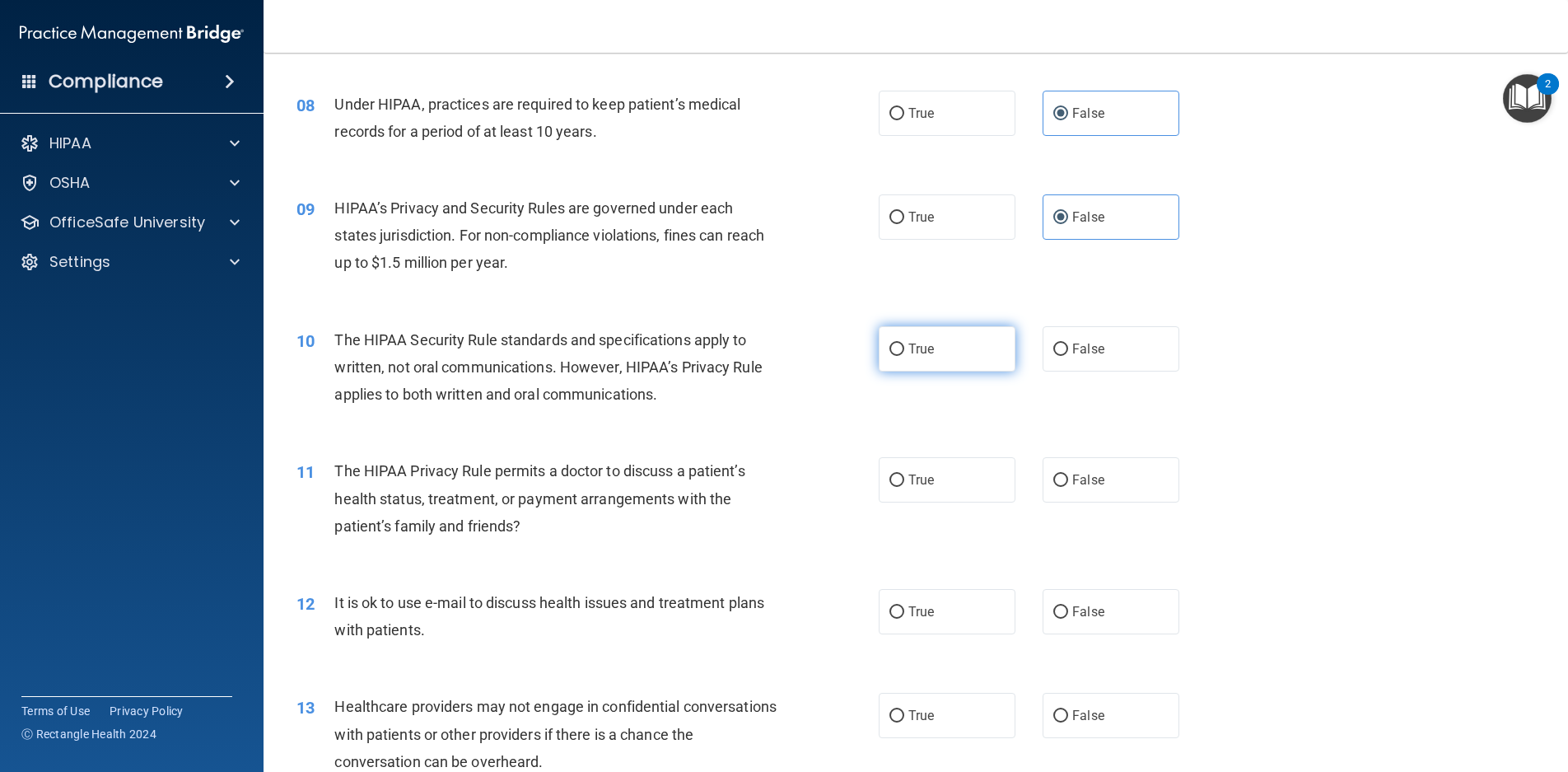
click at [961, 351] on label "True" at bounding box center [946, 349] width 136 height 45
click at [905, 351] on input "True" at bounding box center [897, 350] width 15 height 12
radio input "true"
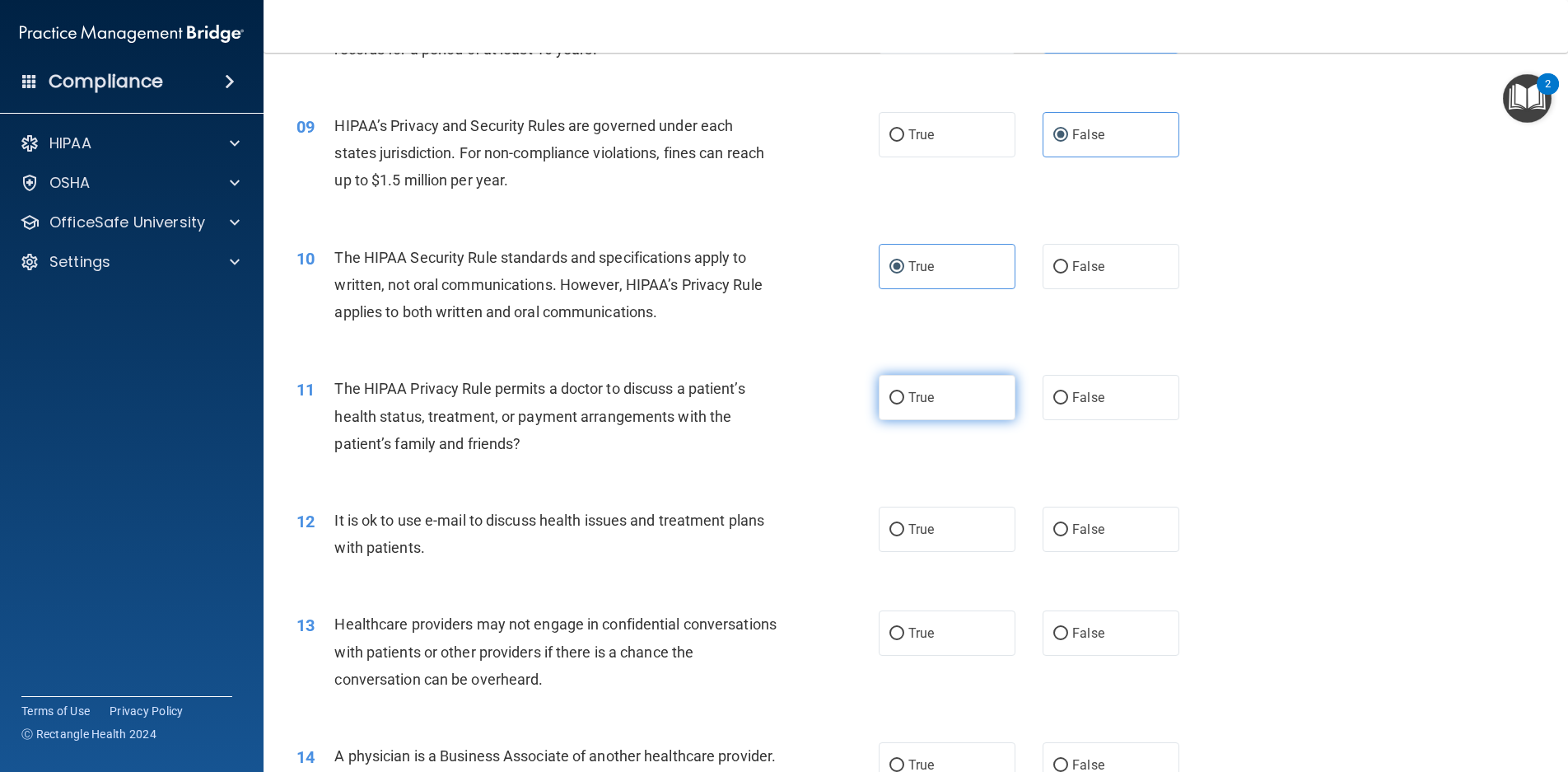
click at [929, 387] on label "True" at bounding box center [946, 398] width 136 height 45
click at [905, 393] on input "True" at bounding box center [897, 399] width 15 height 12
radio input "true"
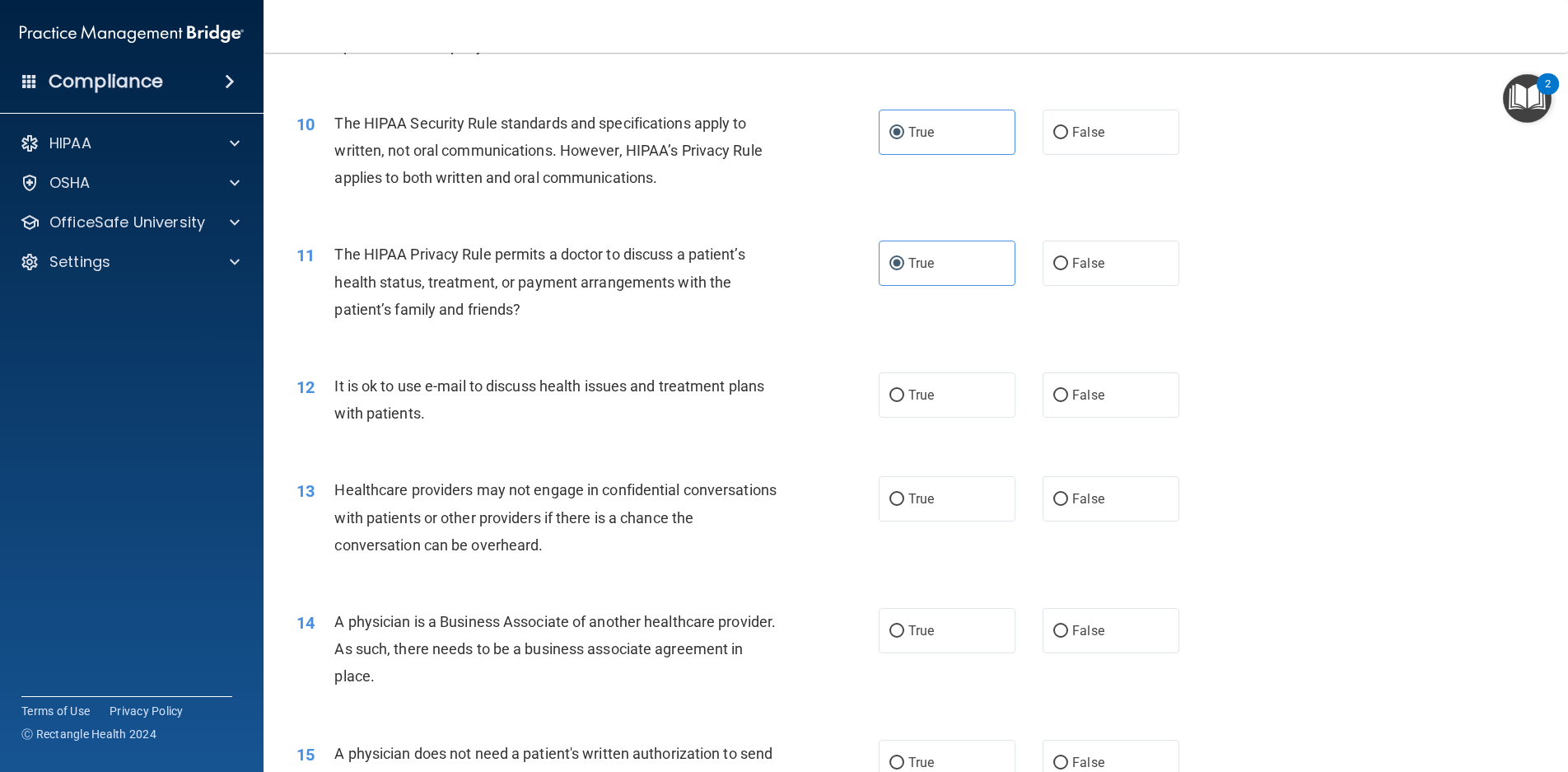
scroll to position [1153, 0]
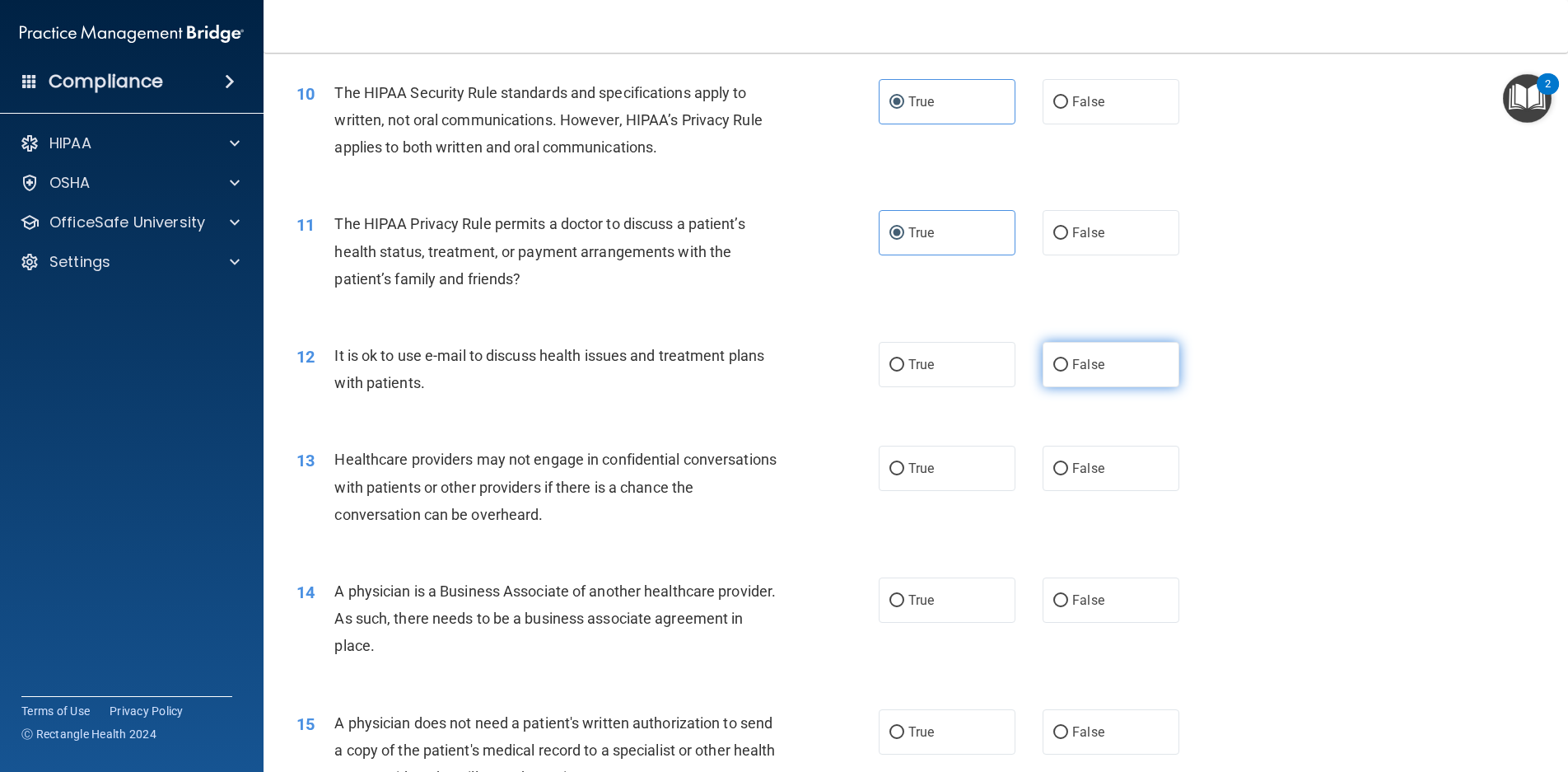
click at [1084, 371] on span "False" at bounding box center [1088, 365] width 32 height 16
click at [1069, 371] on input "False" at bounding box center [1060, 366] width 15 height 12
radio input "true"
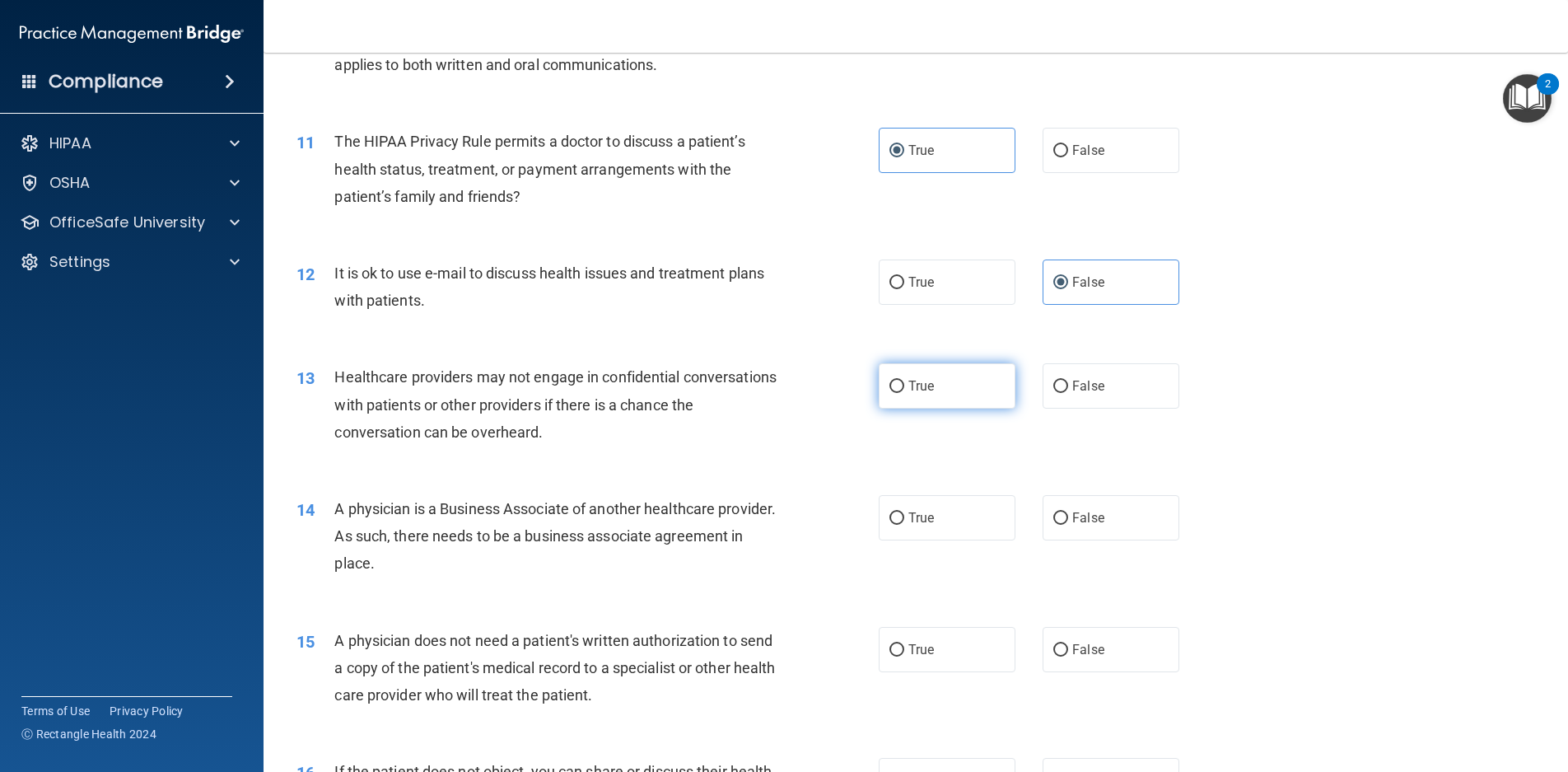
click at [975, 374] on label "True" at bounding box center [946, 386] width 136 height 45
click at [905, 380] on input "True" at bounding box center [897, 386] width 15 height 12
radio input "true"
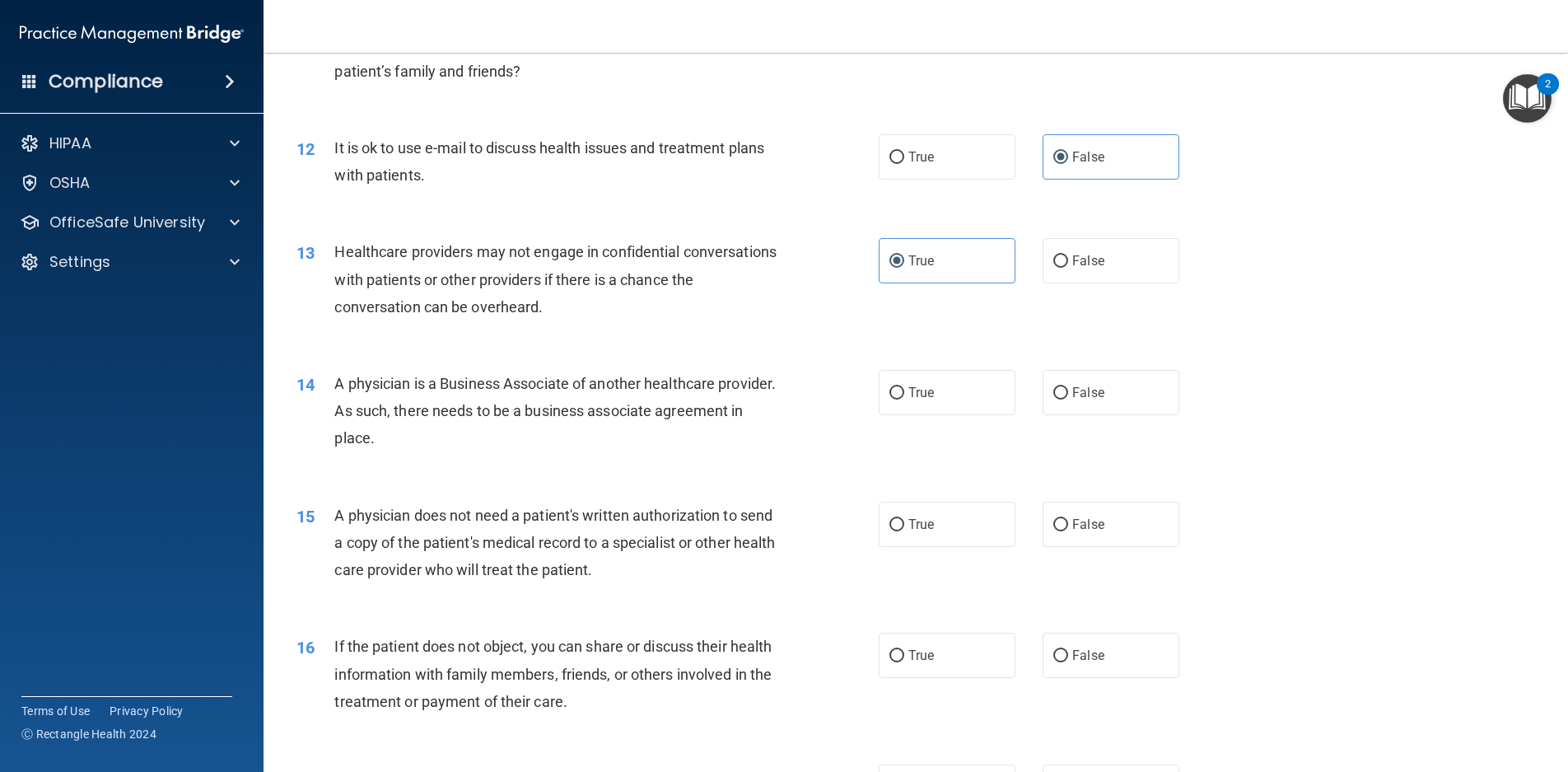
scroll to position [1401, 0]
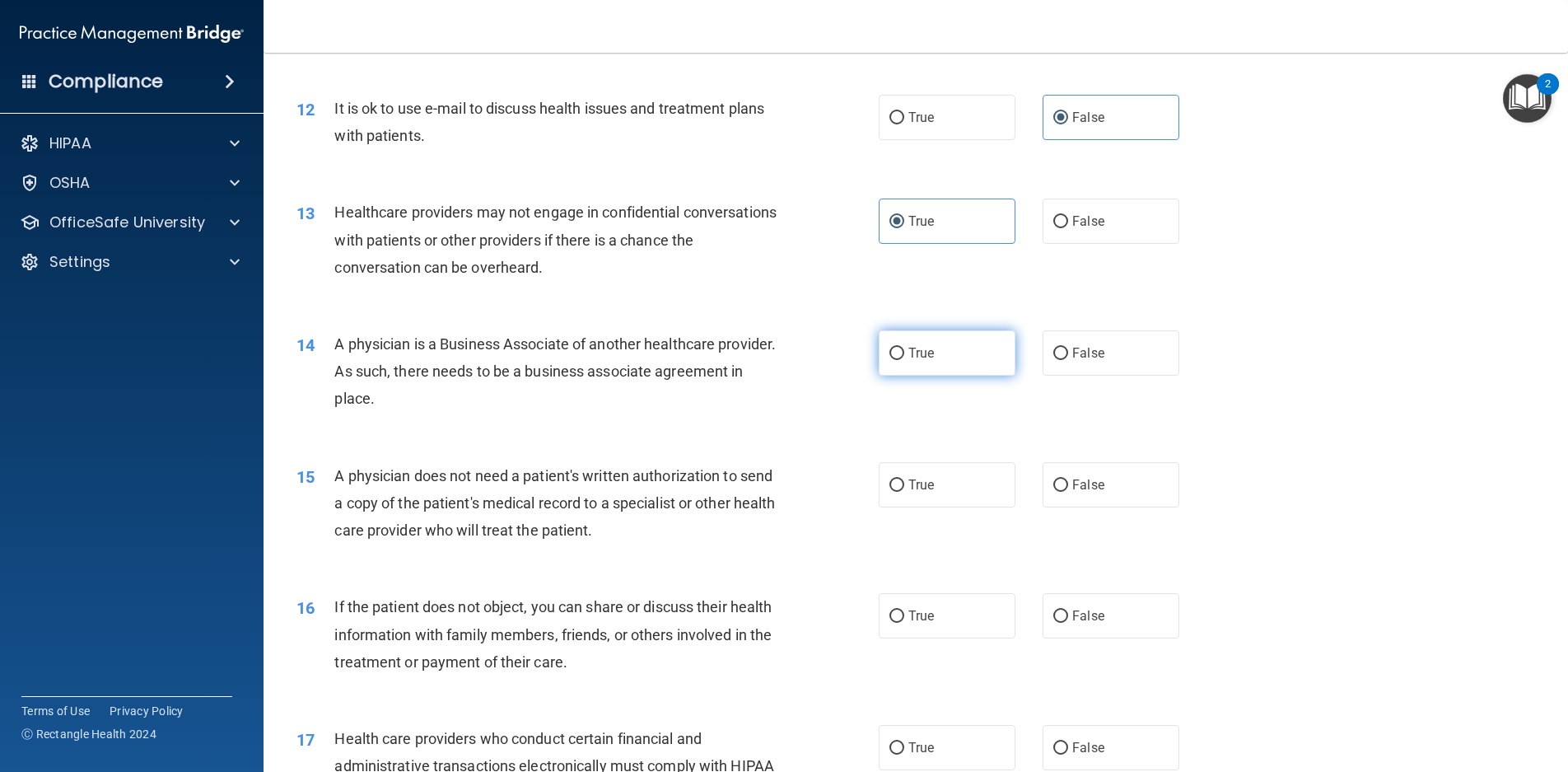
click at [984, 364] on label "True" at bounding box center [946, 353] width 136 height 45
click at [905, 360] on input "True" at bounding box center [897, 353] width 15 height 12
radio input "true"
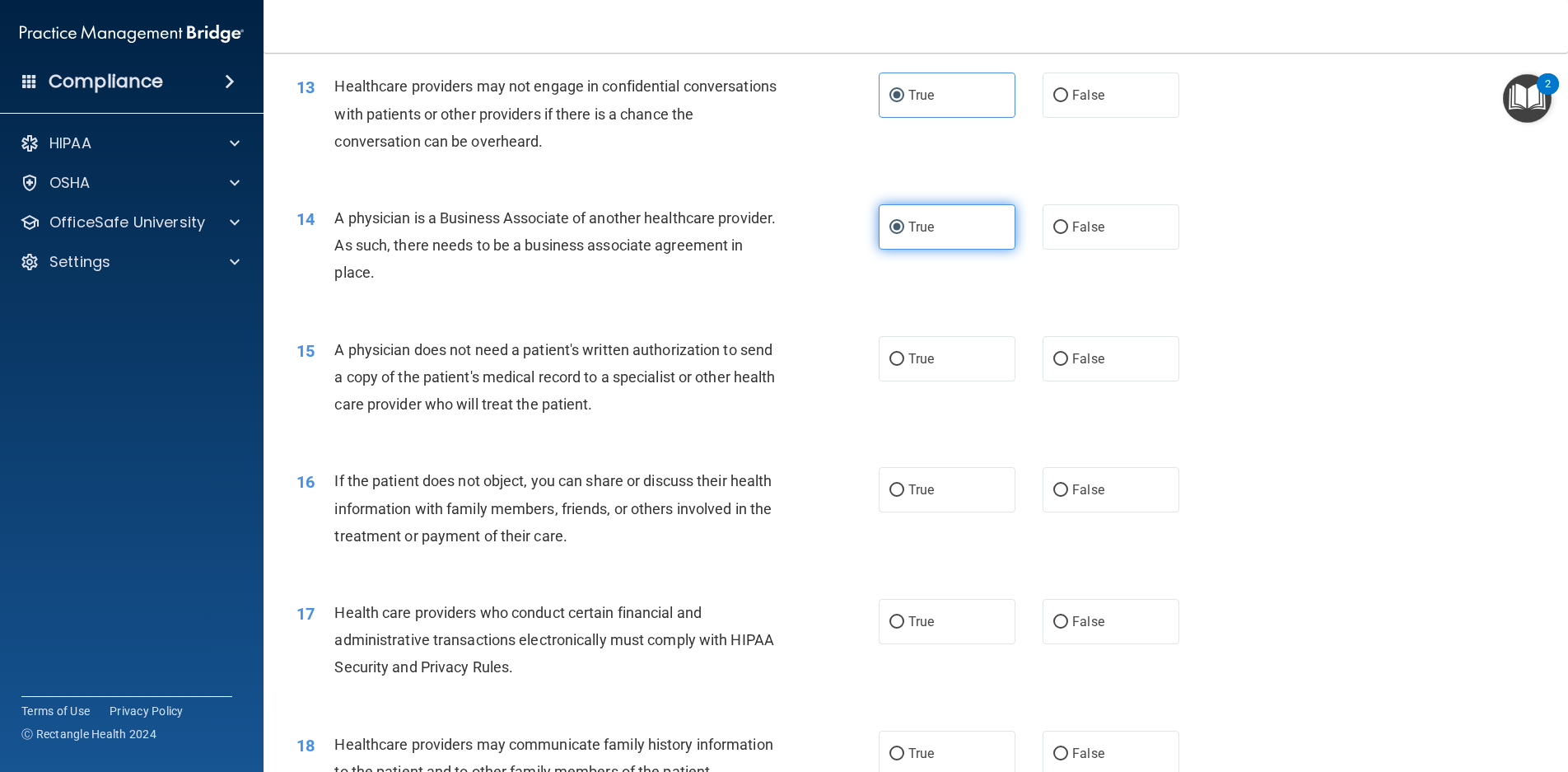
scroll to position [1566, 0]
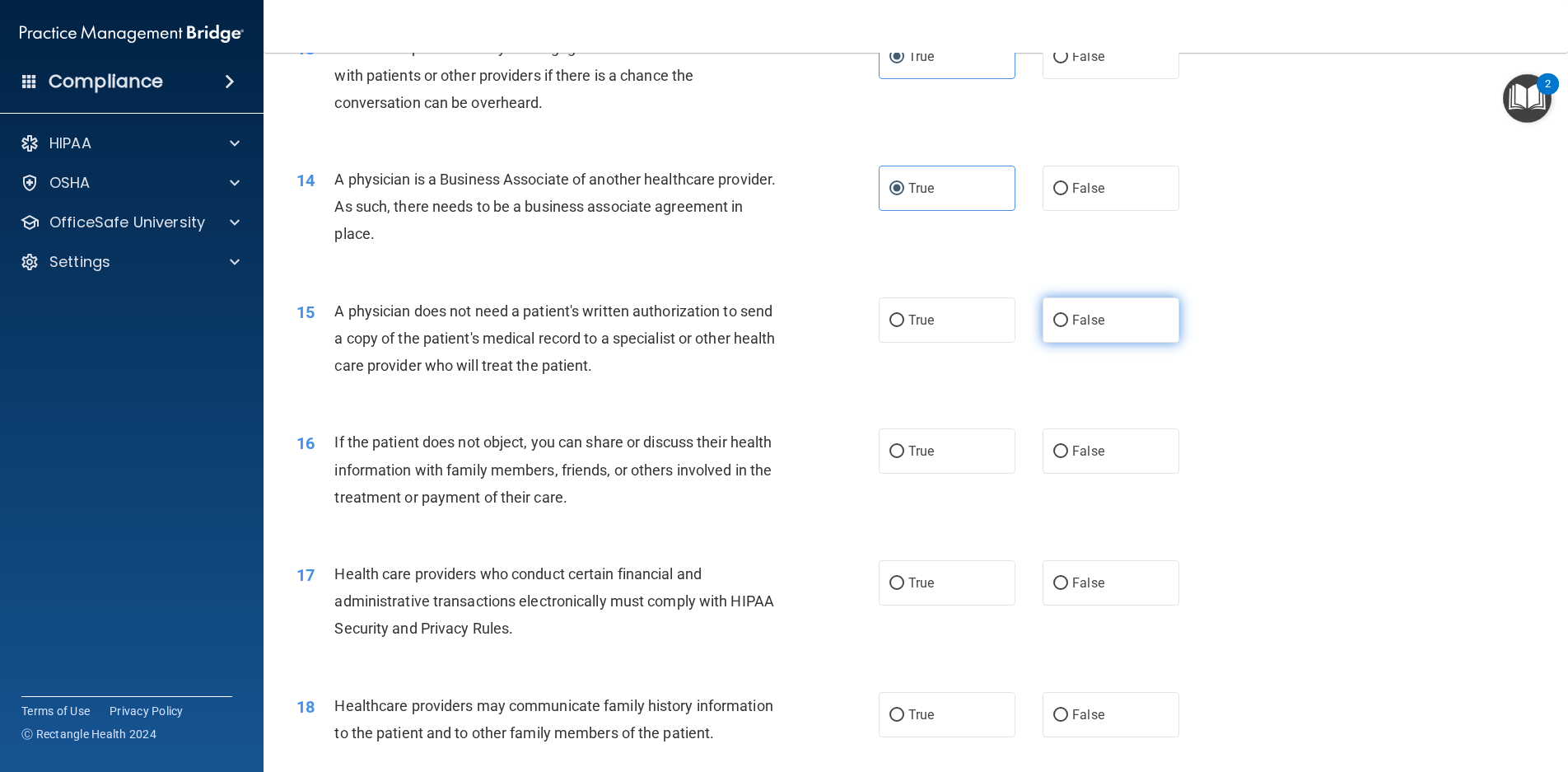
click at [1080, 318] on span "False" at bounding box center [1088, 320] width 32 height 16
click at [1069, 318] on input "False" at bounding box center [1060, 320] width 15 height 12
radio input "true"
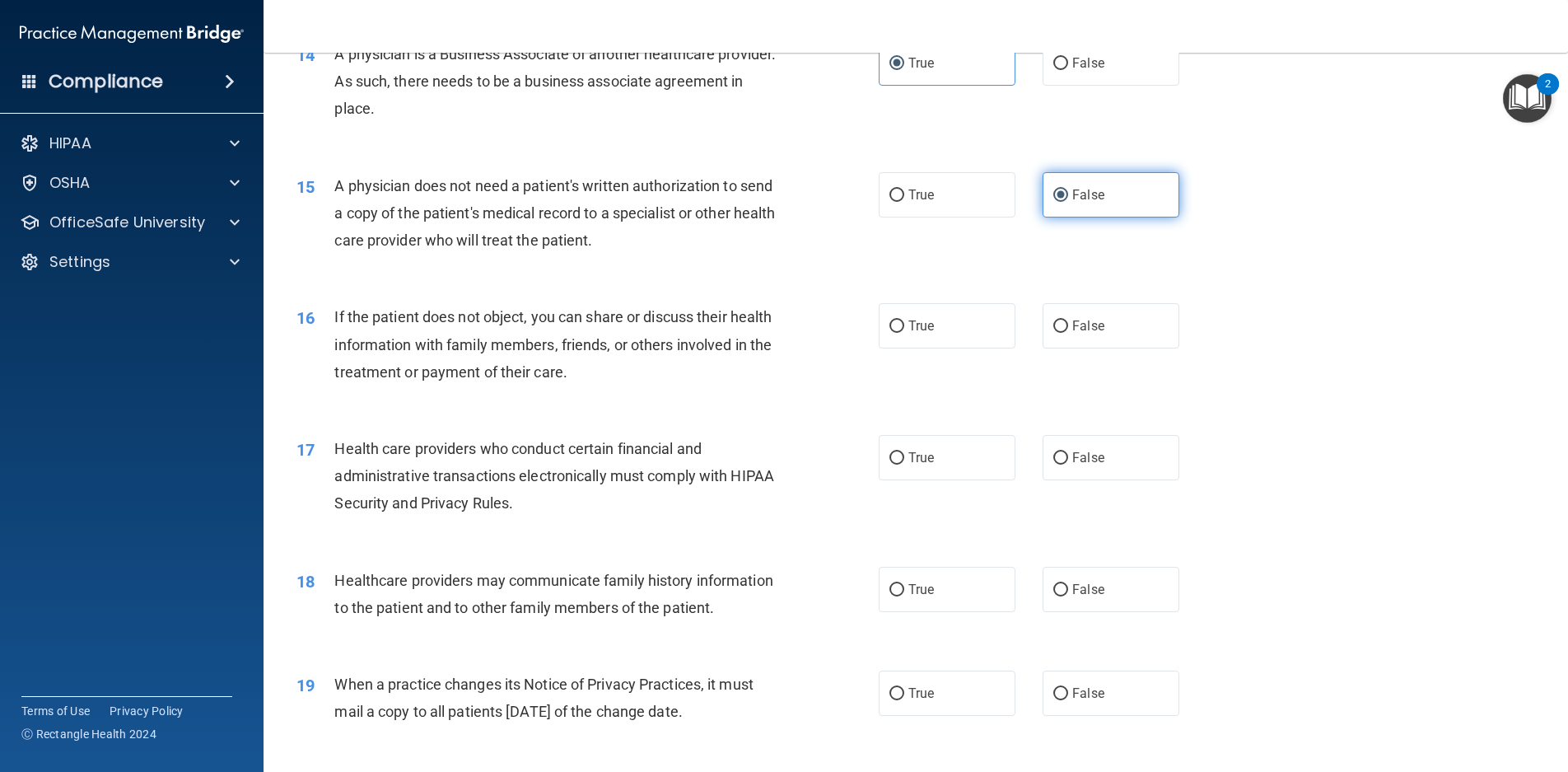
scroll to position [1730, 0]
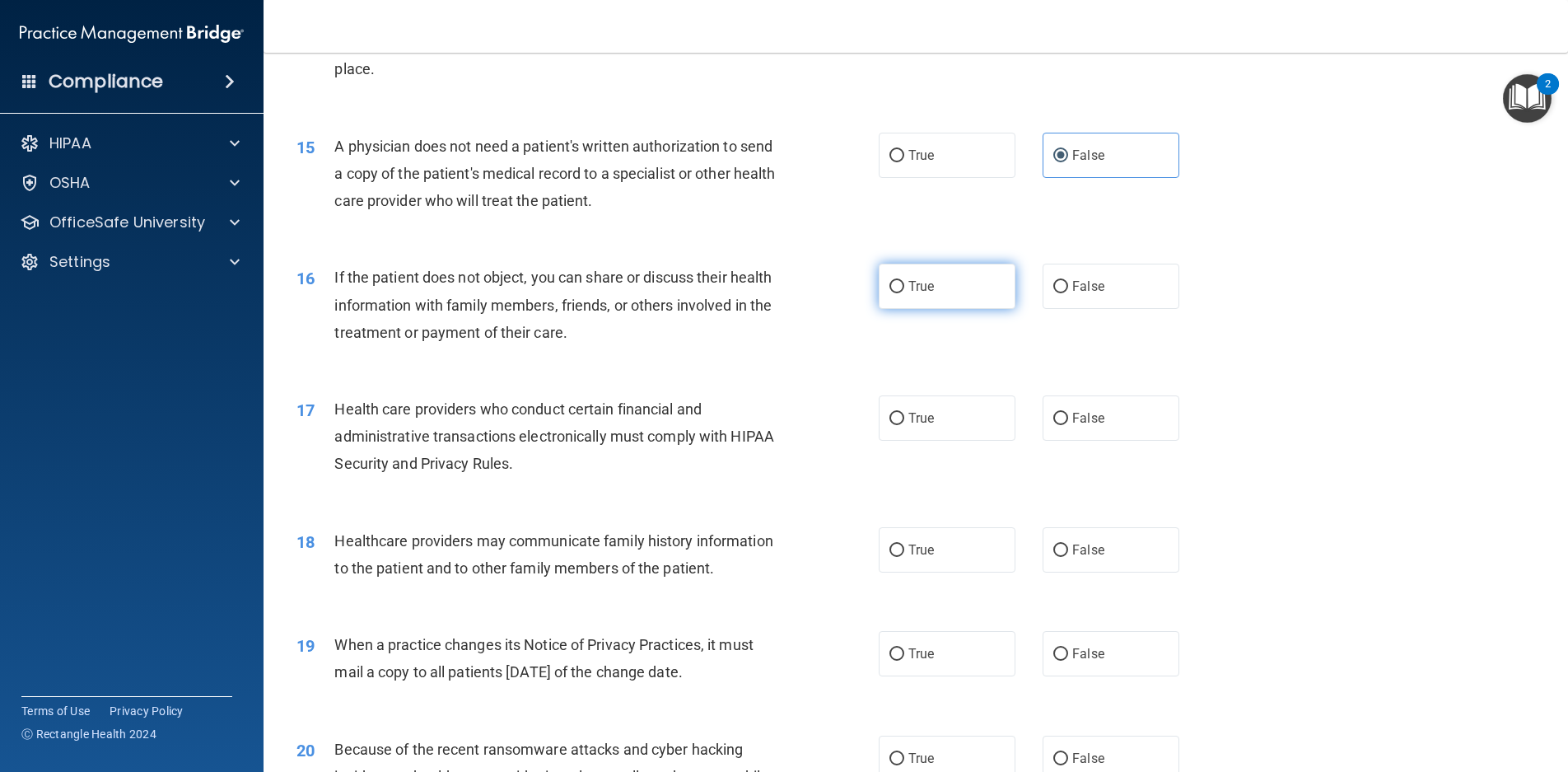
click at [935, 292] on label "True" at bounding box center [946, 287] width 136 height 45
click at [905, 292] on input "True" at bounding box center [897, 287] width 15 height 12
radio input "true"
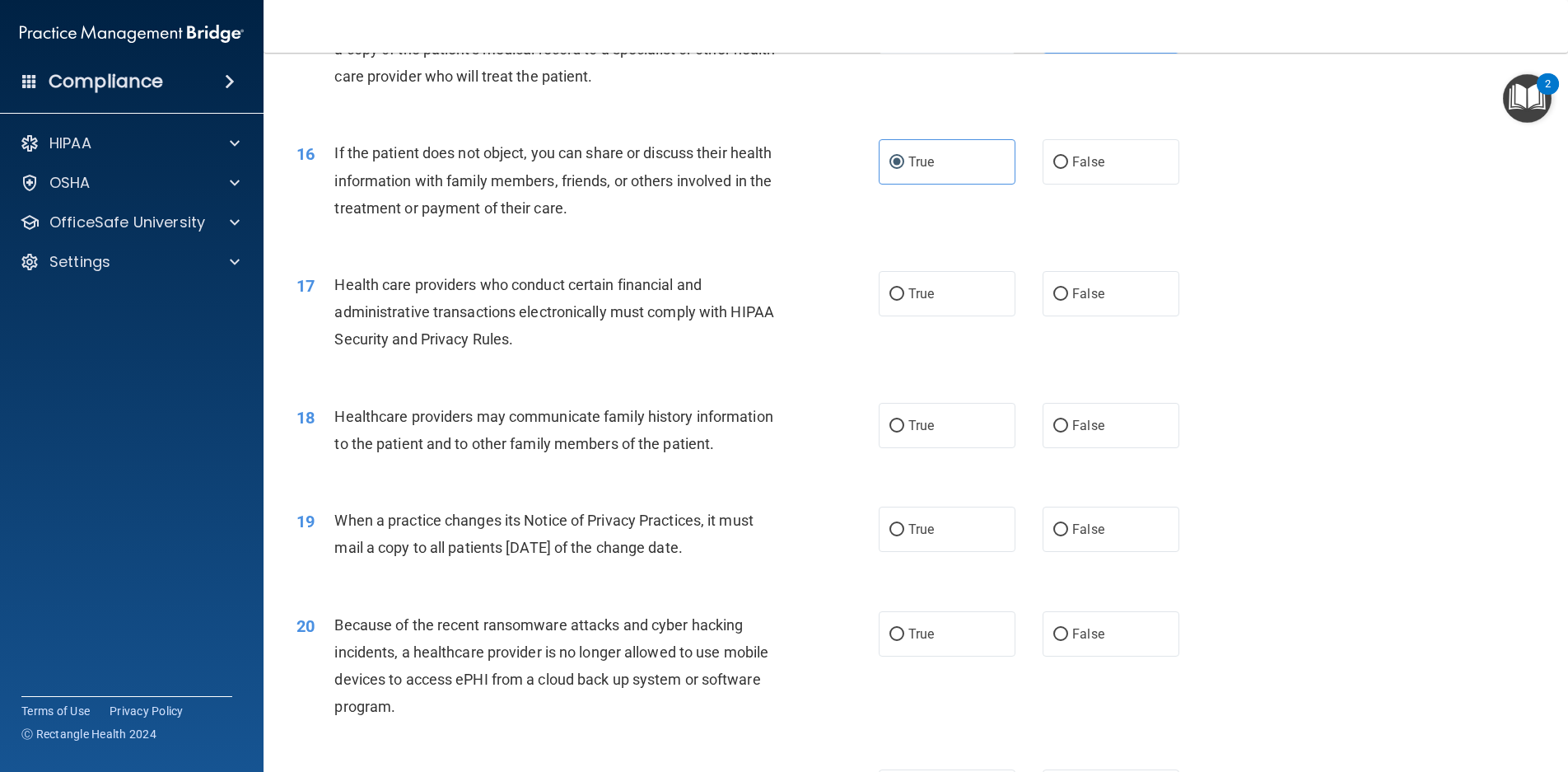
scroll to position [1895, 0]
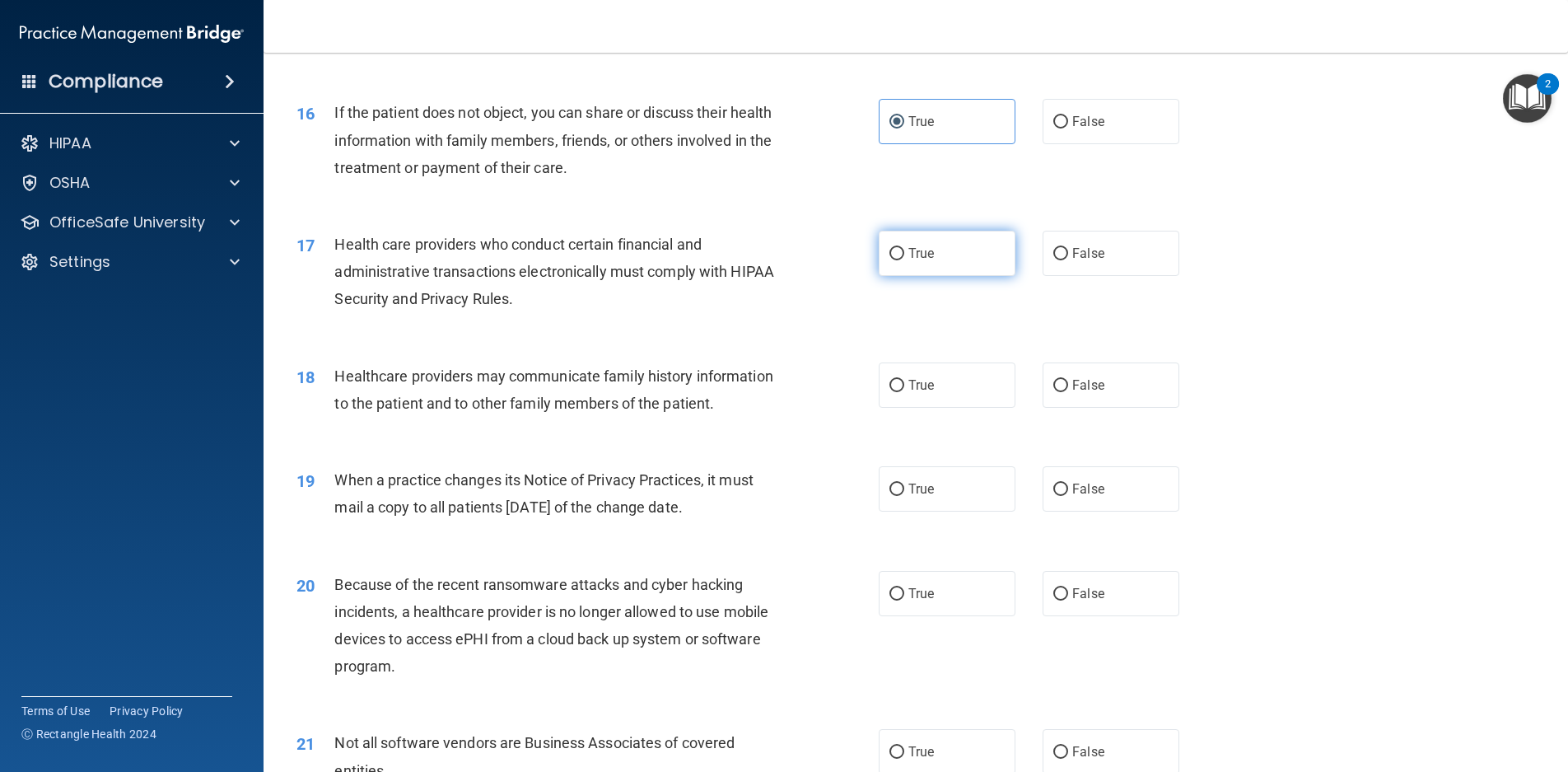
click at [904, 261] on label "True" at bounding box center [946, 254] width 136 height 45
click at [904, 261] on input "True" at bounding box center [897, 254] width 15 height 12
radio input "true"
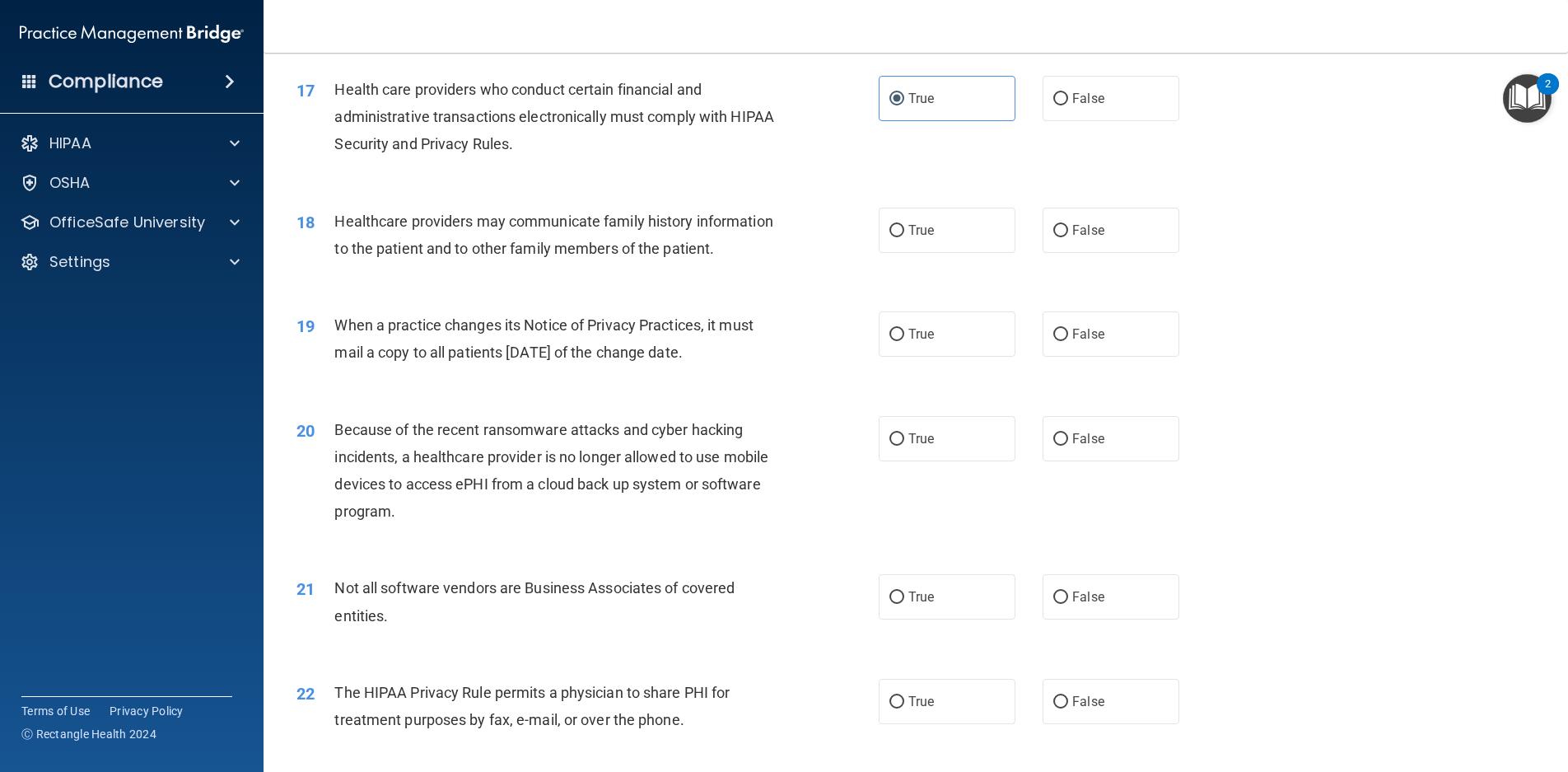
scroll to position [2060, 0]
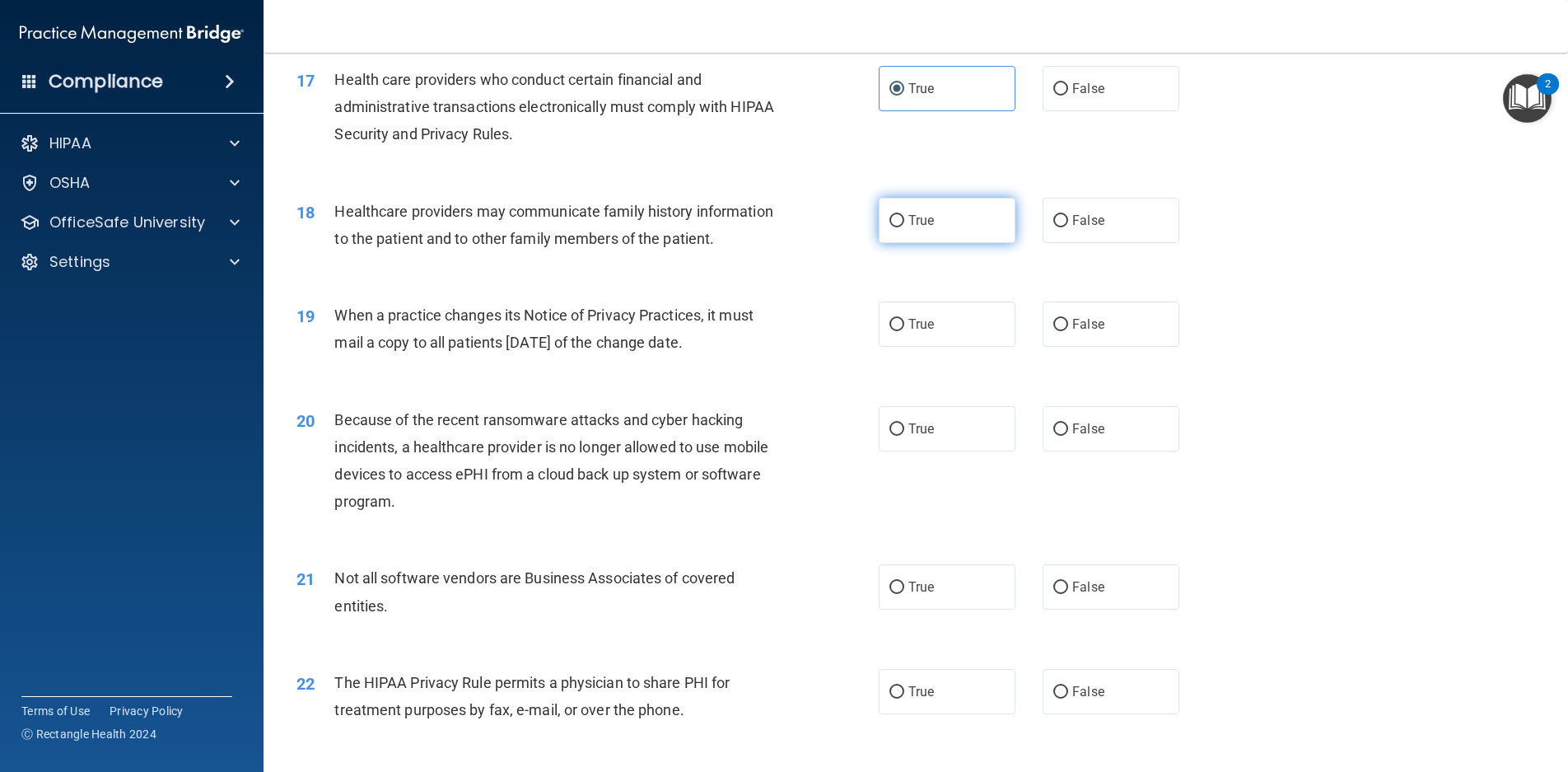
click at [957, 229] on label "True" at bounding box center [946, 221] width 136 height 45
click at [905, 228] on input "True" at bounding box center [897, 221] width 15 height 12
radio input "true"
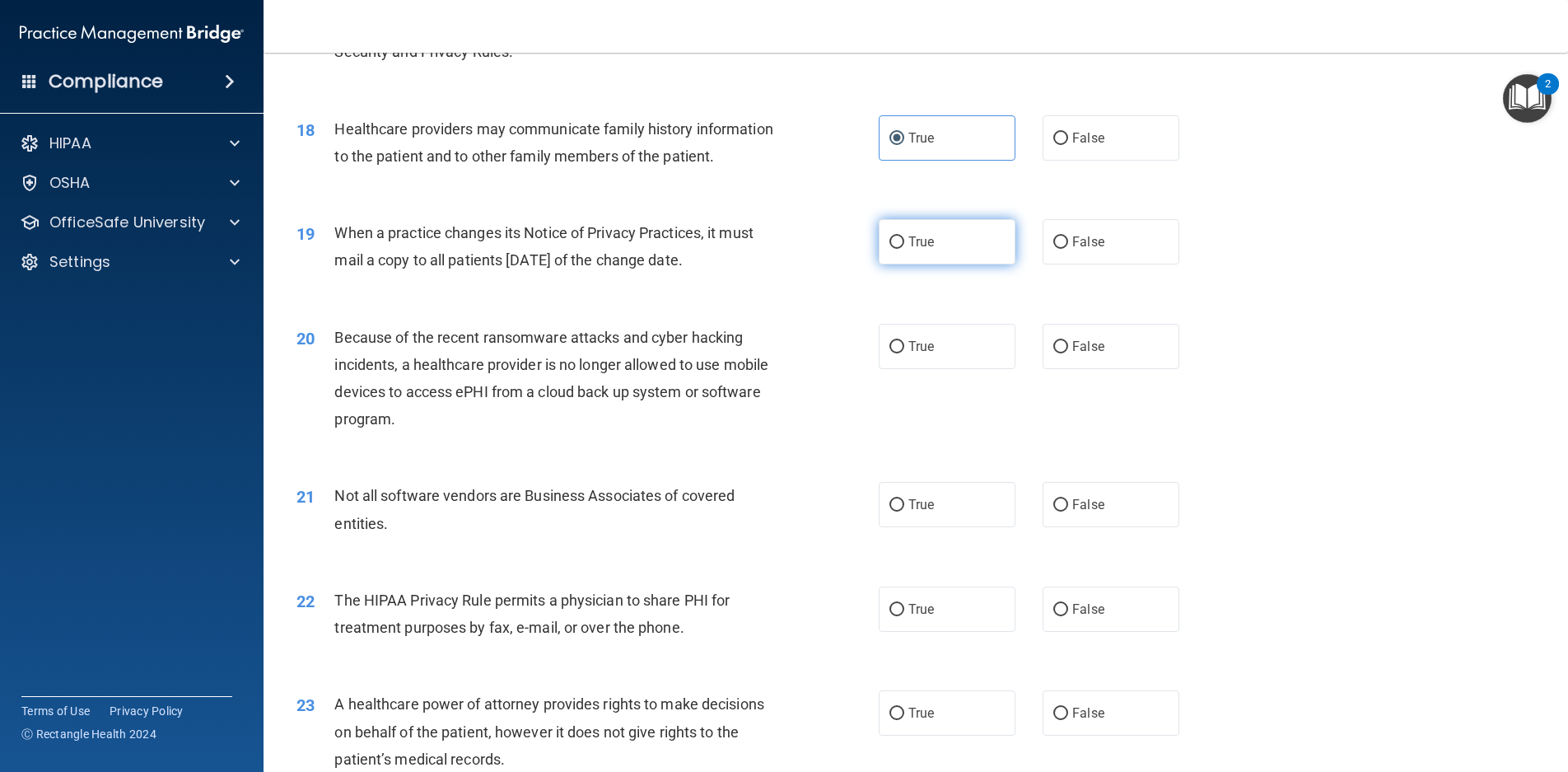
click at [909, 249] on span "True" at bounding box center [921, 241] width 25 height 16
click at [903, 249] on input "True" at bounding box center [897, 242] width 15 height 12
radio input "true"
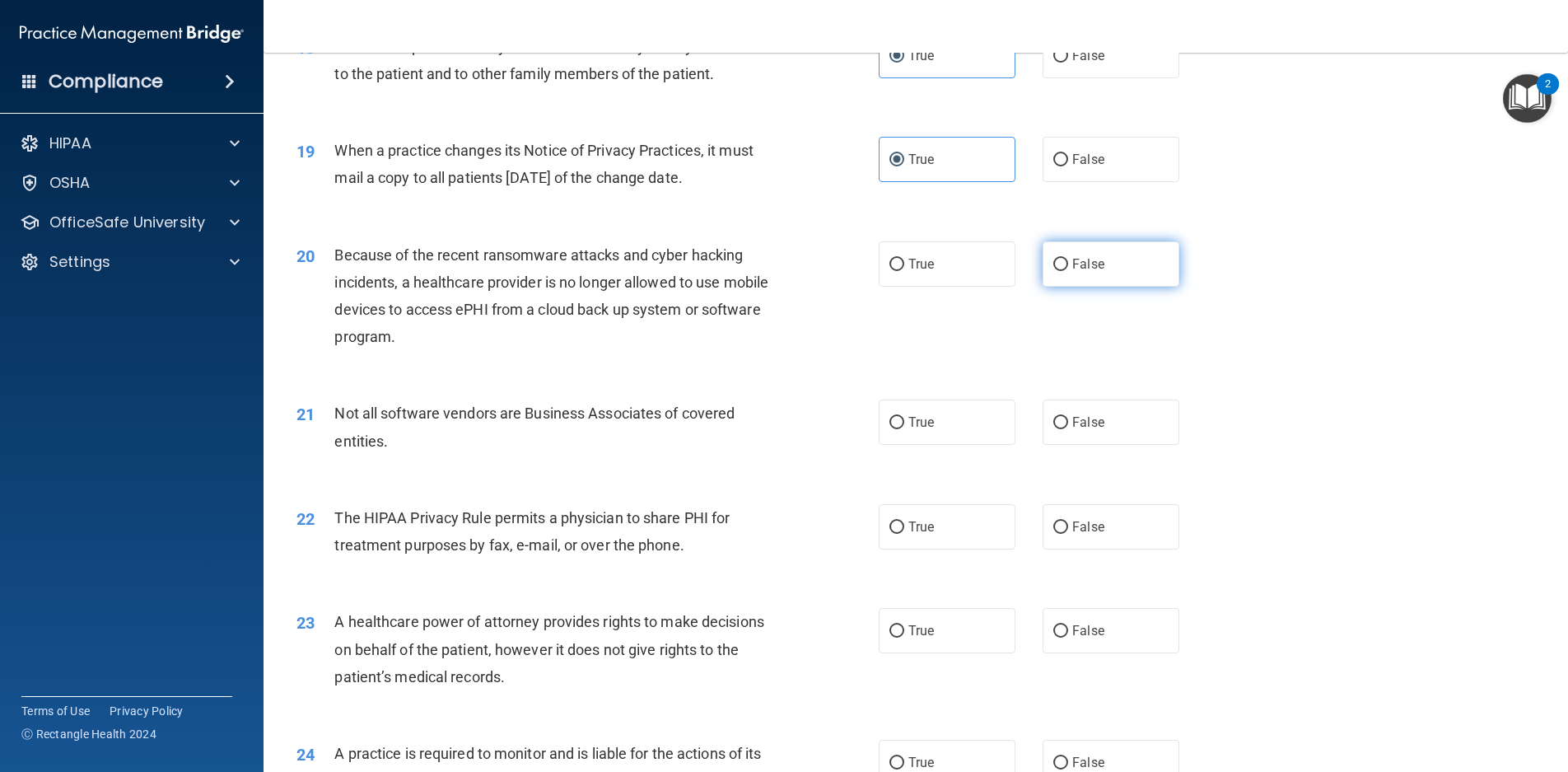
click at [1072, 272] on span "False" at bounding box center [1088, 264] width 32 height 16
click at [1069, 271] on input "False" at bounding box center [1060, 265] width 15 height 12
radio input "true"
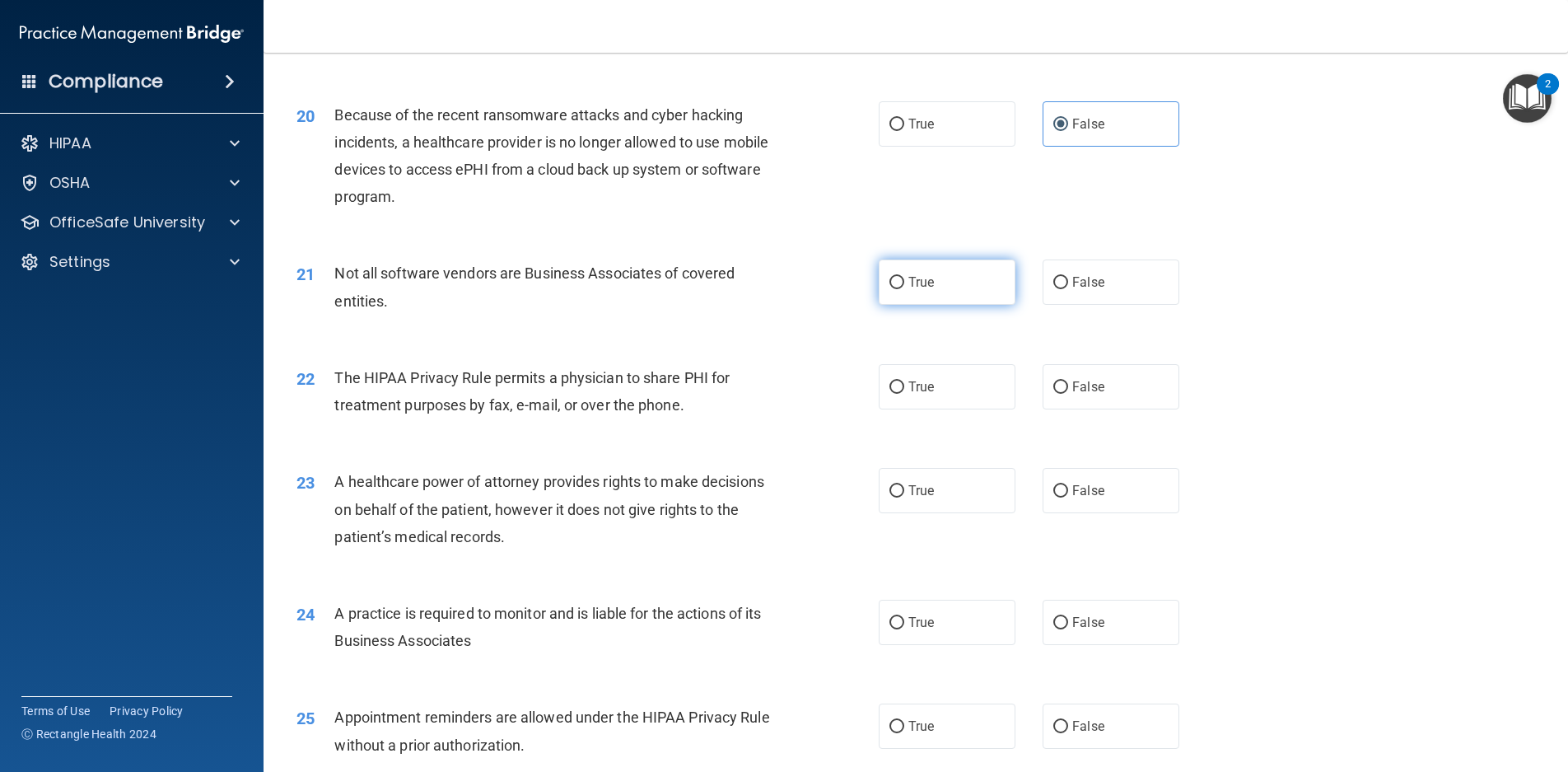
scroll to position [2389, 0]
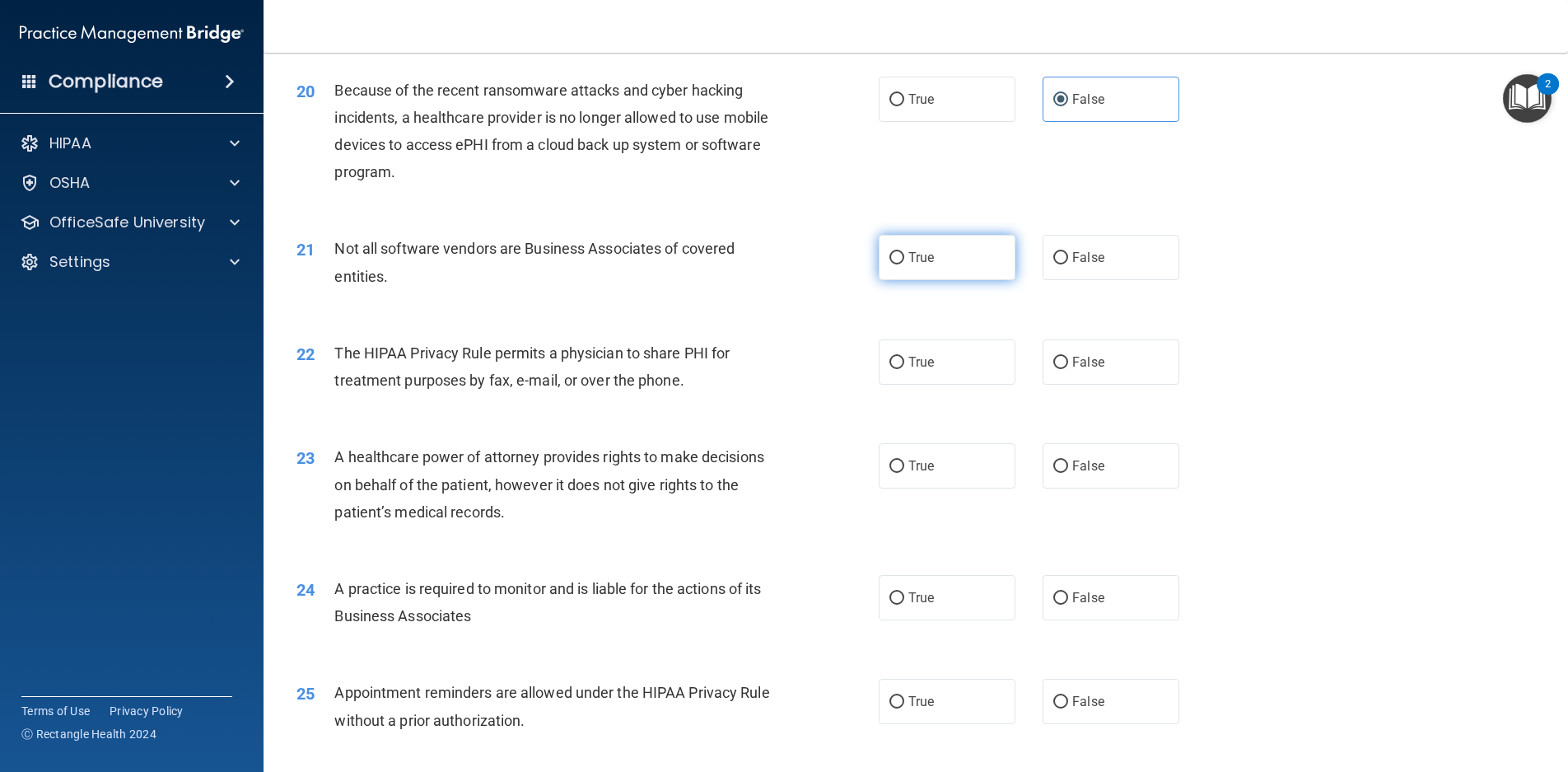
click at [969, 280] on label "True" at bounding box center [946, 257] width 136 height 45
click at [905, 265] on input "True" at bounding box center [897, 258] width 15 height 12
radio input "true"
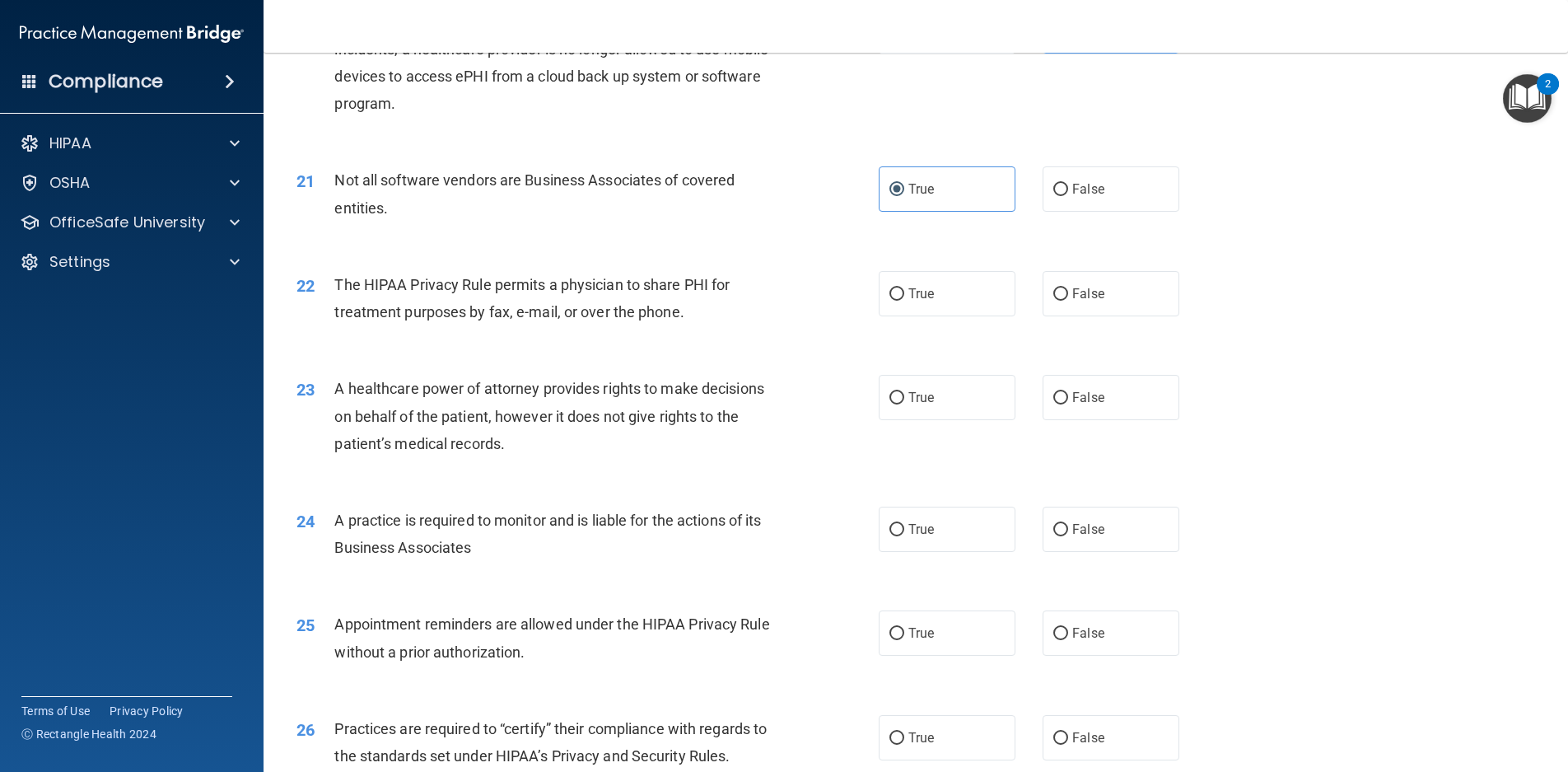
scroll to position [2554, 0]
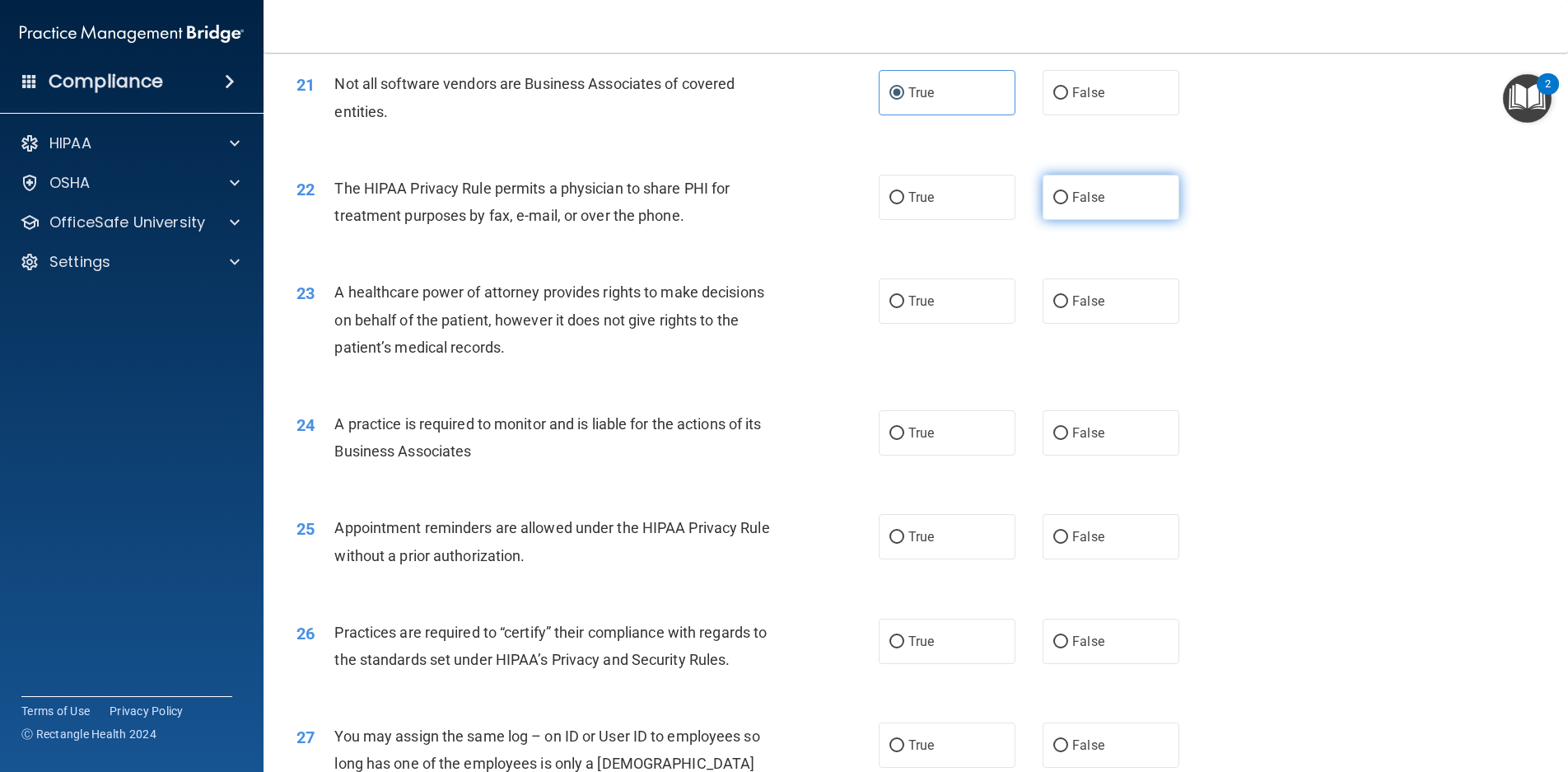
click at [1072, 205] on span "False" at bounding box center [1088, 197] width 32 height 16
click at [1069, 204] on input "False" at bounding box center [1060, 198] width 15 height 12
radio input "true"
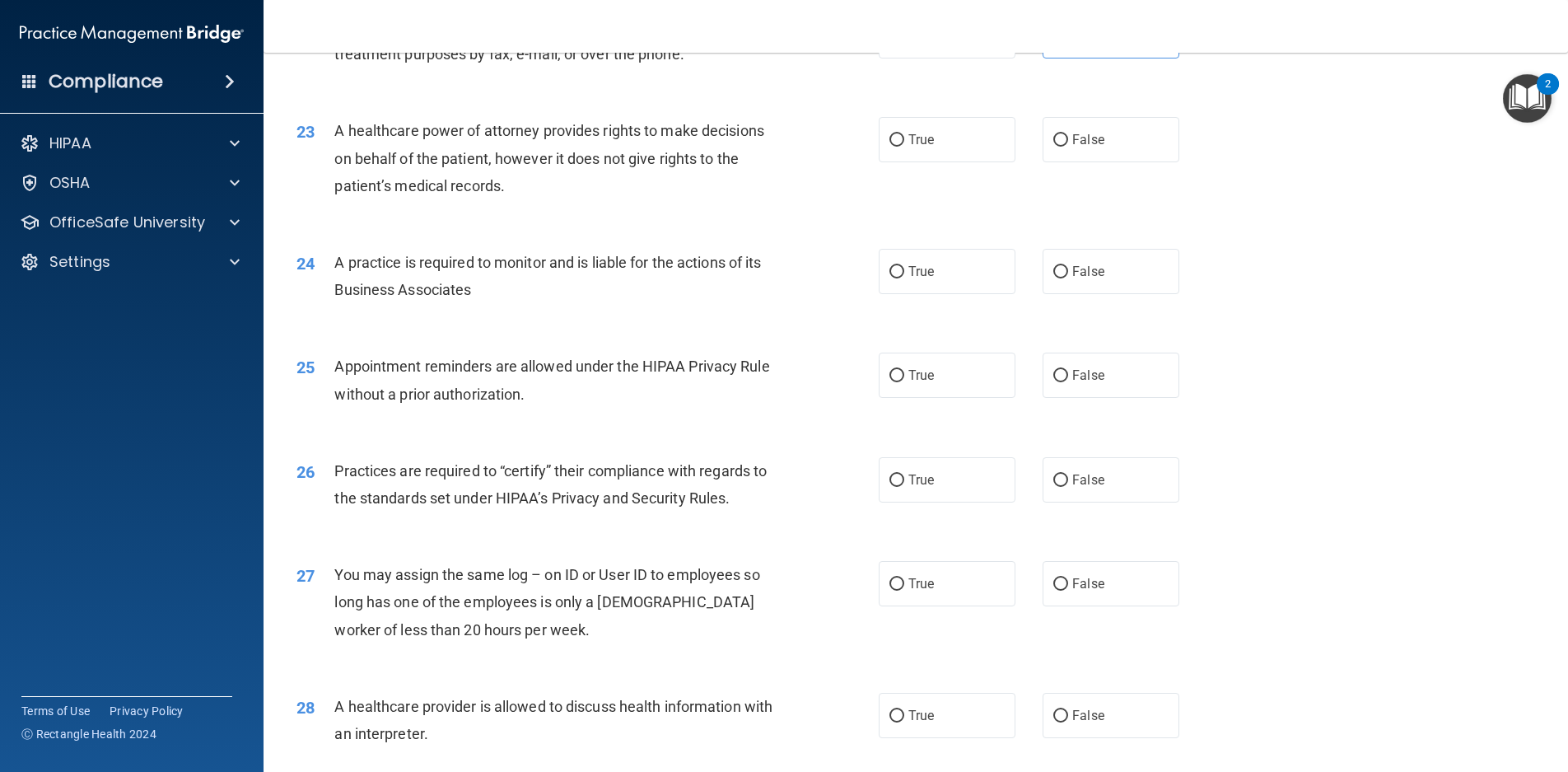
scroll to position [2719, 0]
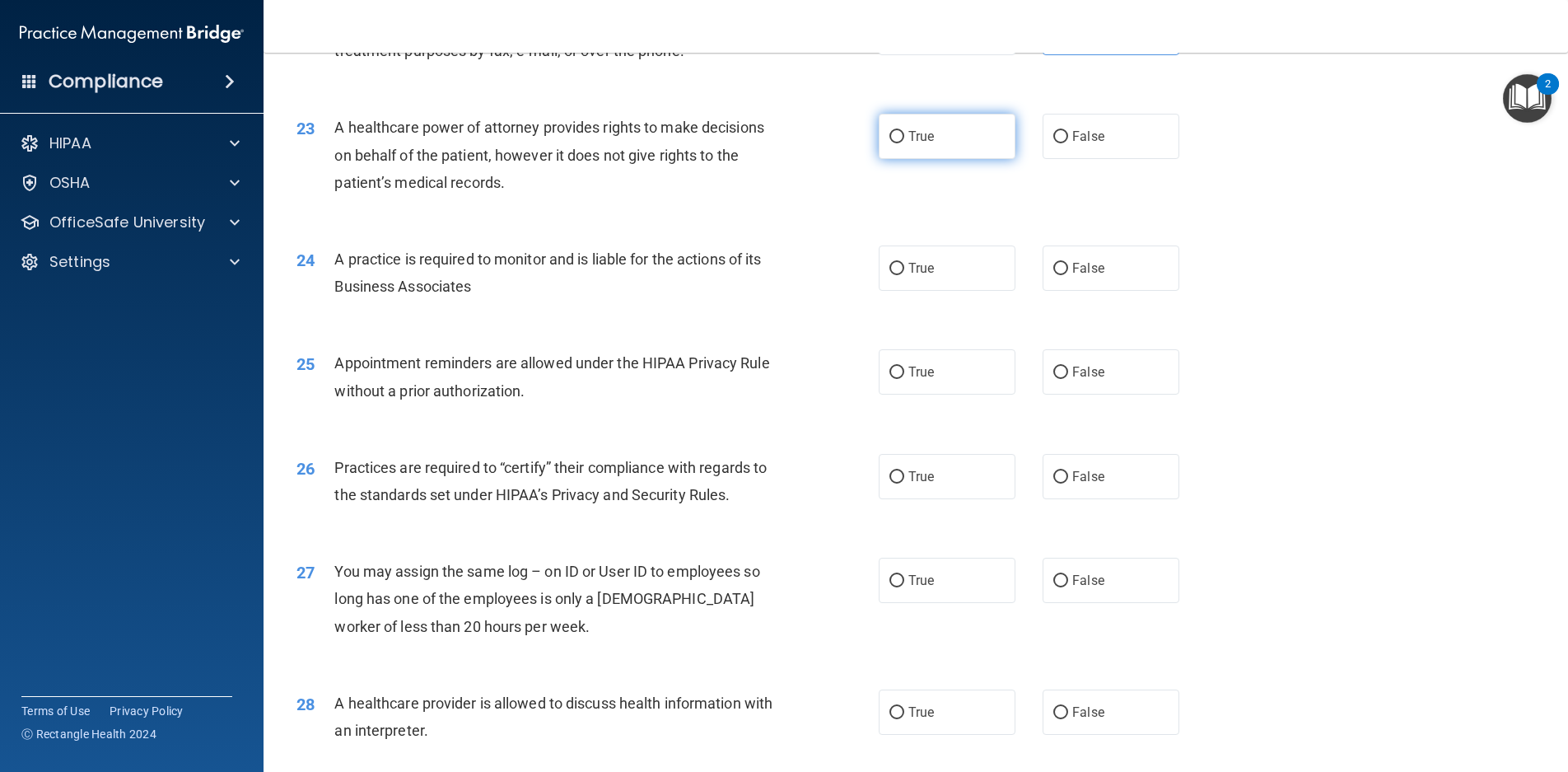
click at [928, 159] on label "True" at bounding box center [946, 136] width 136 height 45
click at [905, 143] on input "True" at bounding box center [897, 137] width 15 height 12
radio input "true"
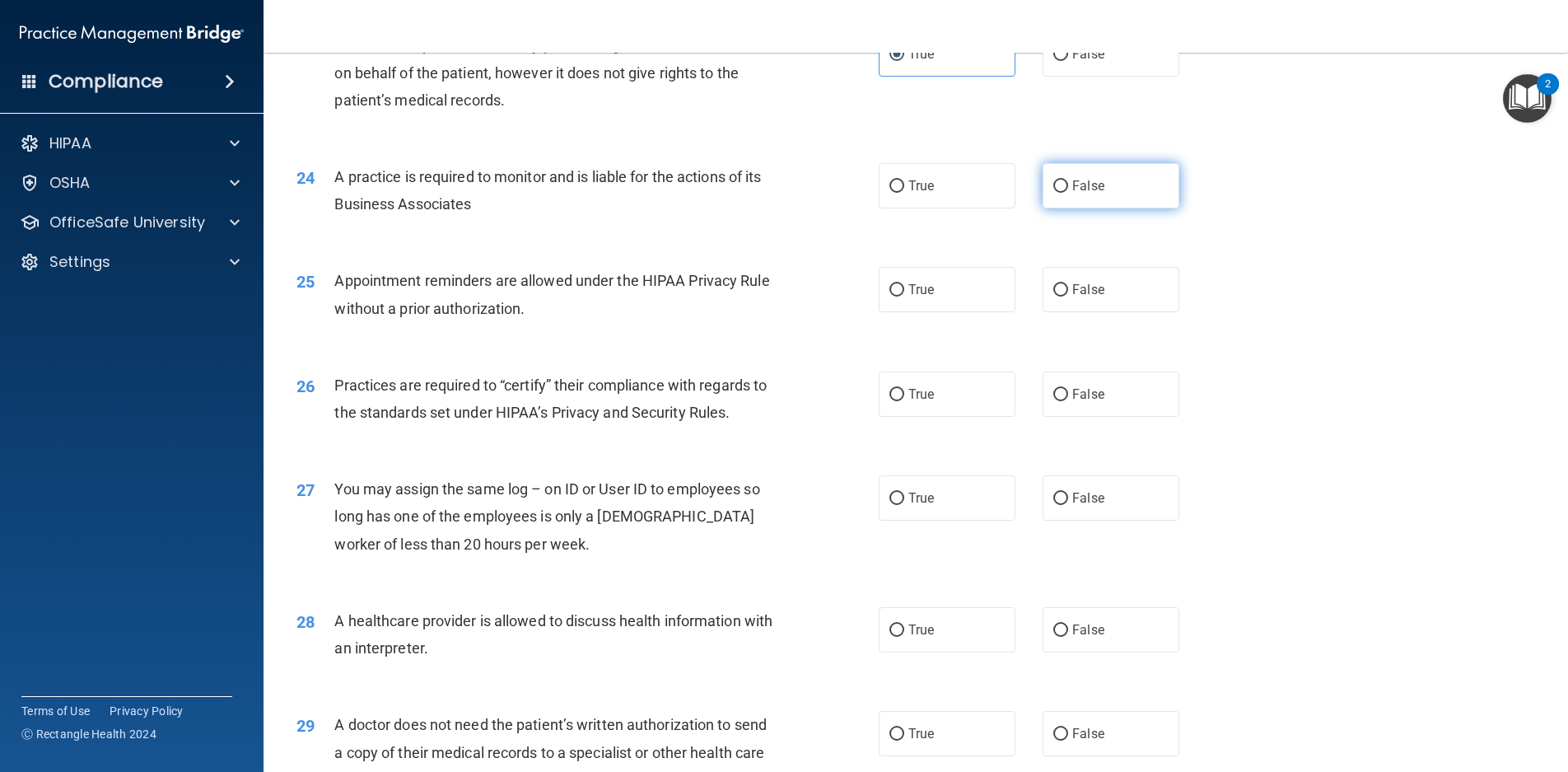
click at [1087, 208] on label "False" at bounding box center [1110, 186] width 136 height 45
click at [1069, 193] on input "False" at bounding box center [1060, 187] width 15 height 12
radio input "true"
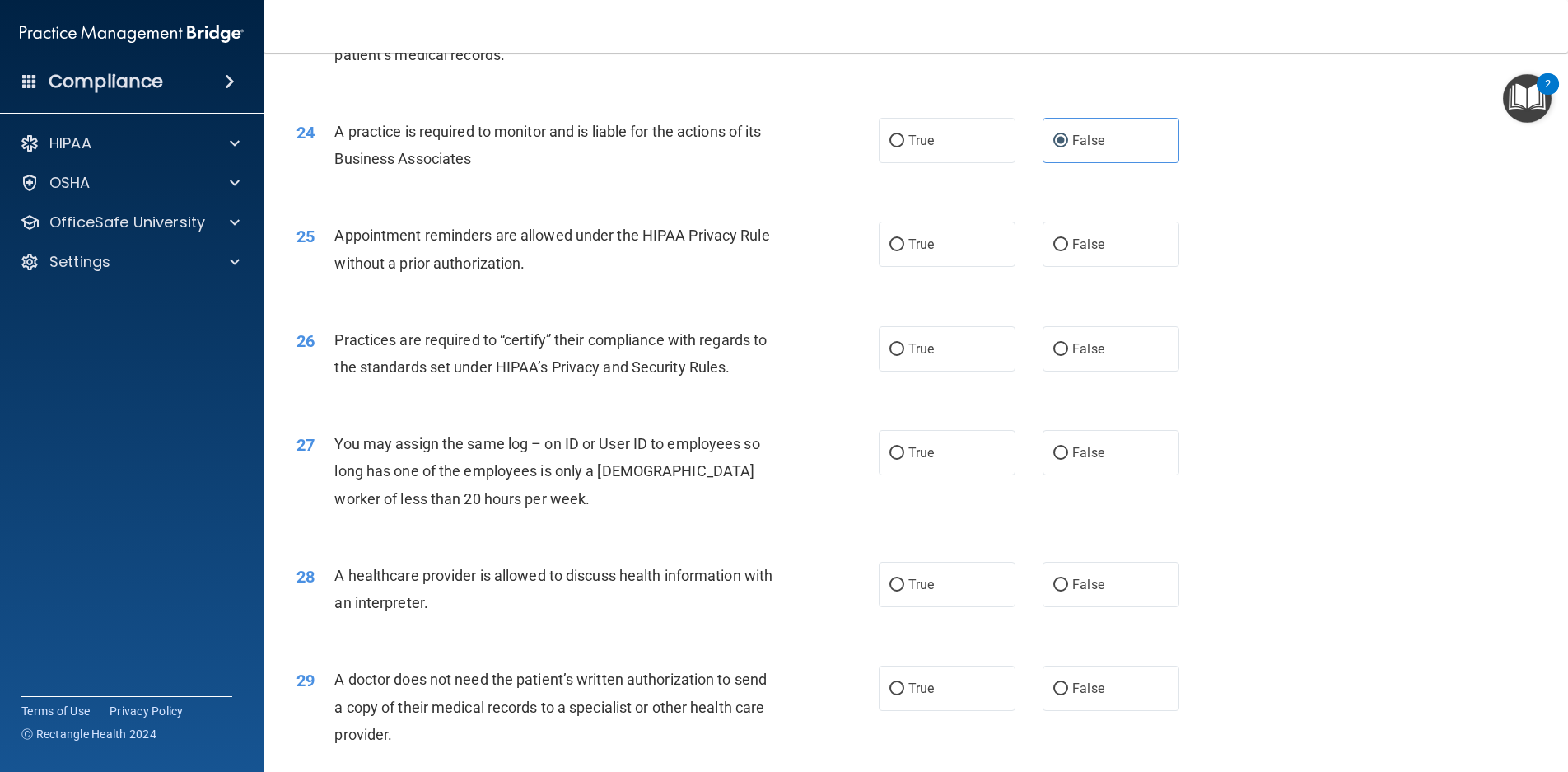
scroll to position [2884, 0]
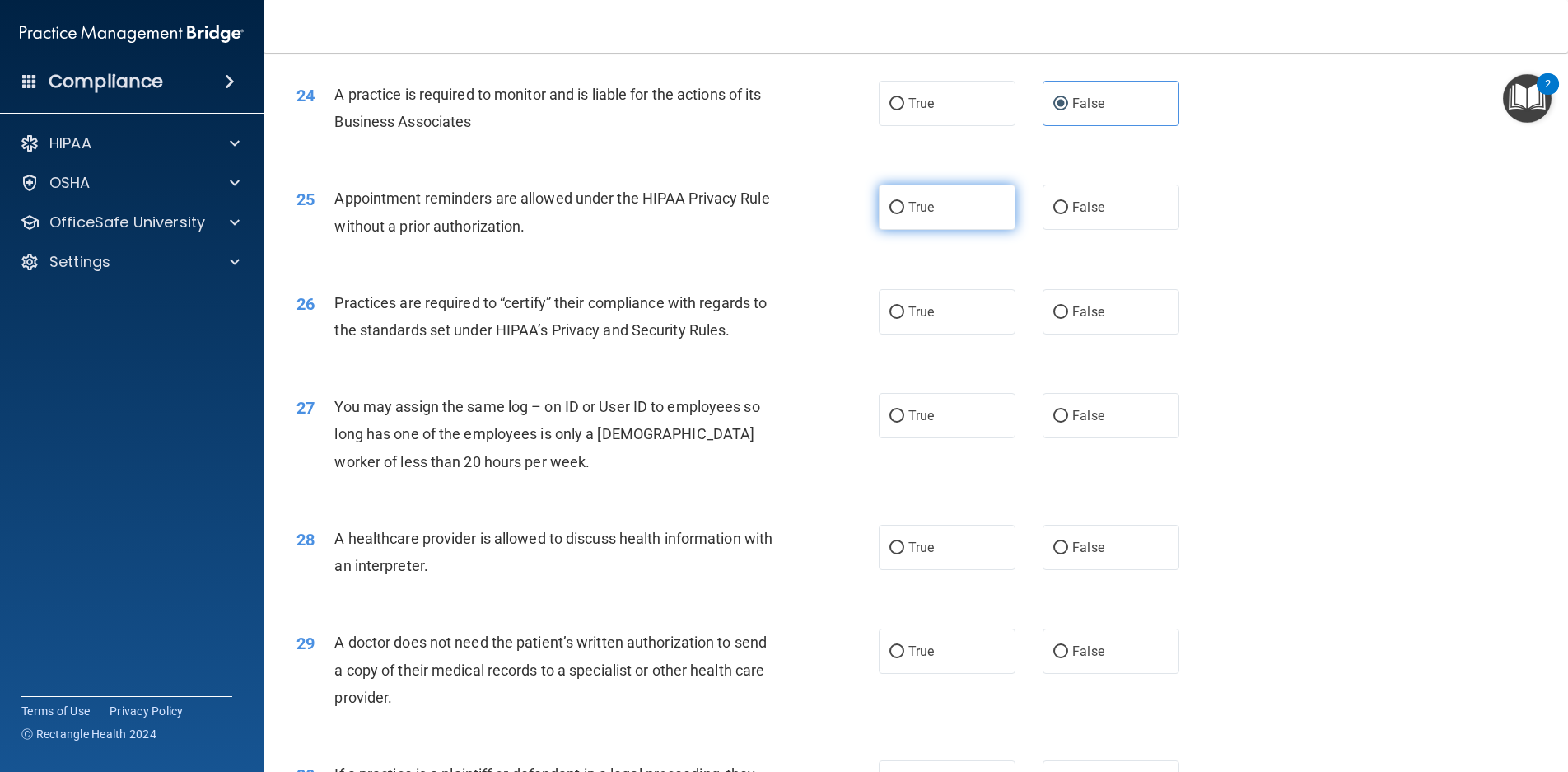
click at [927, 215] on span "True" at bounding box center [921, 208] width 25 height 16
click at [905, 214] on input "True" at bounding box center [897, 208] width 15 height 12
radio input "true"
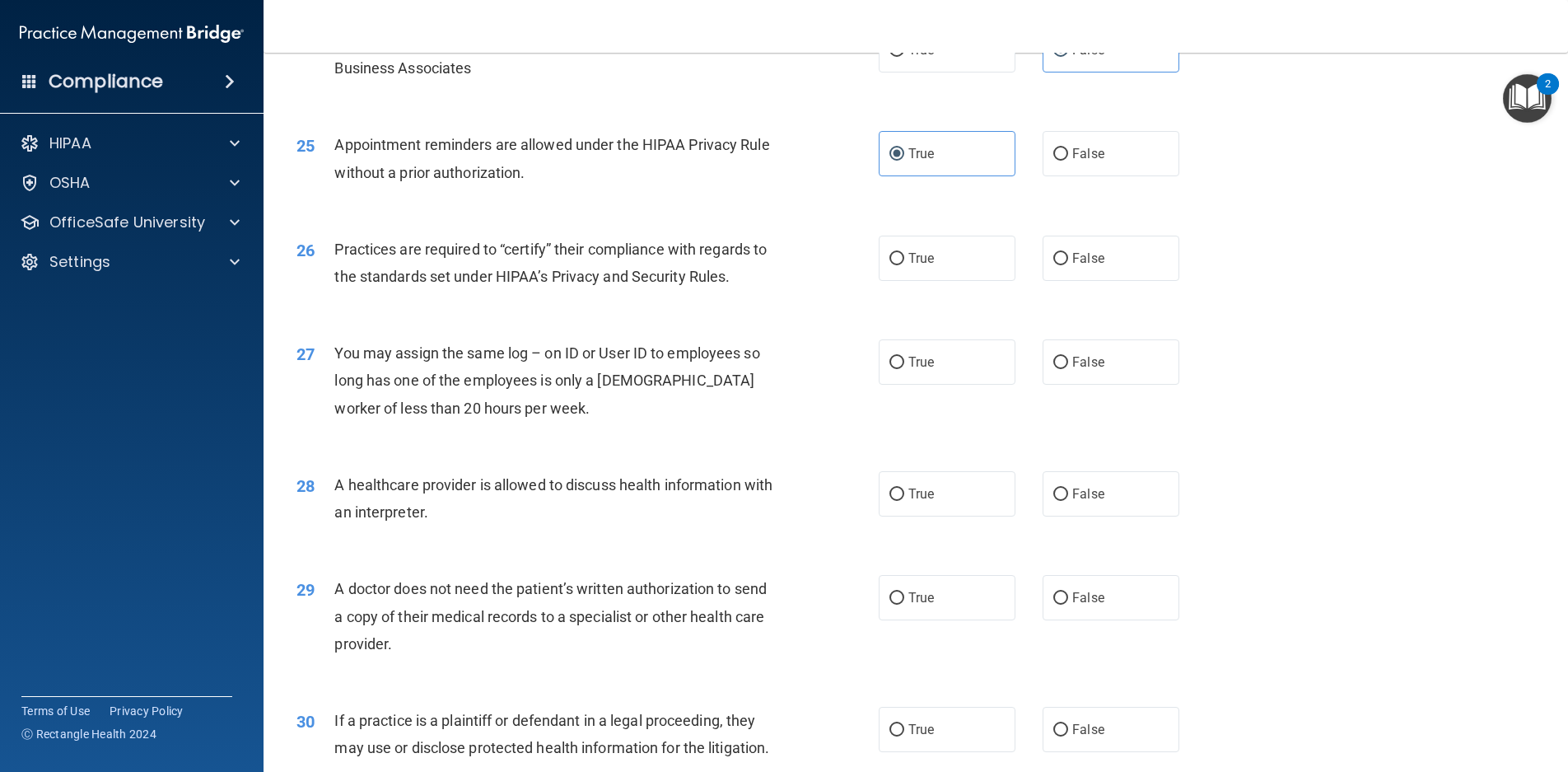
scroll to position [2966, 0]
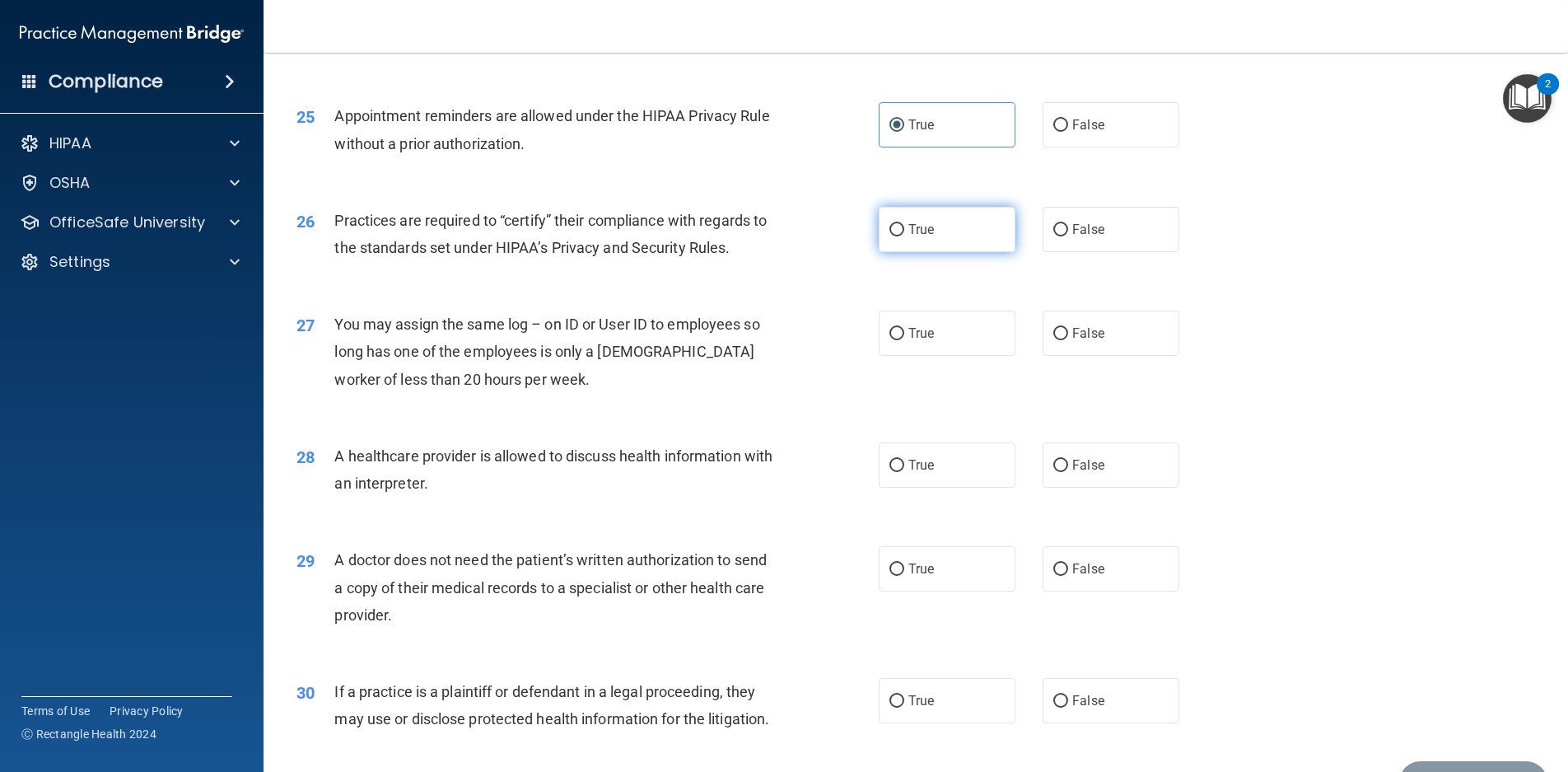
click at [978, 252] on label "True" at bounding box center [946, 229] width 136 height 45
click at [905, 236] on input "True" at bounding box center [897, 230] width 15 height 12
radio input "true"
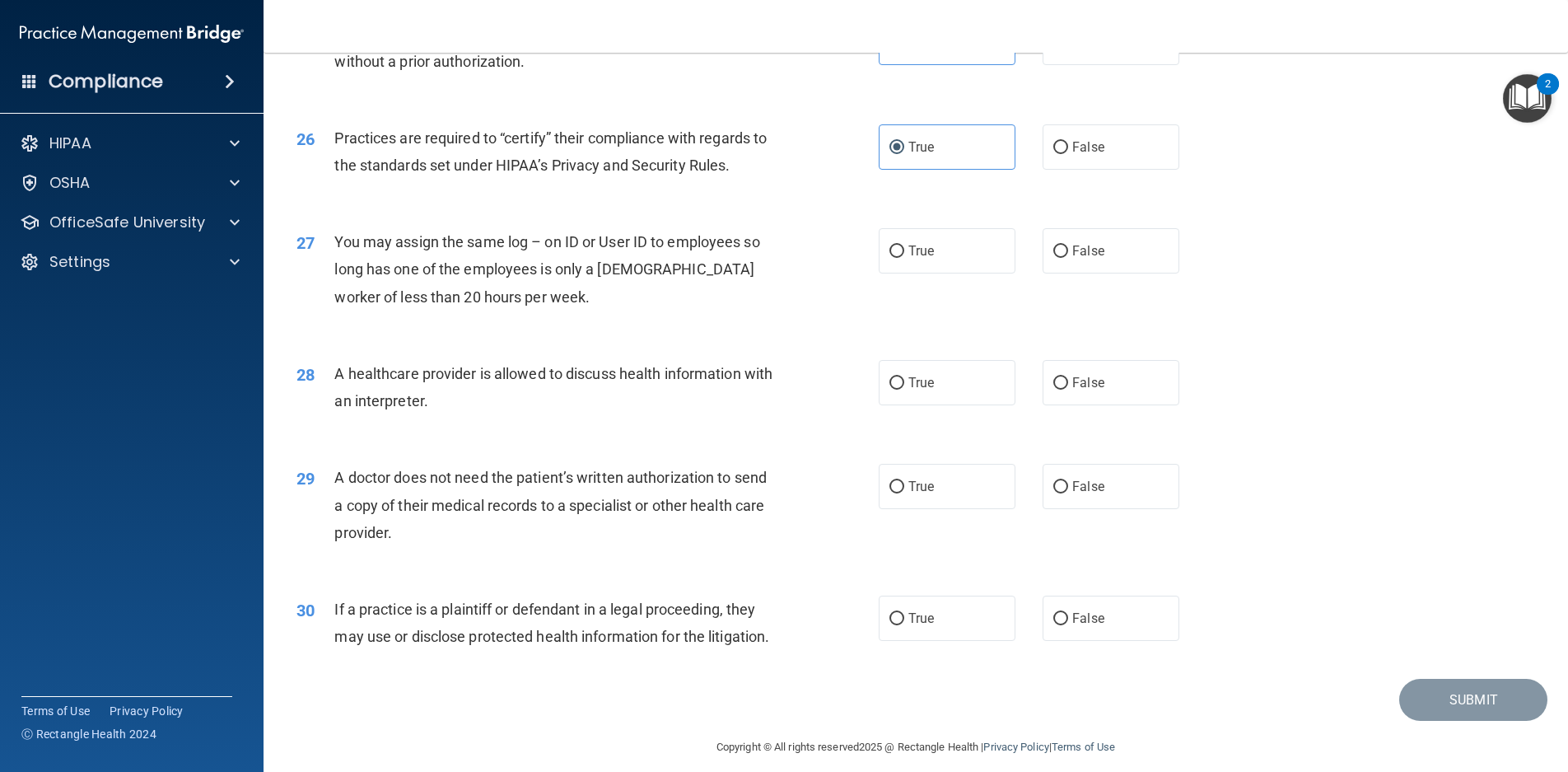
scroll to position [3118, 0]
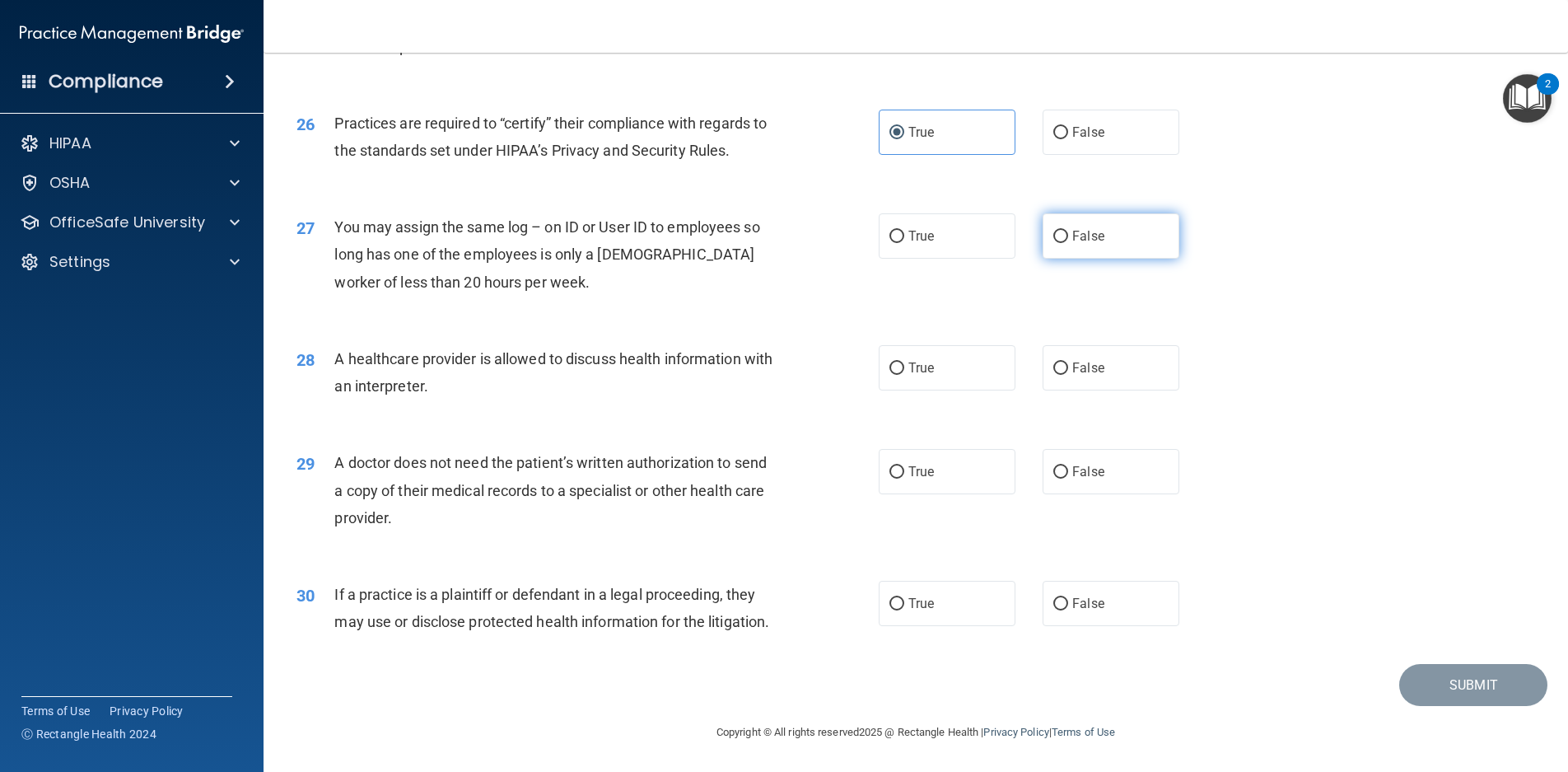
click at [1083, 217] on label "False" at bounding box center [1110, 236] width 136 height 45
click at [1069, 231] on input "False" at bounding box center [1060, 237] width 15 height 12
radio input "true"
click at [948, 346] on label "True" at bounding box center [946, 368] width 136 height 45
click at [905, 362] on input "True" at bounding box center [897, 368] width 15 height 12
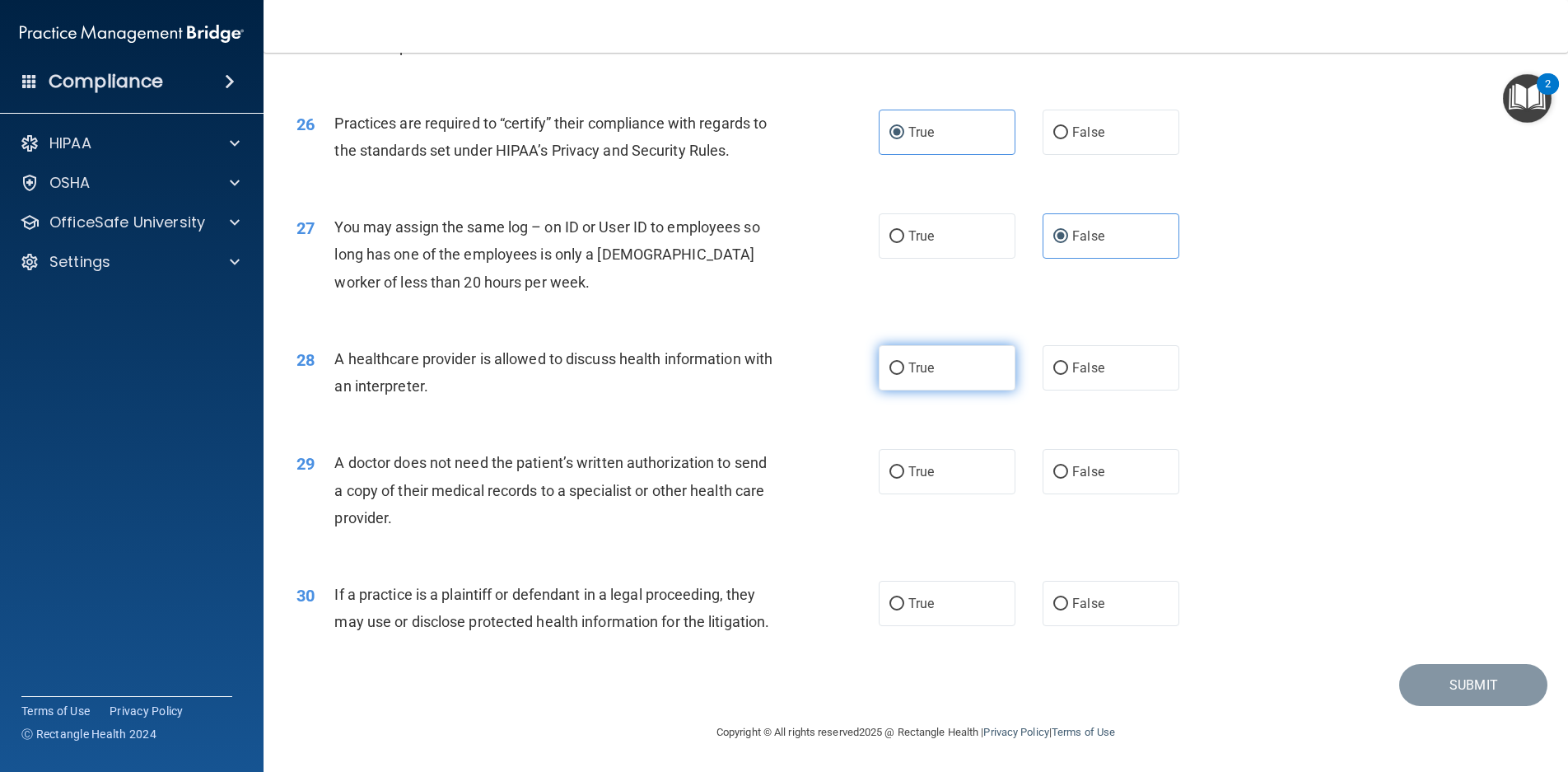
radio input "true"
click at [1044, 451] on label "False" at bounding box center [1110, 472] width 136 height 45
click at [1053, 466] on input "False" at bounding box center [1060, 472] width 15 height 12
radio input "true"
click at [923, 596] on span "True" at bounding box center [921, 604] width 25 height 16
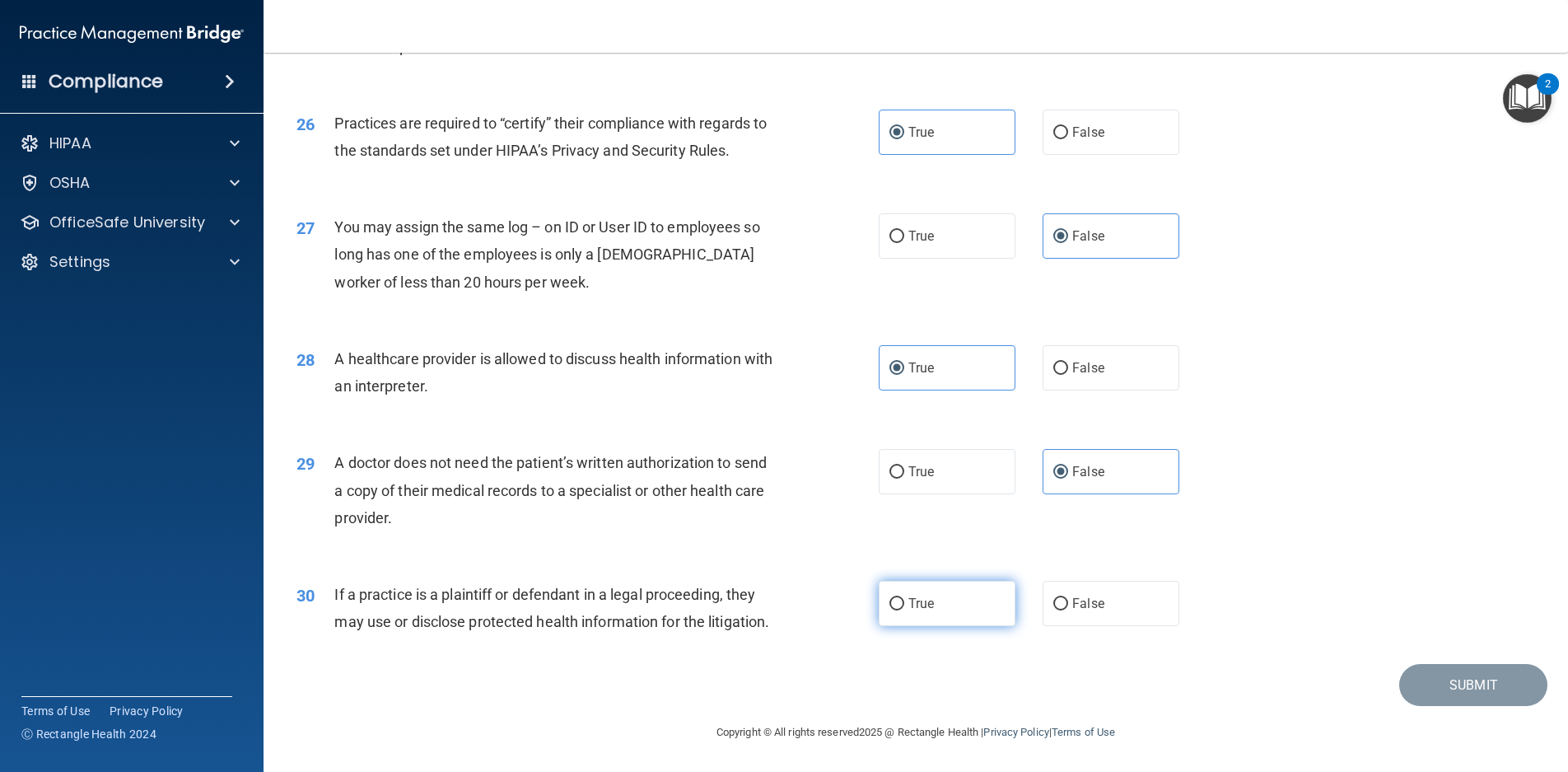
click at [905, 598] on input "True" at bounding box center [897, 604] width 15 height 12
radio input "true"
click at [1431, 681] on button "Submit" at bounding box center [1473, 685] width 148 height 42
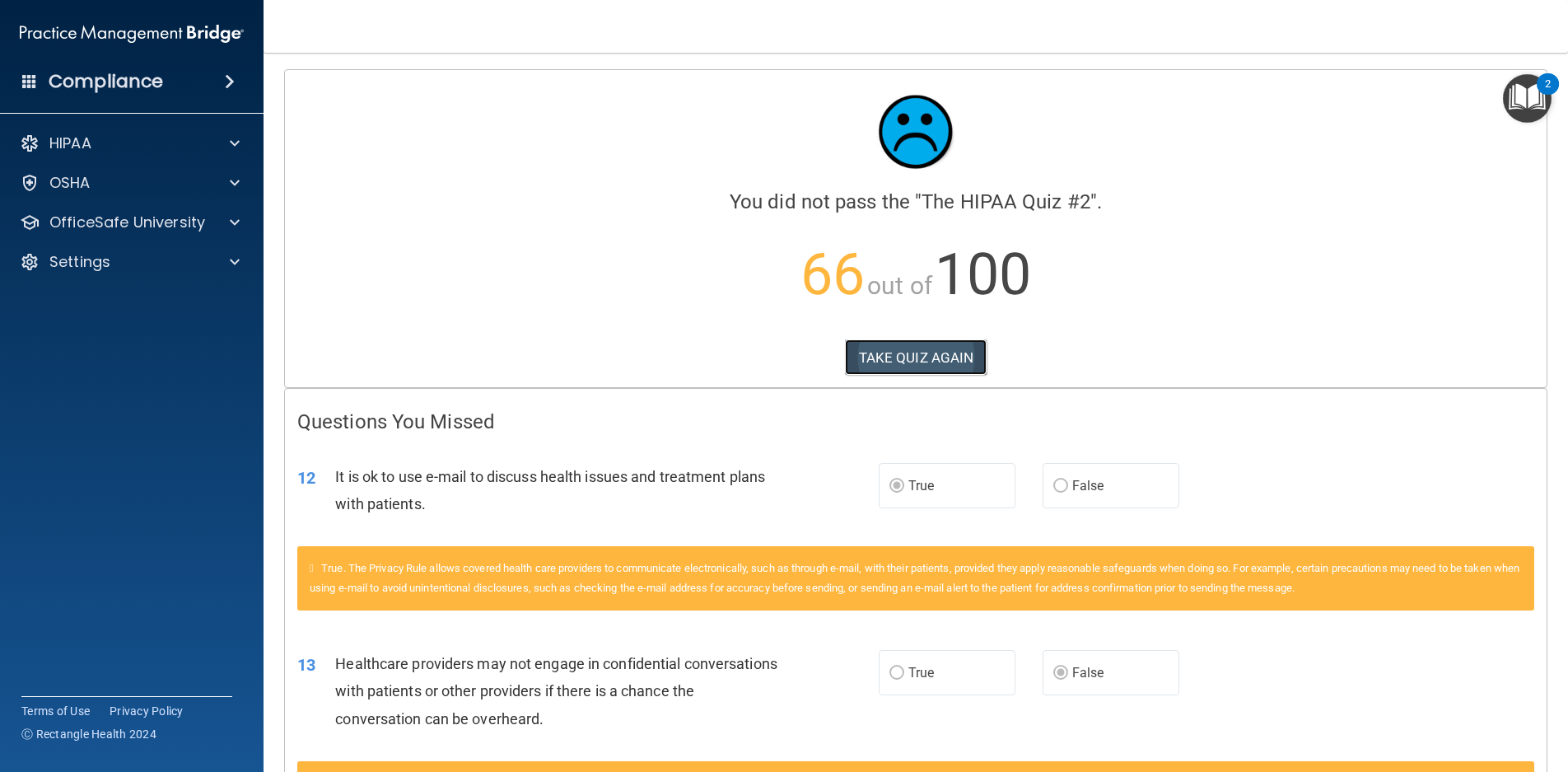
click at [892, 351] on button "TAKE QUIZ AGAIN" at bounding box center [916, 358] width 142 height 36
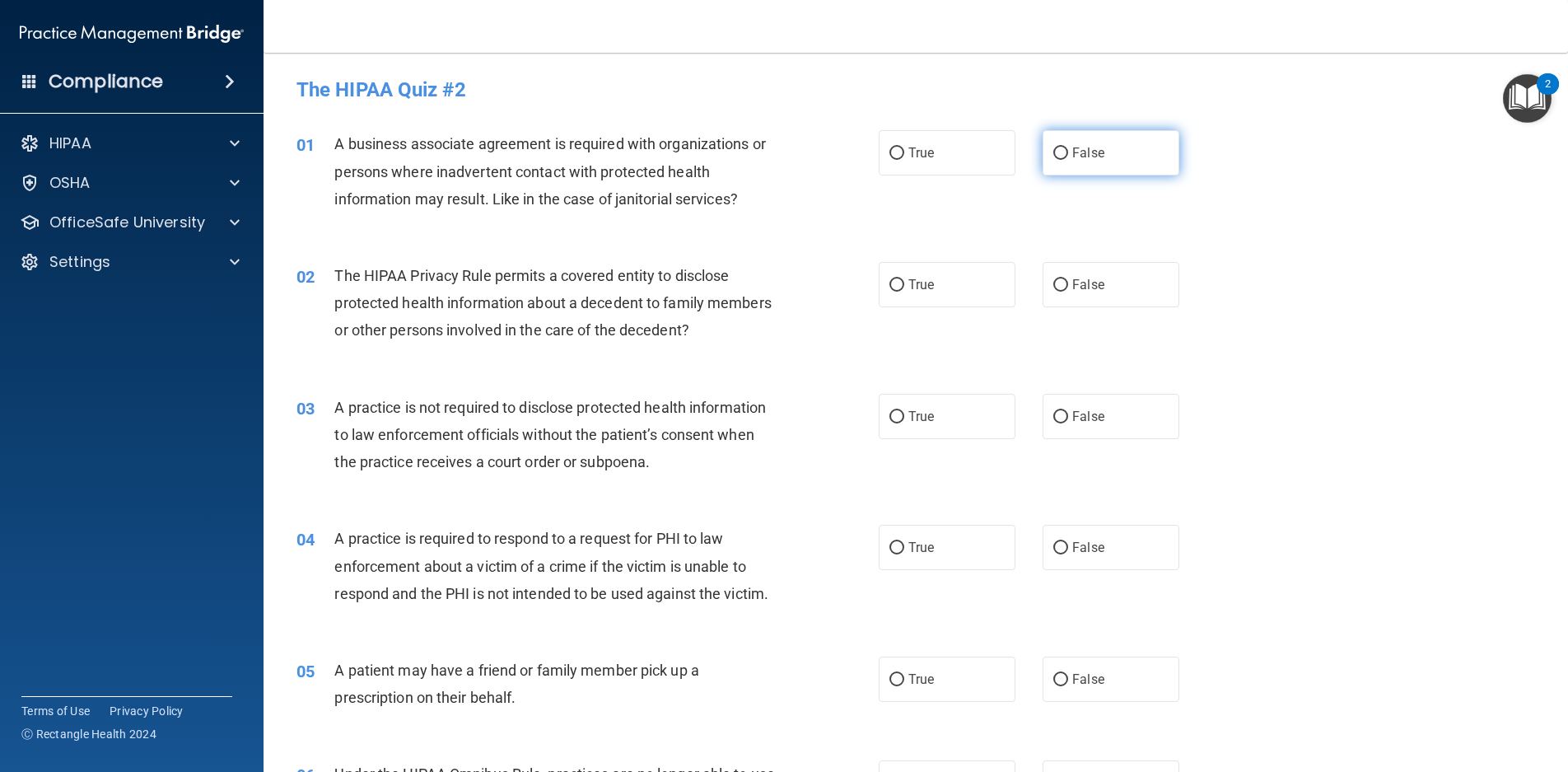
click at [1102, 161] on label "False" at bounding box center [1110, 153] width 136 height 45
click at [1069, 160] on input "False" at bounding box center [1060, 154] width 15 height 12
radio input "true"
click at [902, 287] on label "True" at bounding box center [946, 285] width 136 height 45
click at [902, 287] on input "True" at bounding box center [897, 286] width 15 height 12
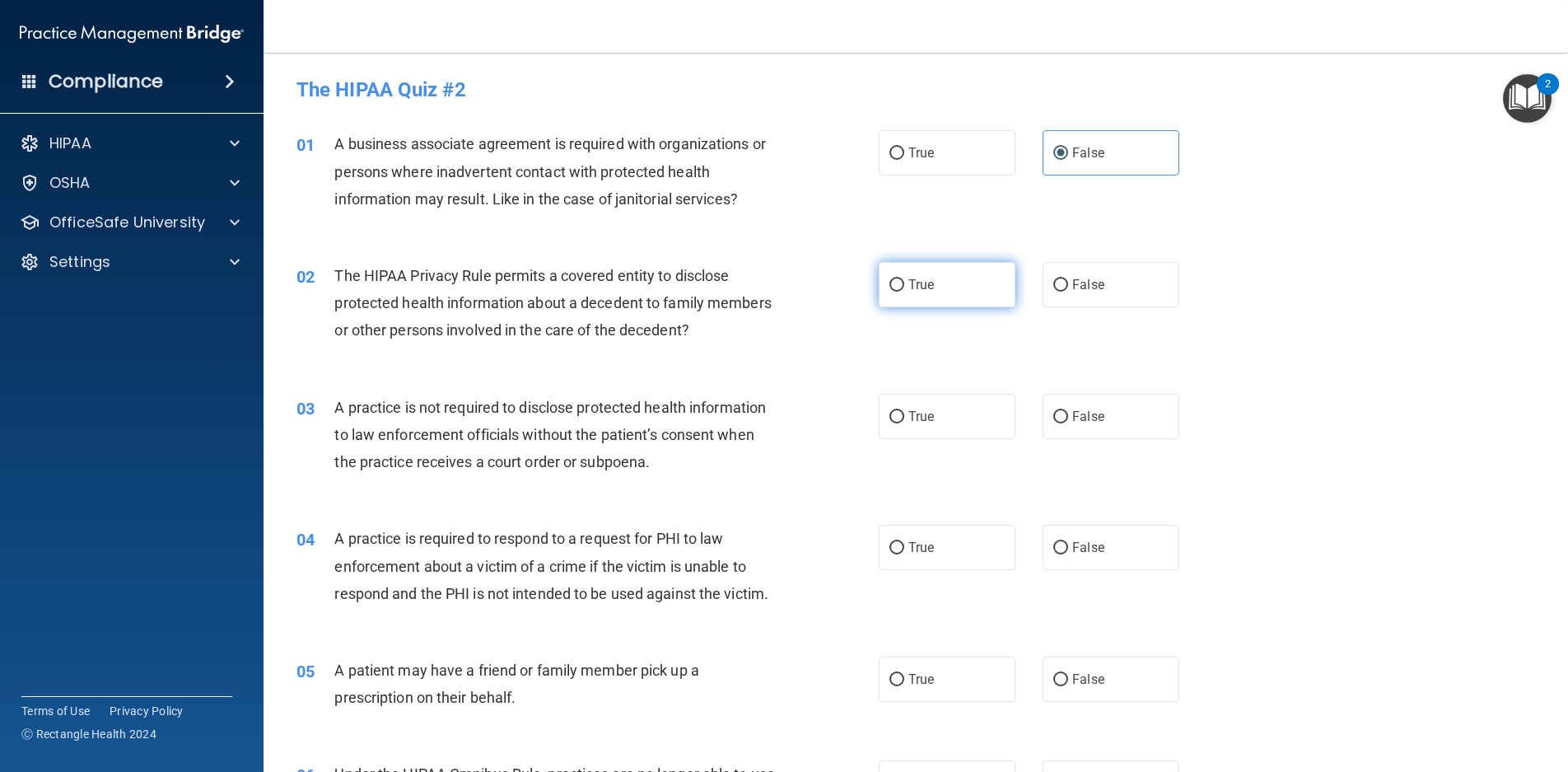
radio input "true"
click at [1083, 415] on span "False" at bounding box center [1088, 417] width 32 height 16
click at [1069, 415] on input "False" at bounding box center [1060, 417] width 15 height 12
radio input "true"
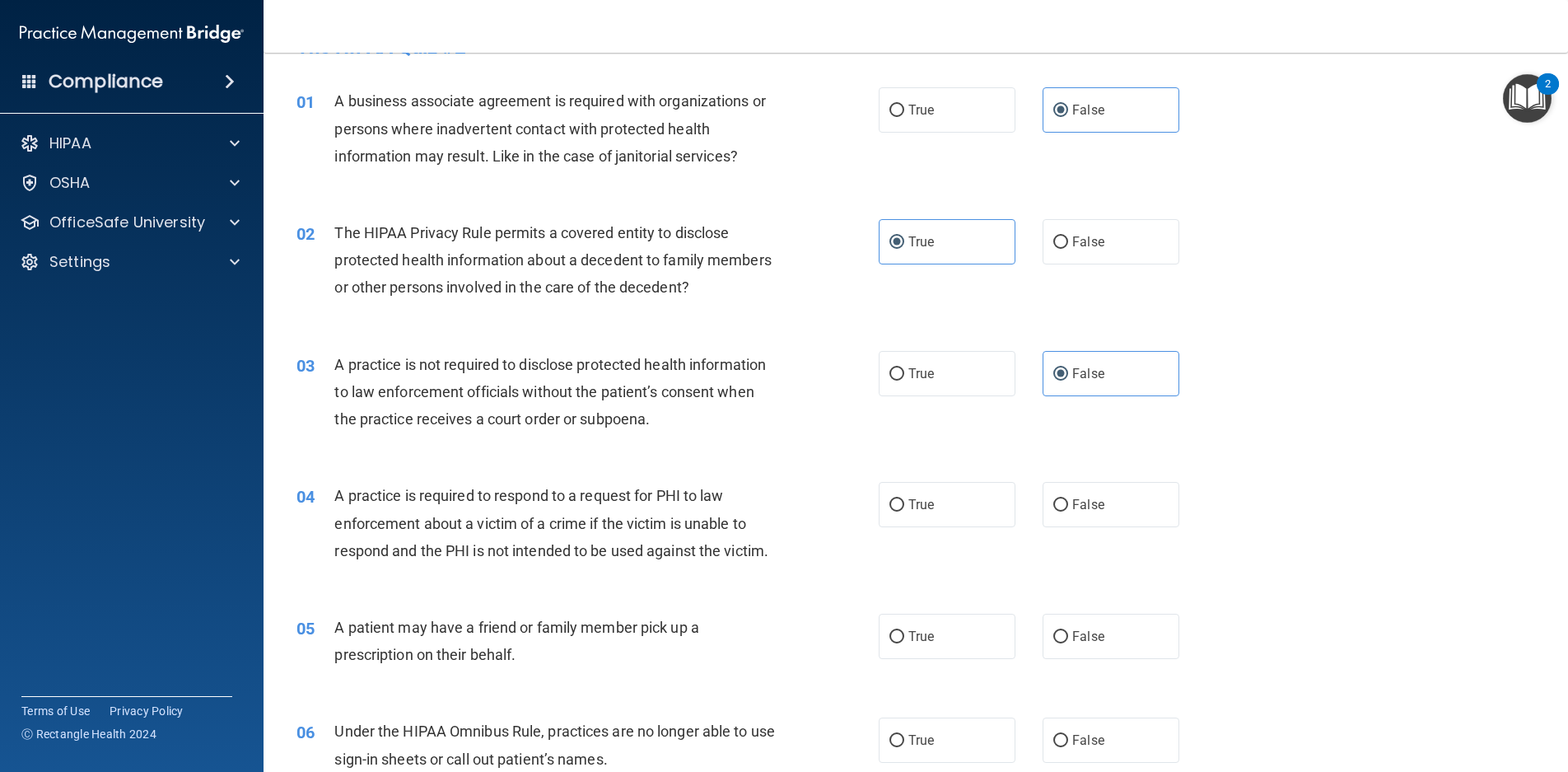
scroll to position [82, 0]
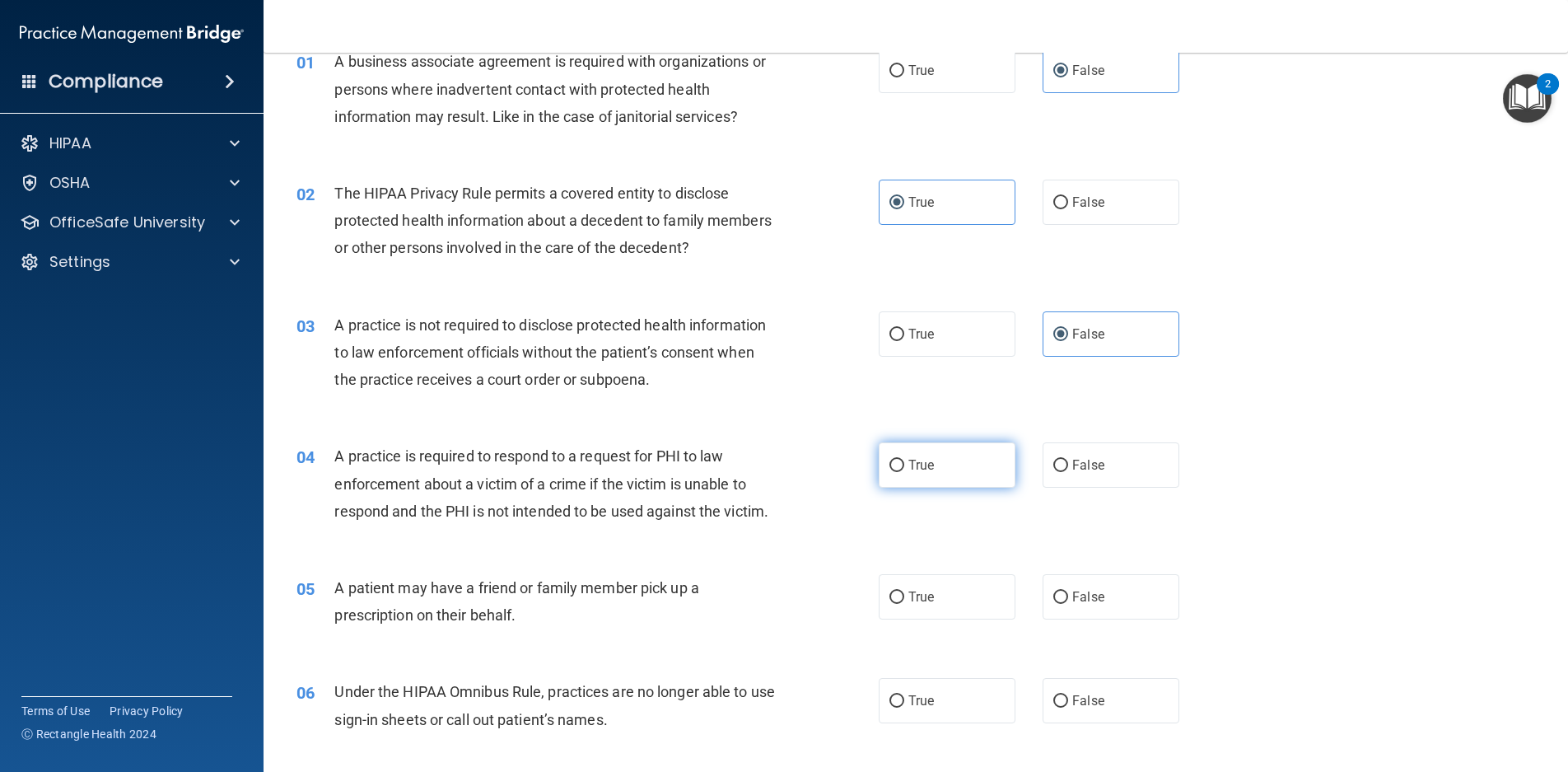
click at [909, 472] on span "True" at bounding box center [921, 465] width 25 height 16
click at [905, 472] on input "True" at bounding box center [897, 465] width 15 height 12
radio input "true"
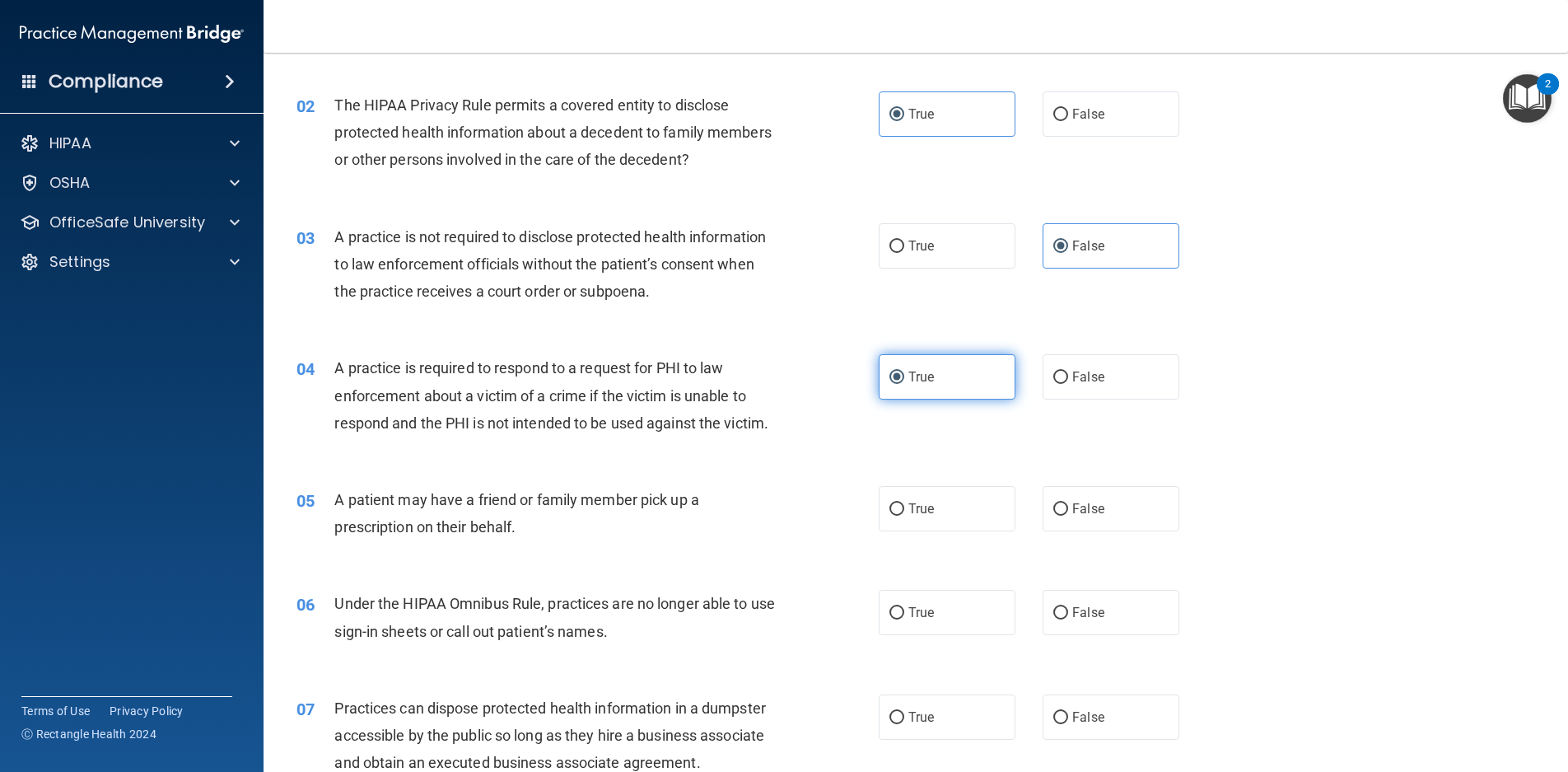
scroll to position [247, 0]
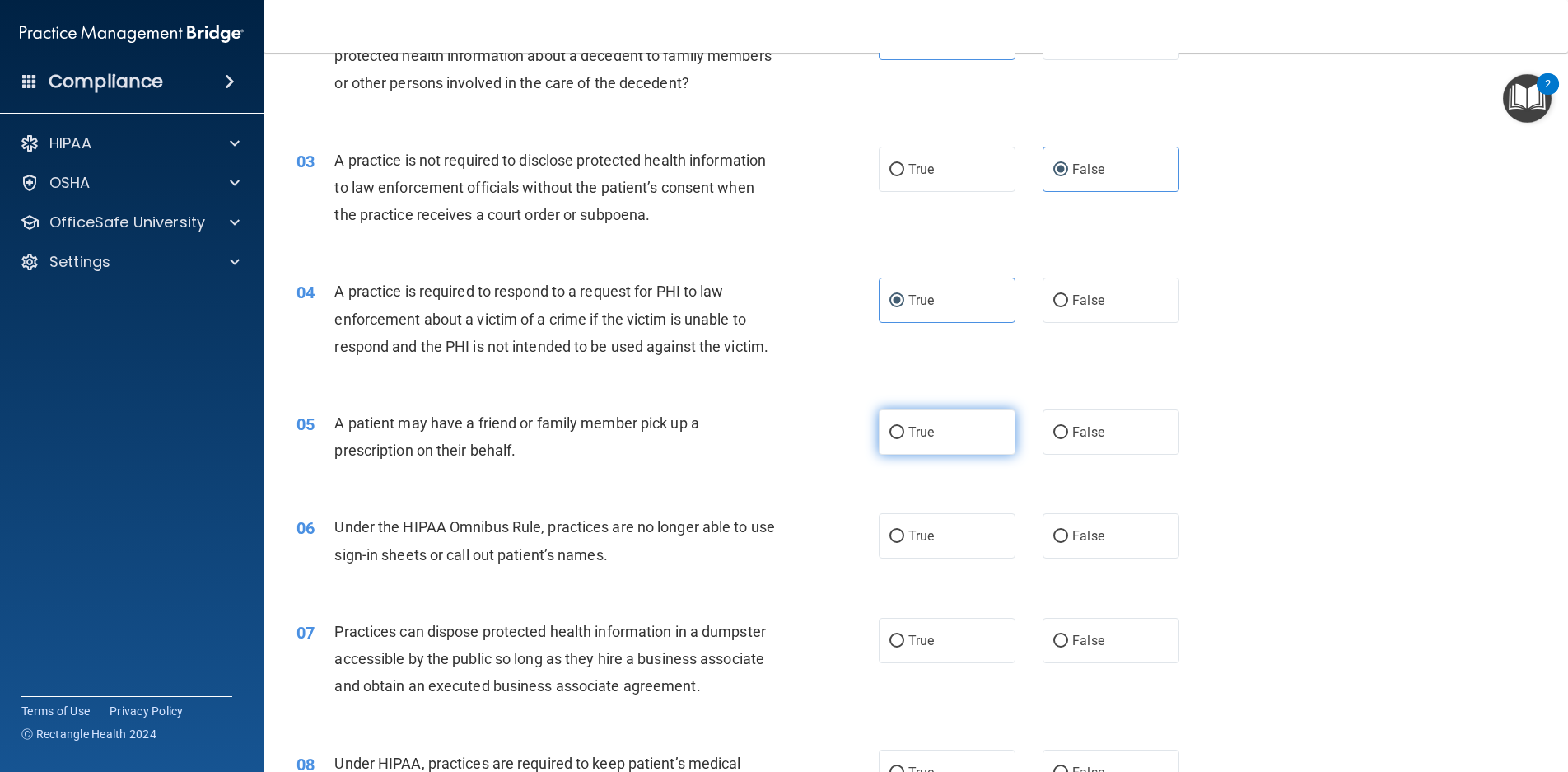
click at [936, 422] on label "True" at bounding box center [946, 432] width 136 height 45
click at [905, 426] on input "True" at bounding box center [897, 432] width 15 height 12
radio input "true"
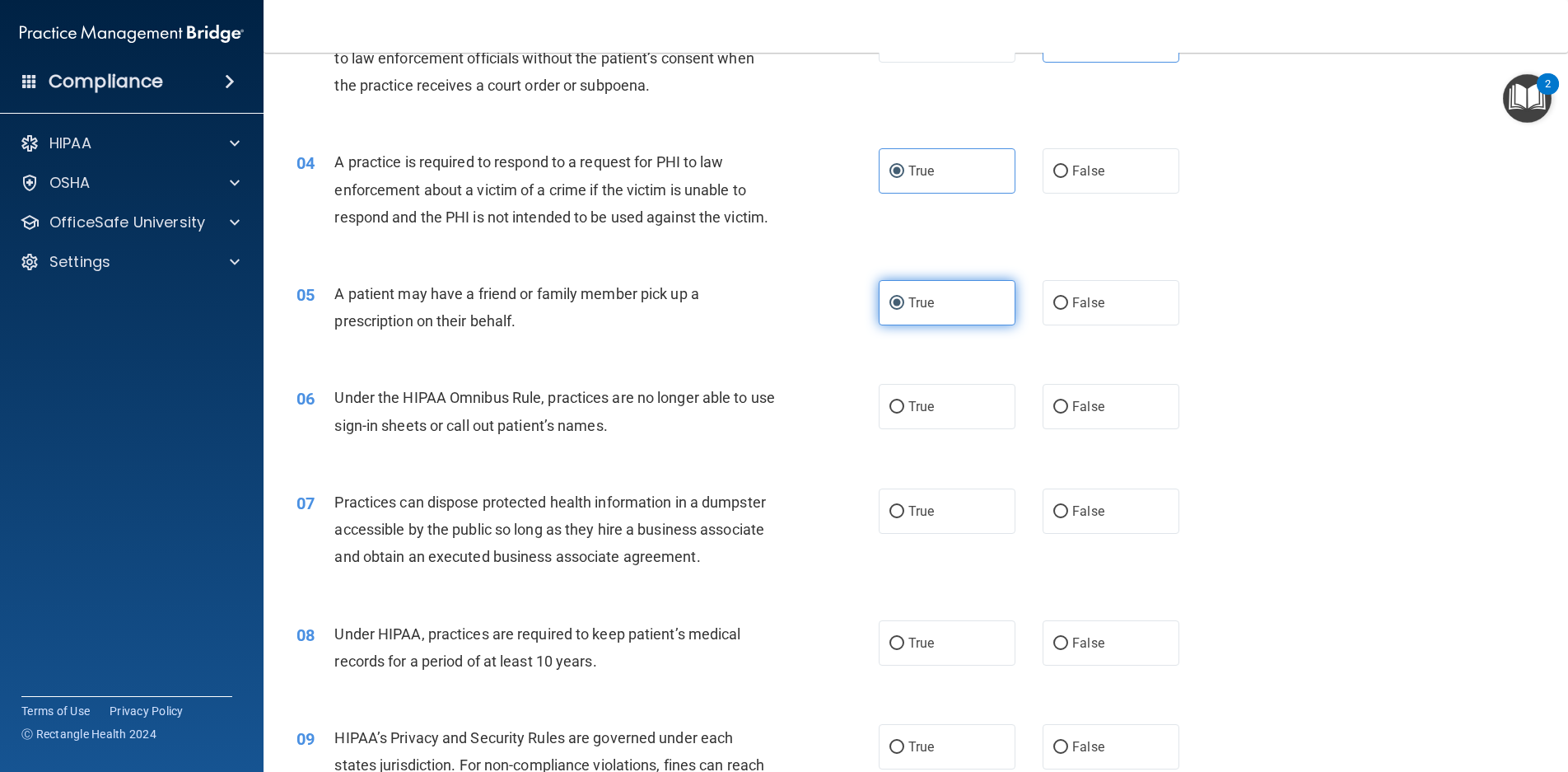
scroll to position [412, 0]
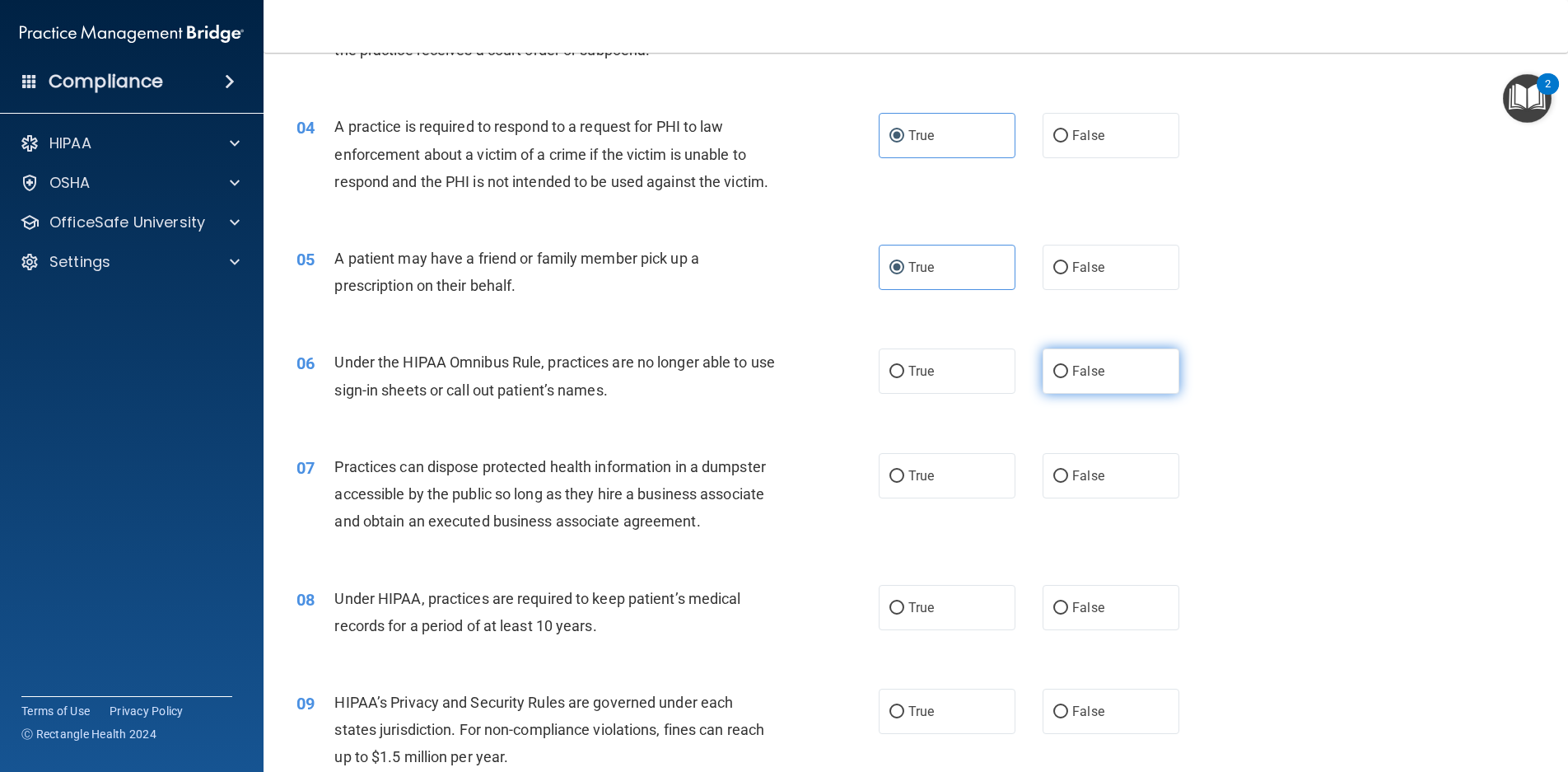
click at [1108, 362] on label "False" at bounding box center [1110, 371] width 136 height 45
click at [1069, 366] on input "False" at bounding box center [1060, 372] width 15 height 12
radio input "true"
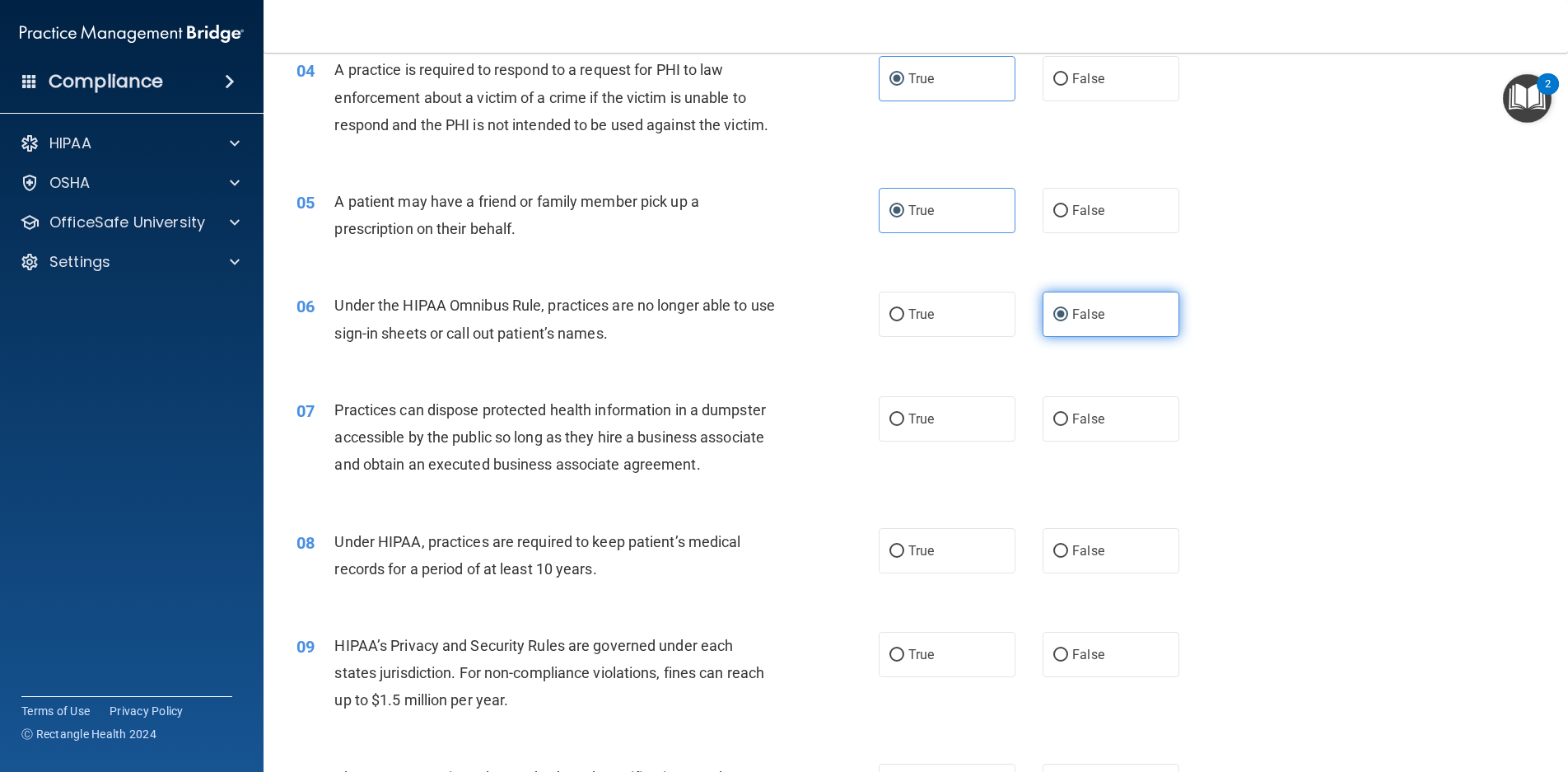
scroll to position [577, 0]
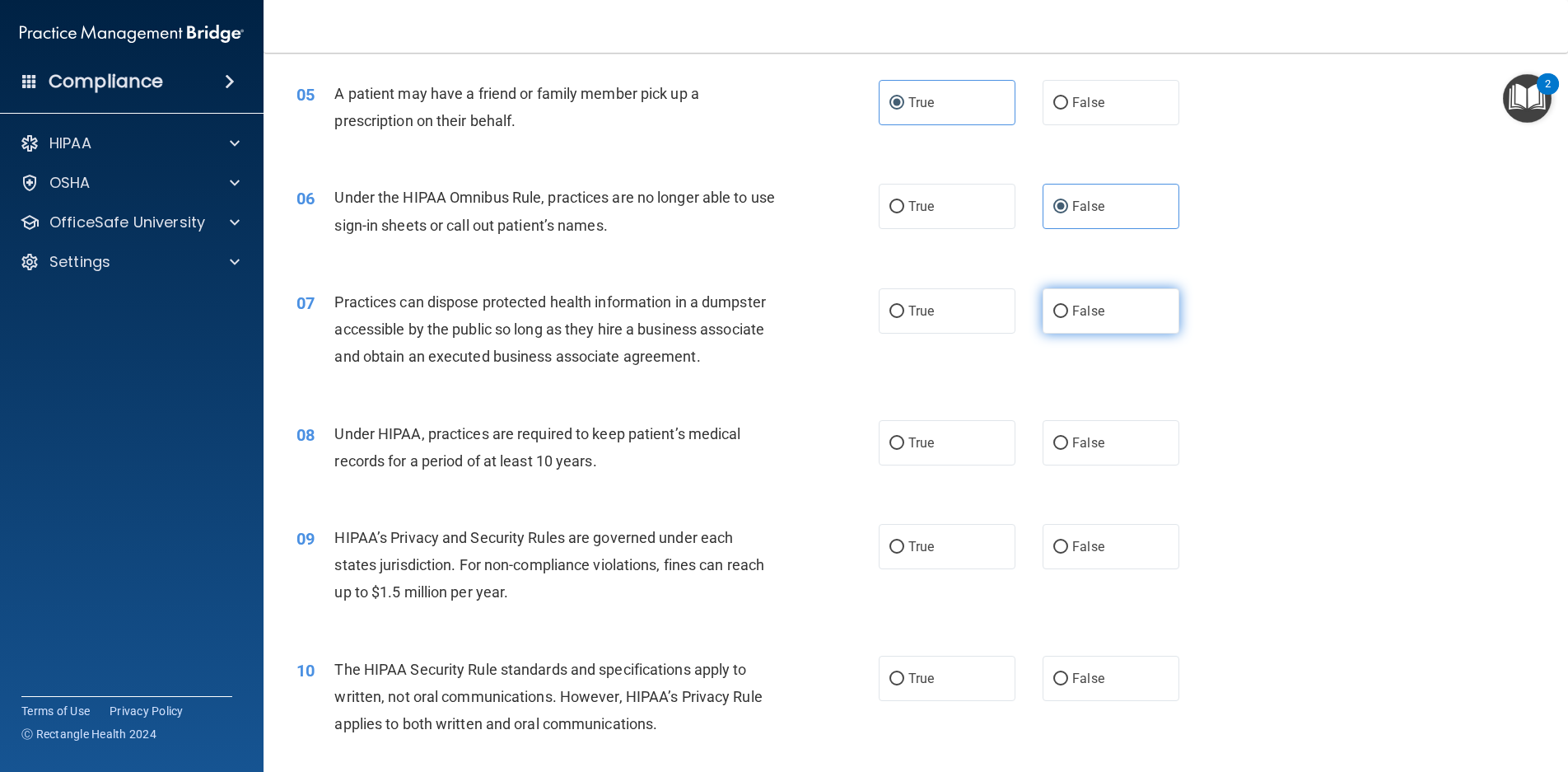
click at [1090, 320] on label "False" at bounding box center [1110, 311] width 136 height 45
click at [1069, 318] on input "False" at bounding box center [1060, 312] width 15 height 12
radio input "true"
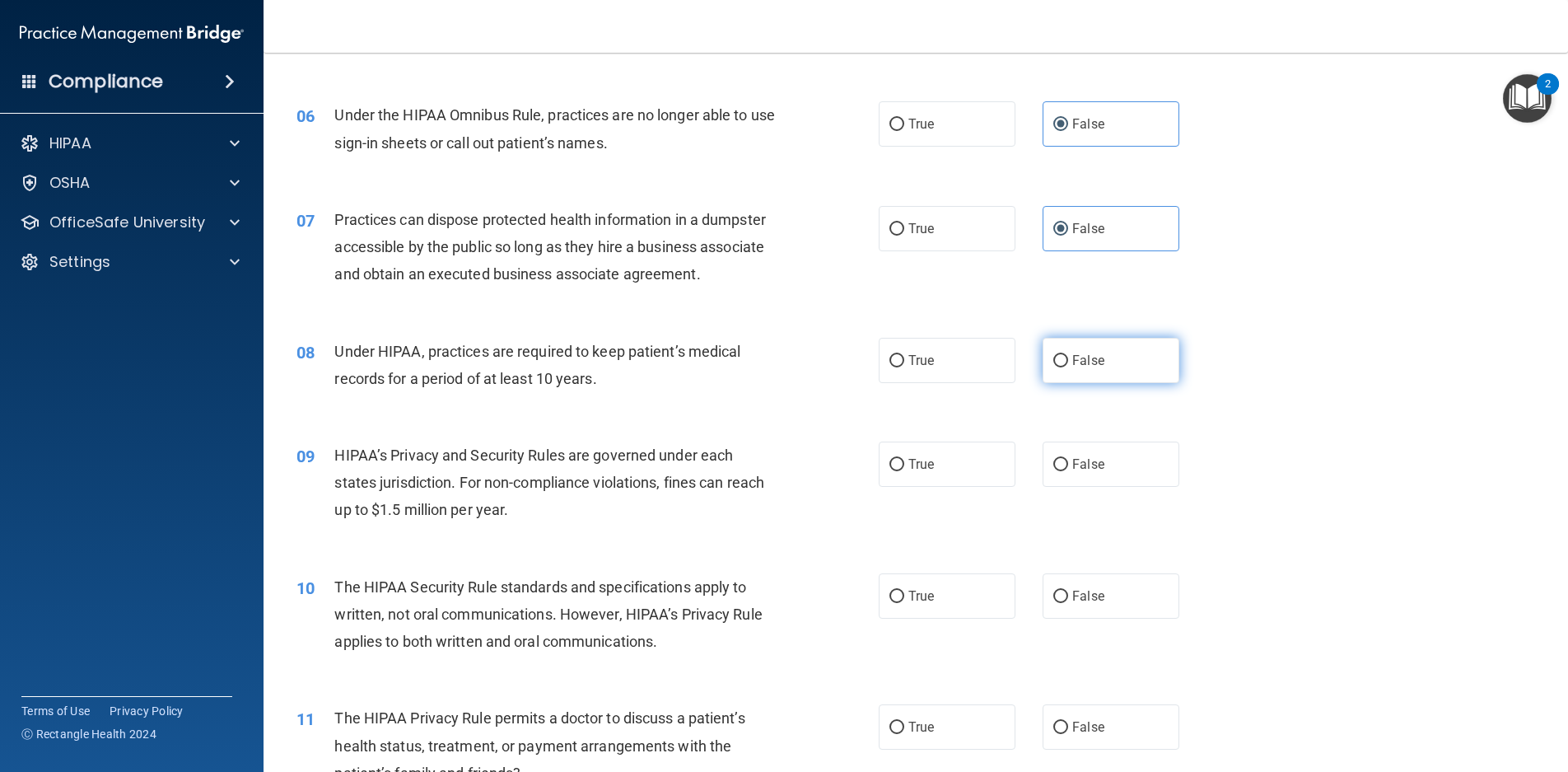
click at [1117, 367] on label "False" at bounding box center [1110, 360] width 136 height 45
click at [1069, 367] on input "False" at bounding box center [1060, 361] width 15 height 12
radio input "true"
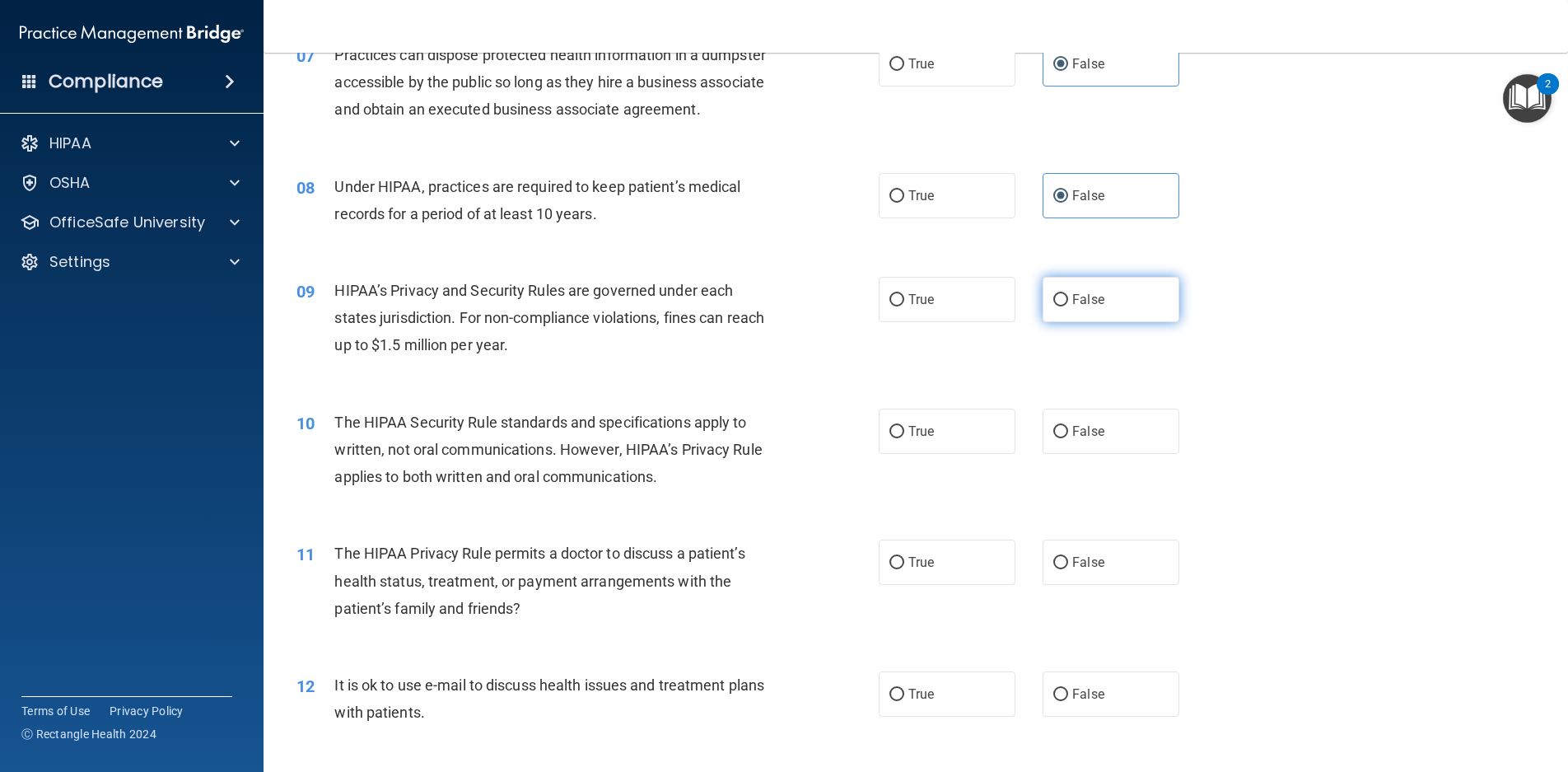
click at [1117, 298] on label "False" at bounding box center [1110, 300] width 136 height 45
click at [1069, 298] on input "False" at bounding box center [1060, 300] width 15 height 12
radio input "true"
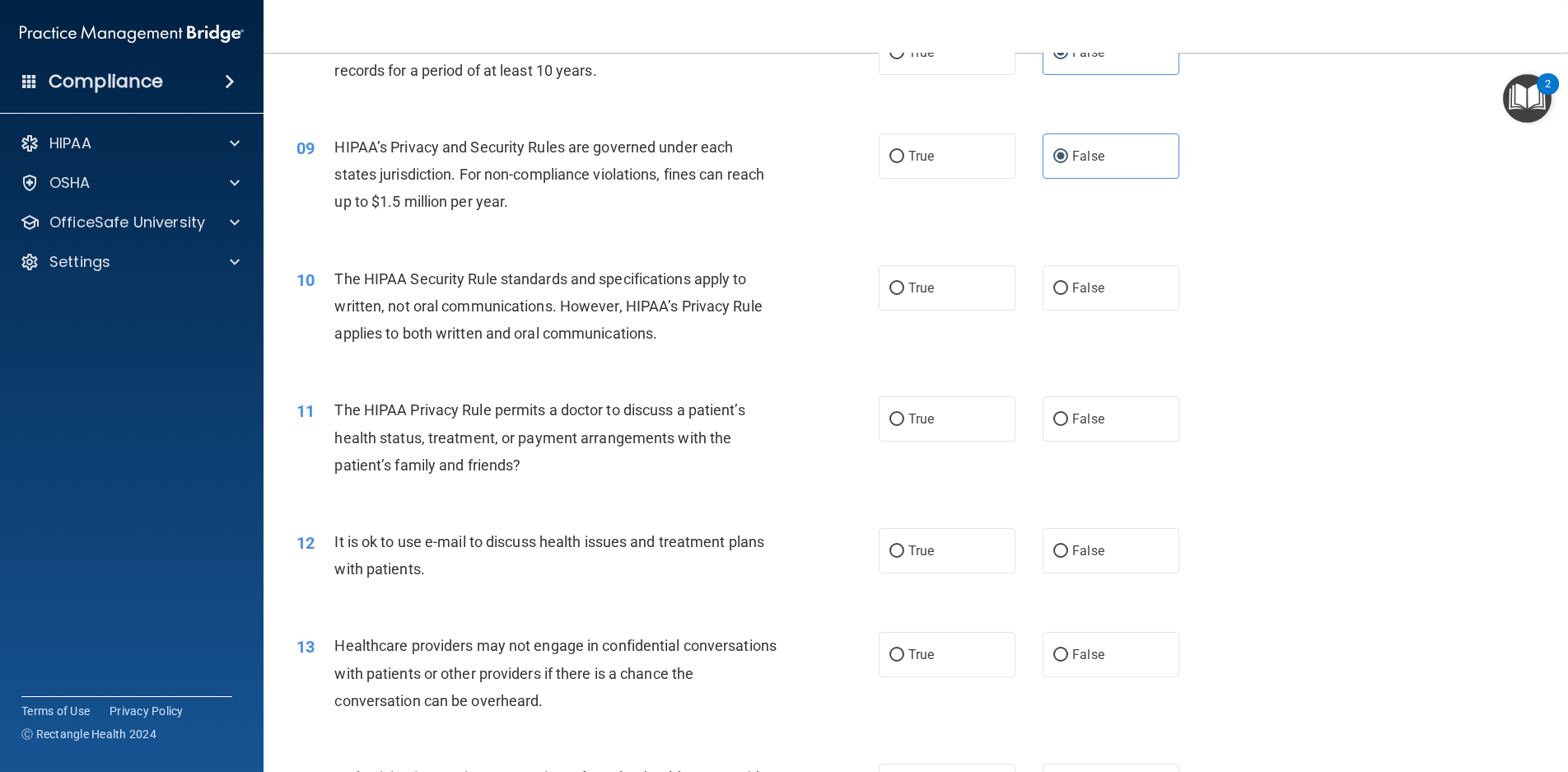
scroll to position [989, 0]
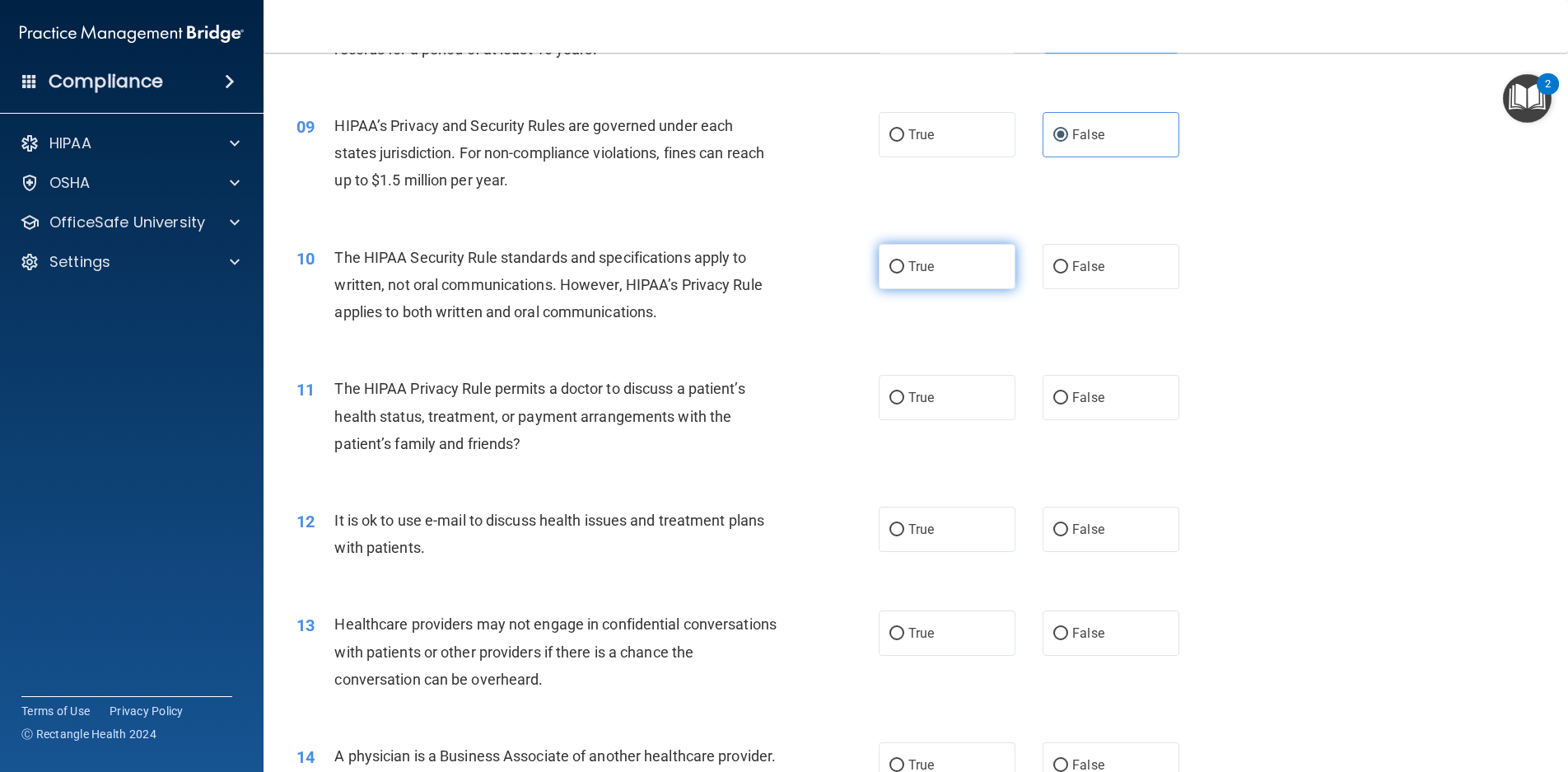
click at [954, 277] on label "True" at bounding box center [946, 267] width 136 height 45
click at [905, 274] on input "True" at bounding box center [897, 267] width 15 height 12
radio input "true"
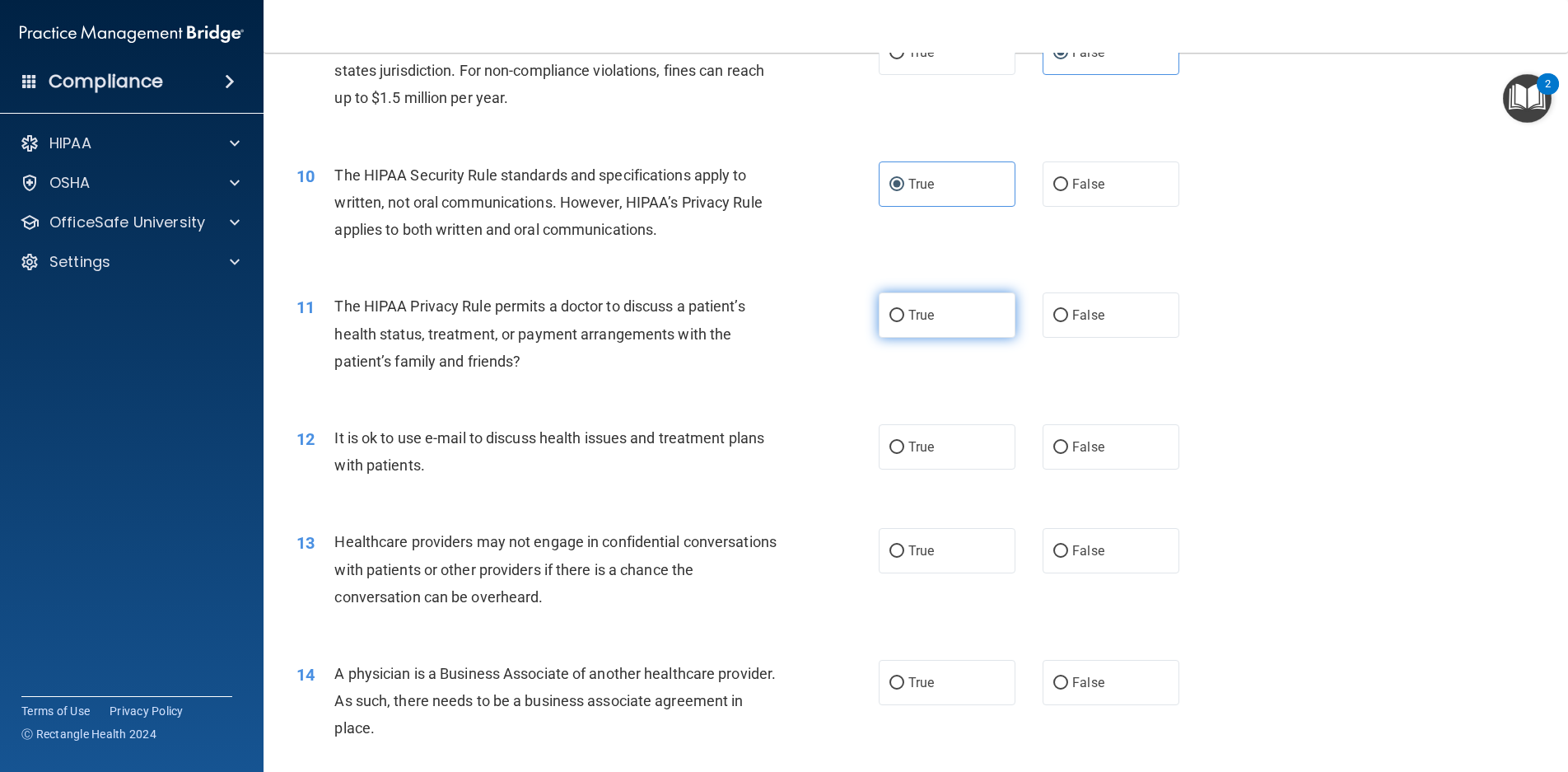
click at [962, 337] on label "True" at bounding box center [946, 315] width 136 height 45
click at [905, 322] on input "True" at bounding box center [897, 316] width 15 height 12
radio input "true"
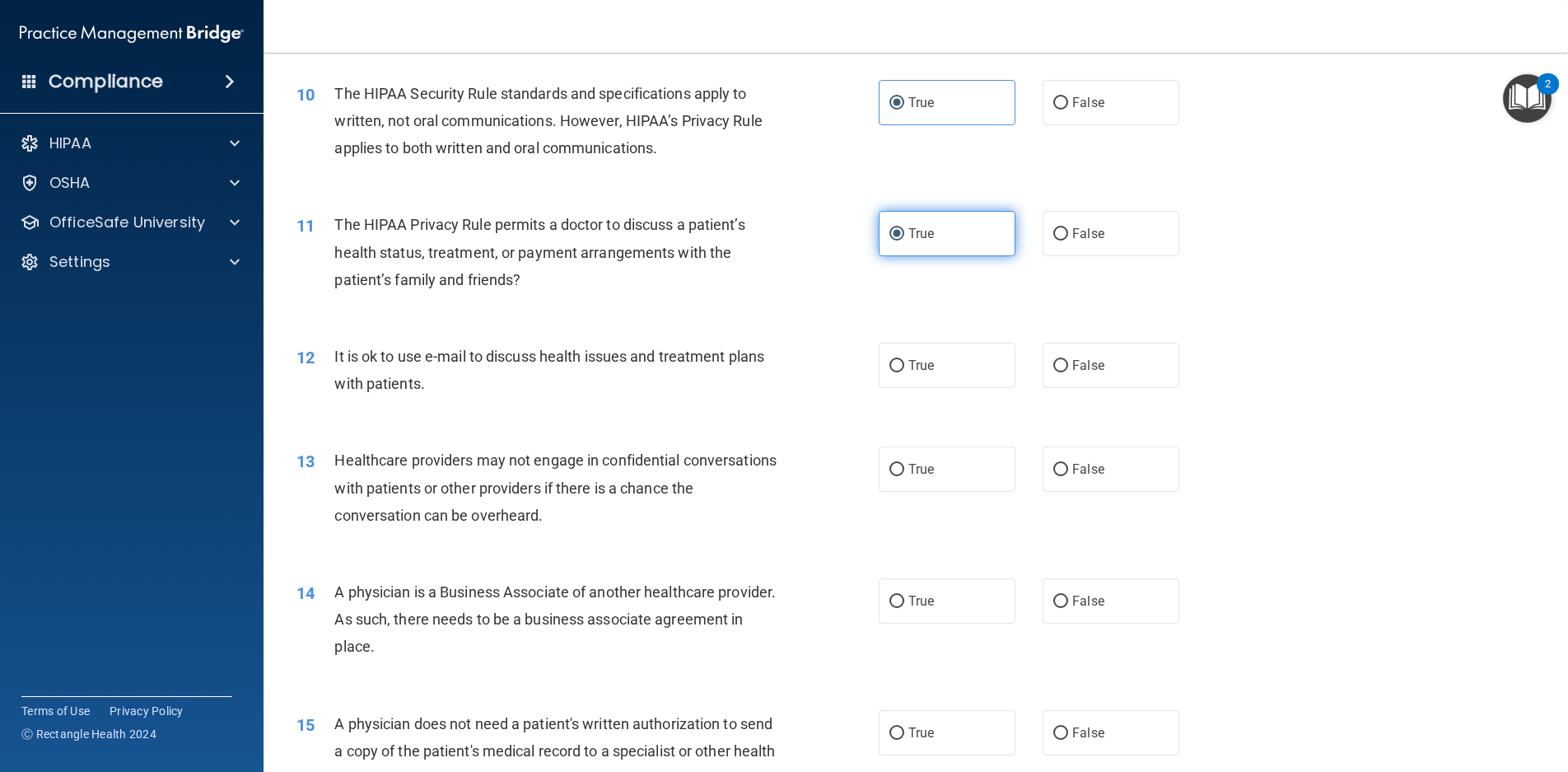
scroll to position [1153, 0]
click at [957, 362] on label "True" at bounding box center [946, 365] width 136 height 45
click at [905, 362] on input "True" at bounding box center [897, 366] width 15 height 12
radio input "true"
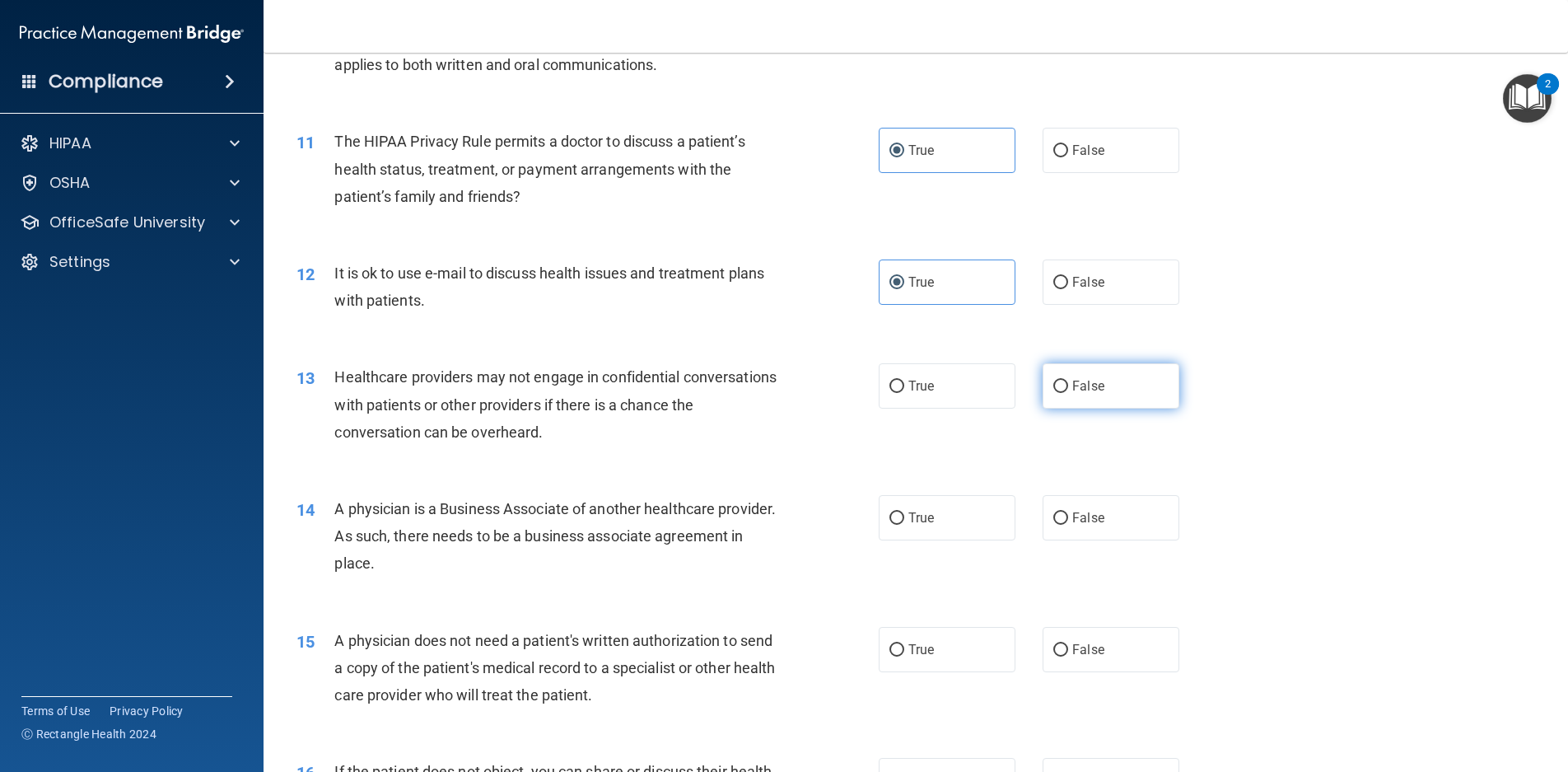
click at [1086, 383] on span "False" at bounding box center [1088, 386] width 32 height 16
click at [1069, 383] on input "False" at bounding box center [1060, 386] width 15 height 12
radio input "true"
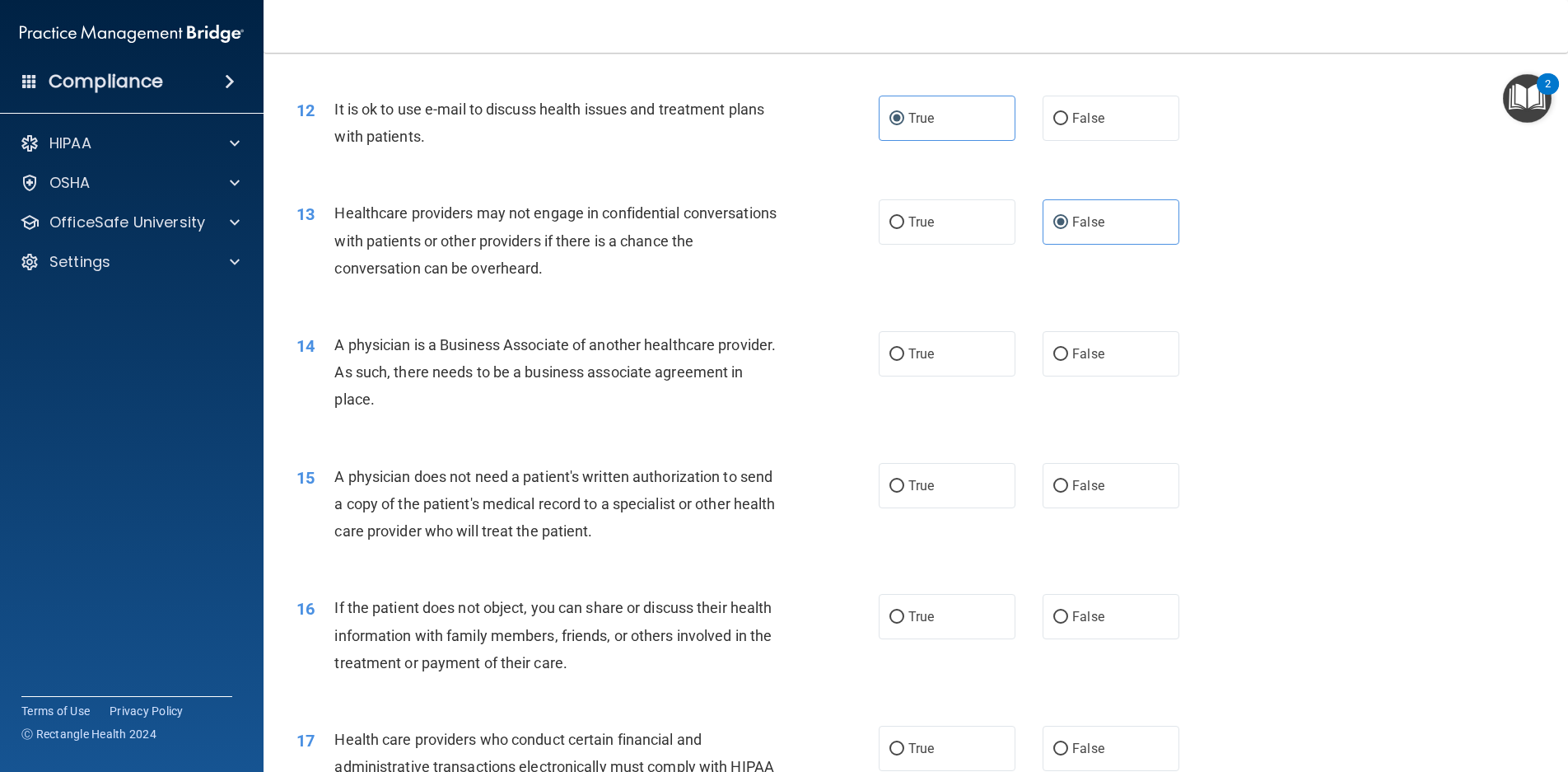
scroll to position [1401, 0]
click at [950, 357] on label "True" at bounding box center [946, 353] width 136 height 45
click at [905, 357] on input "True" at bounding box center [897, 353] width 15 height 12
radio input "true"
click at [935, 485] on label "True" at bounding box center [946, 485] width 136 height 45
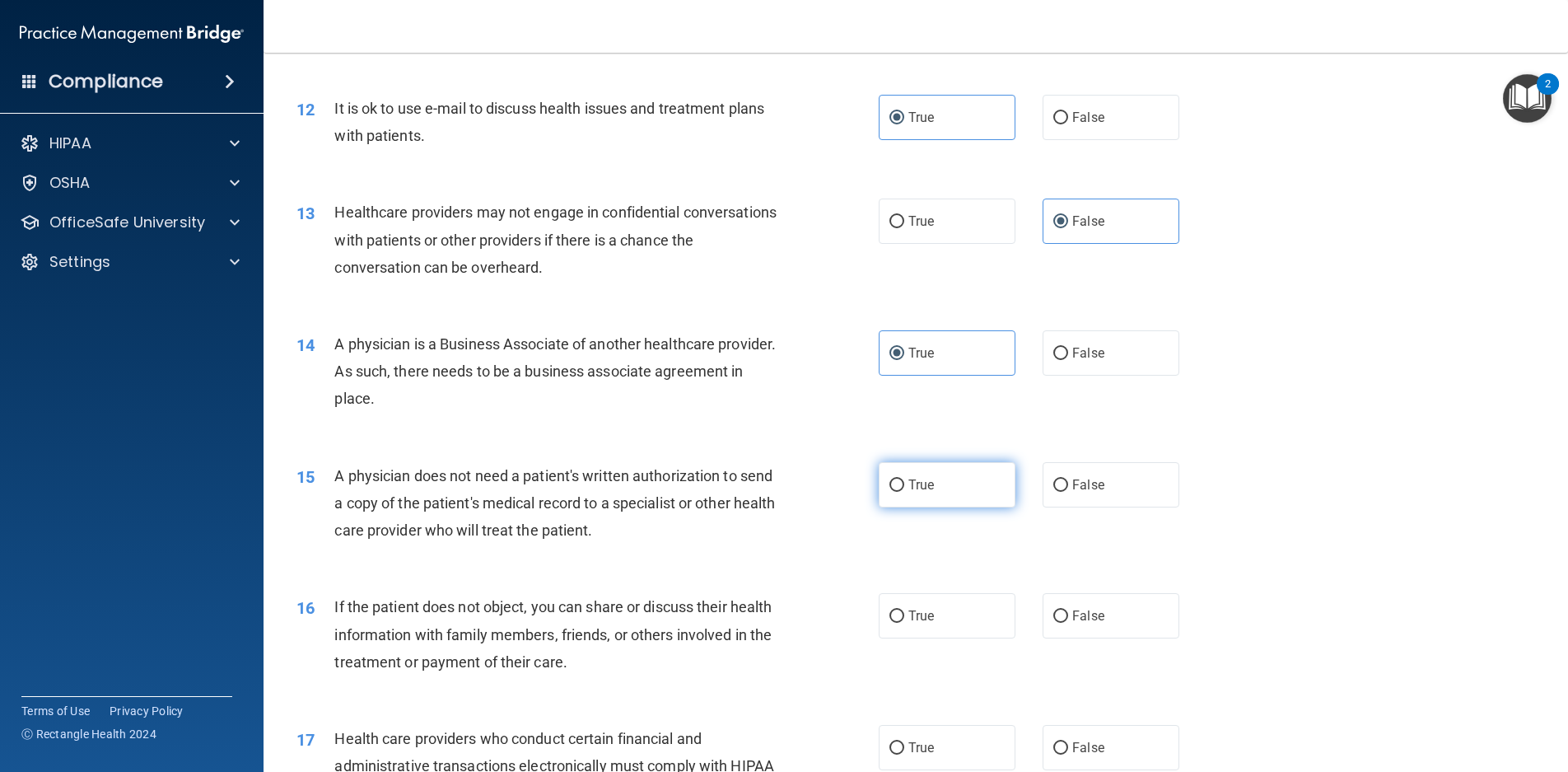
click at [905, 485] on input "True" at bounding box center [897, 485] width 15 height 12
radio input "true"
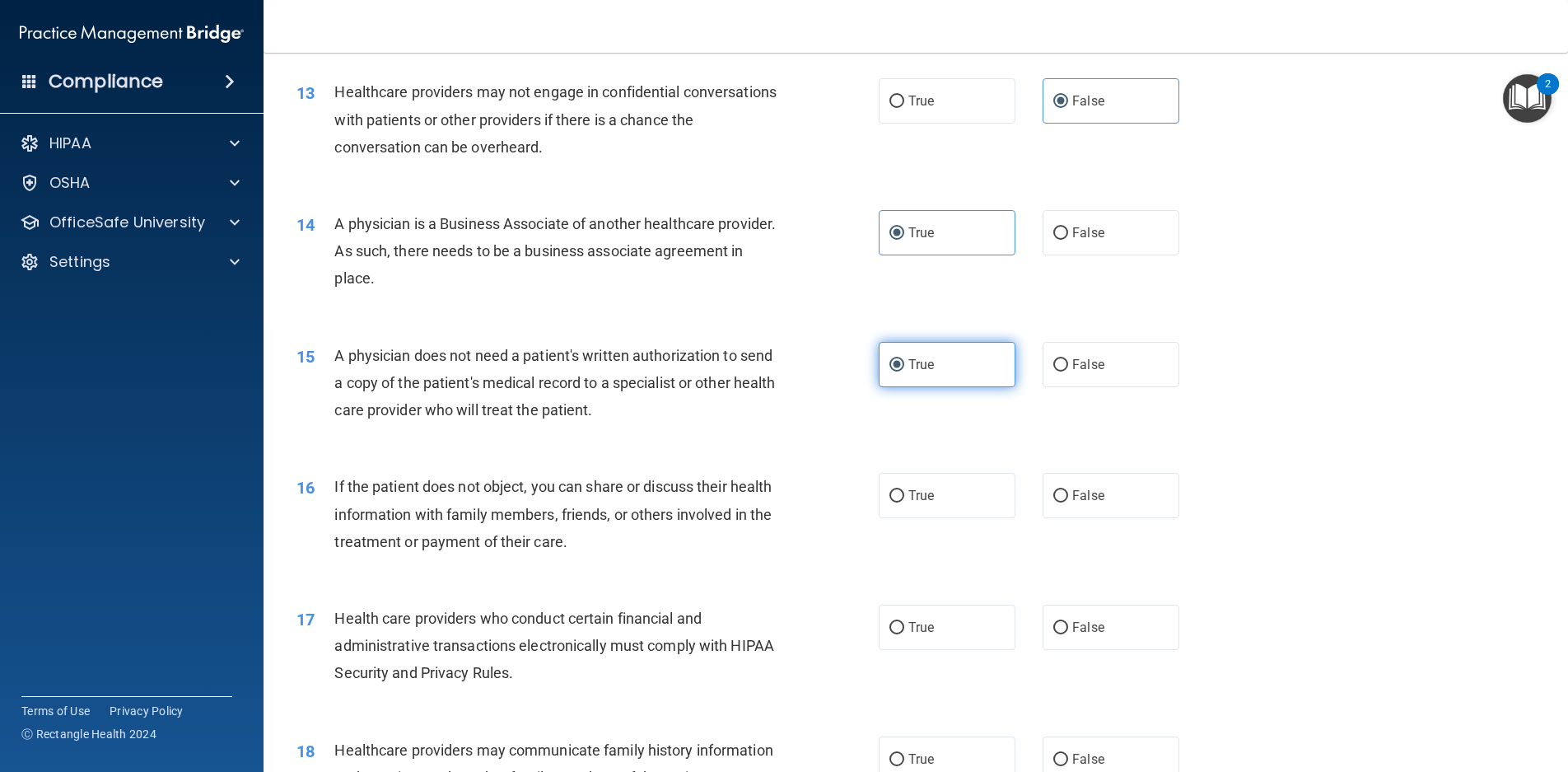
scroll to position [1566, 0]
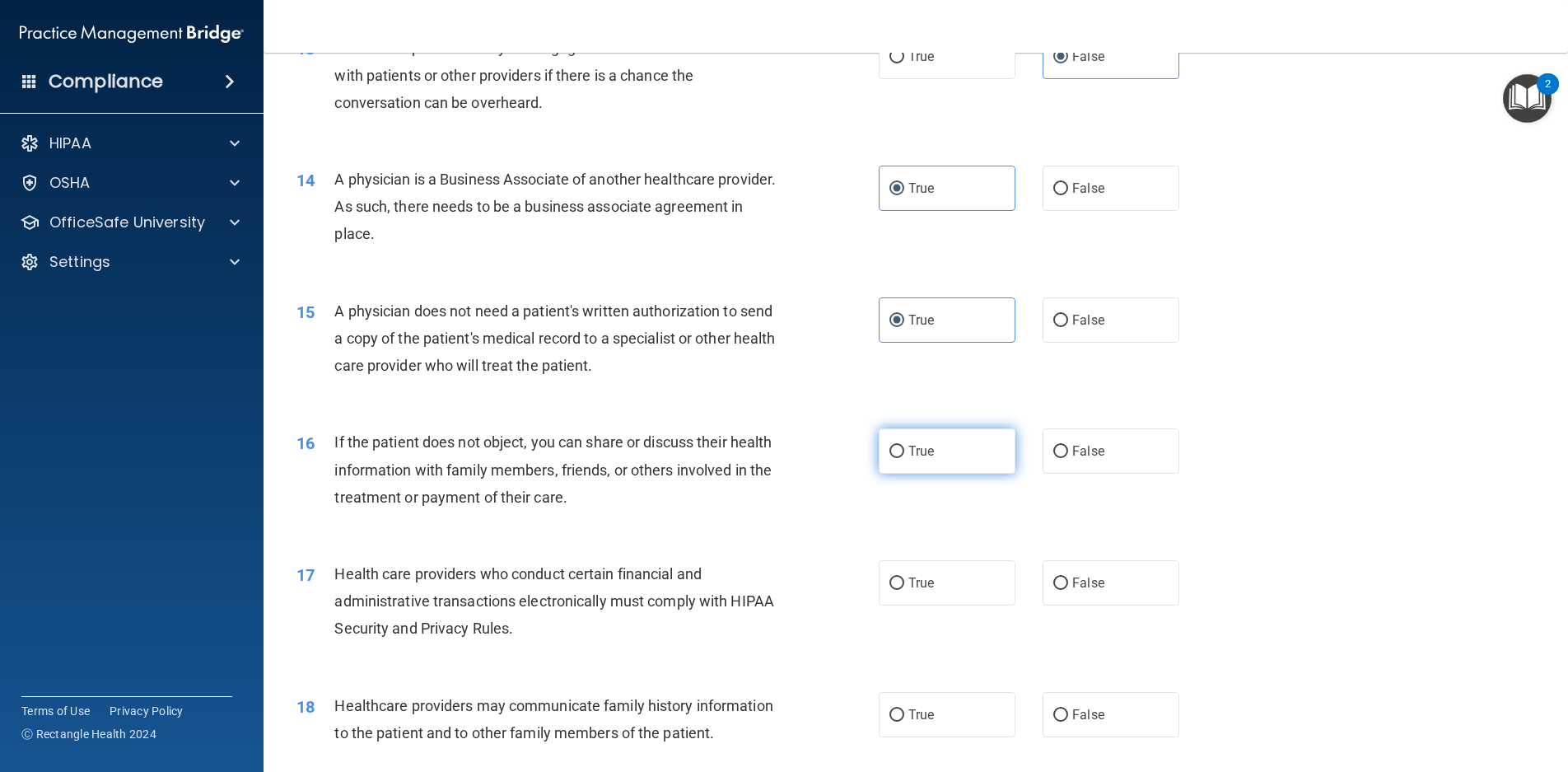
click at [939, 451] on label "True" at bounding box center [946, 451] width 136 height 45
click at [905, 451] on input "True" at bounding box center [897, 452] width 15 height 12
radio input "true"
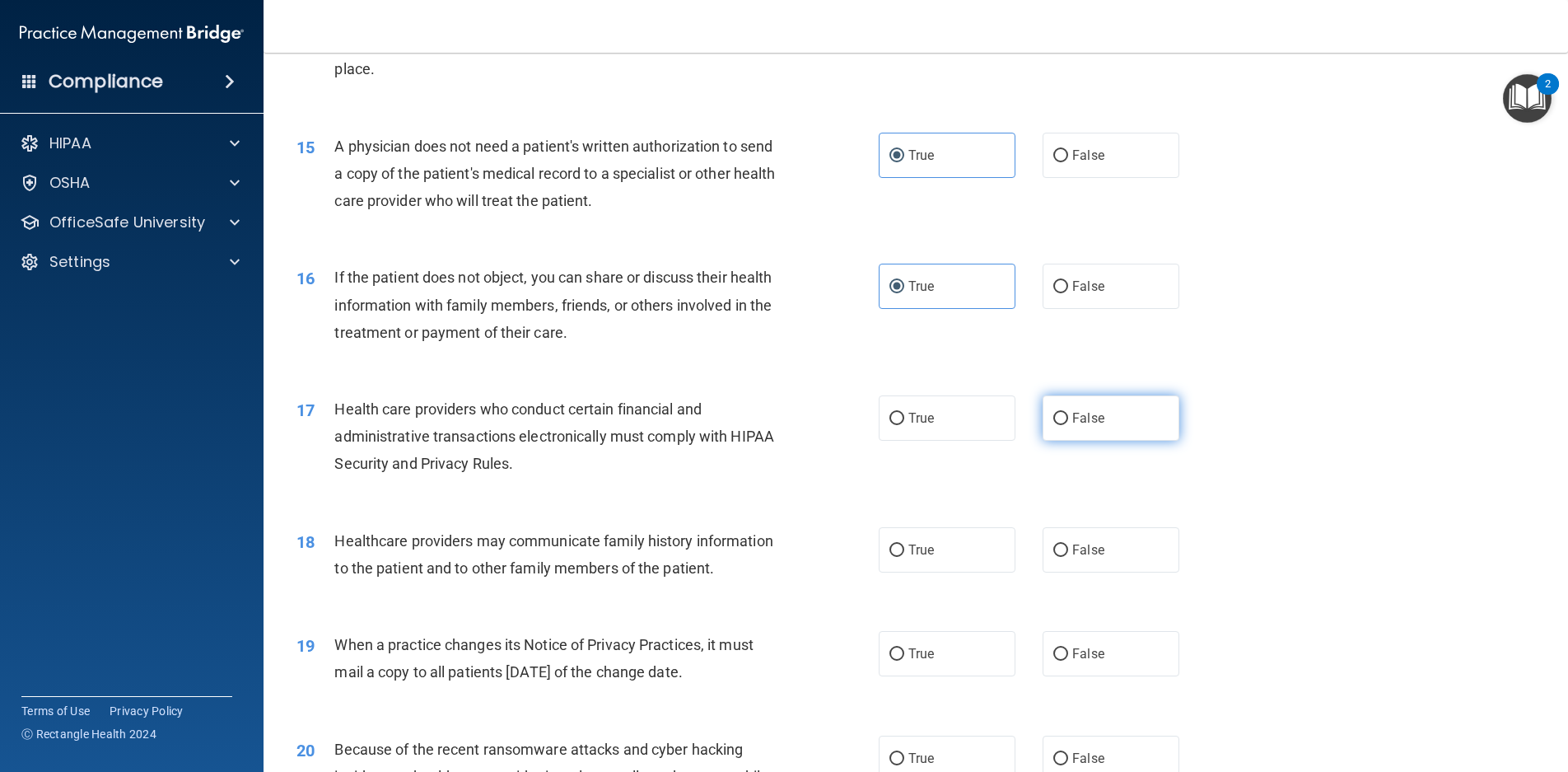
click at [1085, 426] on label "False" at bounding box center [1110, 418] width 136 height 45
click at [1069, 426] on input "False" at bounding box center [1060, 419] width 15 height 12
radio input "true"
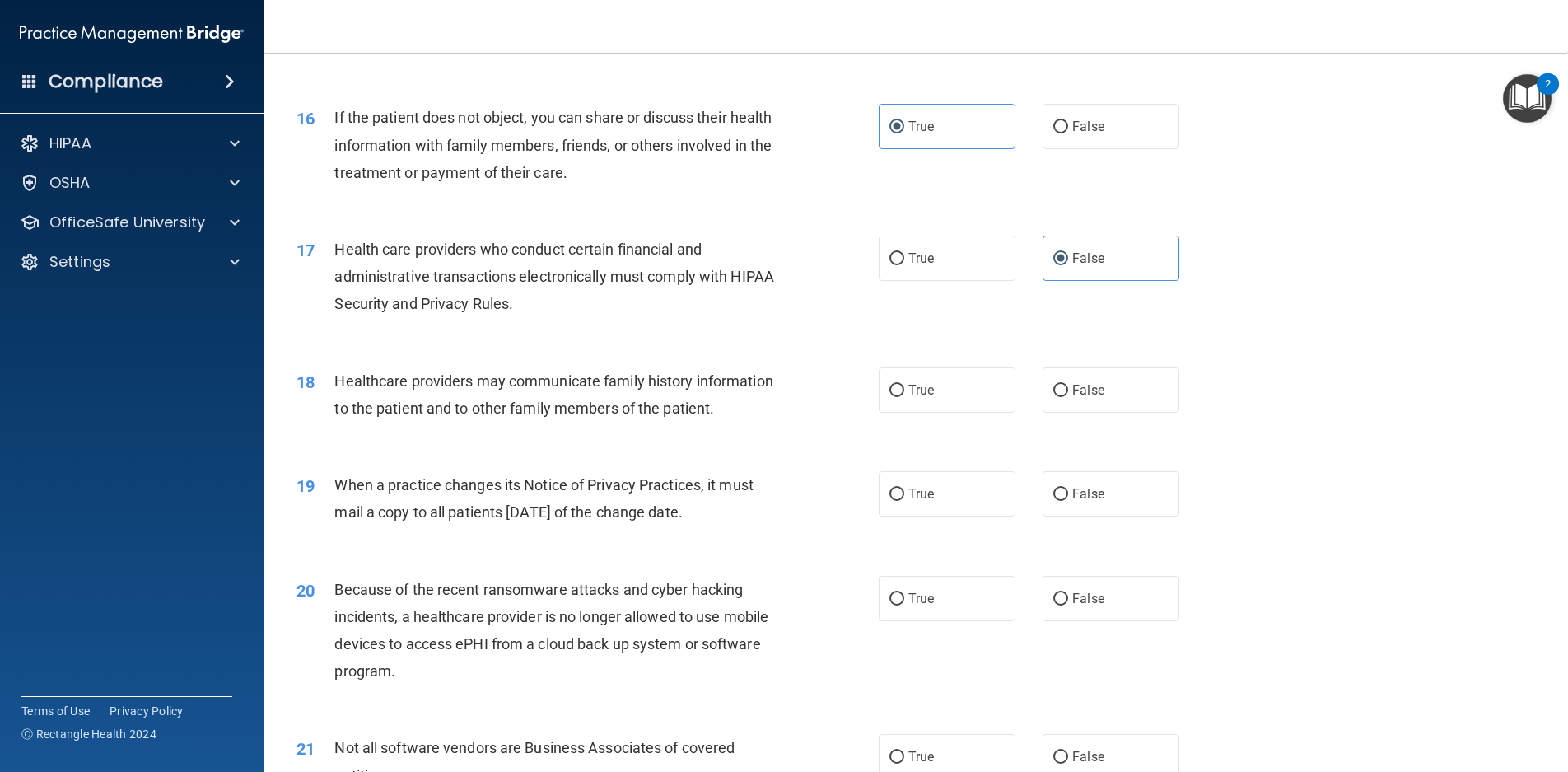
scroll to position [1895, 0]
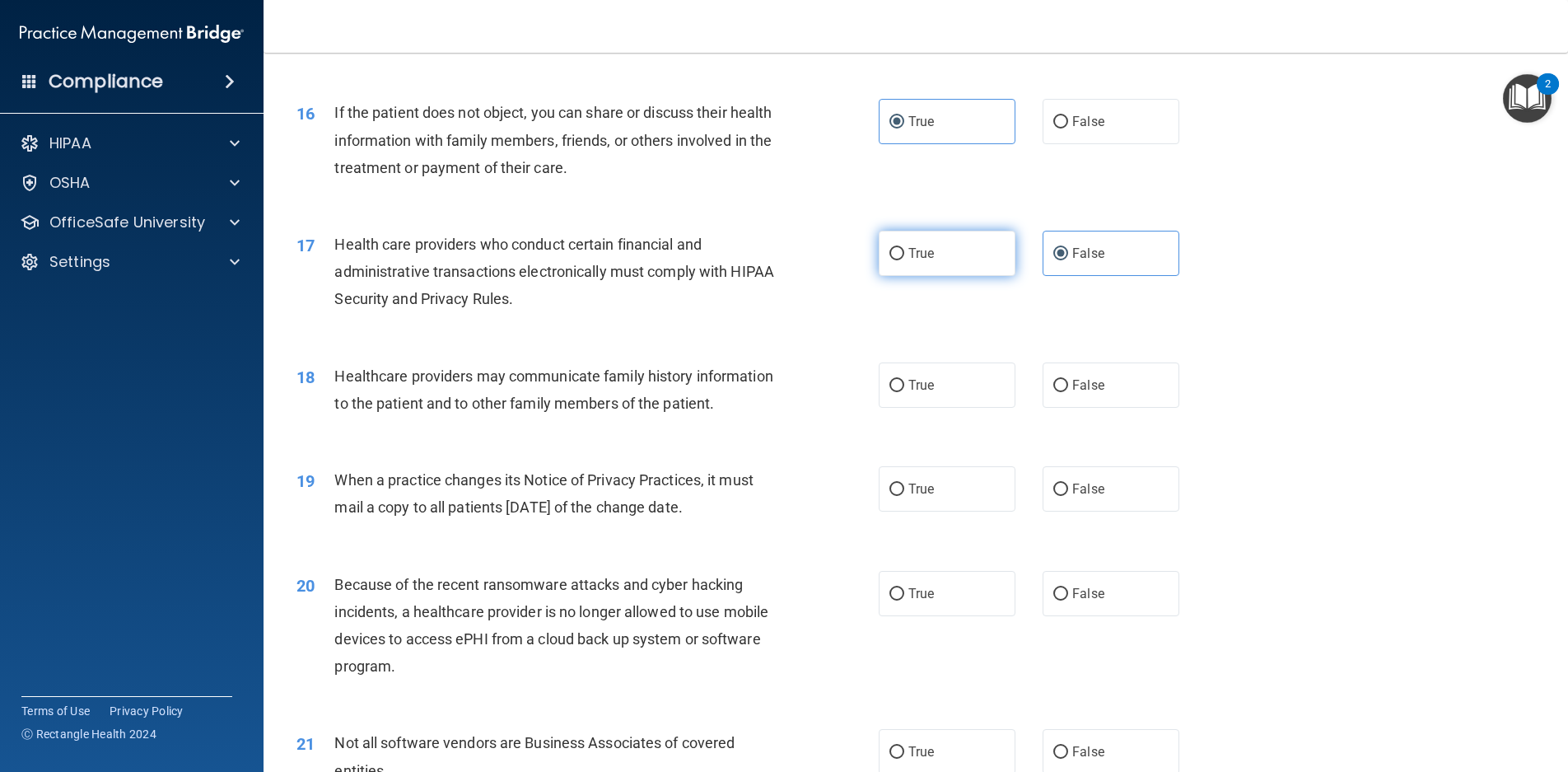
click at [957, 259] on label "True" at bounding box center [946, 254] width 136 height 45
click at [905, 259] on input "True" at bounding box center [897, 254] width 15 height 12
radio input "true"
radio input "false"
click at [928, 399] on label "True" at bounding box center [946, 385] width 136 height 45
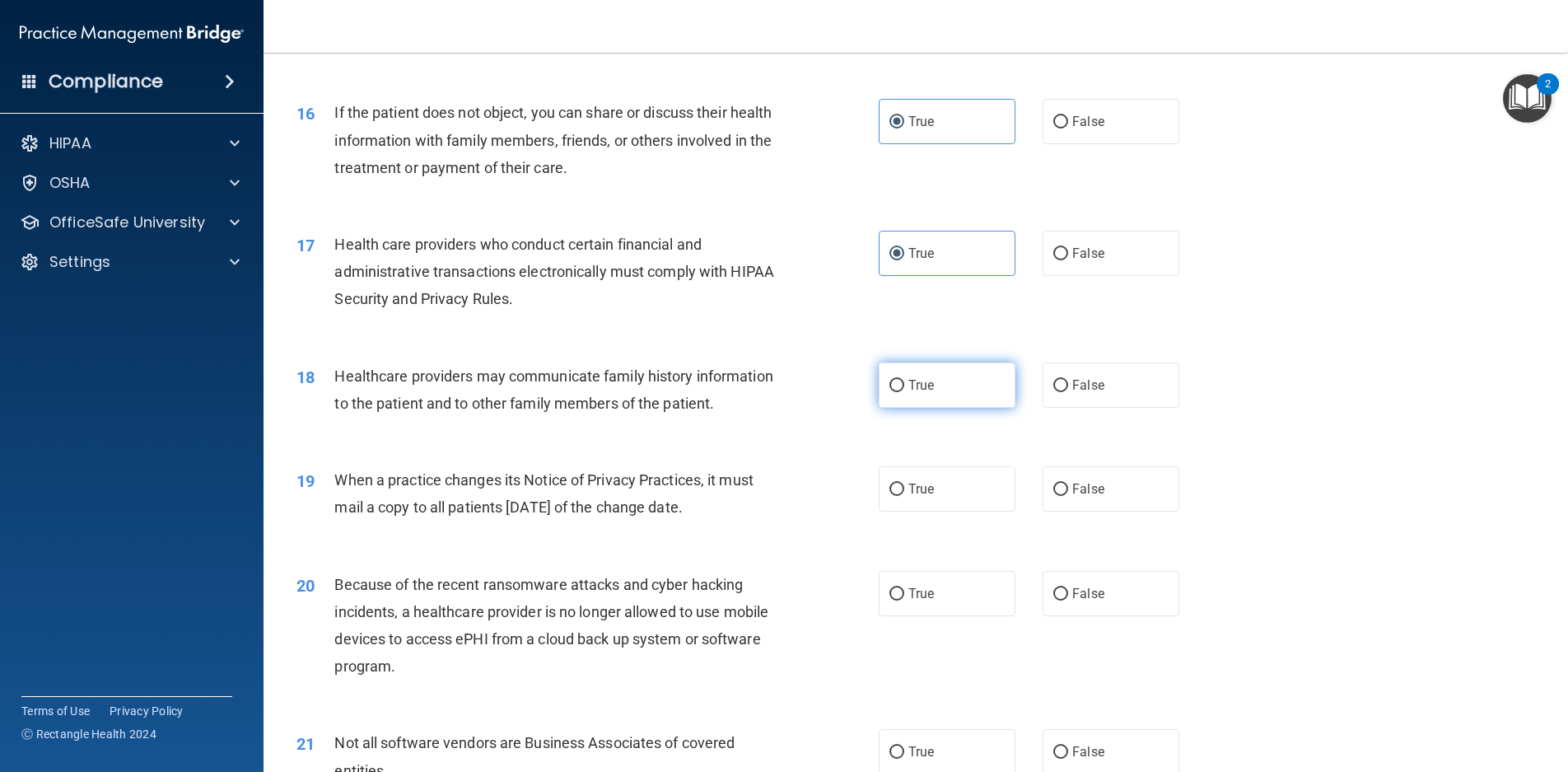
click at [905, 393] on input "True" at bounding box center [897, 386] width 15 height 12
radio input "true"
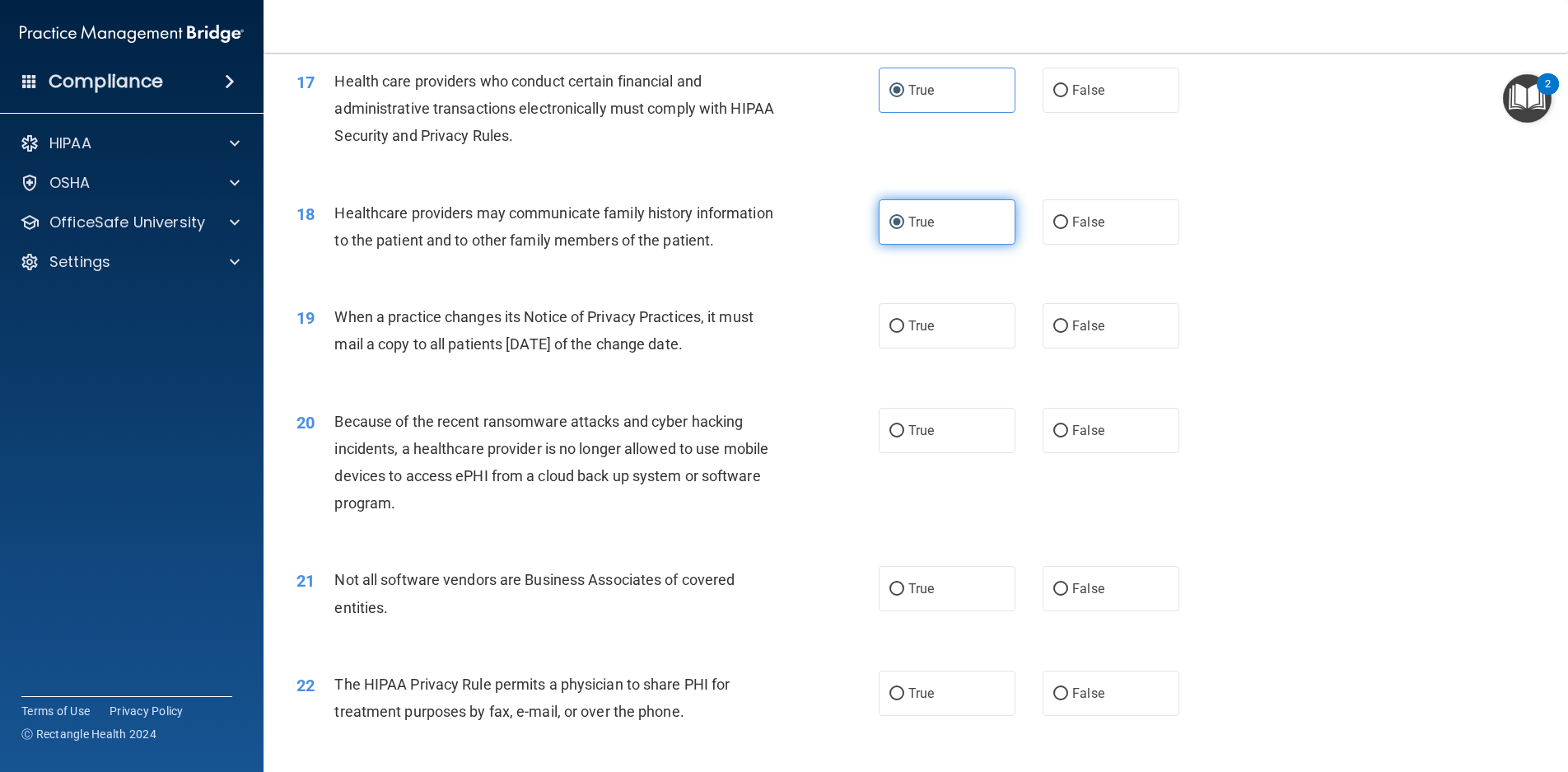
scroll to position [2060, 0]
click at [929, 346] on label "True" at bounding box center [946, 324] width 136 height 45
click at [905, 331] on input "True" at bounding box center [897, 325] width 15 height 12
radio input "true"
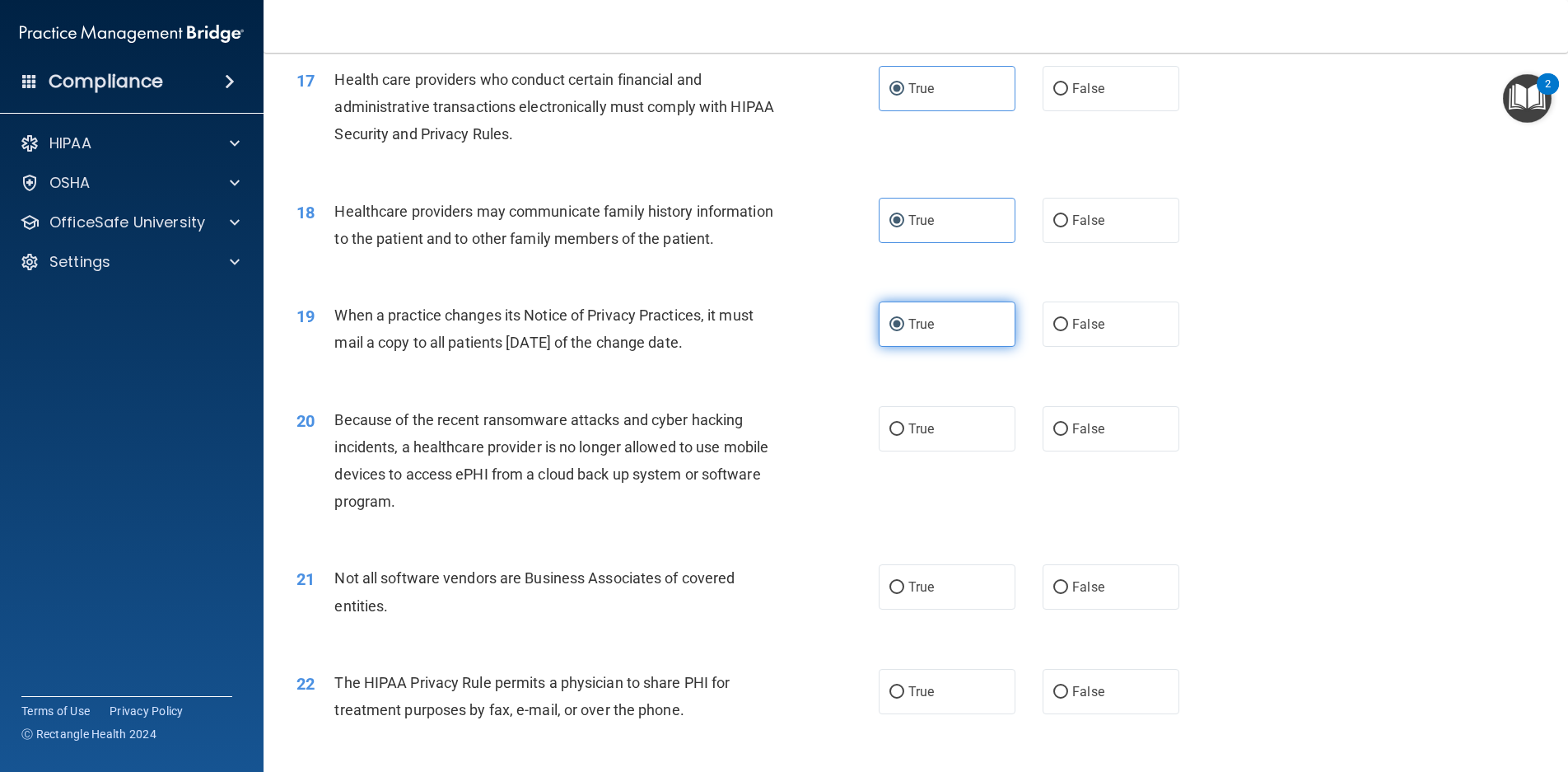
scroll to position [2142, 0]
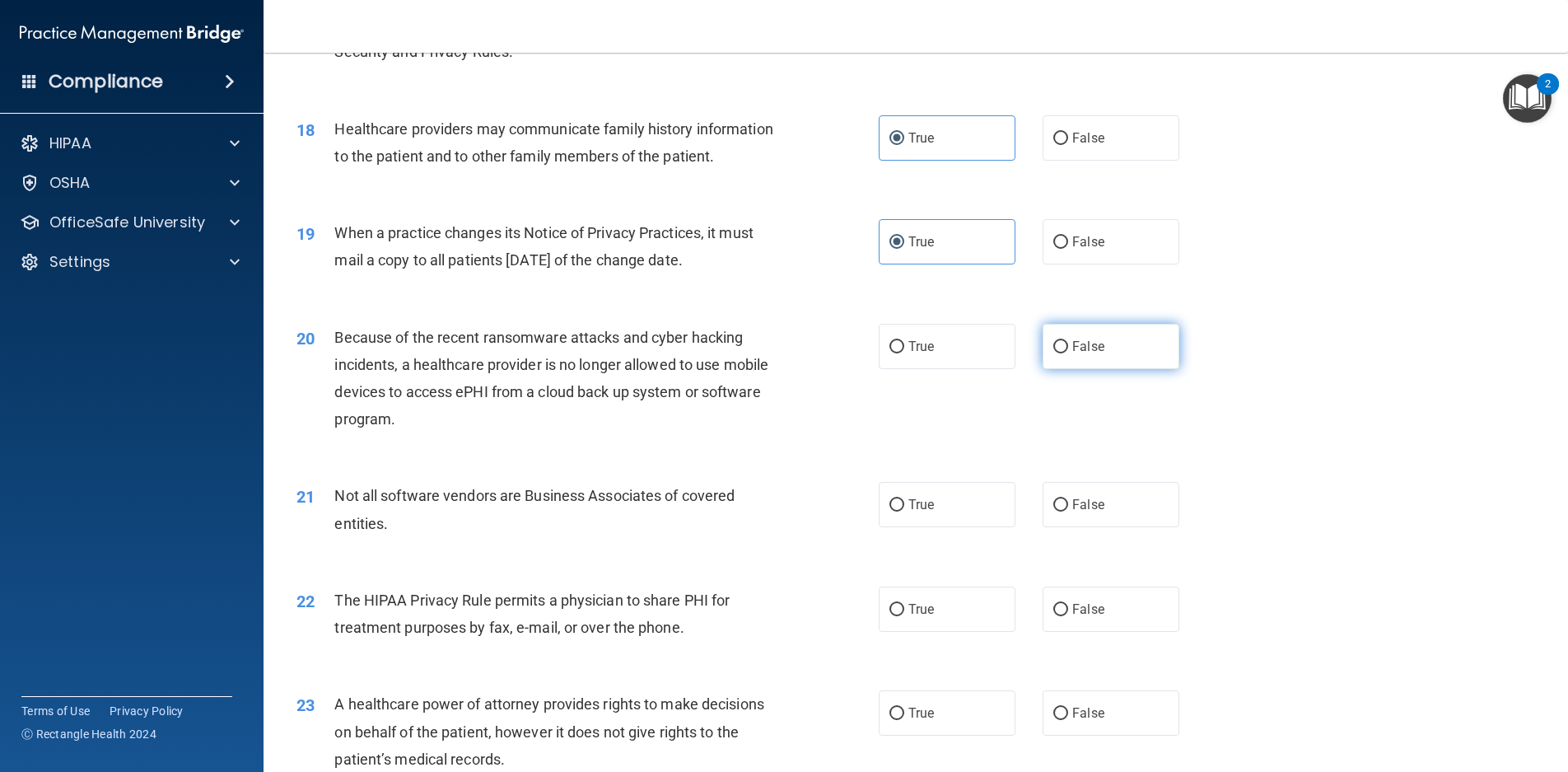
click at [1119, 369] on label "False" at bounding box center [1110, 346] width 136 height 45
click at [1069, 353] on input "False" at bounding box center [1060, 347] width 15 height 12
radio input "true"
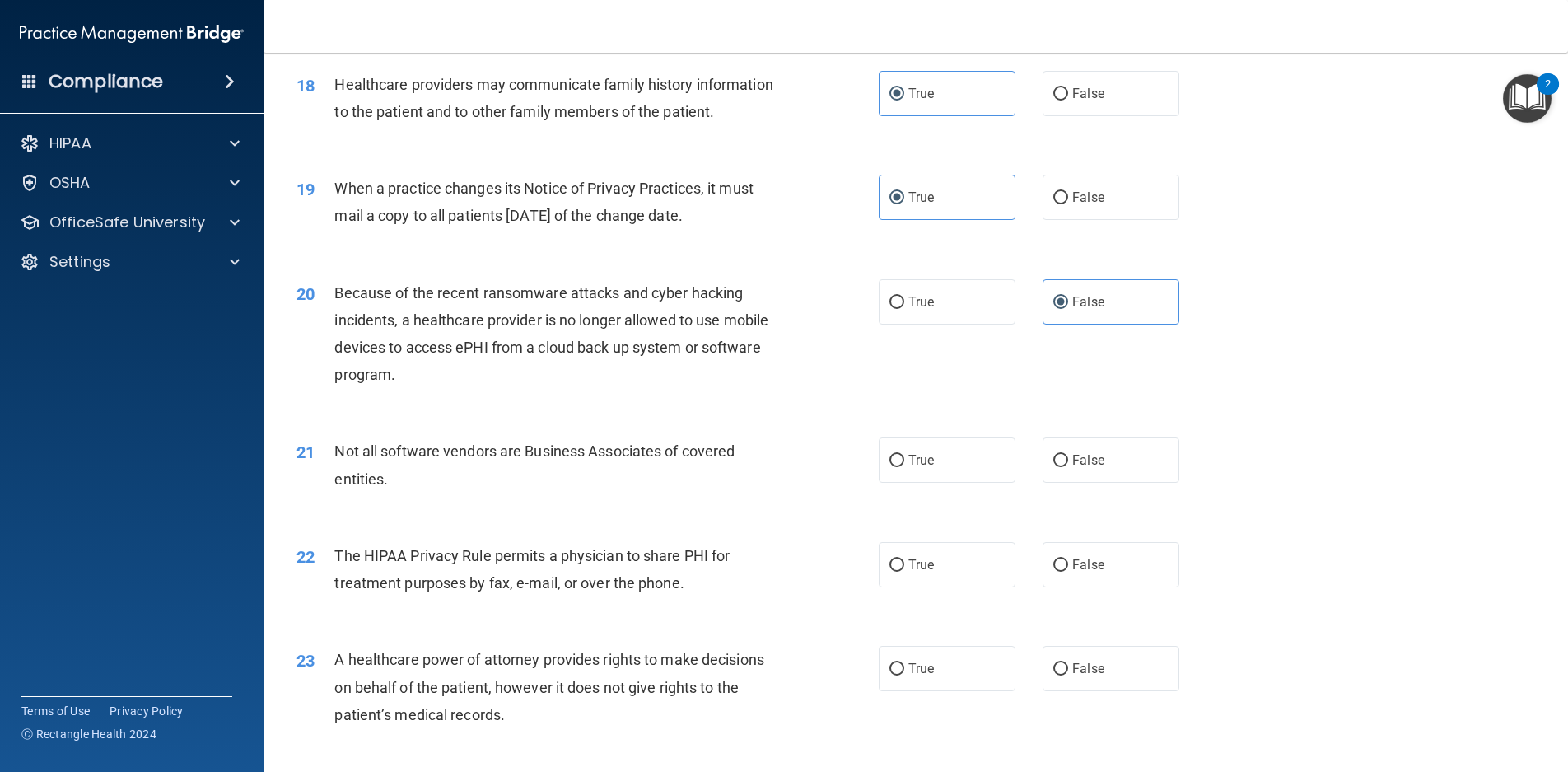
scroll to position [2307, 0]
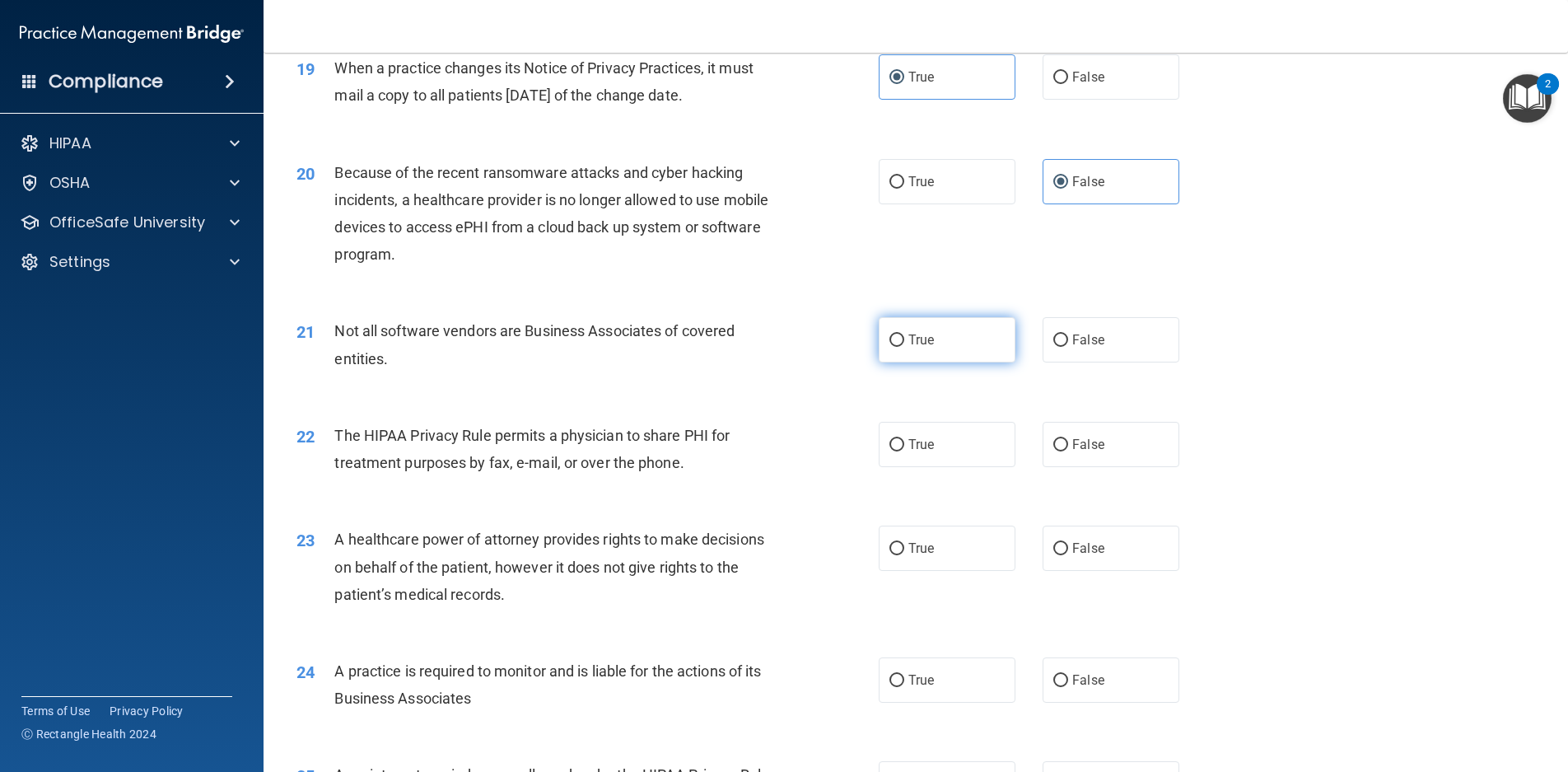
click at [933, 362] on label "True" at bounding box center [946, 340] width 136 height 45
click at [905, 346] on input "True" at bounding box center [897, 340] width 15 height 12
radio input "true"
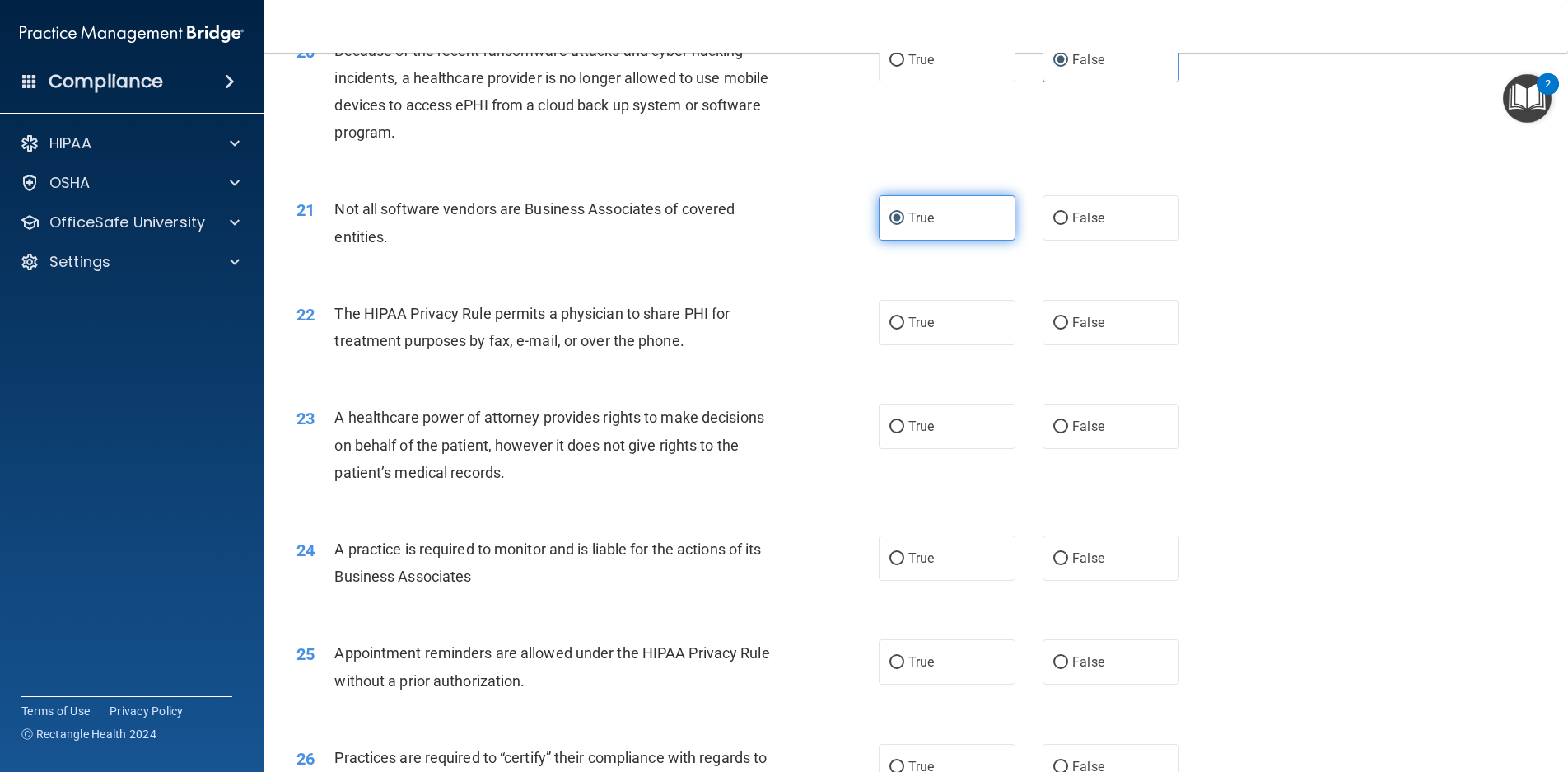
scroll to position [2471, 0]
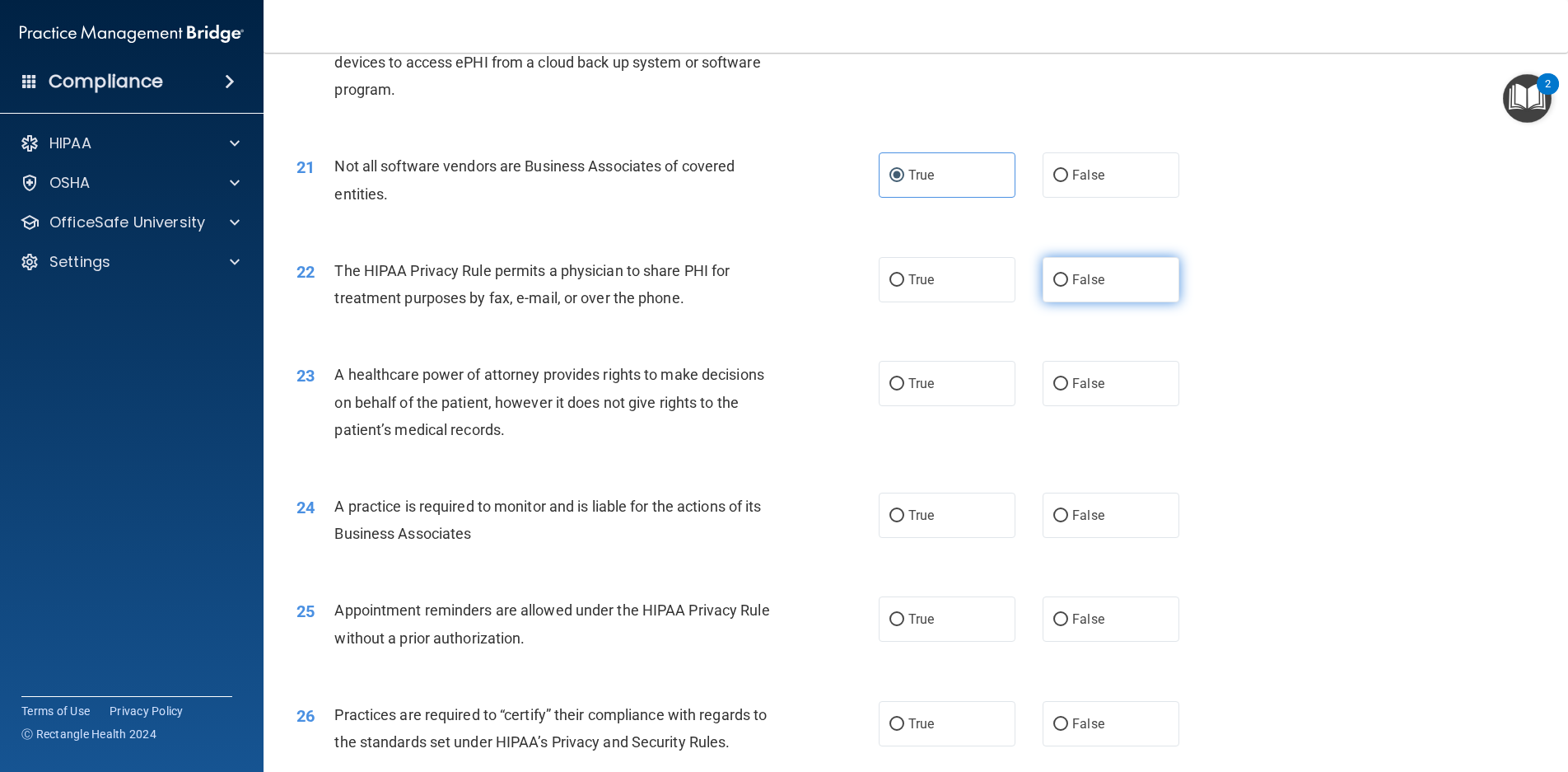
click at [1139, 302] on label "False" at bounding box center [1110, 280] width 136 height 45
click at [1069, 287] on input "False" at bounding box center [1060, 280] width 15 height 12
radio input "true"
click at [965, 406] on label "True" at bounding box center [946, 384] width 136 height 45
click at [905, 391] on input "True" at bounding box center [897, 384] width 15 height 12
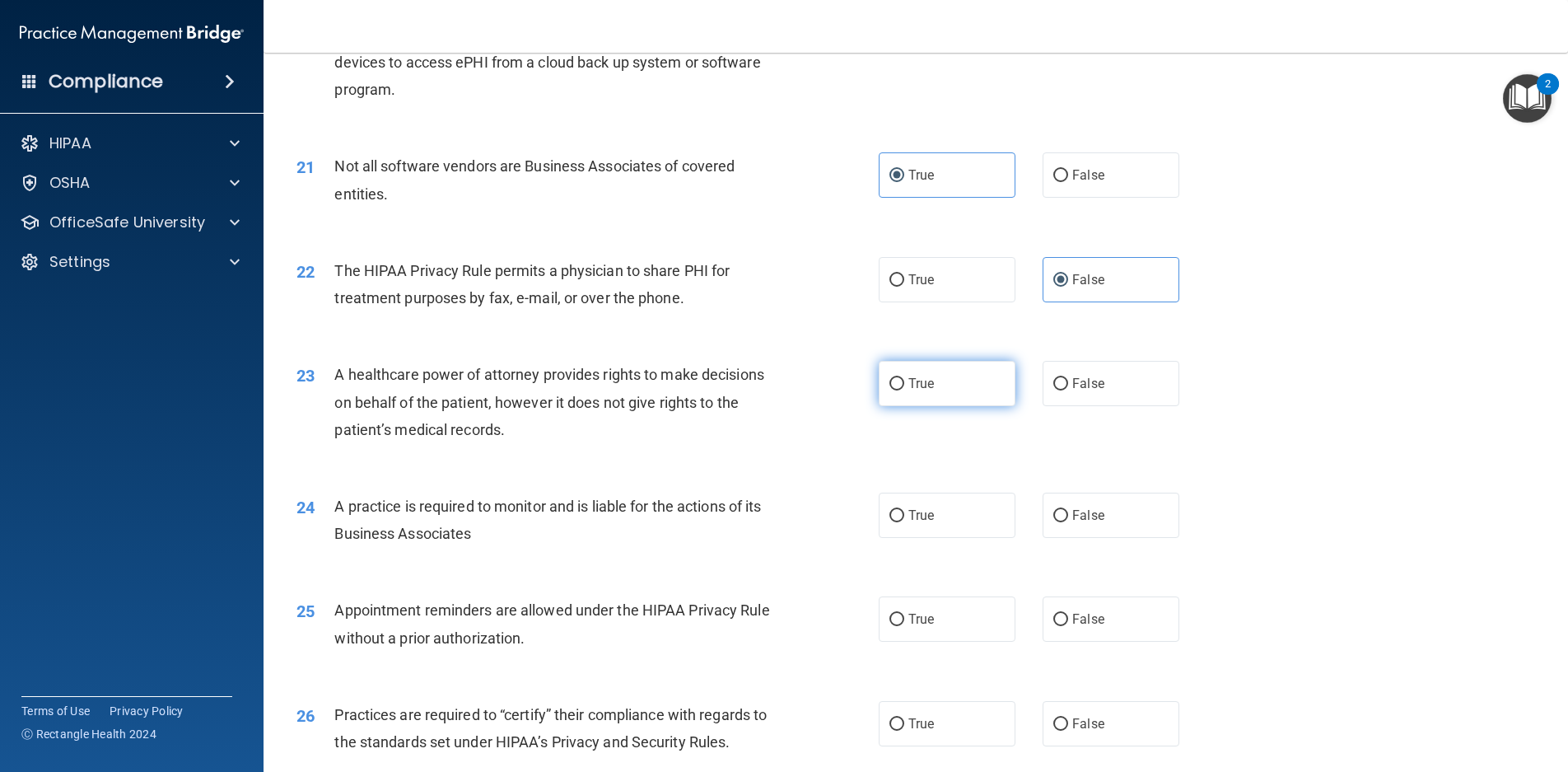
radio input "true"
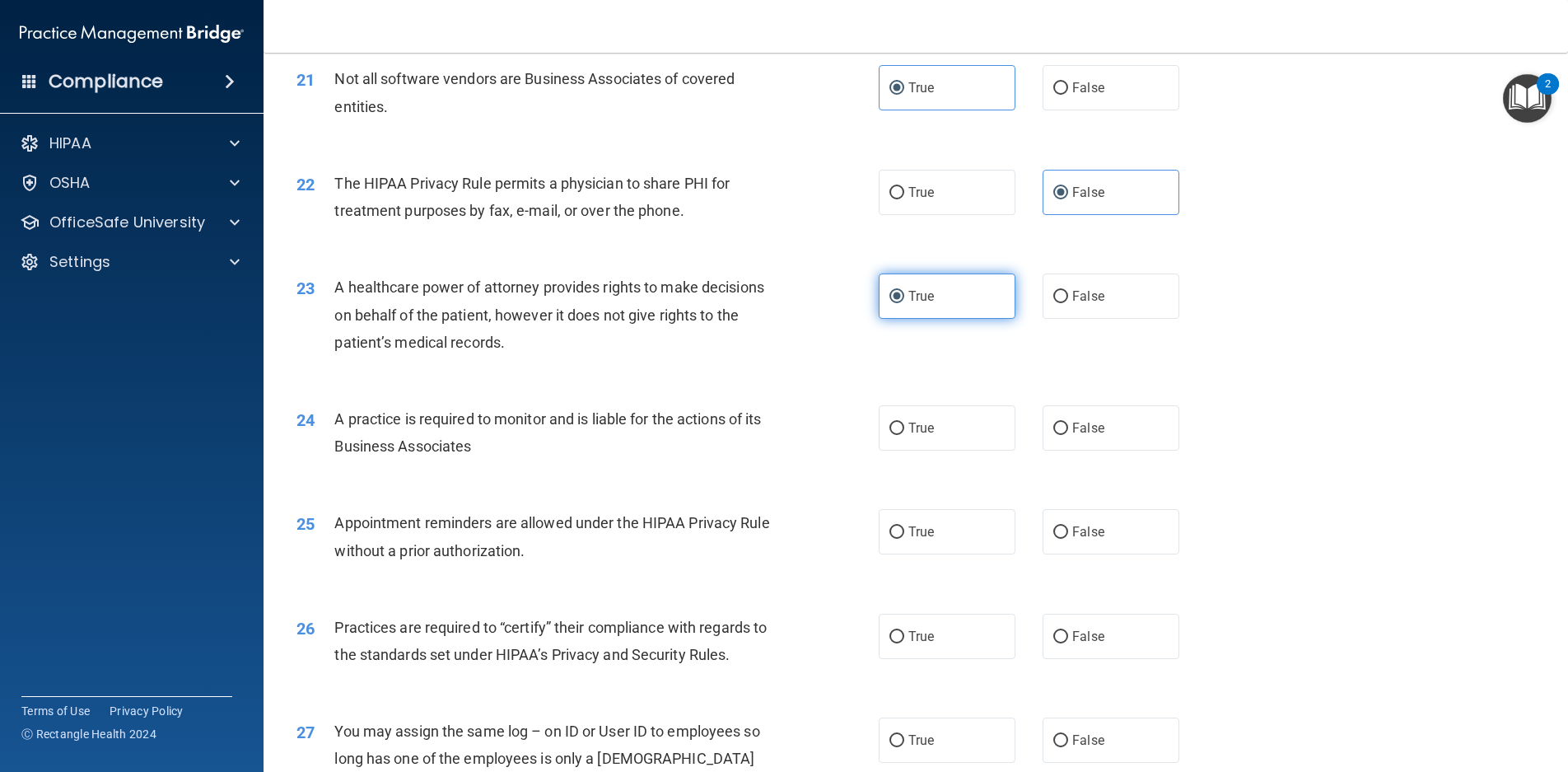
scroll to position [2636, 0]
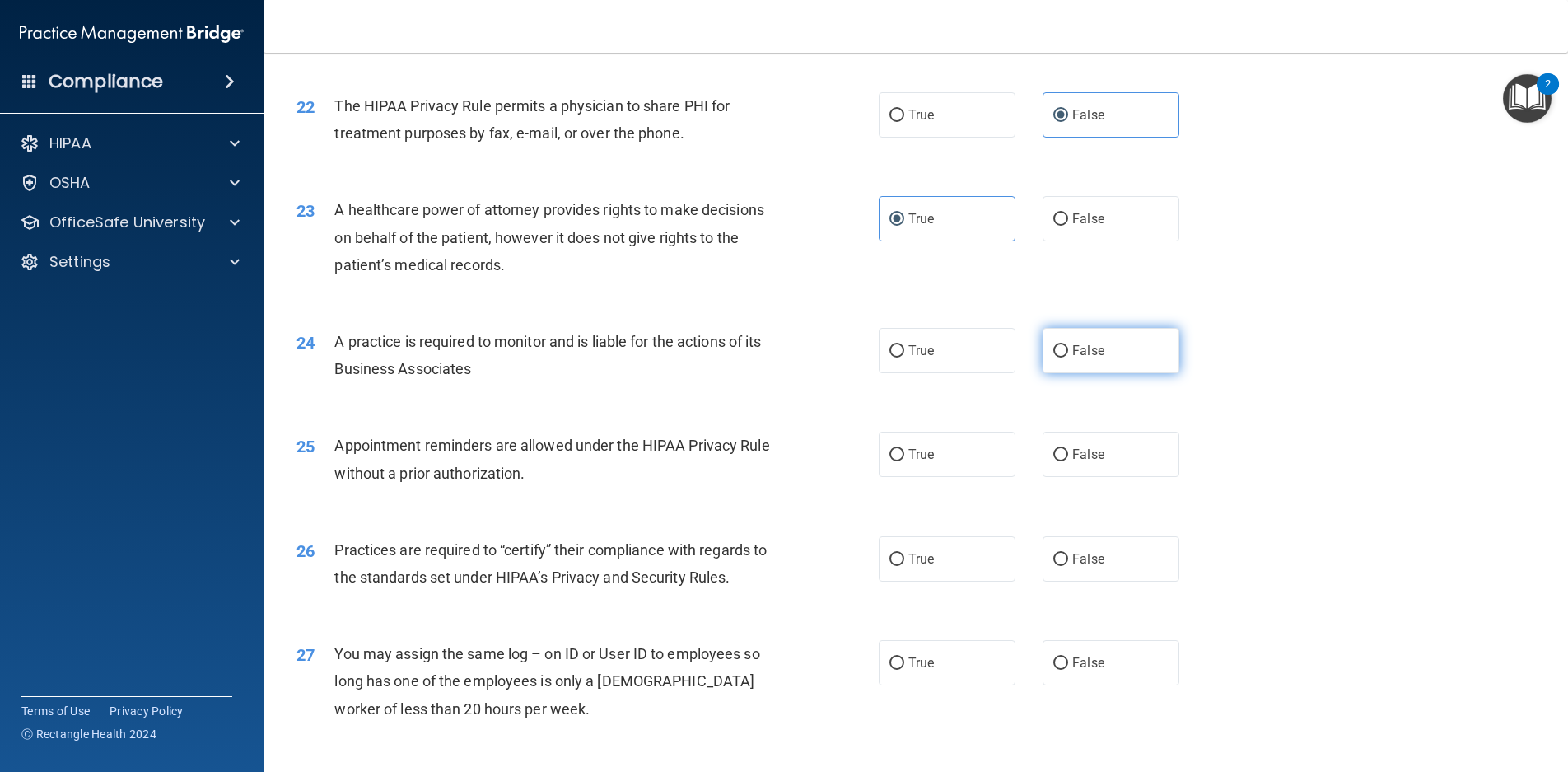
click at [1064, 373] on label "False" at bounding box center [1110, 351] width 136 height 45
click at [1064, 358] on input "False" at bounding box center [1060, 352] width 15 height 12
radio input "true"
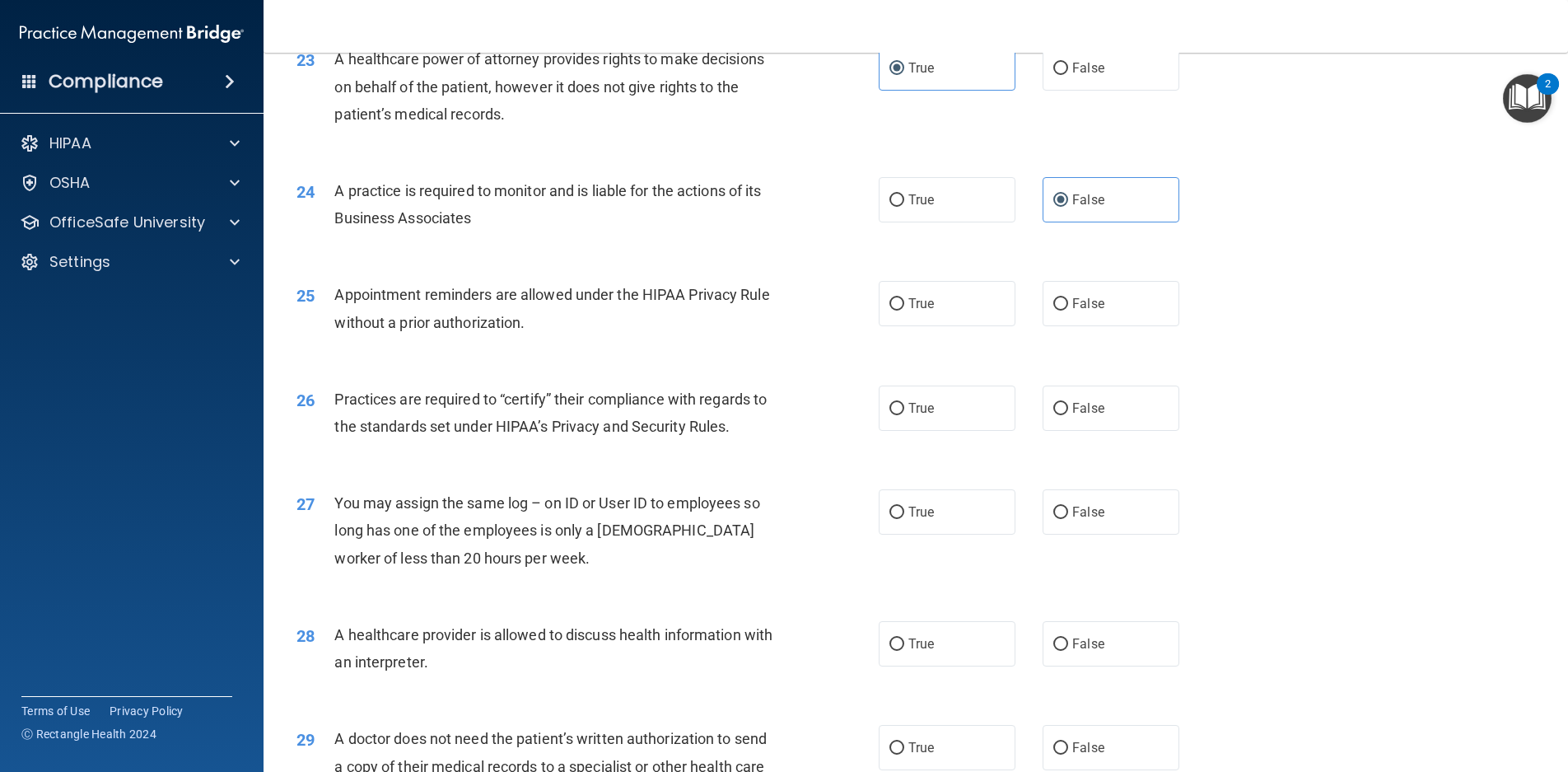
scroll to position [2801, 0]
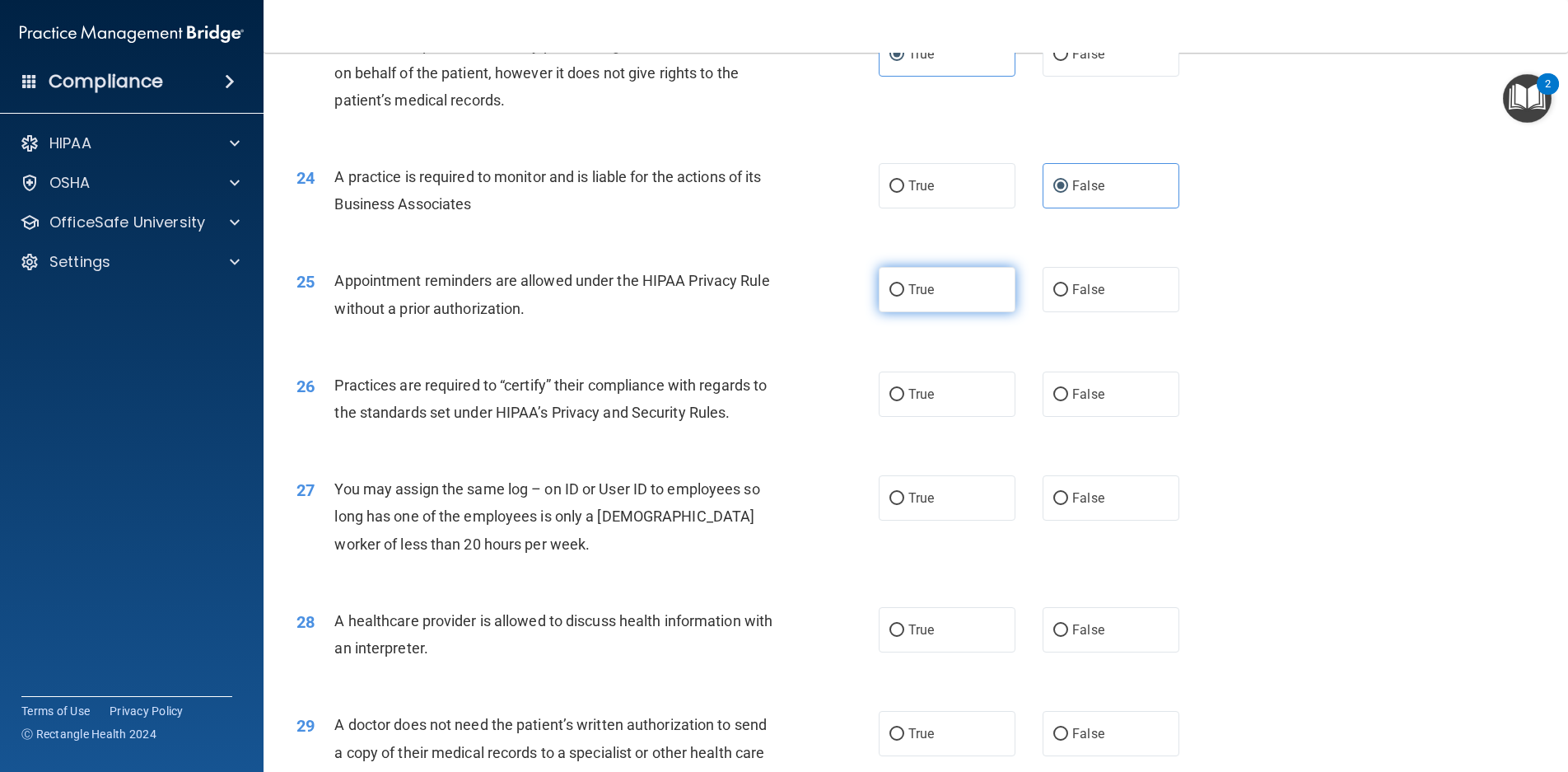
click at [959, 313] on label "True" at bounding box center [946, 289] width 136 height 45
click at [905, 297] on input "True" at bounding box center [897, 290] width 15 height 12
radio input "true"
click at [1124, 417] on label "False" at bounding box center [1110, 394] width 136 height 45
click at [1069, 401] on input "False" at bounding box center [1060, 395] width 15 height 12
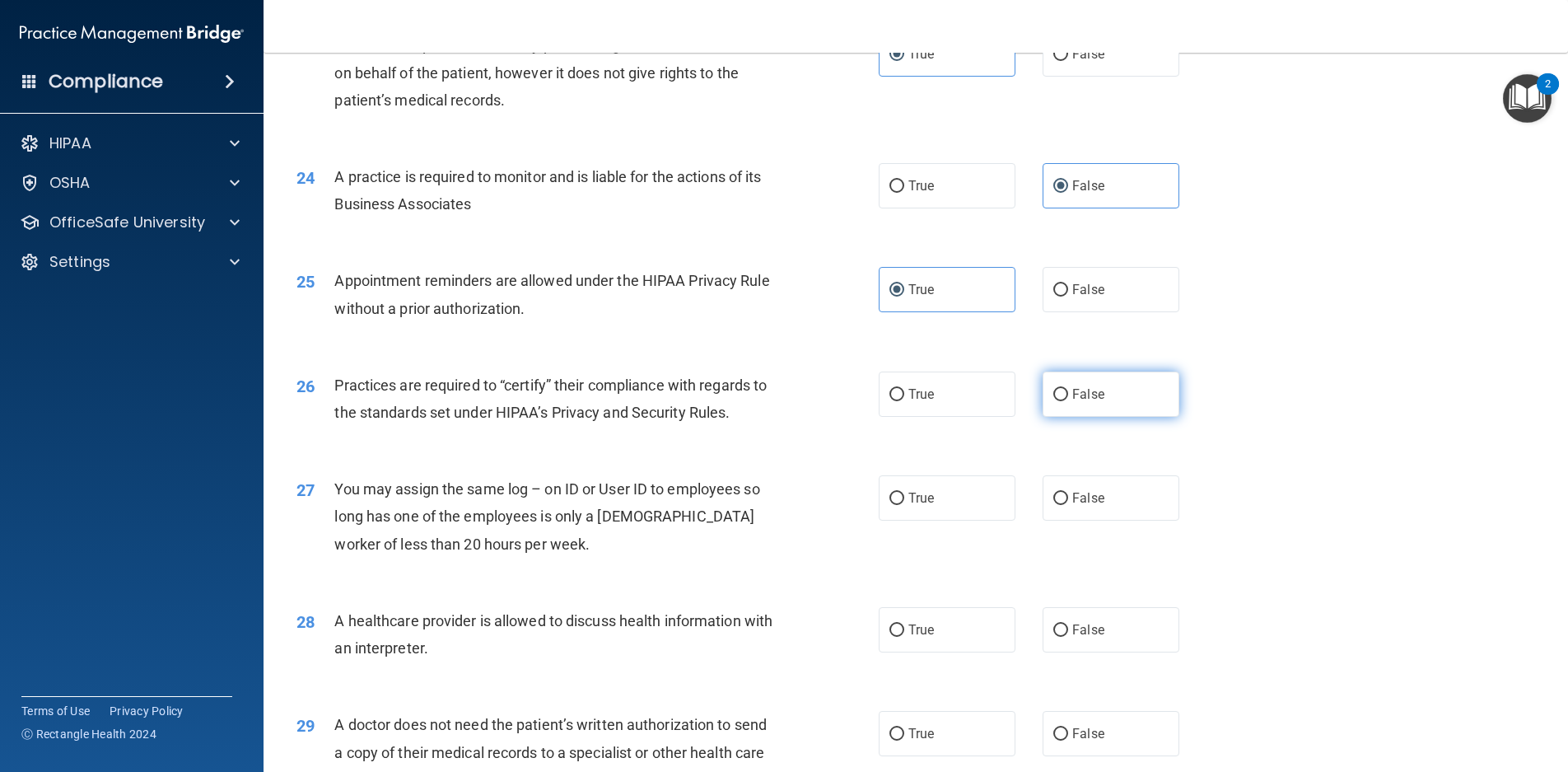
radio input "true"
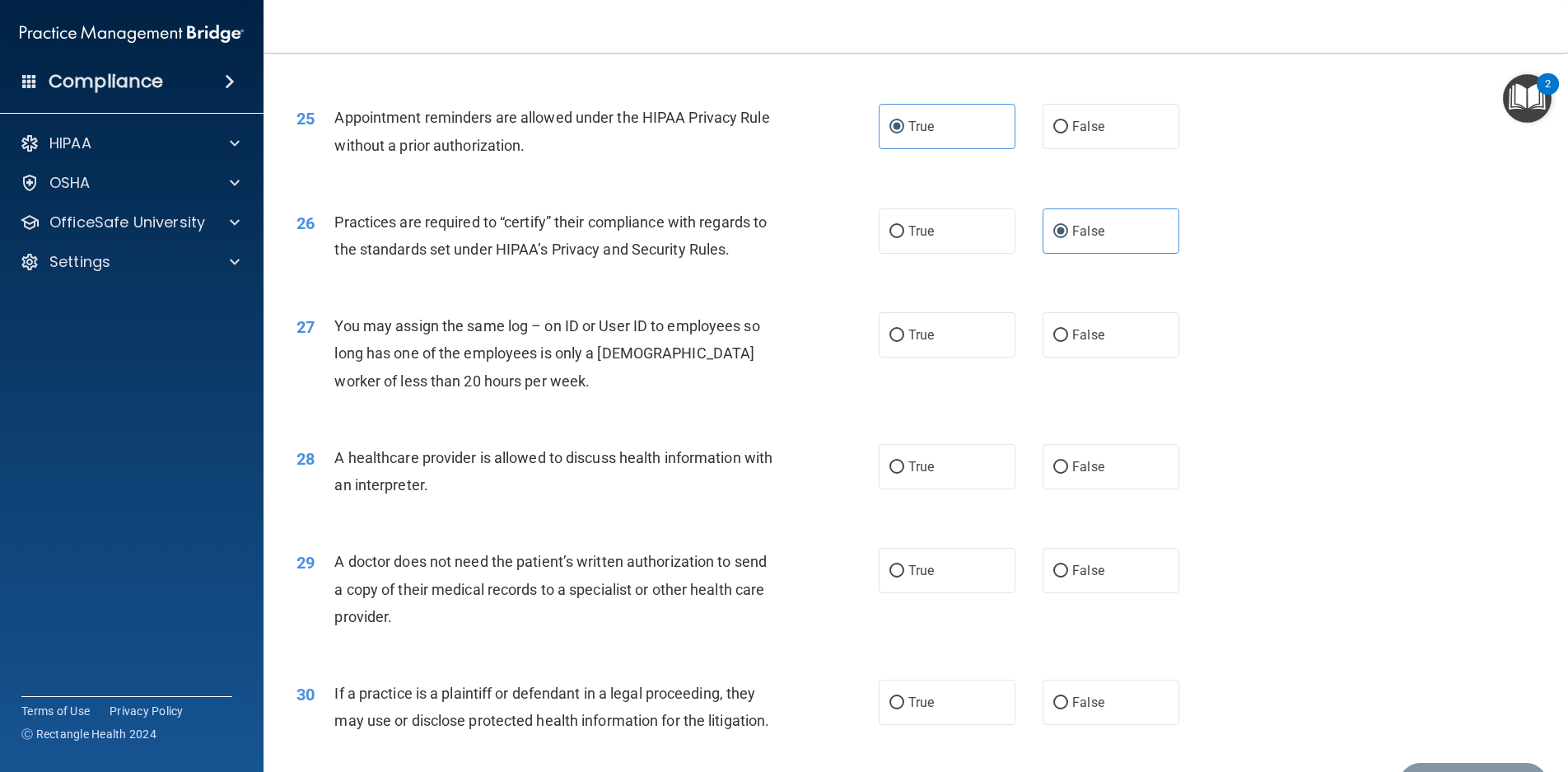
scroll to position [2966, 0]
click at [1127, 354] on label "False" at bounding box center [1110, 333] width 136 height 45
click at [1069, 340] on input "False" at bounding box center [1060, 334] width 15 height 12
radio input "true"
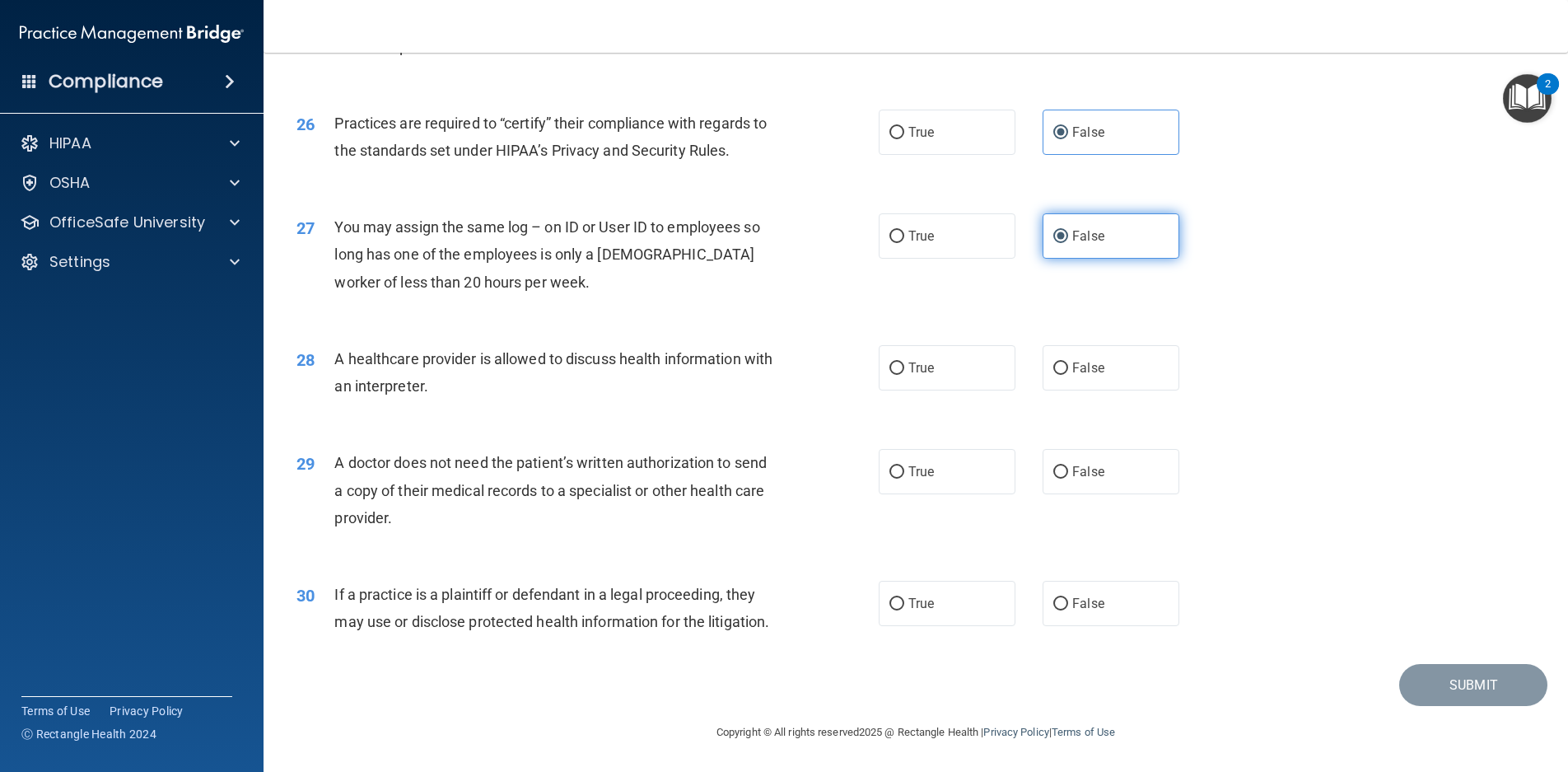
scroll to position [3118, 0]
click at [977, 346] on label "True" at bounding box center [946, 368] width 136 height 45
click at [905, 362] on input "True" at bounding box center [897, 368] width 15 height 12
radio input "true"
click at [952, 449] on label "True" at bounding box center [946, 472] width 136 height 45
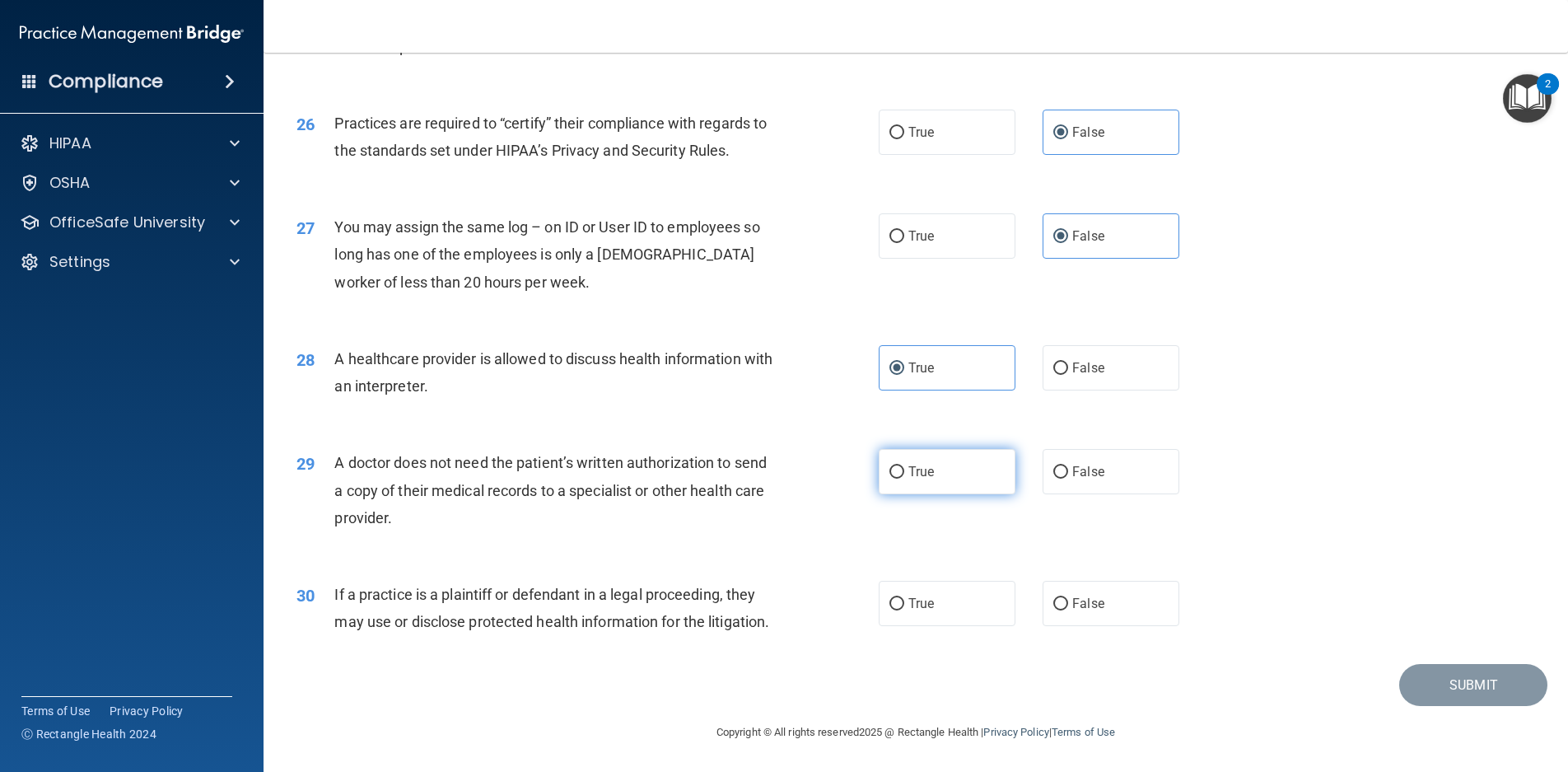
click at [905, 466] on input "True" at bounding box center [897, 472] width 15 height 12
radio input "true"
click at [930, 581] on label "True" at bounding box center [946, 604] width 136 height 45
click at [905, 598] on input "True" at bounding box center [897, 604] width 15 height 12
radio input "true"
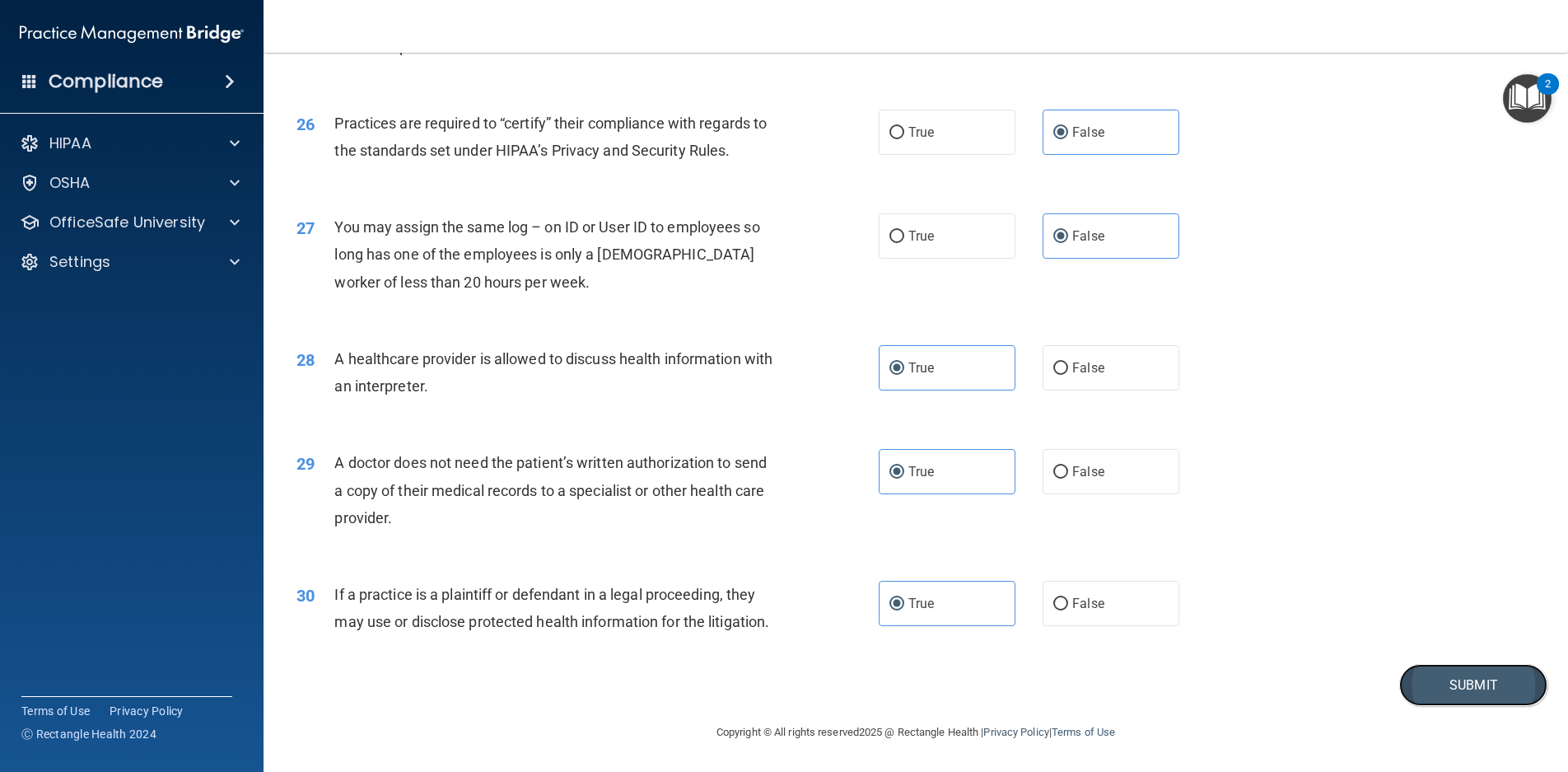
click at [1424, 688] on button "Submit" at bounding box center [1473, 685] width 148 height 42
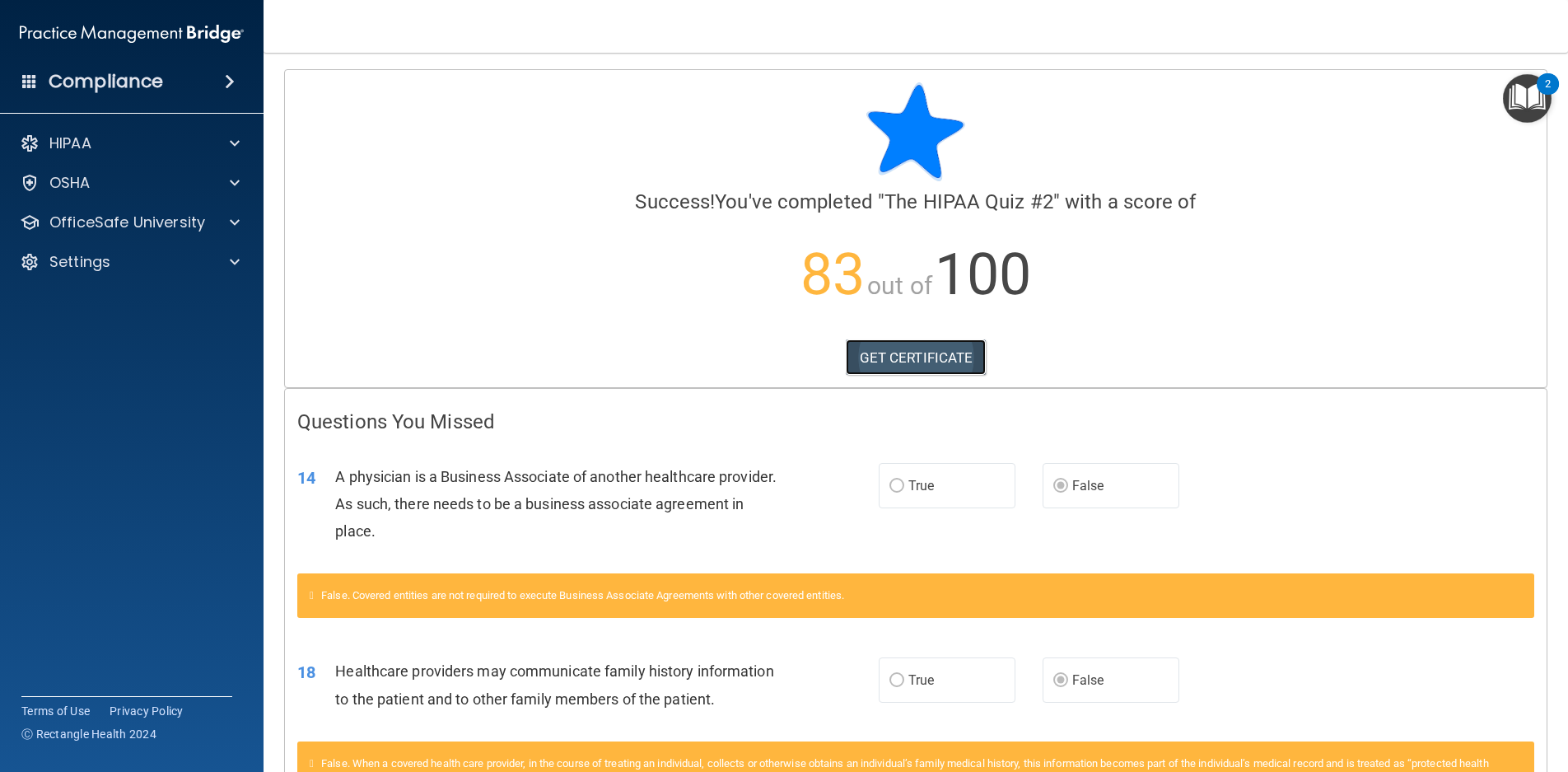
click at [926, 362] on link "GET CERTIFICATE" at bounding box center [916, 358] width 141 height 36
click at [135, 229] on p "OfficeSafe University" at bounding box center [127, 222] width 155 height 20
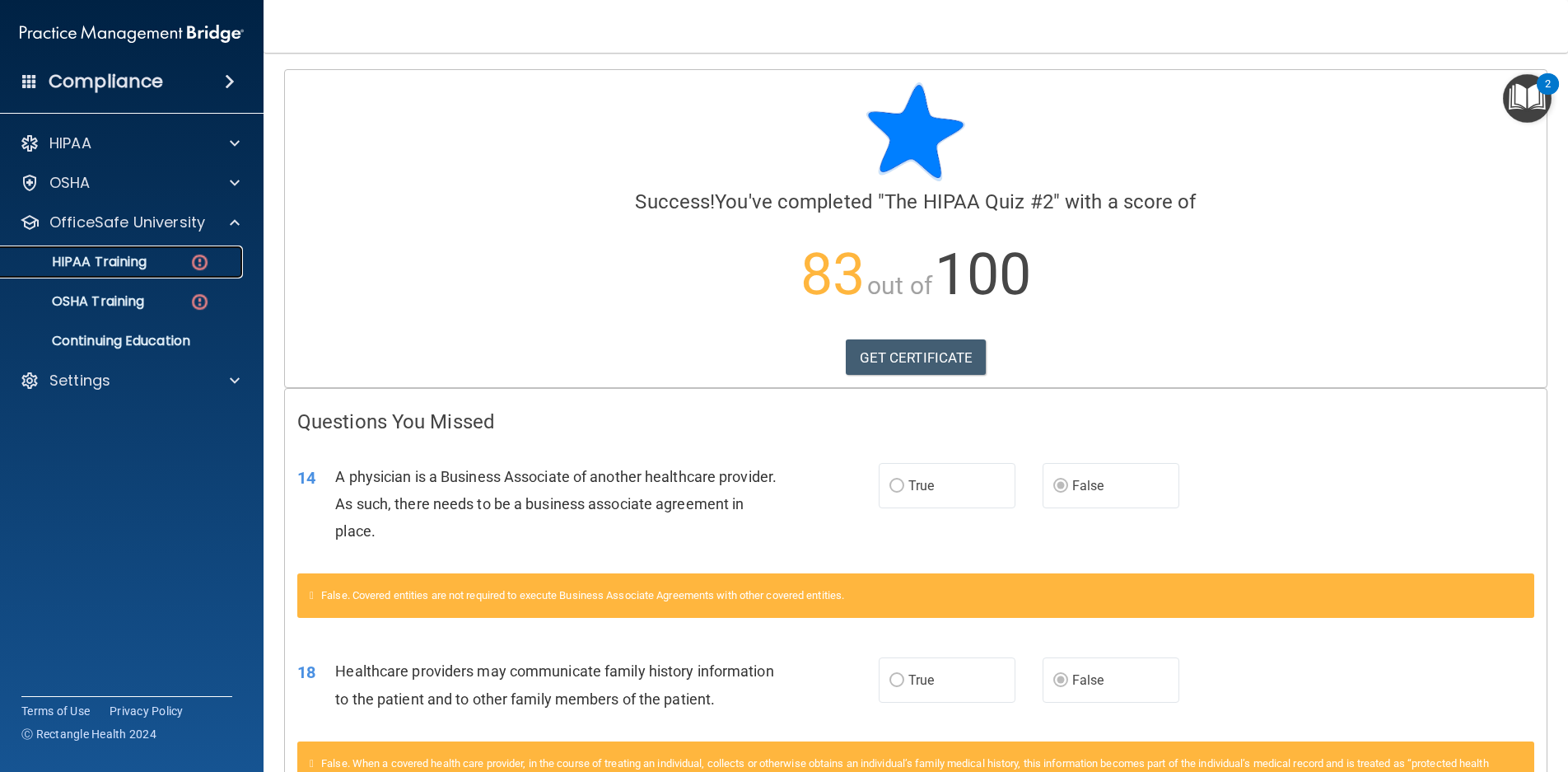
click at [175, 262] on div "HIPAA Training" at bounding box center [122, 261] width 225 height 16
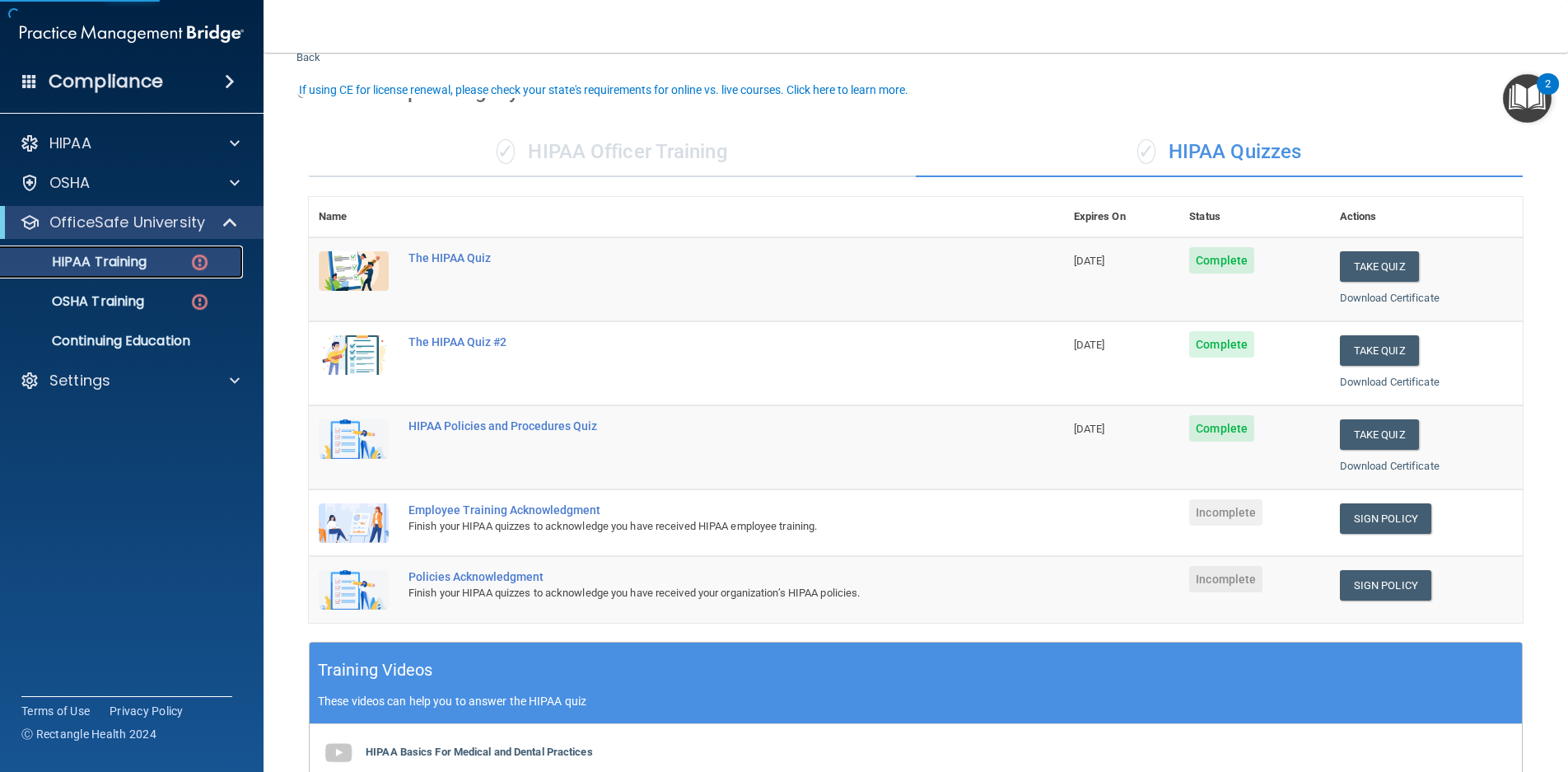
scroll to position [82, 0]
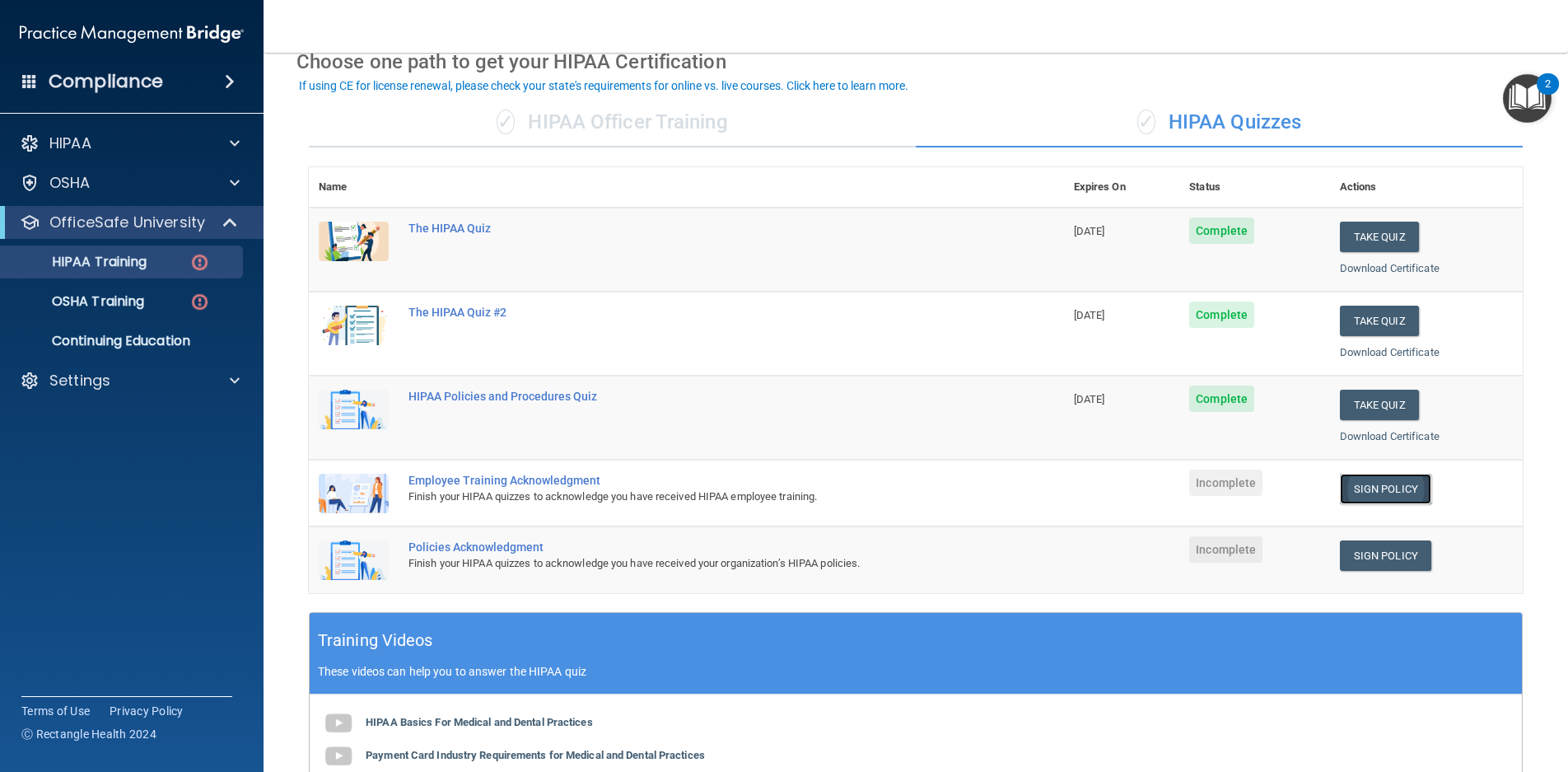
click at [1378, 493] on link "Sign Policy" at bounding box center [1386, 489] width 91 height 30
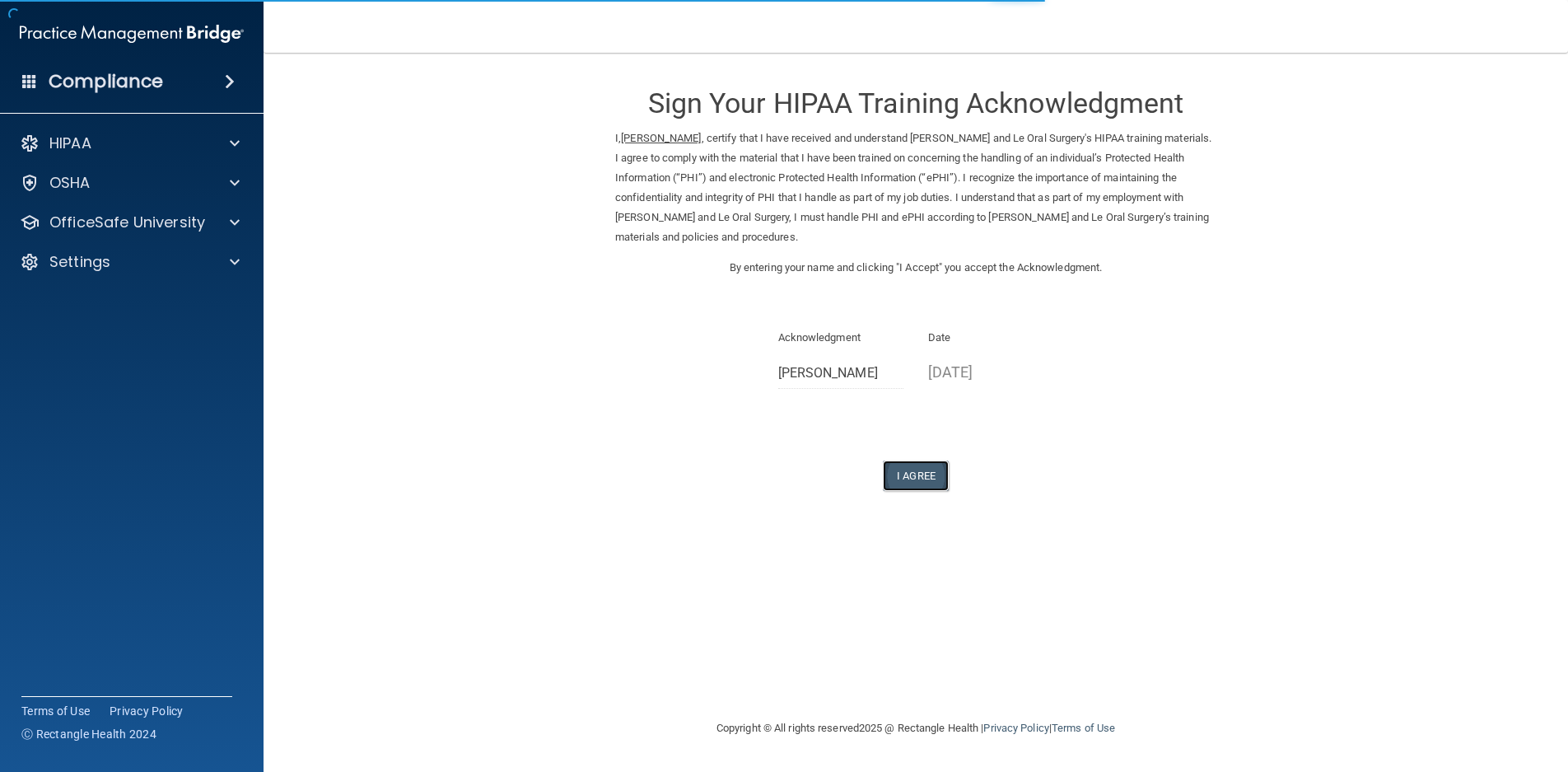
click at [910, 486] on button "I Agree" at bounding box center [916, 475] width 66 height 30
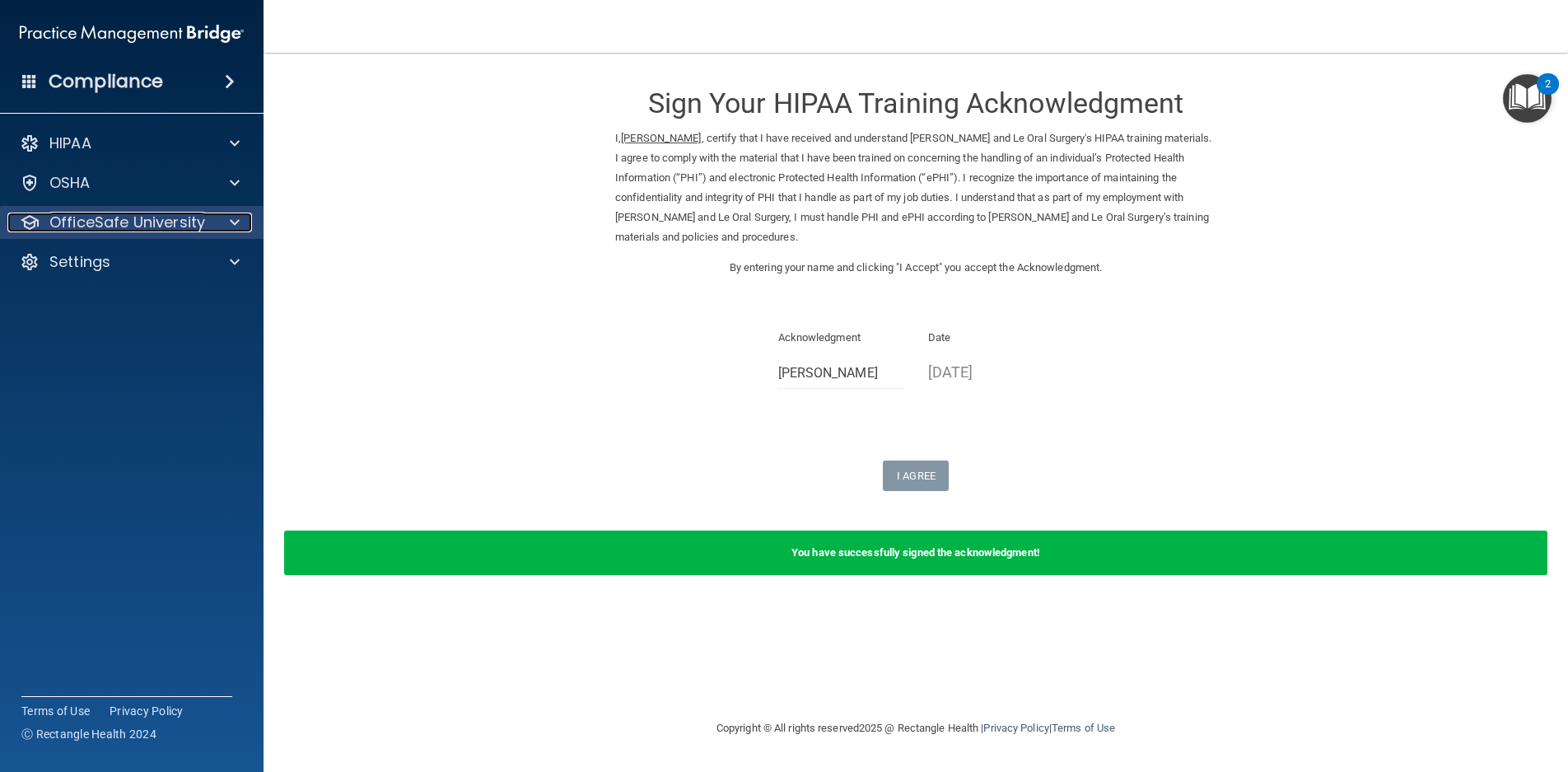
click at [116, 221] on p "OfficeSafe University" at bounding box center [127, 222] width 155 height 20
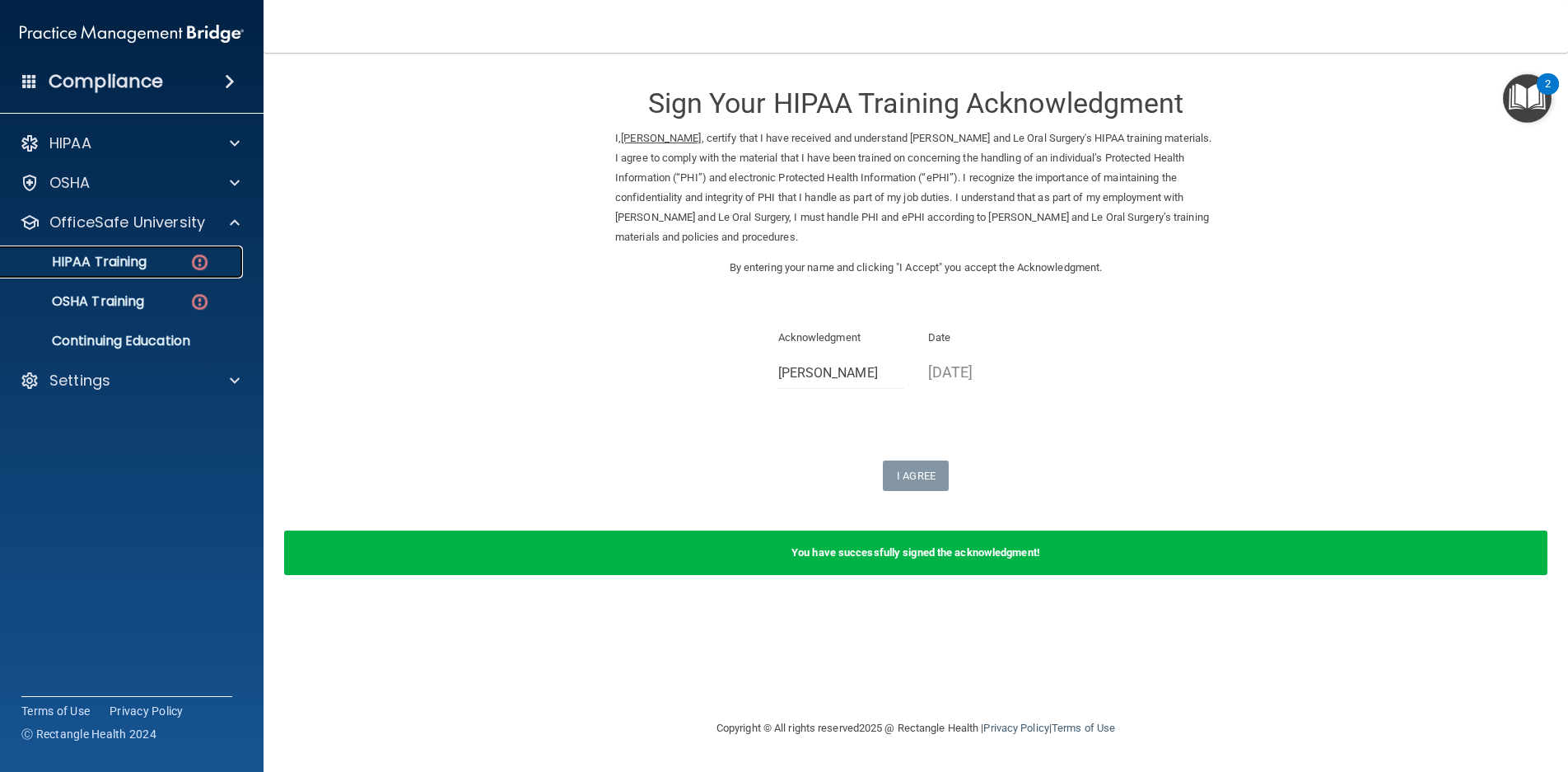
click at [155, 267] on div "HIPAA Training" at bounding box center [122, 261] width 225 height 16
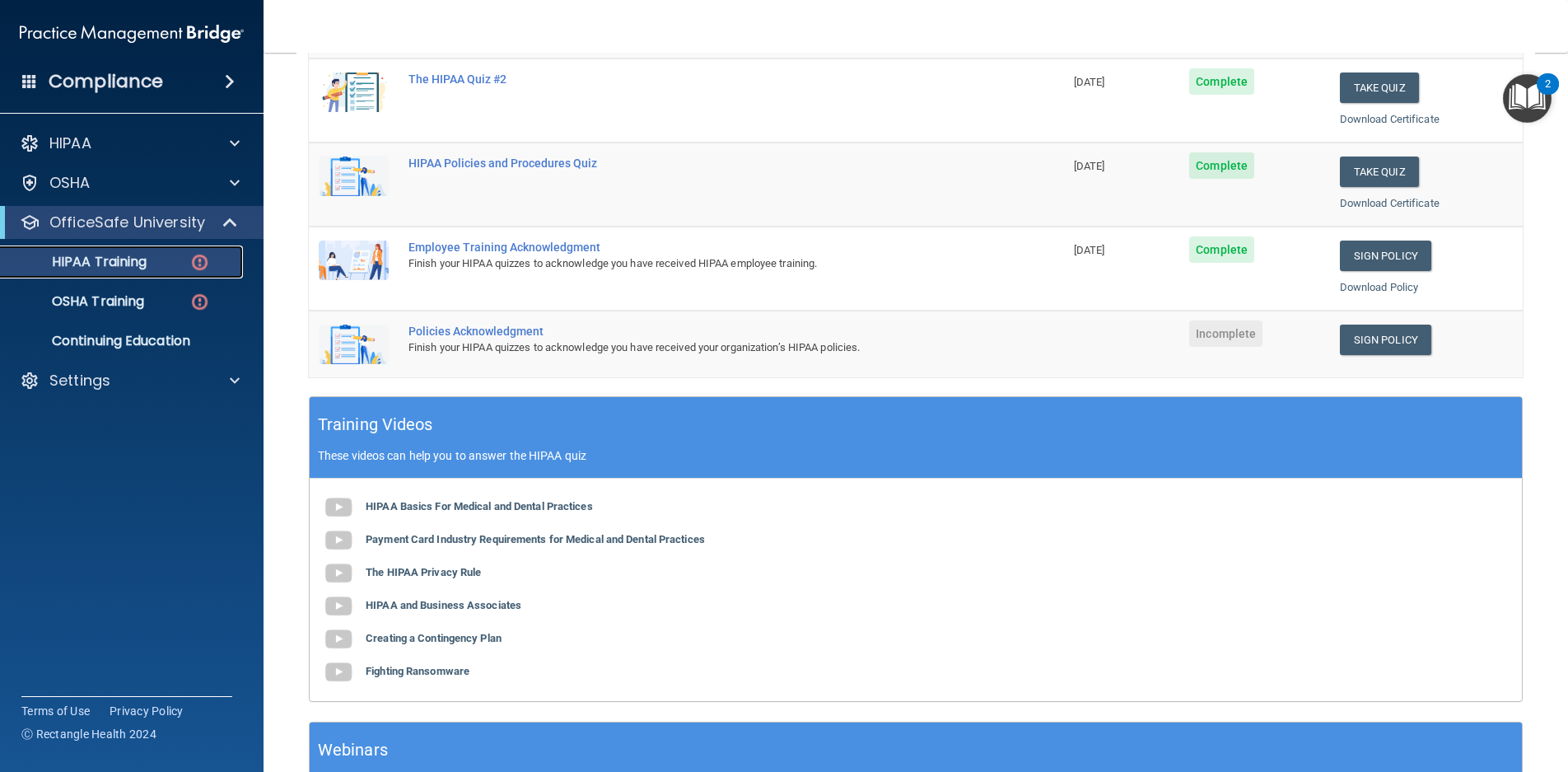
scroll to position [330, 0]
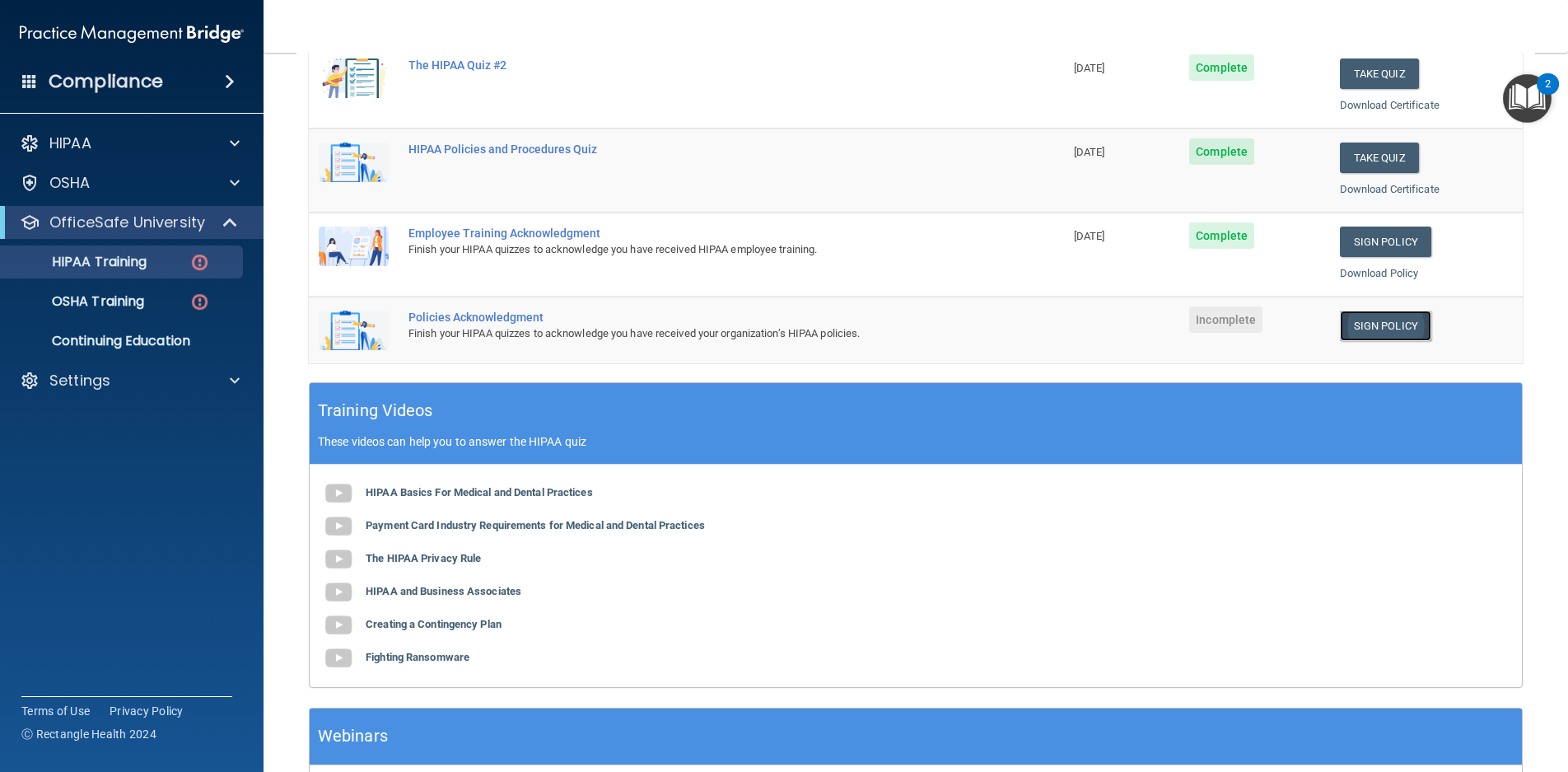
click at [1373, 334] on link "Sign Policy" at bounding box center [1386, 326] width 91 height 30
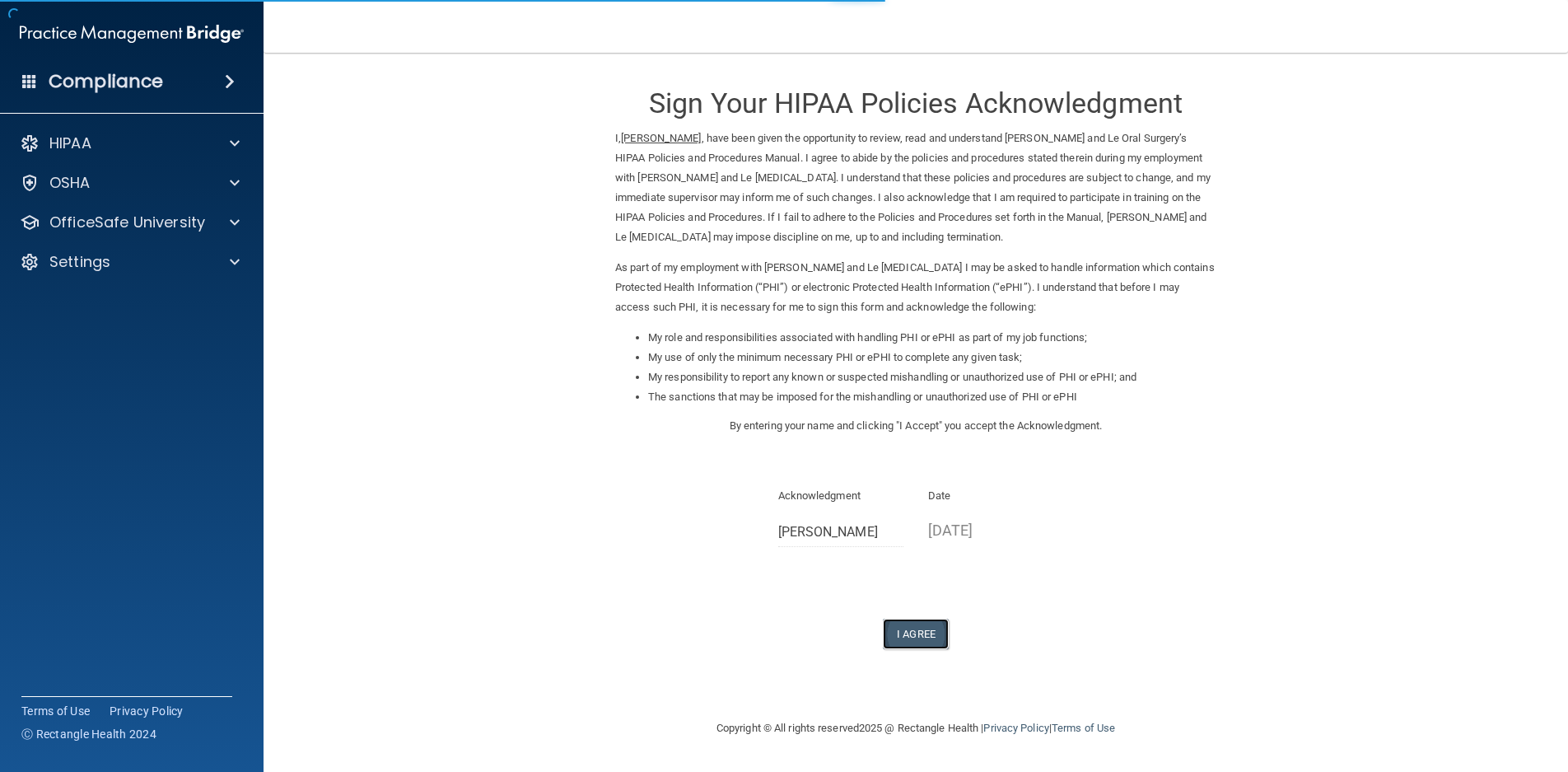
click at [914, 637] on button "I Agree" at bounding box center [916, 634] width 66 height 30
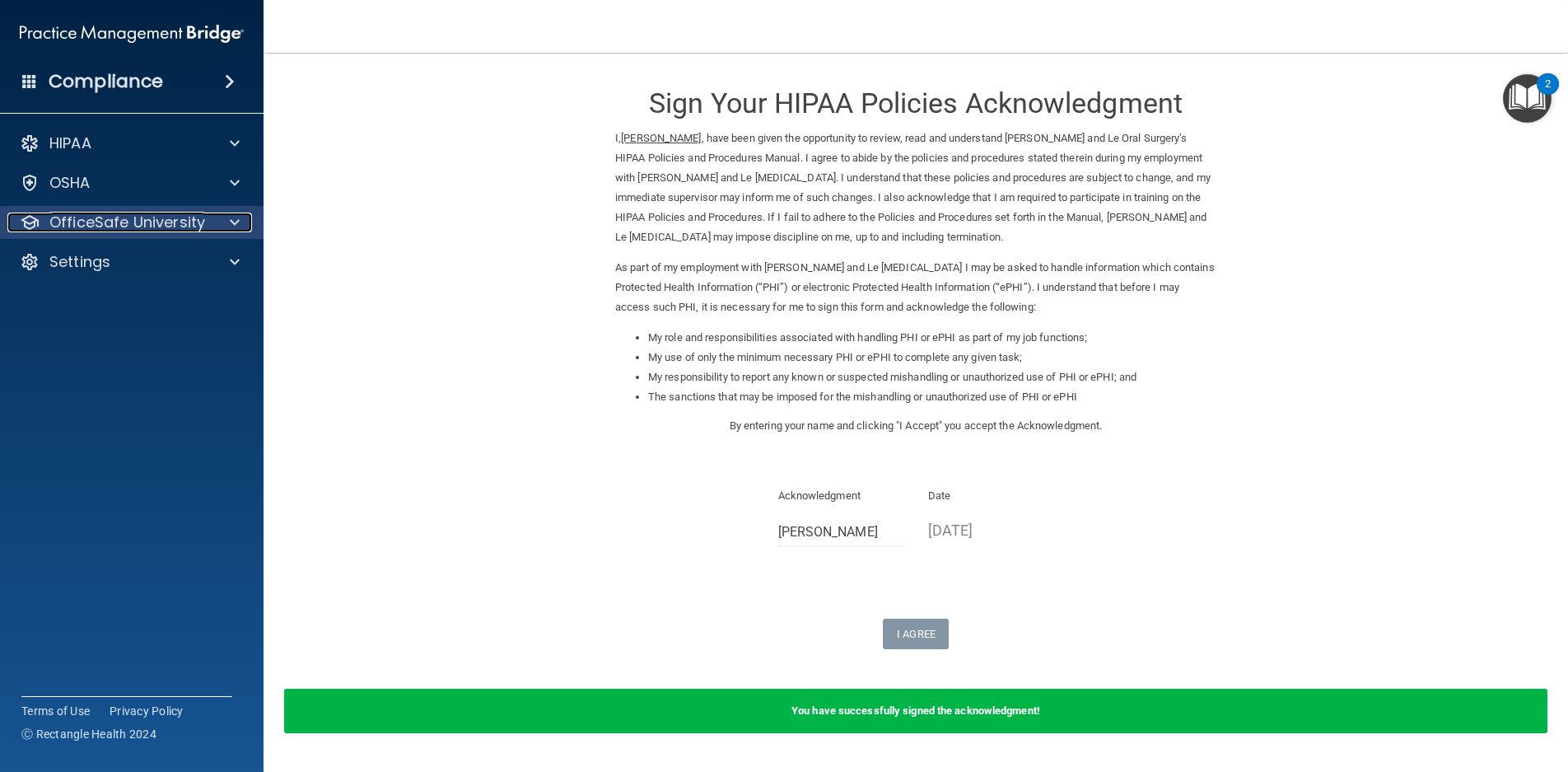
click at [168, 225] on p "OfficeSafe University" at bounding box center [127, 222] width 155 height 20
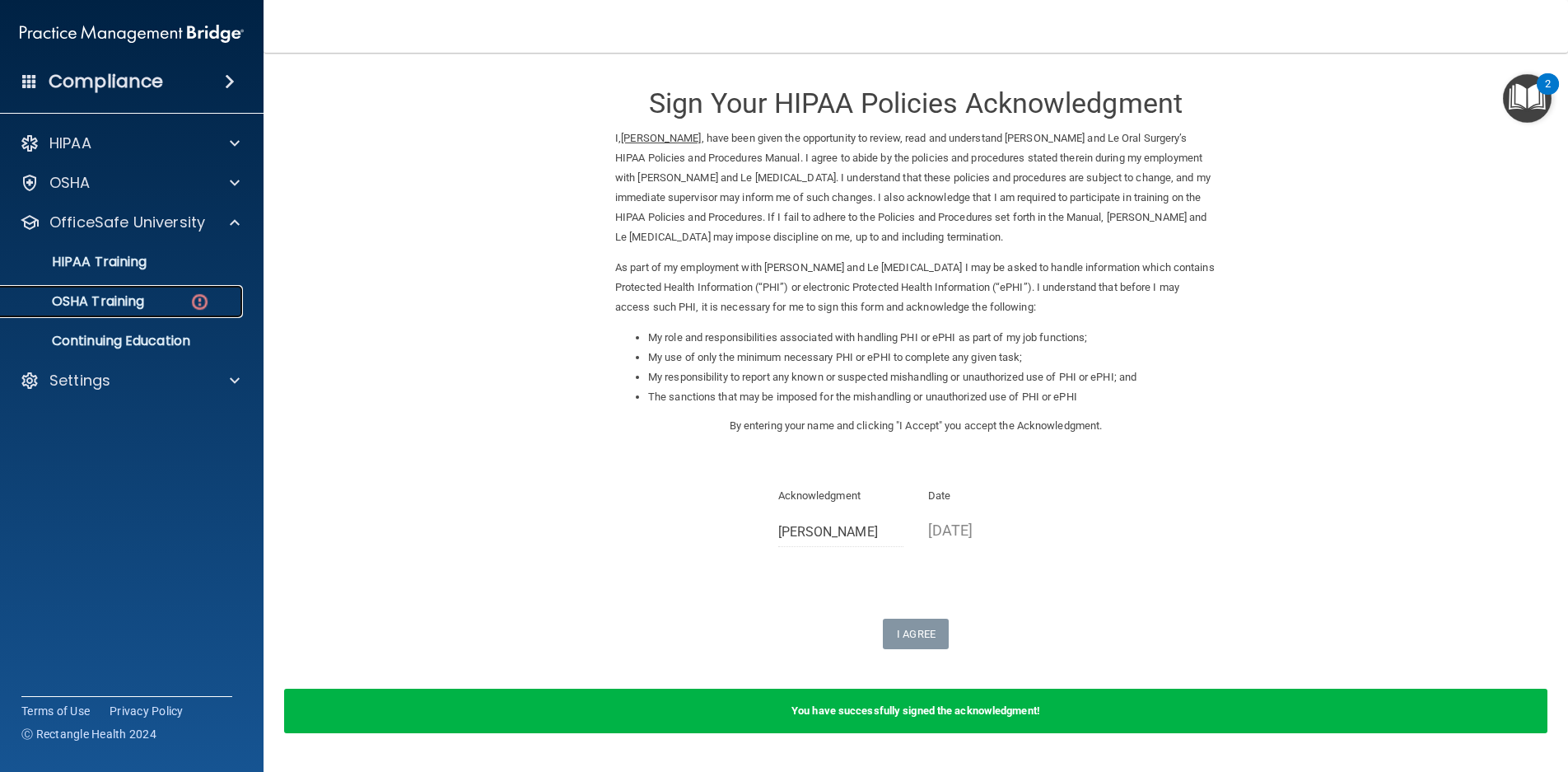
click at [121, 297] on p "OSHA Training" at bounding box center [77, 301] width 134 height 16
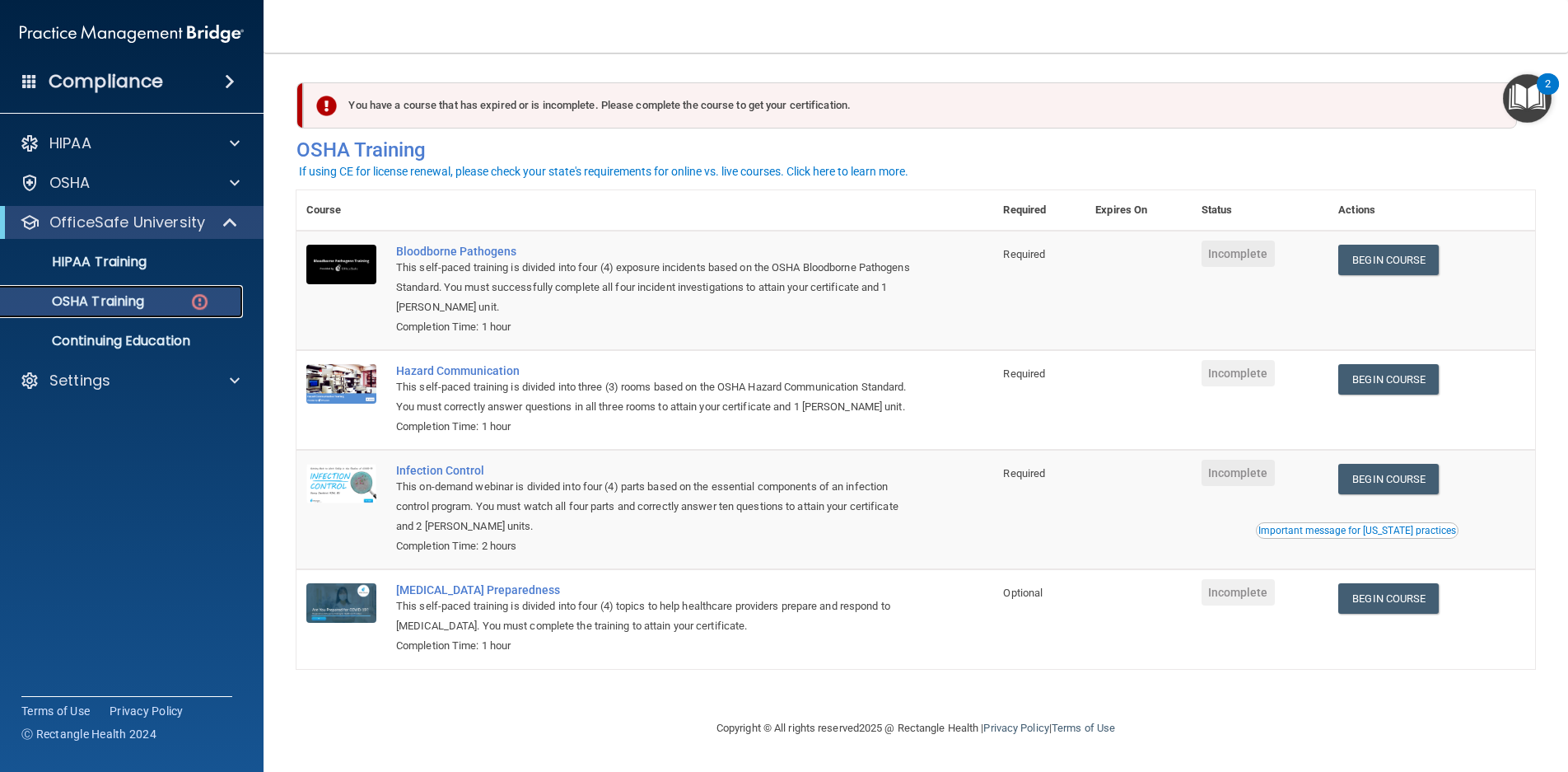
scroll to position [6, 0]
click at [1387, 254] on link "Begin Course" at bounding box center [1389, 260] width 101 height 30
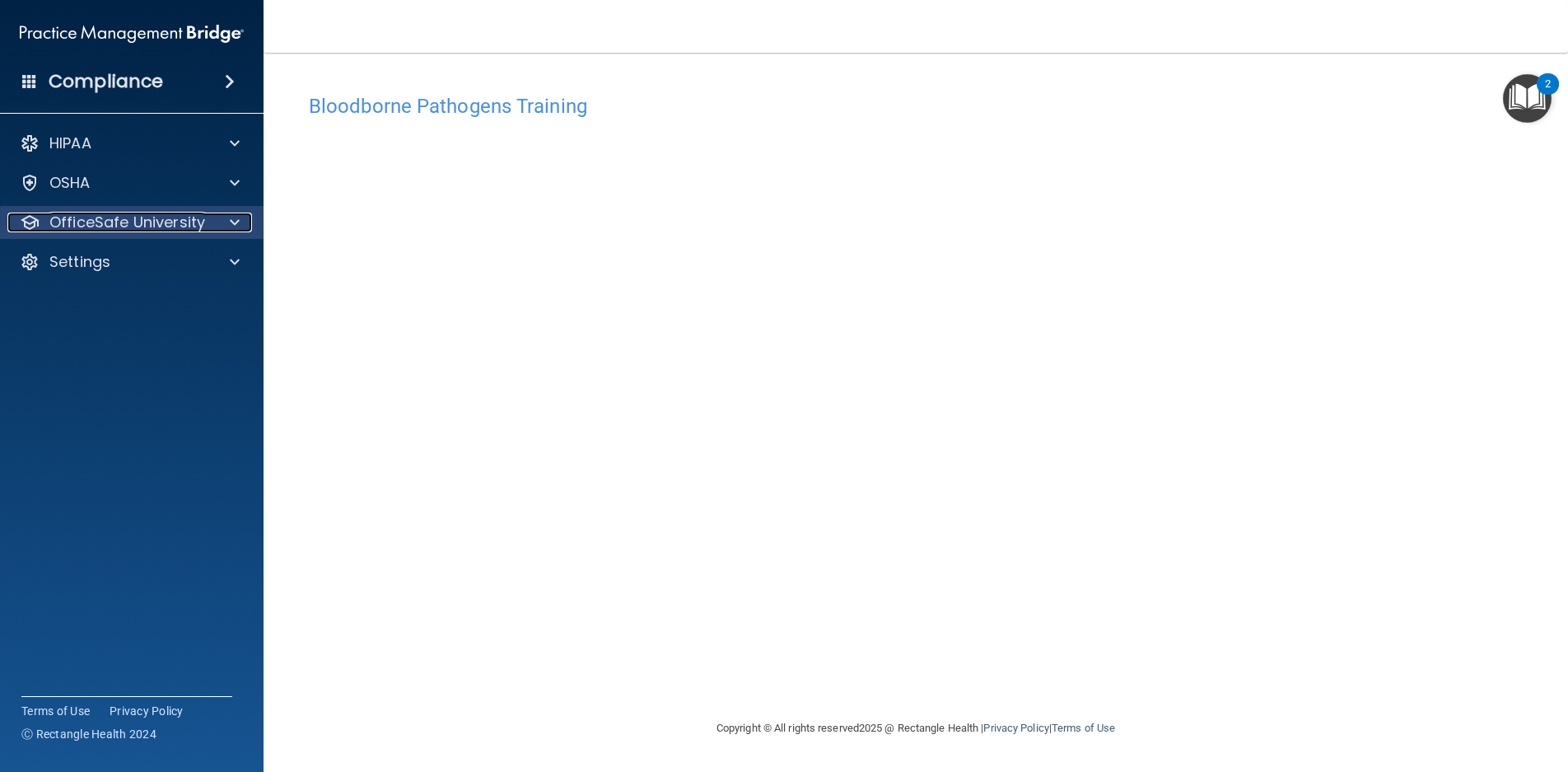
click at [139, 217] on p "OfficeSafe University" at bounding box center [127, 222] width 155 height 20
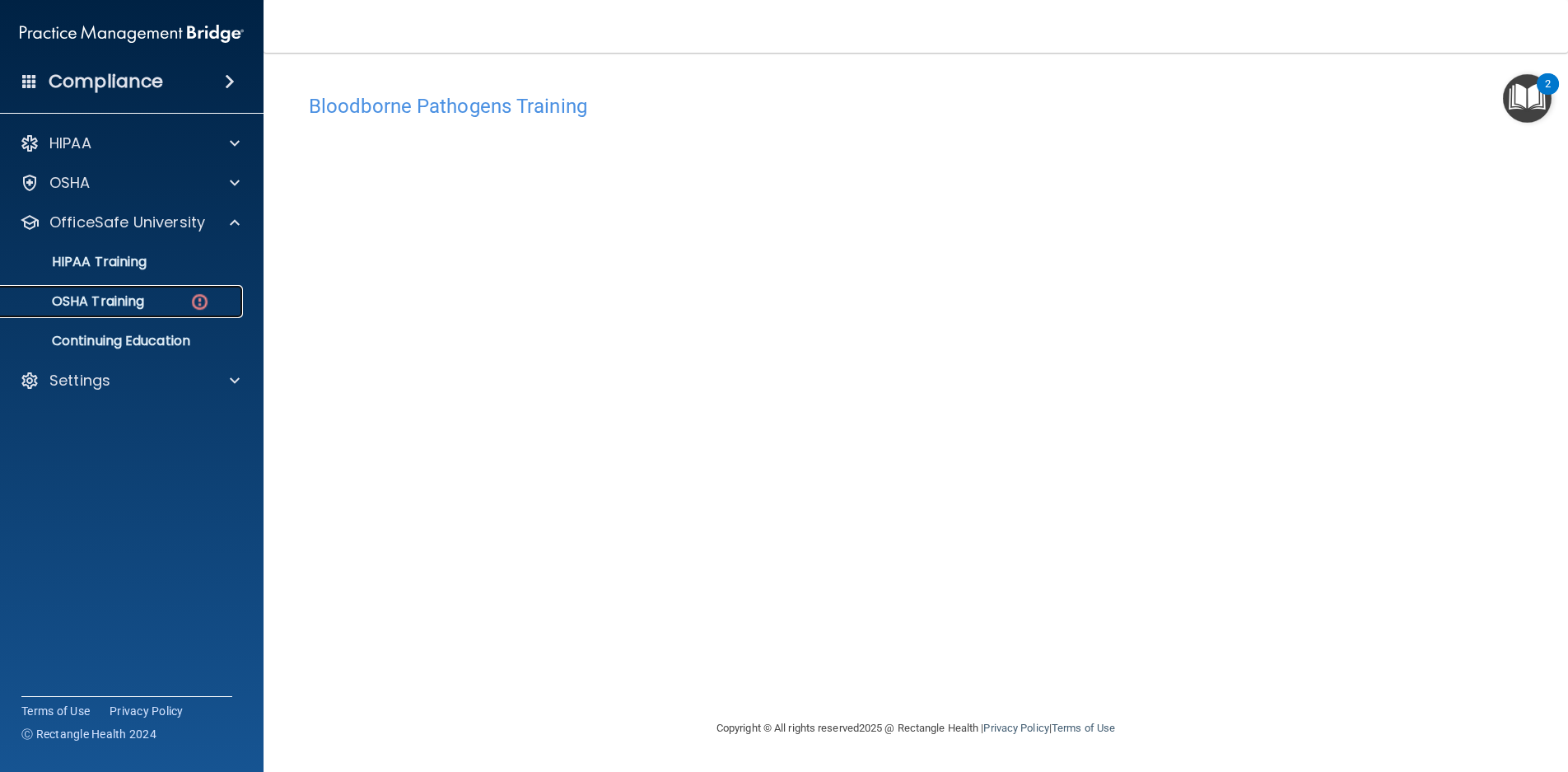
click at [161, 304] on div "OSHA Training" at bounding box center [122, 301] width 225 height 16
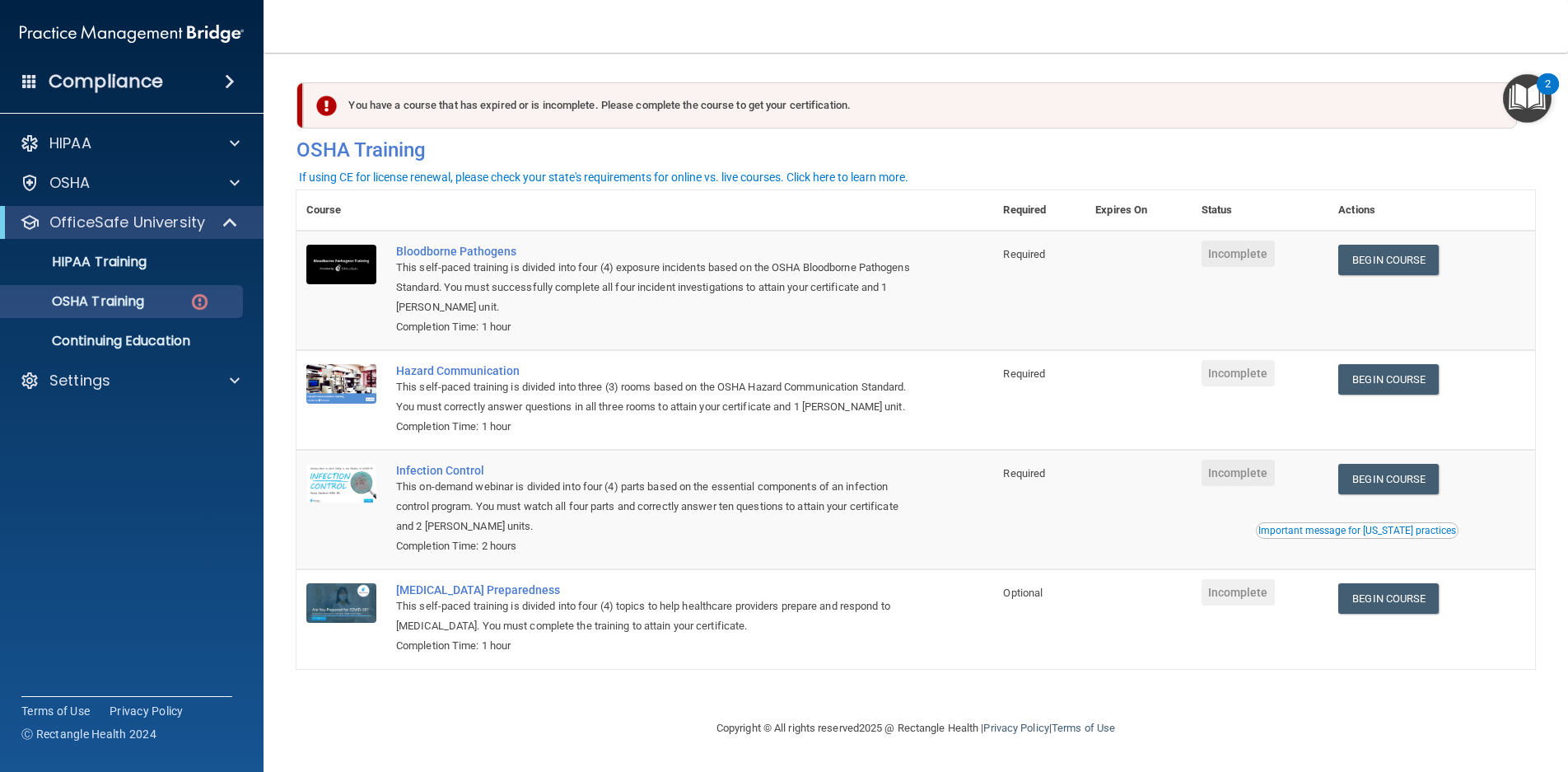
drag, startPoint x: 1246, startPoint y: 247, endPoint x: 1360, endPoint y: 281, distance: 119.0
click at [1250, 249] on span "Incomplete" at bounding box center [1238, 254] width 73 height 26
click at [1395, 265] on link "Begin Course" at bounding box center [1389, 260] width 101 height 30
